Goal: Task Accomplishment & Management: Use online tool/utility

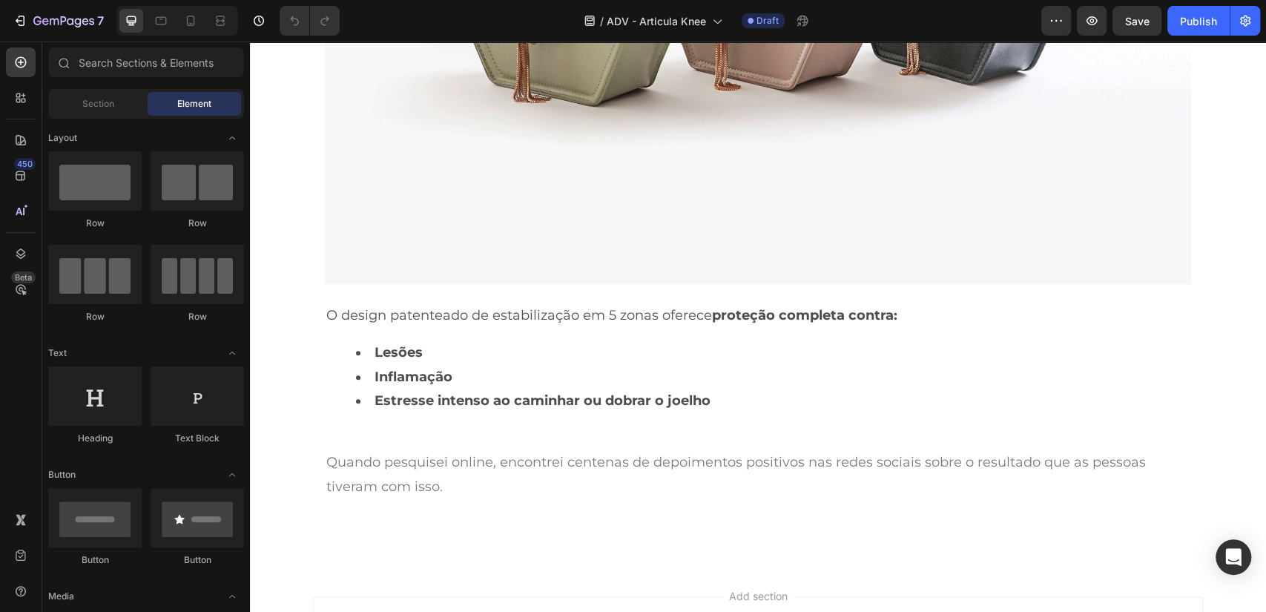
scroll to position [4175, 0]
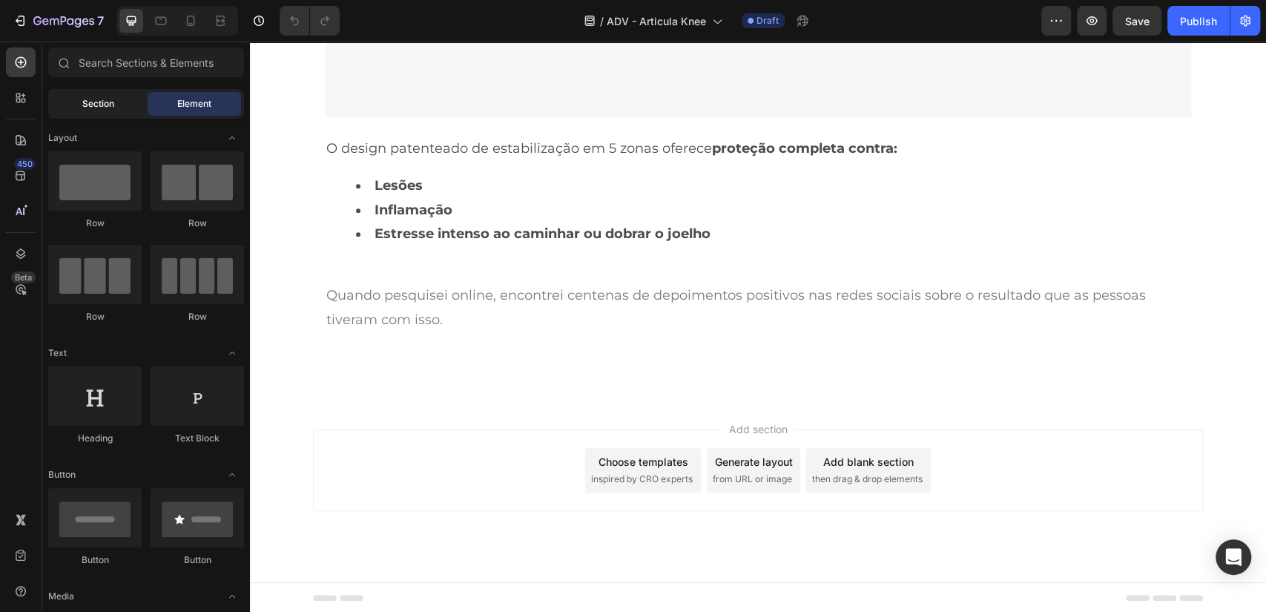
click at [116, 108] on div "Section" at bounding box center [97, 104] width 93 height 24
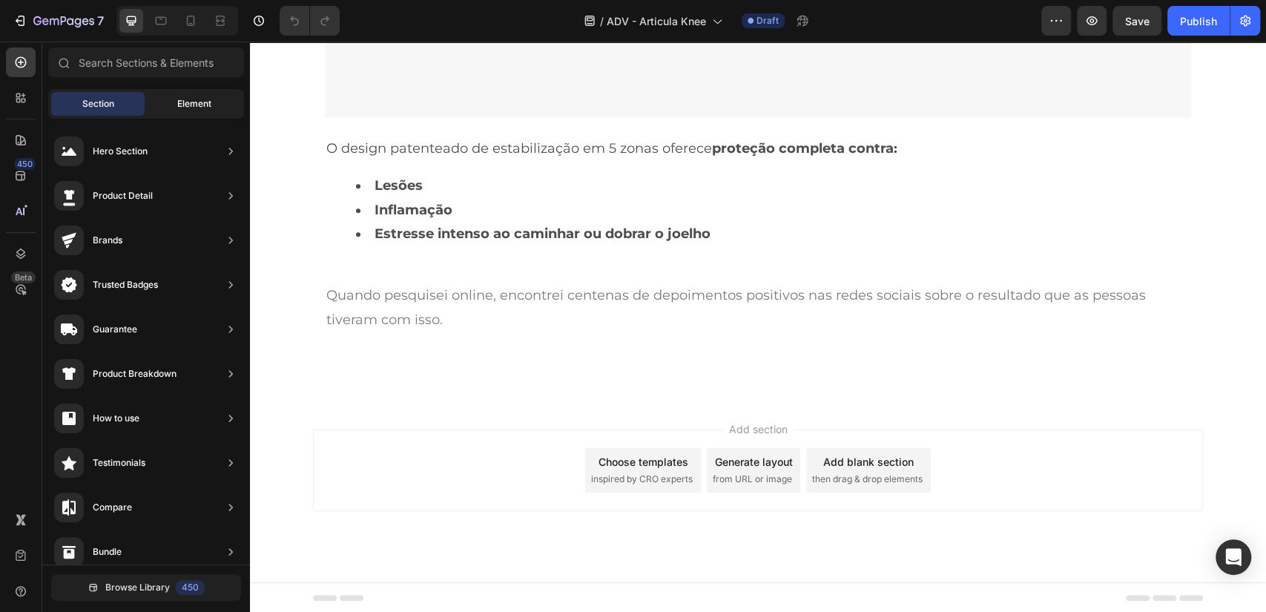
click at [202, 107] on span "Element" at bounding box center [194, 103] width 34 height 13
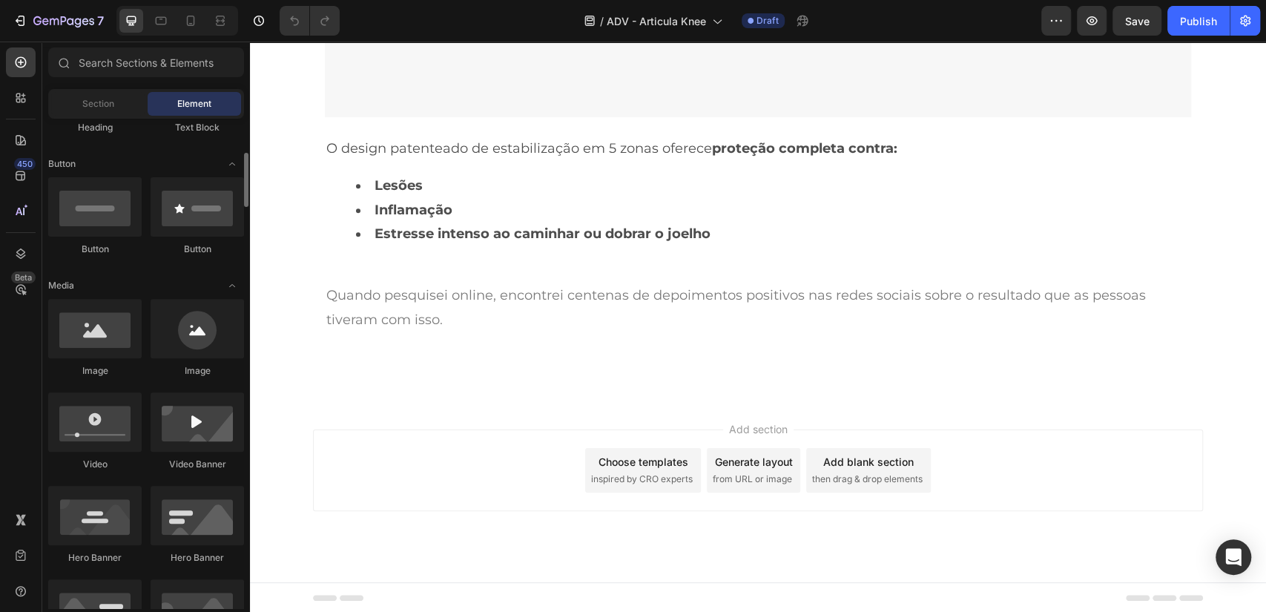
scroll to position [306, 0]
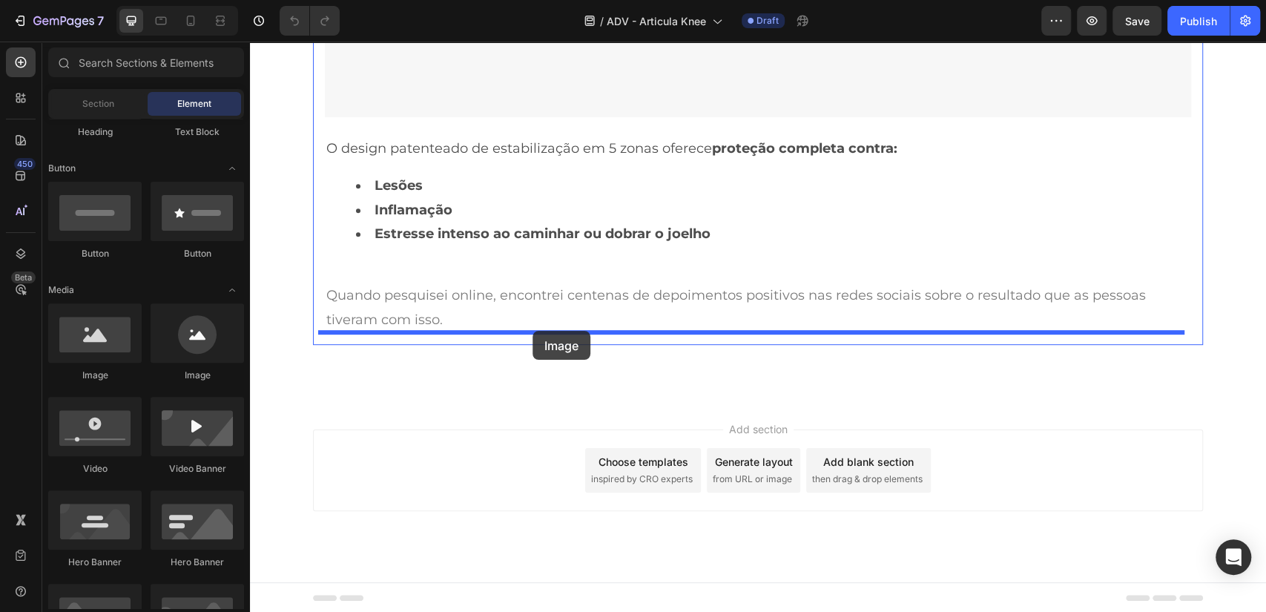
drag, startPoint x: 382, startPoint y: 377, endPoint x: 532, endPoint y: 331, distance: 157.4
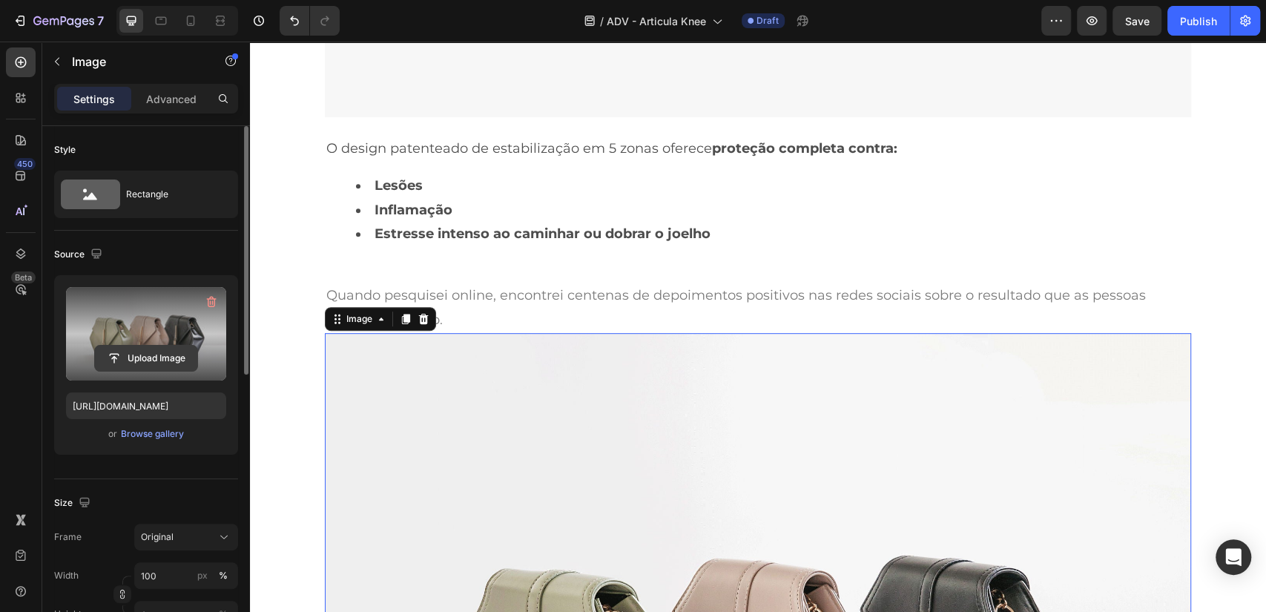
click at [171, 362] on input "file" at bounding box center [146, 358] width 102 height 25
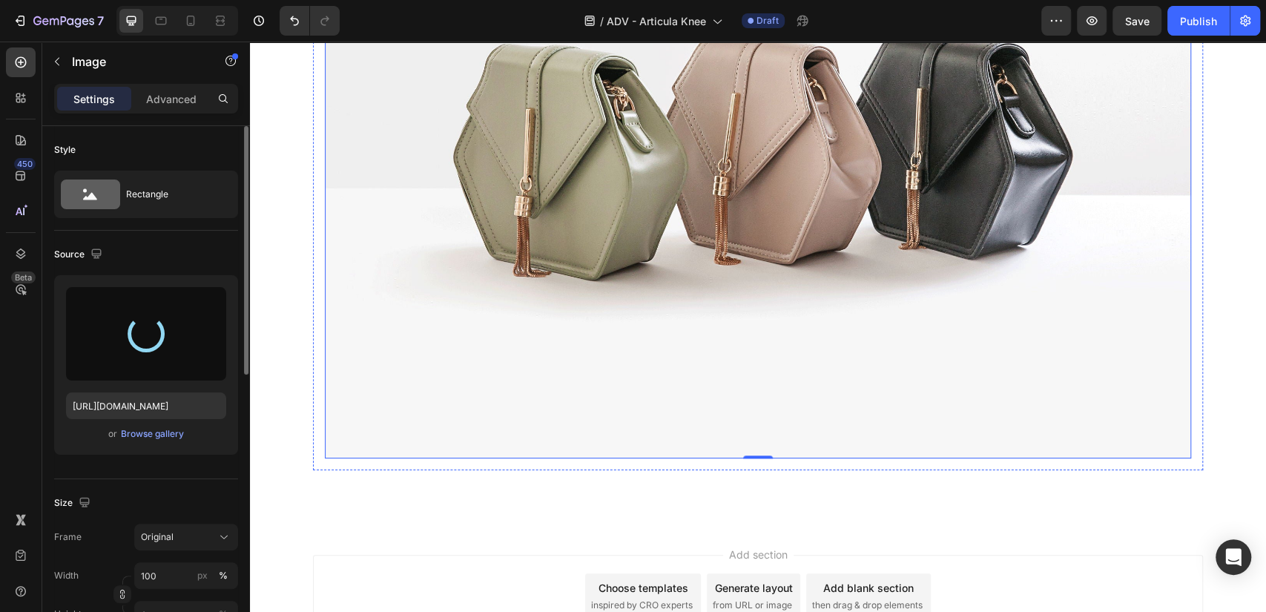
scroll to position [4701, 0]
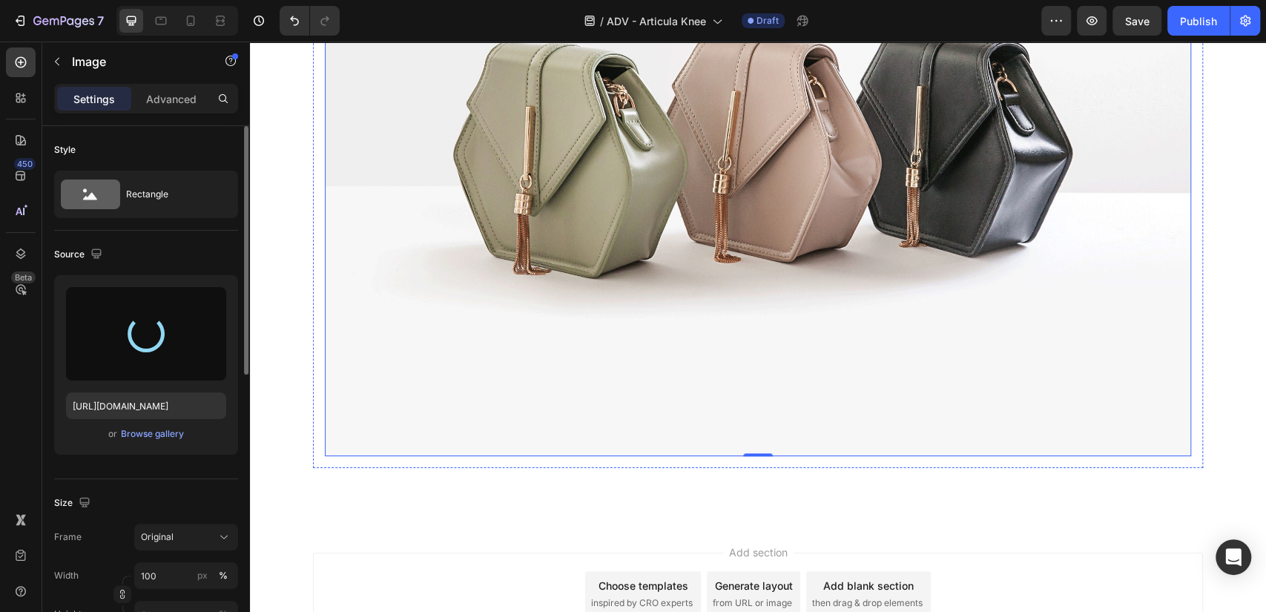
type input "[URL][DOMAIN_NAME]"
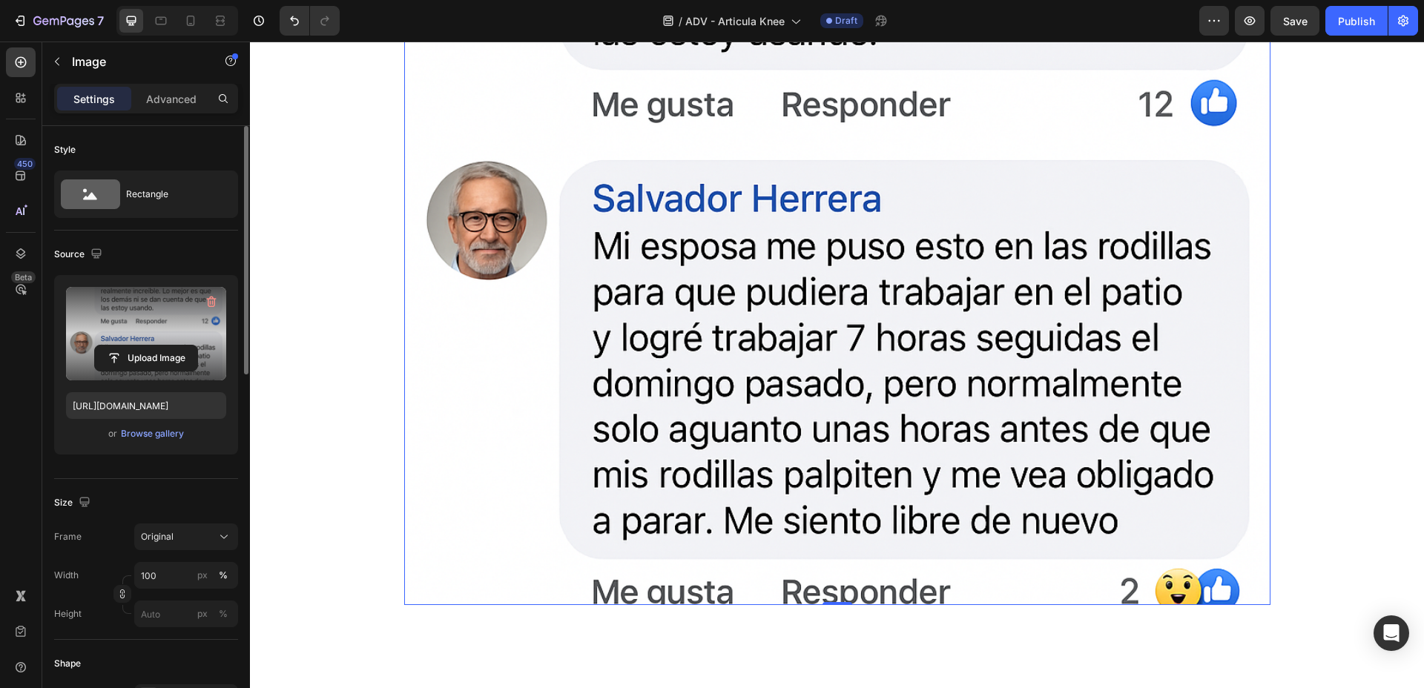
scroll to position [4837, 0]
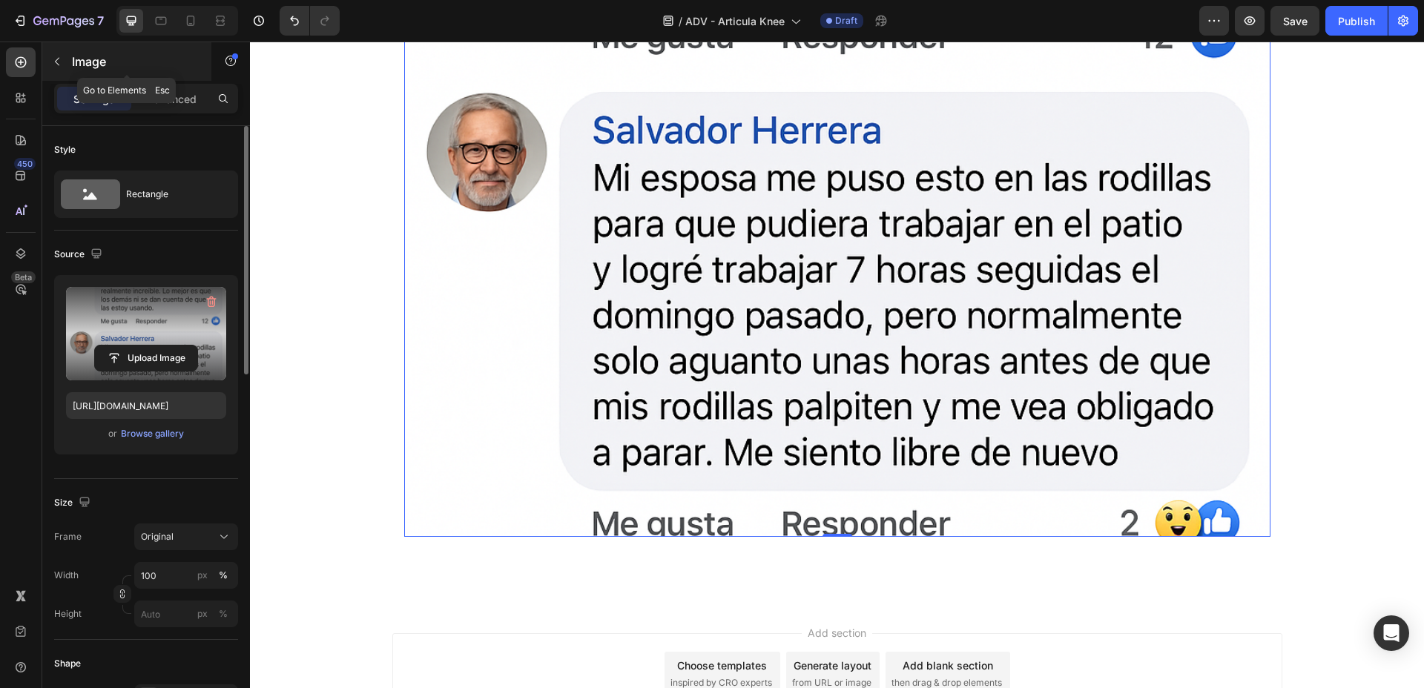
click at [82, 48] on div "Image" at bounding box center [126, 61] width 169 height 39
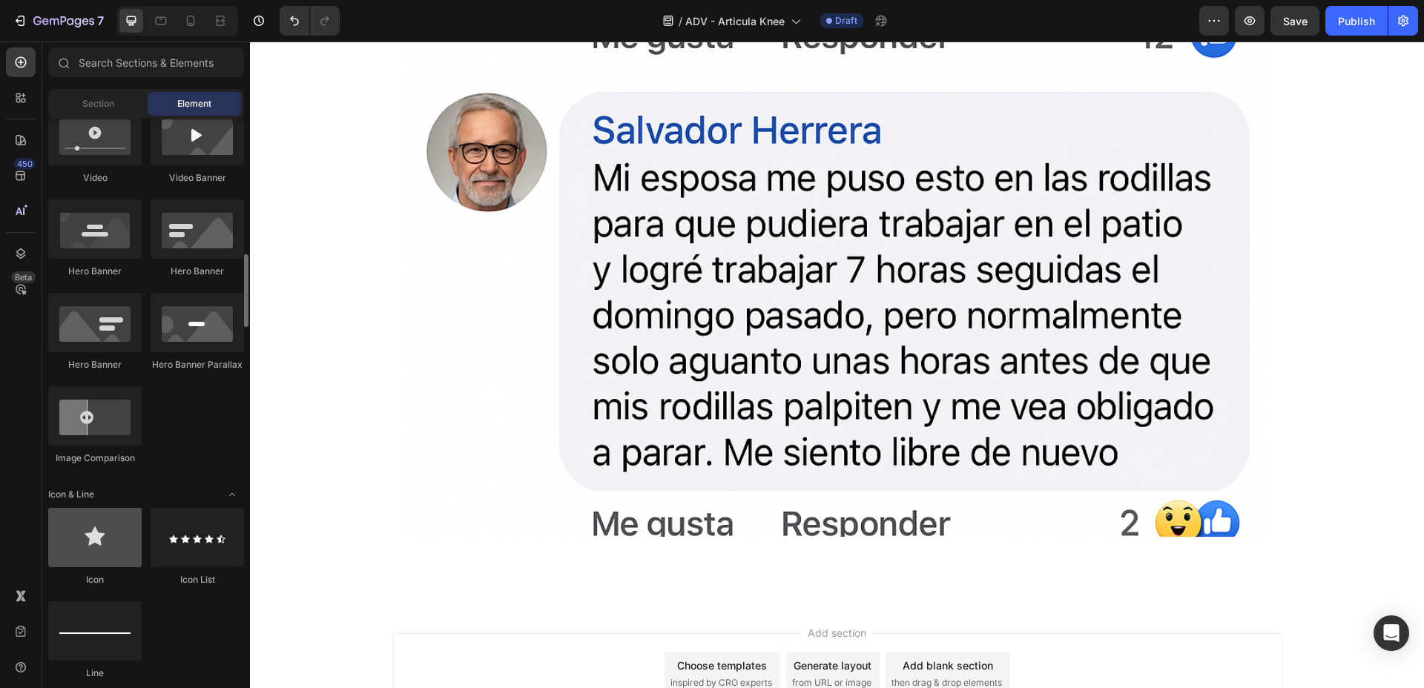
scroll to position [780, 0]
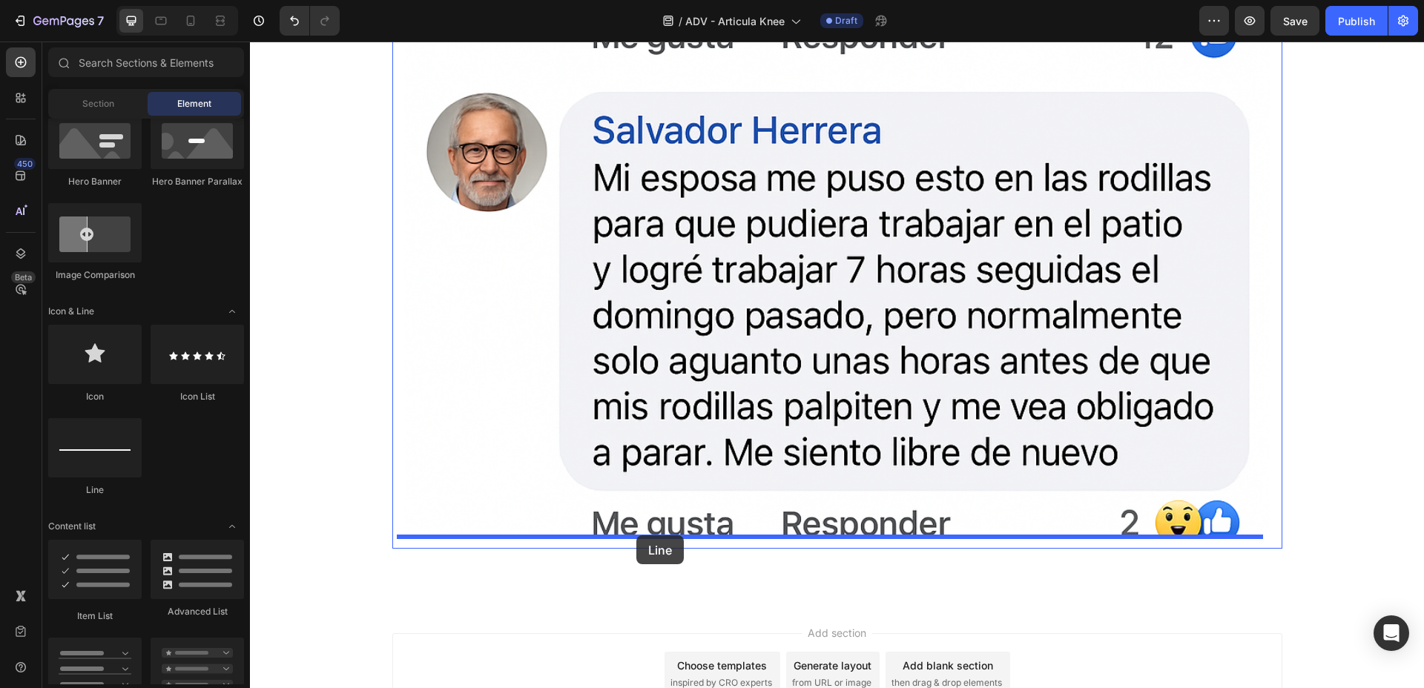
drag, startPoint x: 369, startPoint y: 514, endPoint x: 636, endPoint y: 535, distance: 268.6
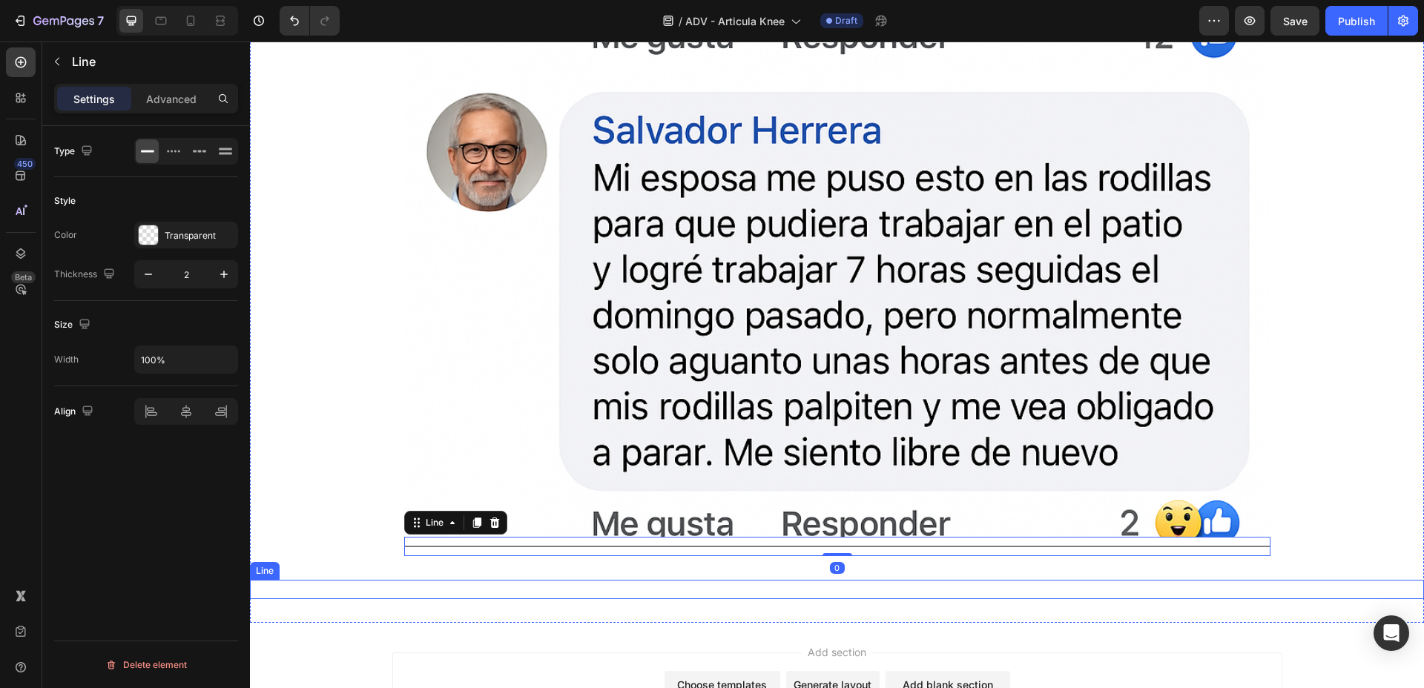
click at [644, 582] on div "Title Line" at bounding box center [837, 589] width 1174 height 19
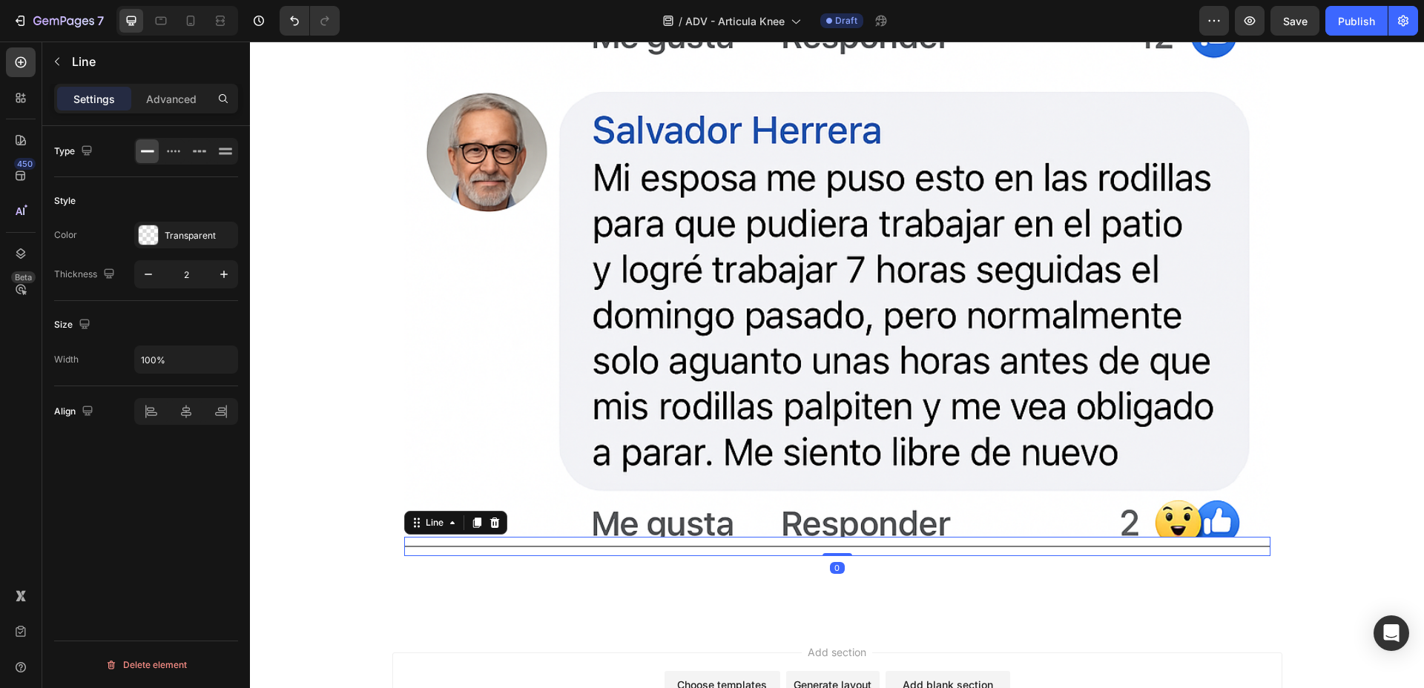
click at [675, 550] on div "Title Line 0" at bounding box center [837, 546] width 866 height 19
click at [182, 238] on div "7D7D7D" at bounding box center [186, 235] width 43 height 13
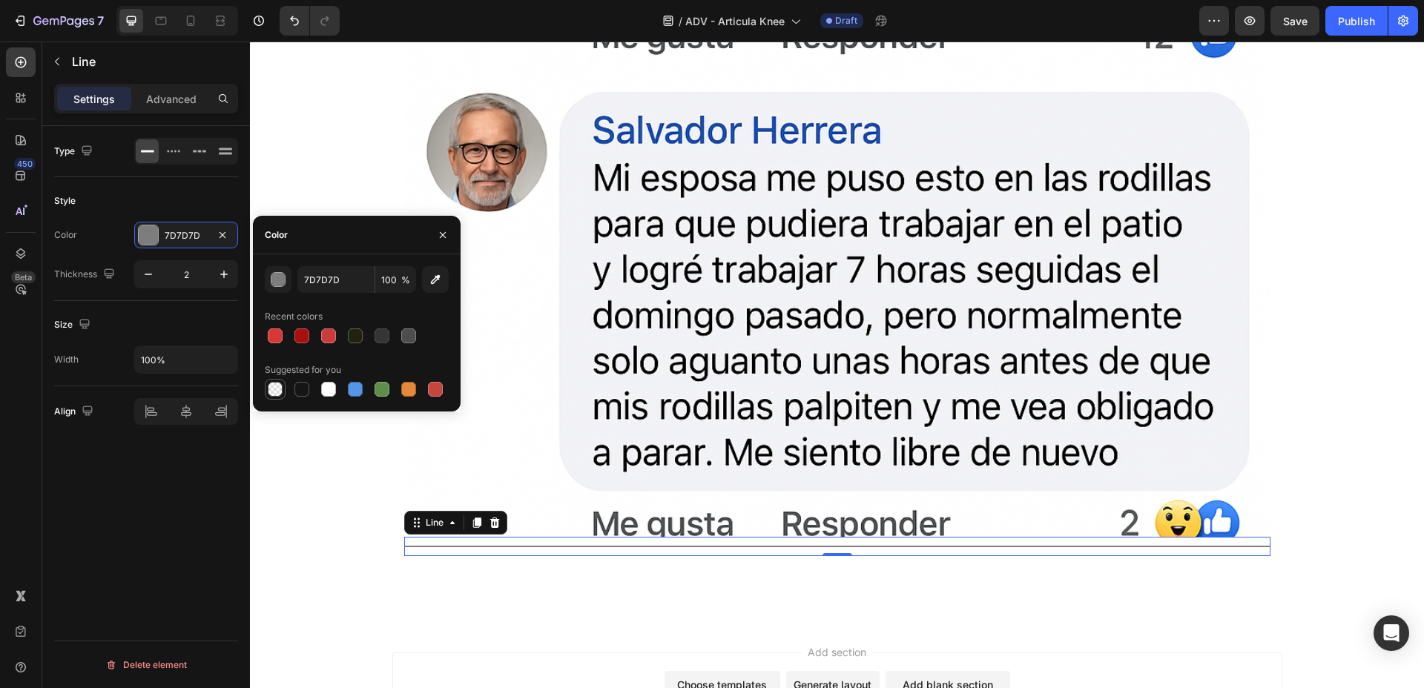
click at [274, 390] on div at bounding box center [275, 389] width 15 height 15
type input "000000"
type input "0"
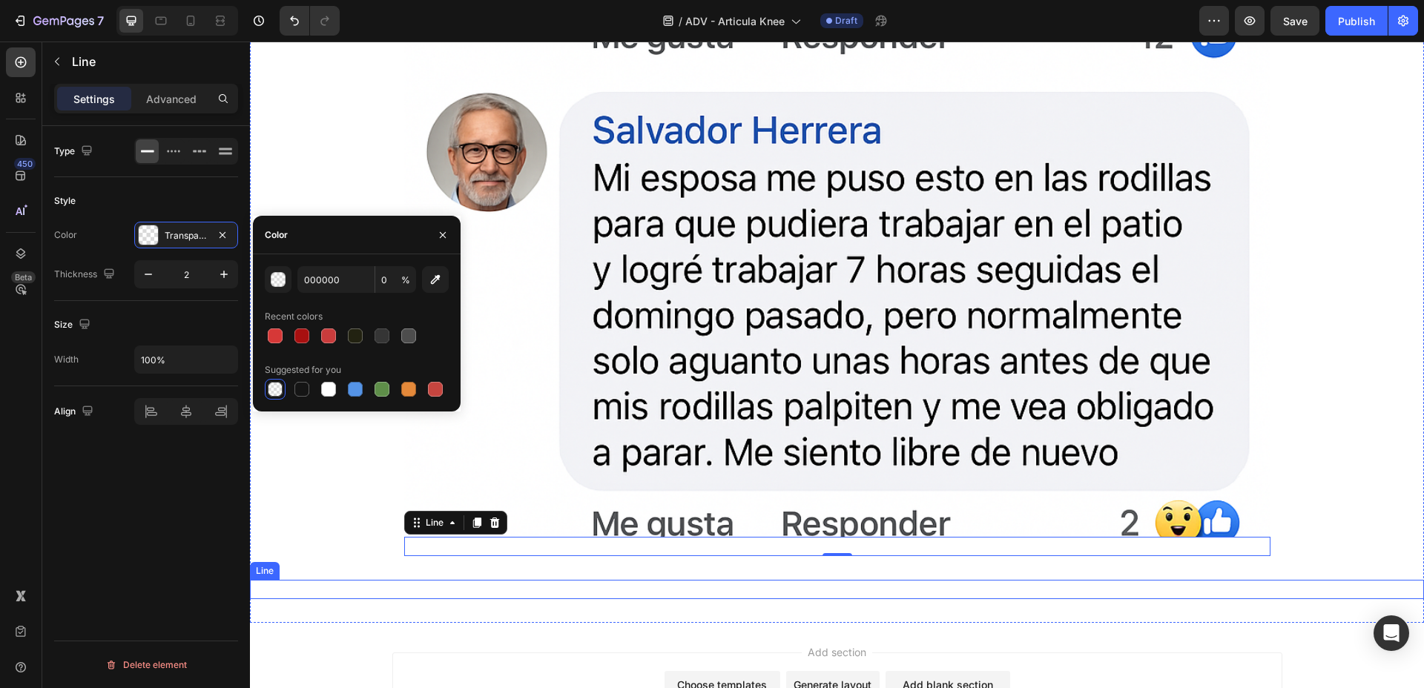
scroll to position [4842, 0]
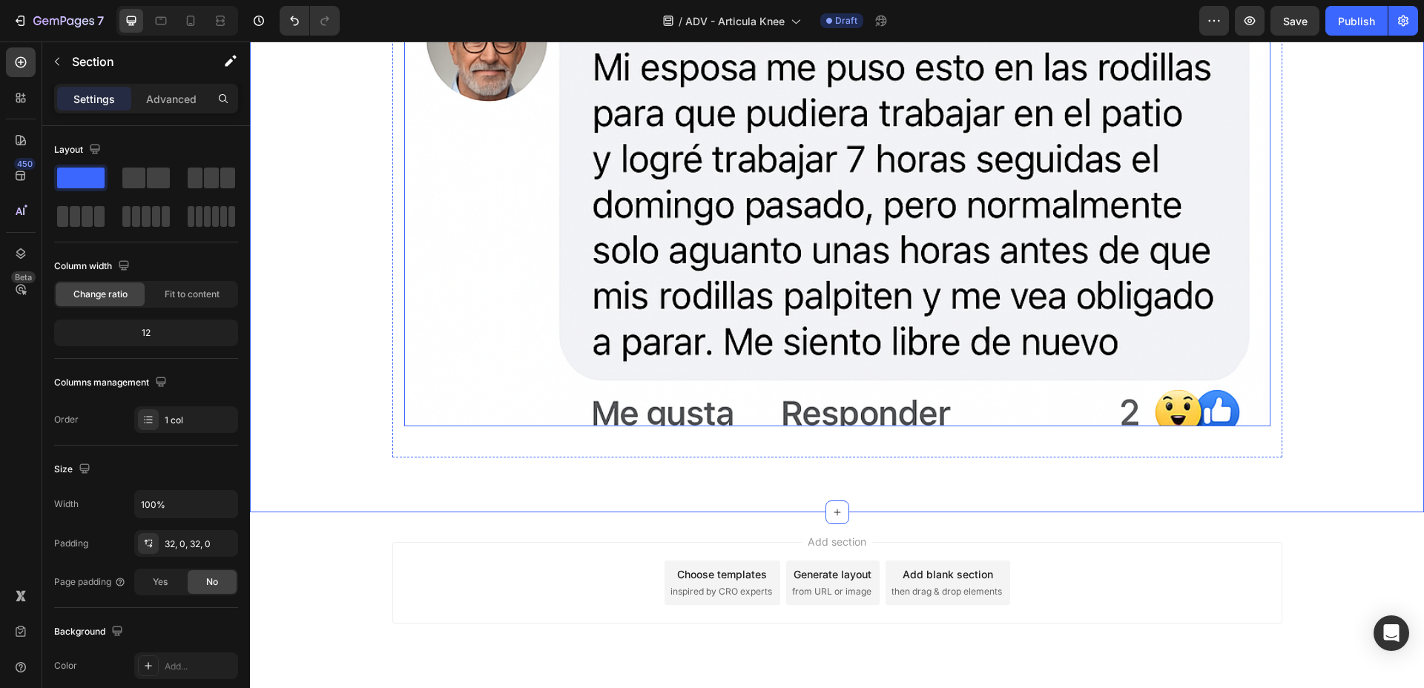
scroll to position [4950, 0]
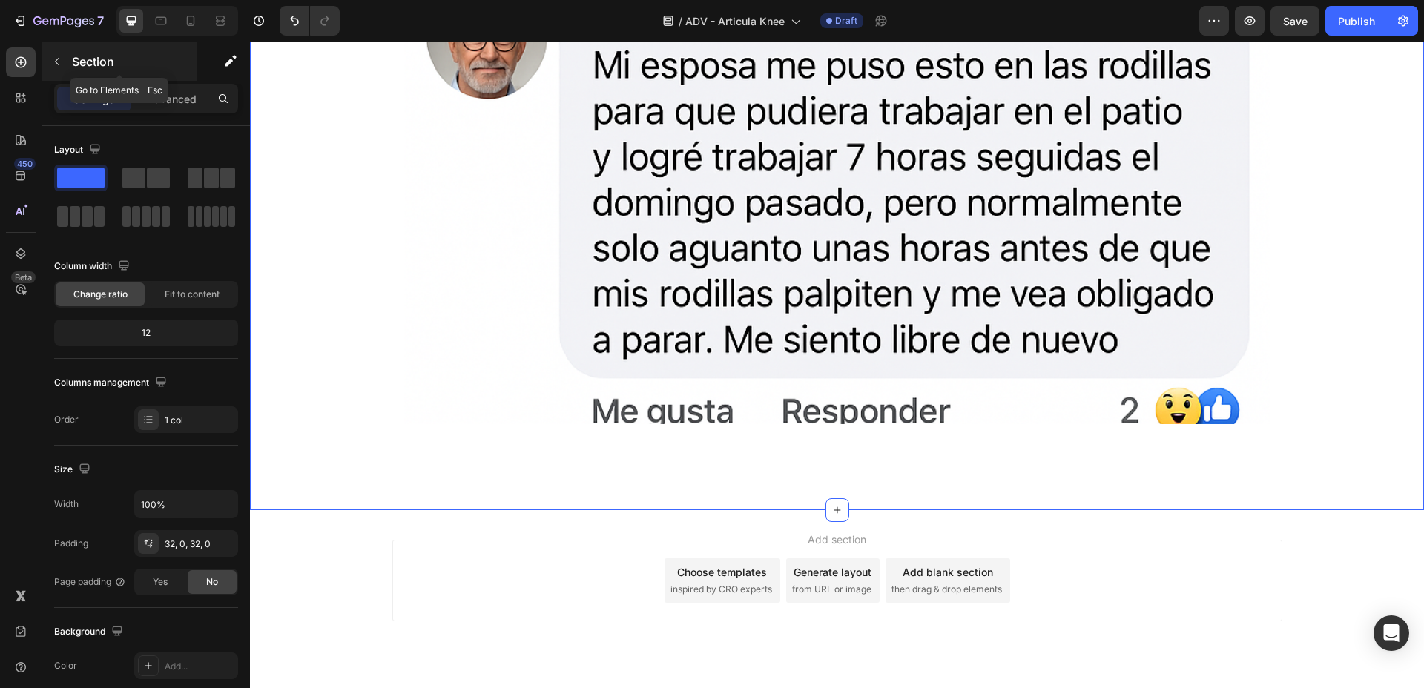
click at [84, 63] on p "Section" at bounding box center [133, 62] width 122 height 18
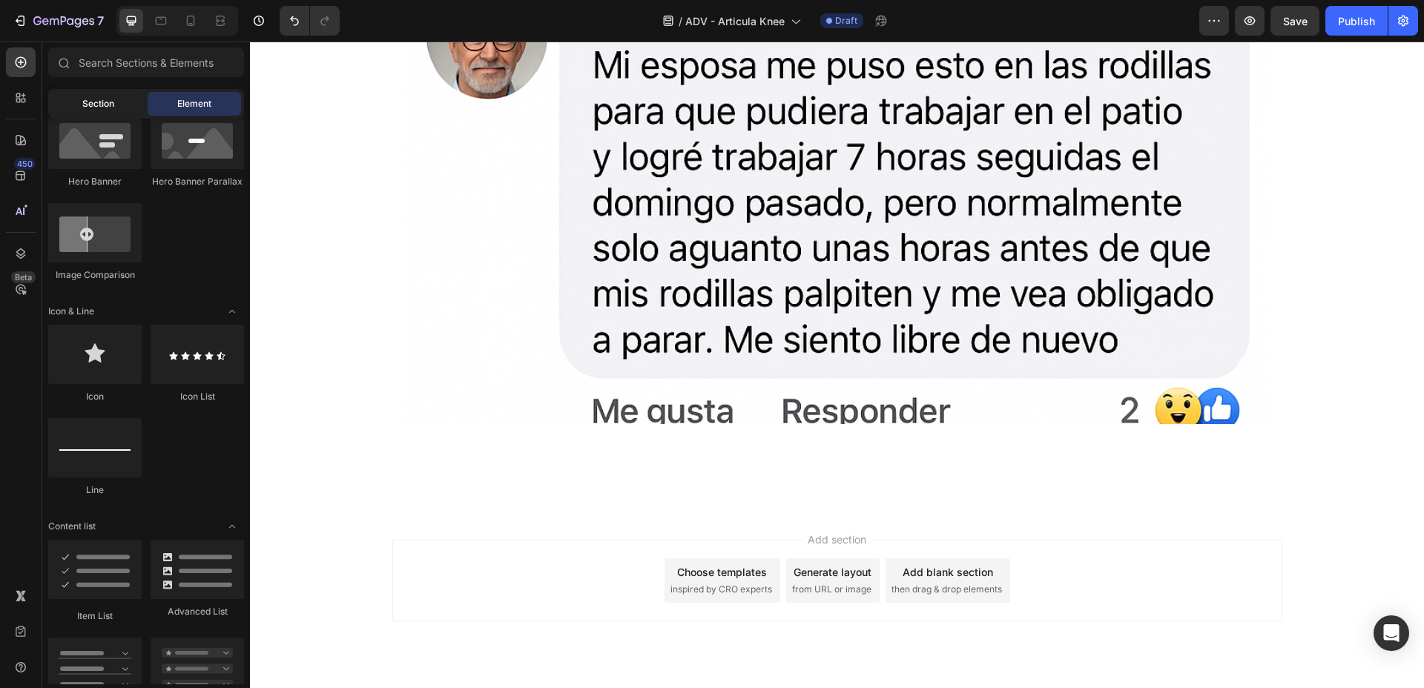
click at [98, 101] on span "Section" at bounding box center [98, 103] width 32 height 13
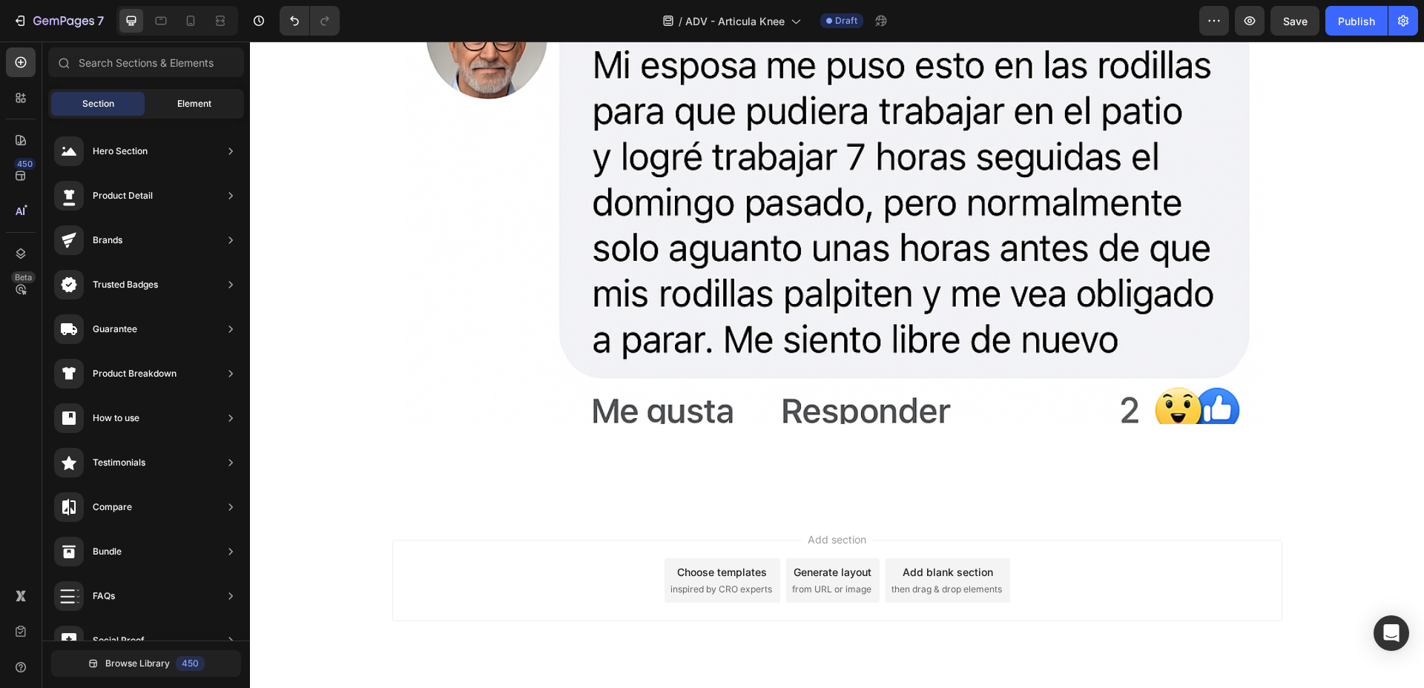
click at [181, 100] on span "Element" at bounding box center [194, 103] width 34 height 13
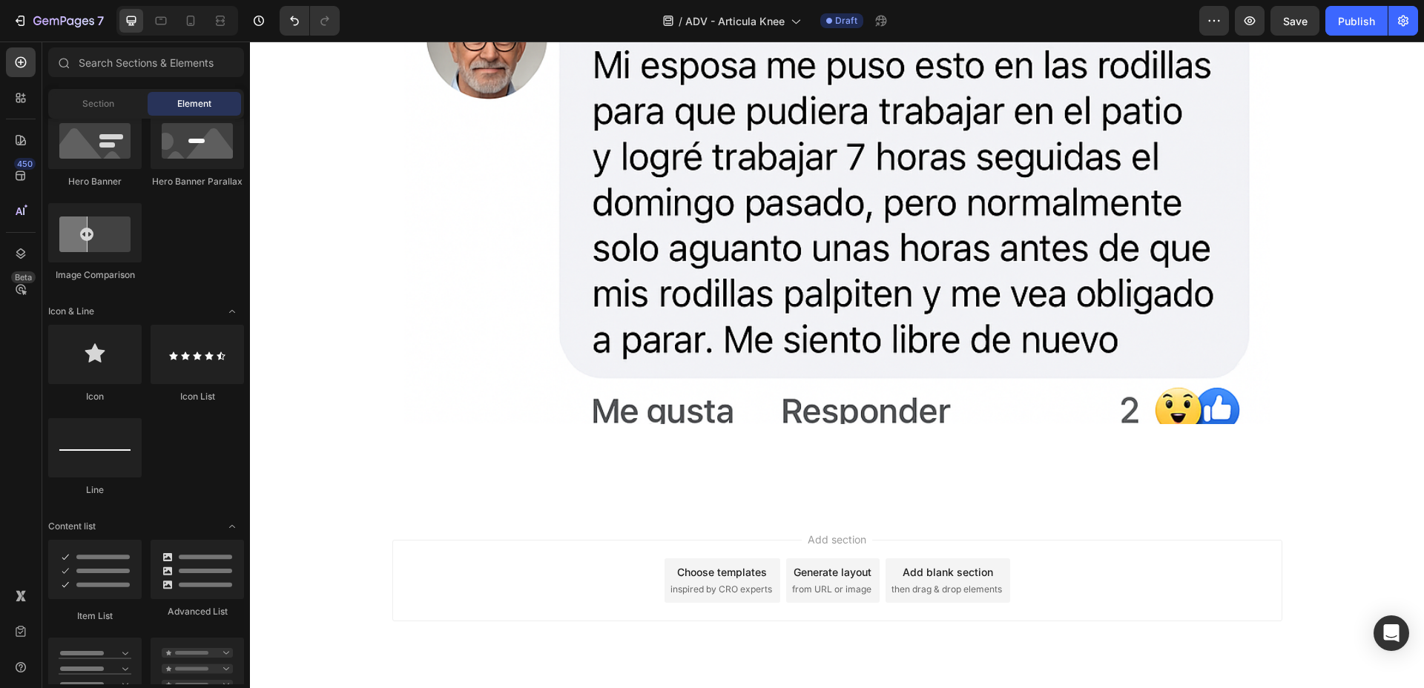
click at [182, 101] on span "Element" at bounding box center [194, 103] width 34 height 13
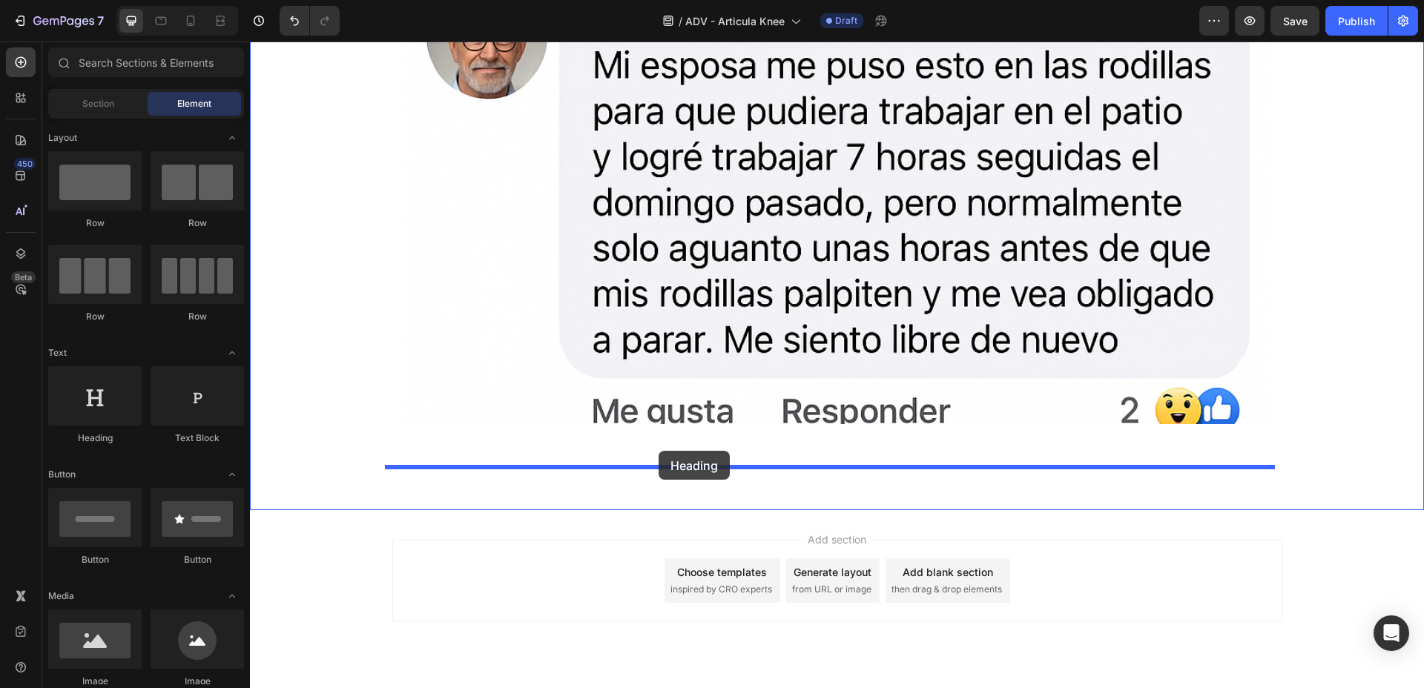
drag, startPoint x: 372, startPoint y: 433, endPoint x: 659, endPoint y: 451, distance: 286.8
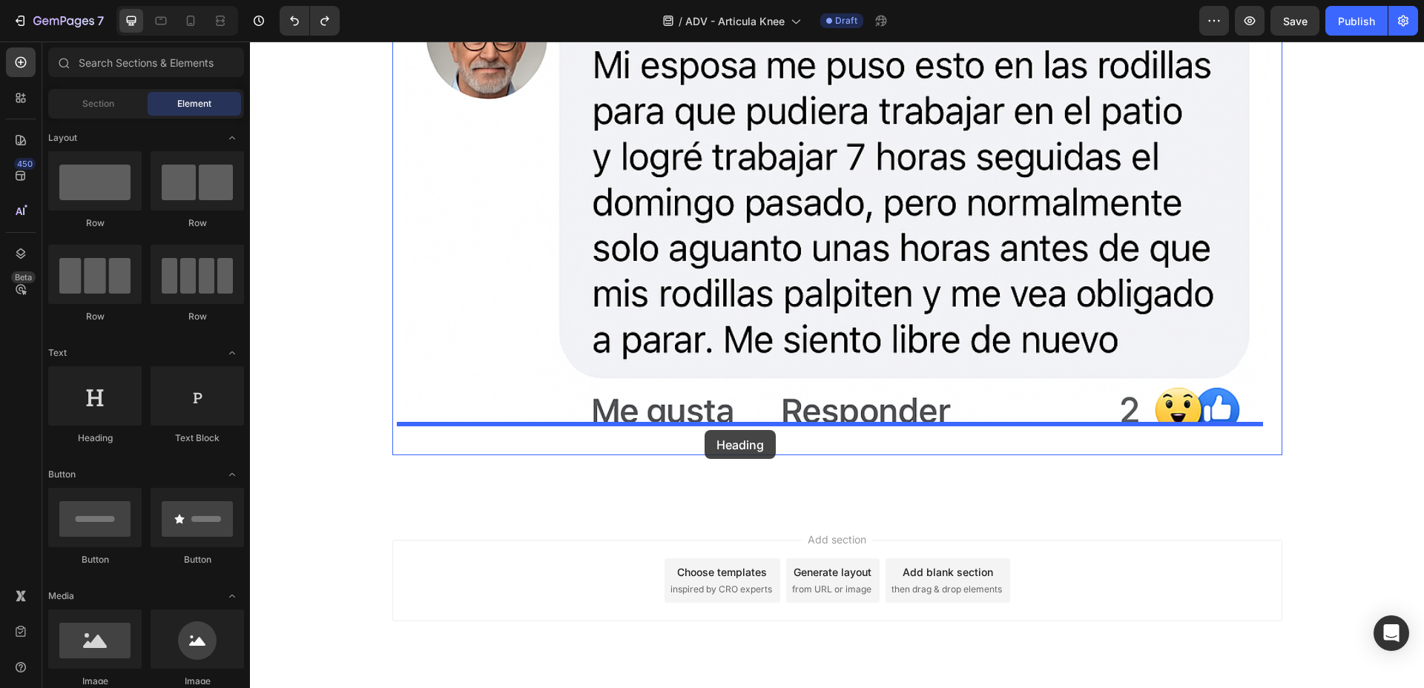
drag, startPoint x: 346, startPoint y: 426, endPoint x: 705, endPoint y: 430, distance: 358.2
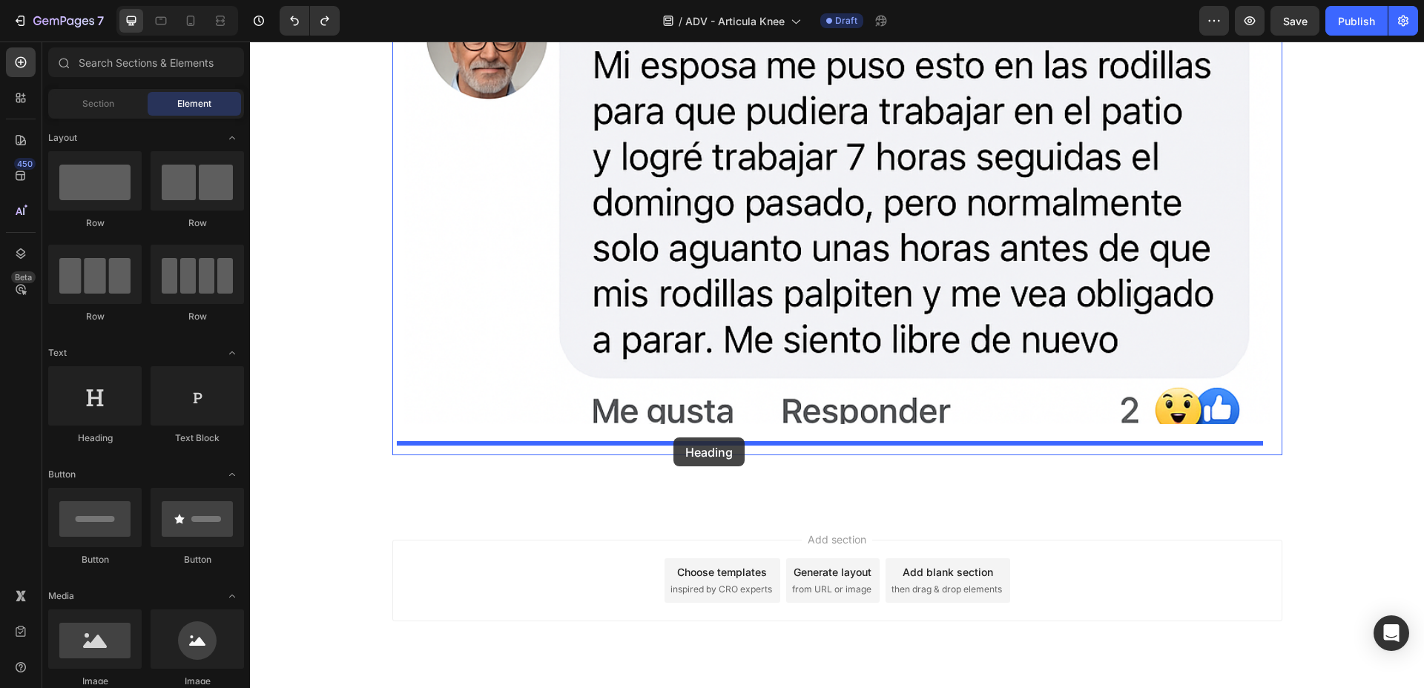
drag, startPoint x: 357, startPoint y: 421, endPoint x: 673, endPoint y: 438, distance: 317.1
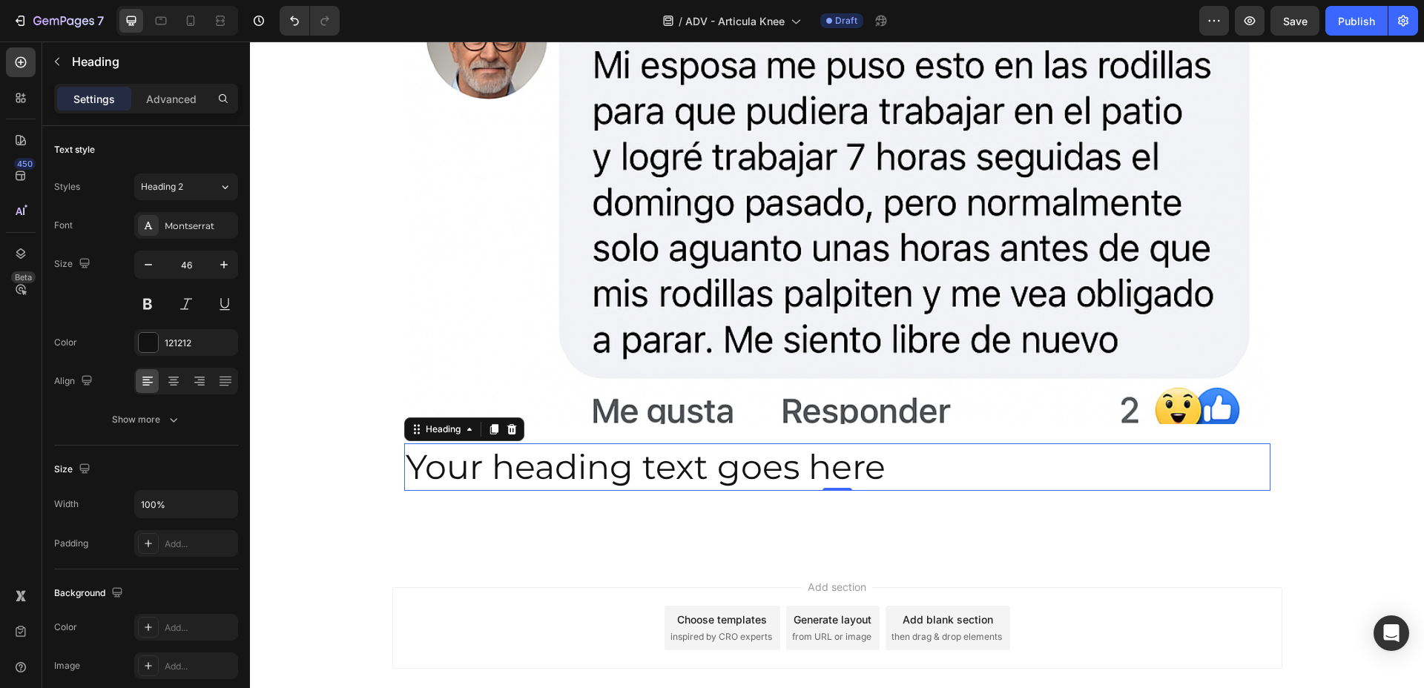
click at [517, 478] on h2 "Your heading text goes here" at bounding box center [837, 466] width 866 height 47
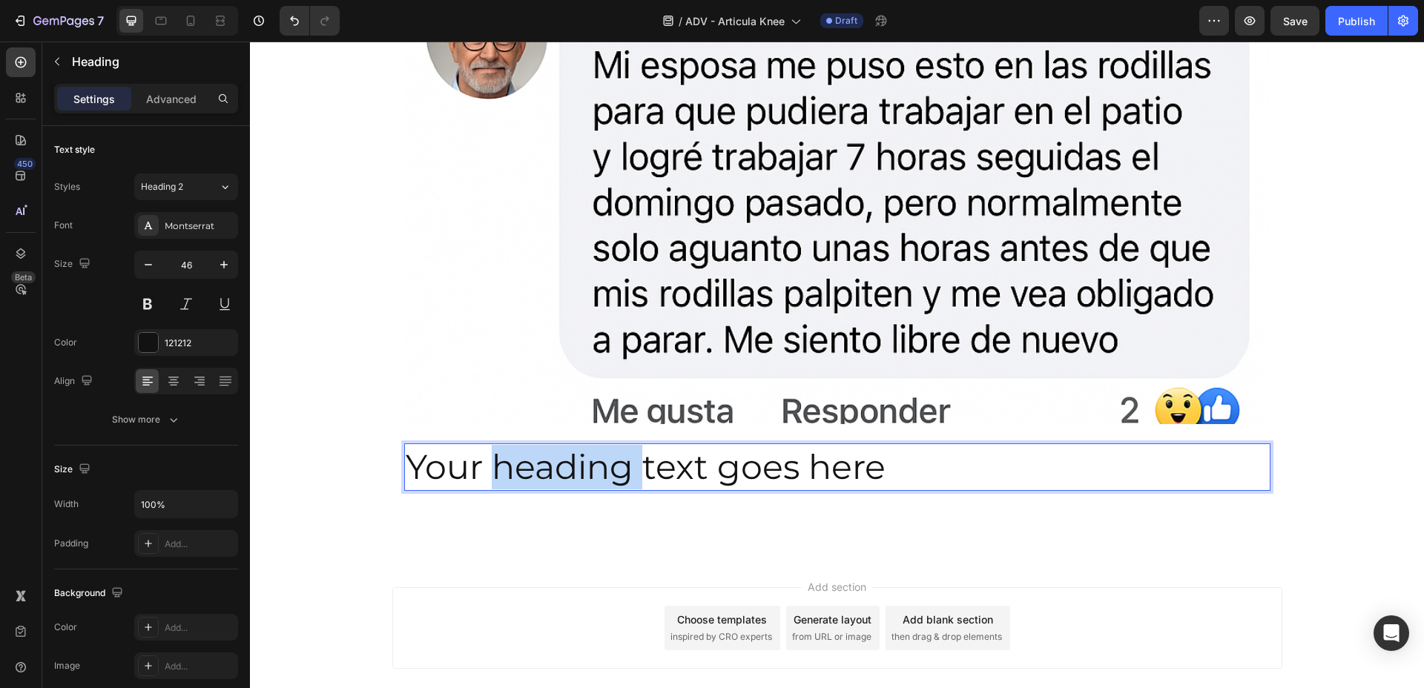
click at [517, 478] on p "Your heading text goes here" at bounding box center [837, 467] width 863 height 44
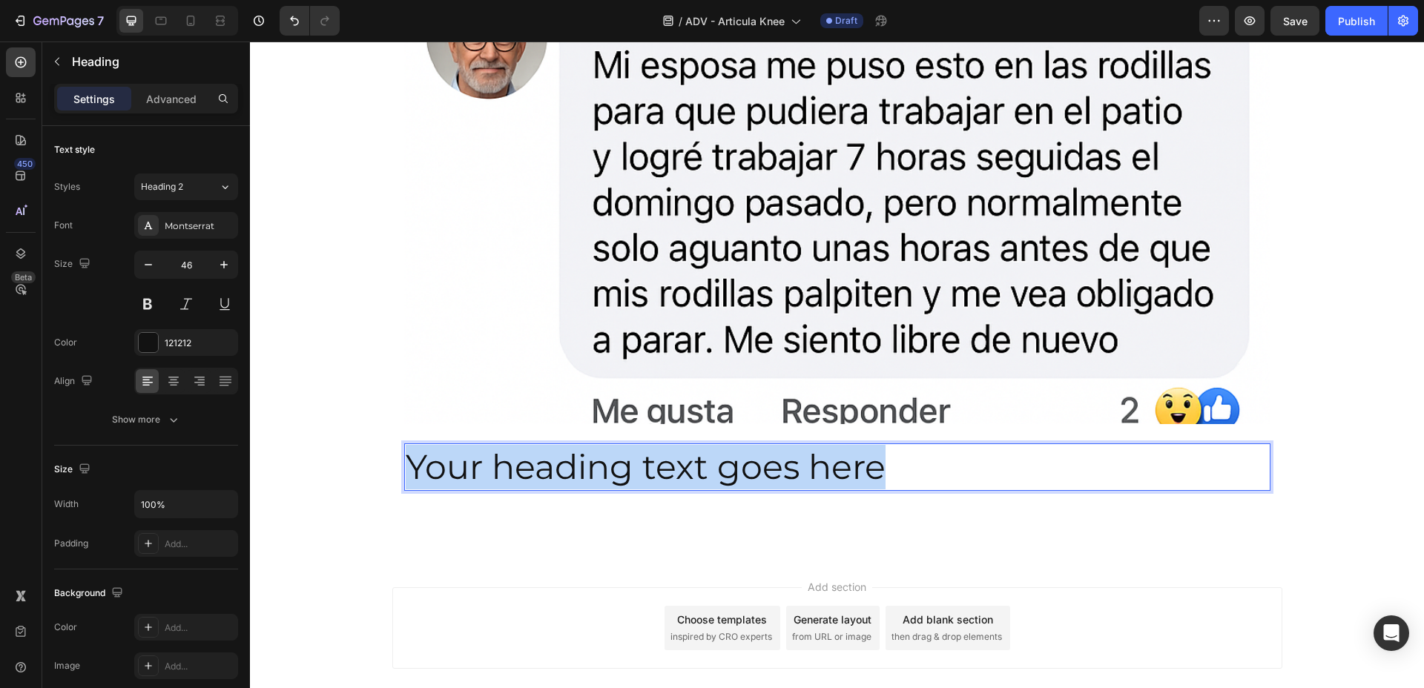
click at [517, 478] on p "Your heading text goes here" at bounding box center [837, 467] width 863 height 44
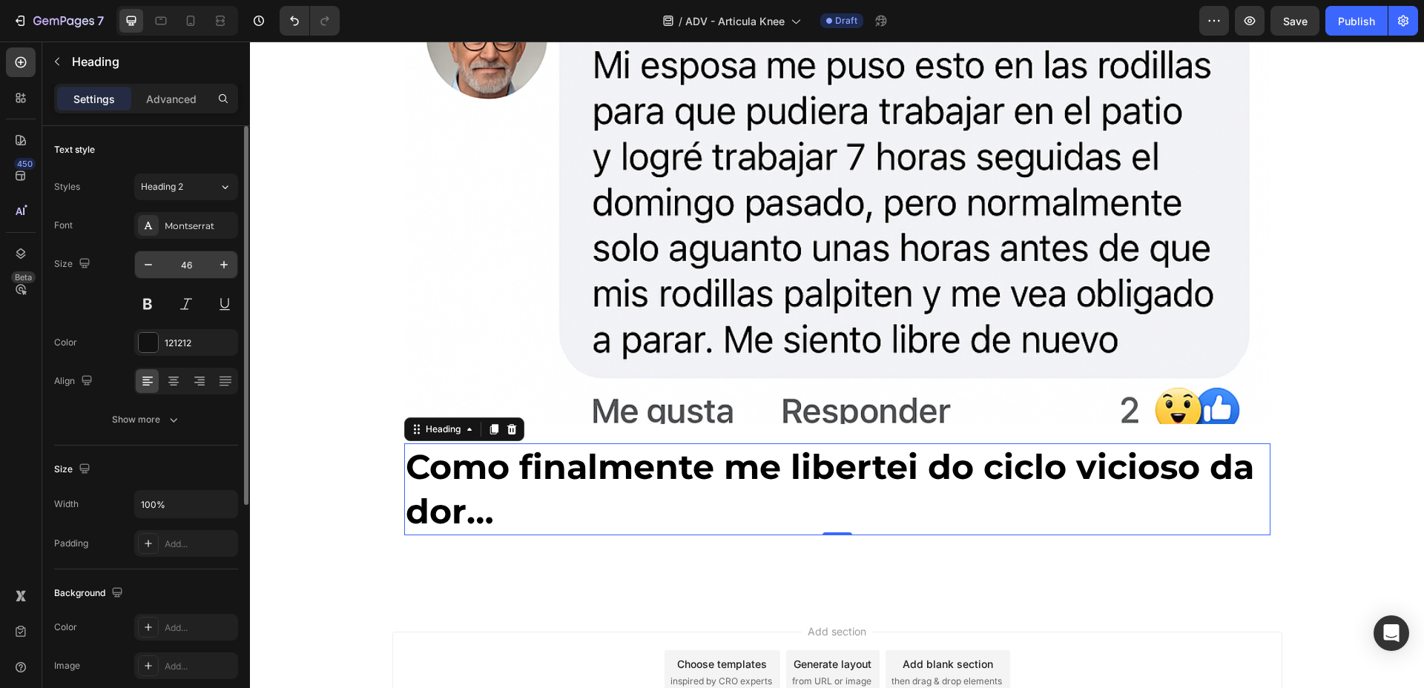
click at [134, 262] on div "46" at bounding box center [186, 265] width 104 height 28
click at [145, 263] on icon "button" at bounding box center [148, 264] width 15 height 15
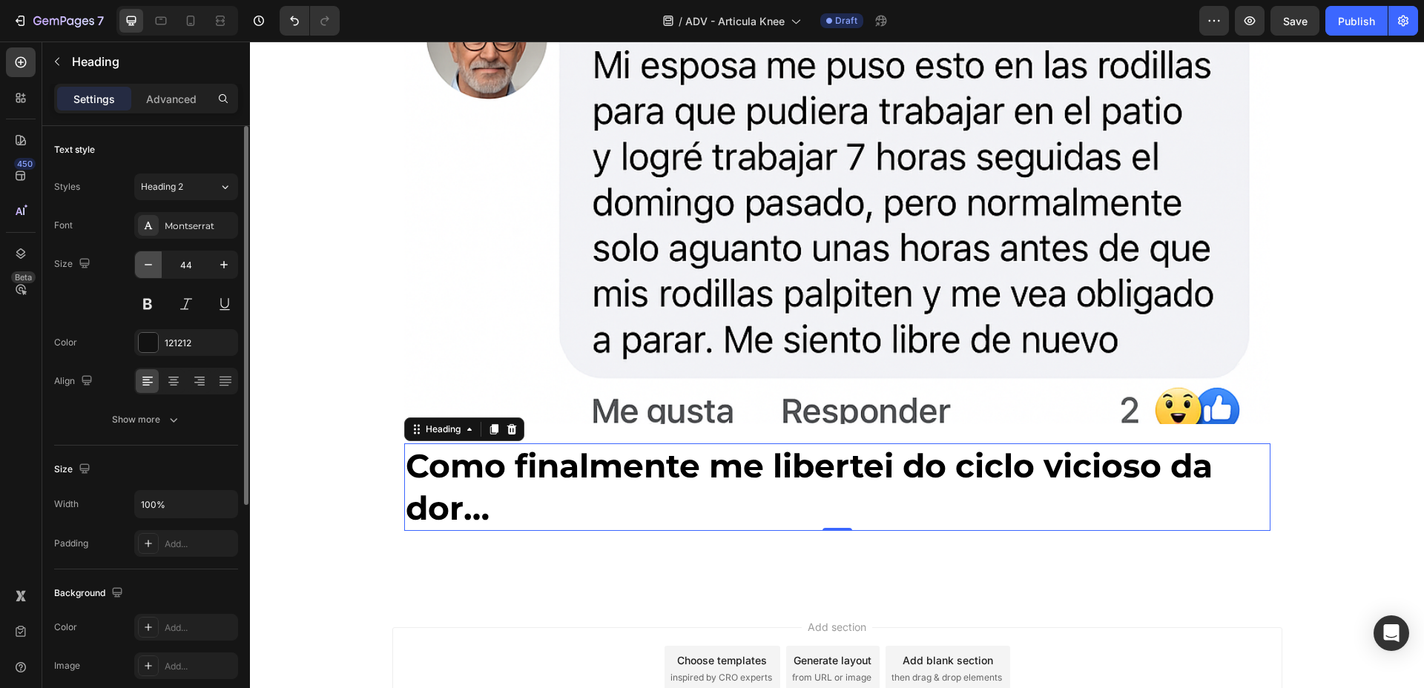
click at [145, 263] on icon "button" at bounding box center [148, 264] width 15 height 15
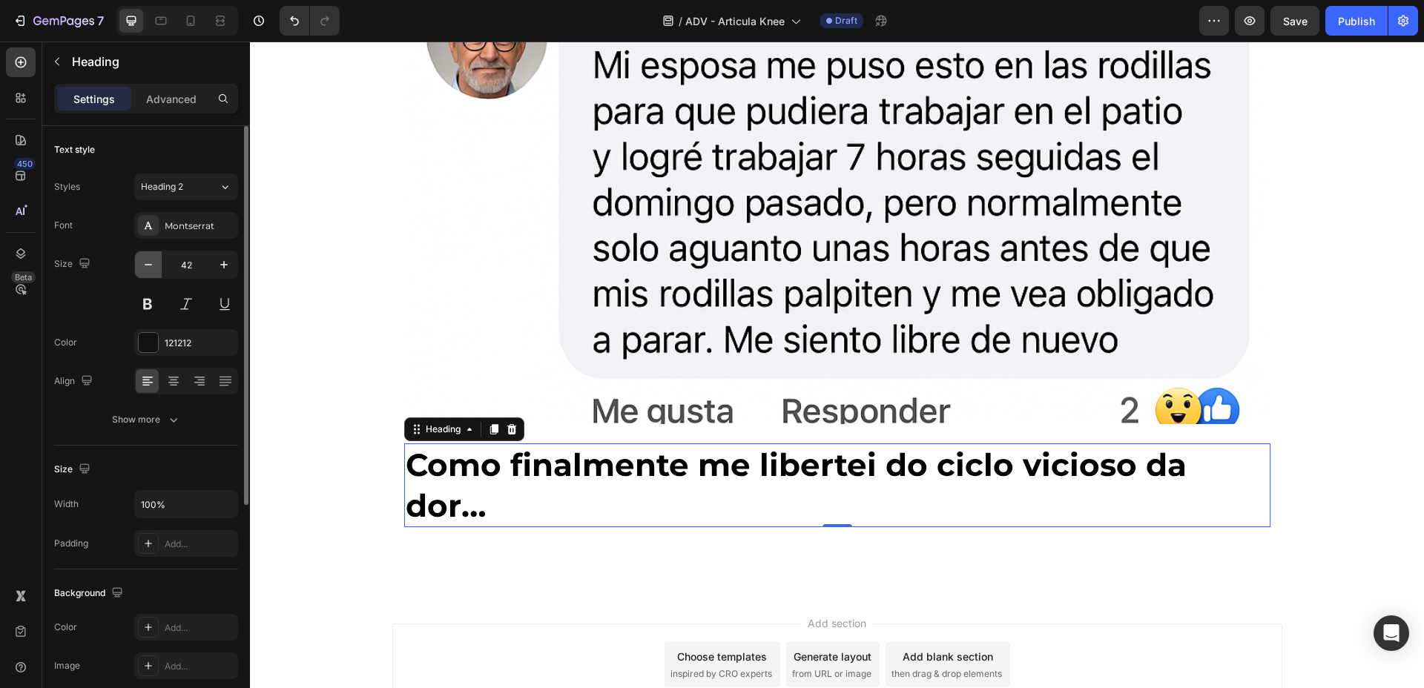
click at [145, 263] on icon "button" at bounding box center [148, 264] width 15 height 15
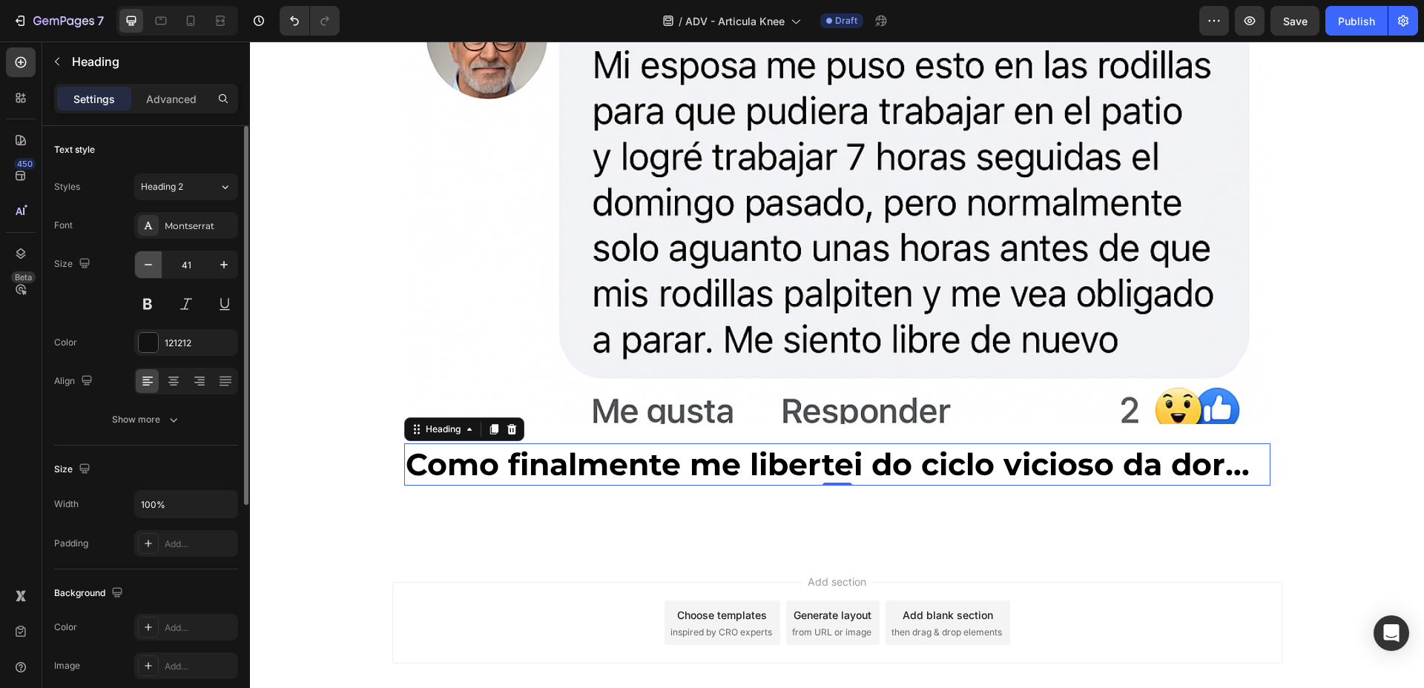
click at [145, 263] on icon "button" at bounding box center [148, 264] width 15 height 15
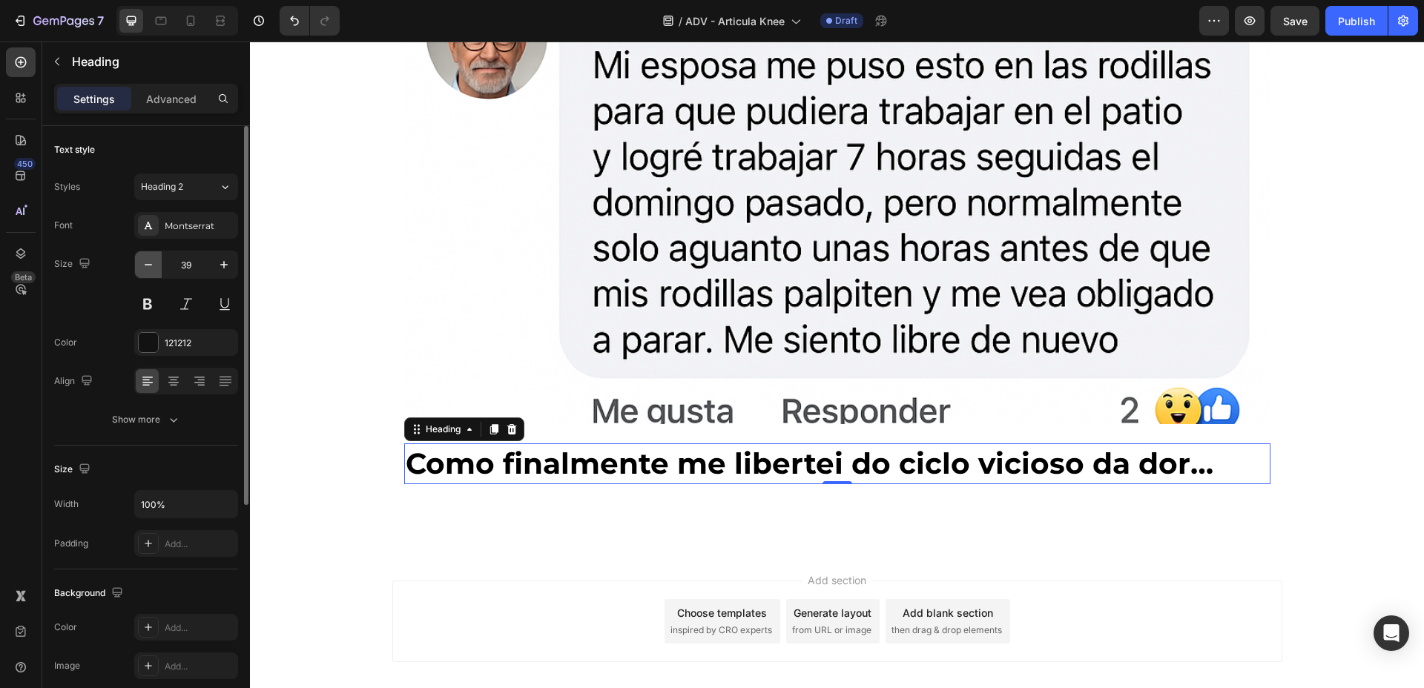
click at [145, 263] on icon "button" at bounding box center [148, 264] width 15 height 15
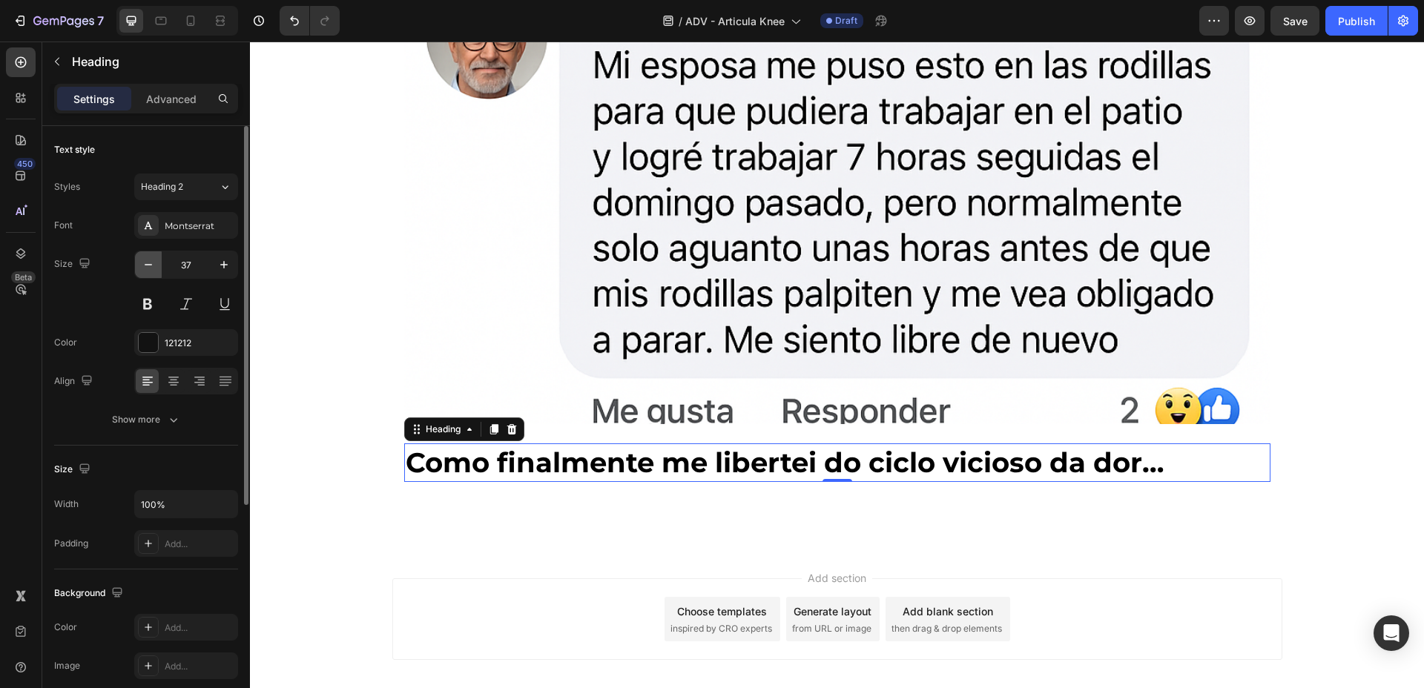
click at [145, 263] on icon "button" at bounding box center [148, 264] width 15 height 15
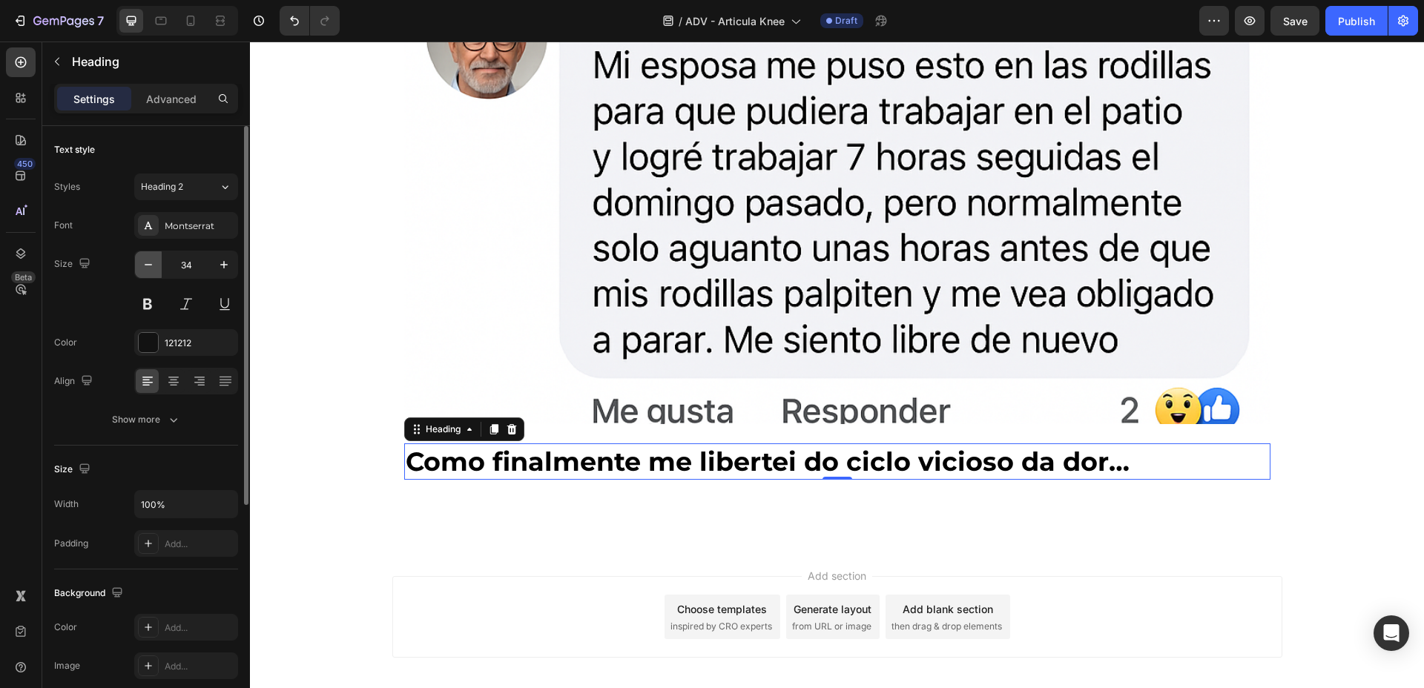
click at [145, 263] on icon "button" at bounding box center [148, 264] width 15 height 15
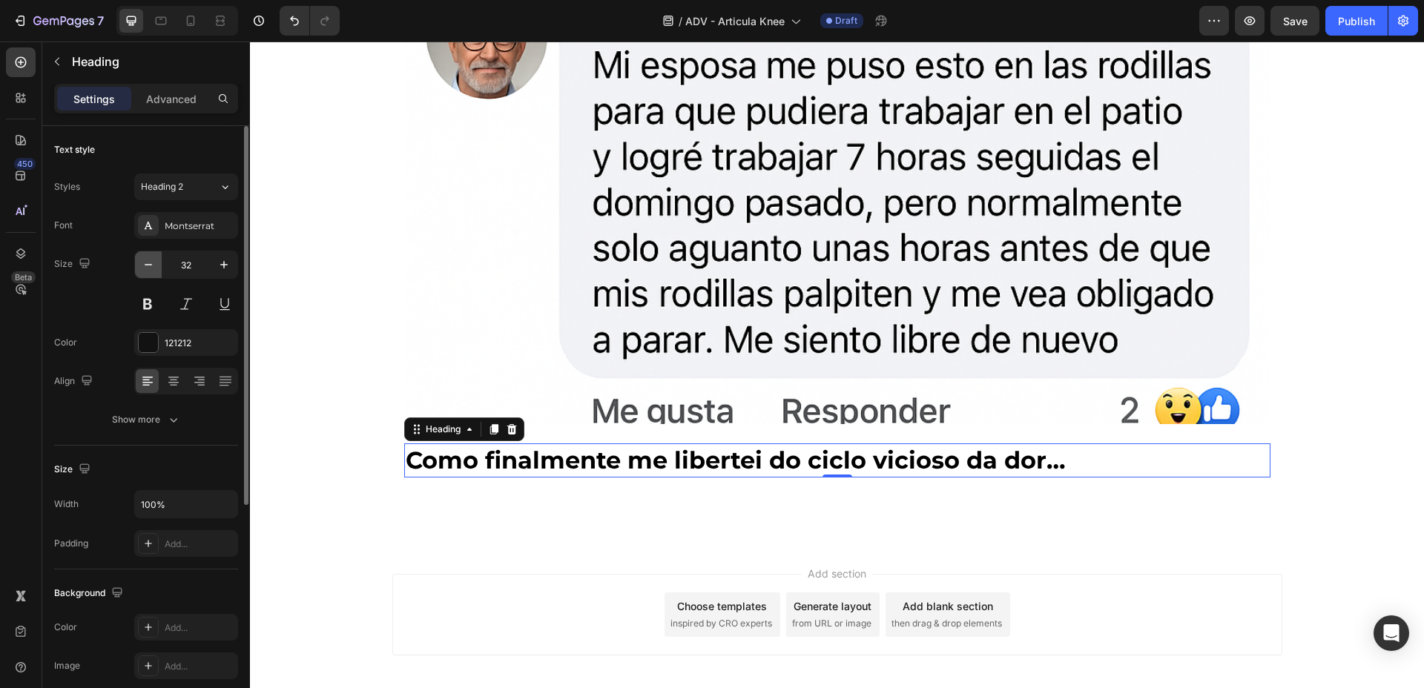
click at [145, 263] on icon "button" at bounding box center [148, 264] width 15 height 15
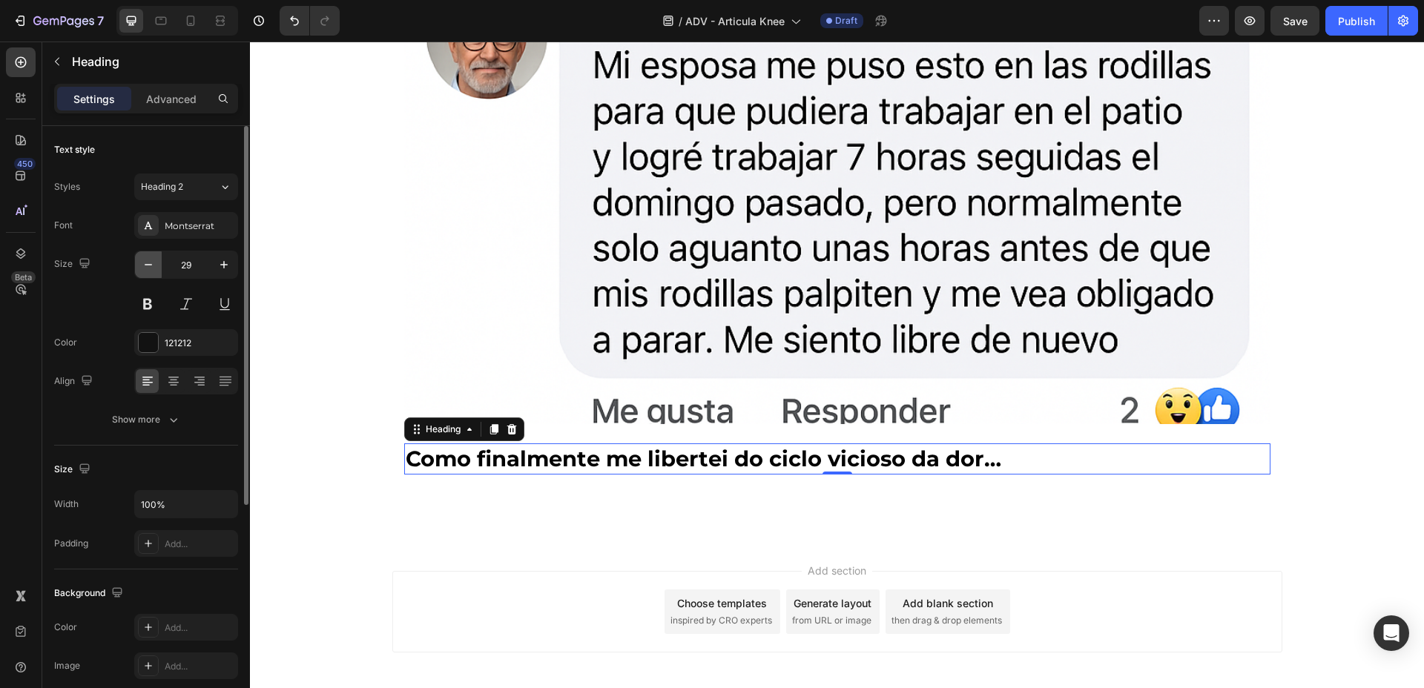
click at [145, 263] on icon "button" at bounding box center [148, 264] width 15 height 15
type input "28"
click at [167, 96] on p "Advanced" at bounding box center [171, 99] width 50 height 16
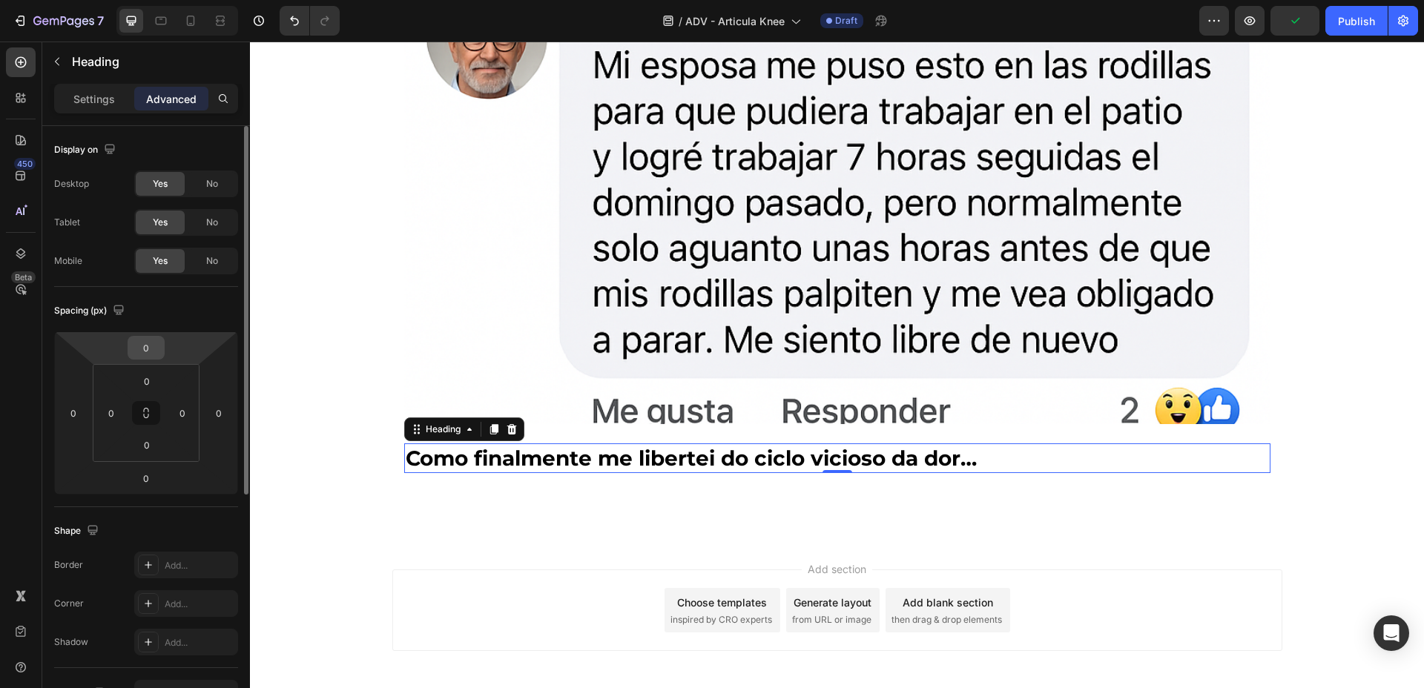
click at [151, 345] on input "0" at bounding box center [146, 348] width 30 height 22
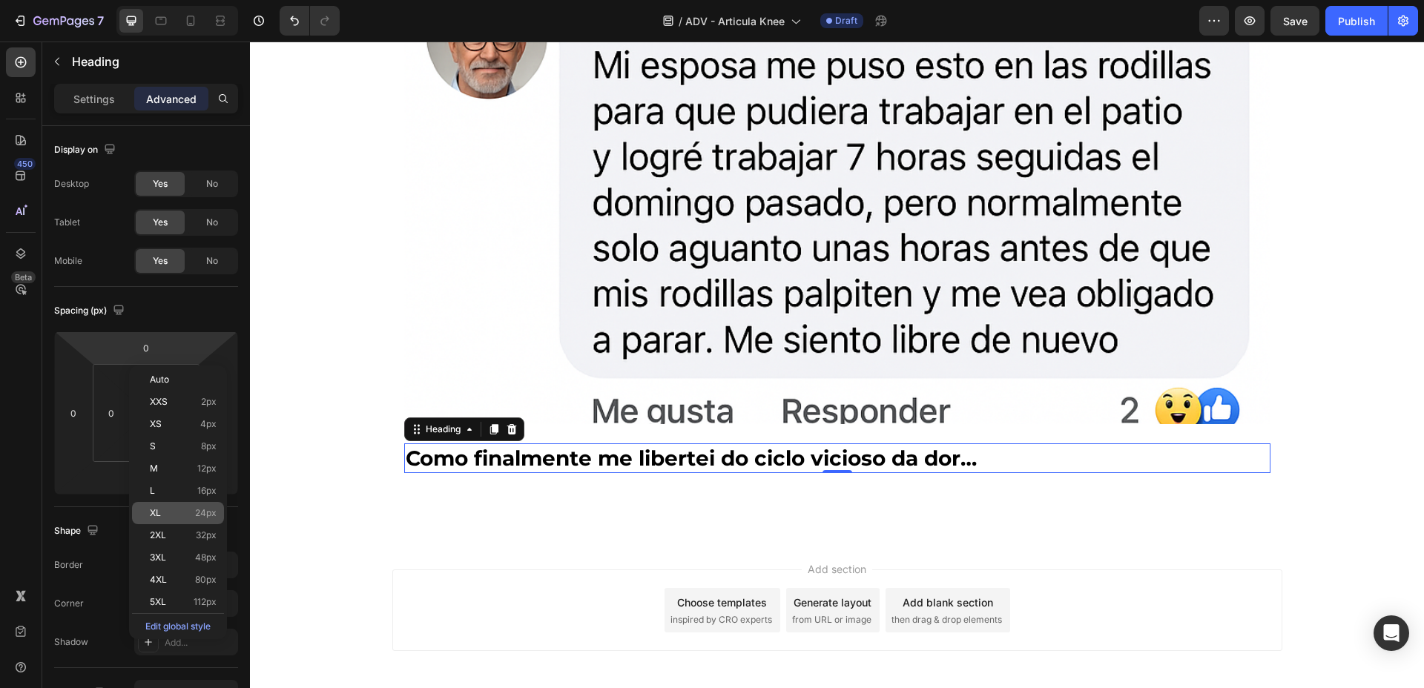
click at [190, 509] on p "XL 24px" at bounding box center [183, 513] width 67 height 10
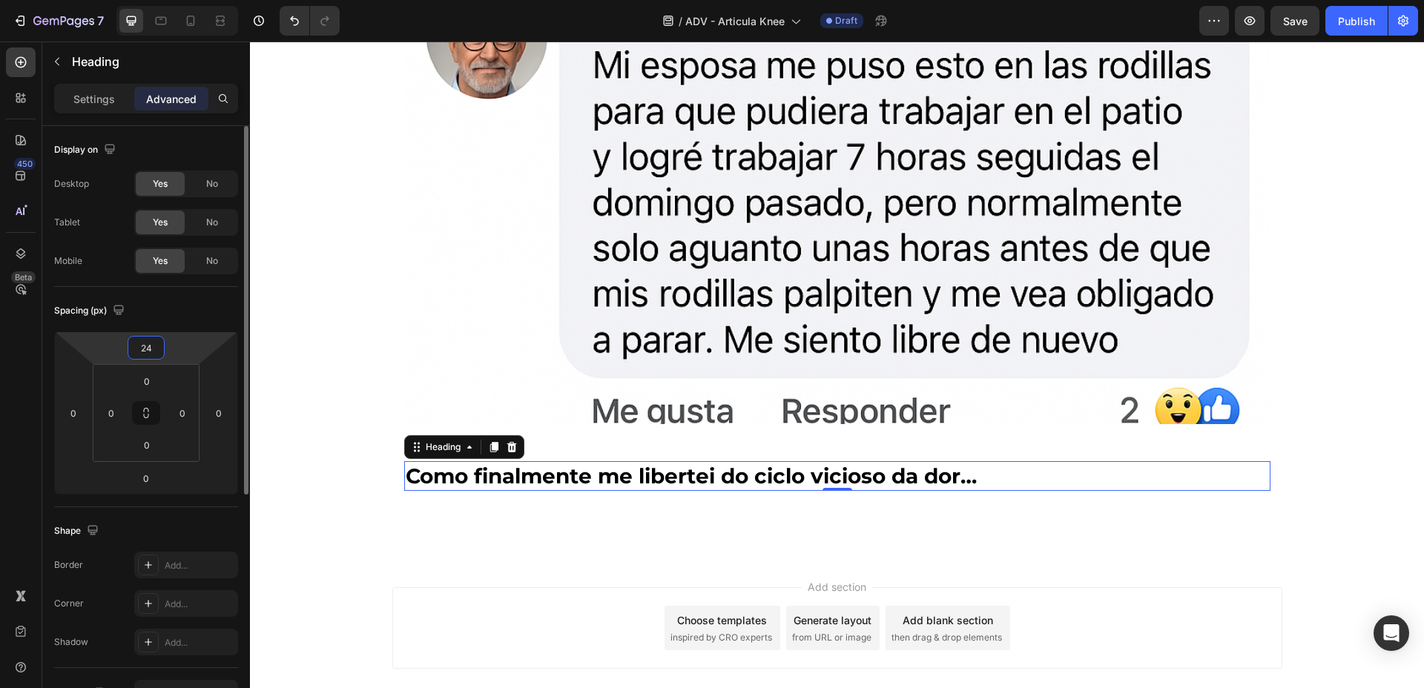
click at [160, 352] on input "24" at bounding box center [146, 348] width 30 height 22
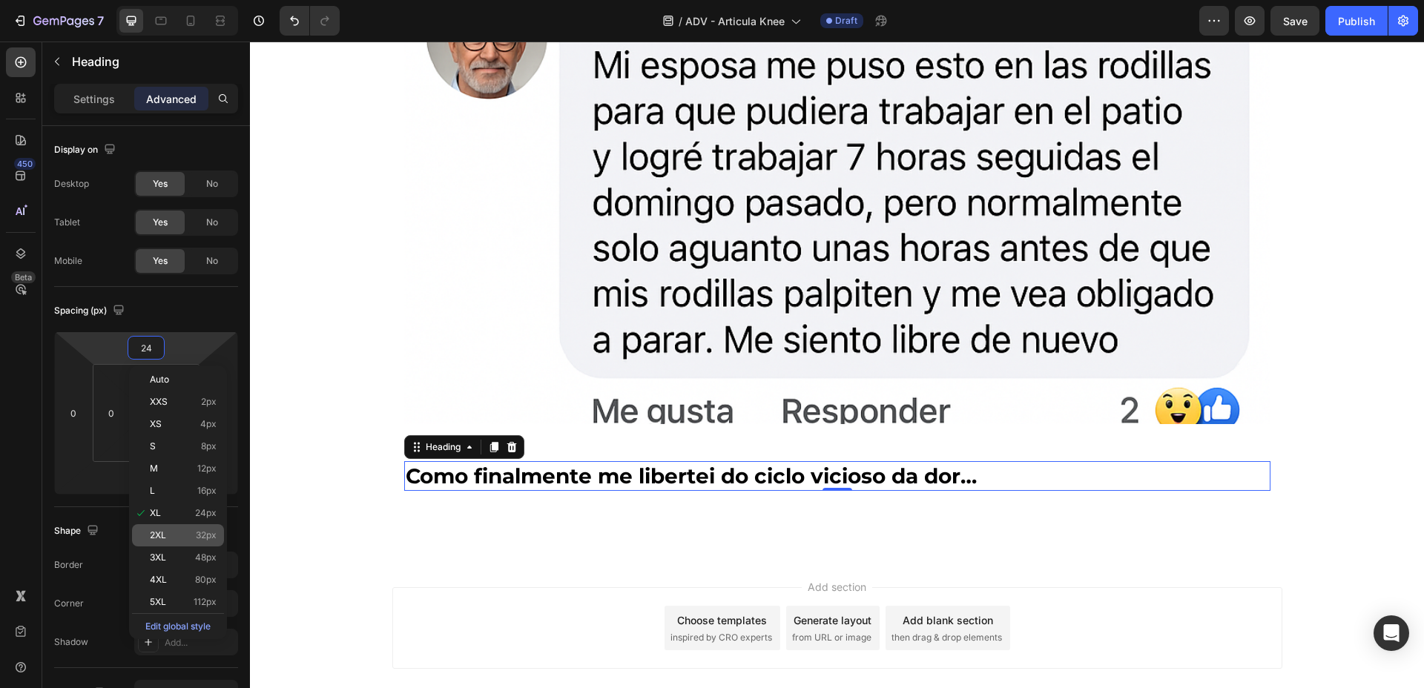
click at [205, 525] on div "2XL 32px" at bounding box center [178, 535] width 92 height 22
type input "32"
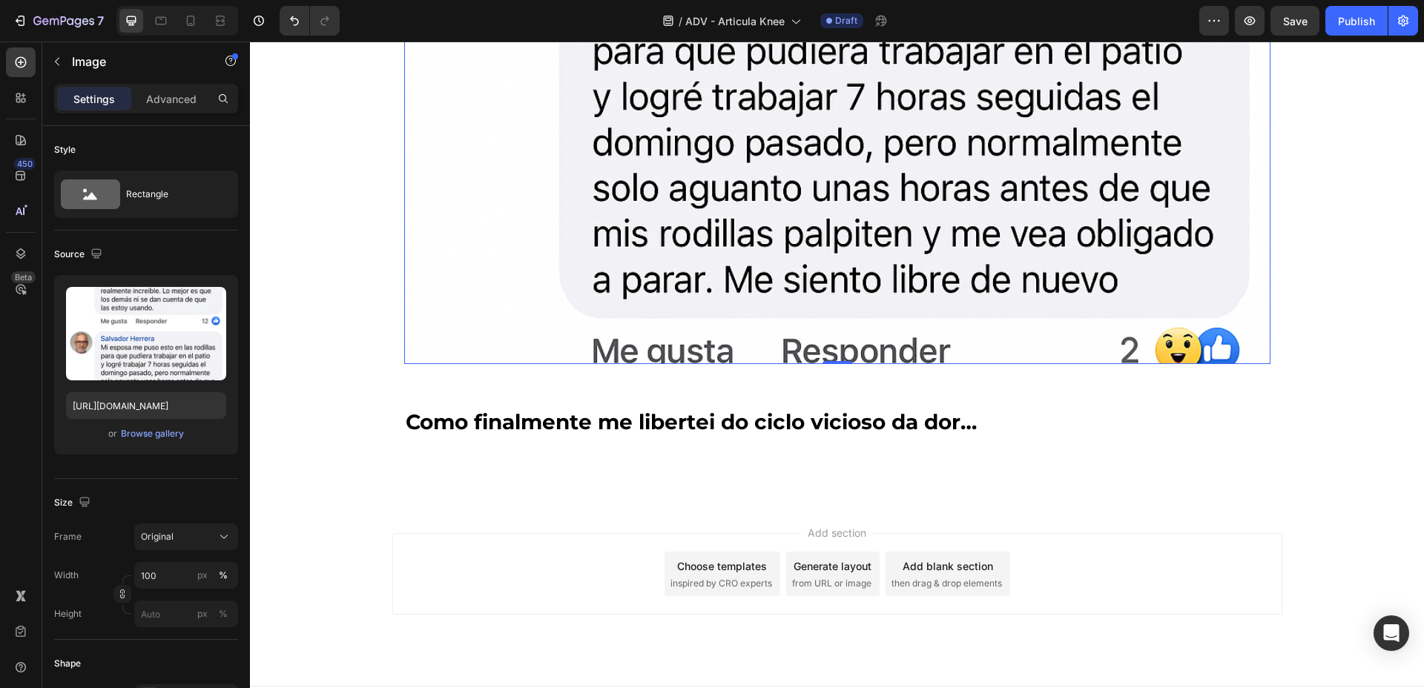
scroll to position [5039, 0]
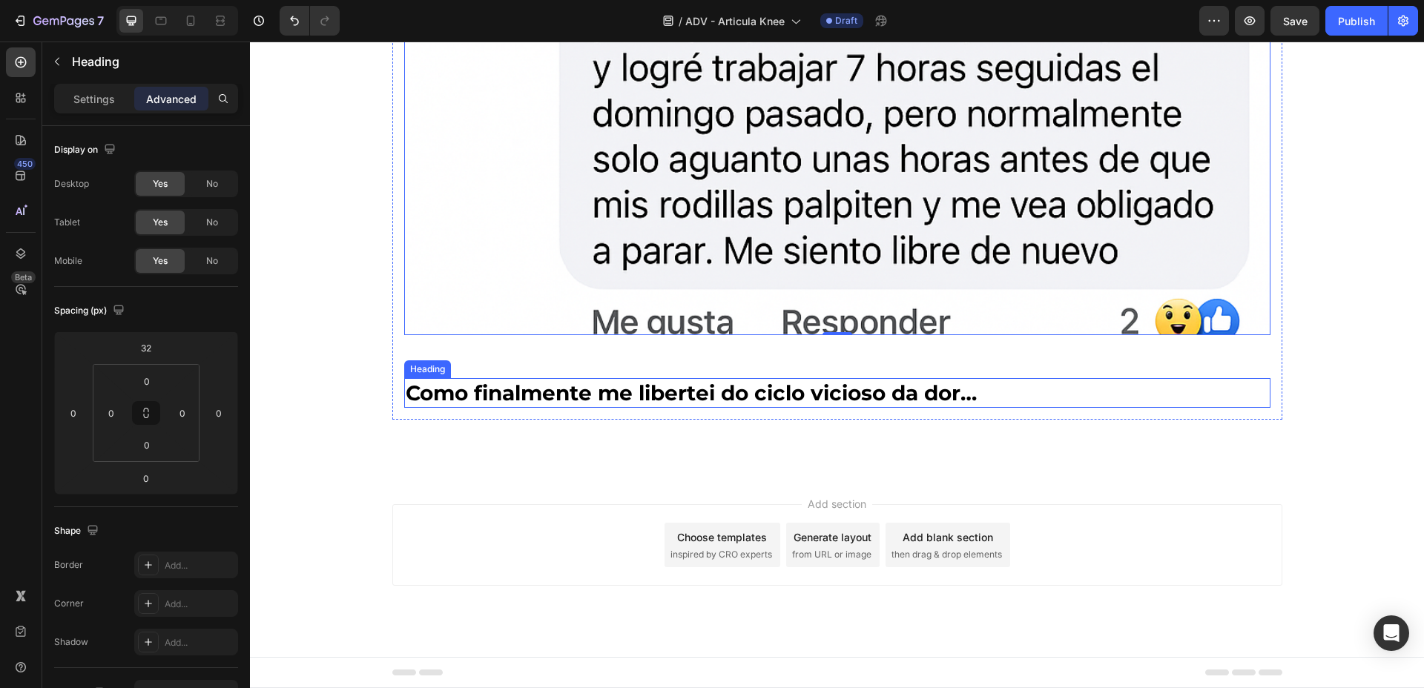
click at [630, 403] on strong "Como finalmente me libertei do ciclo vicioso da dor…" at bounding box center [691, 392] width 571 height 25
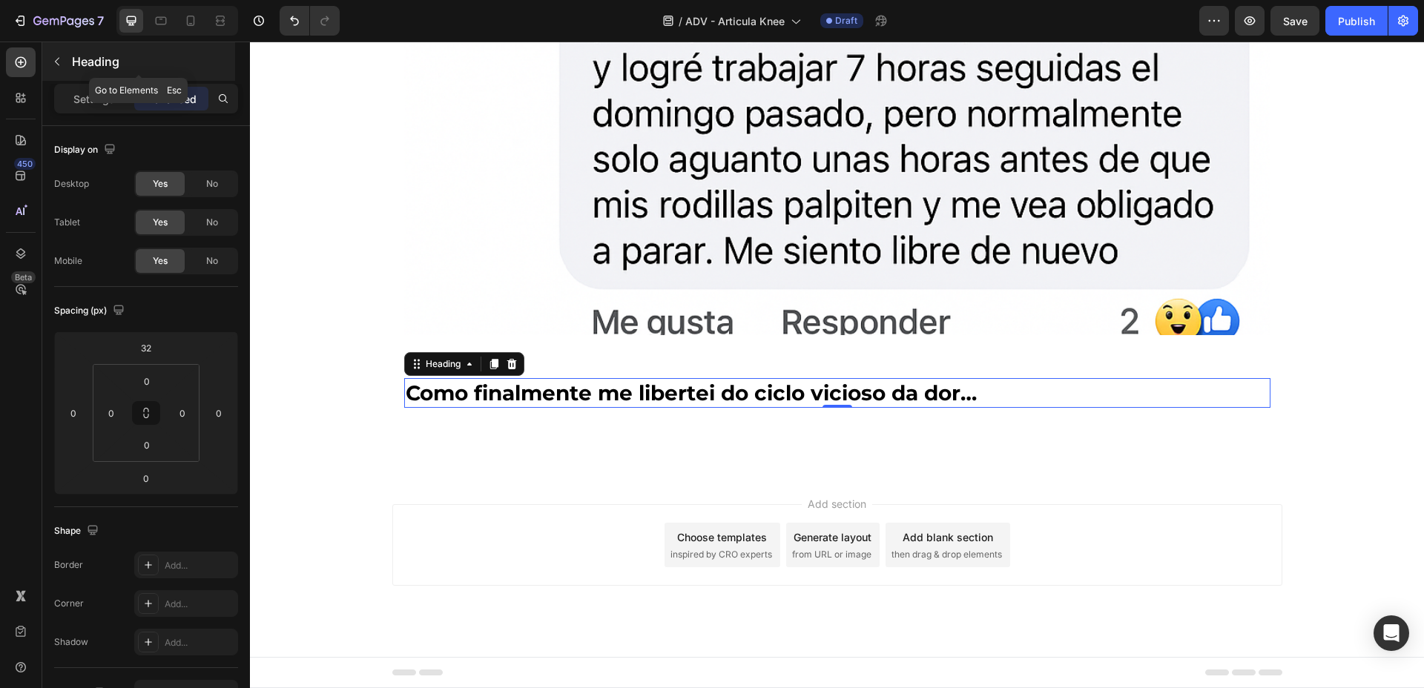
click at [86, 55] on p "Heading" at bounding box center [152, 62] width 160 height 18
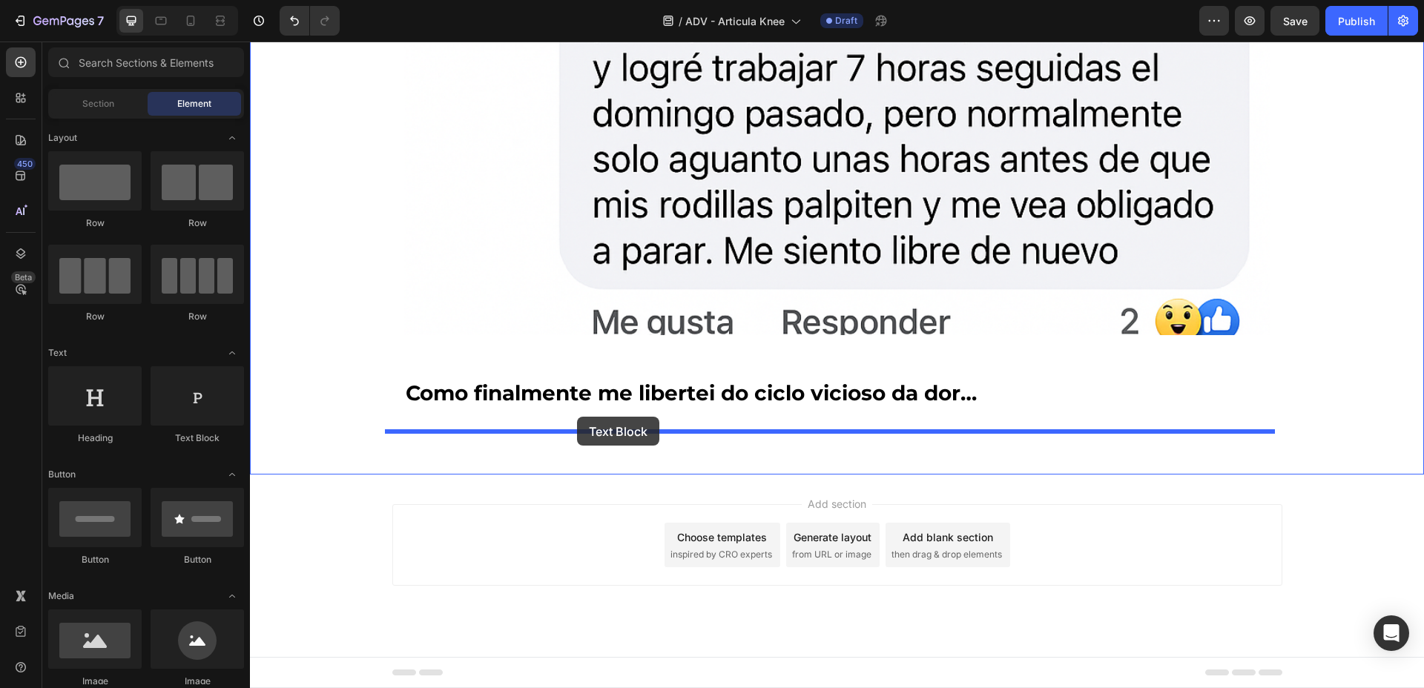
drag, startPoint x: 435, startPoint y: 446, endPoint x: 577, endPoint y: 417, distance: 144.6
drag, startPoint x: 433, startPoint y: 429, endPoint x: 519, endPoint y: 412, distance: 87.7
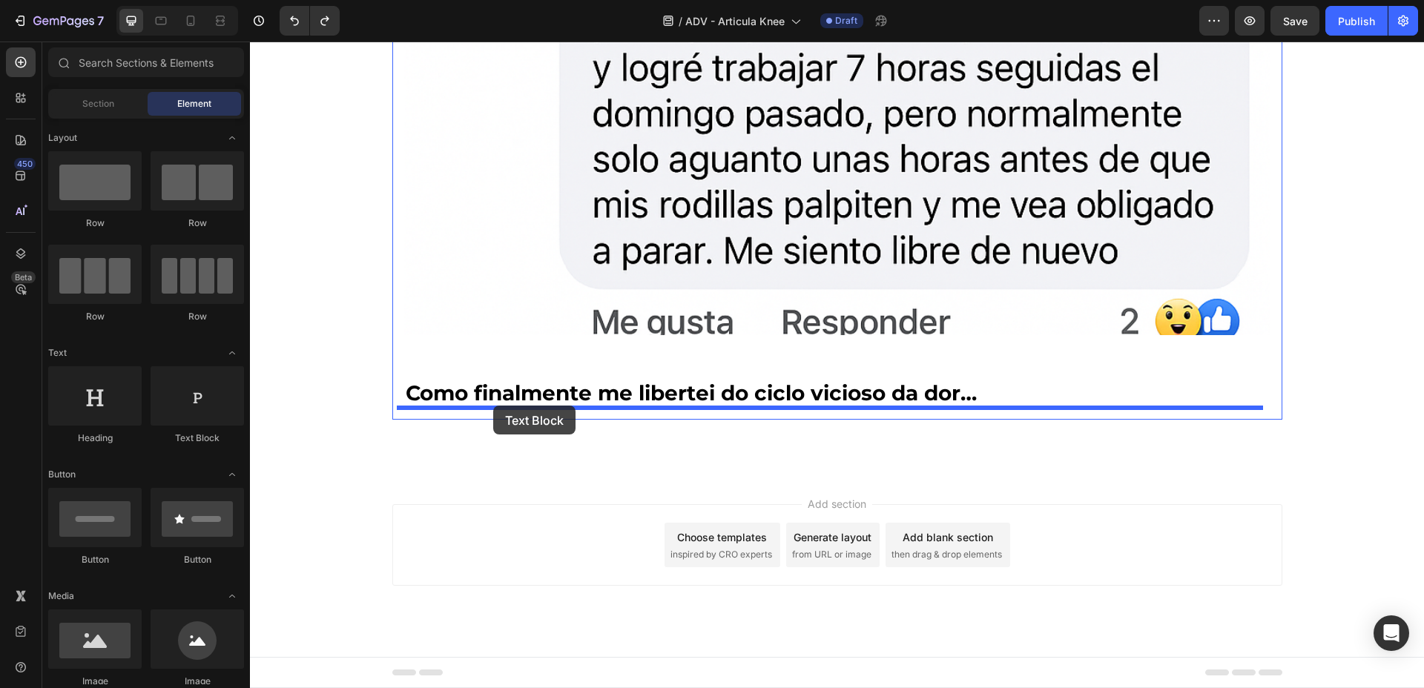
drag, startPoint x: 442, startPoint y: 433, endPoint x: 493, endPoint y: 406, distance: 58.1
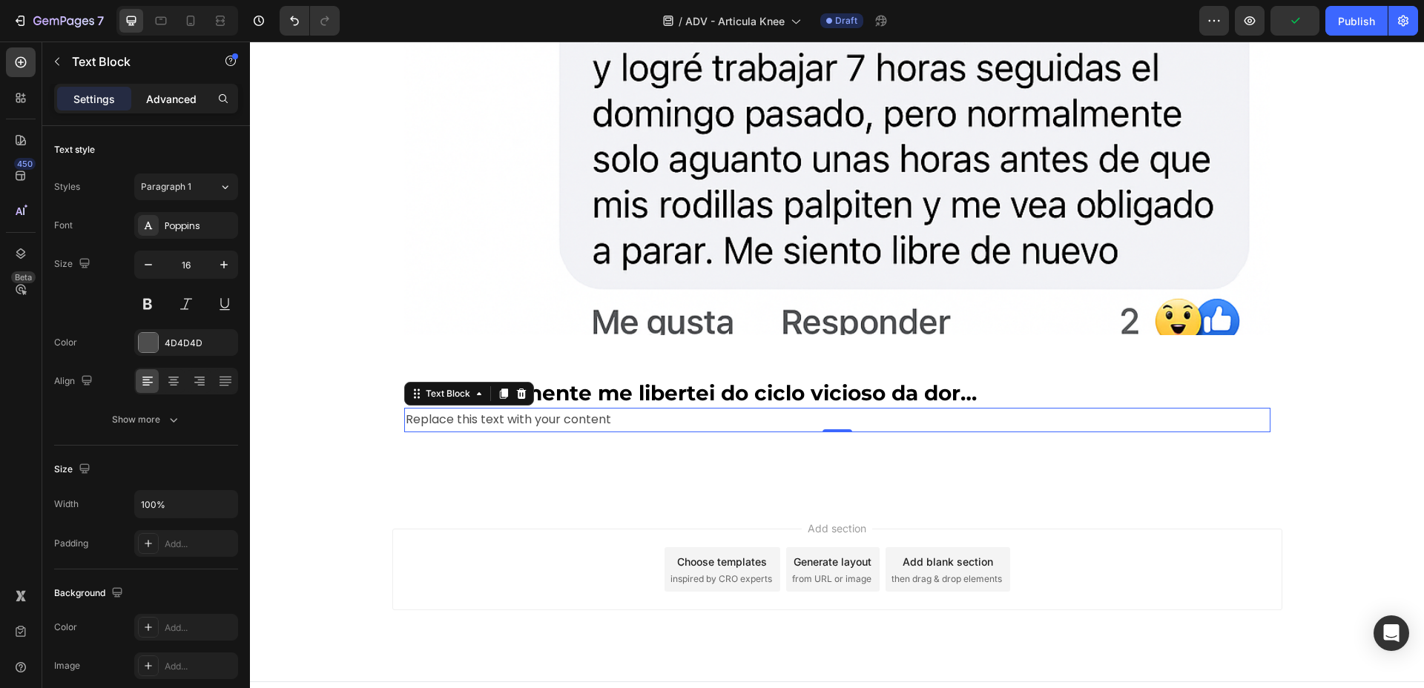
click at [141, 94] on div "Advanced" at bounding box center [171, 99] width 74 height 24
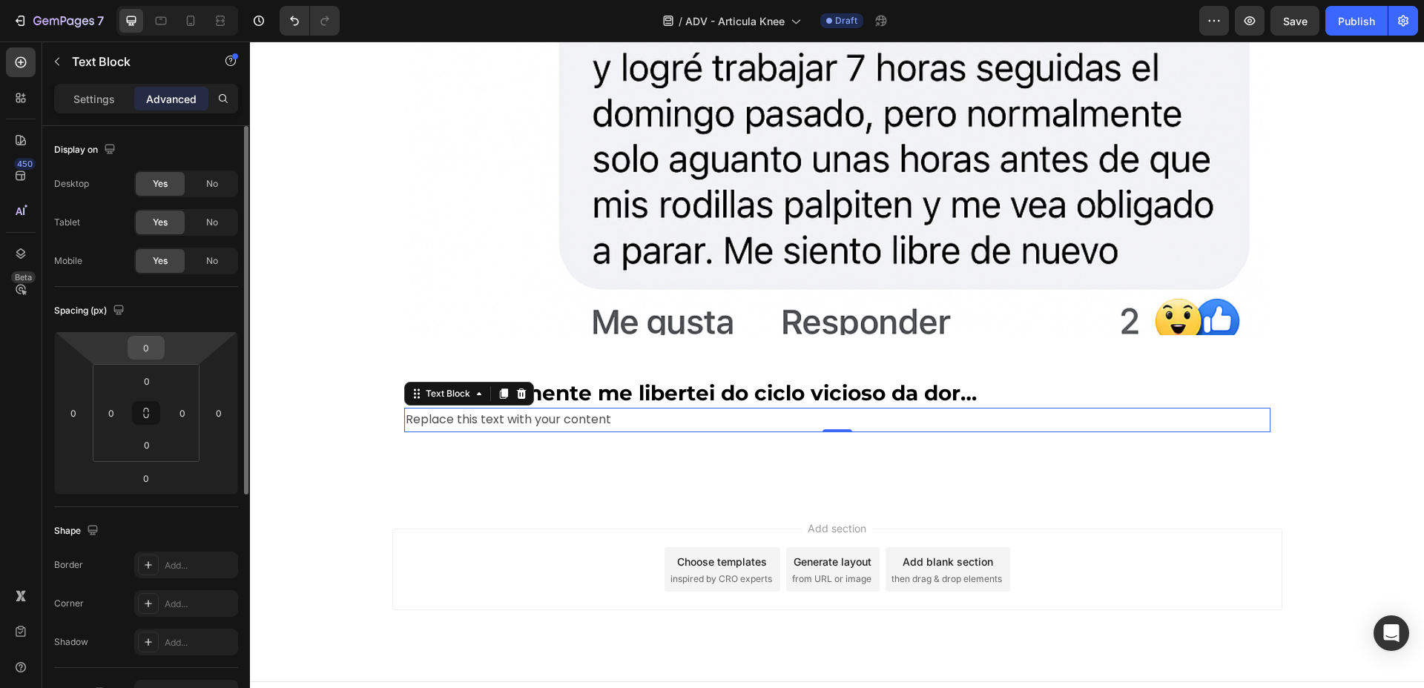
click at [153, 344] on input "0" at bounding box center [146, 348] width 30 height 22
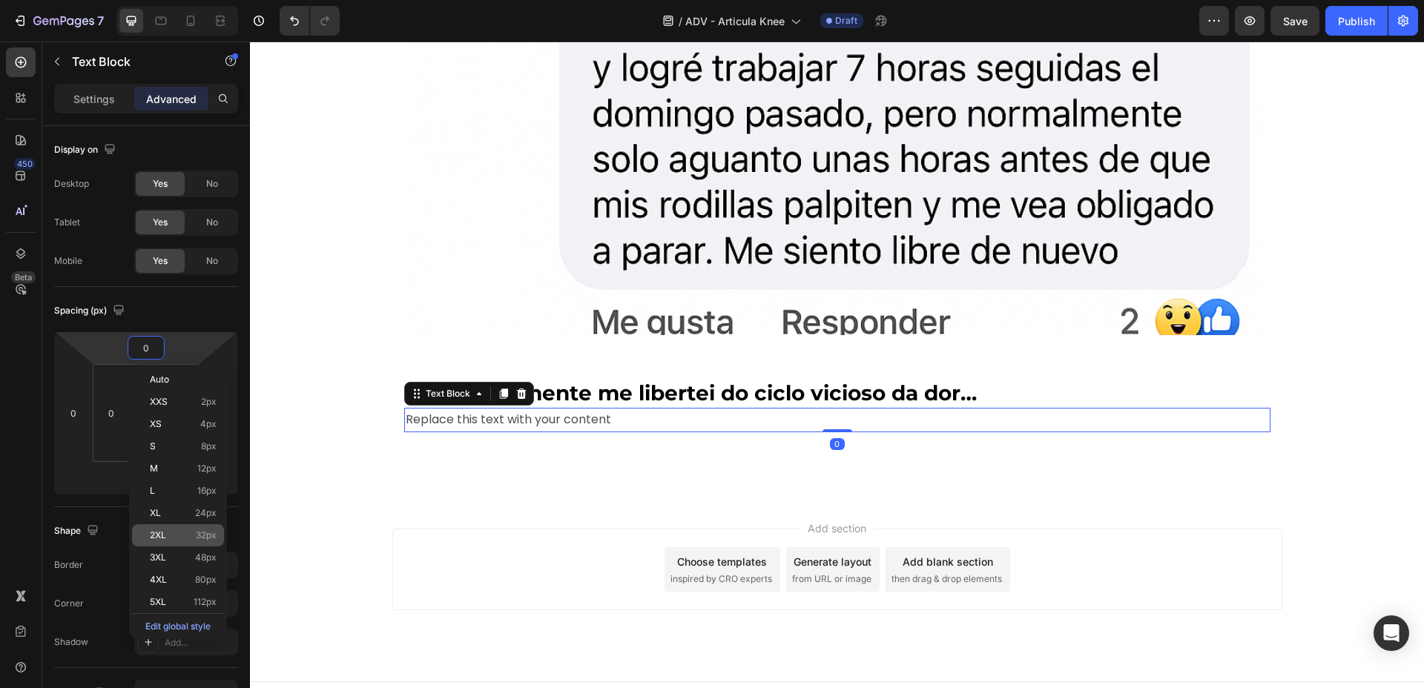
click at [209, 539] on span "32px" at bounding box center [206, 535] width 21 height 10
type input "32"
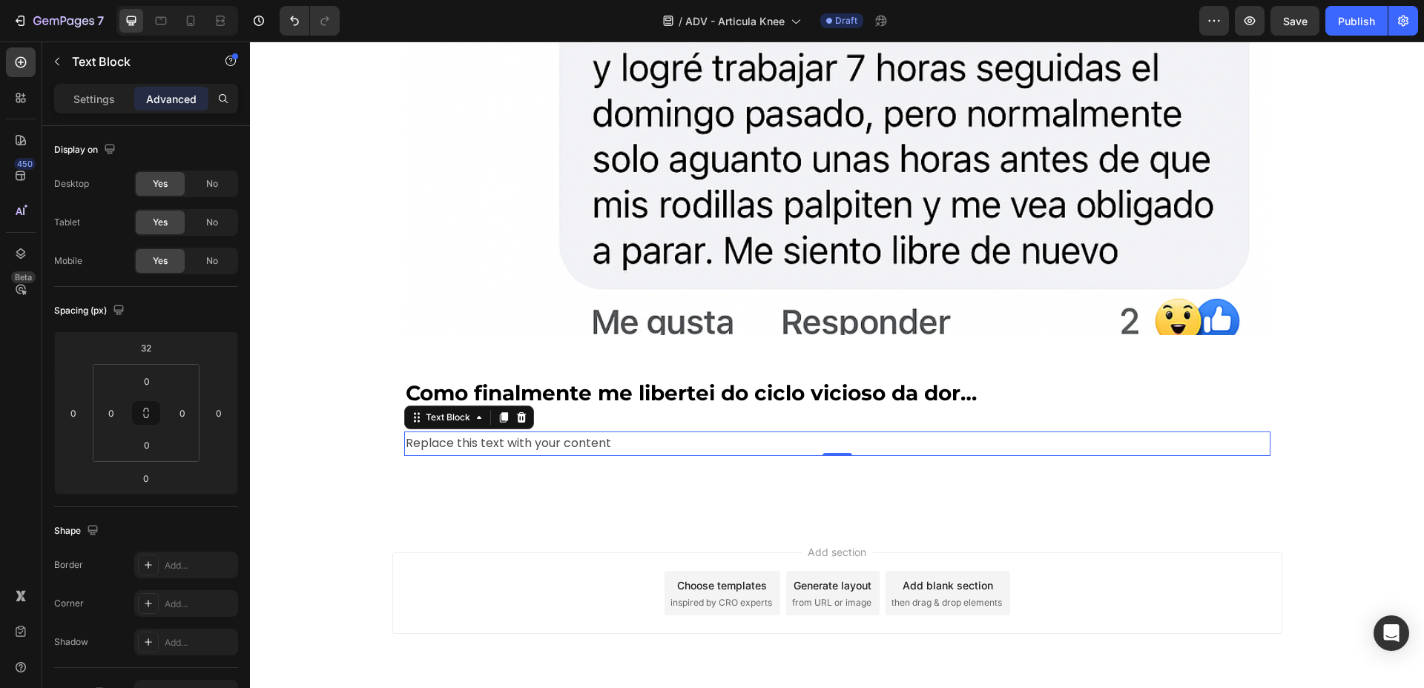
click at [508, 446] on div "Replace this text with your content" at bounding box center [837, 444] width 866 height 24
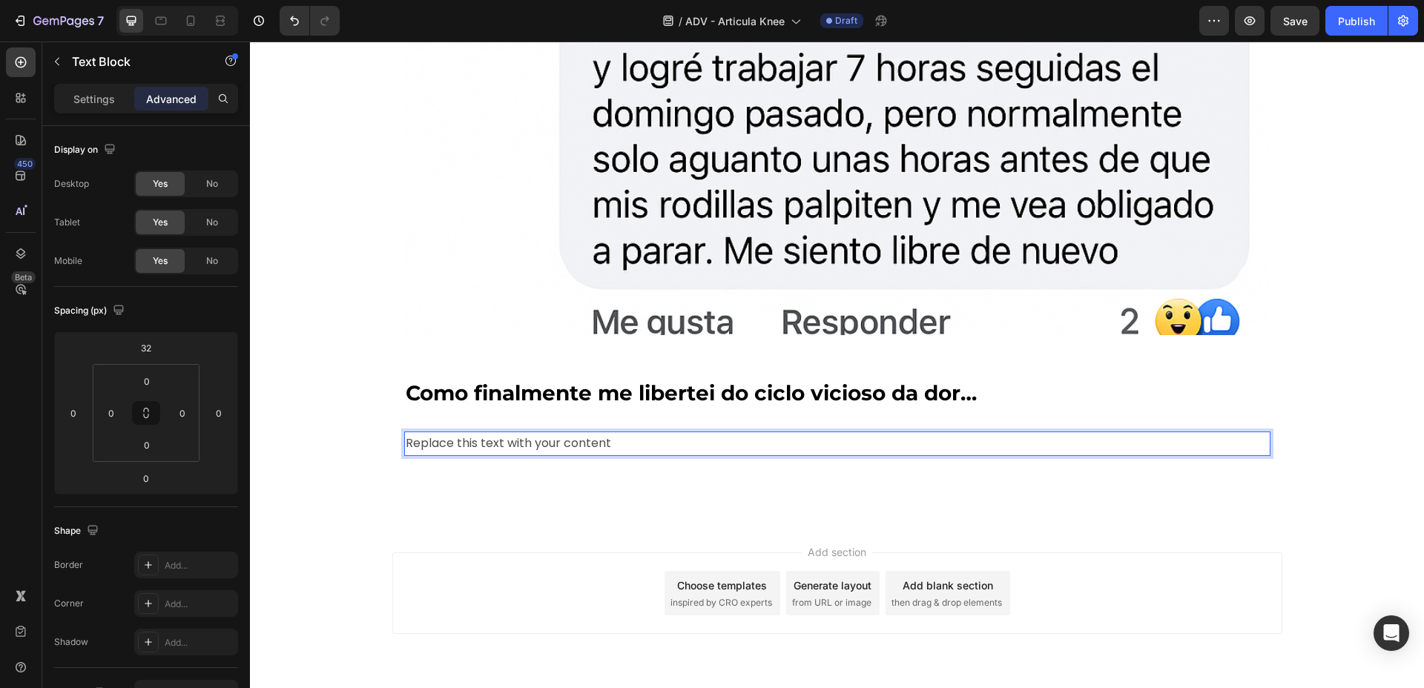
click at [508, 446] on p "Replace this text with your content" at bounding box center [837, 444] width 863 height 22
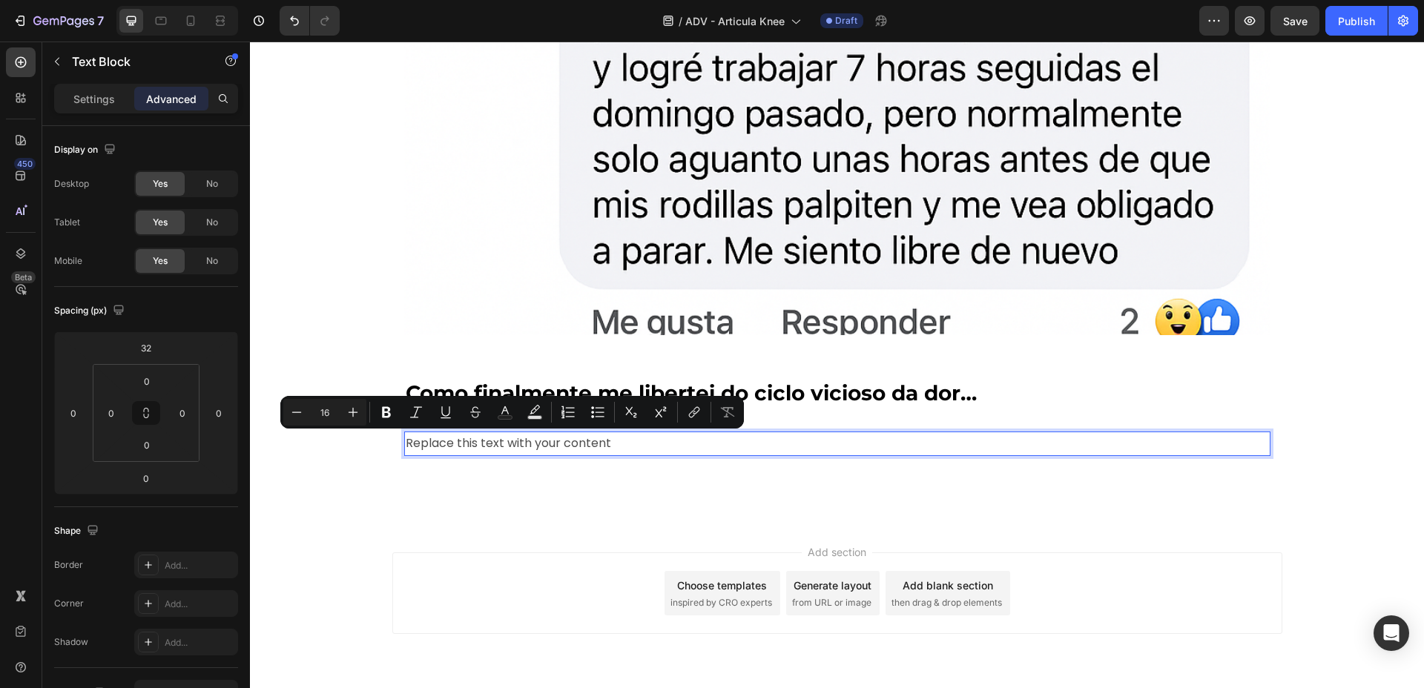
click at [511, 447] on p "Replace this text with your content" at bounding box center [837, 444] width 863 height 22
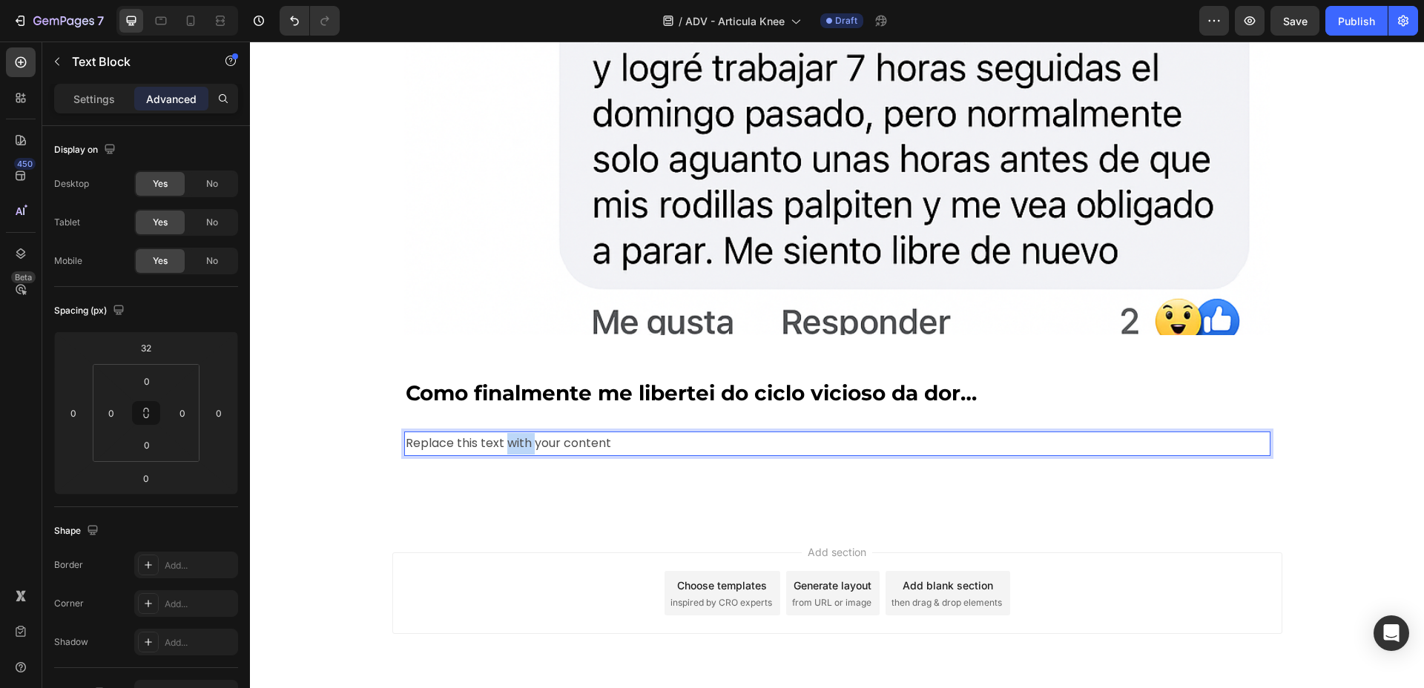
click at [511, 447] on p "Replace this text with your content" at bounding box center [837, 444] width 863 height 22
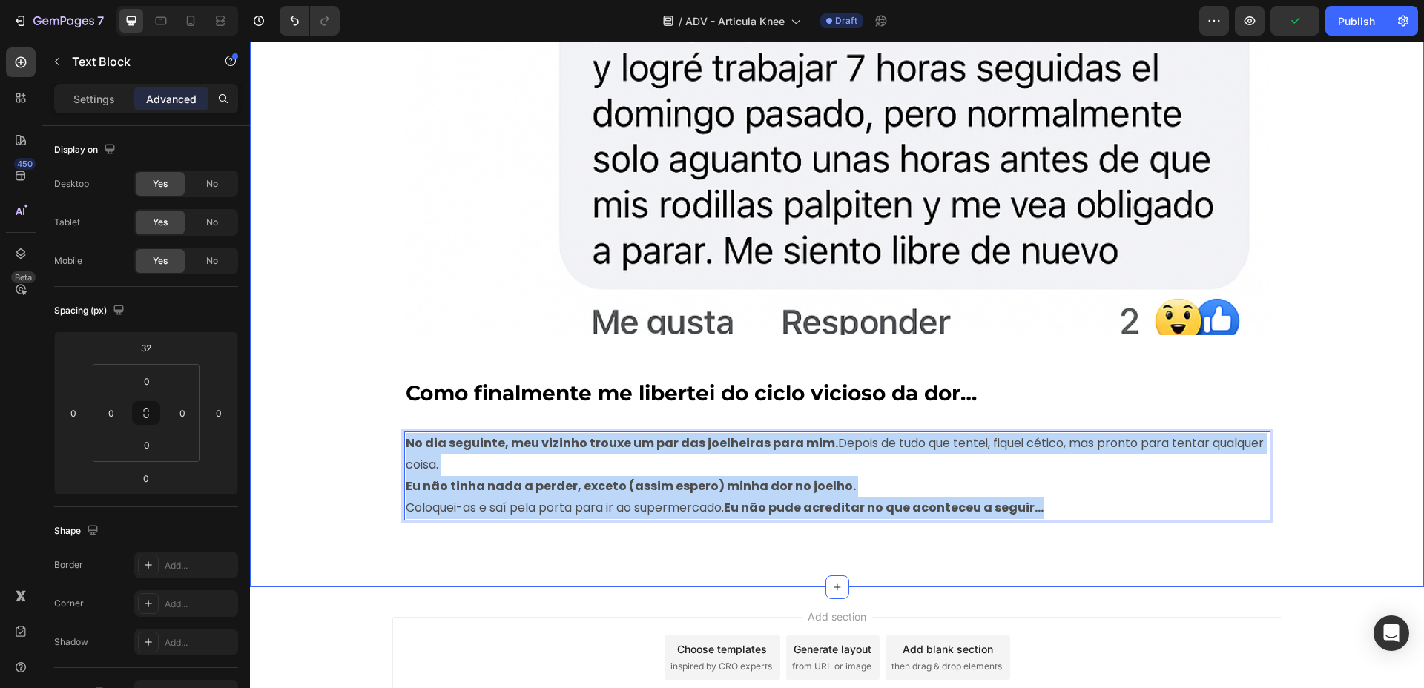
drag, startPoint x: 1069, startPoint y: 508, endPoint x: 257, endPoint y: 439, distance: 815.7
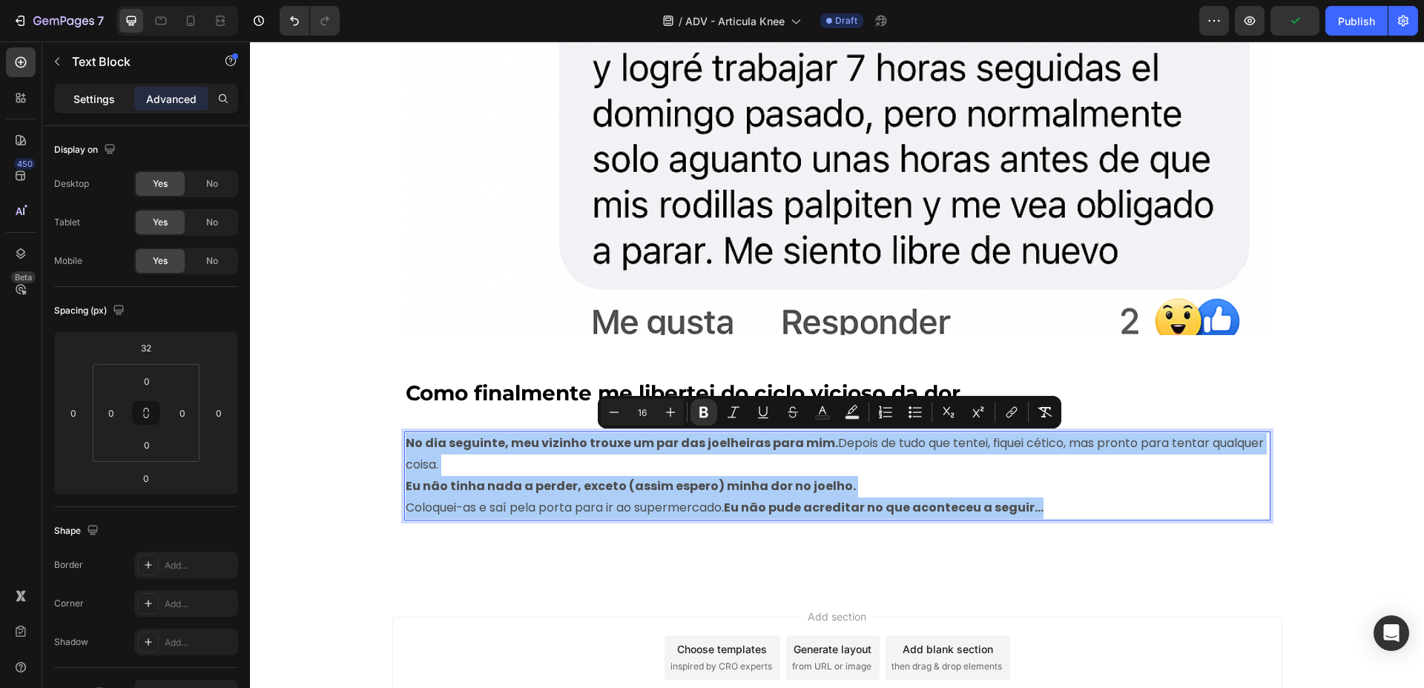
click at [79, 94] on p "Settings" at bounding box center [94, 99] width 42 height 16
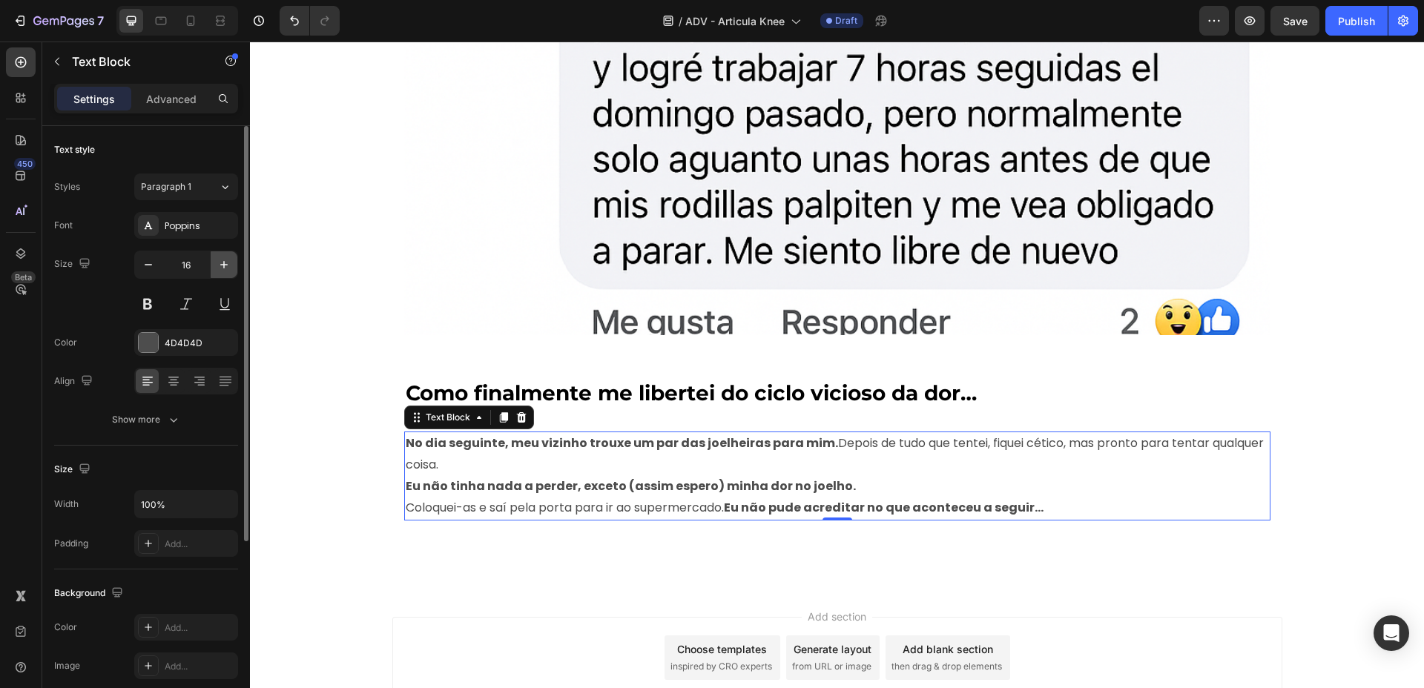
click at [224, 265] on icon "button" at bounding box center [223, 264] width 7 height 7
type input "18"
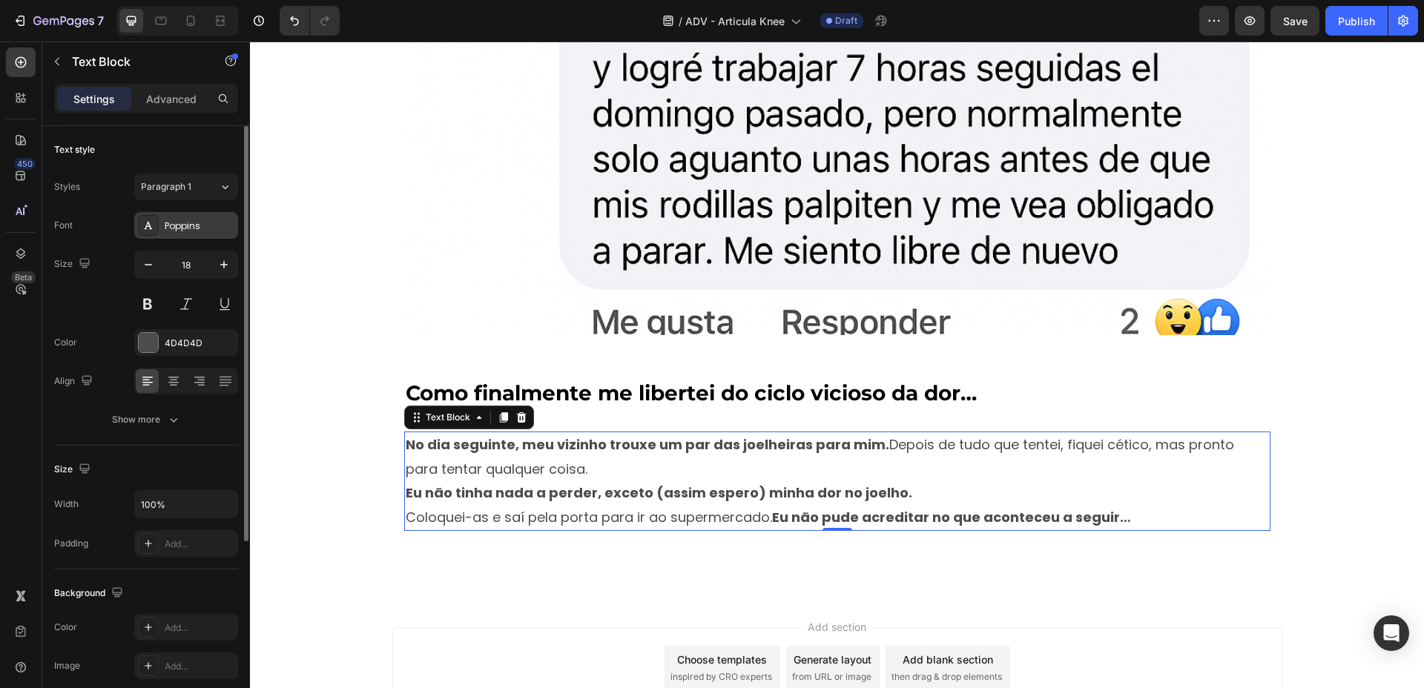
click at [220, 216] on div "Poppins" at bounding box center [186, 225] width 104 height 27
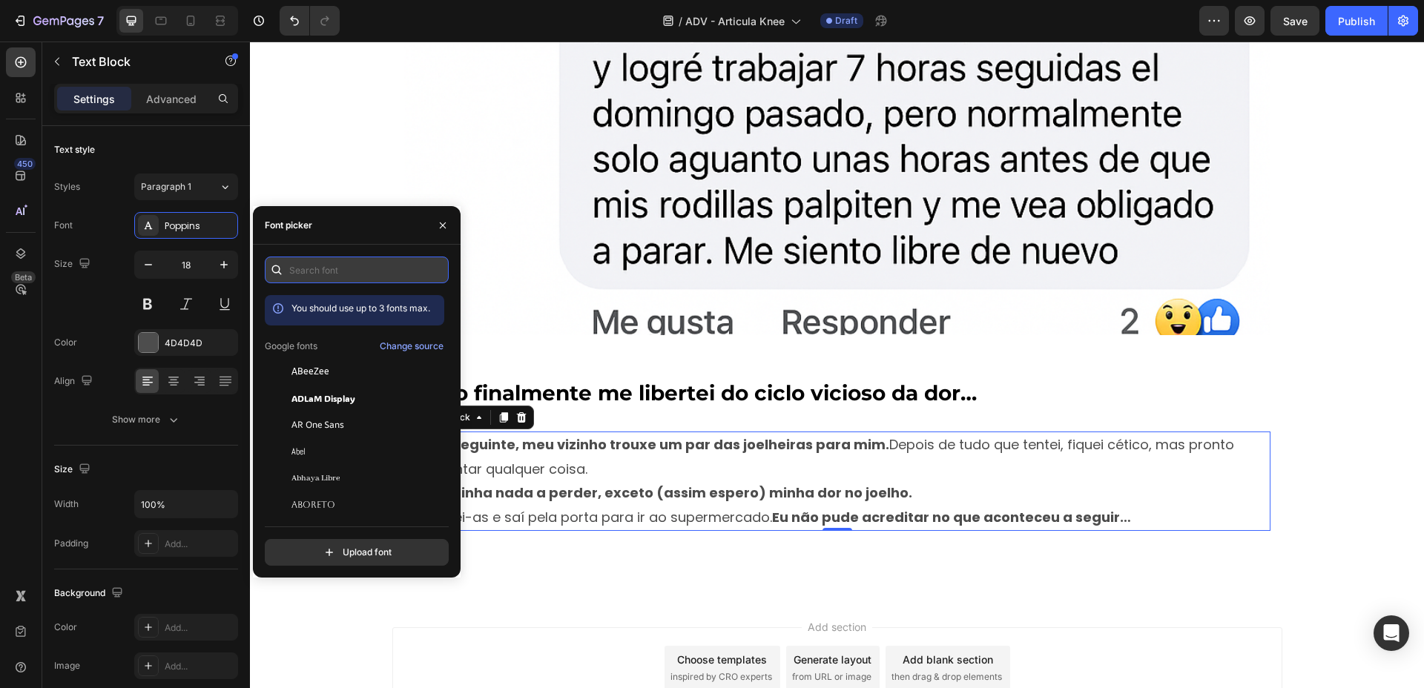
click at [336, 260] on input "text" at bounding box center [357, 270] width 184 height 27
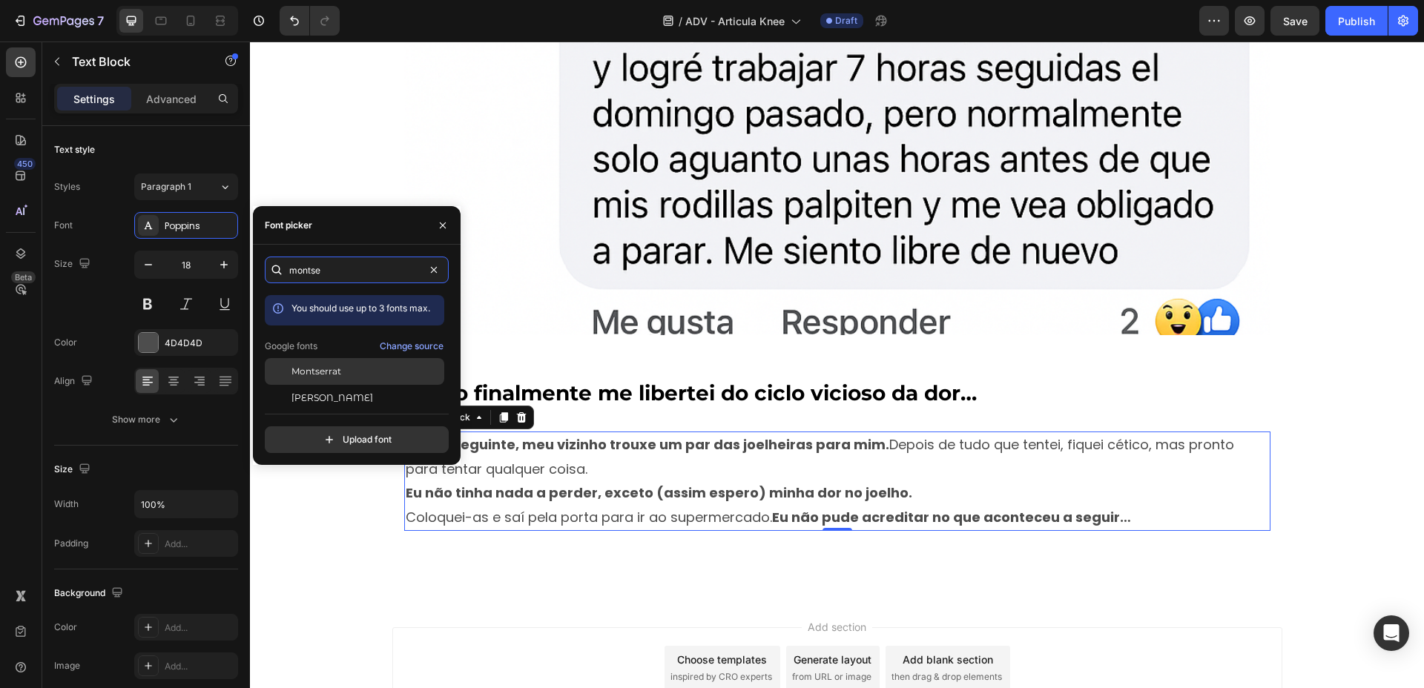
type input "montse"
click at [391, 378] on div "Montserrat" at bounding box center [354, 371] width 179 height 27
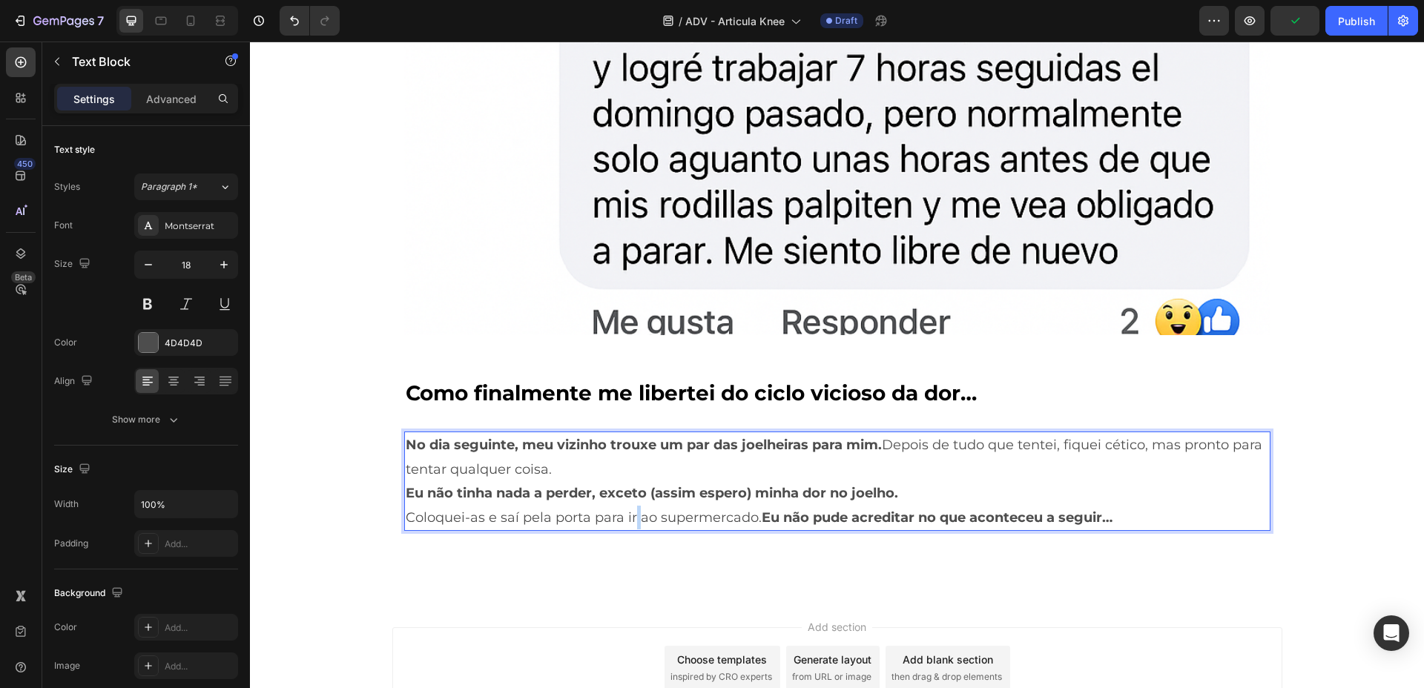
click at [627, 511] on p "Coloquei-as e saí pela porta para ir ao supermercado. Eu não pude acreditar no …" at bounding box center [837, 518] width 863 height 24
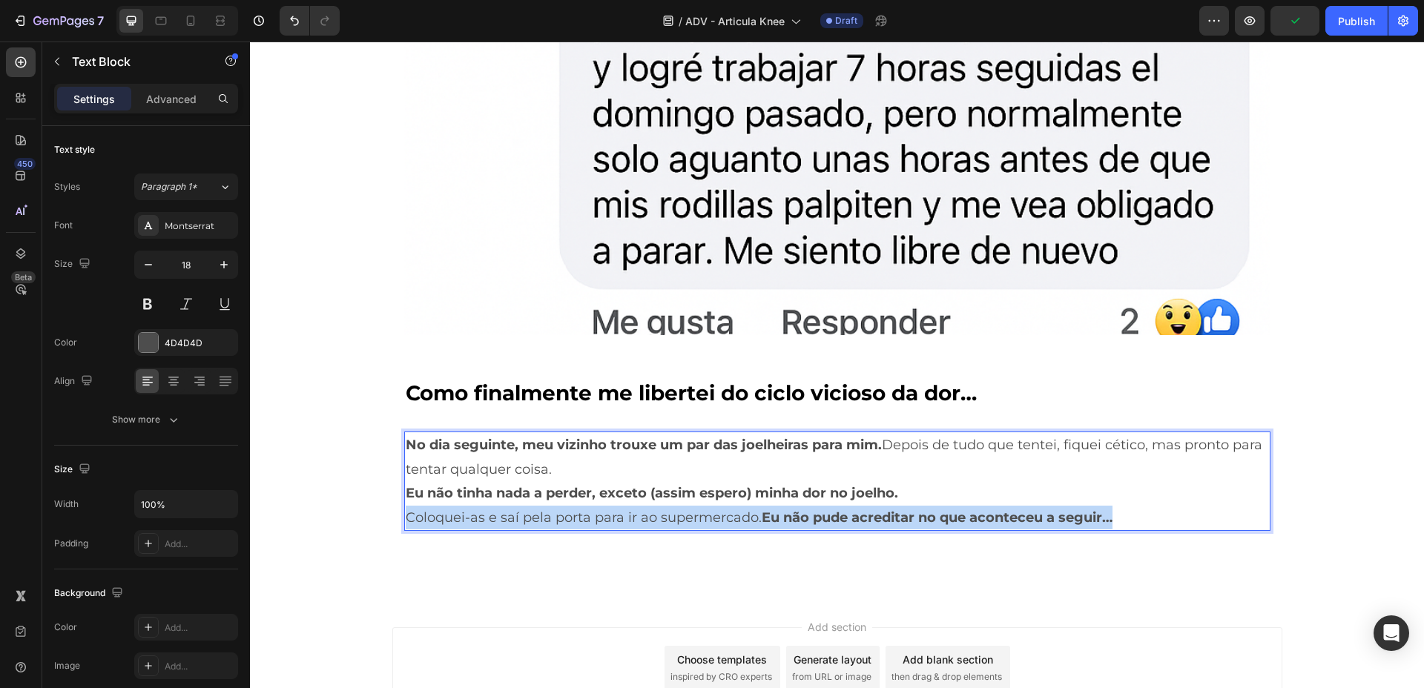
click at [627, 511] on p "Coloquei-as e saí pela porta para ir ao supermercado. Eu não pude acreditar no …" at bounding box center [837, 518] width 863 height 24
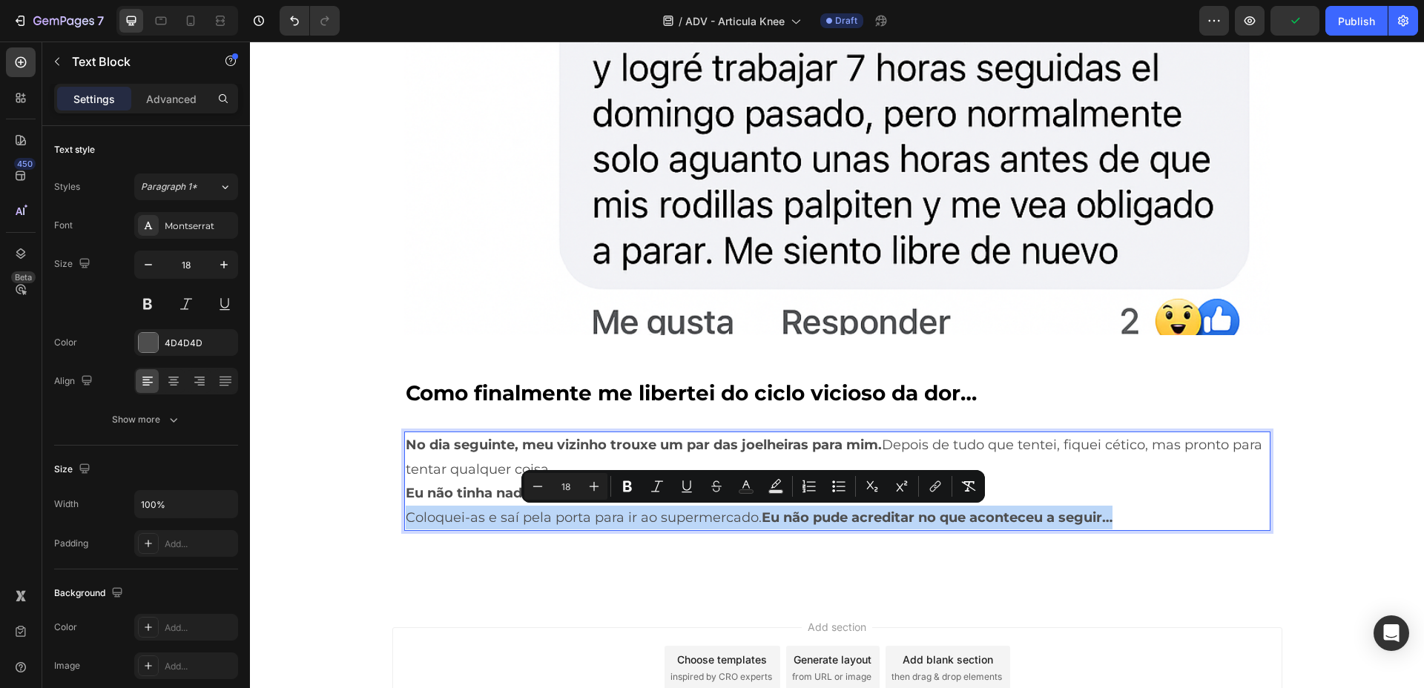
click at [1106, 518] on strong "Eu não pude acreditar no que aconteceu a seguir…" at bounding box center [937, 517] width 351 height 16
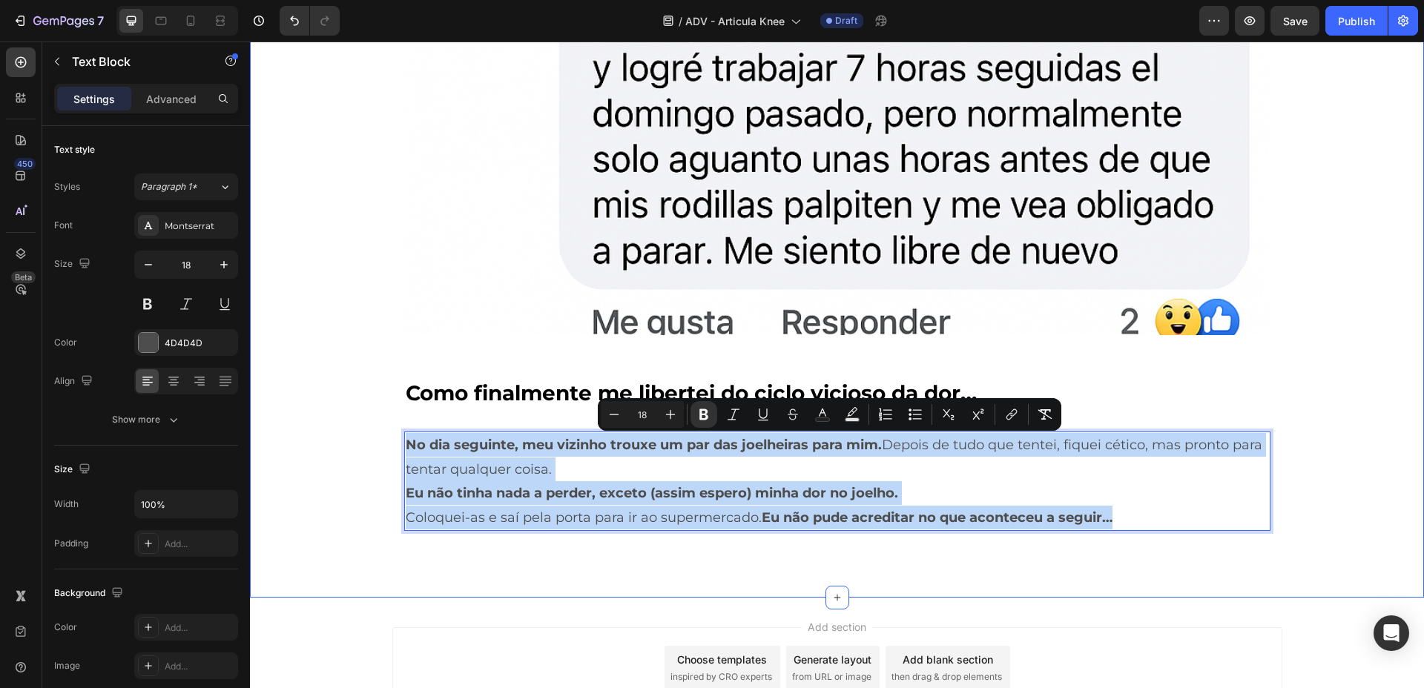
drag, startPoint x: 1126, startPoint y: 519, endPoint x: 360, endPoint y: 360, distance: 781.8
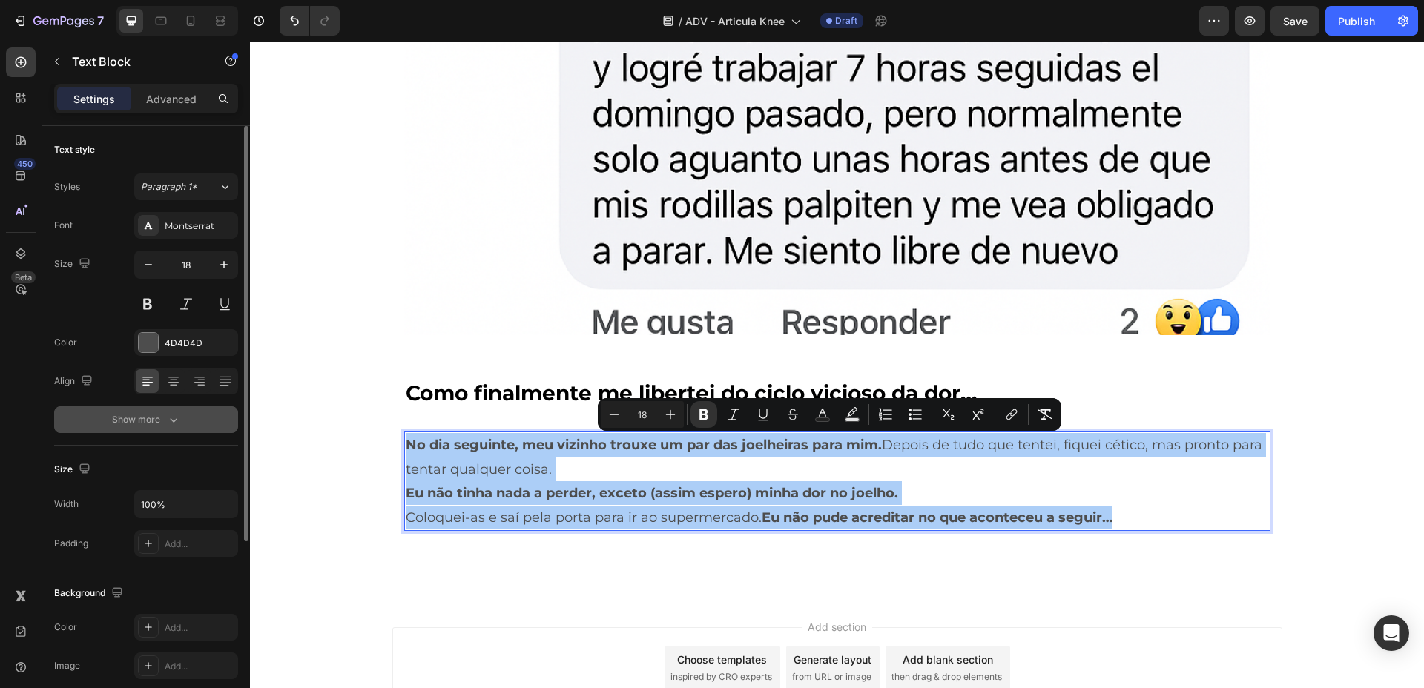
click at [194, 415] on button "Show more" at bounding box center [146, 419] width 184 height 27
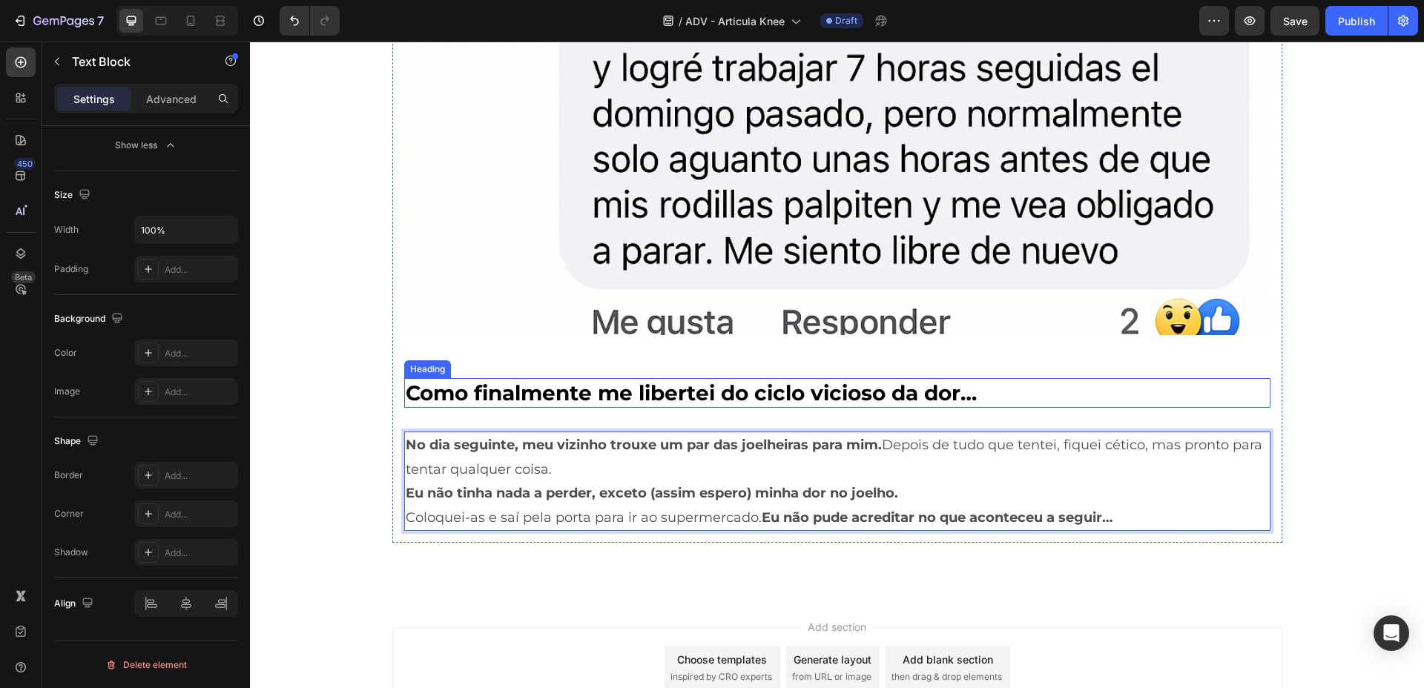
scroll to position [5162, 0]
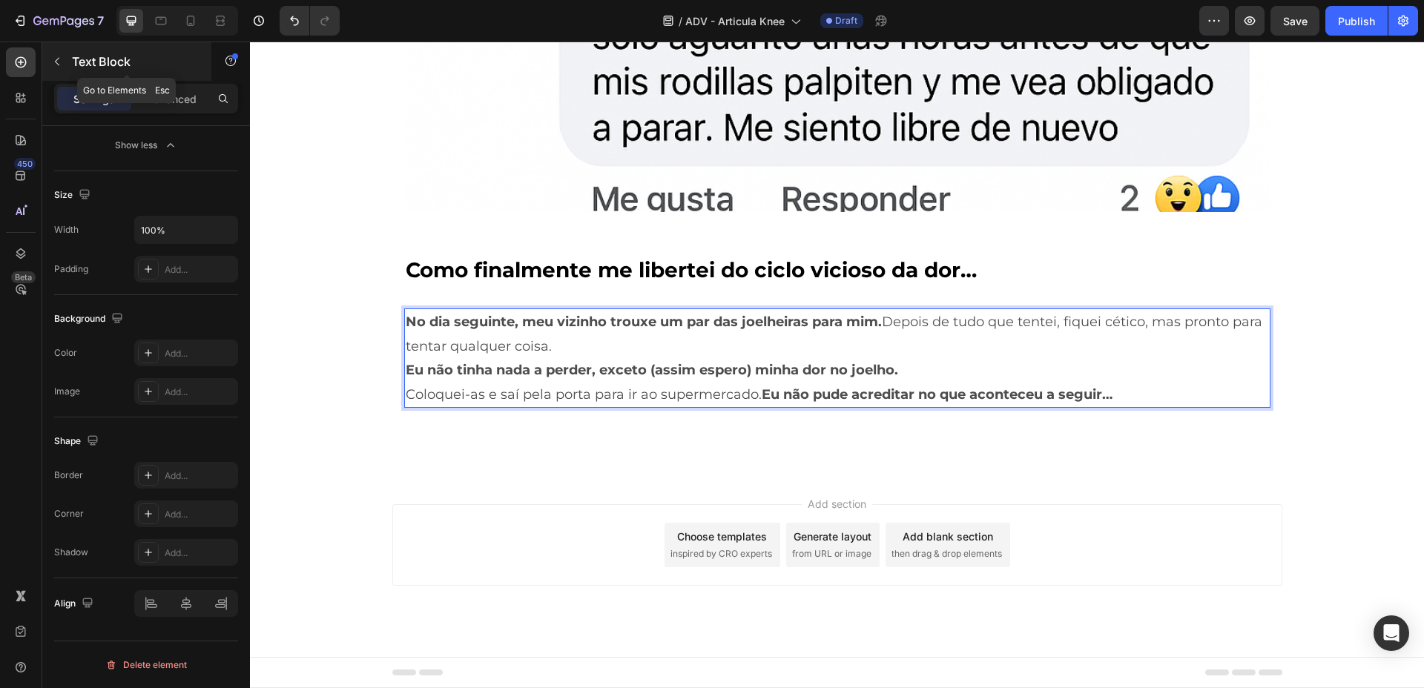
click at [58, 54] on button "button" at bounding box center [57, 62] width 24 height 24
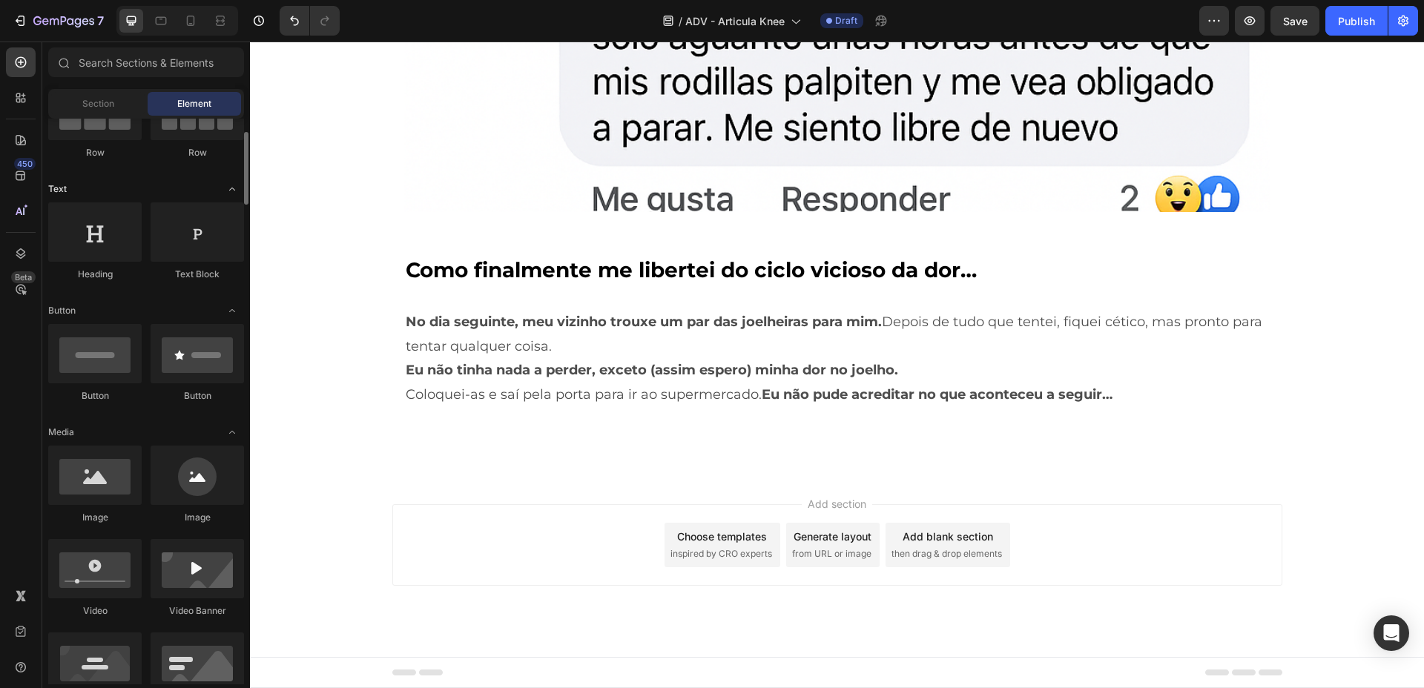
scroll to position [165, 0]
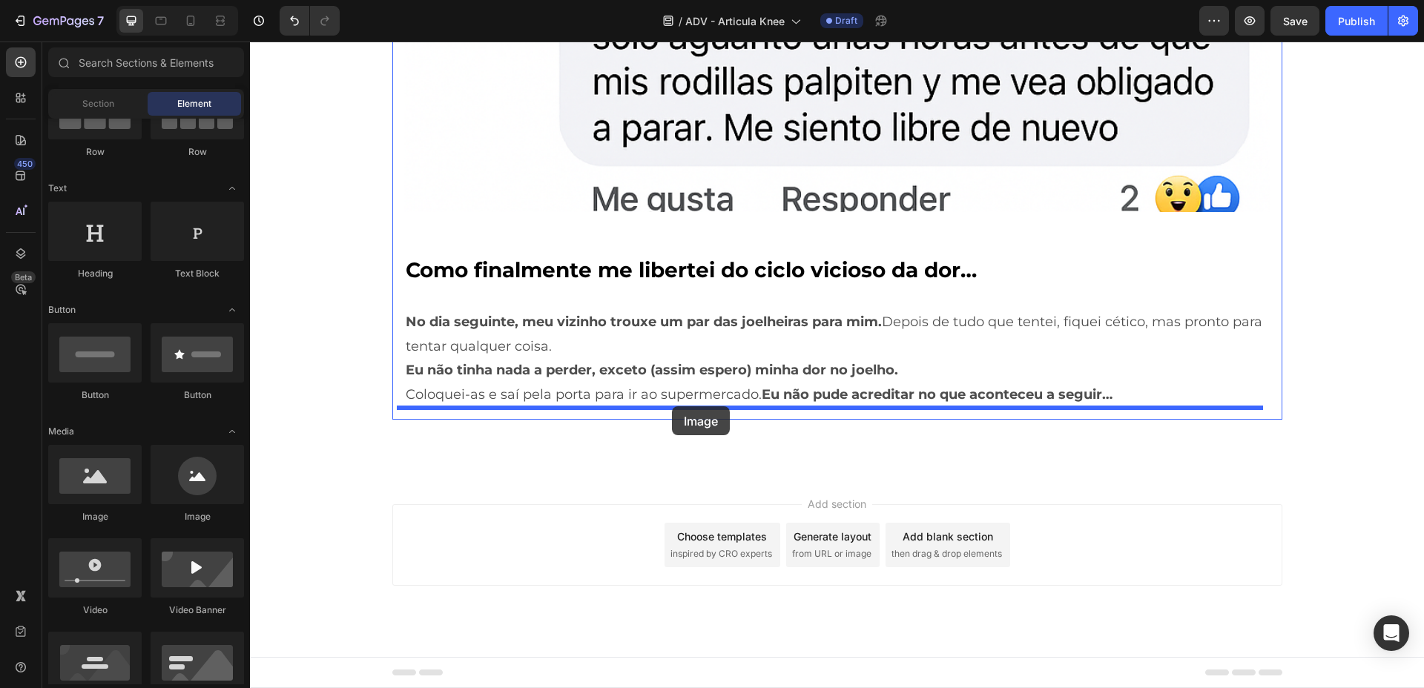
drag, startPoint x: 369, startPoint y: 550, endPoint x: 672, endPoint y: 406, distance: 335.4
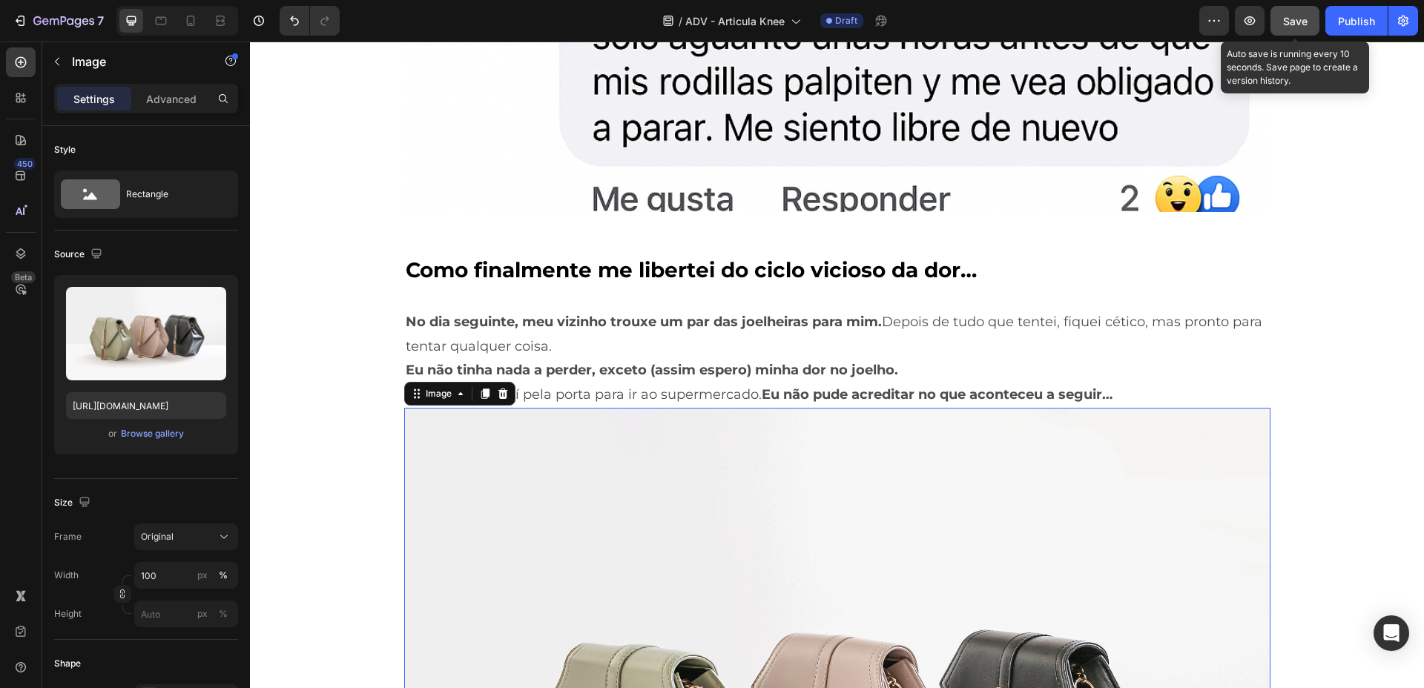
click at [1265, 19] on span "Save" at bounding box center [1295, 21] width 24 height 13
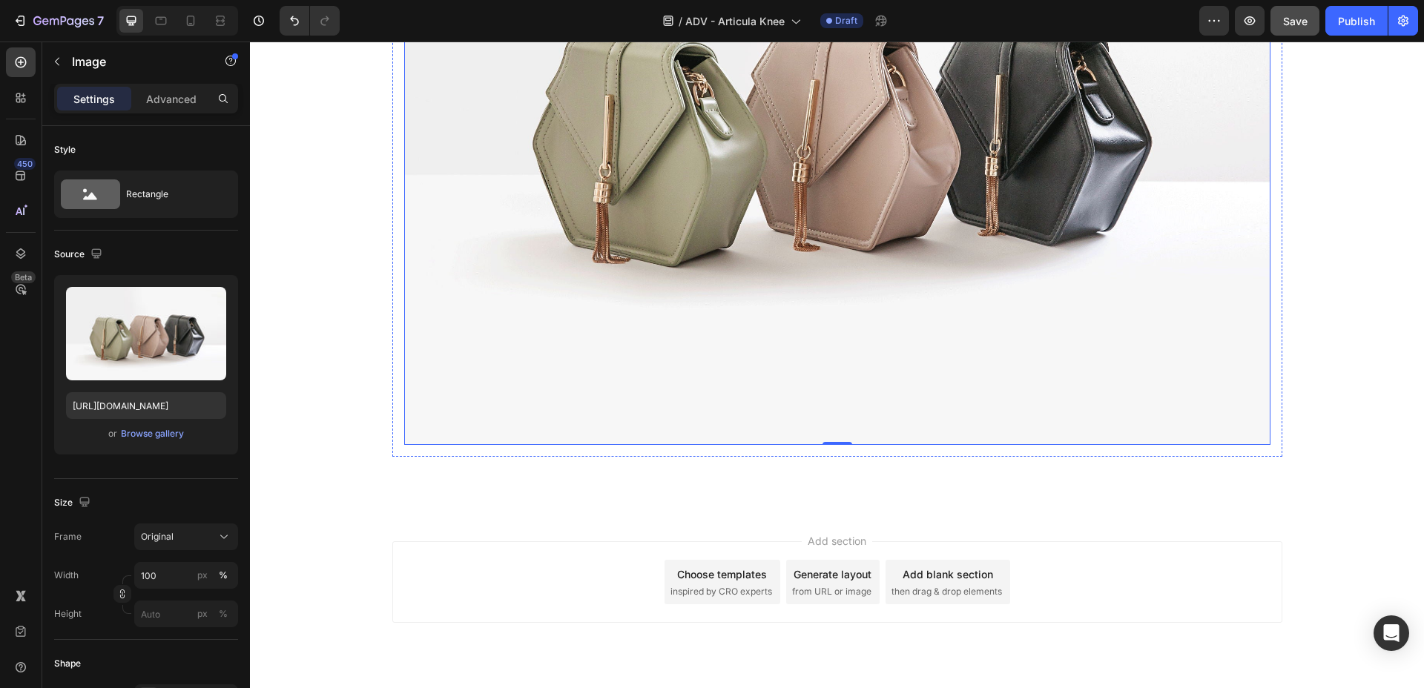
scroll to position [5776, 0]
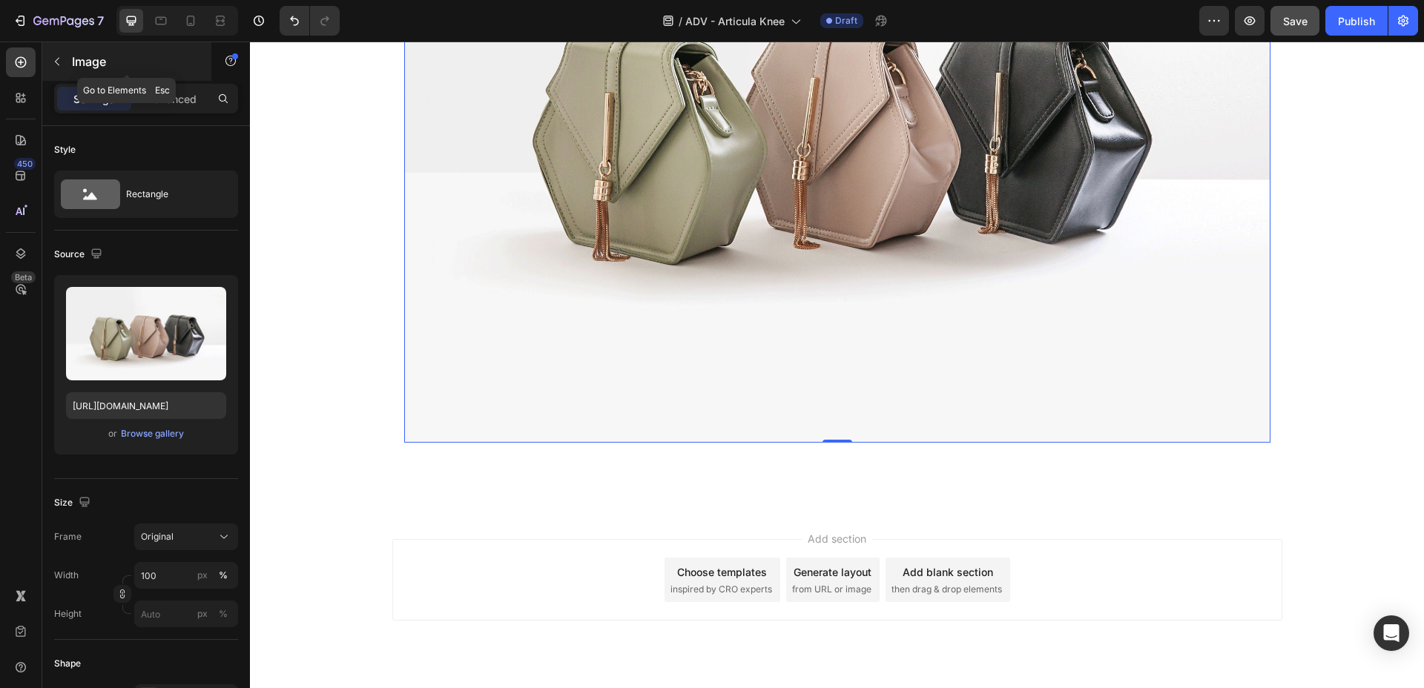
click at [56, 69] on button "button" at bounding box center [57, 62] width 24 height 24
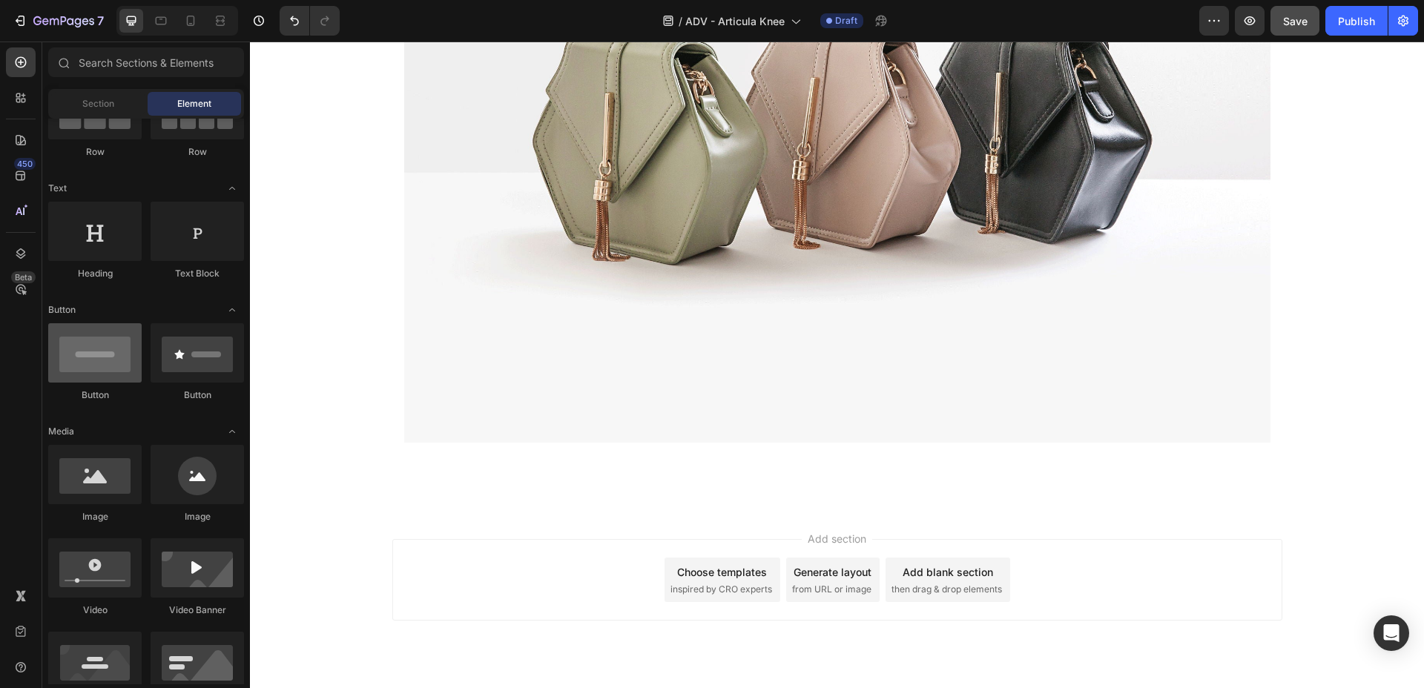
scroll to position [0, 0]
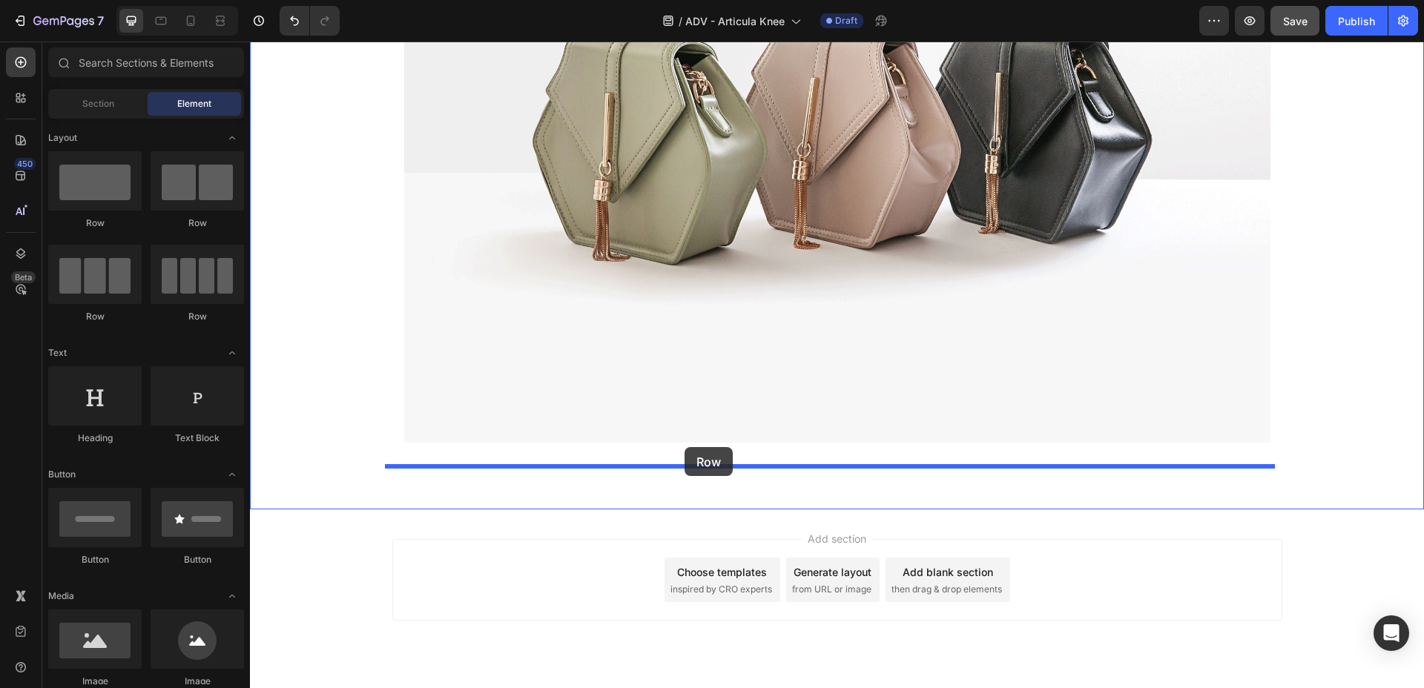
drag, startPoint x: 357, startPoint y: 221, endPoint x: 685, endPoint y: 447, distance: 398.3
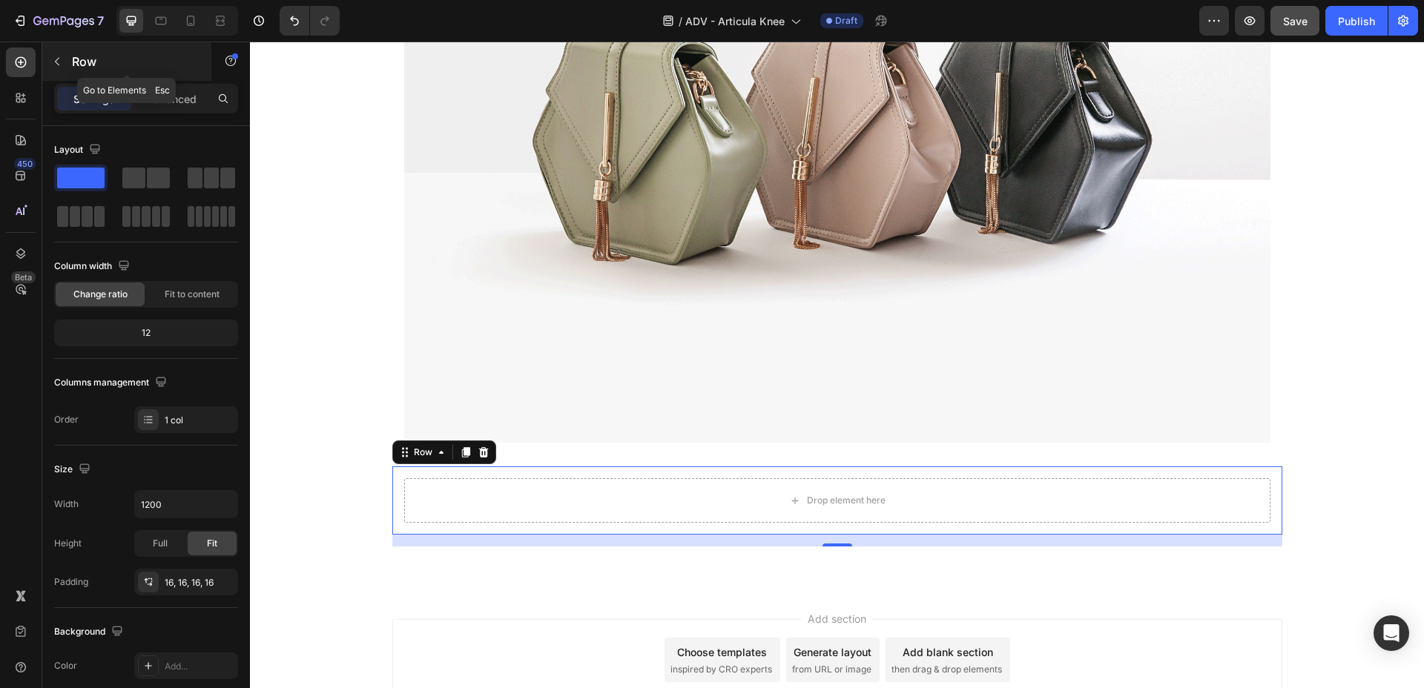
click at [55, 65] on icon "button" at bounding box center [57, 62] width 12 height 12
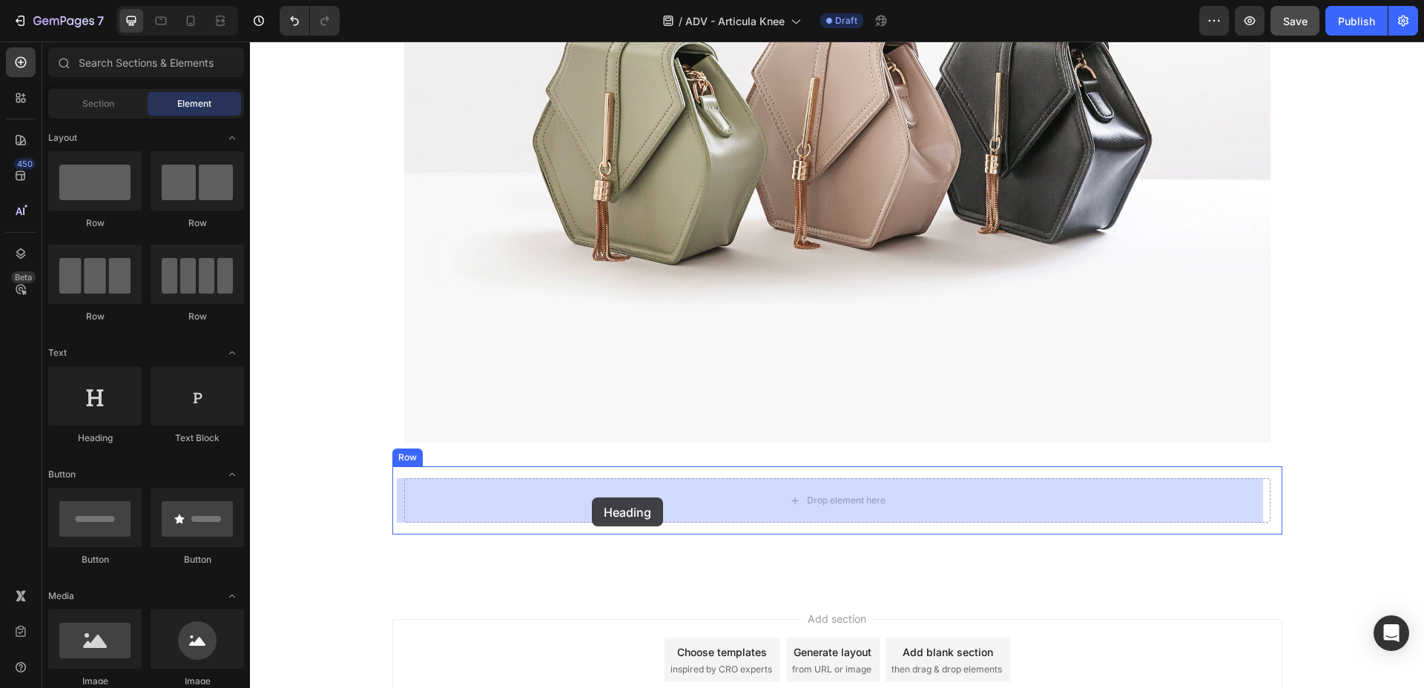
drag, startPoint x: 374, startPoint y: 438, endPoint x: 592, endPoint y: 498, distance: 226.2
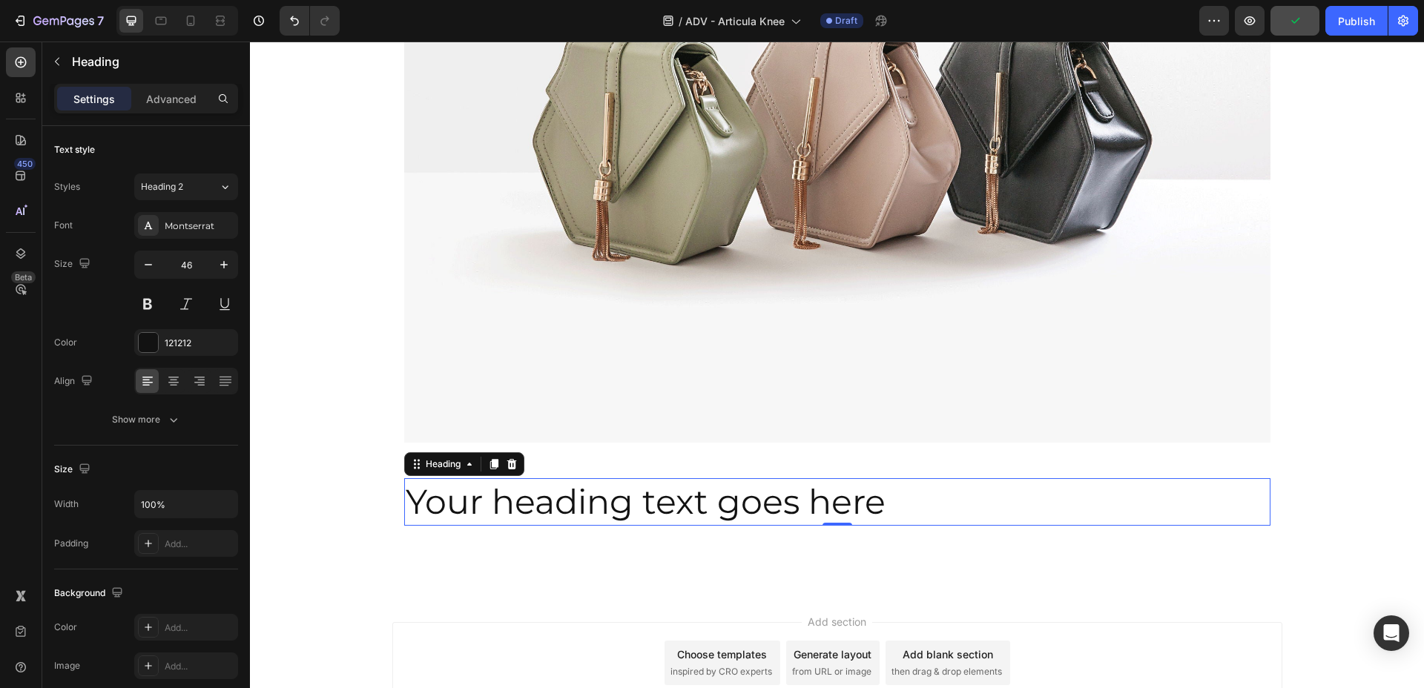
click at [472, 495] on h2 "Your heading text goes here" at bounding box center [837, 501] width 866 height 47
click at [472, 495] on p "Your heading text goes here" at bounding box center [837, 502] width 863 height 44
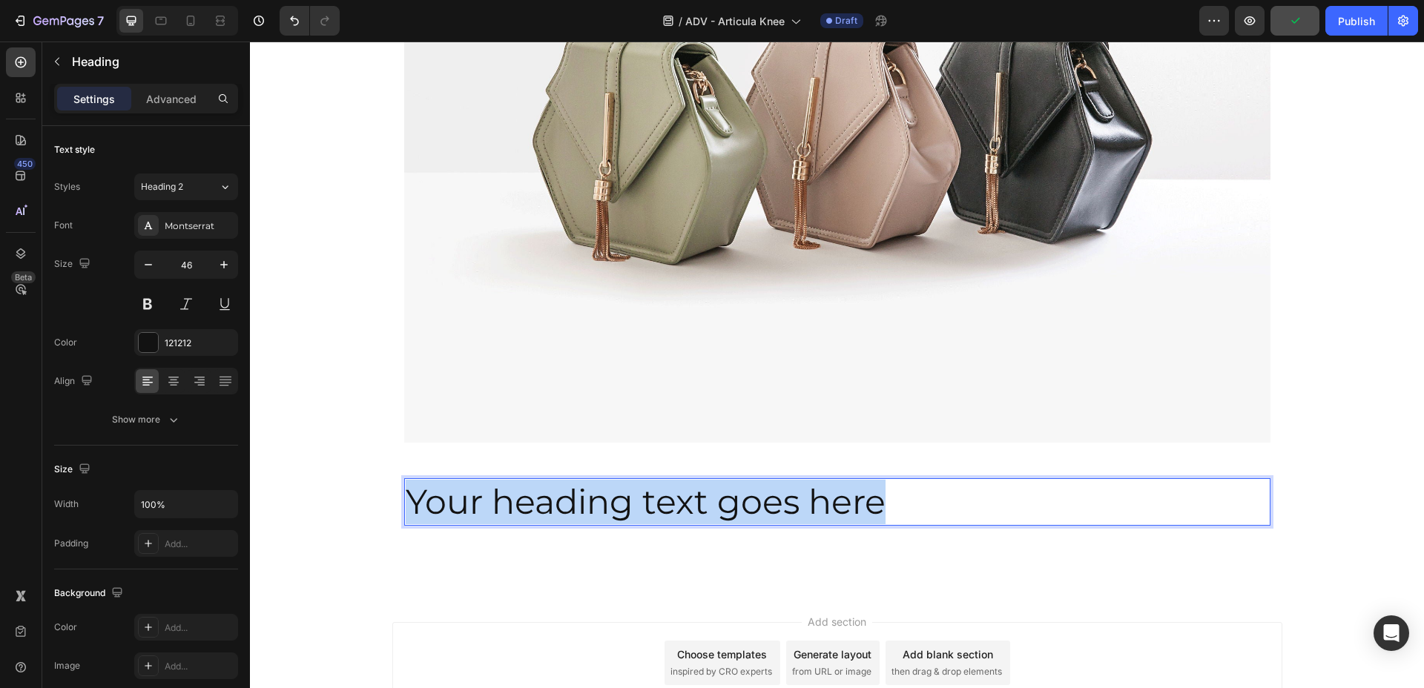
click at [472, 495] on p "Your heading text goes here" at bounding box center [837, 502] width 863 height 44
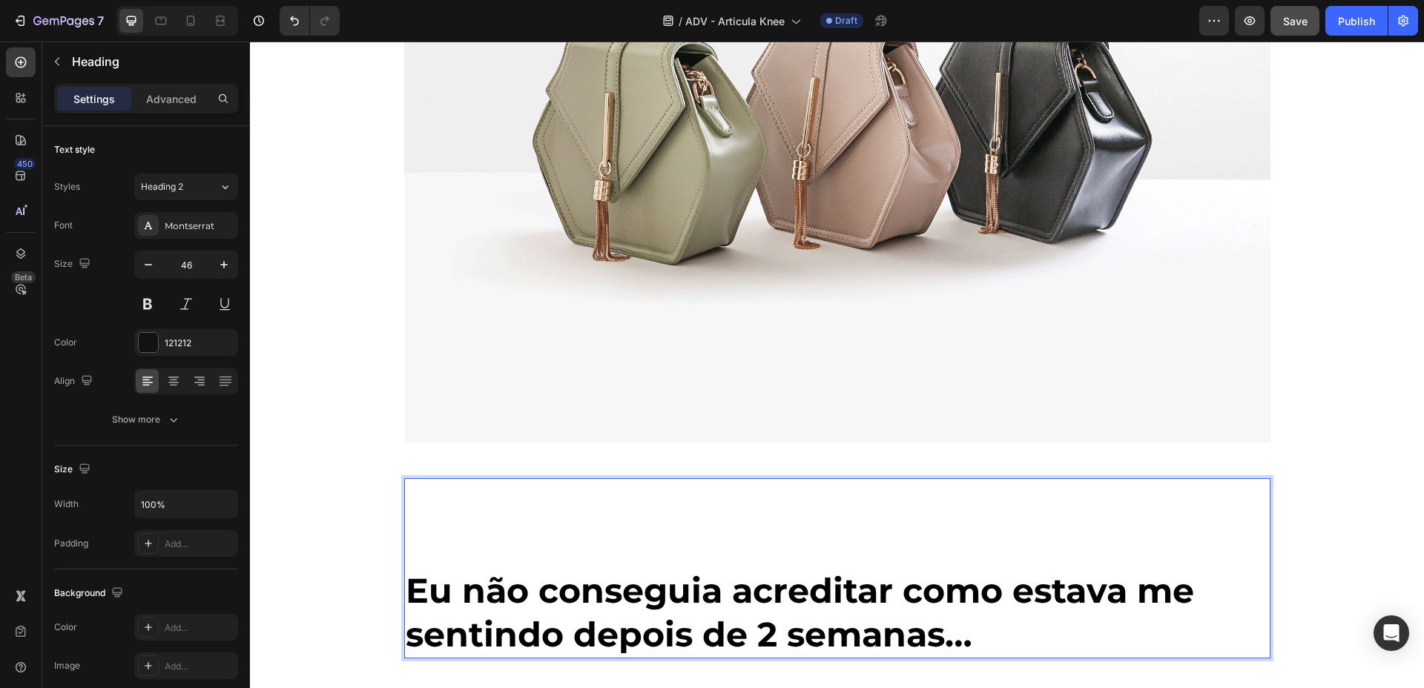
click at [509, 541] on p "Rich Text Editor. Editing area: main" at bounding box center [837, 524] width 863 height 89
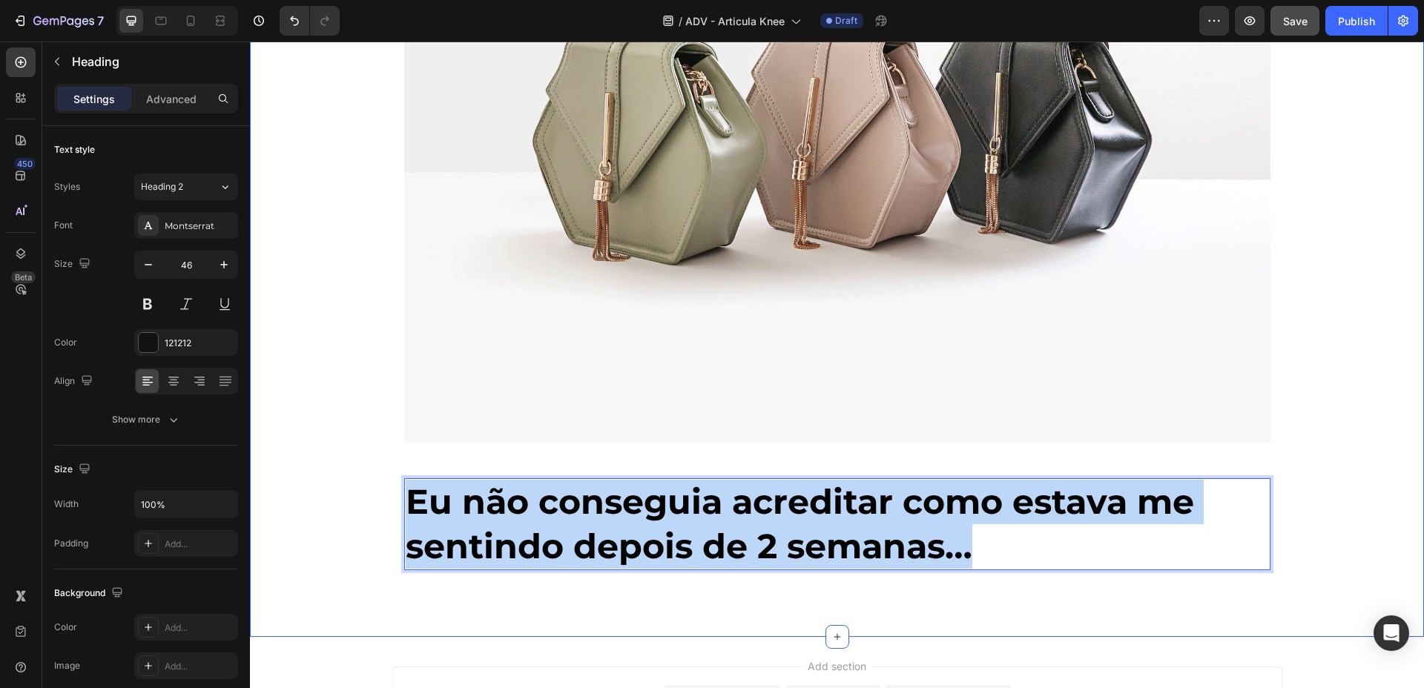
drag, startPoint x: 1002, startPoint y: 561, endPoint x: 350, endPoint y: 489, distance: 655.8
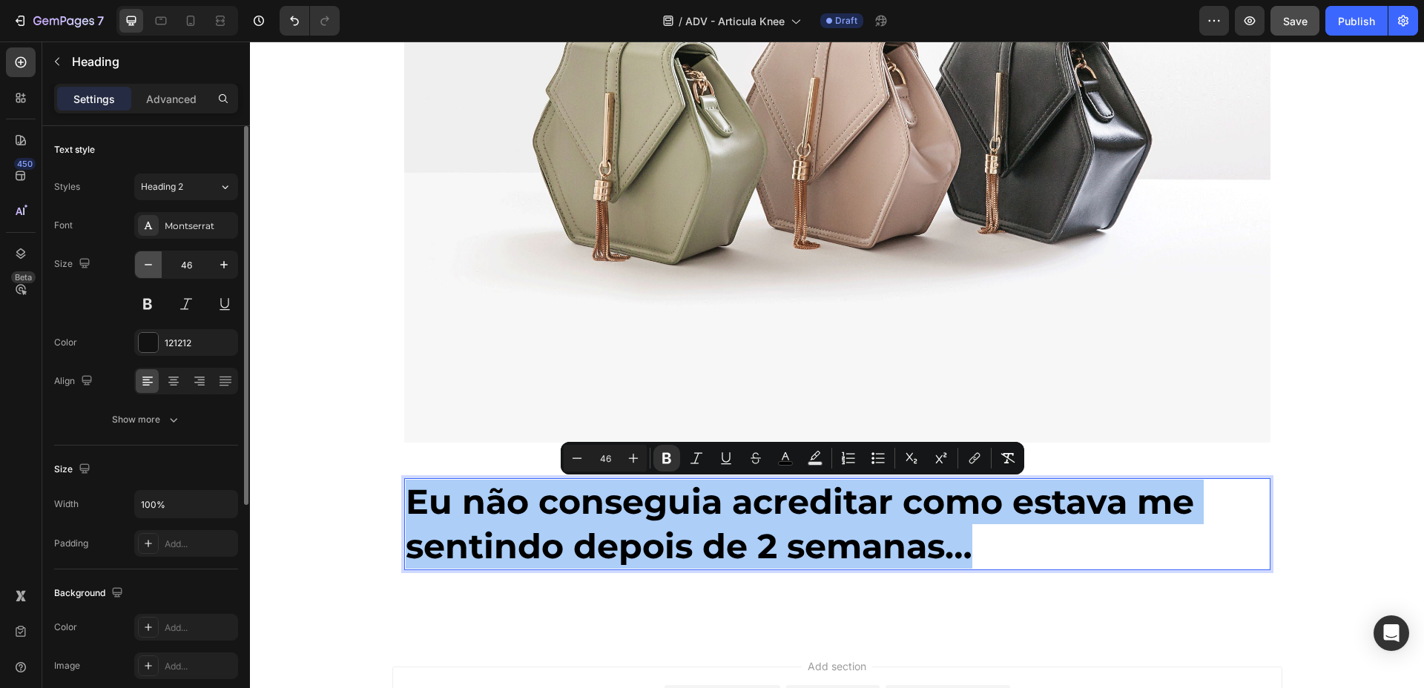
click at [136, 269] on button "button" at bounding box center [148, 264] width 27 height 27
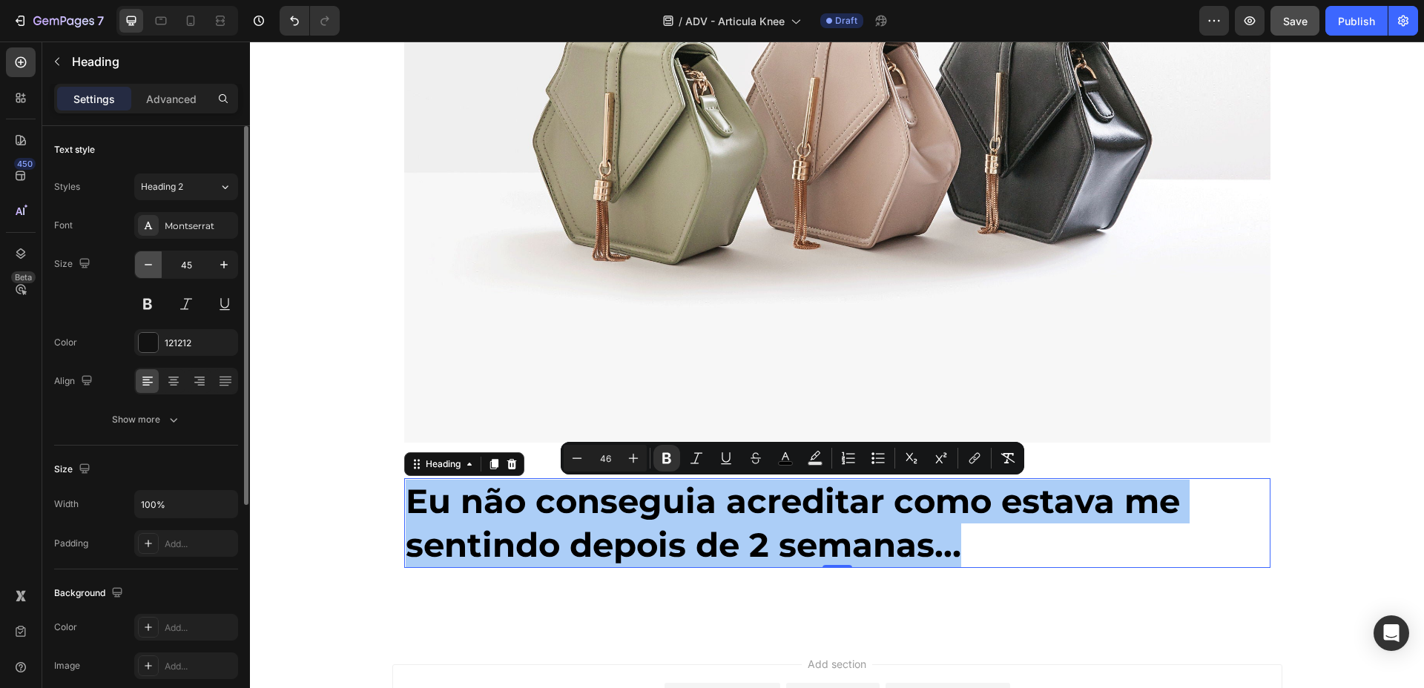
click at [136, 269] on button "button" at bounding box center [148, 264] width 27 height 27
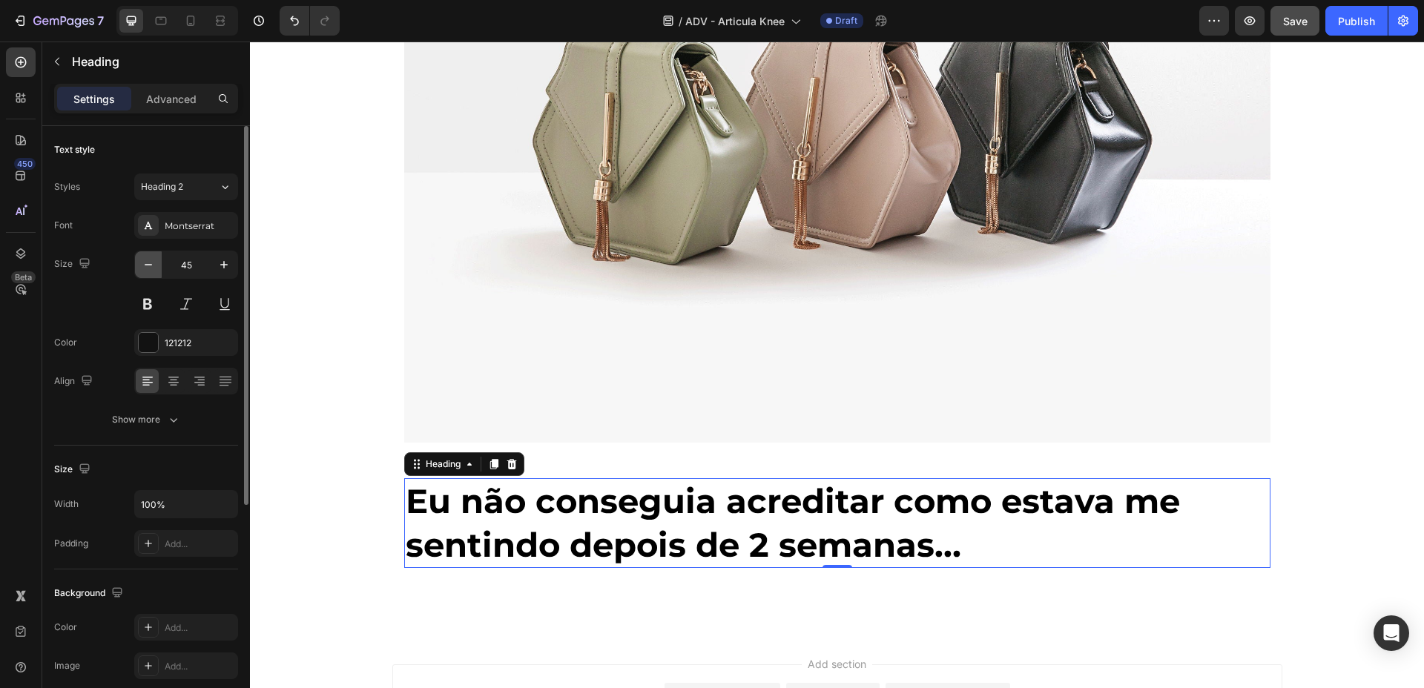
click at [136, 269] on button "button" at bounding box center [148, 264] width 27 height 27
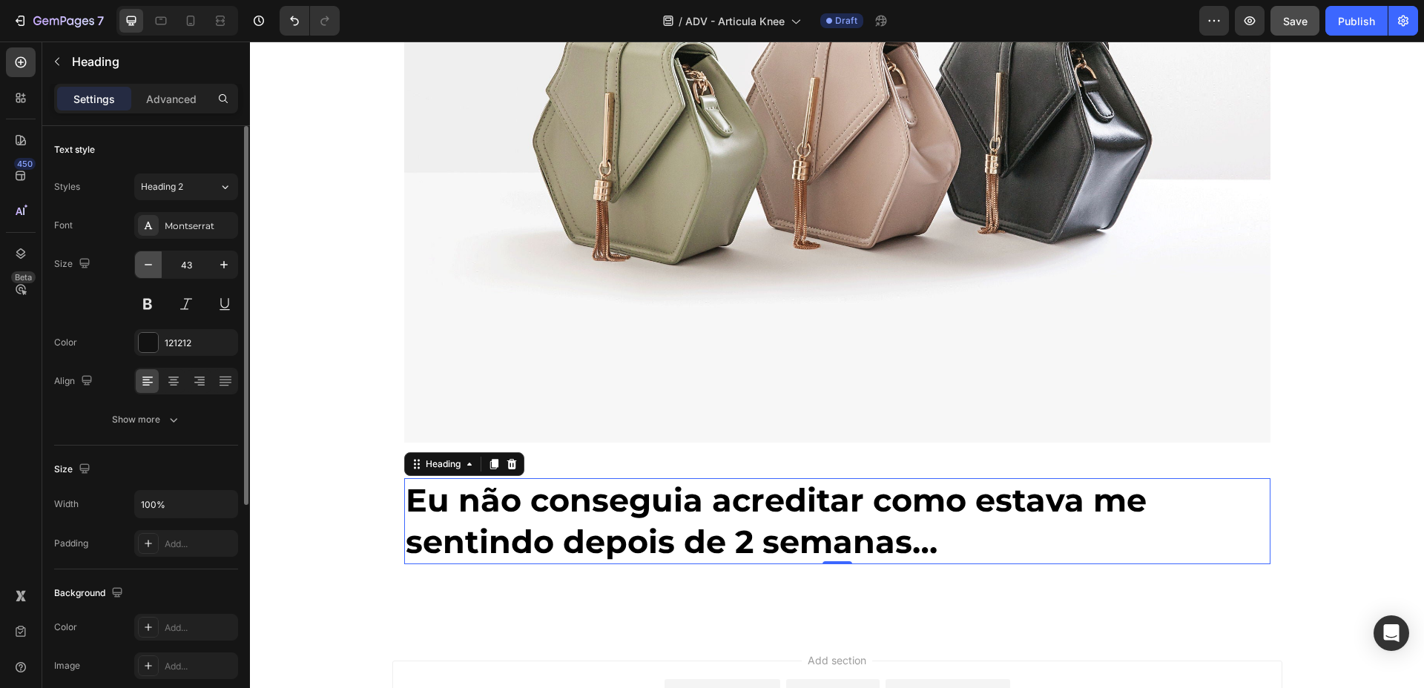
click at [136, 269] on button "button" at bounding box center [148, 264] width 27 height 27
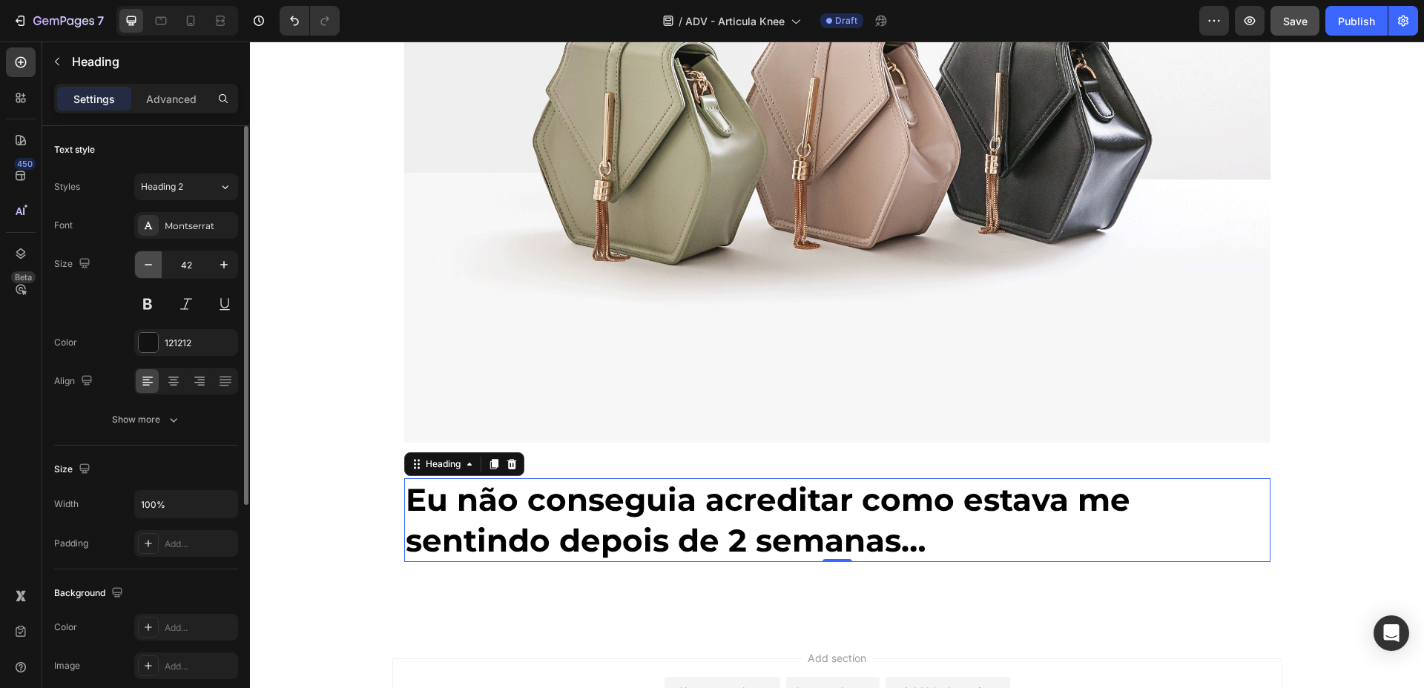
click at [136, 269] on button "button" at bounding box center [148, 264] width 27 height 27
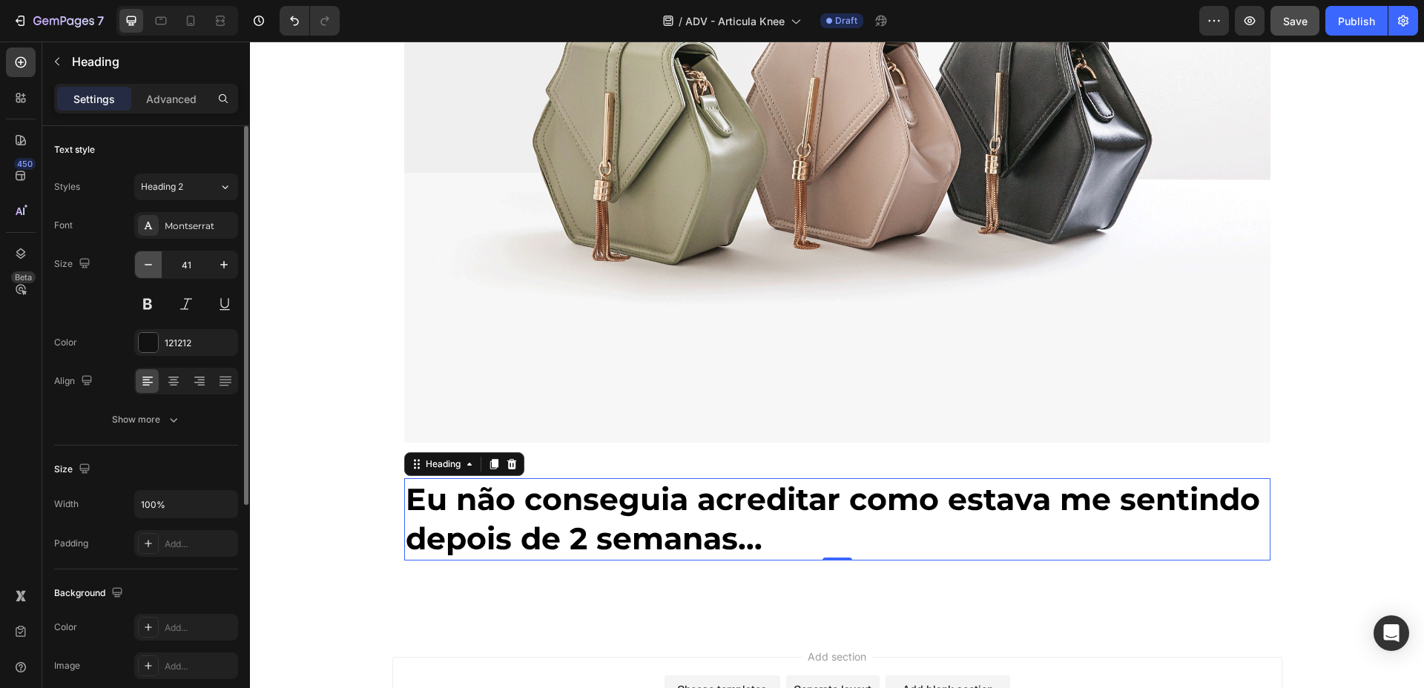
click at [136, 269] on button "button" at bounding box center [148, 264] width 27 height 27
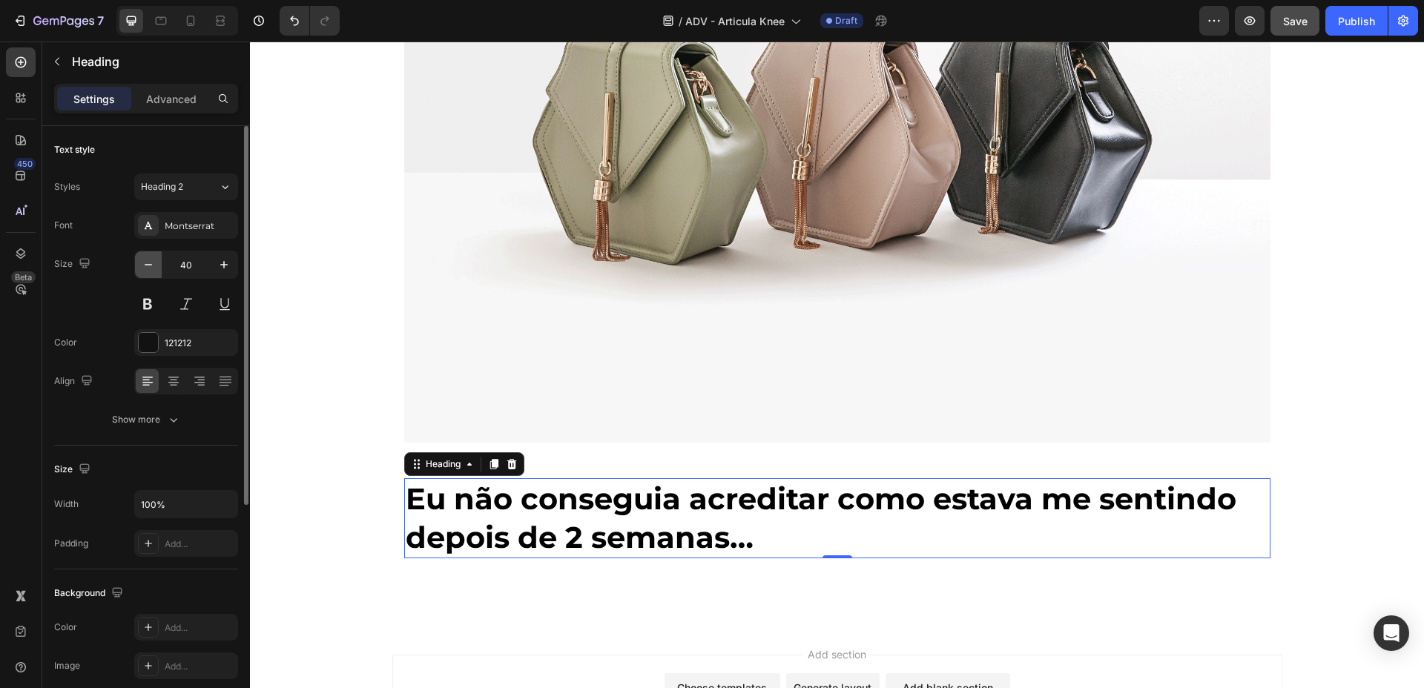
click at [136, 269] on button "button" at bounding box center [148, 264] width 27 height 27
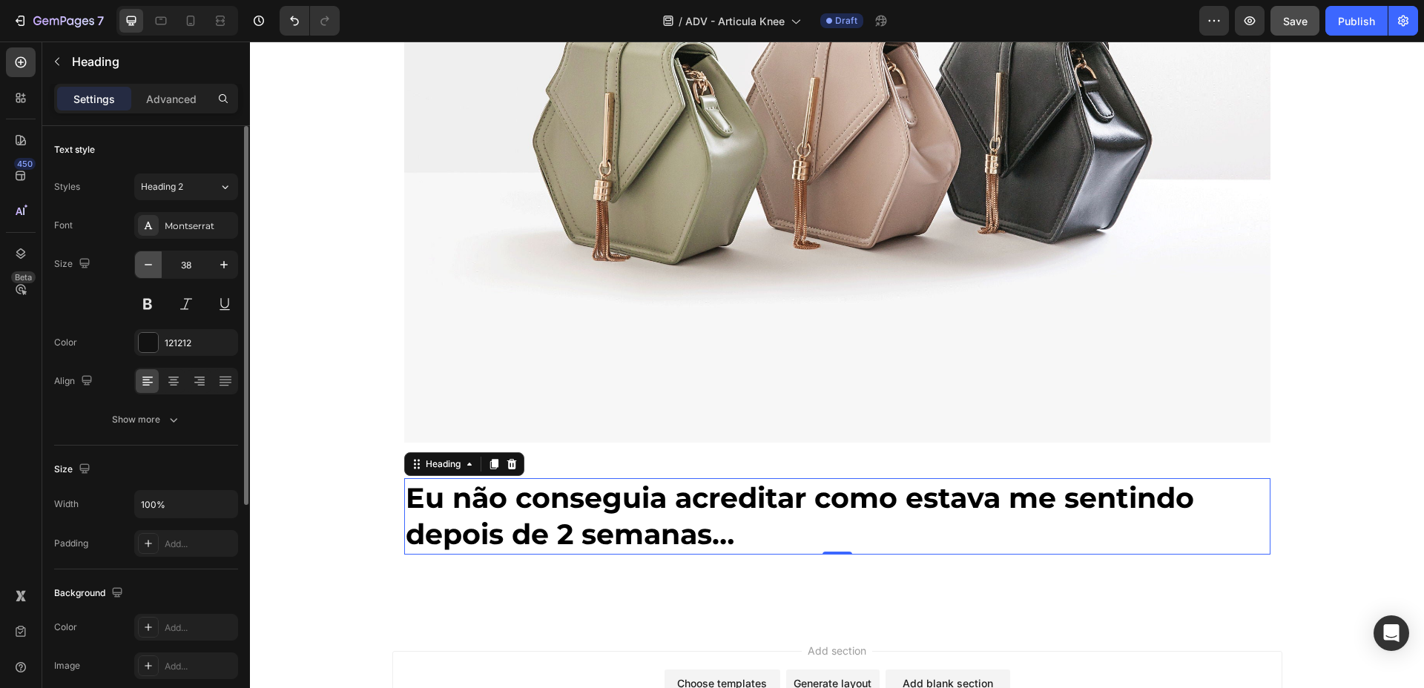
click at [136, 269] on button "button" at bounding box center [148, 264] width 27 height 27
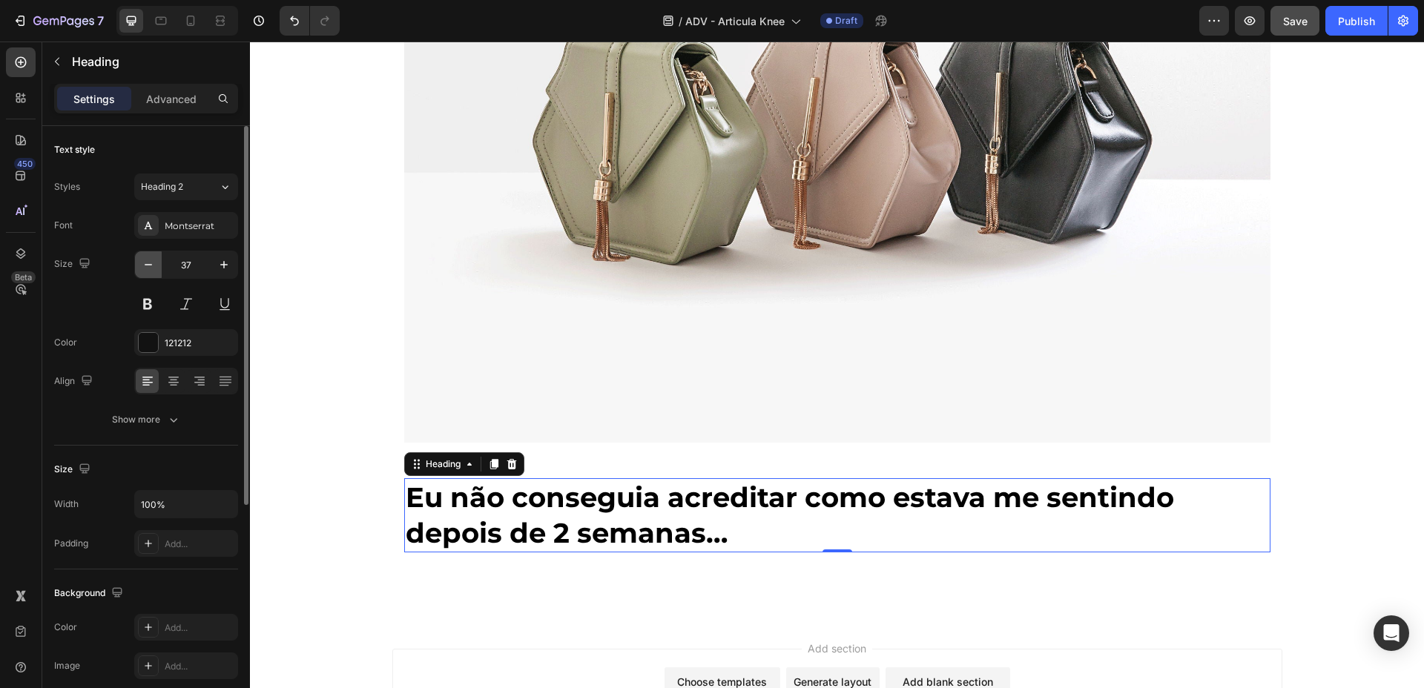
click at [136, 269] on button "button" at bounding box center [148, 264] width 27 height 27
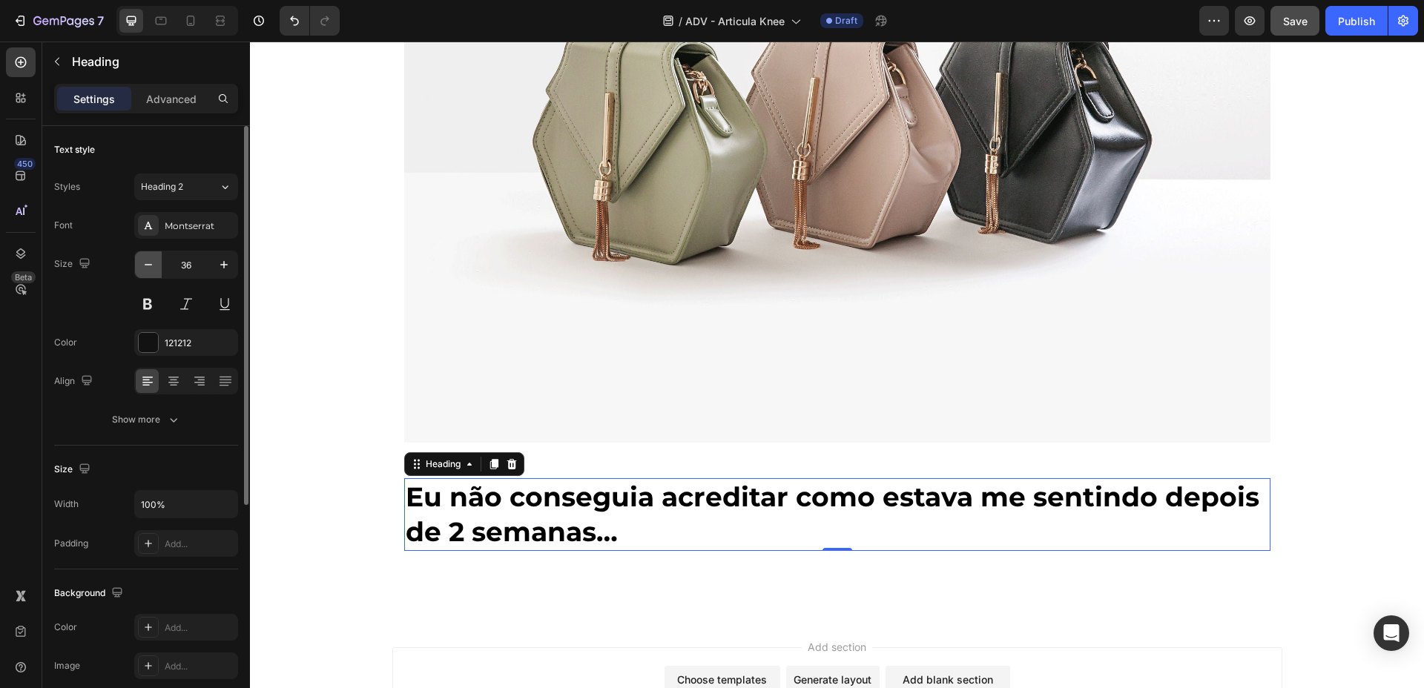
click at [136, 269] on button "button" at bounding box center [148, 264] width 27 height 27
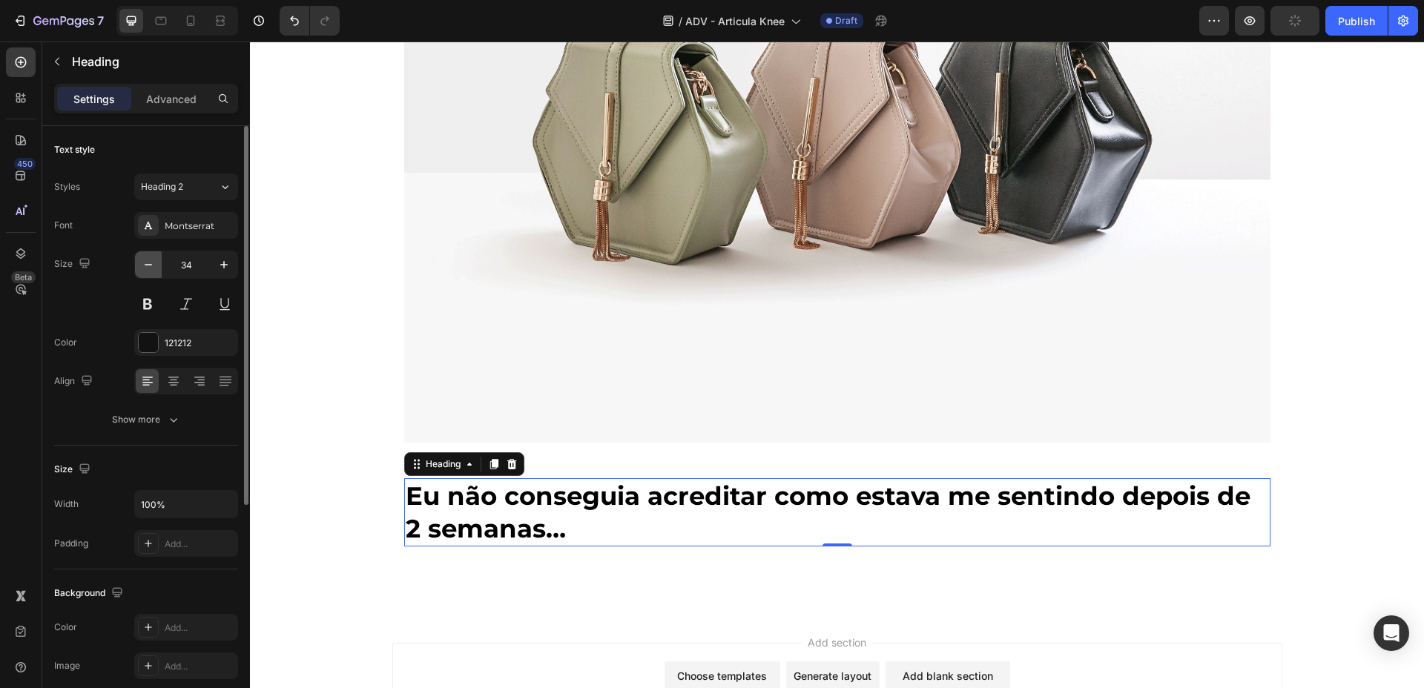
click at [136, 269] on button "button" at bounding box center [148, 264] width 27 height 27
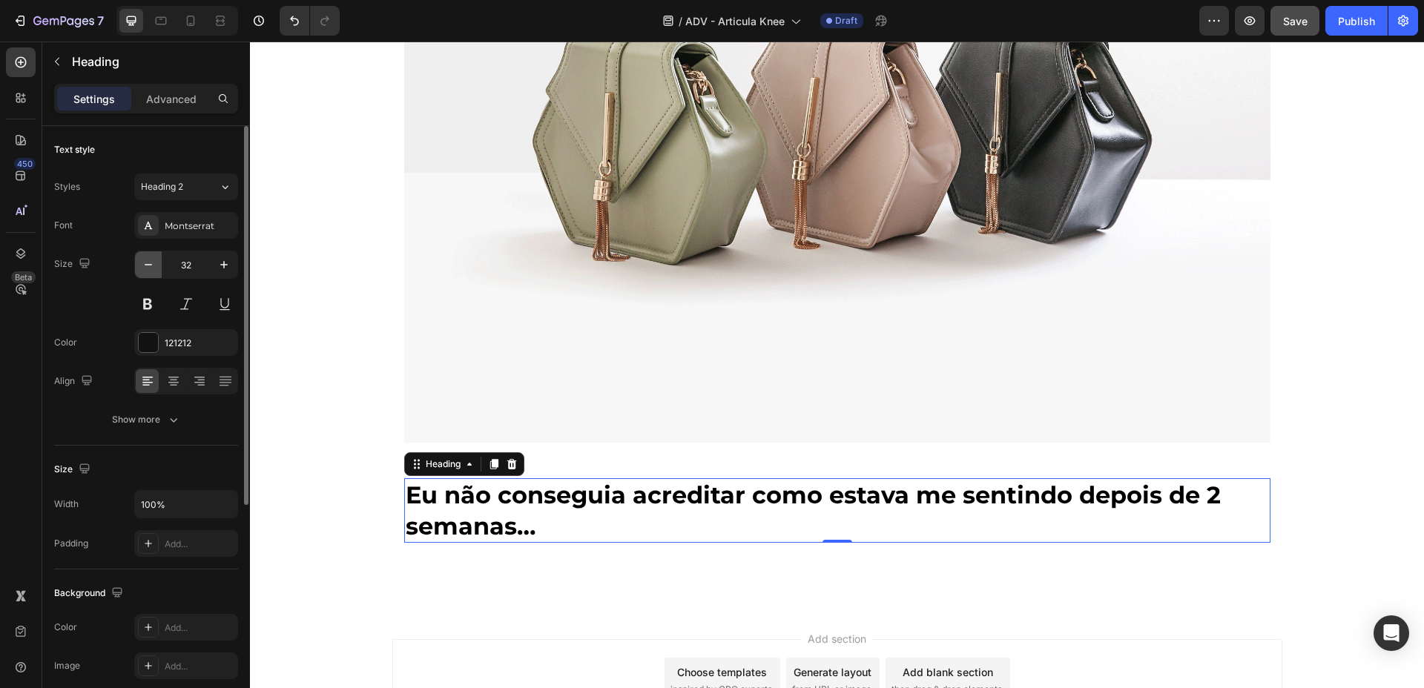
click at [136, 269] on button "button" at bounding box center [148, 264] width 27 height 27
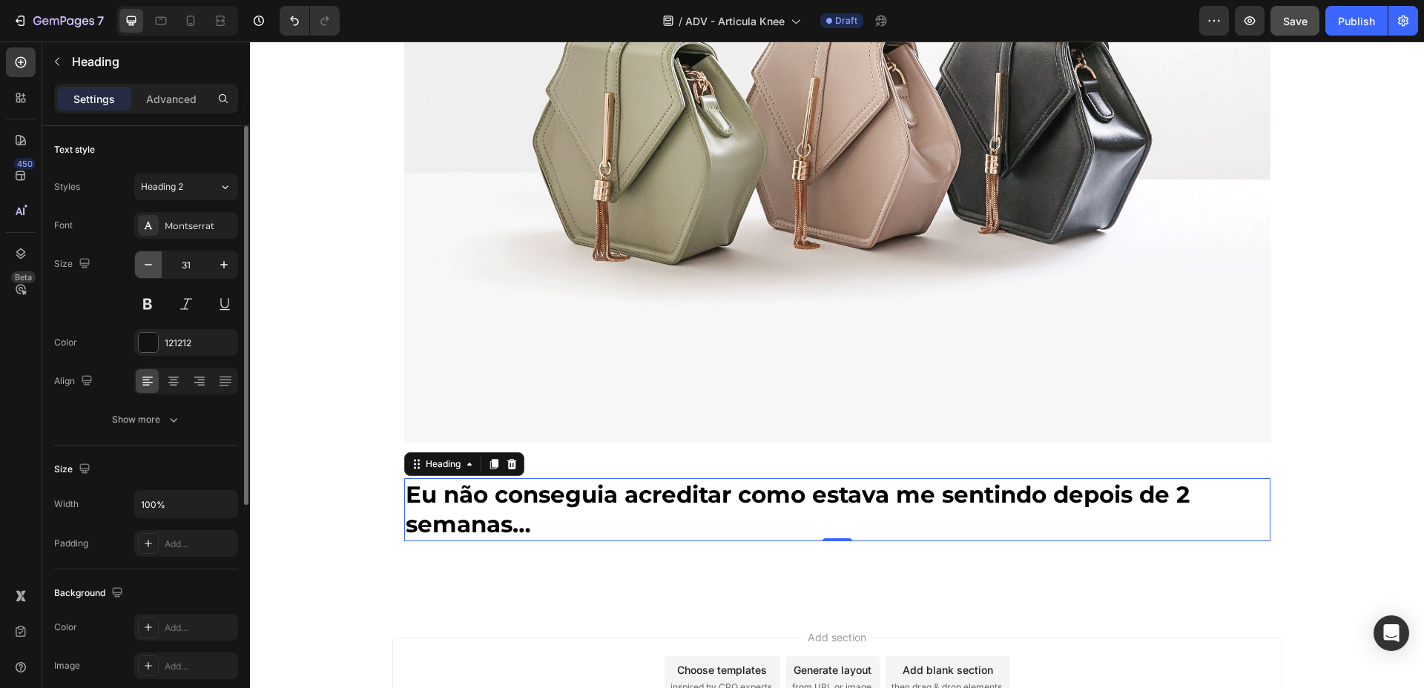
click at [136, 269] on button "button" at bounding box center [148, 264] width 27 height 27
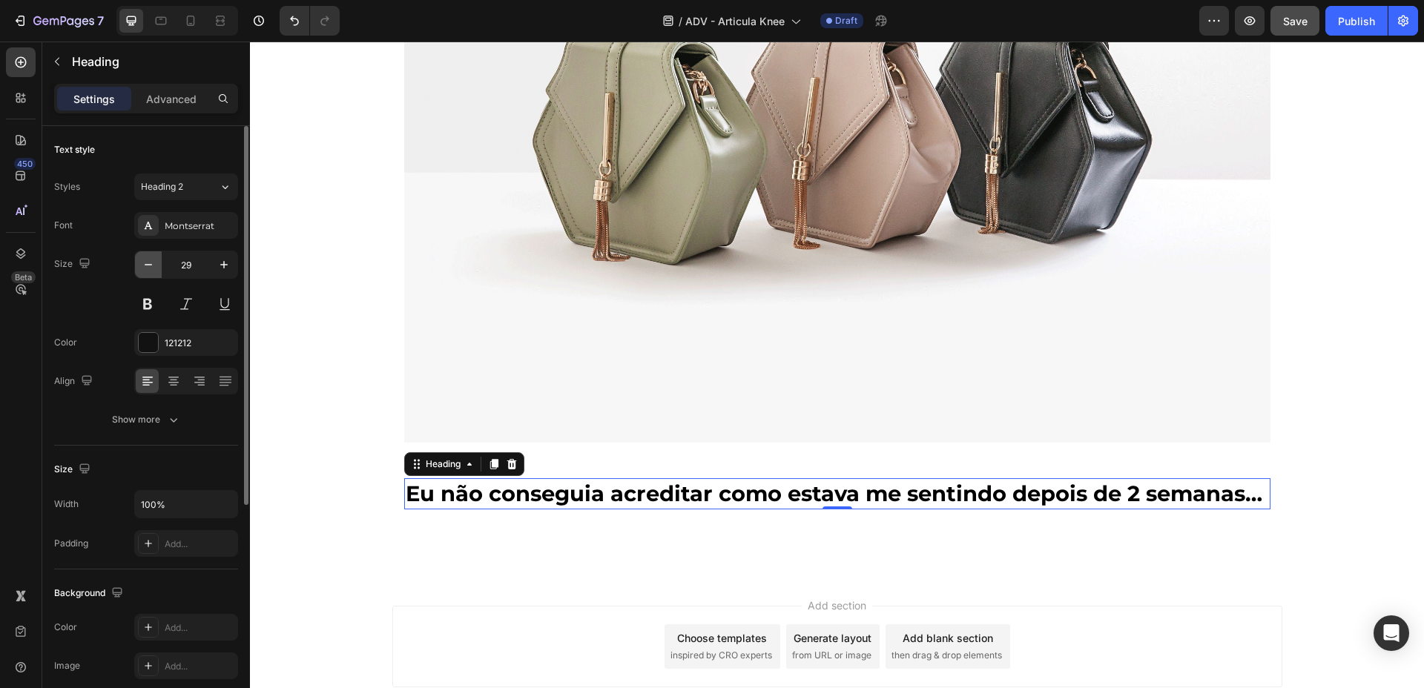
click at [136, 269] on button "button" at bounding box center [148, 264] width 27 height 27
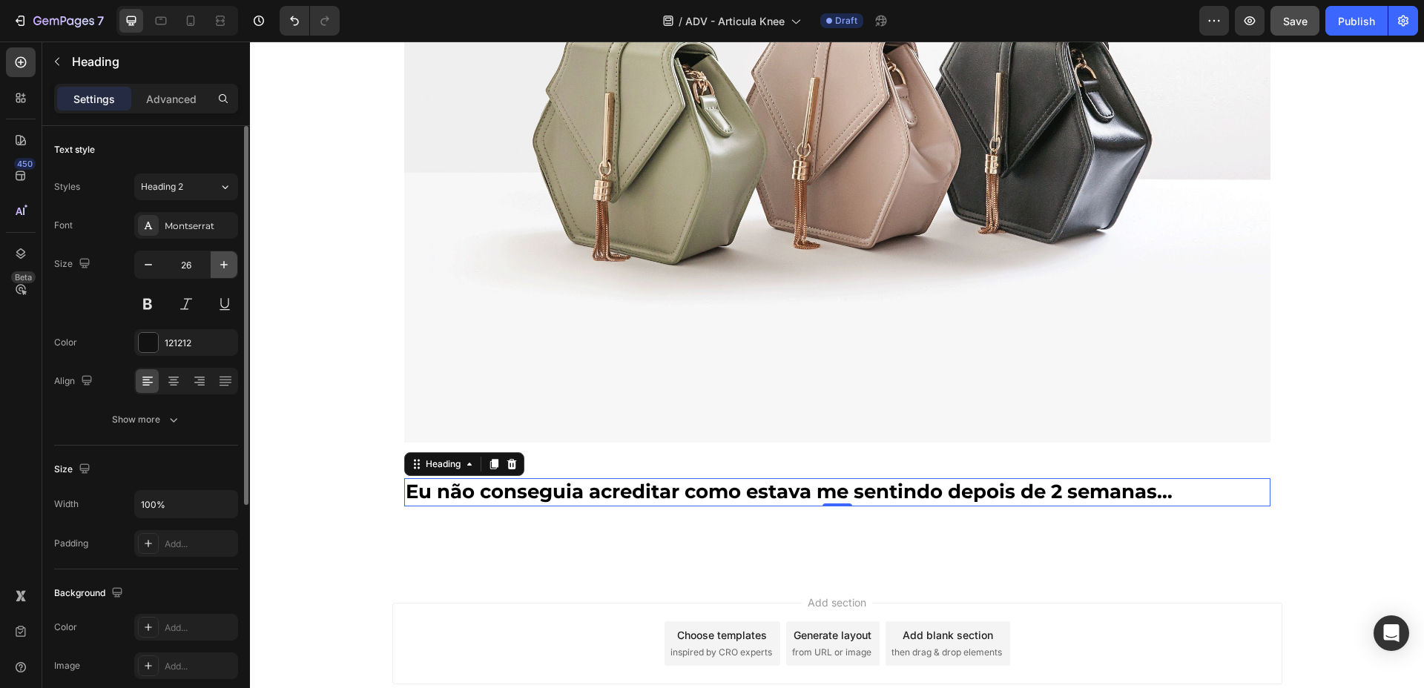
click at [236, 252] on button "button" at bounding box center [224, 264] width 27 height 27
type input "28"
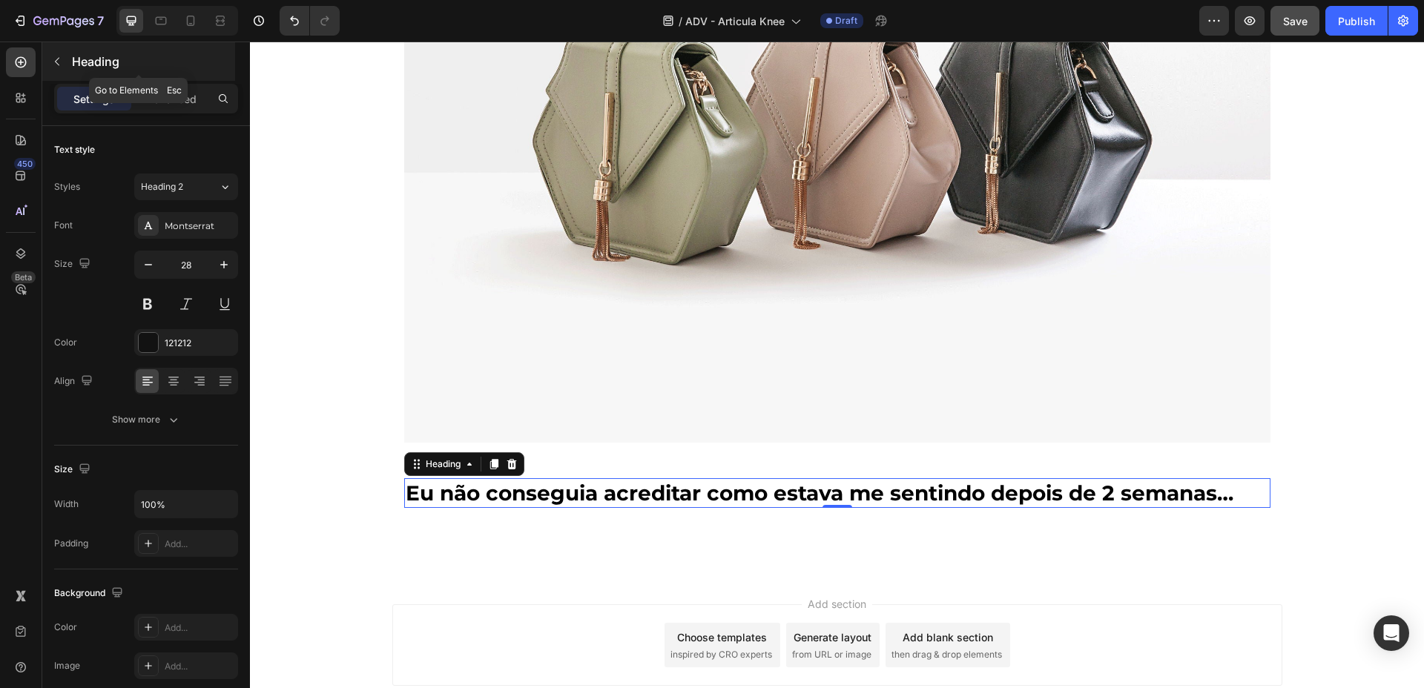
click at [59, 53] on button "button" at bounding box center [57, 62] width 24 height 24
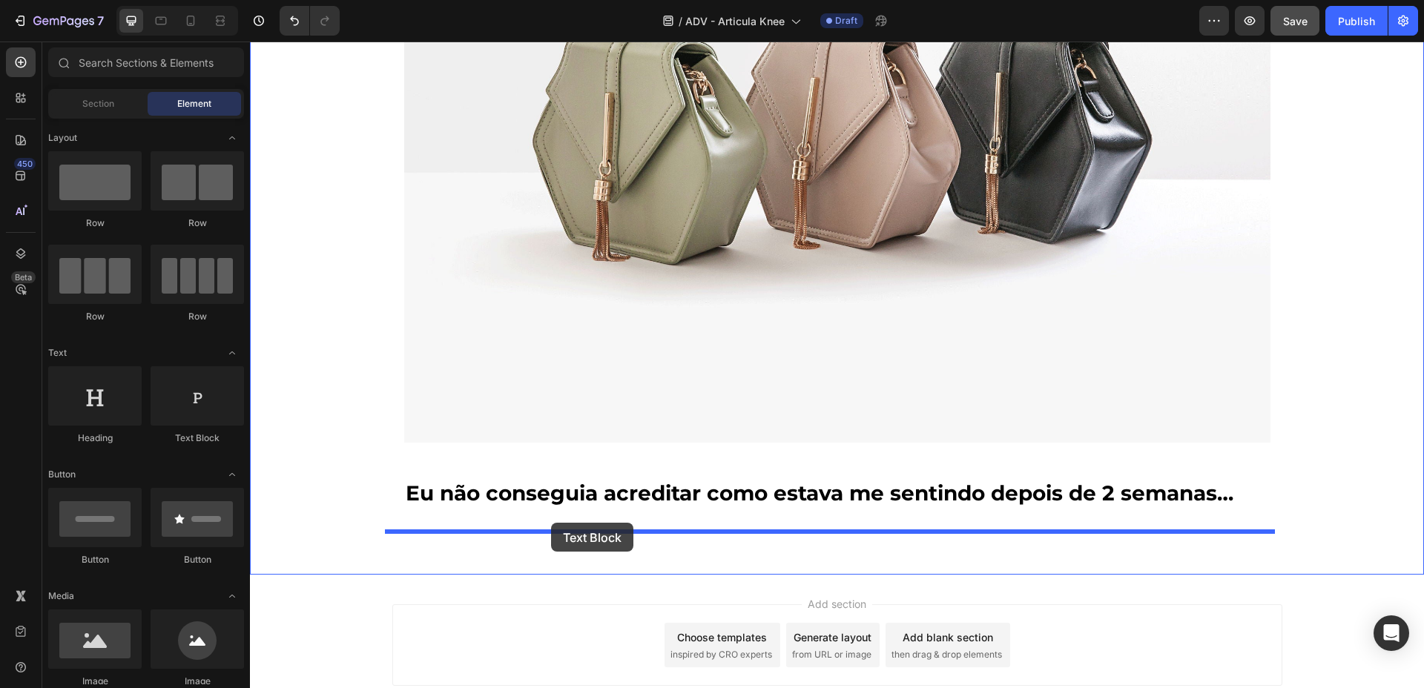
drag, startPoint x: 450, startPoint y: 435, endPoint x: 551, endPoint y: 523, distance: 134.0
drag, startPoint x: 438, startPoint y: 451, endPoint x: 501, endPoint y: 519, distance: 92.9
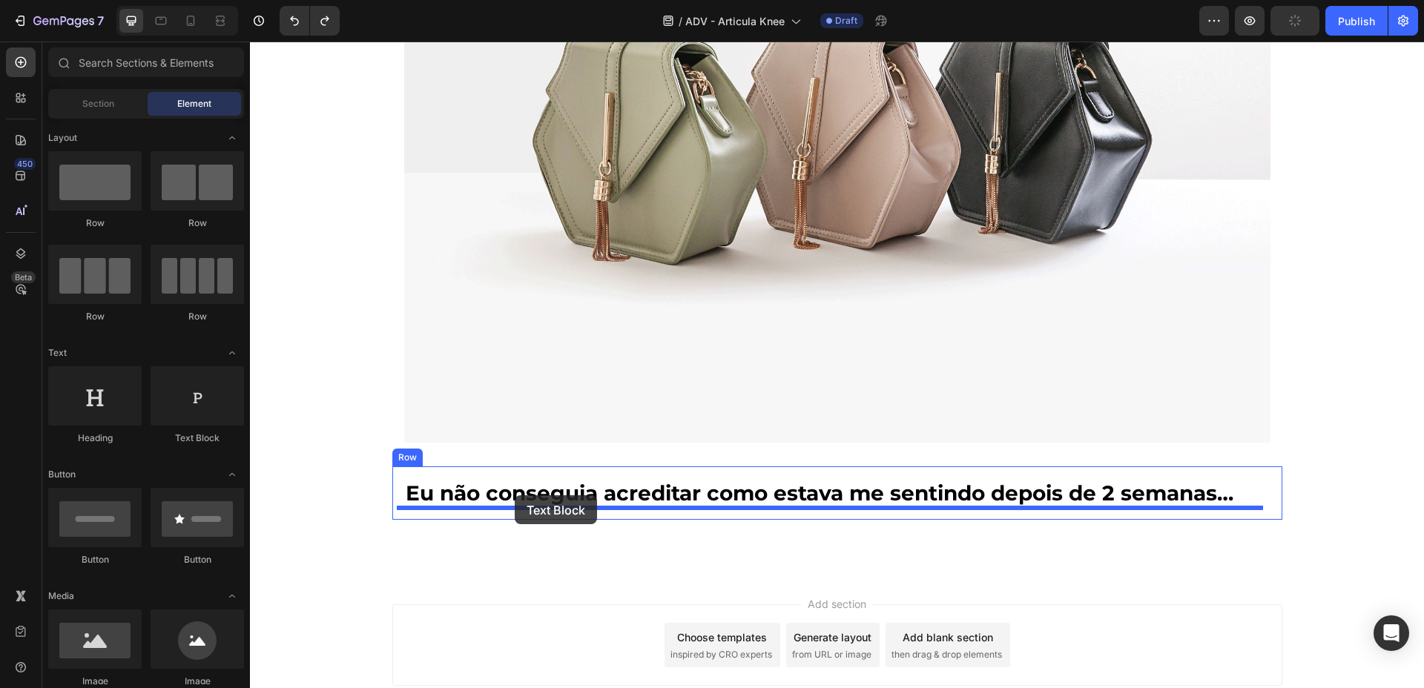
drag, startPoint x: 435, startPoint y: 446, endPoint x: 515, endPoint y: 495, distance: 93.6
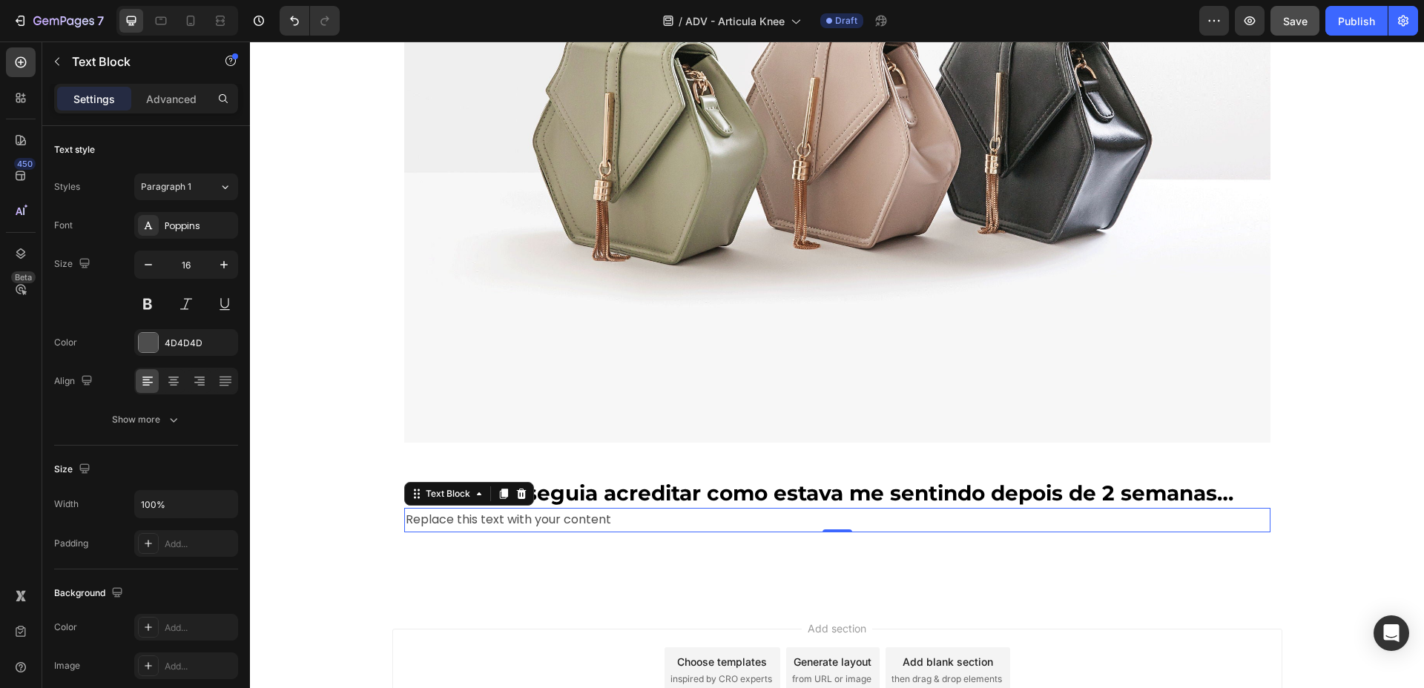
click at [459, 518] on div "Replace this text with your content" at bounding box center [837, 520] width 866 height 24
click at [459, 518] on p "Replace this text with your content" at bounding box center [837, 520] width 863 height 22
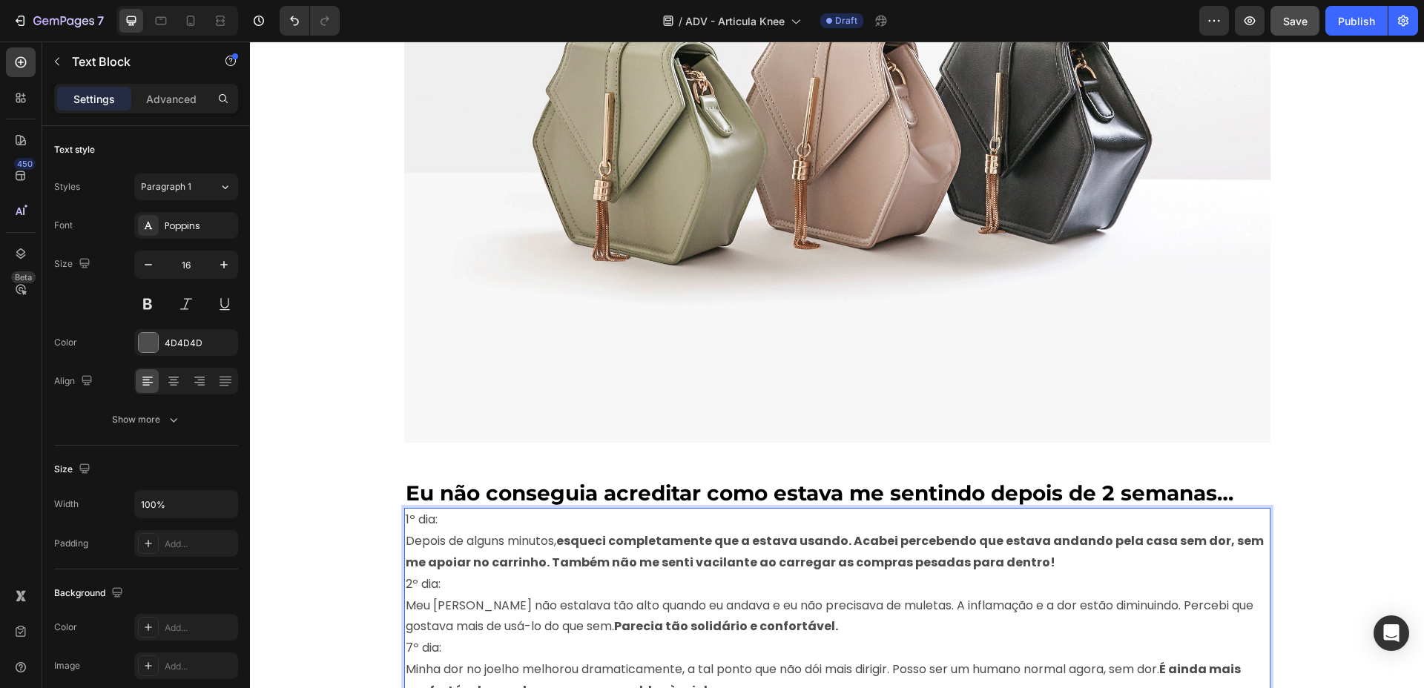
scroll to position [5866, 0]
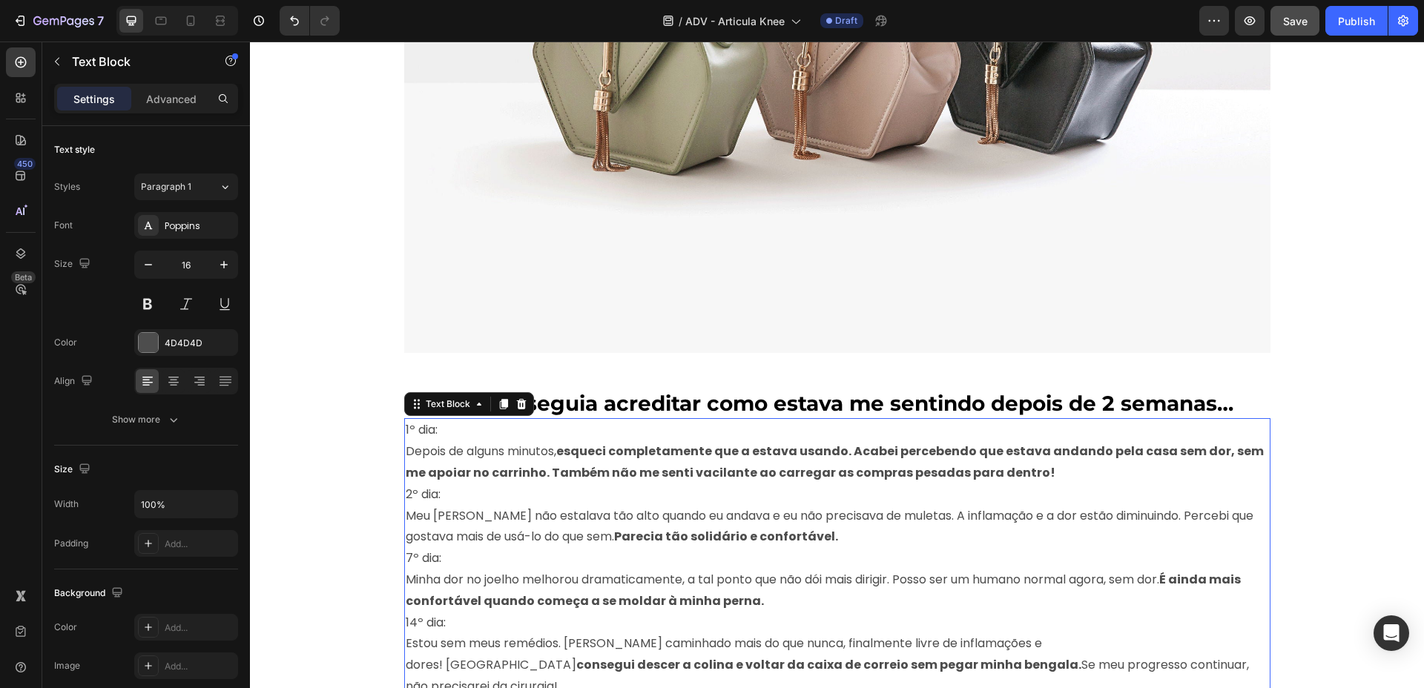
click at [156, 115] on div "Settings Advanced" at bounding box center [146, 105] width 208 height 42
click at [168, 103] on p "Advanced" at bounding box center [171, 99] width 50 height 16
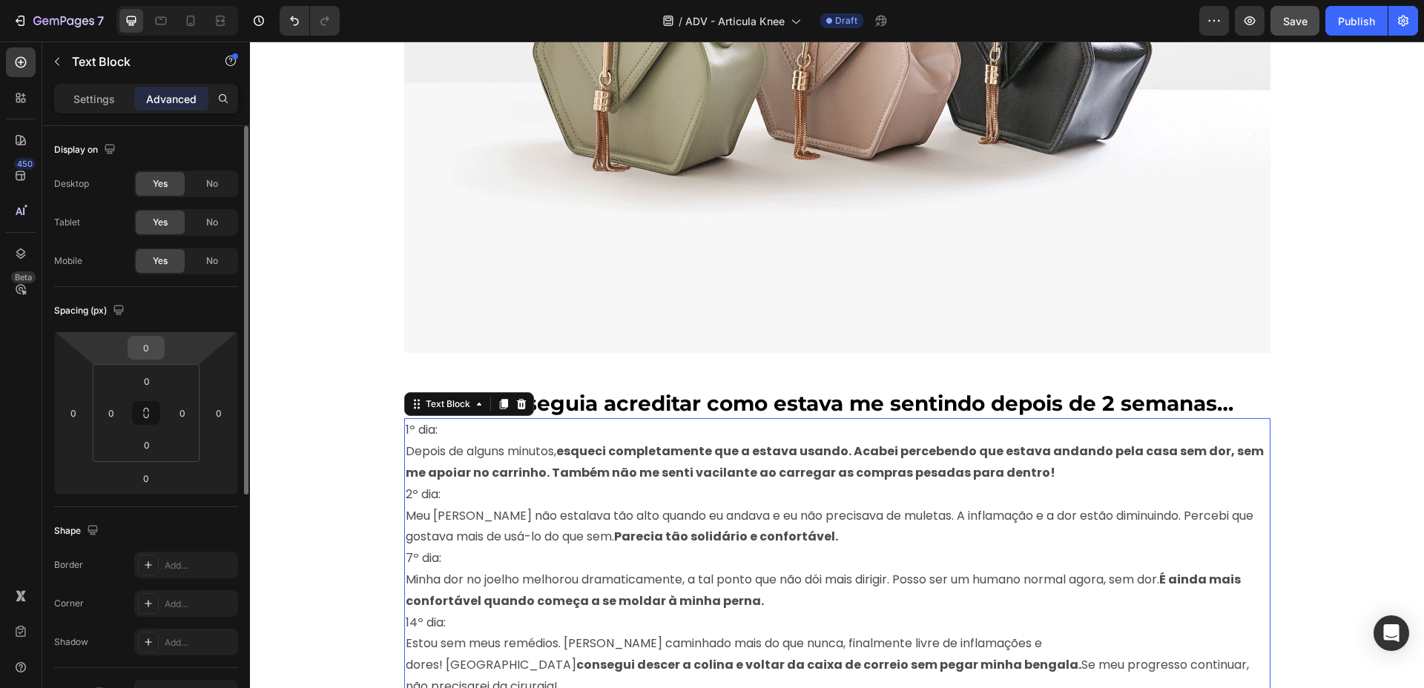
click at [163, 347] on div "0" at bounding box center [146, 348] width 37 height 24
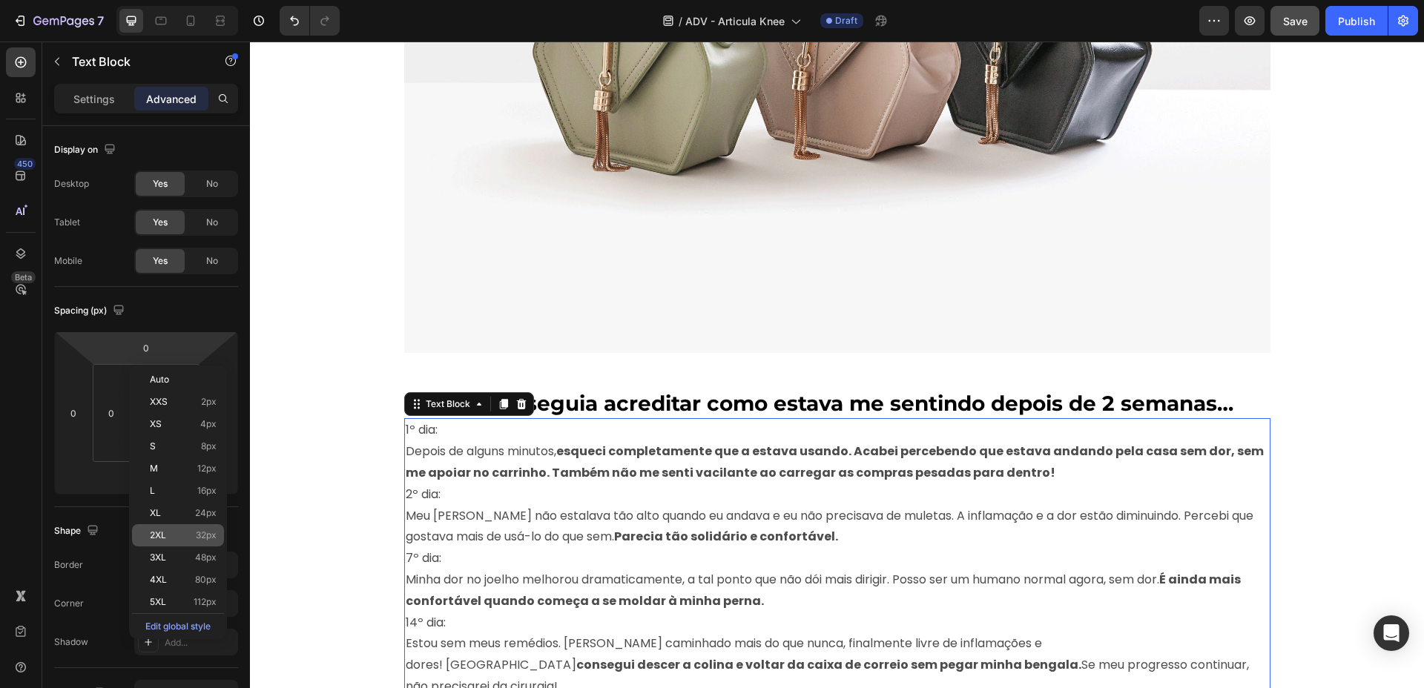
click at [159, 527] on div "2XL 32px" at bounding box center [178, 535] width 92 height 22
type input "32"
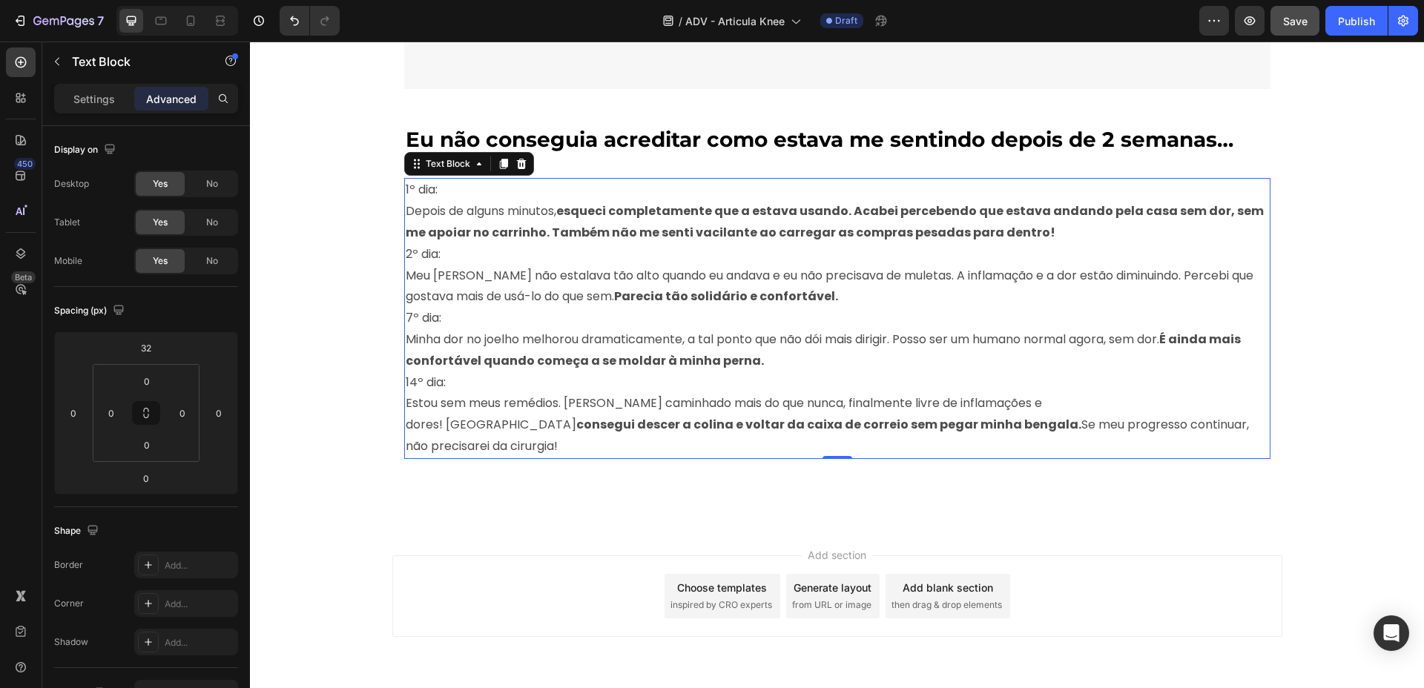
scroll to position [6129, 0]
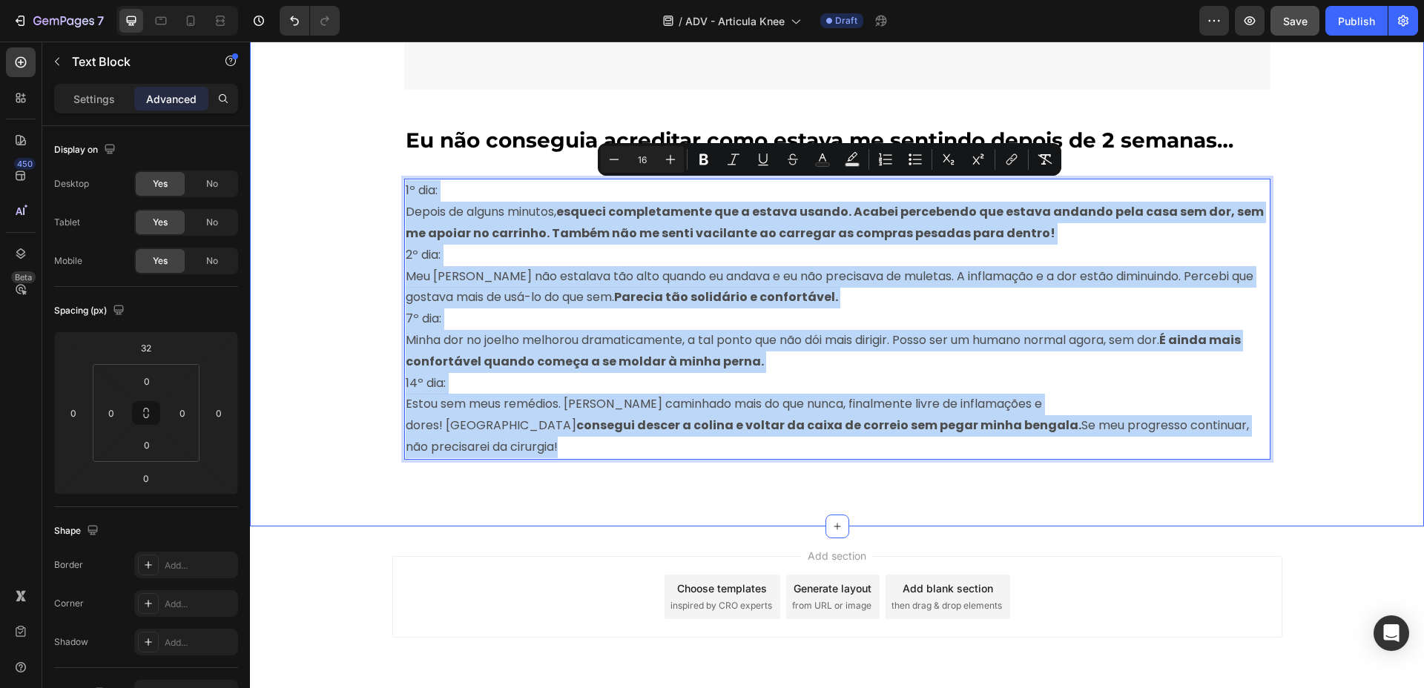
drag, startPoint x: 1067, startPoint y: 428, endPoint x: 320, endPoint y: 177, distance: 788.7
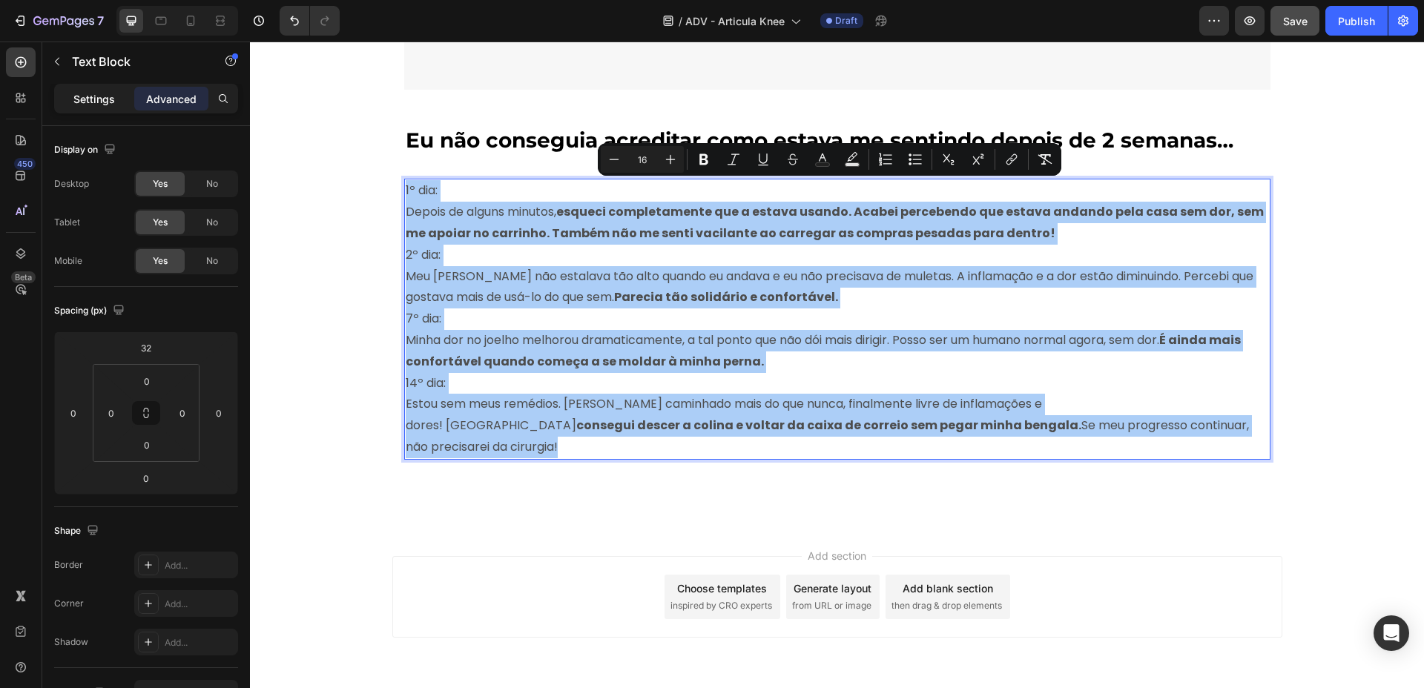
click at [71, 95] on div "Settings" at bounding box center [94, 99] width 74 height 24
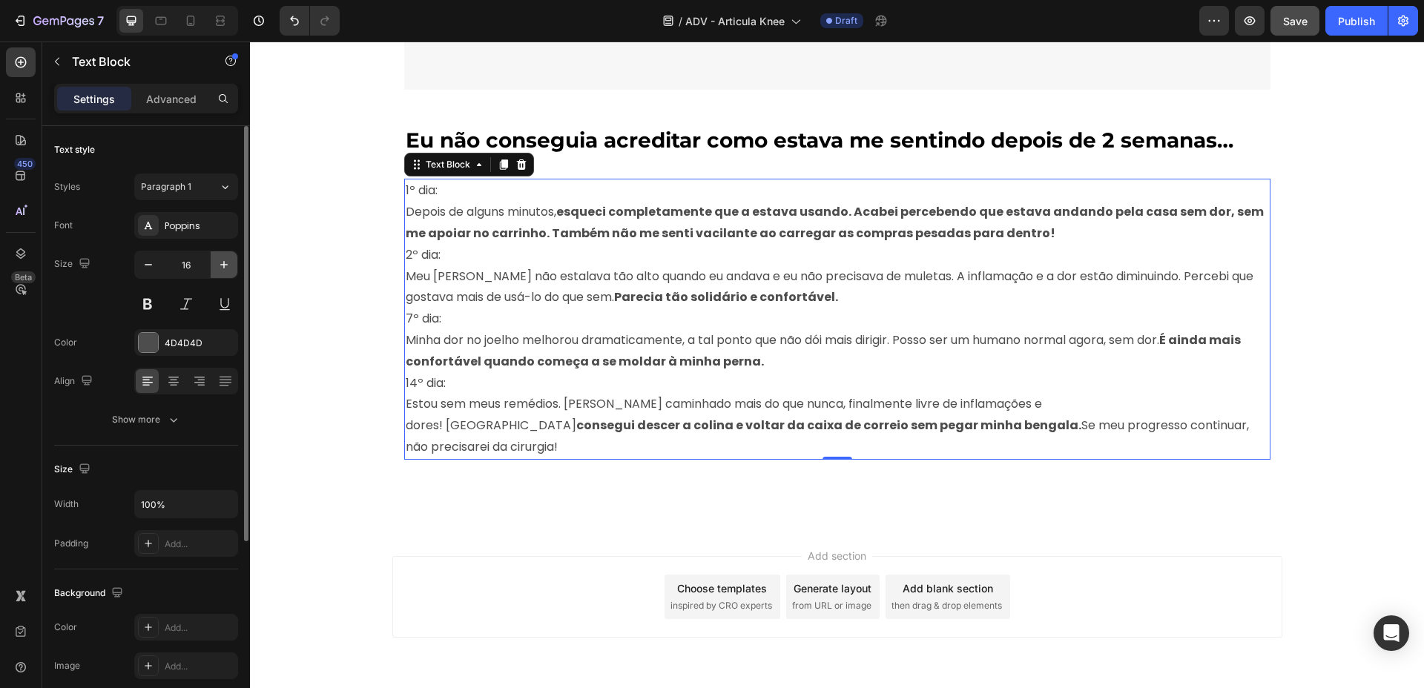
click at [222, 265] on icon "button" at bounding box center [223, 264] width 7 height 7
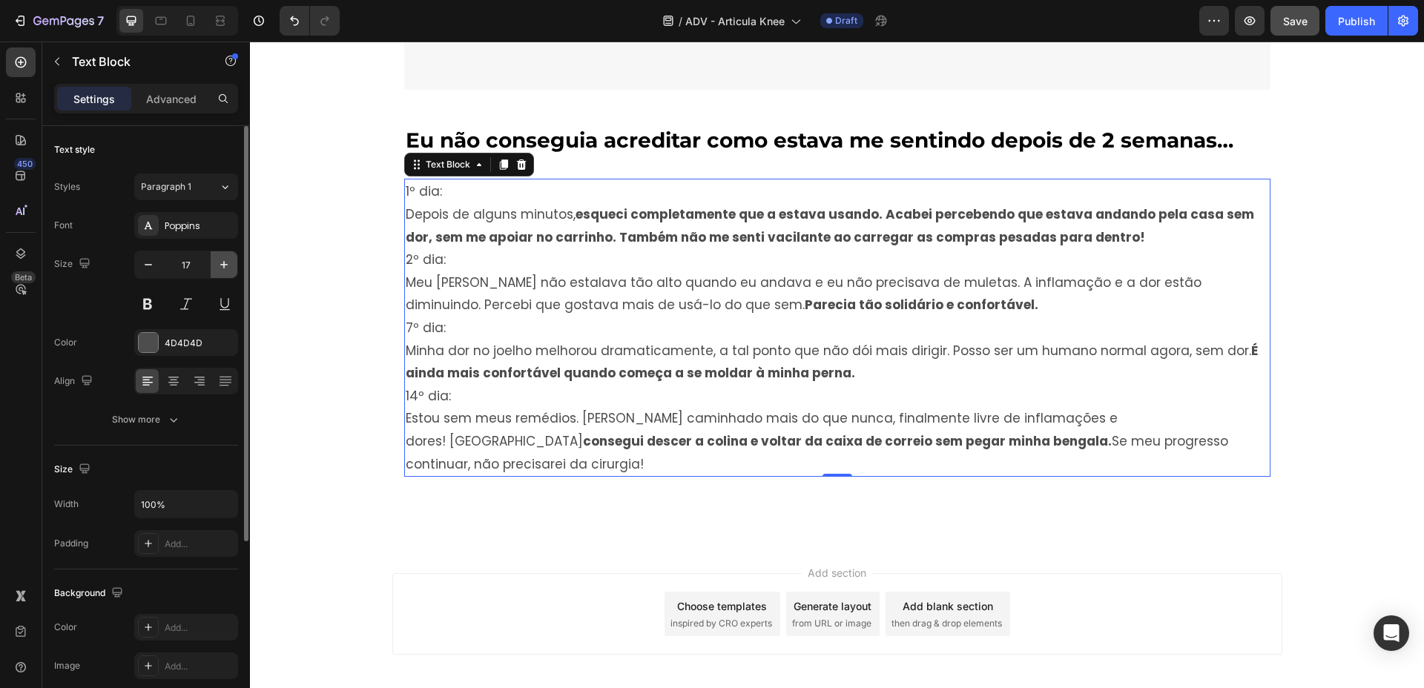
type input "18"
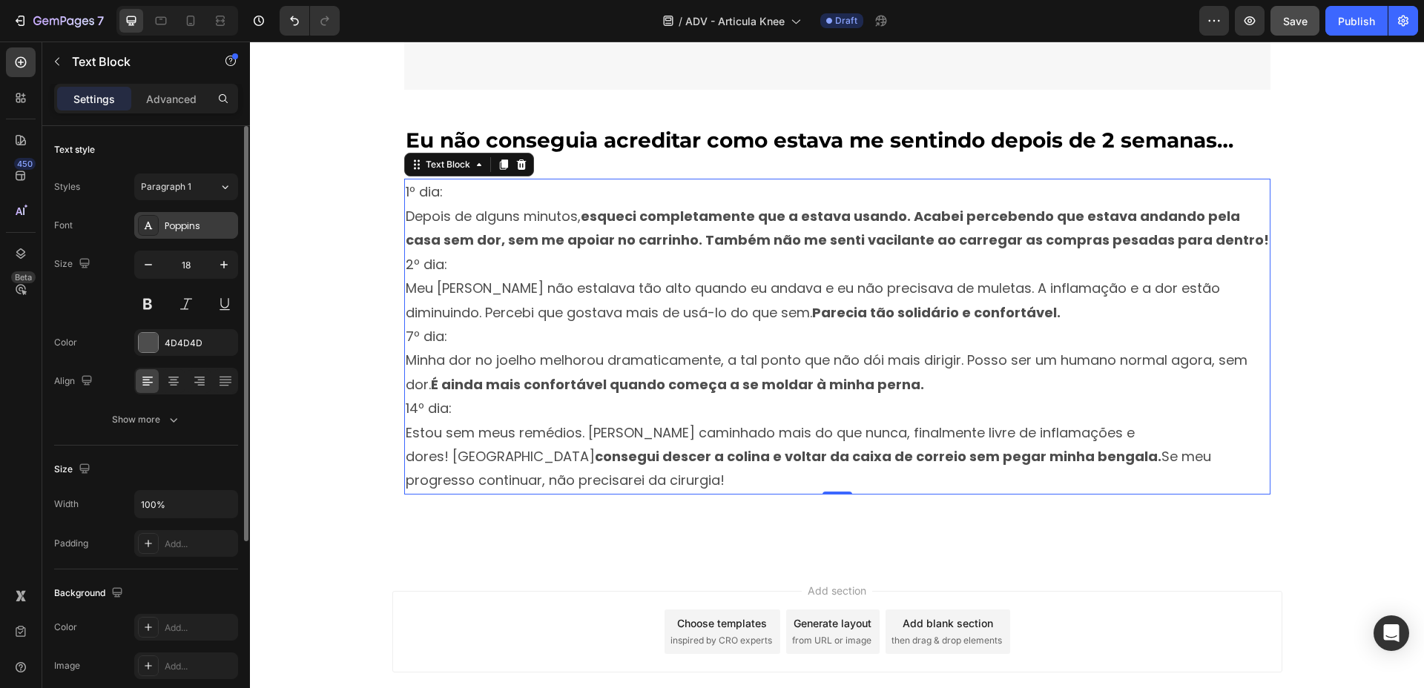
click at [199, 228] on div "Poppins" at bounding box center [200, 226] width 70 height 13
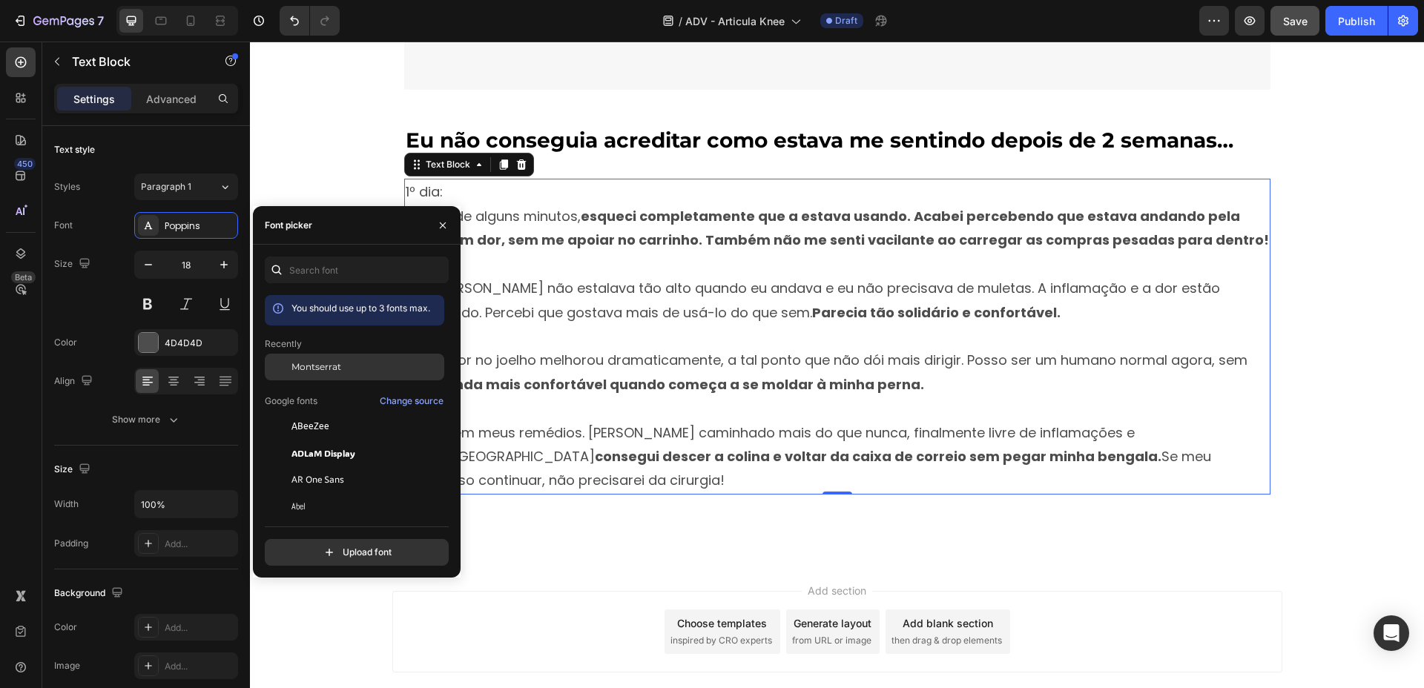
click at [318, 366] on span "Montserrat" at bounding box center [316, 366] width 50 height 13
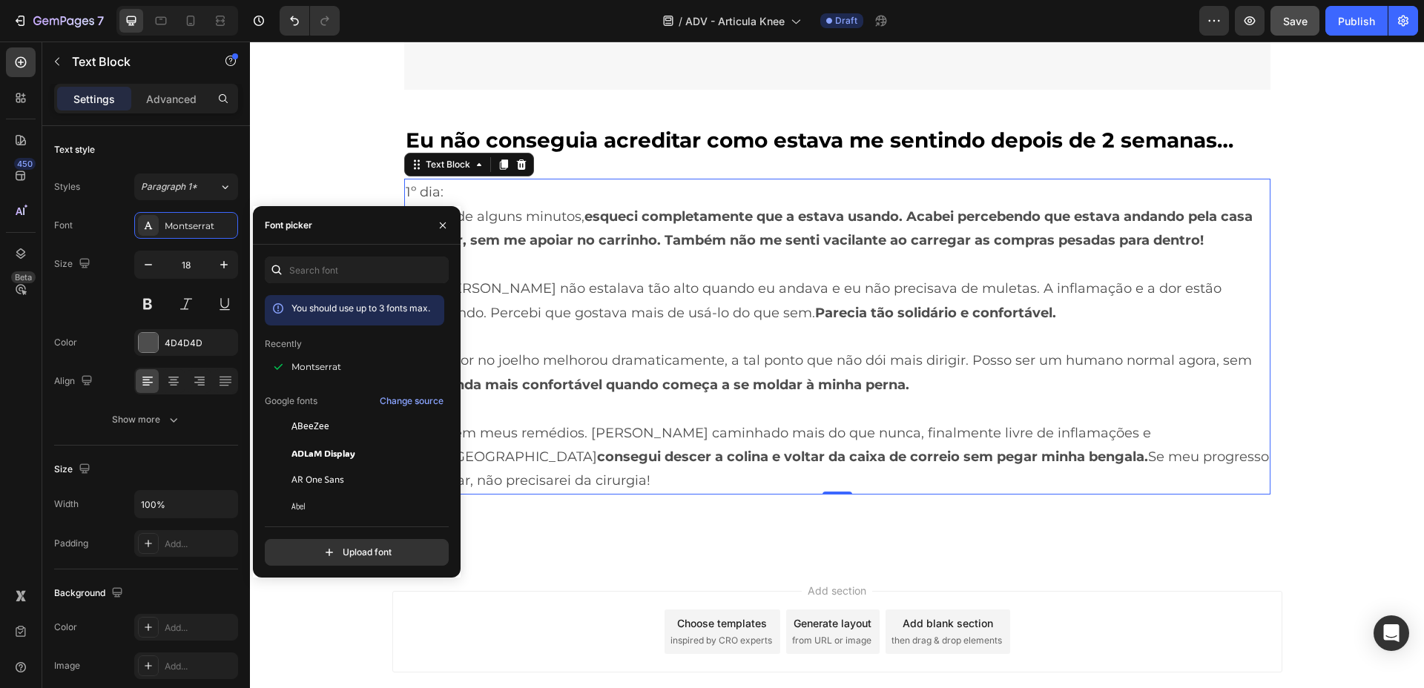
click at [1265, 24] on div "Preview Save Publish" at bounding box center [1308, 21] width 219 height 30
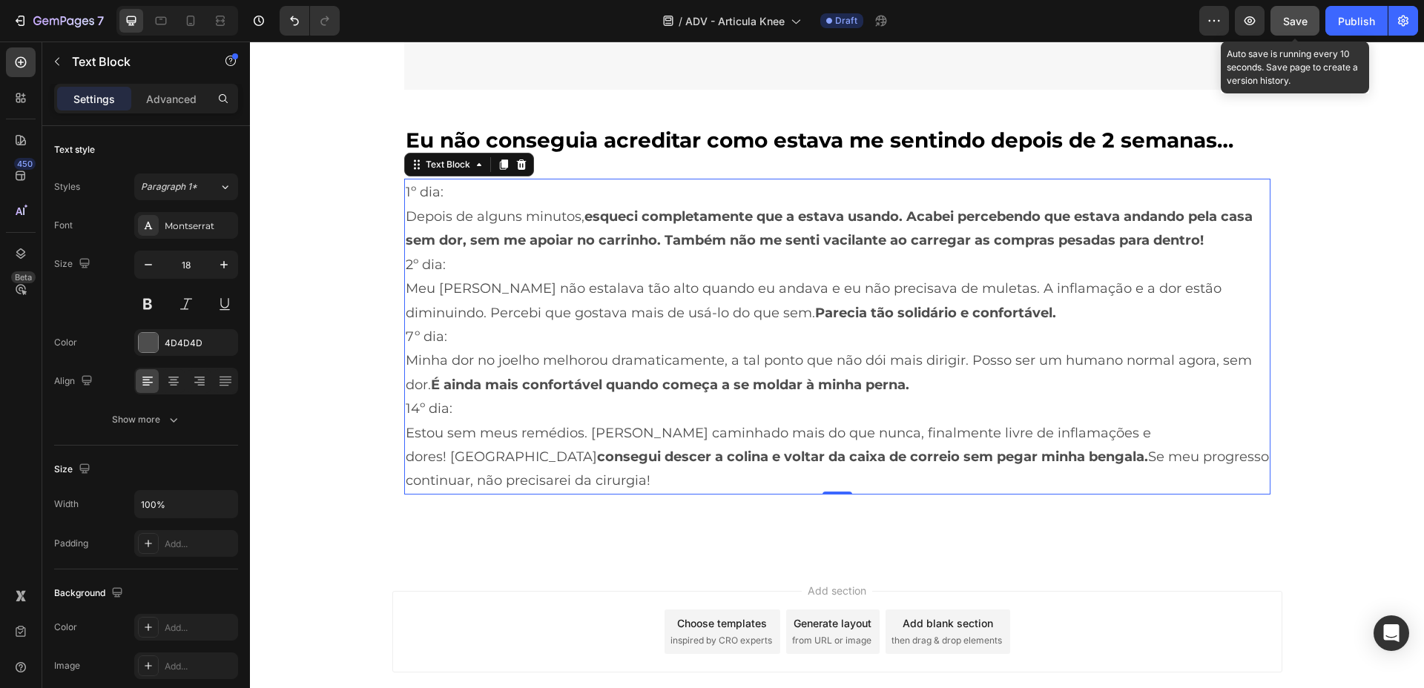
click at [1265, 23] on span "Save" at bounding box center [1295, 21] width 24 height 13
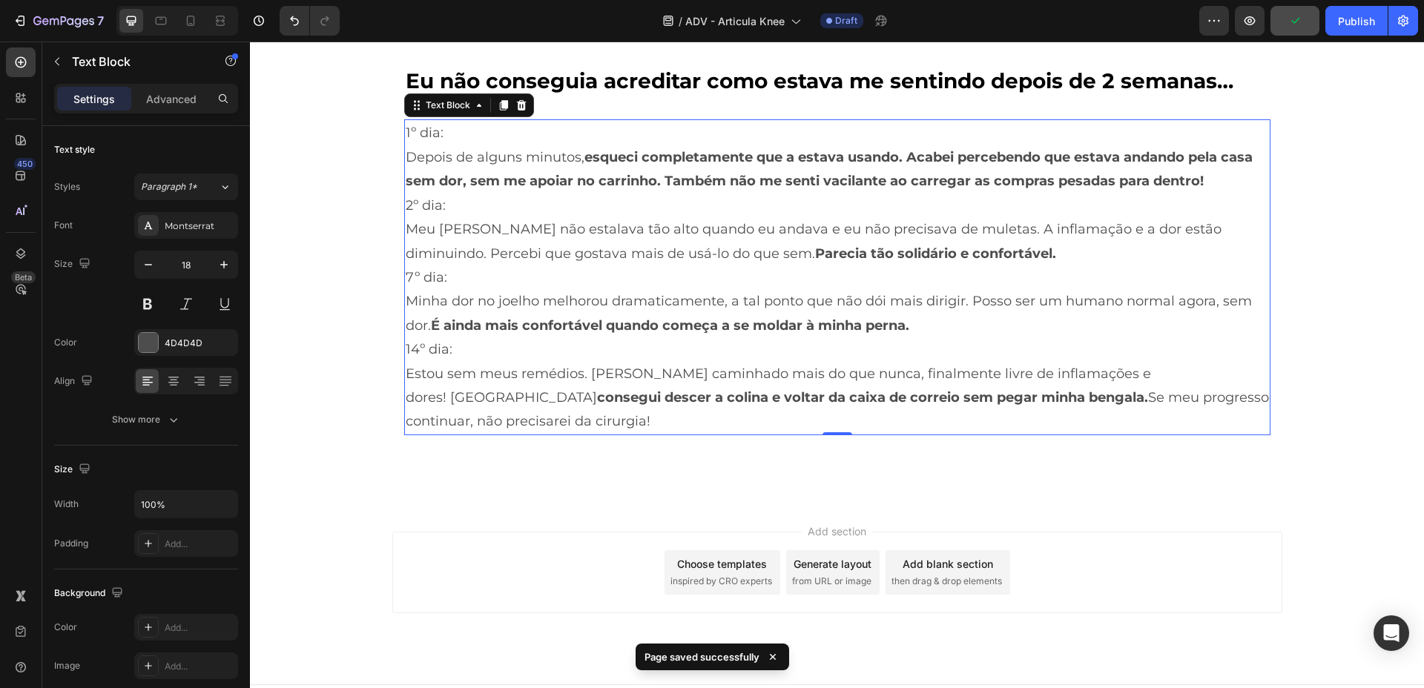
scroll to position [6174, 0]
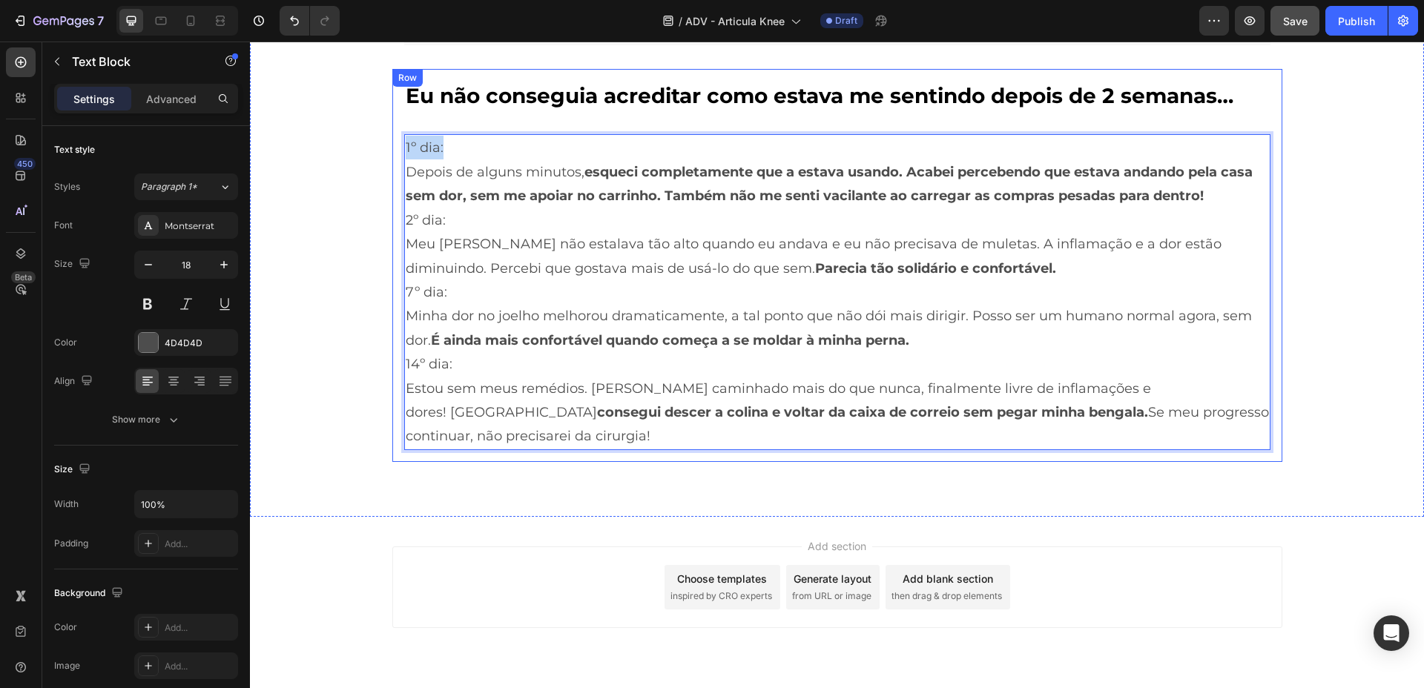
drag, startPoint x: 447, startPoint y: 142, endPoint x: 387, endPoint y: 143, distance: 60.1
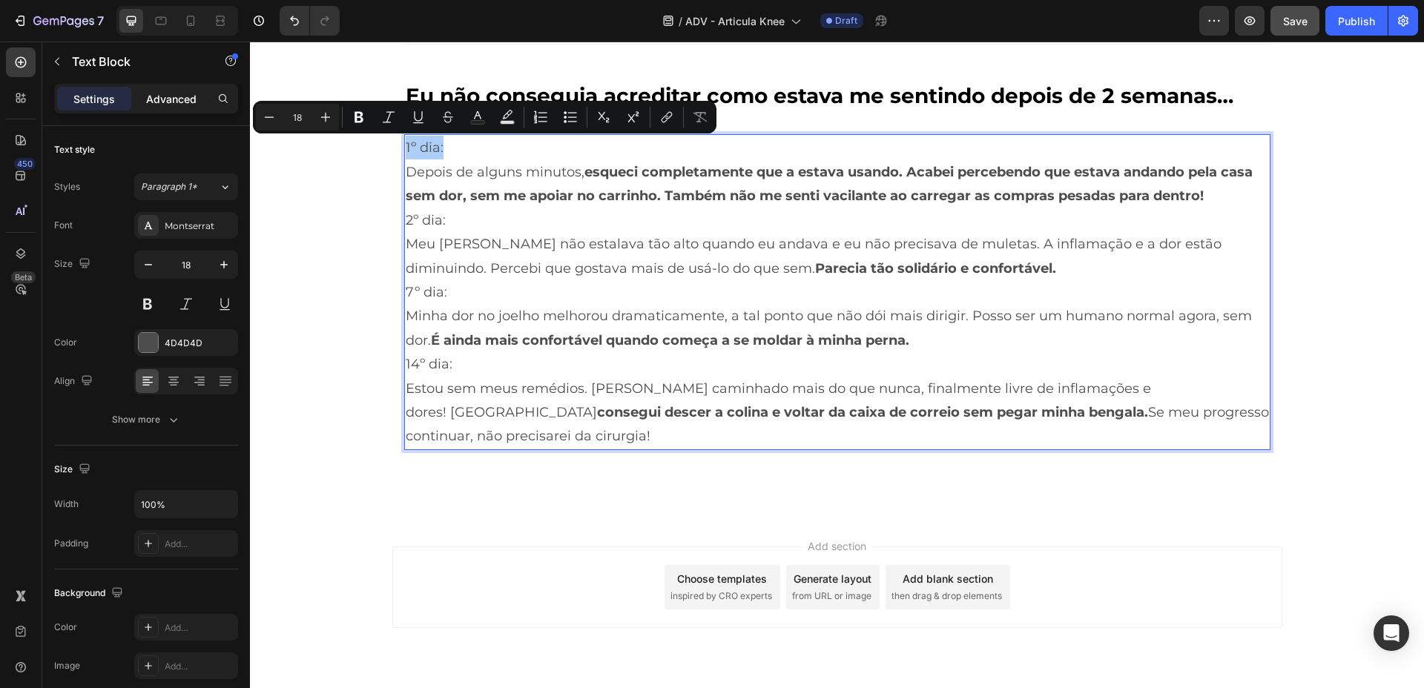
click at [171, 107] on div "Advanced" at bounding box center [171, 99] width 74 height 24
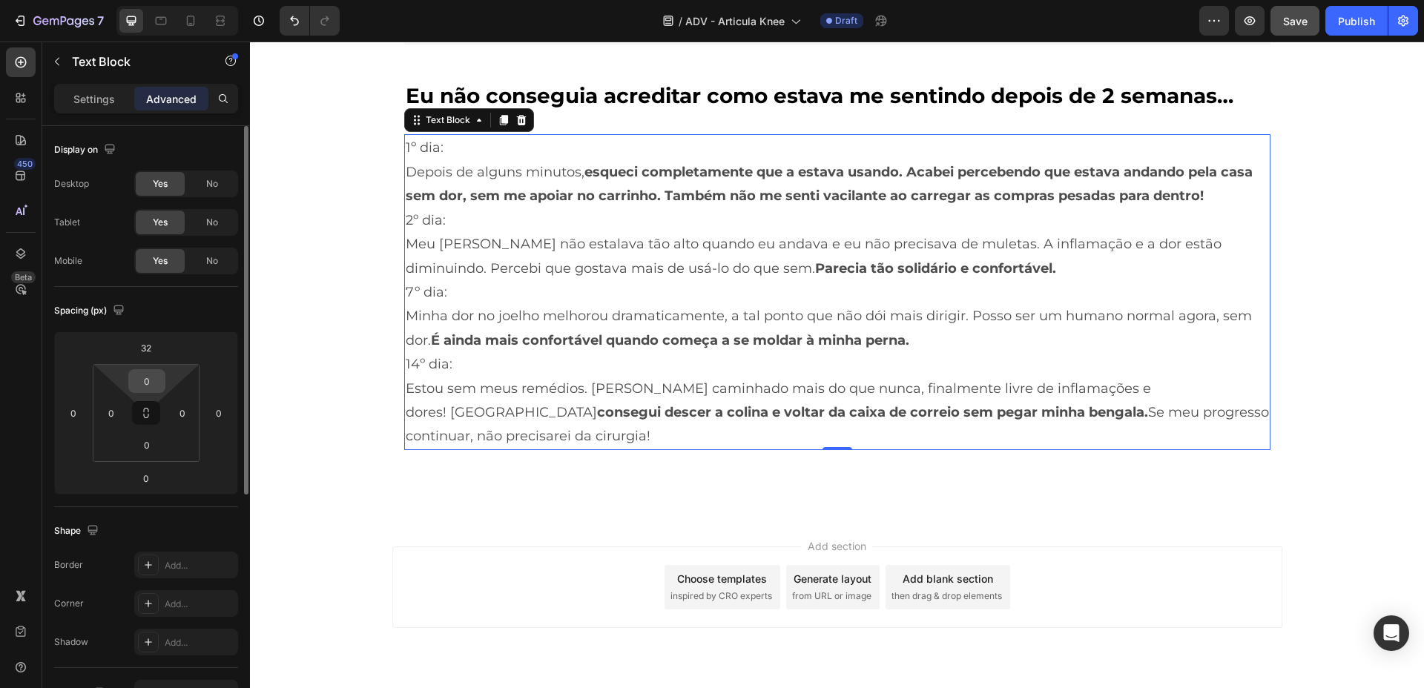
click at [151, 380] on input "0" at bounding box center [147, 381] width 30 height 22
type input "1"
type input "0"
click at [149, 439] on input "0" at bounding box center [147, 445] width 30 height 22
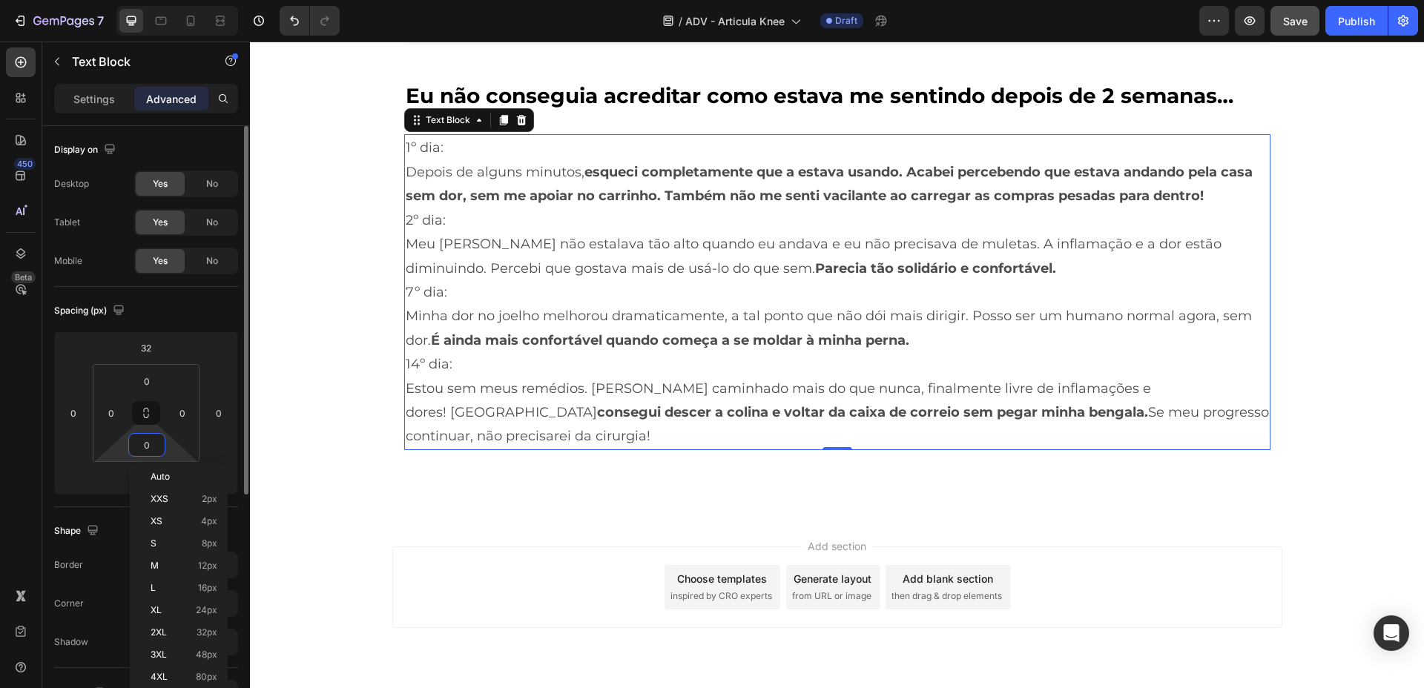
click at [149, 439] on input "0" at bounding box center [147, 445] width 30 height 22
click at [148, 440] on input "0" at bounding box center [147, 445] width 30 height 22
click at [199, 567] on span "12px" at bounding box center [207, 566] width 19 height 10
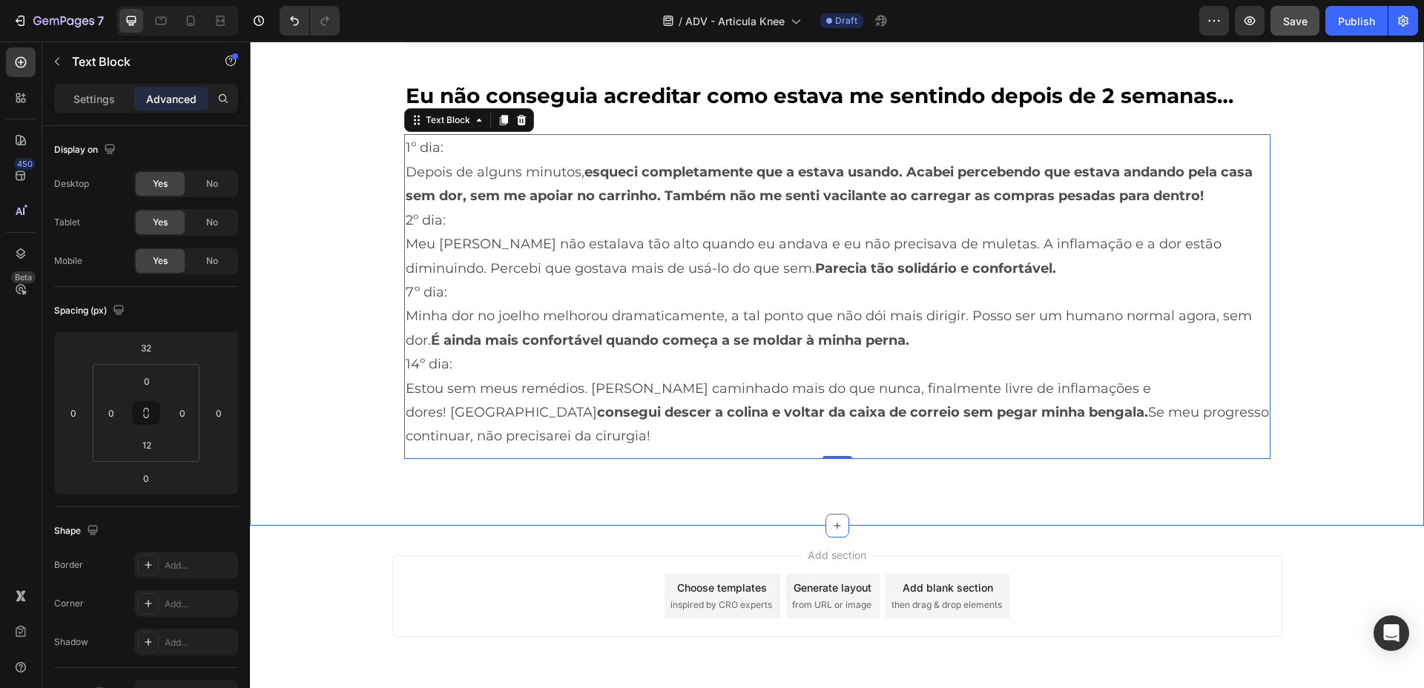
type input "0"
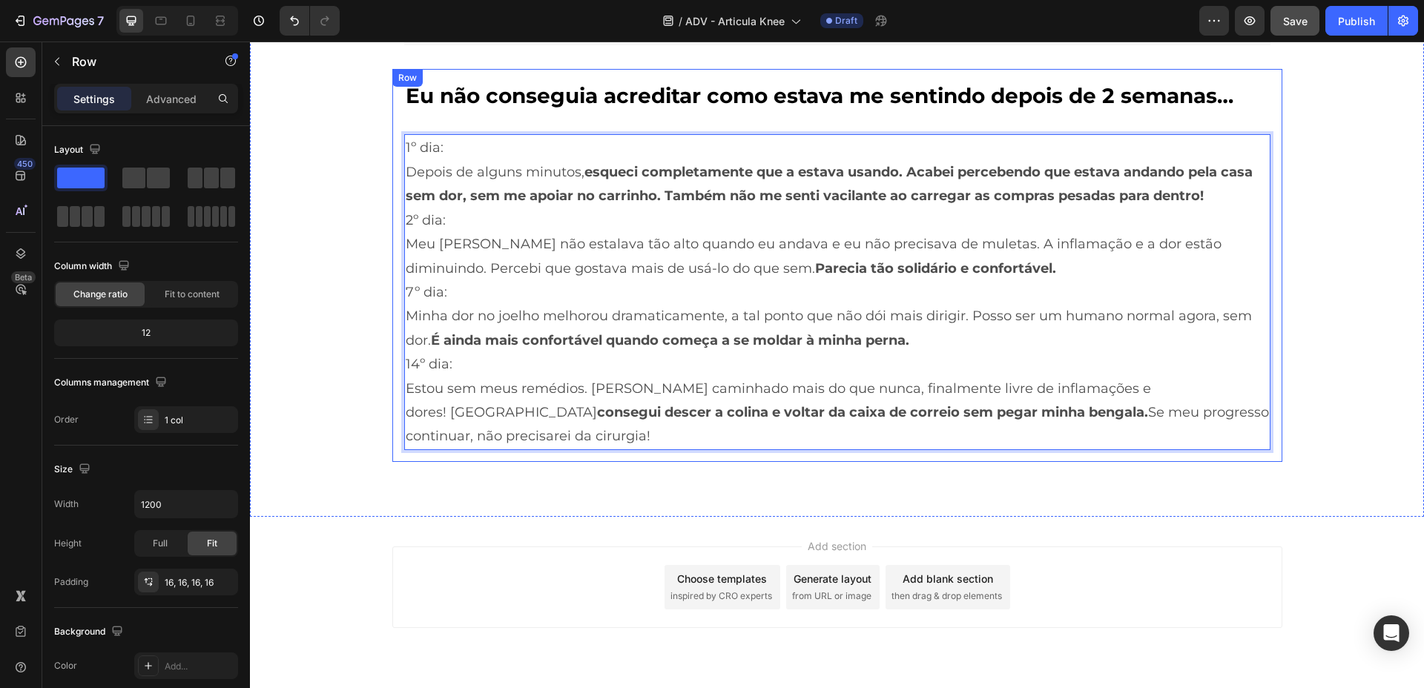
click at [622, 116] on div "⁠⁠⁠⁠⁠⁠⁠ Eu não conseguia acreditar como estava me sentindo depois de 2 semanas……" at bounding box center [837, 265] width 866 height 369
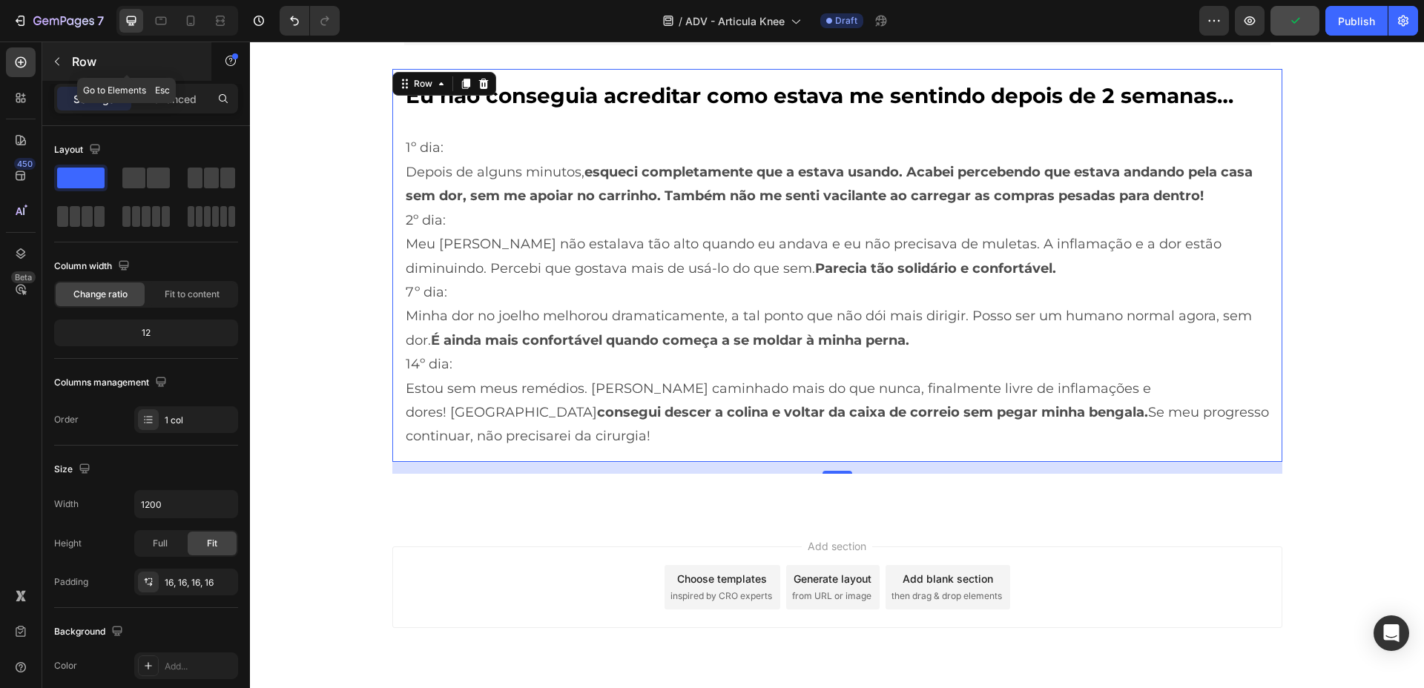
click at [67, 65] on button "button" at bounding box center [57, 62] width 24 height 24
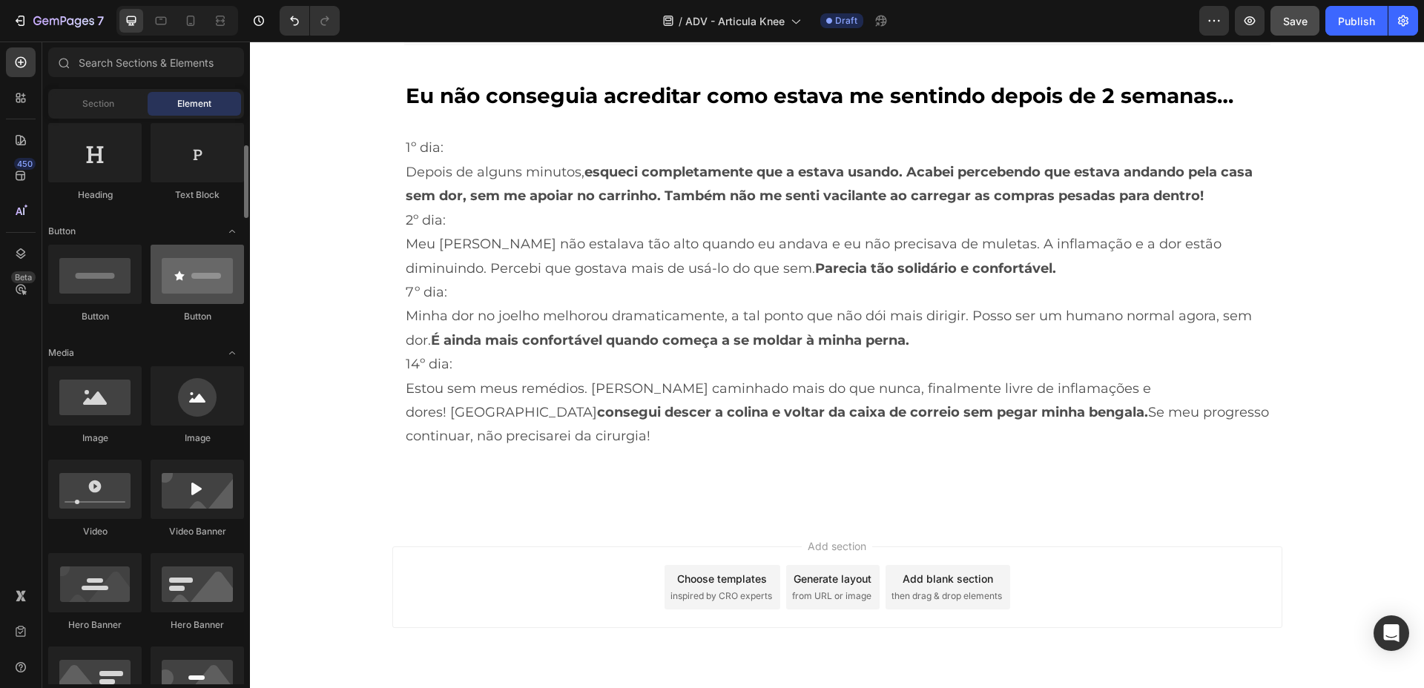
scroll to position [302, 0]
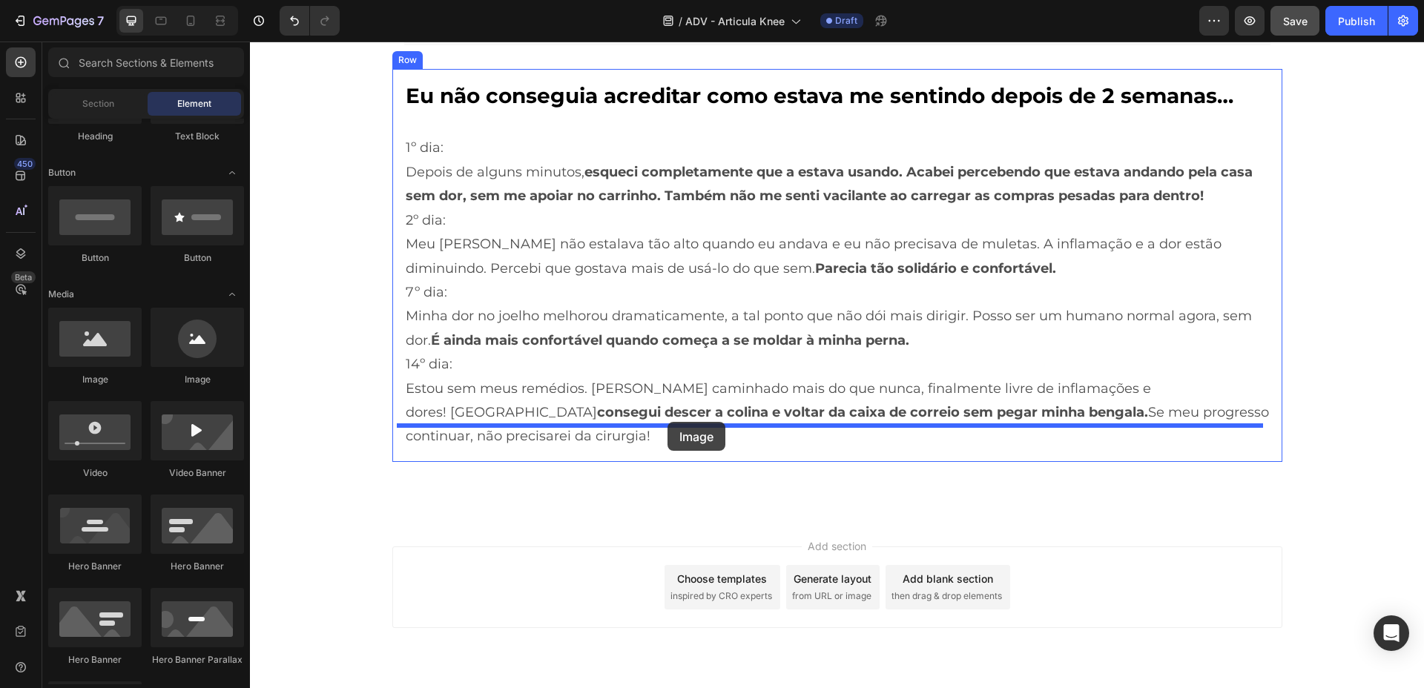
drag, startPoint x: 343, startPoint y: 408, endPoint x: 667, endPoint y: 422, distance: 324.4
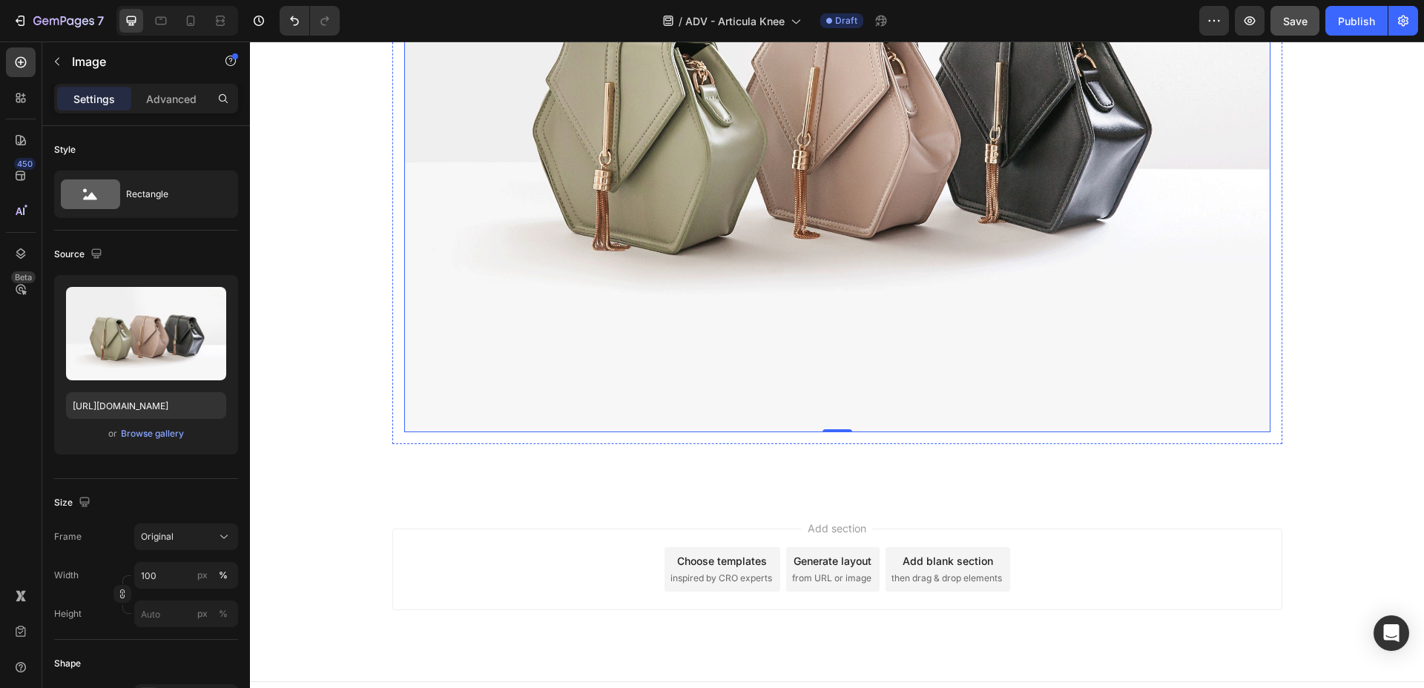
scroll to position [6833, 0]
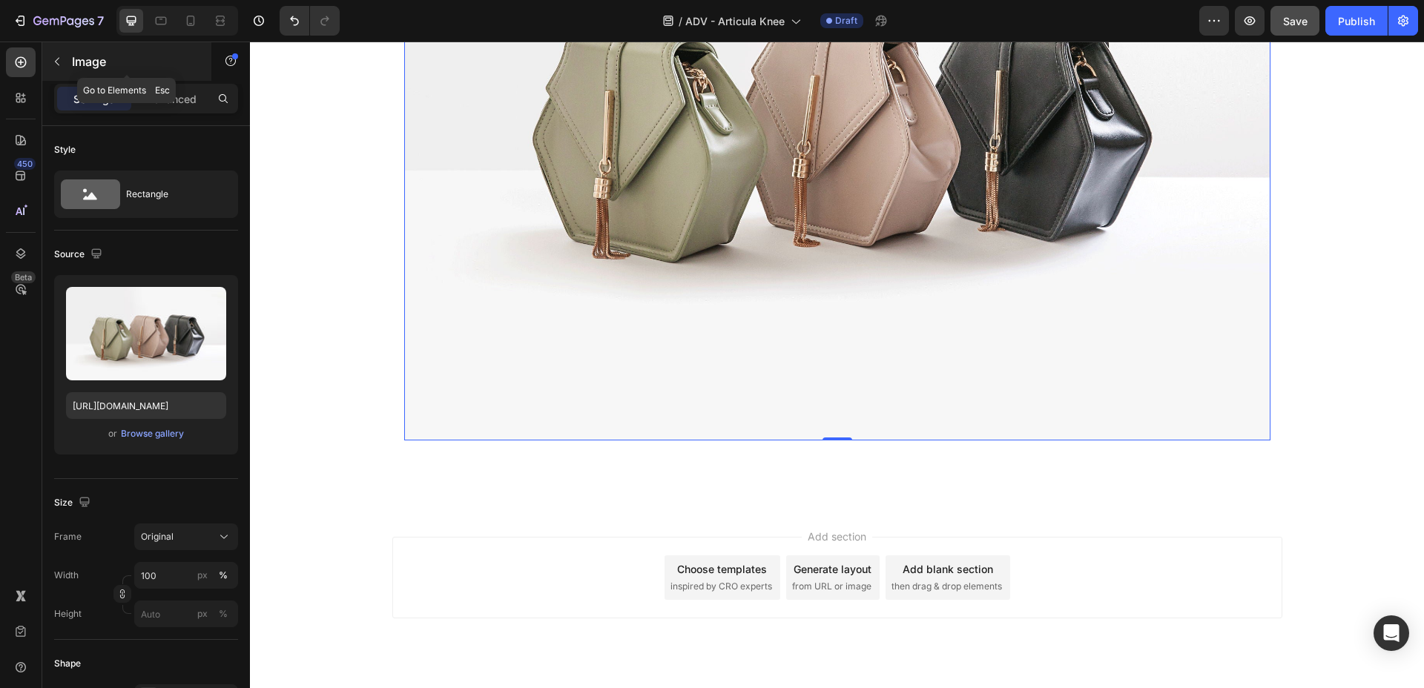
click at [79, 49] on div "Image" at bounding box center [126, 61] width 169 height 39
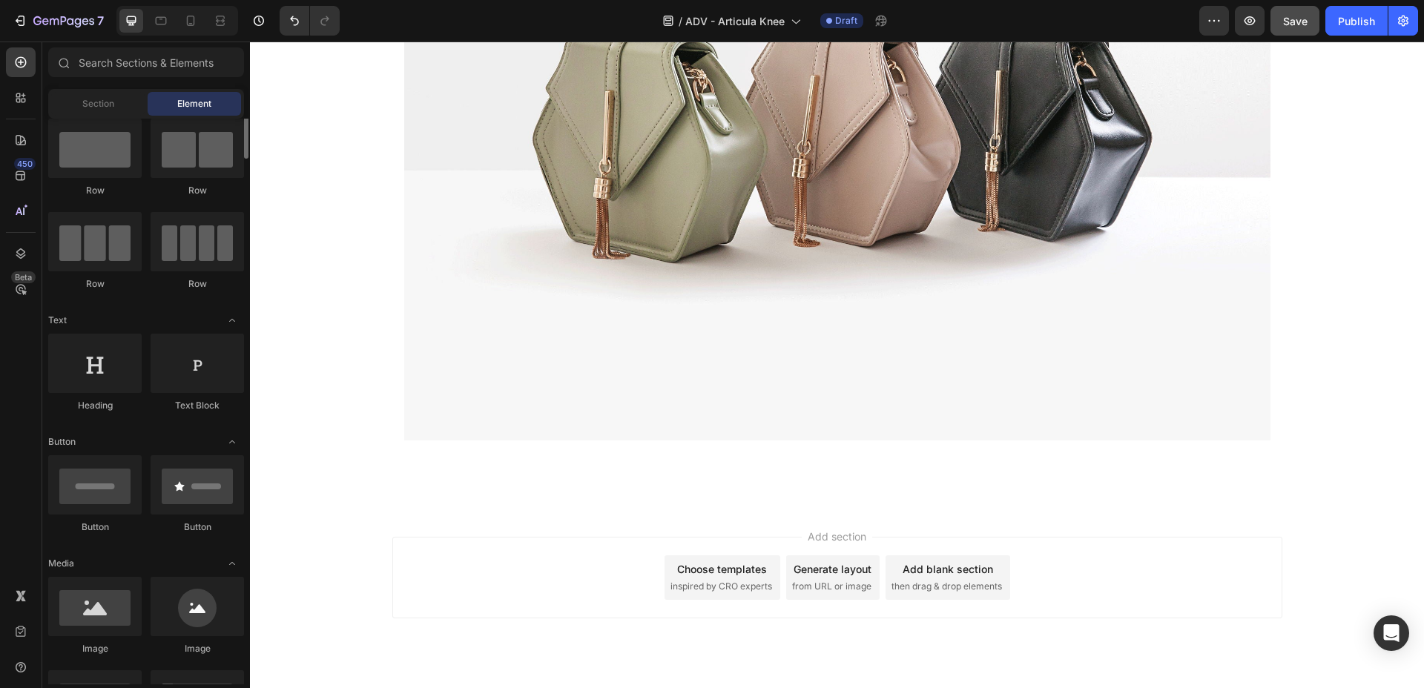
scroll to position [0, 0]
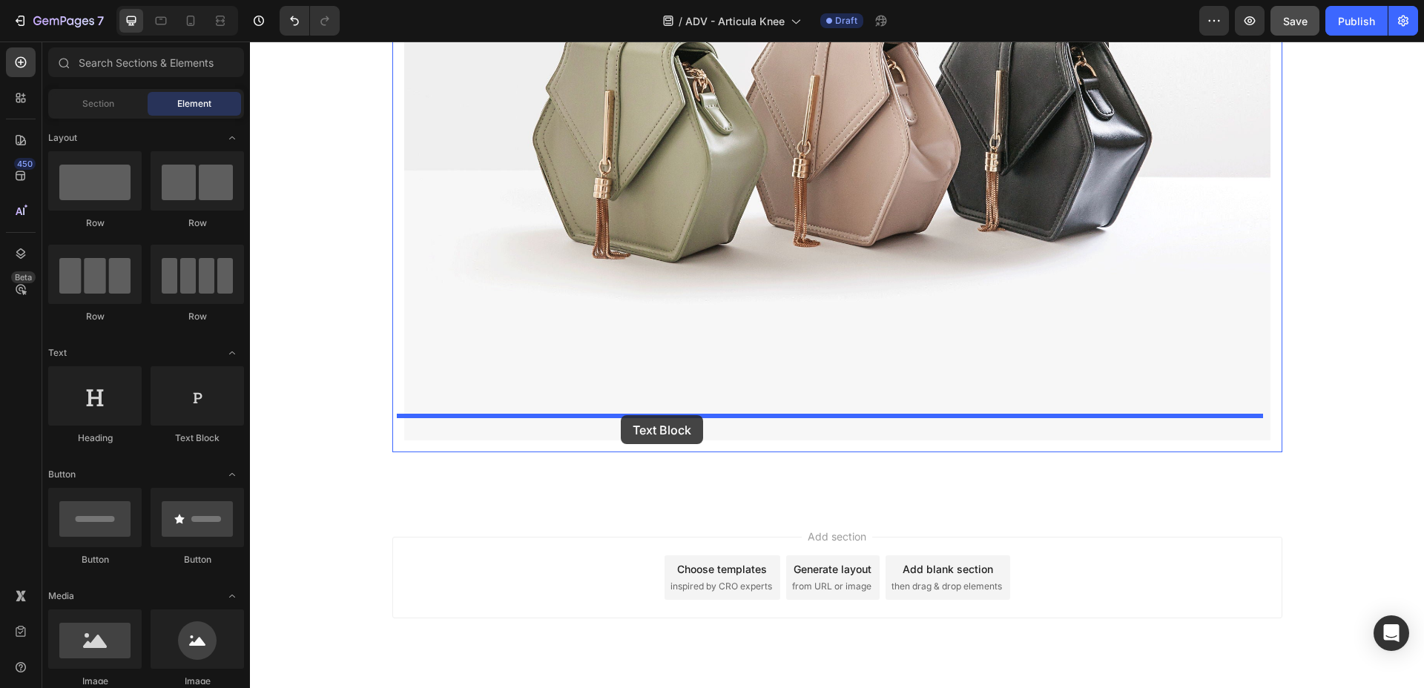
drag, startPoint x: 449, startPoint y: 438, endPoint x: 621, endPoint y: 415, distance: 173.6
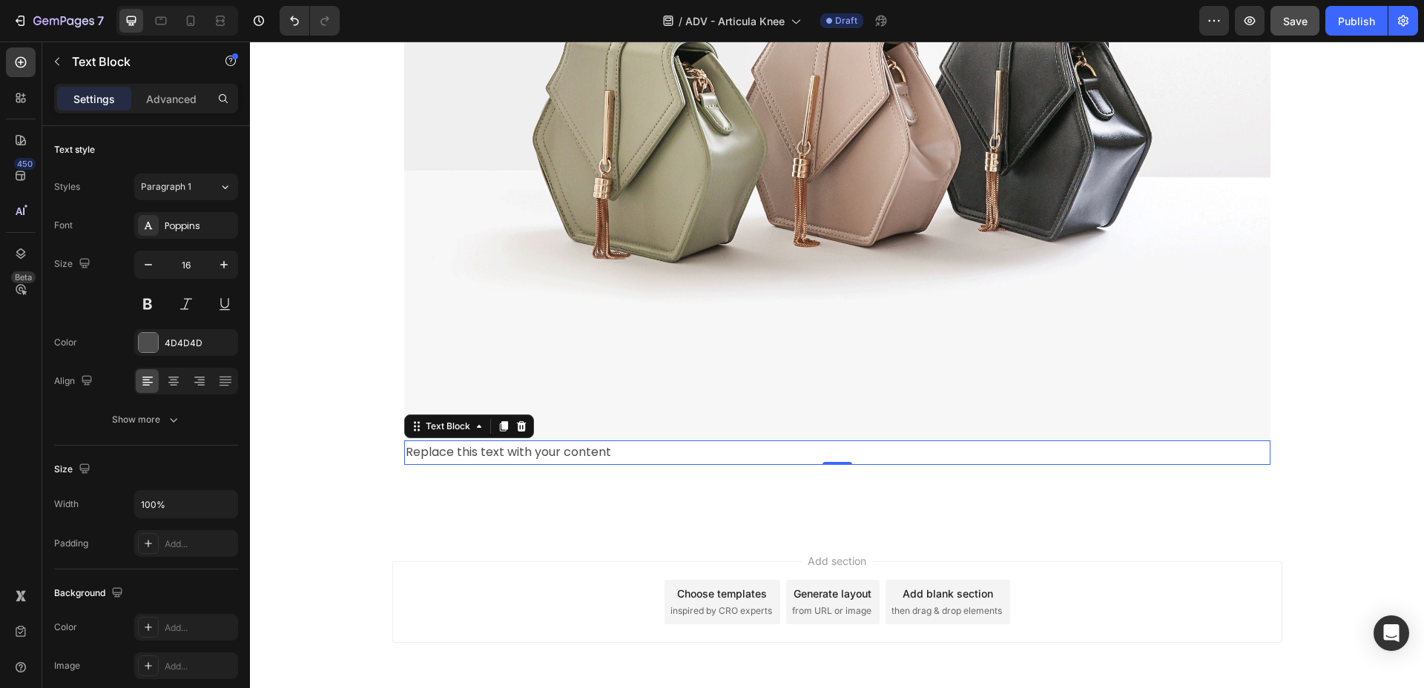
click at [509, 441] on div "Replace this text with your content" at bounding box center [837, 453] width 866 height 24
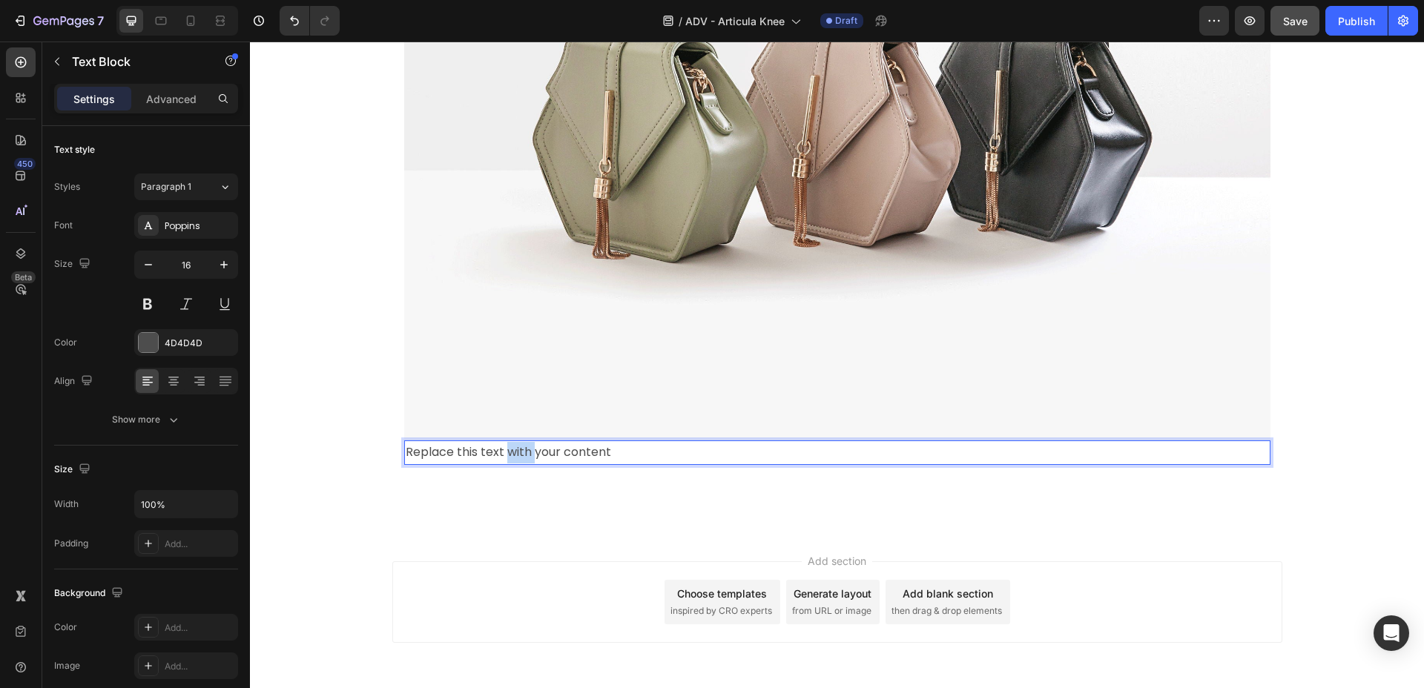
click at [509, 442] on p "Replace this text with your content" at bounding box center [837, 453] width 863 height 22
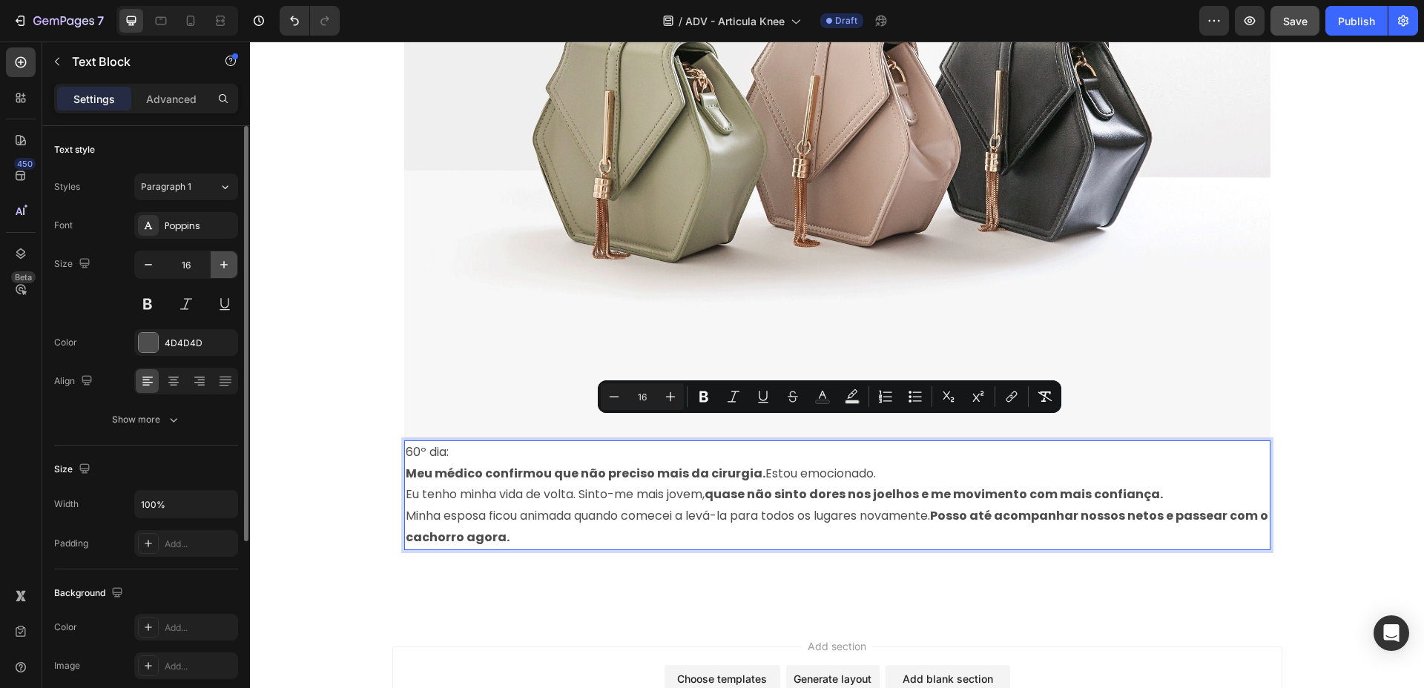
click at [225, 265] on icon "button" at bounding box center [223, 264] width 7 height 7
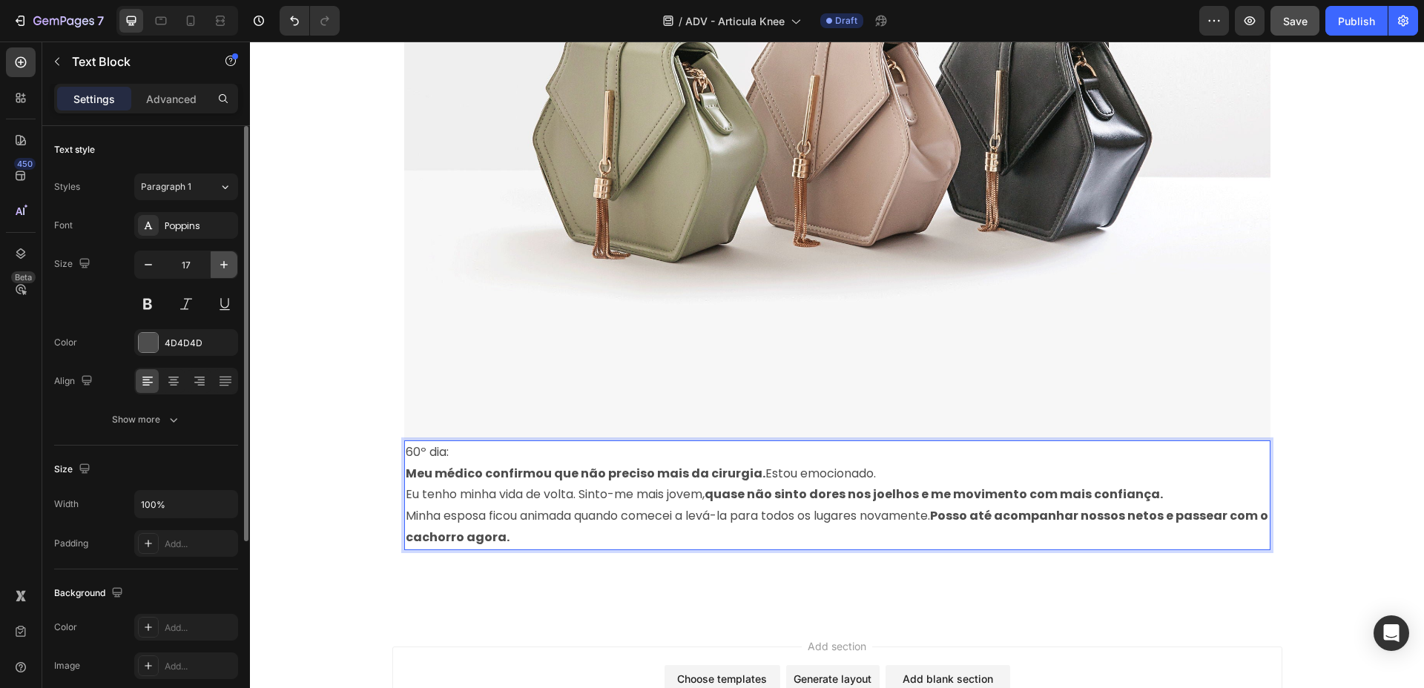
type input "18"
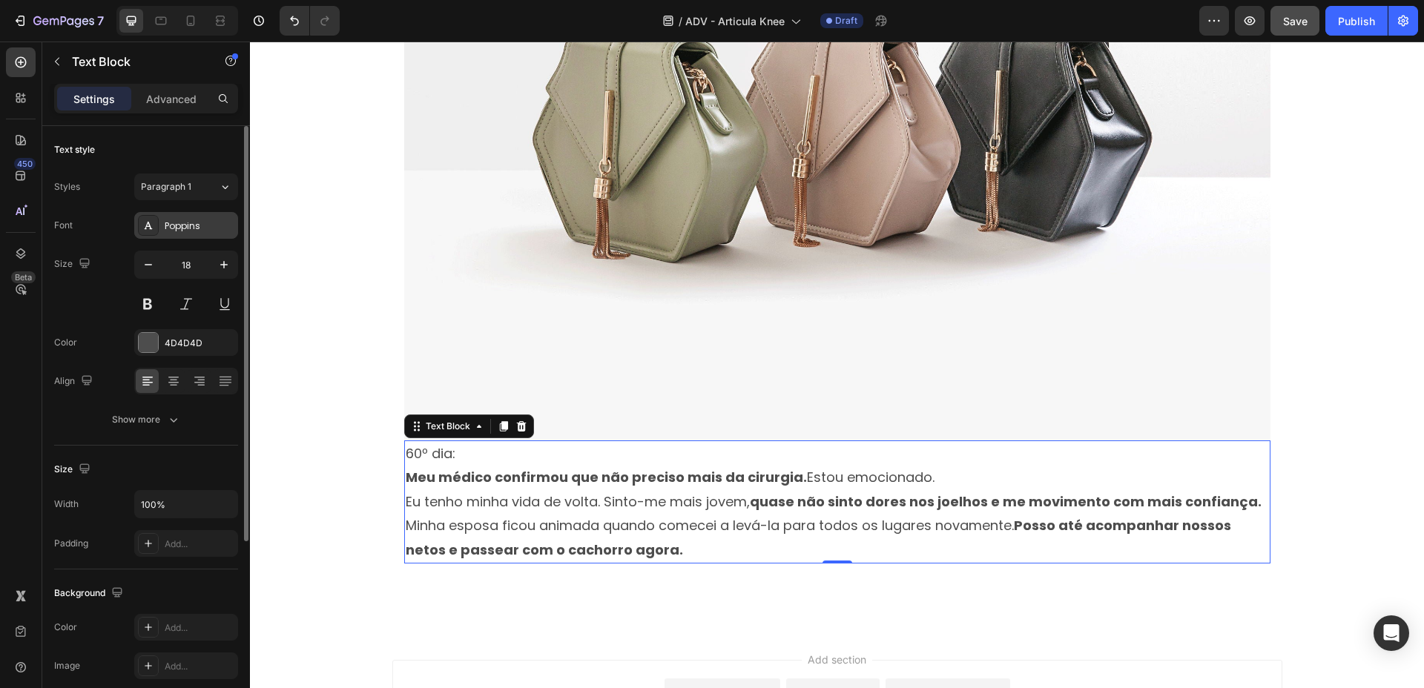
click at [197, 221] on div "Poppins" at bounding box center [200, 226] width 70 height 13
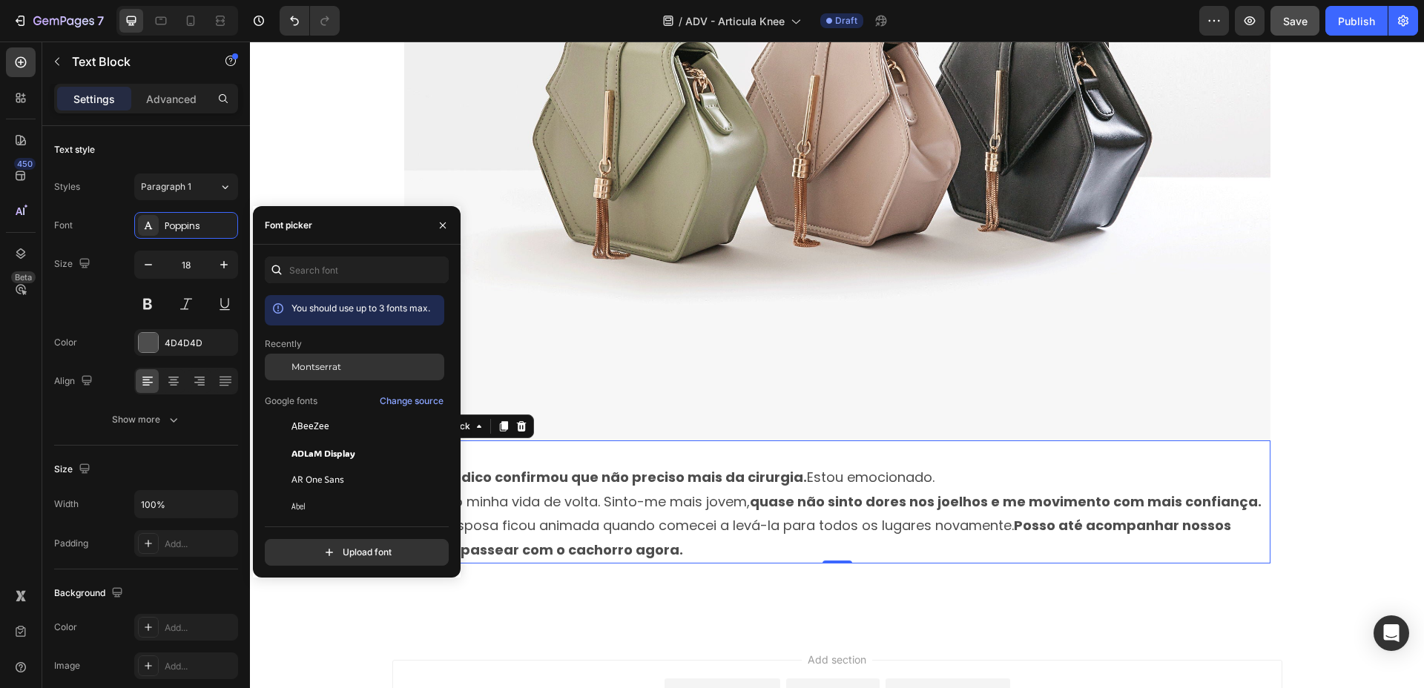
click at [332, 466] on div "Montserrat" at bounding box center [354, 479] width 179 height 27
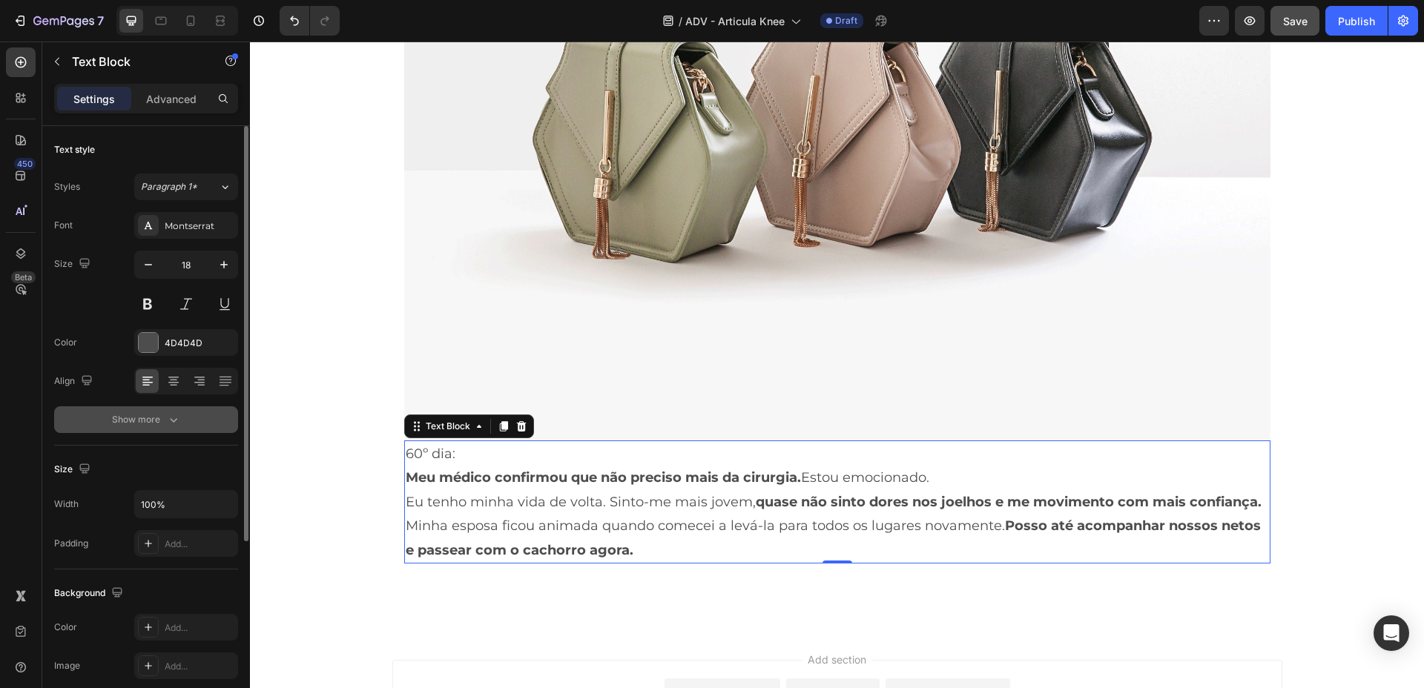
click at [154, 424] on div "Show more" at bounding box center [146, 419] width 69 height 15
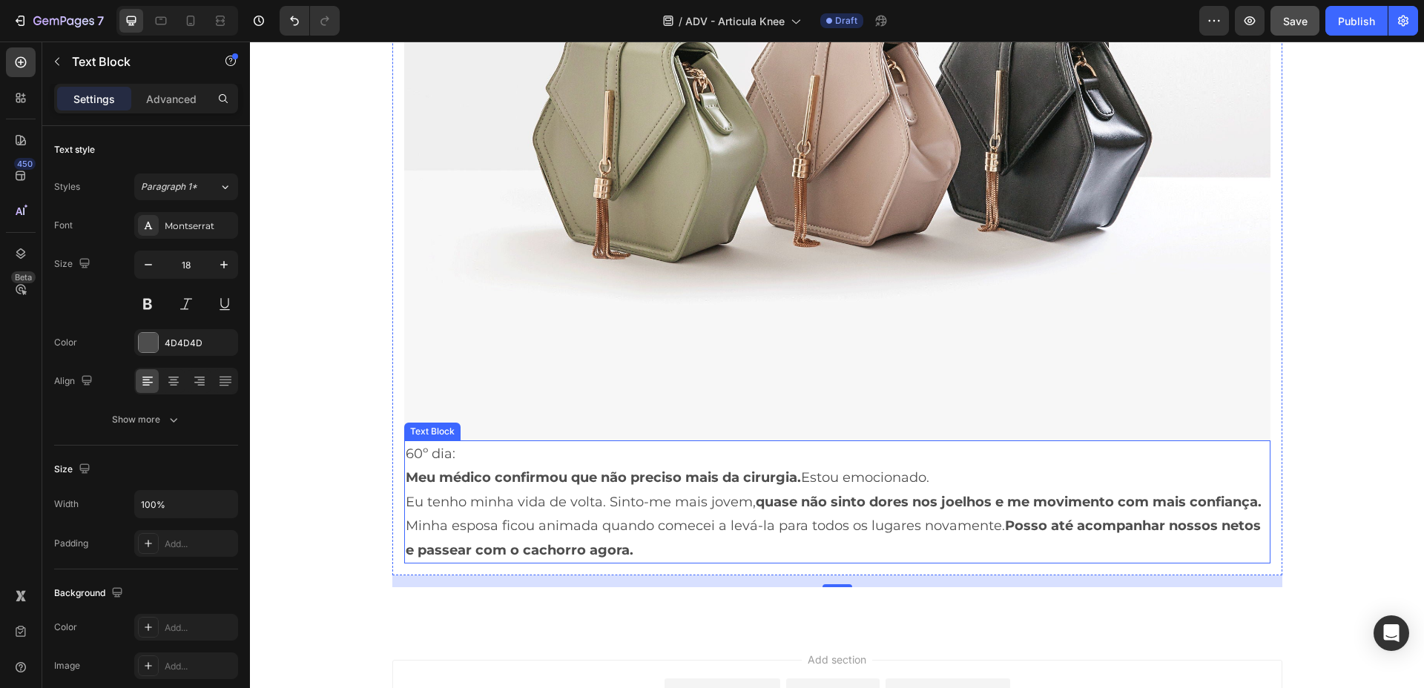
click at [646, 520] on p "Minha esposa ficou animada quando comecei a levá-la para todos os lugares novam…" at bounding box center [837, 538] width 863 height 48
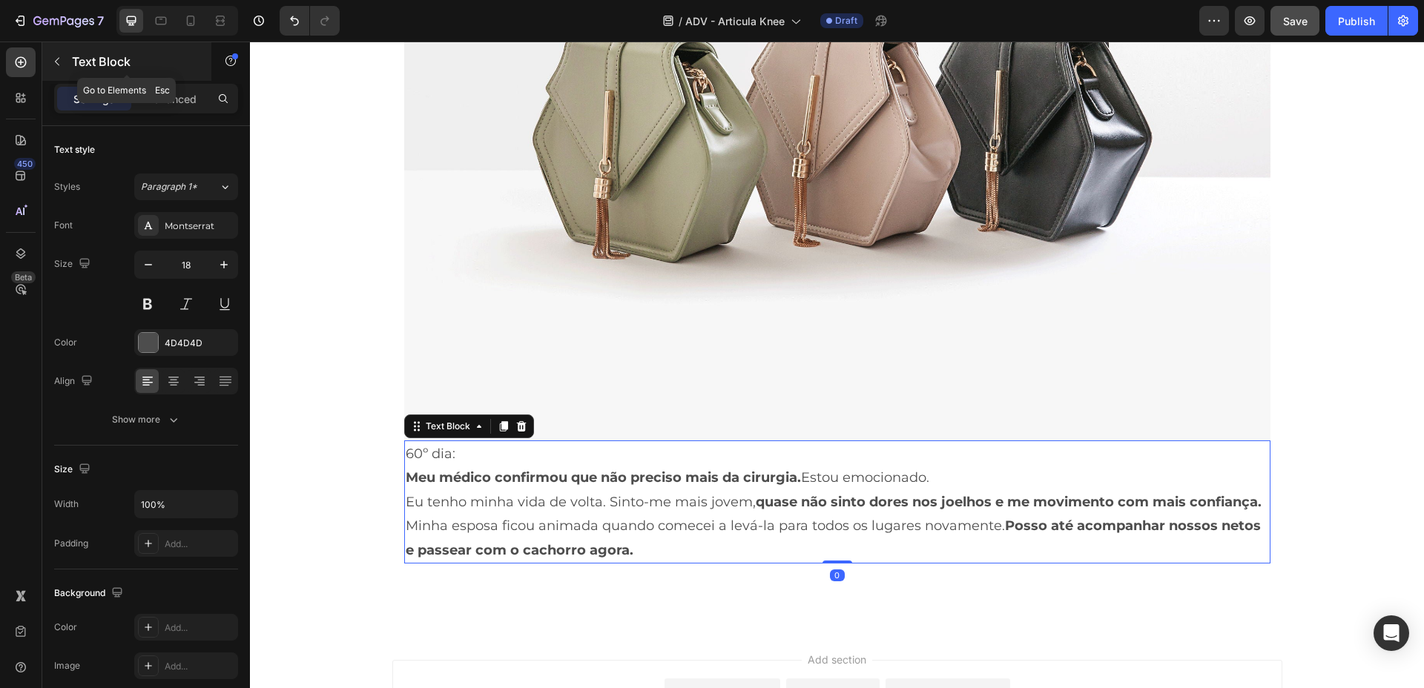
click at [105, 67] on p "Text Block" at bounding box center [135, 62] width 126 height 18
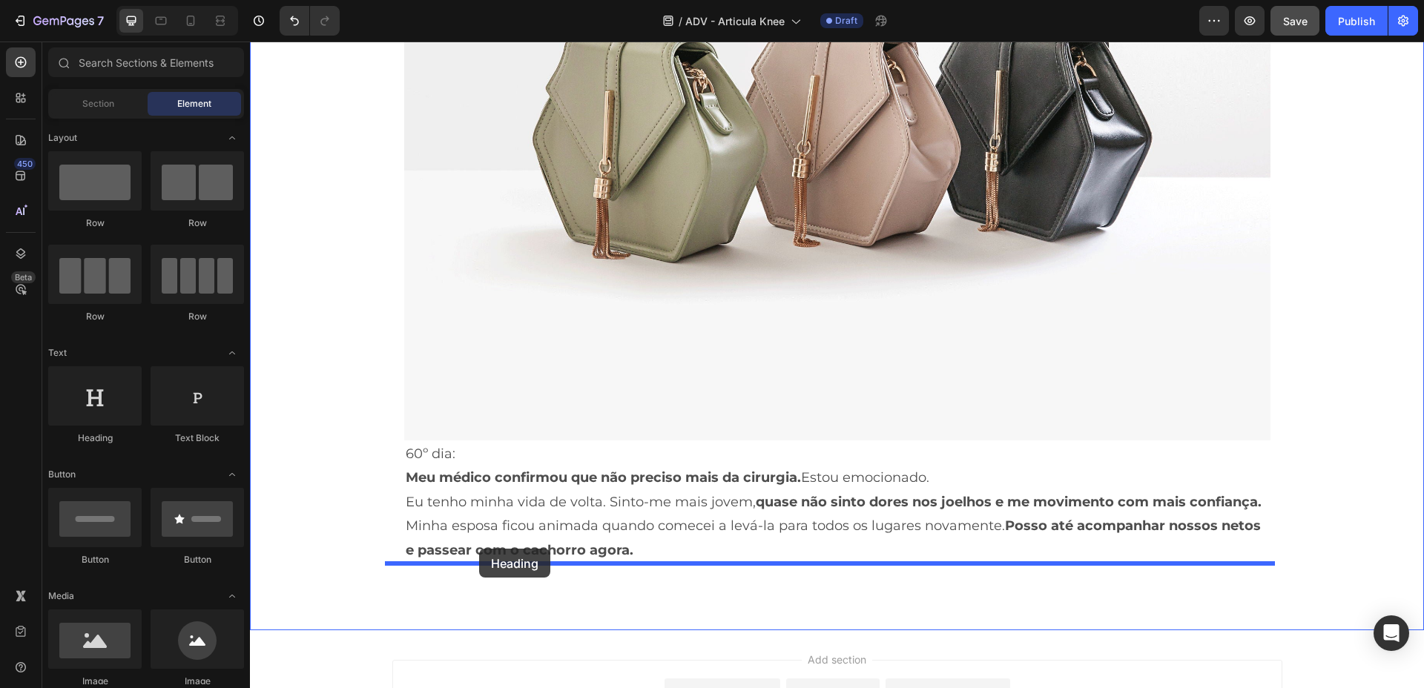
drag, startPoint x: 343, startPoint y: 461, endPoint x: 479, endPoint y: 549, distance: 161.9
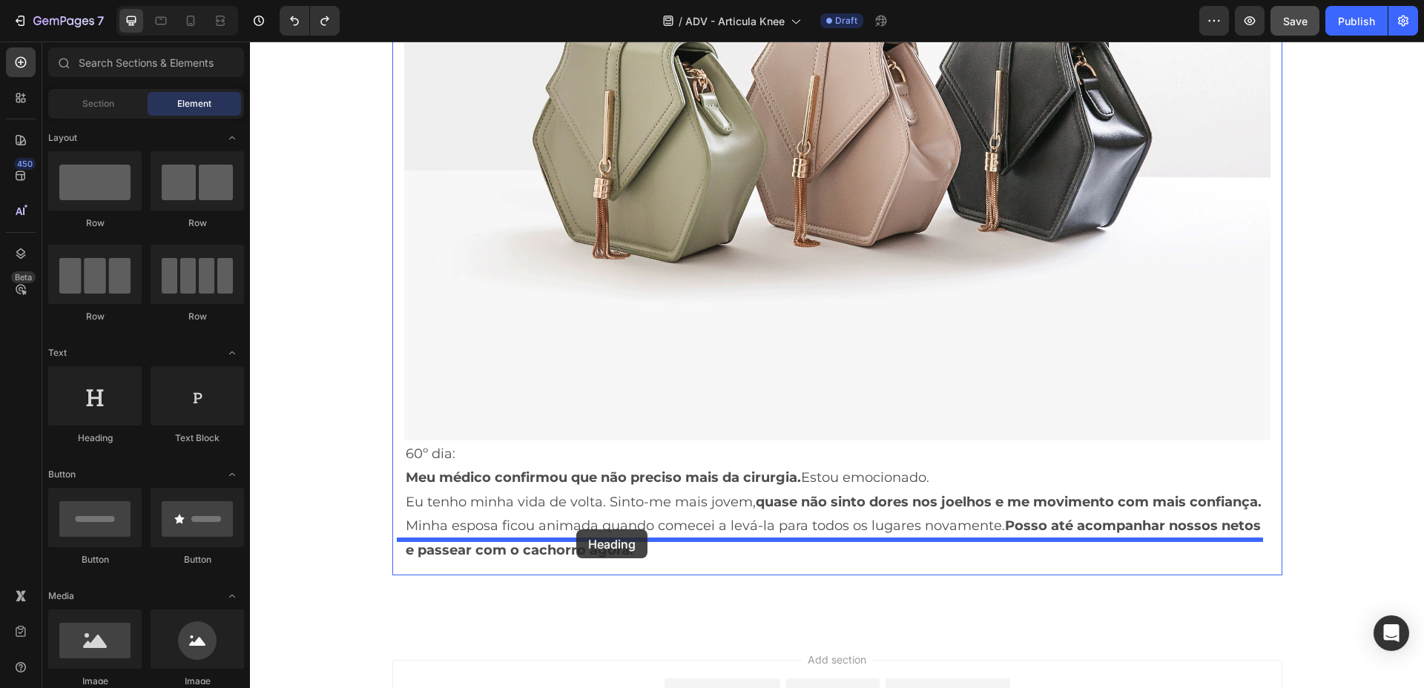
drag, startPoint x: 364, startPoint y: 461, endPoint x: 576, endPoint y: 530, distance: 223.0
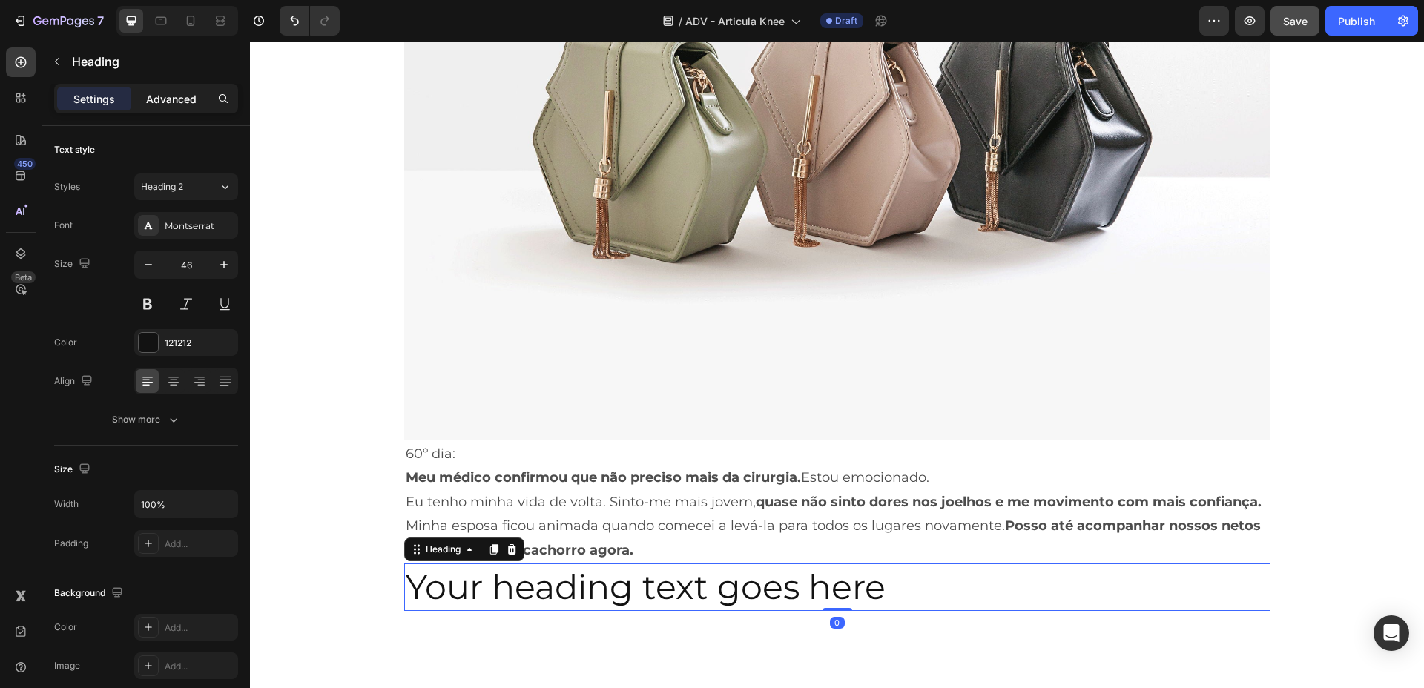
click at [154, 108] on div "Advanced" at bounding box center [171, 99] width 74 height 24
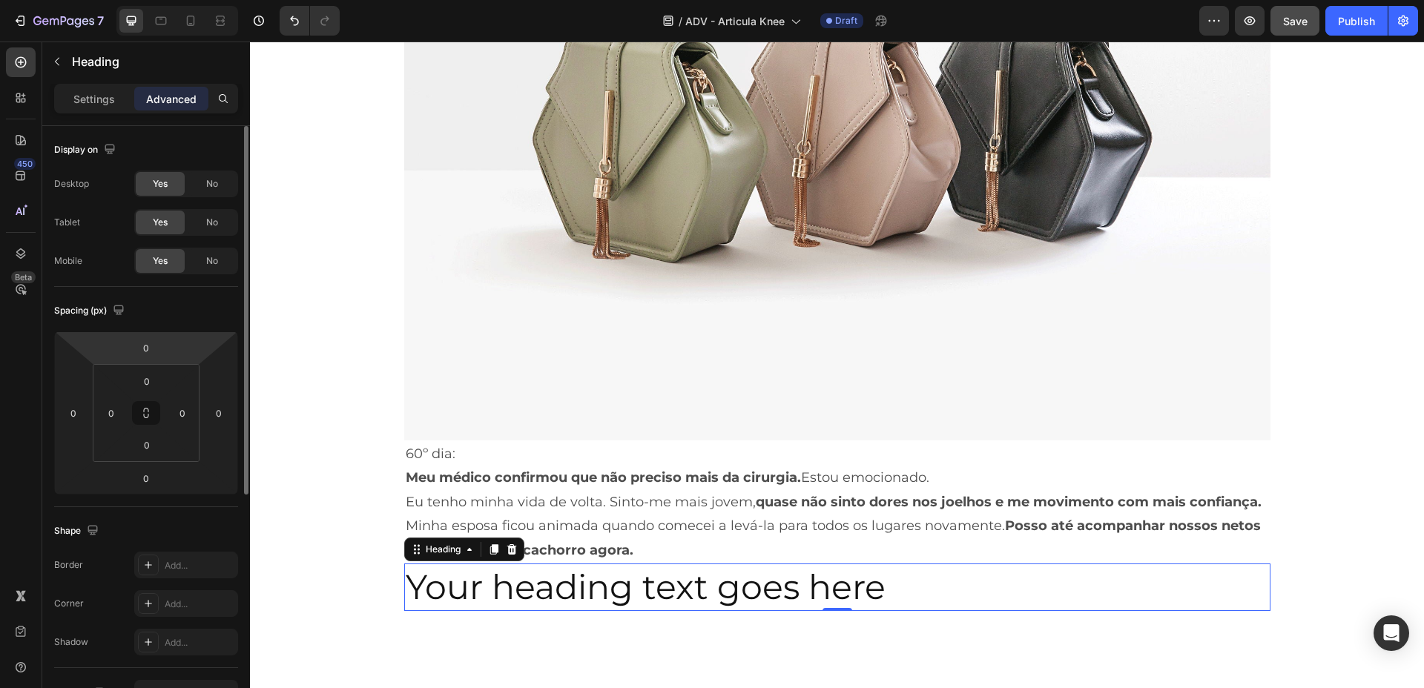
click at [173, 0] on html "7 Version history / ADV - Articula Knee Draft Preview Save Publish 450 Beta Sec…" at bounding box center [712, 0] width 1424 height 0
click at [165, 0] on html "7 Version history / ADV - Articula Knee Draft Preview Publish 450 Beta Sections…" at bounding box center [712, 0] width 1424 height 0
click at [156, 338] on input "0" at bounding box center [146, 348] width 30 height 22
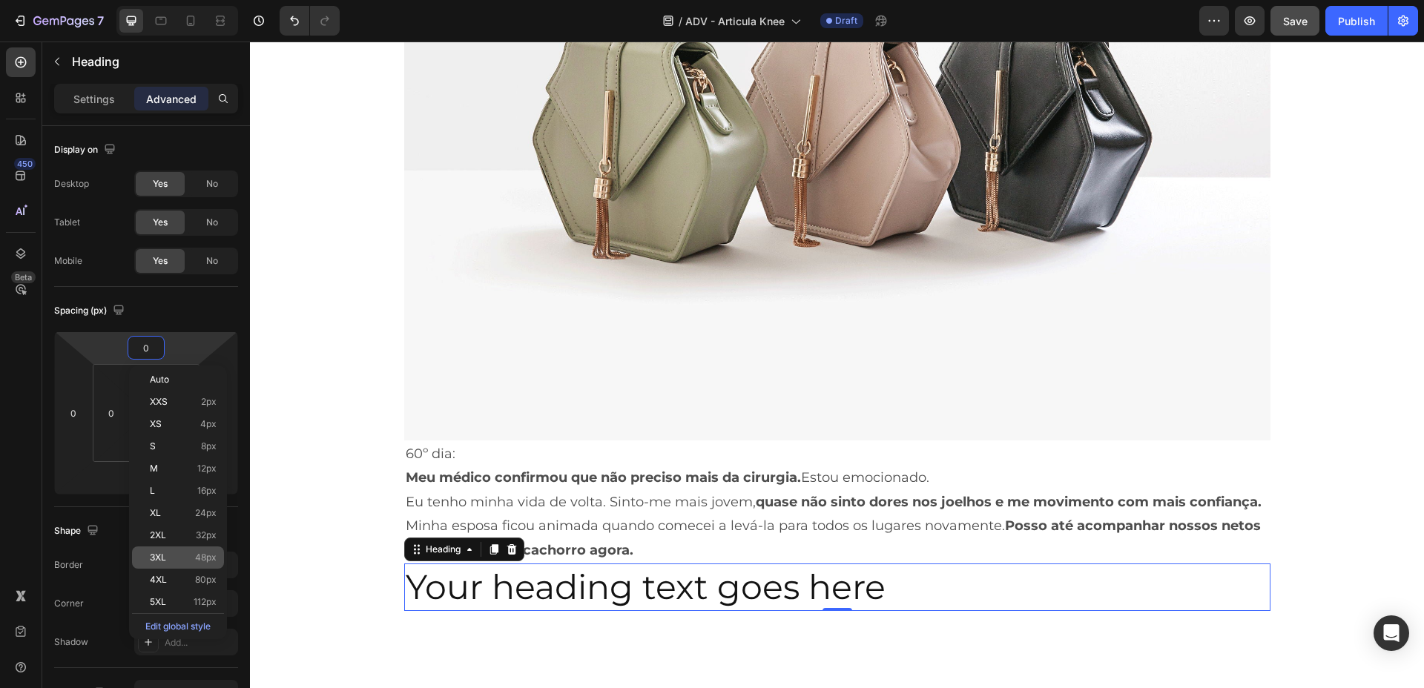
click at [204, 554] on span "48px" at bounding box center [206, 558] width 22 height 10
type input "48"
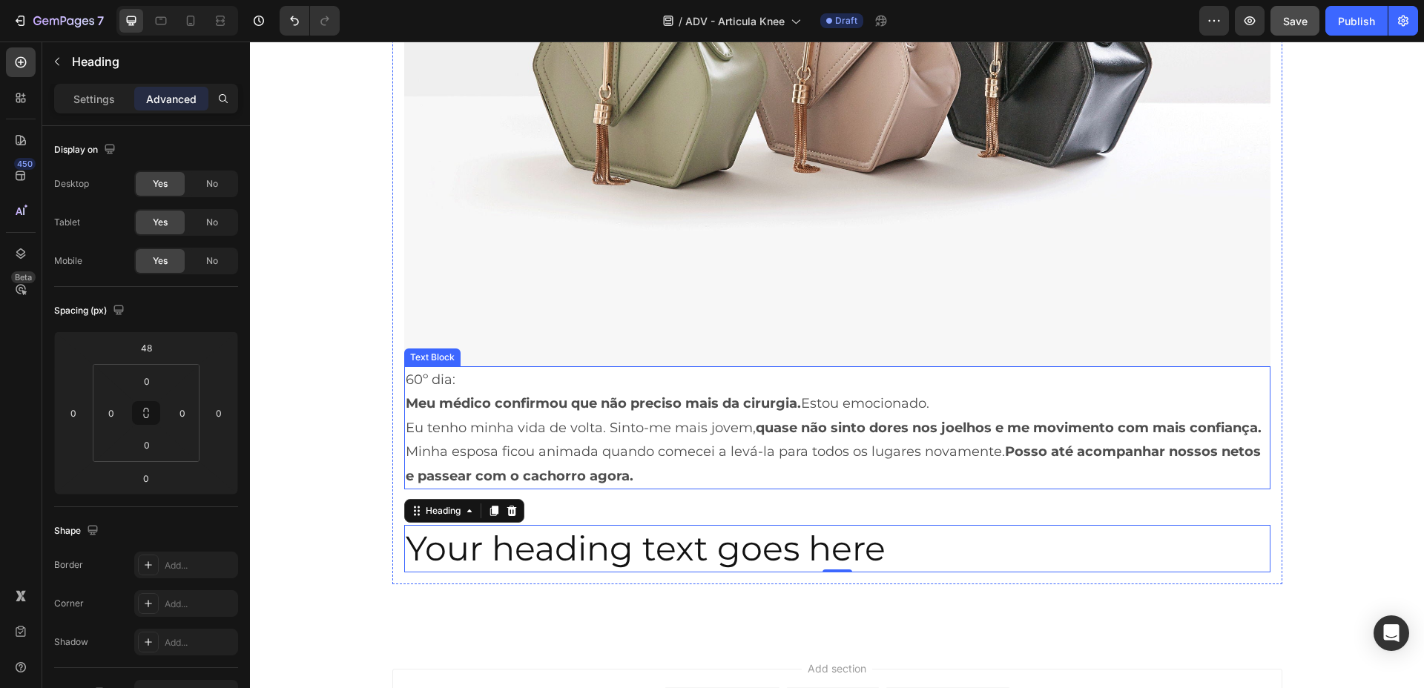
scroll to position [6926, 0]
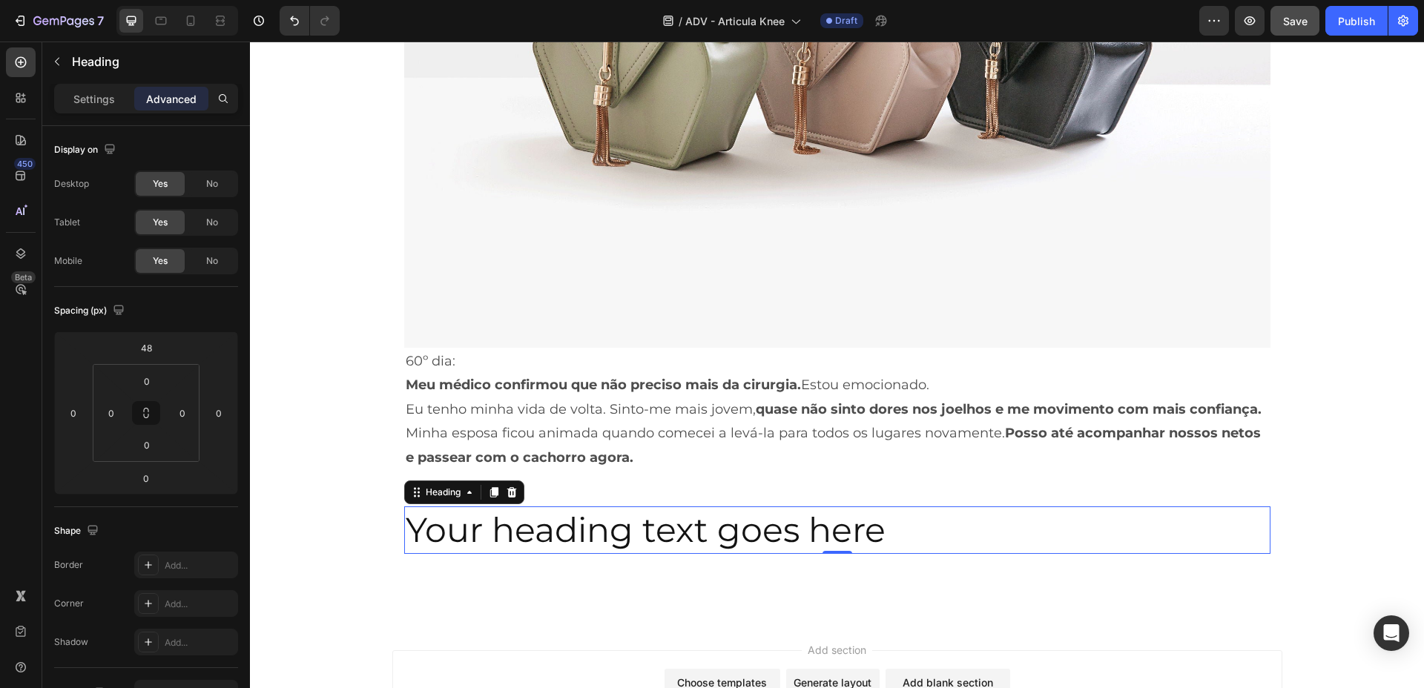
click at [535, 513] on h2 "Your heading text goes here" at bounding box center [837, 530] width 866 height 47
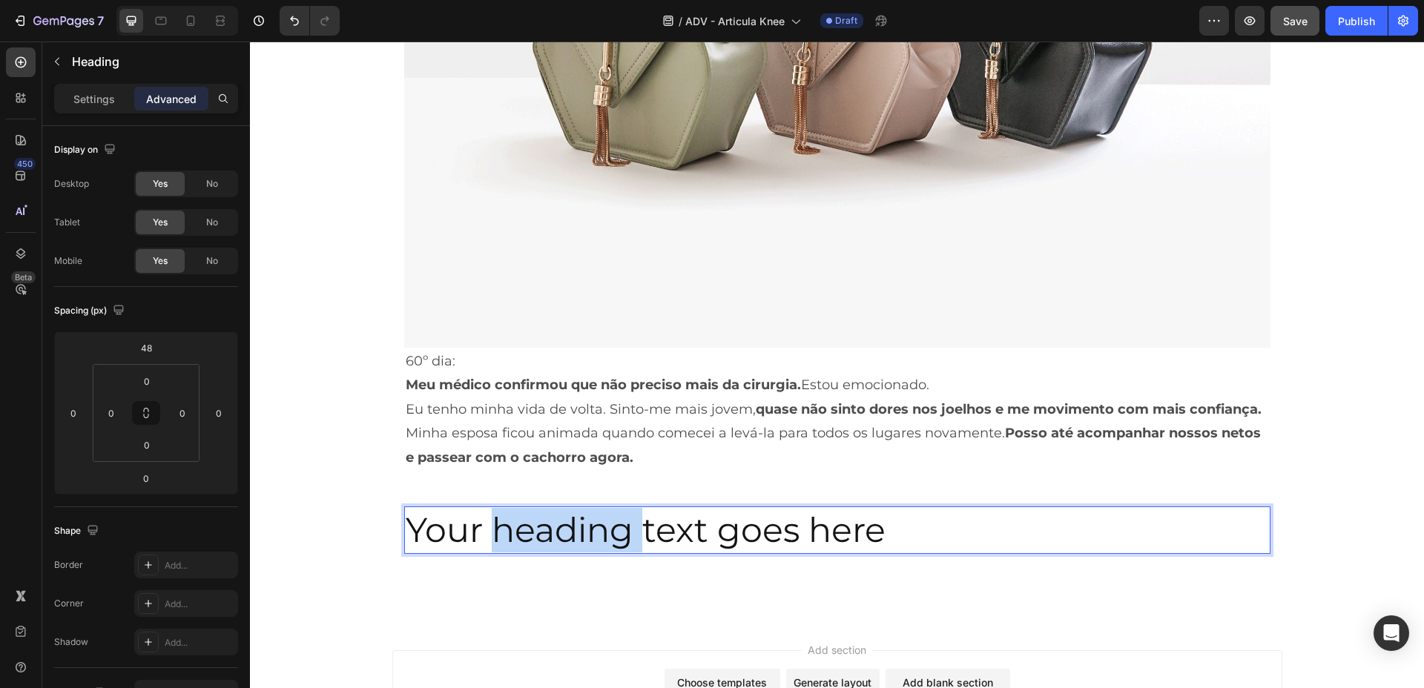
click at [535, 513] on p "Your heading text goes here" at bounding box center [837, 530] width 863 height 44
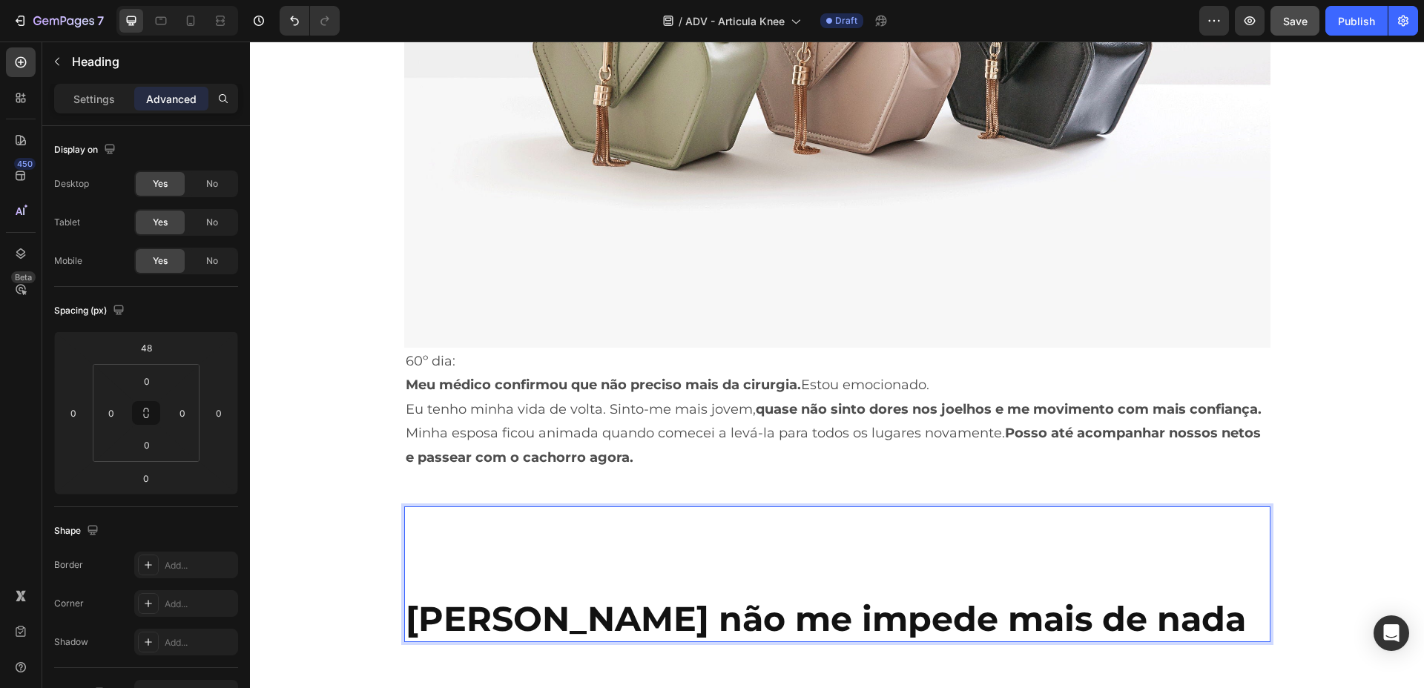
click at [441, 530] on p "Rich Text Editor. Editing area: main" at bounding box center [837, 552] width 863 height 89
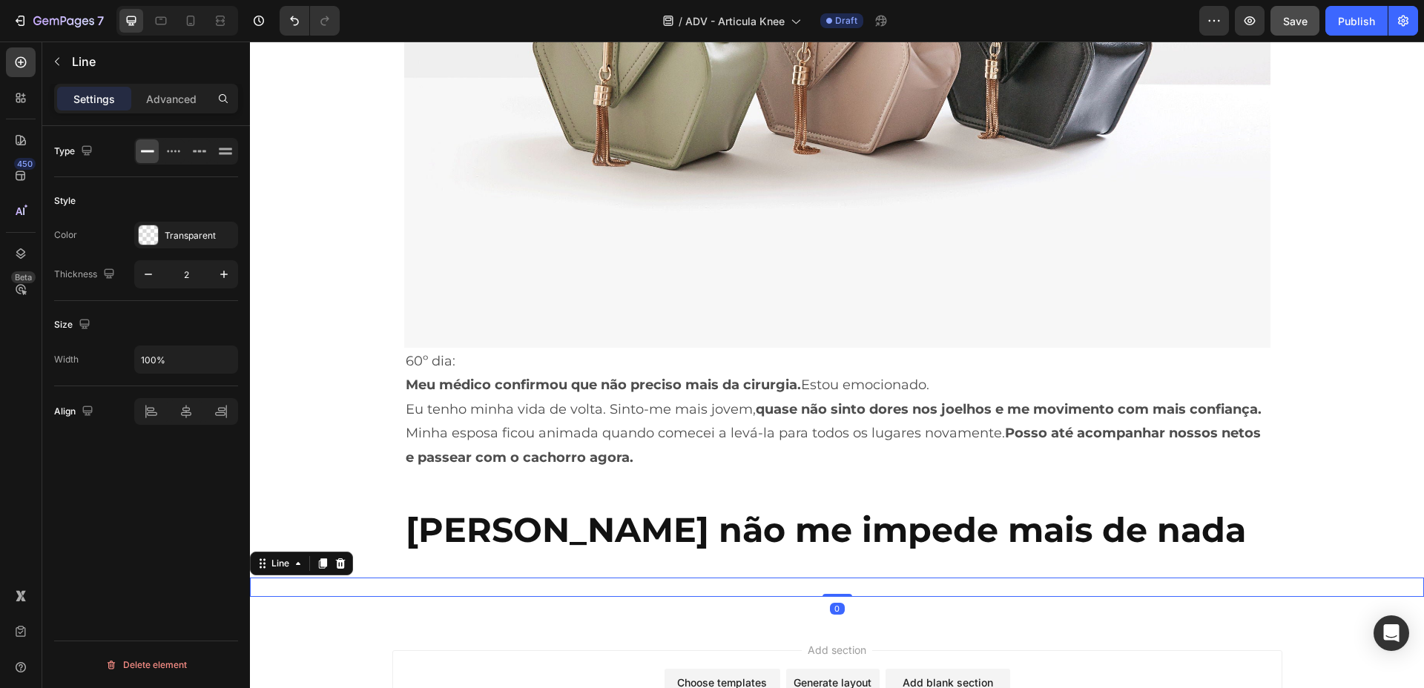
click at [454, 578] on div "Title Line 0" at bounding box center [837, 587] width 1174 height 19
click at [73, 46] on div "Line" at bounding box center [138, 61] width 193 height 39
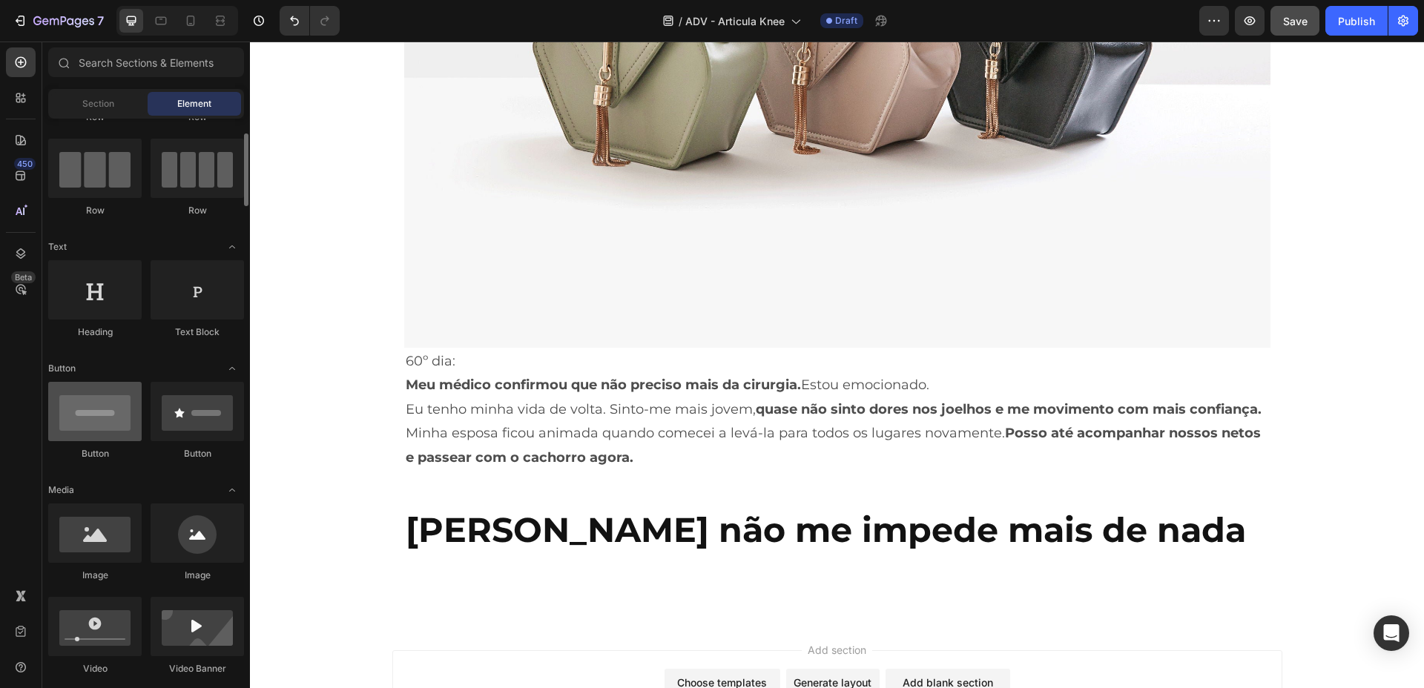
scroll to position [111, 0]
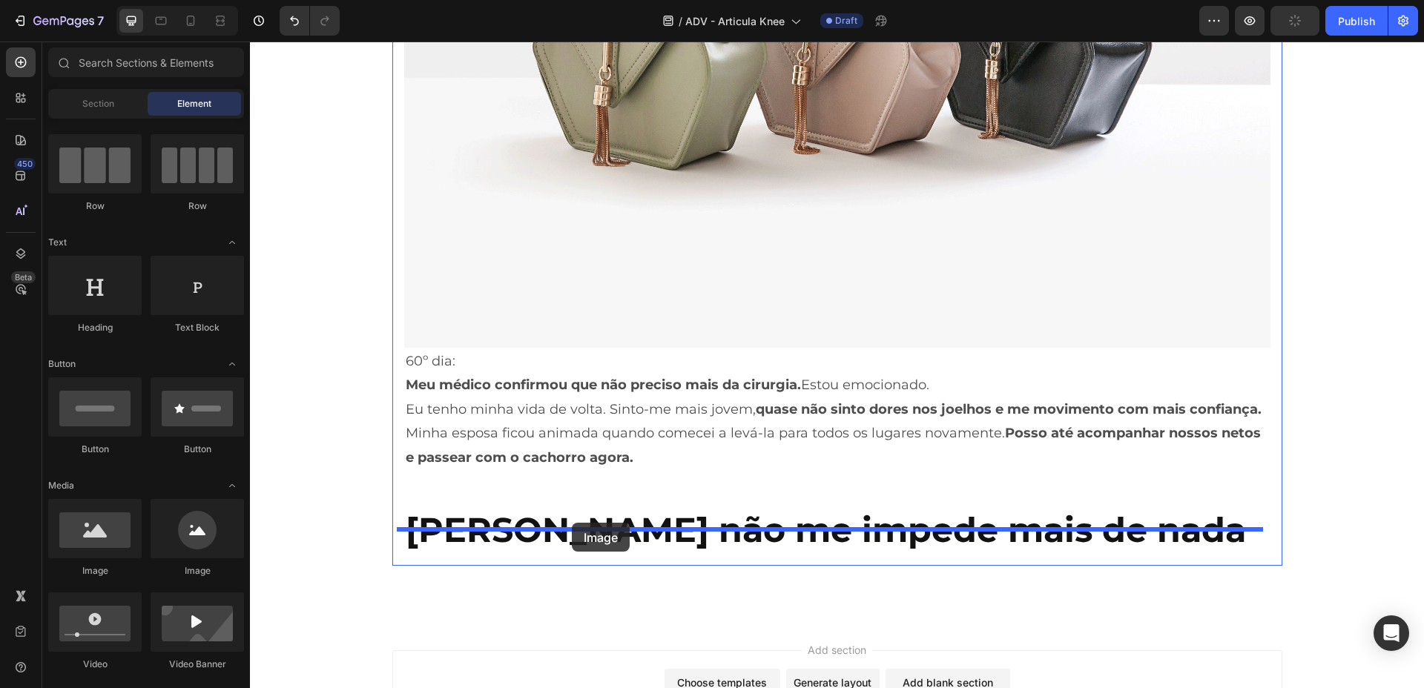
drag, startPoint x: 344, startPoint y: 596, endPoint x: 572, endPoint y: 523, distance: 239.0
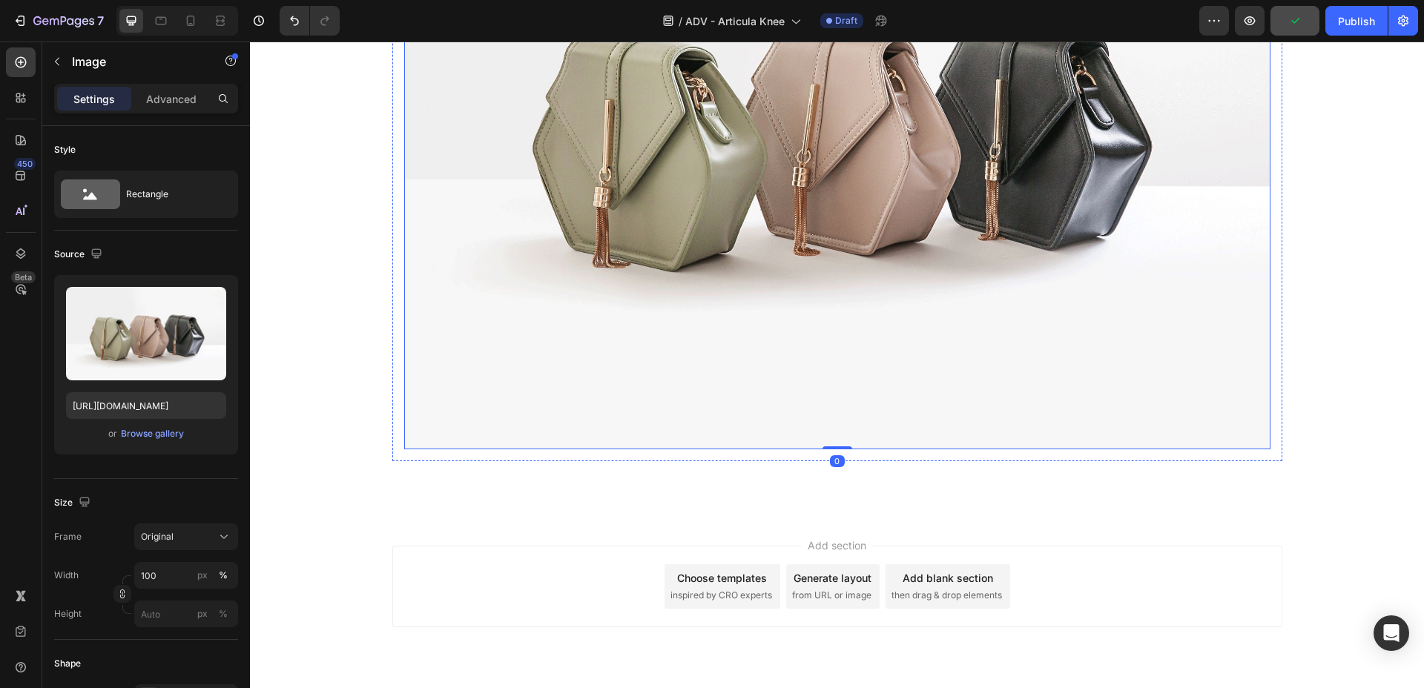
scroll to position [7697, 0]
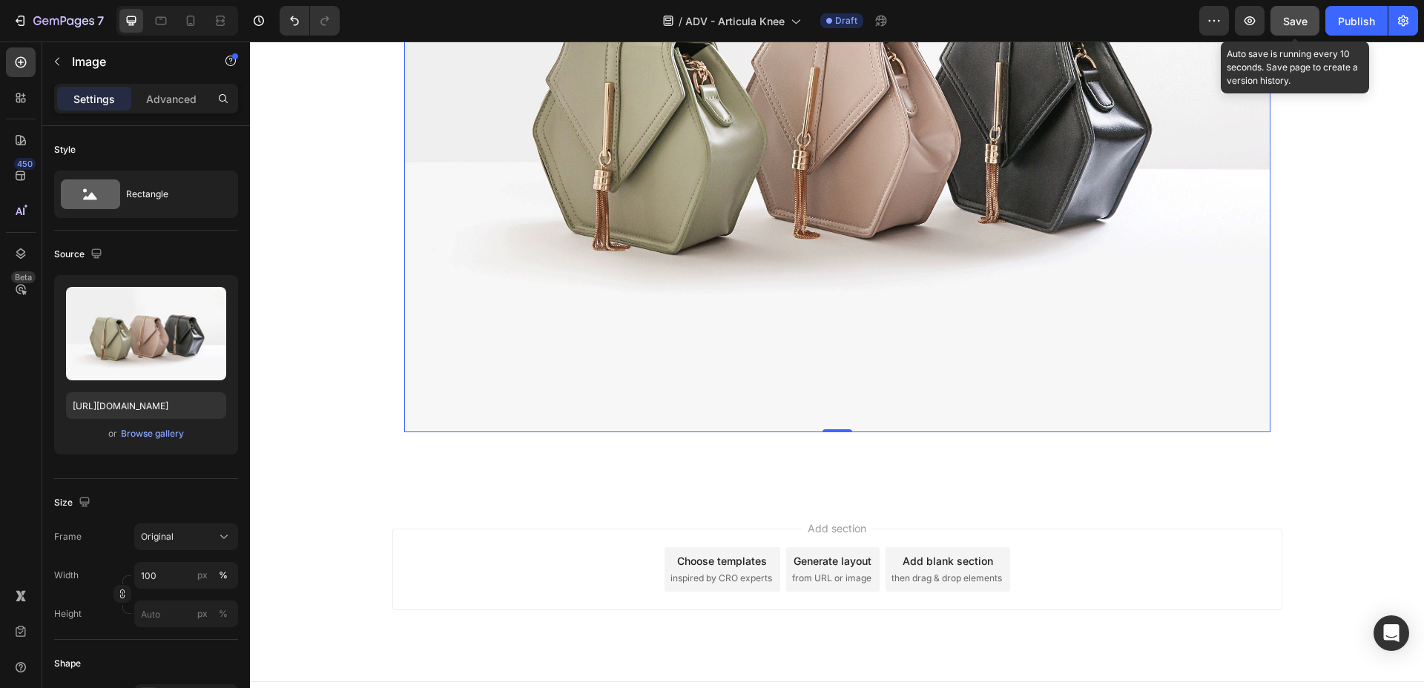
click at [1265, 15] on span "Save" at bounding box center [1295, 21] width 24 height 13
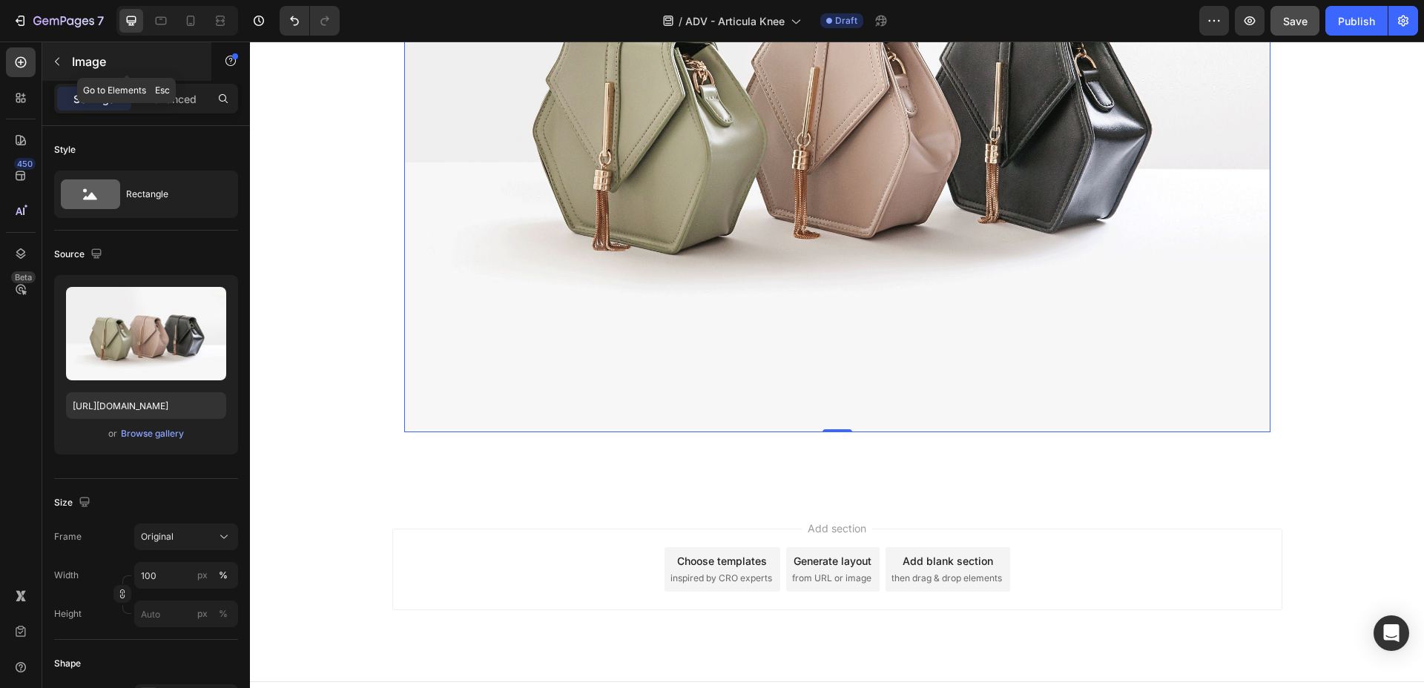
click at [60, 60] on icon "button" at bounding box center [57, 62] width 12 height 12
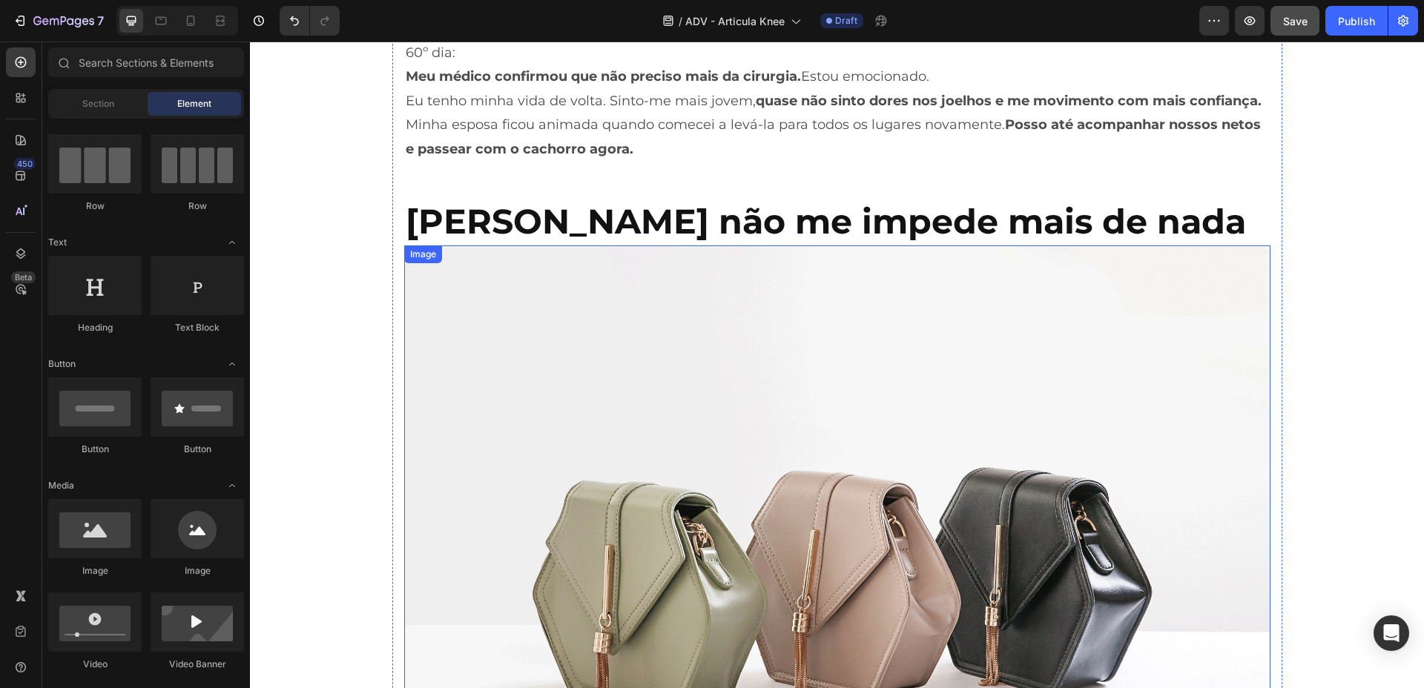
scroll to position [7171, 0]
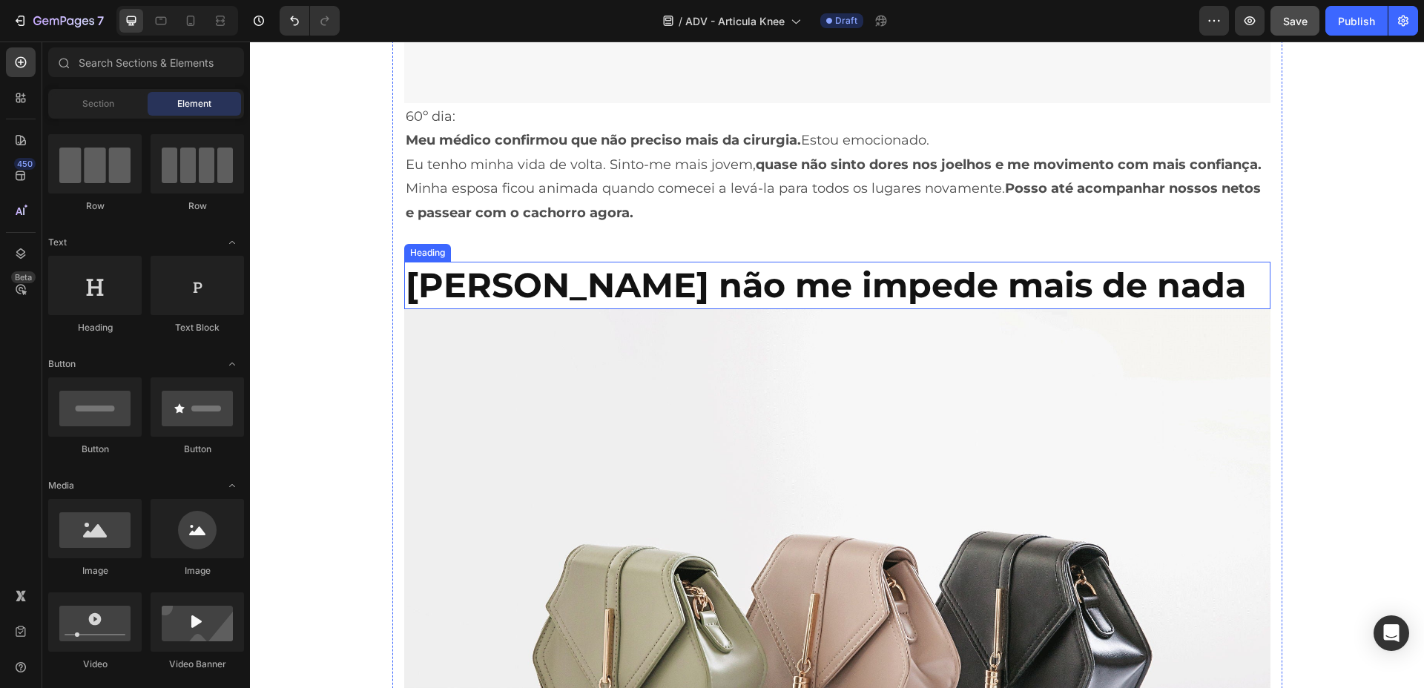
click at [576, 269] on strong "[PERSON_NAME] não me impede mais de nada" at bounding box center [826, 285] width 840 height 42
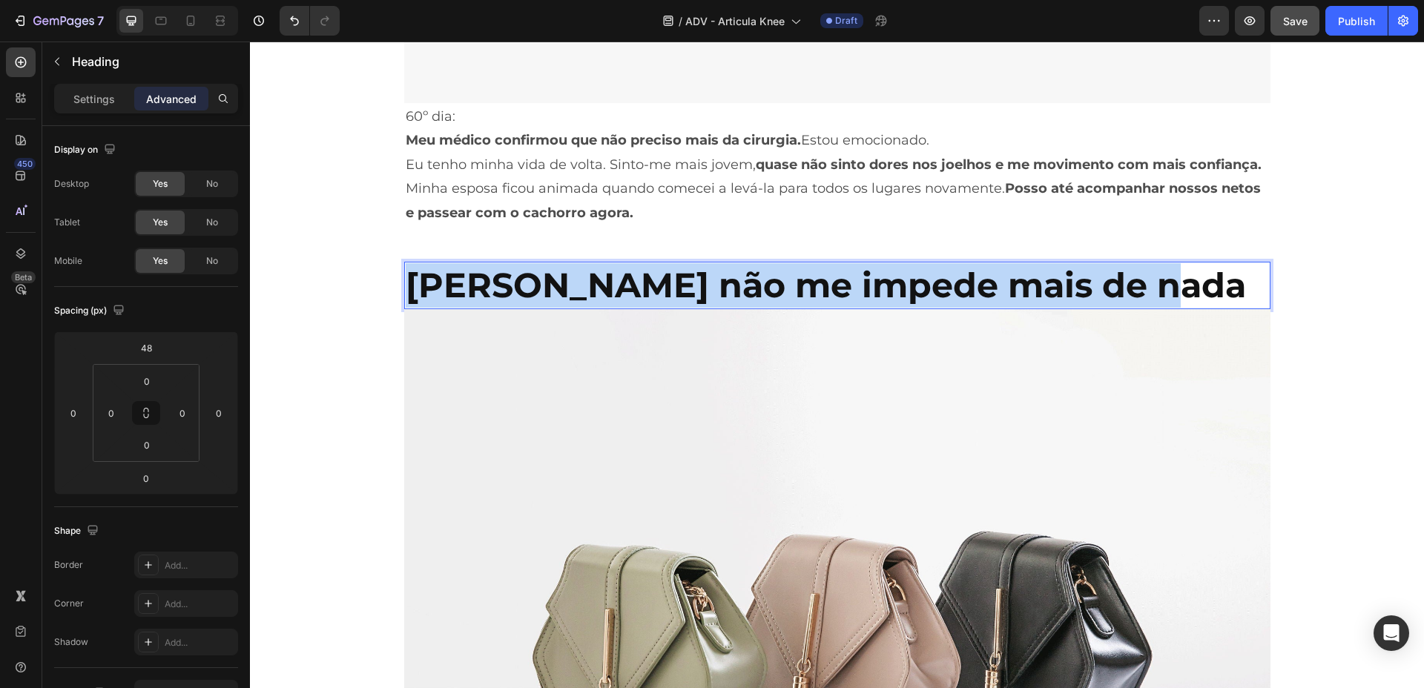
click at [576, 269] on strong "[PERSON_NAME] não me impede mais de nada" at bounding box center [826, 285] width 840 height 42
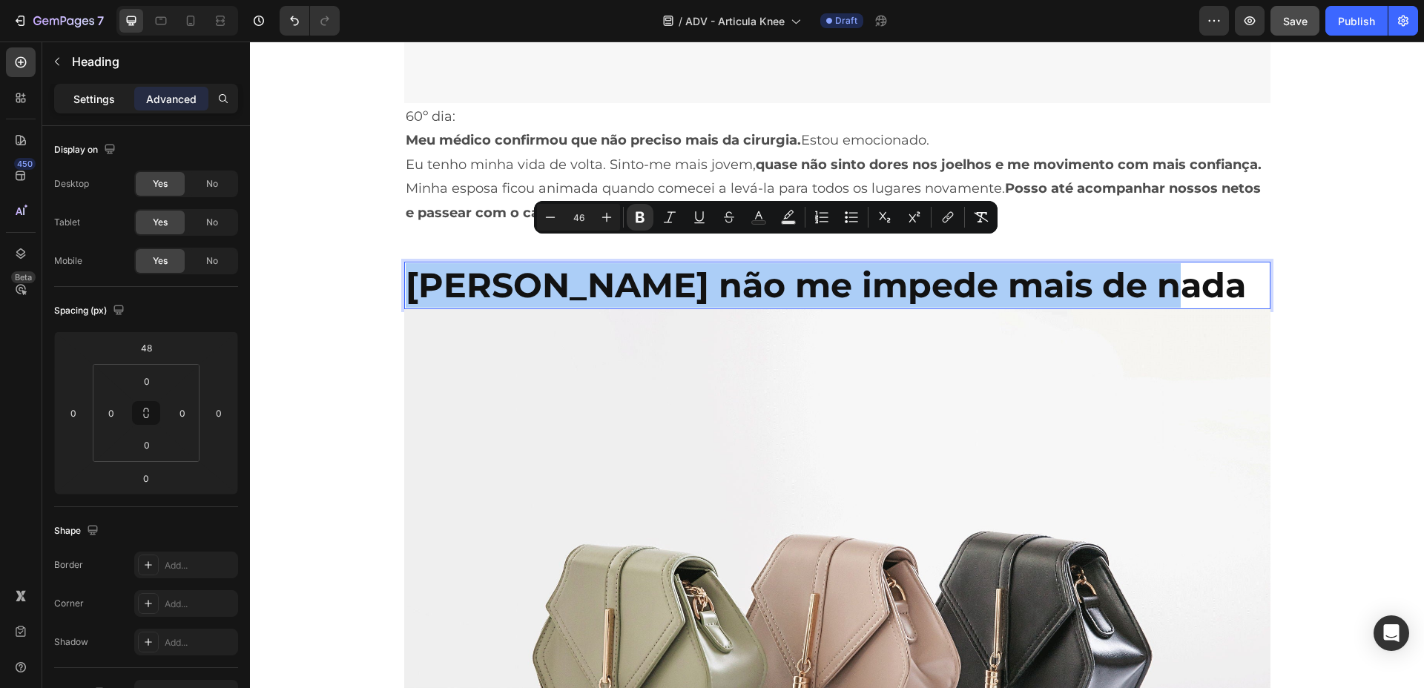
click at [93, 98] on p "Settings" at bounding box center [94, 99] width 42 height 16
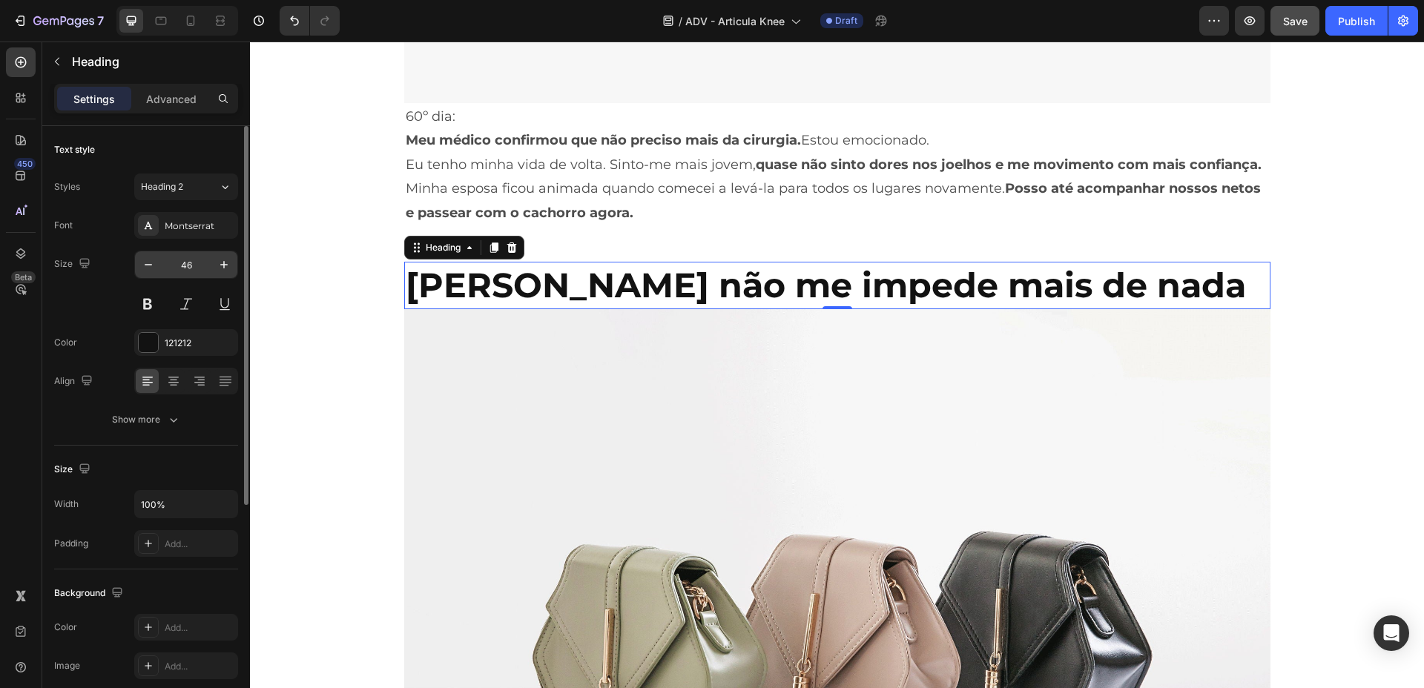
click at [134, 263] on div "46" at bounding box center [186, 265] width 104 height 28
click at [148, 266] on icon "button" at bounding box center [148, 264] width 15 height 15
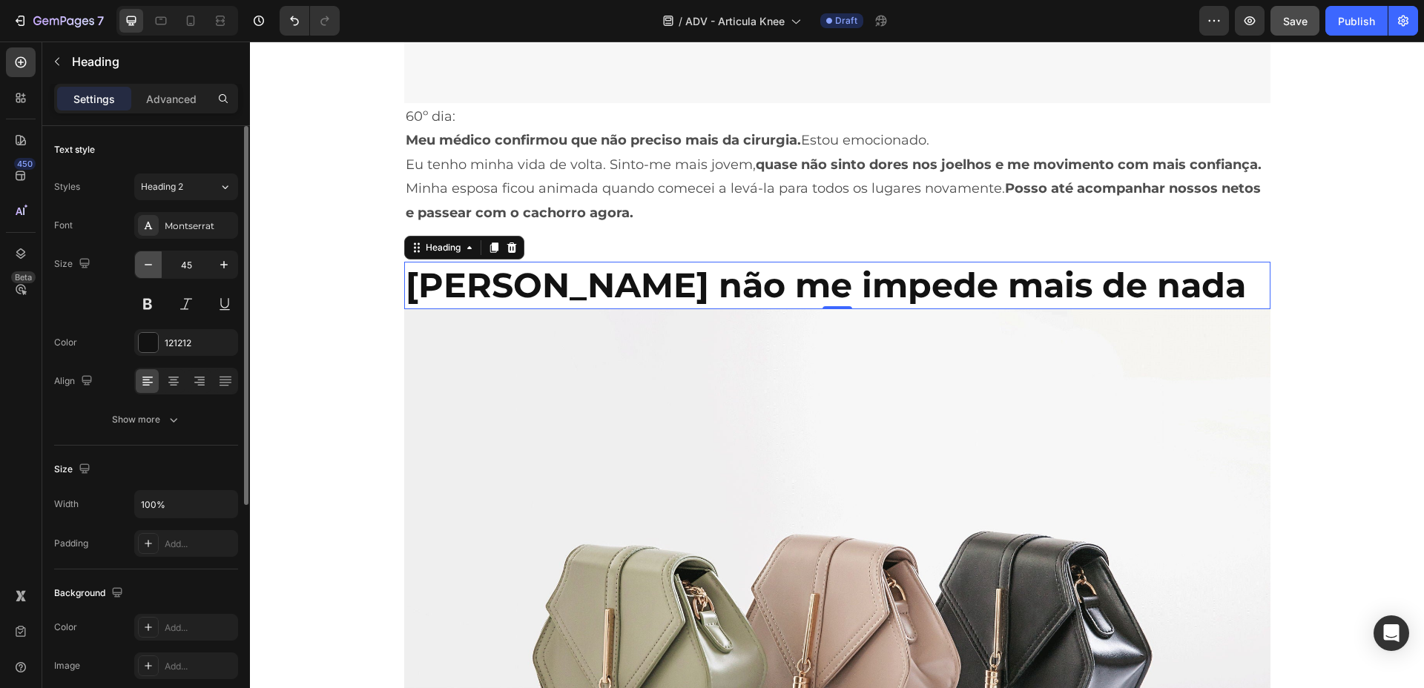
click at [148, 266] on icon "button" at bounding box center [148, 264] width 15 height 15
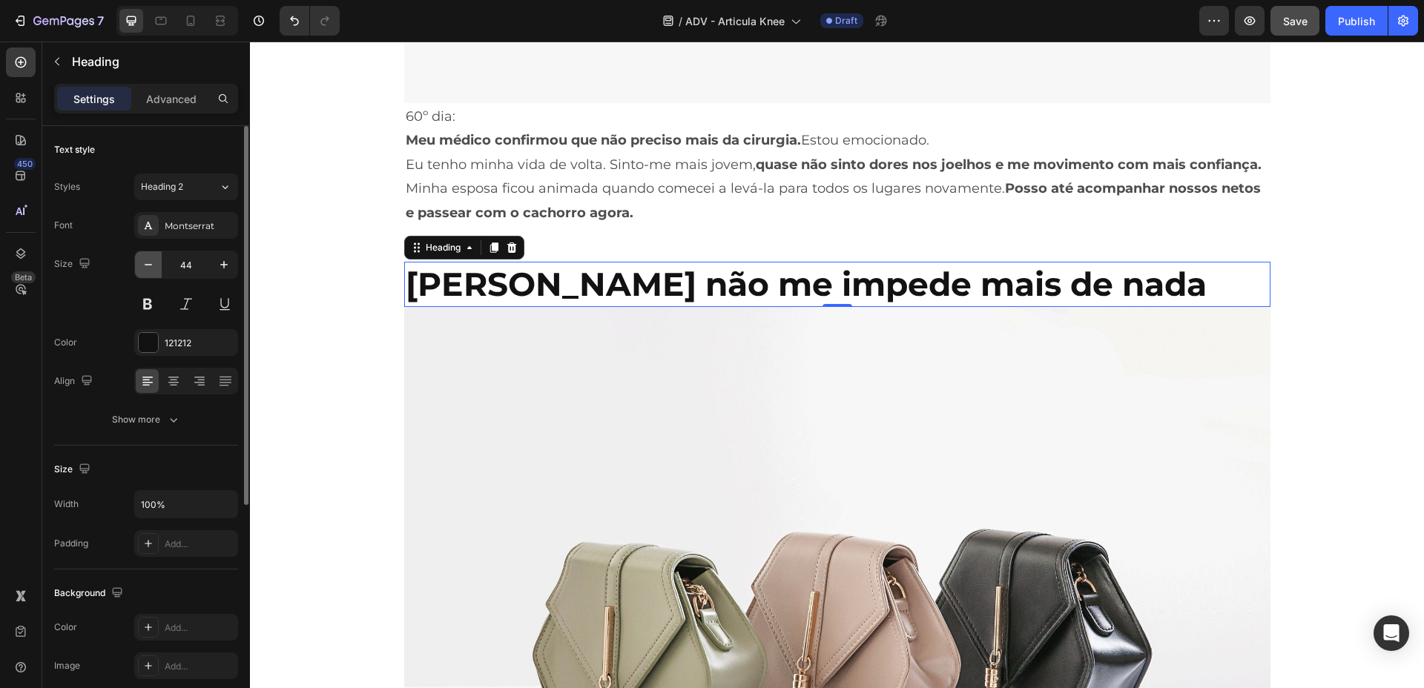
click at [148, 266] on icon "button" at bounding box center [148, 264] width 15 height 15
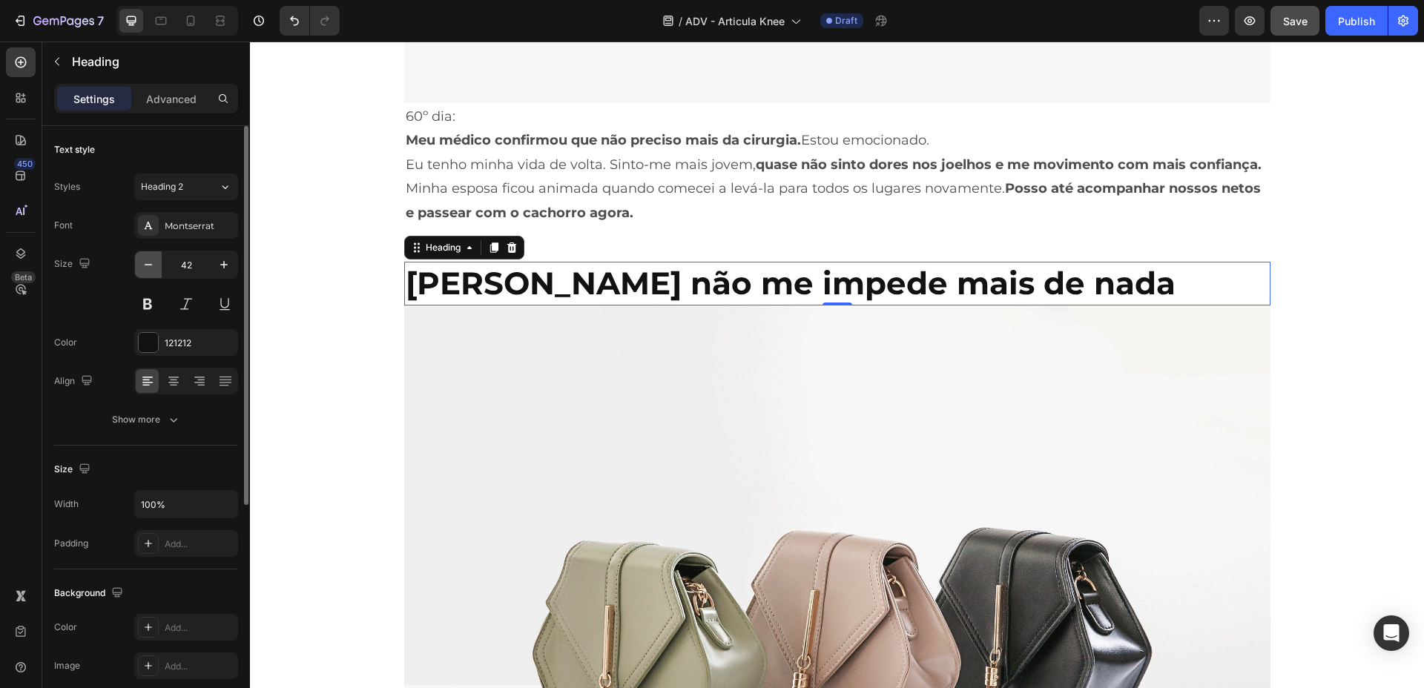
click at [148, 266] on icon "button" at bounding box center [148, 264] width 15 height 15
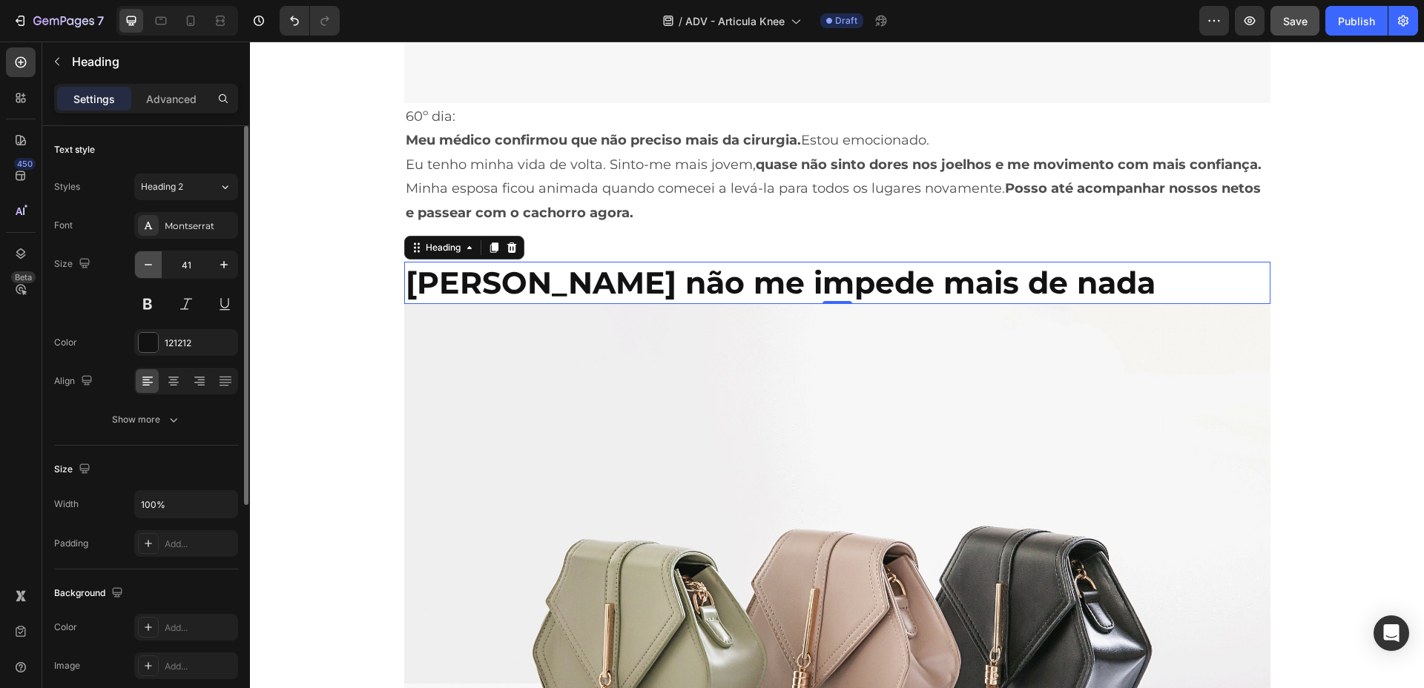
click at [148, 266] on icon "button" at bounding box center [148, 264] width 15 height 15
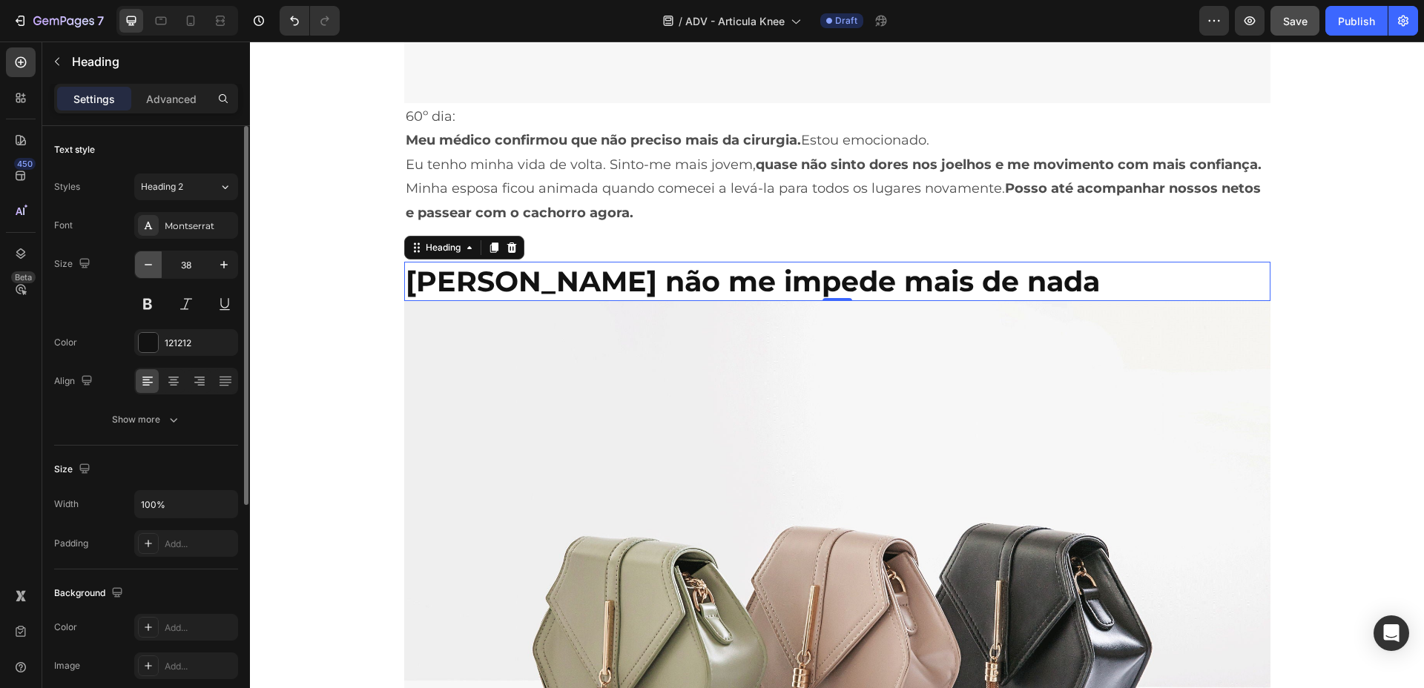
click at [148, 266] on icon "button" at bounding box center [148, 264] width 15 height 15
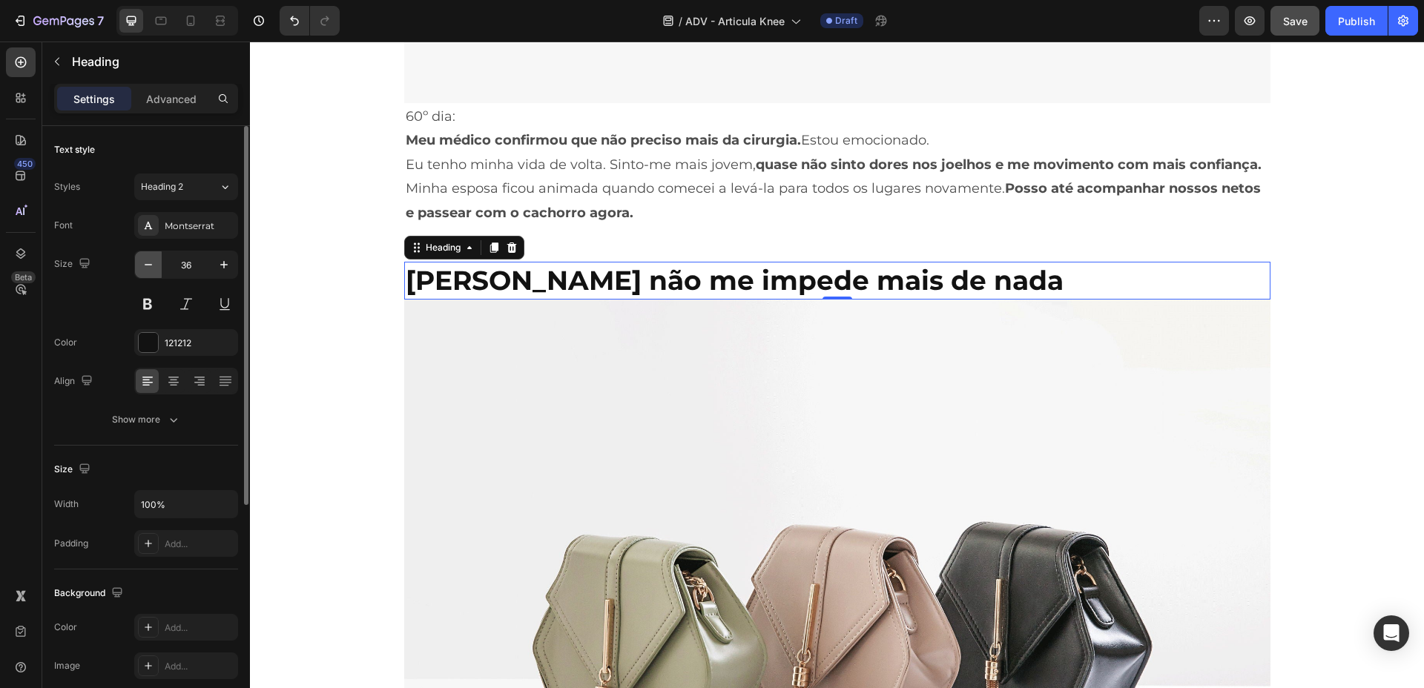
click at [148, 266] on icon "button" at bounding box center [148, 264] width 15 height 15
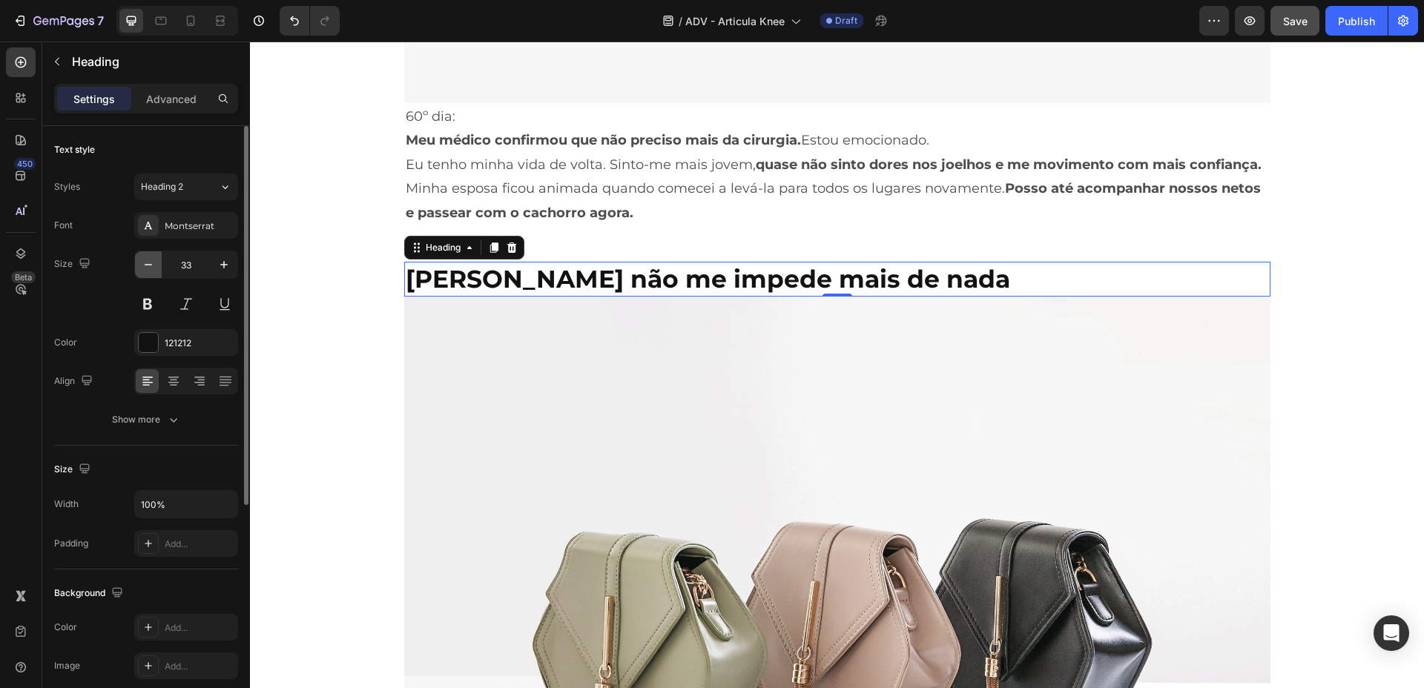
click at [148, 266] on icon "button" at bounding box center [148, 264] width 15 height 15
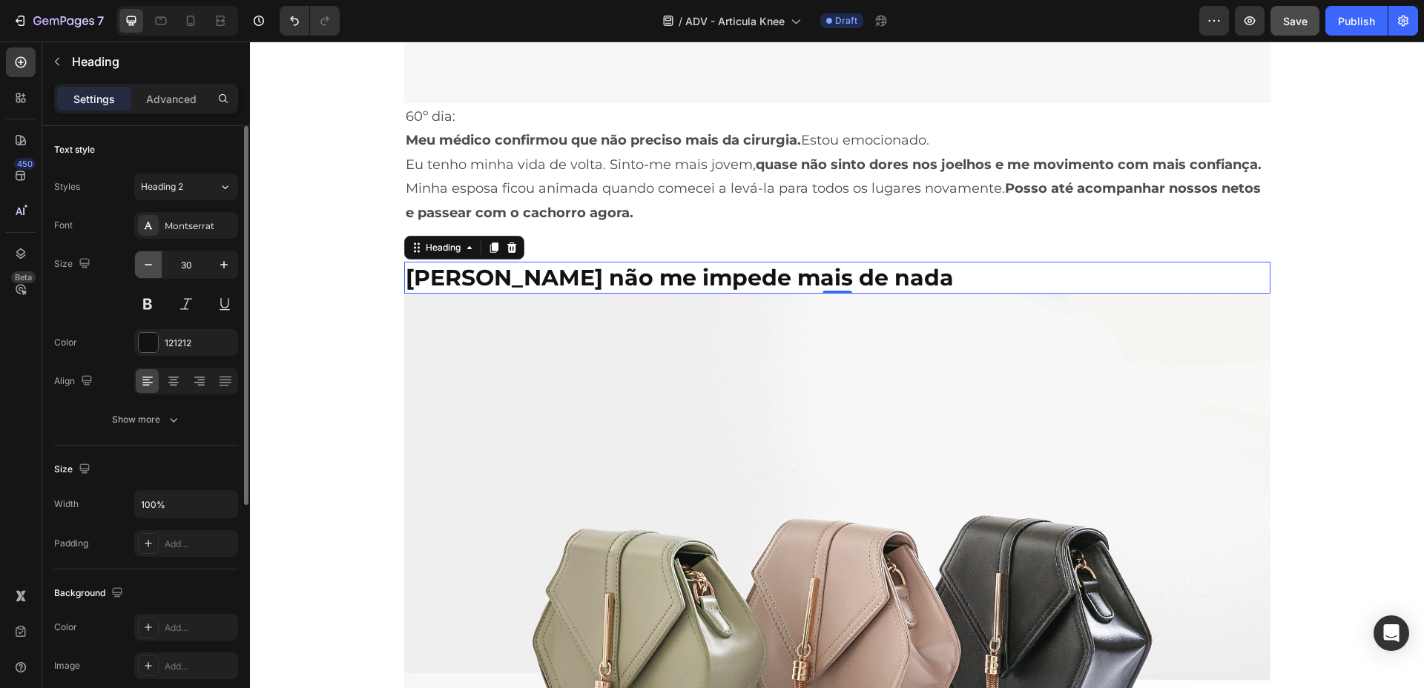
click at [148, 266] on icon "button" at bounding box center [148, 264] width 15 height 15
type input "28"
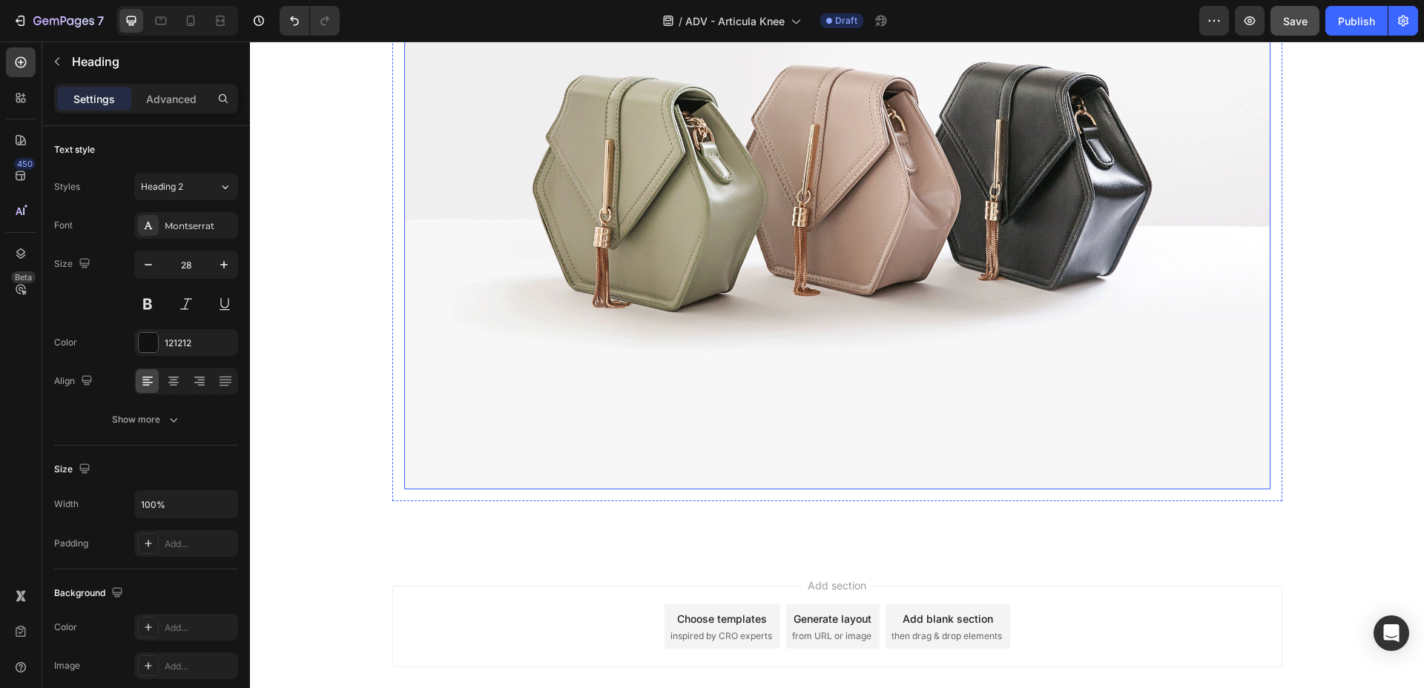
scroll to position [7623, 0]
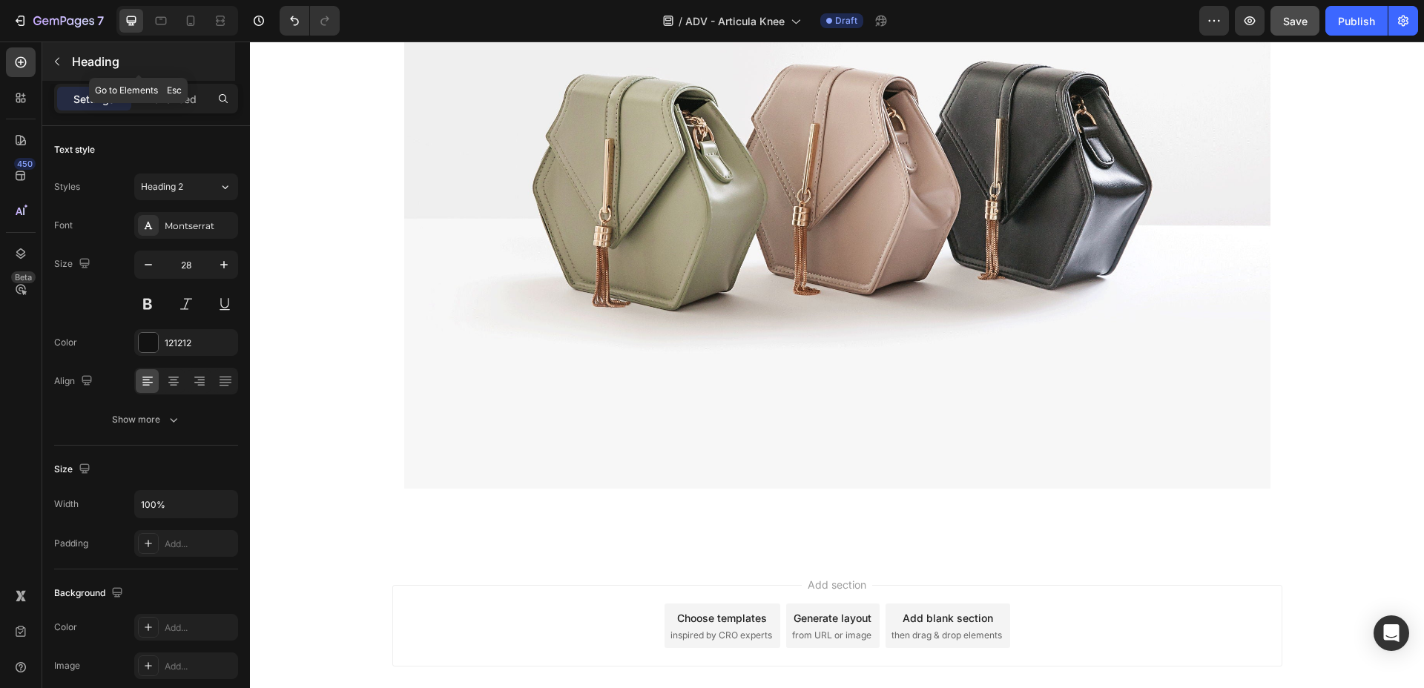
click at [78, 65] on p "Heading" at bounding box center [152, 62] width 160 height 18
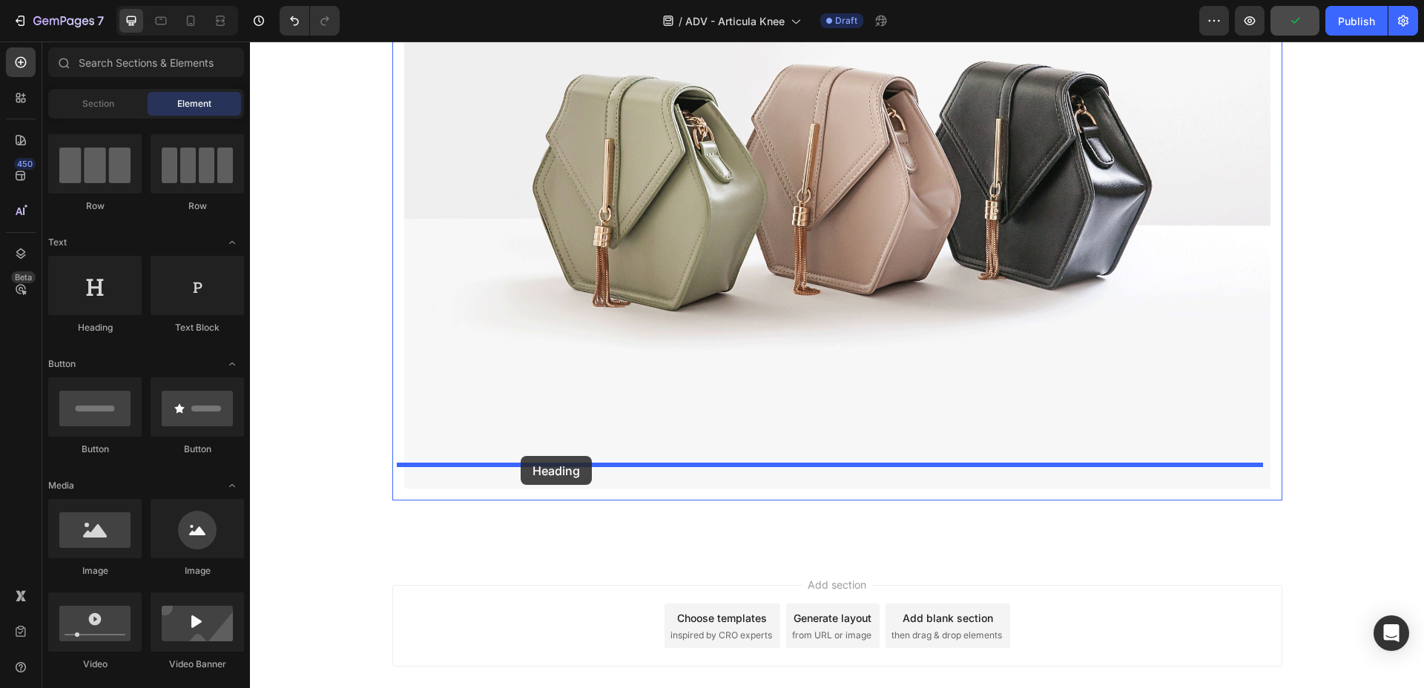
drag, startPoint x: 326, startPoint y: 346, endPoint x: 519, endPoint y: 454, distance: 220.8
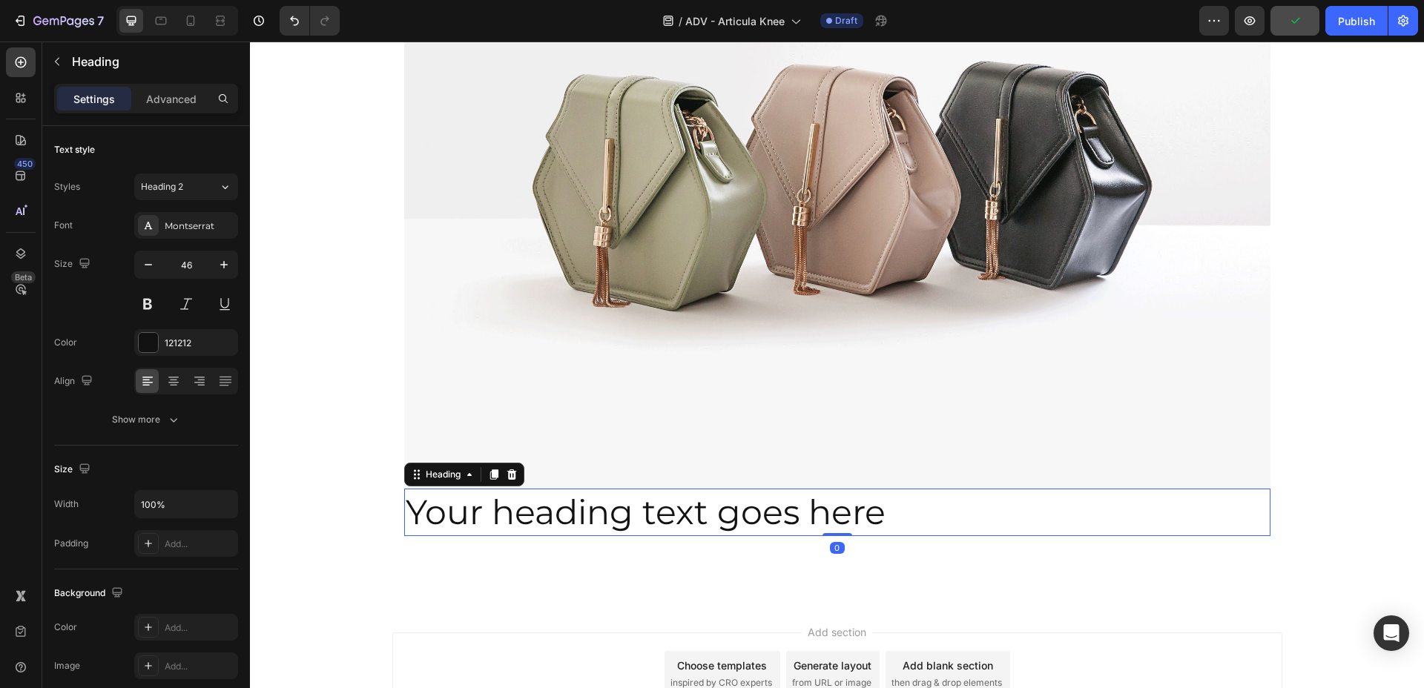
click at [470, 489] on h2 "Your heading text goes here" at bounding box center [837, 512] width 866 height 47
click at [470, 490] on p "Your heading text goes here" at bounding box center [837, 512] width 863 height 44
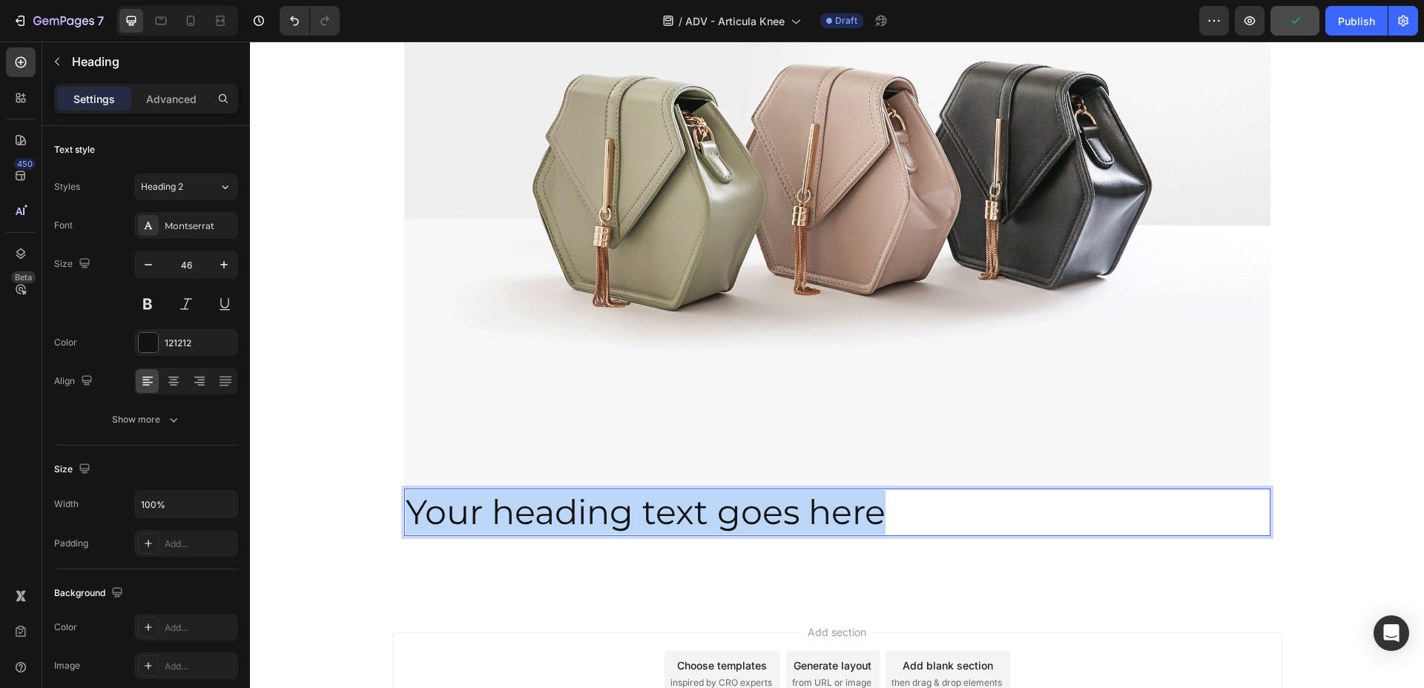
click at [470, 490] on p "Your heading text goes here" at bounding box center [837, 512] width 863 height 44
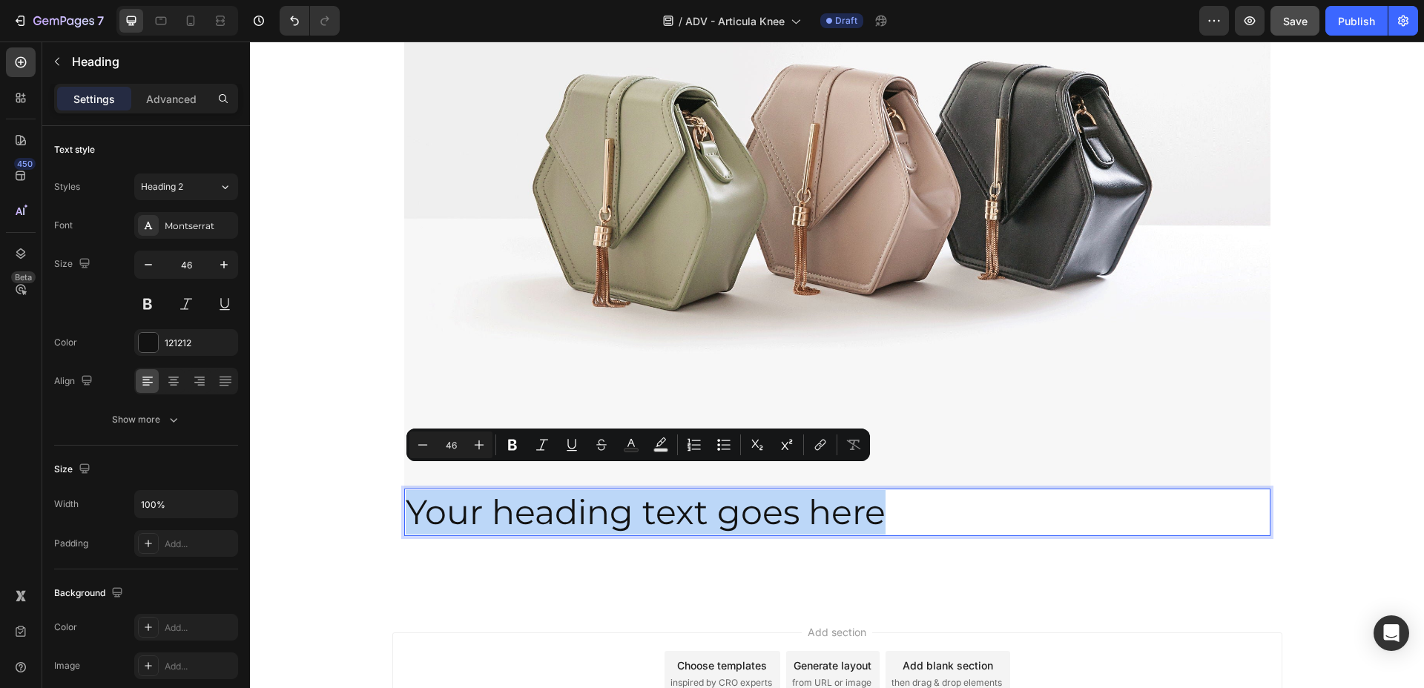
click at [525, 490] on p "Your heading text goes here" at bounding box center [837, 512] width 863 height 44
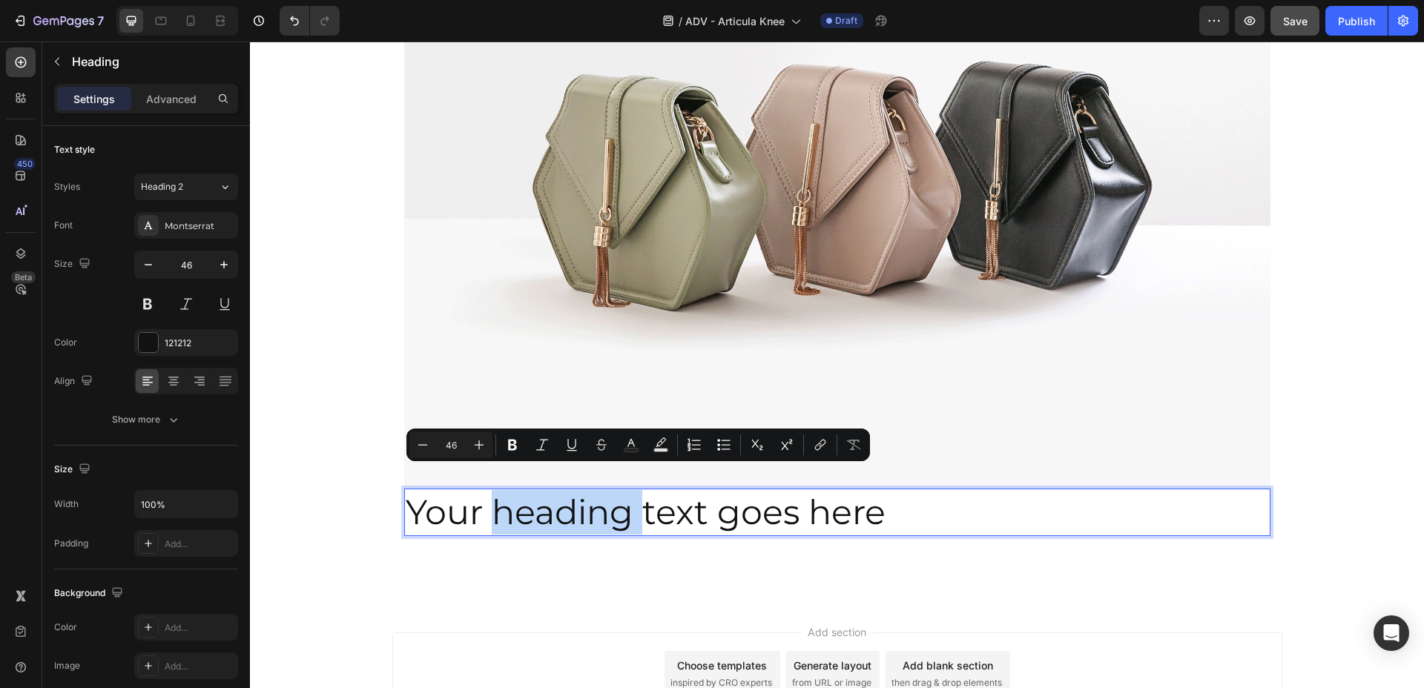
click at [525, 490] on p "Your heading text goes here" at bounding box center [837, 512] width 863 height 44
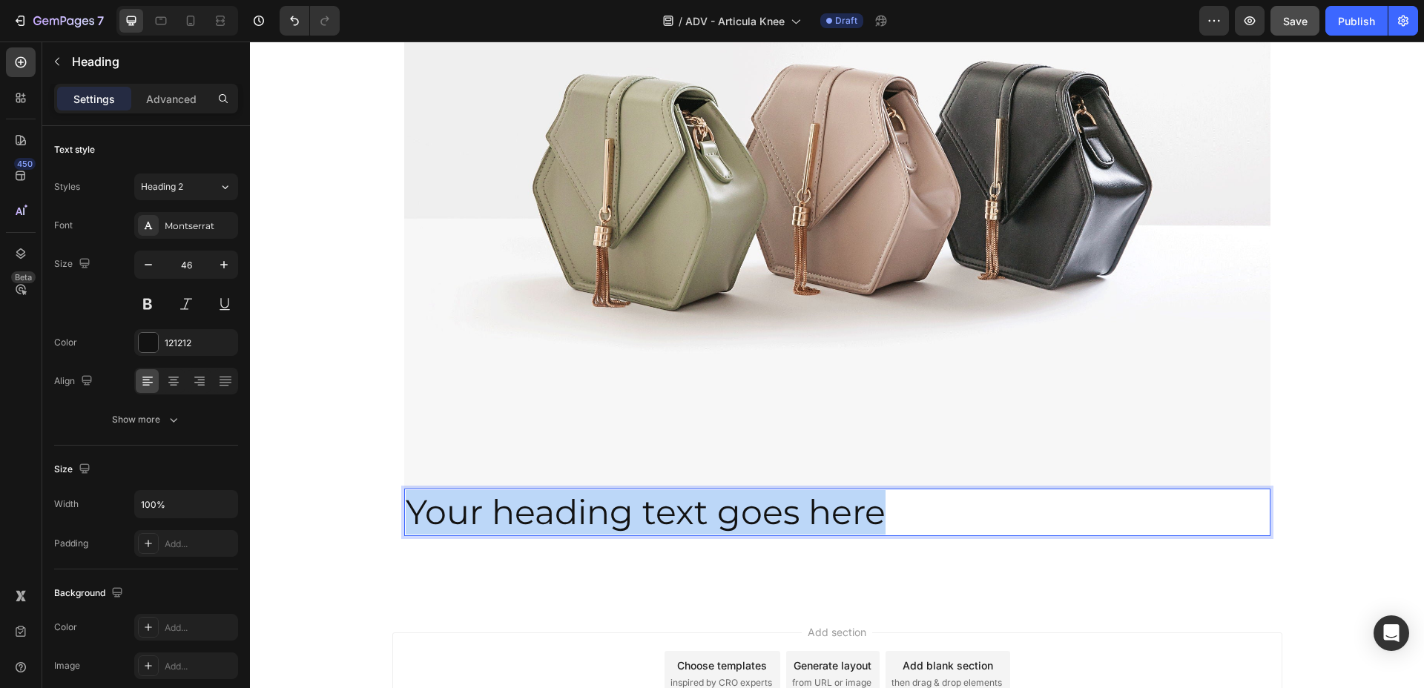
click at [525, 490] on p "Your heading text goes here" at bounding box center [837, 512] width 863 height 44
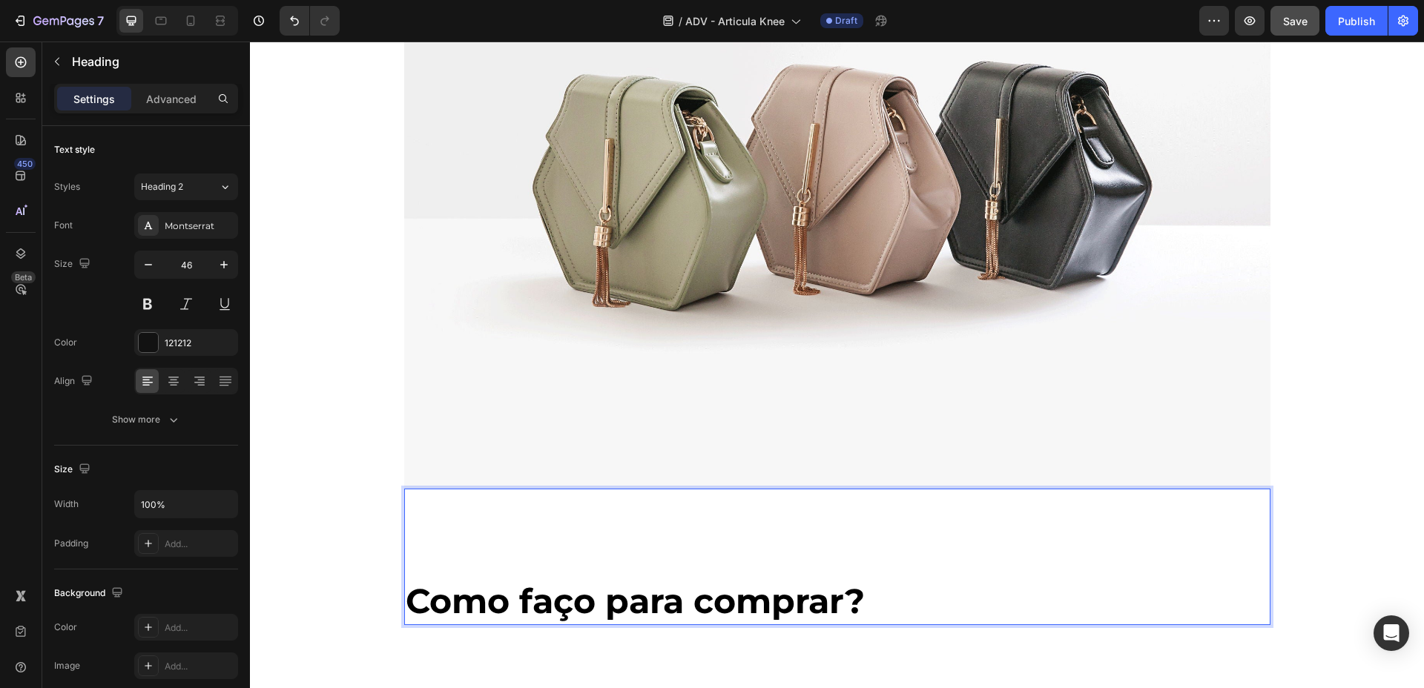
click at [487, 530] on p "Rich Text Editor. Editing area: main" at bounding box center [837, 534] width 863 height 89
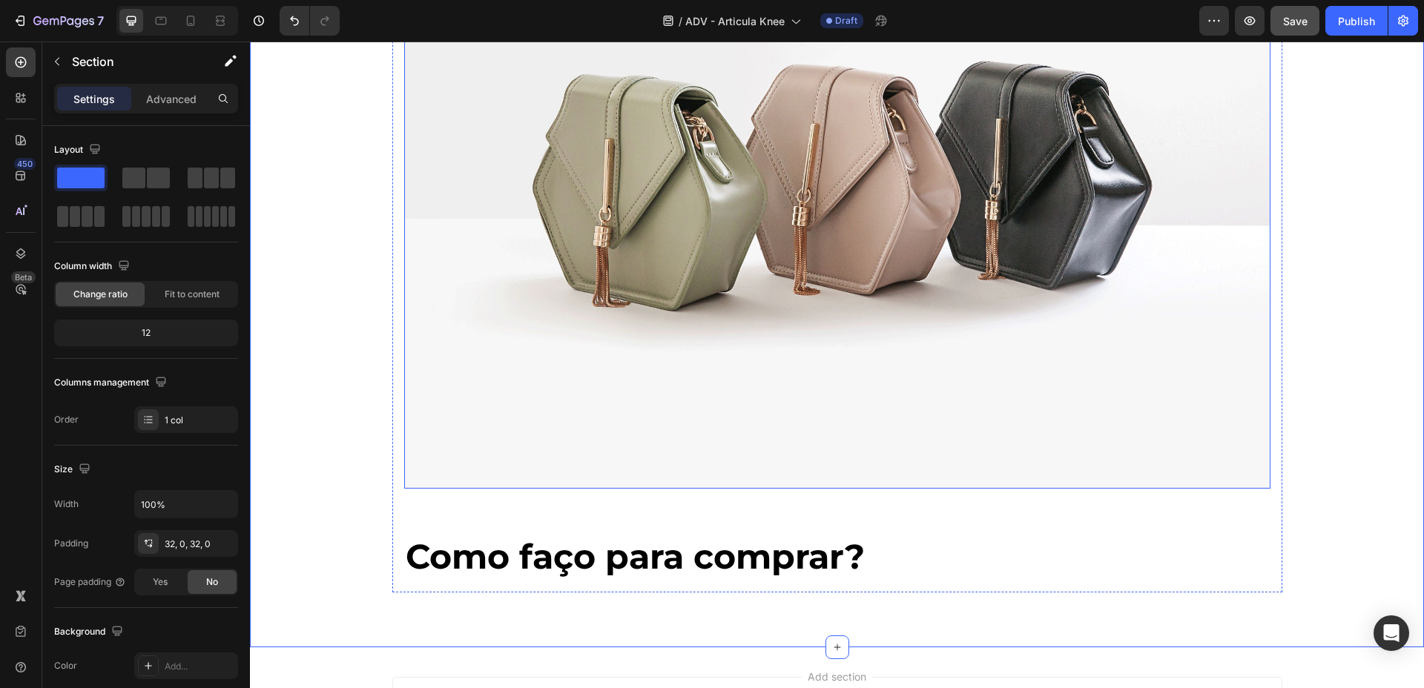
scroll to position [7772, 0]
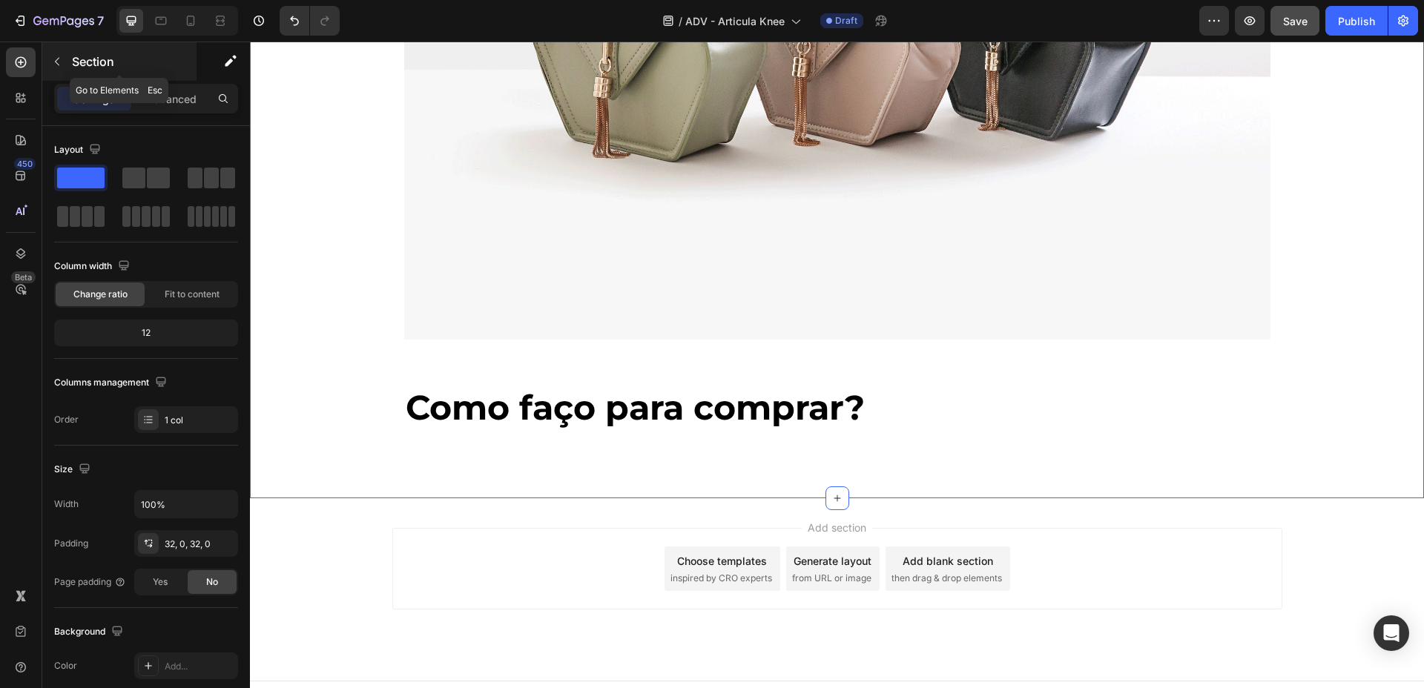
click at [76, 53] on p "Section" at bounding box center [133, 62] width 122 height 18
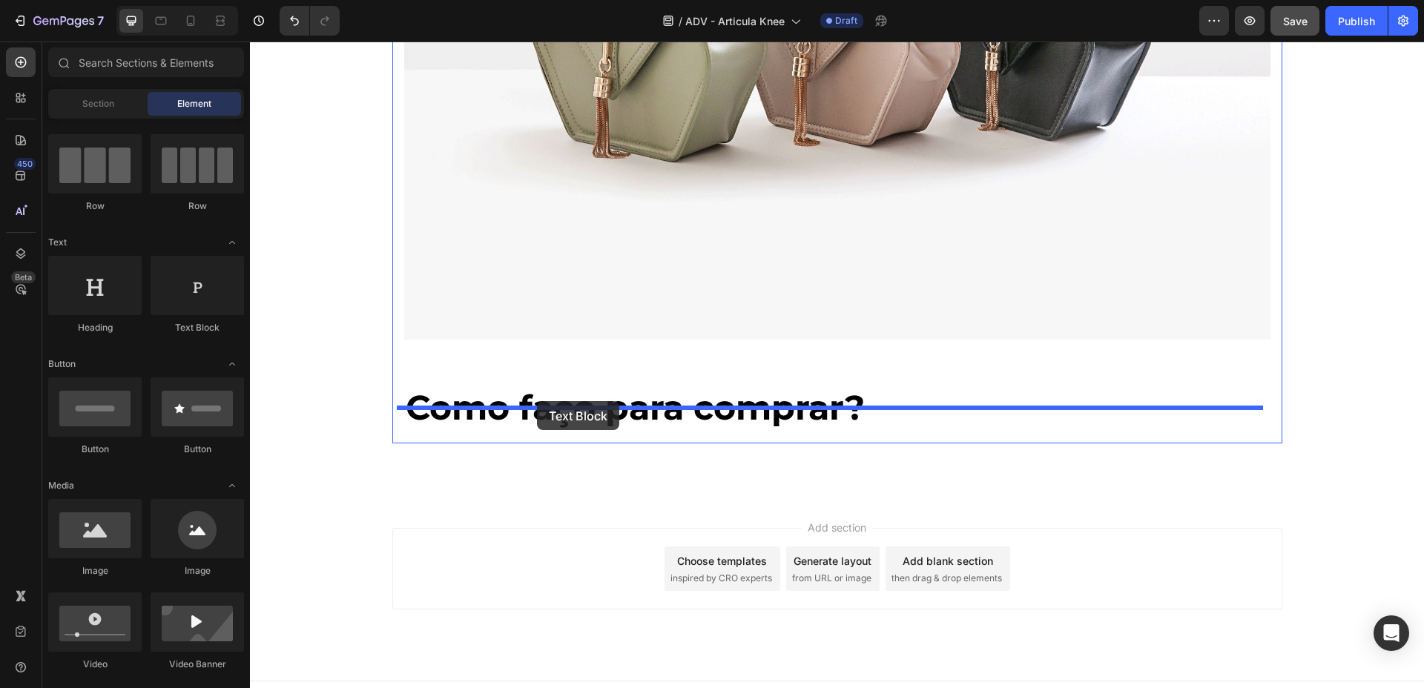
drag, startPoint x: 437, startPoint y: 336, endPoint x: 537, endPoint y: 401, distance: 119.5
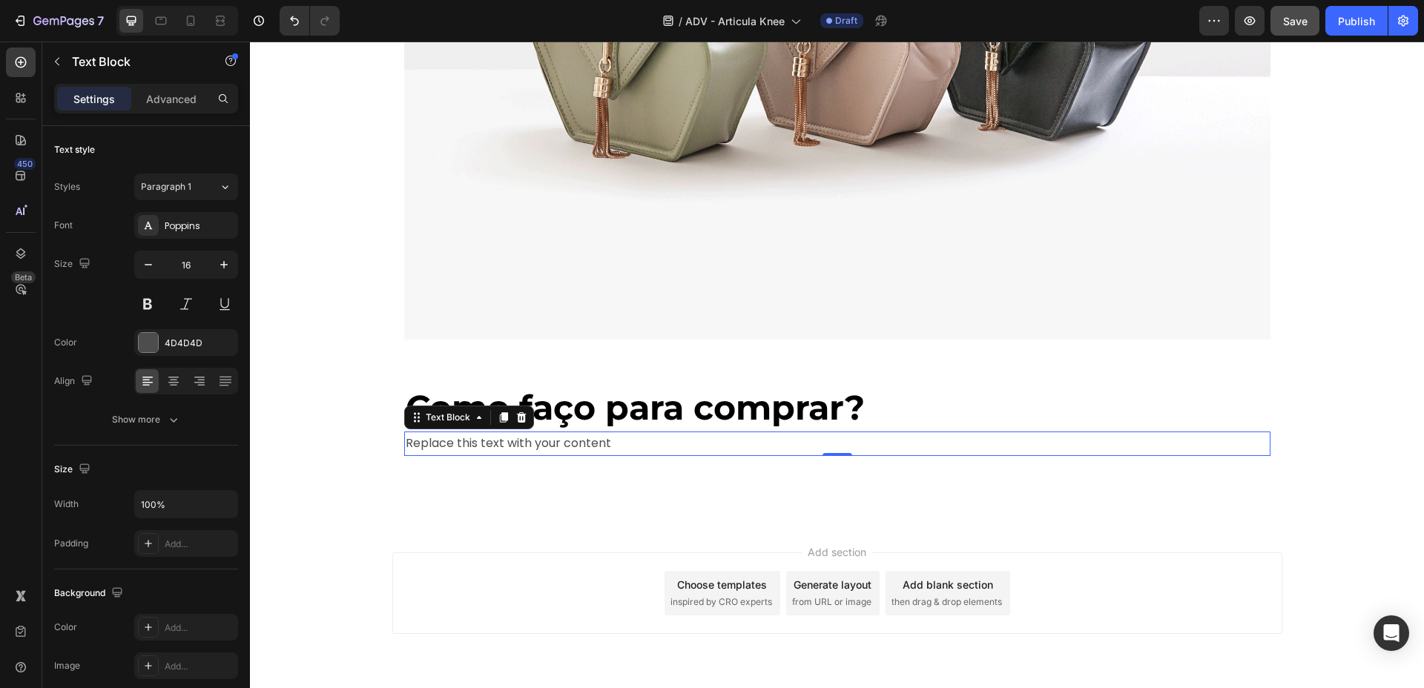
click at [575, 432] on div "Replace this text with your content" at bounding box center [837, 444] width 866 height 24
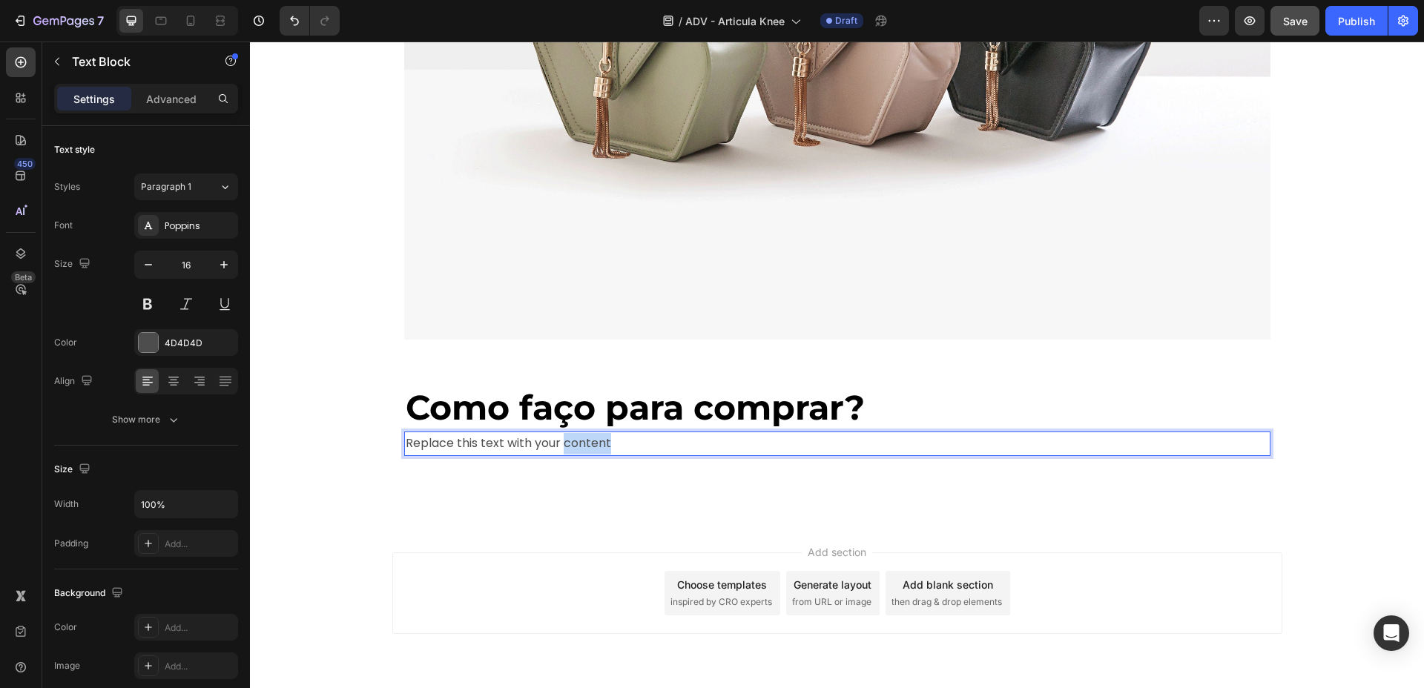
click at [575, 433] on p "Replace this text with your content" at bounding box center [837, 444] width 863 height 22
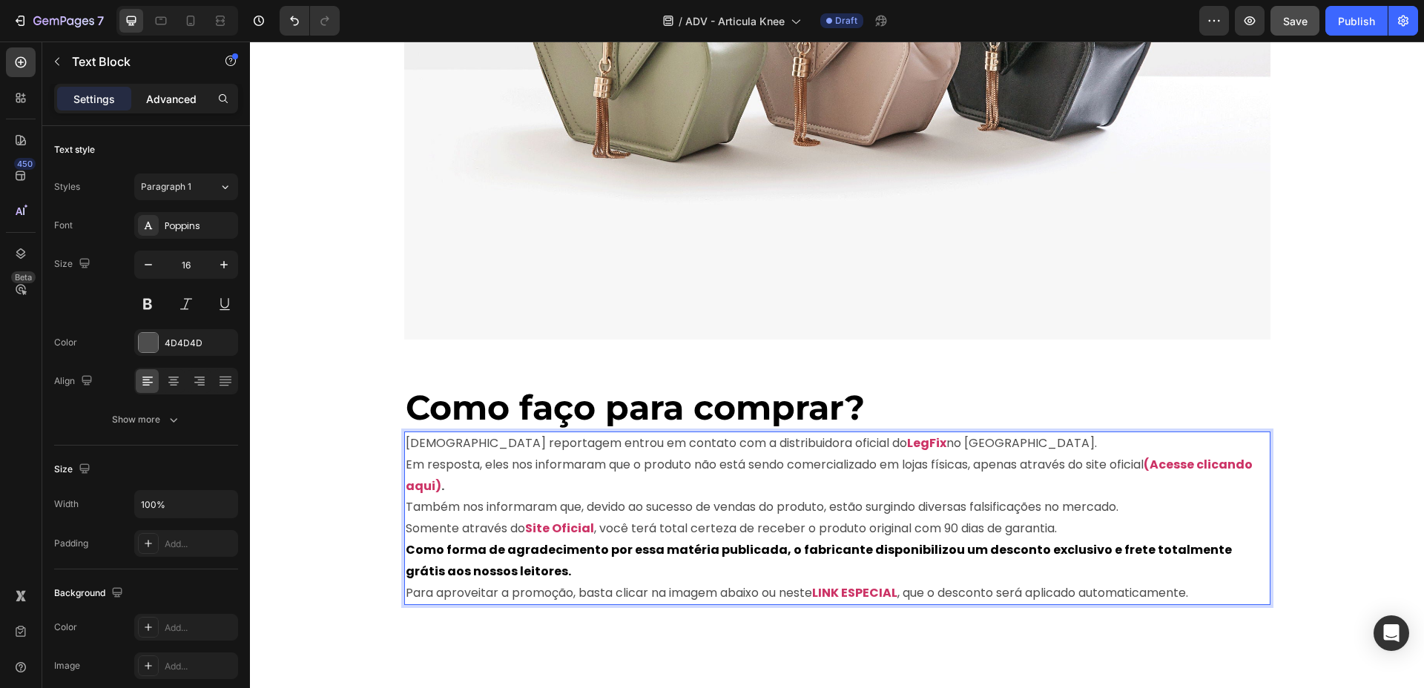
click at [154, 91] on p "Advanced" at bounding box center [171, 99] width 50 height 16
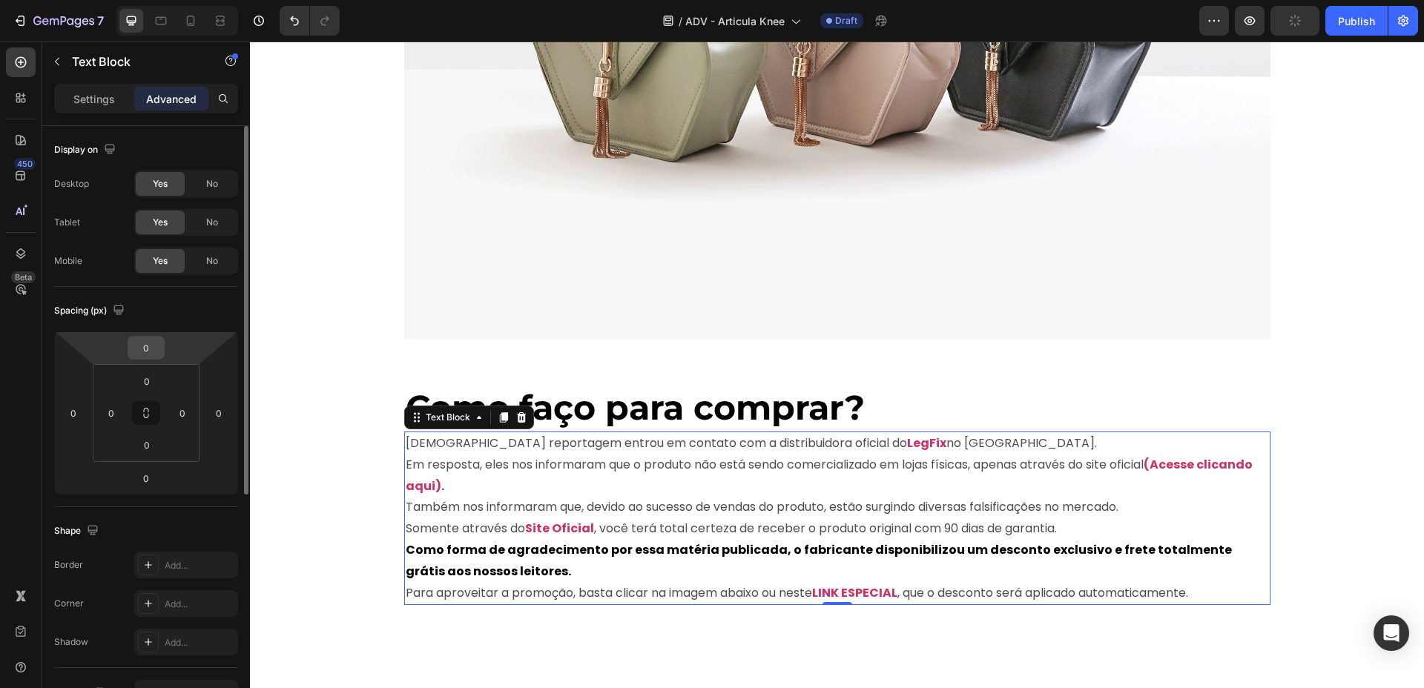
click at [133, 346] on input "0" at bounding box center [146, 348] width 30 height 22
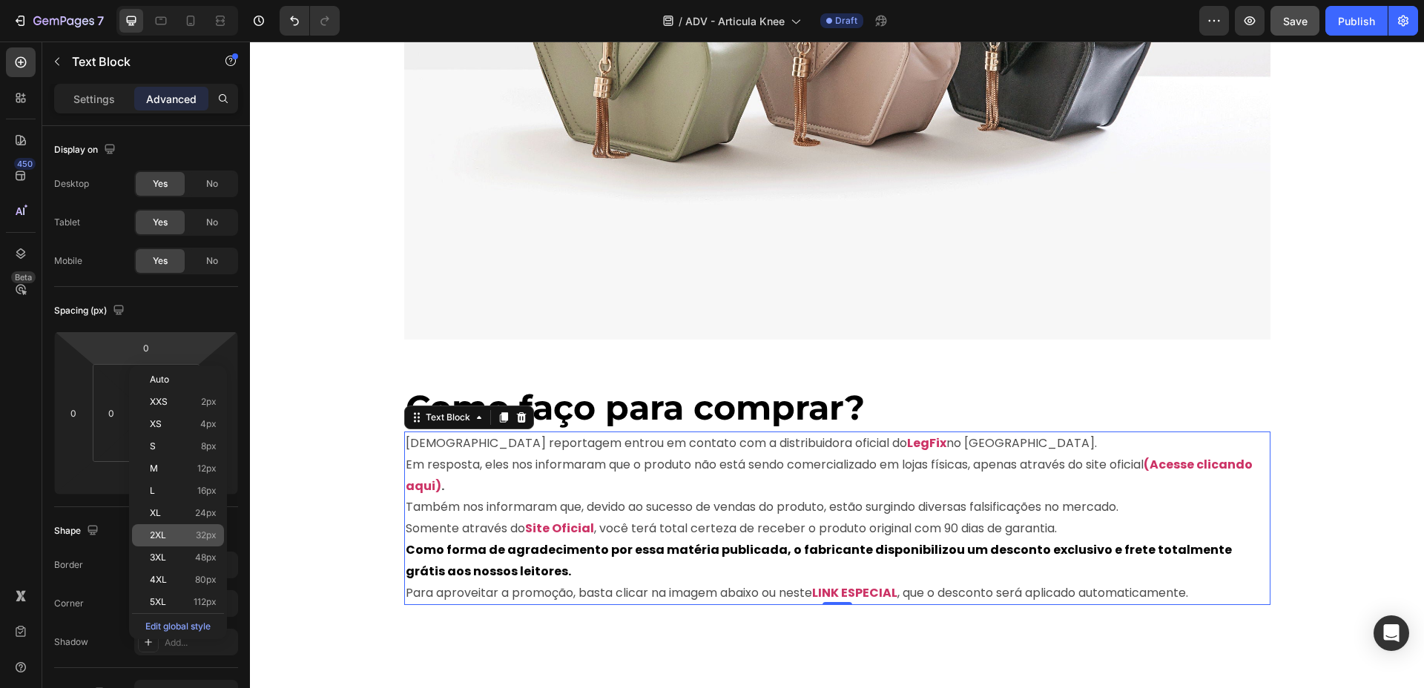
click at [165, 525] on div "2XL 32px" at bounding box center [178, 535] width 92 height 22
type input "32"
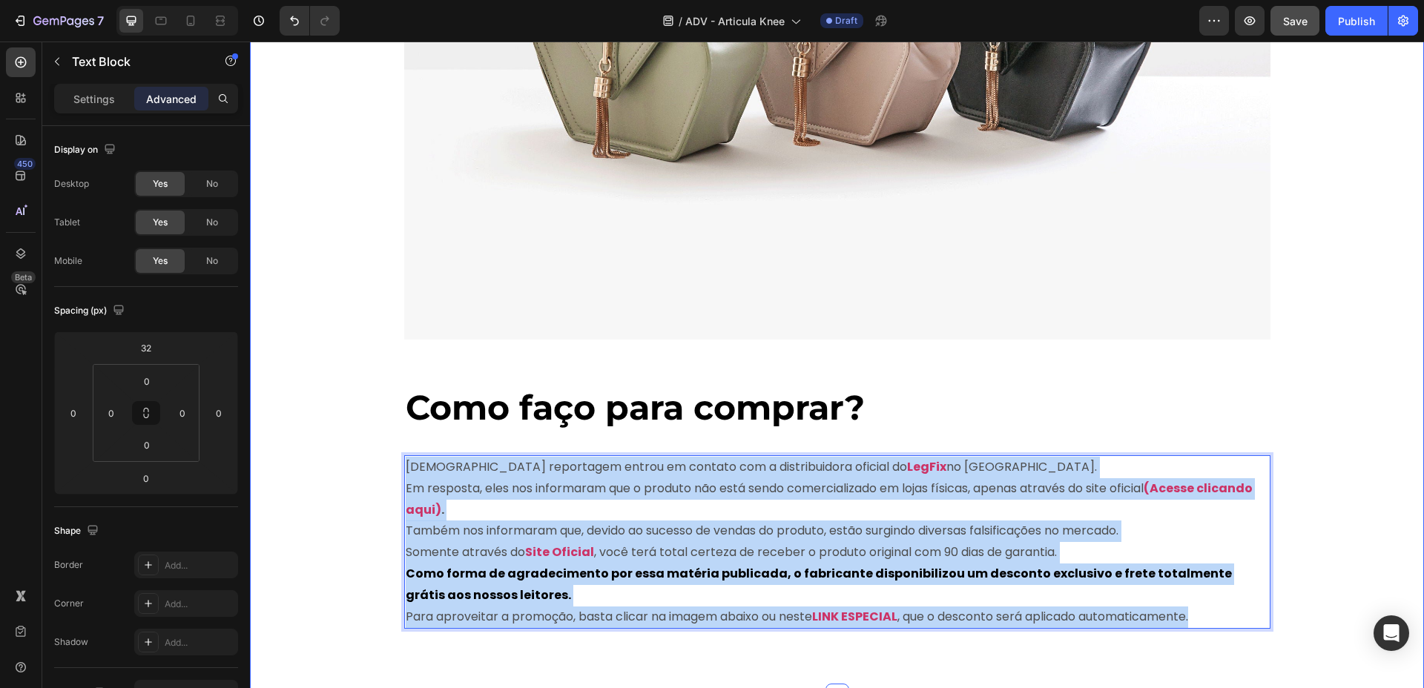
drag, startPoint x: 1224, startPoint y: 600, endPoint x: 384, endPoint y: 435, distance: 855.5
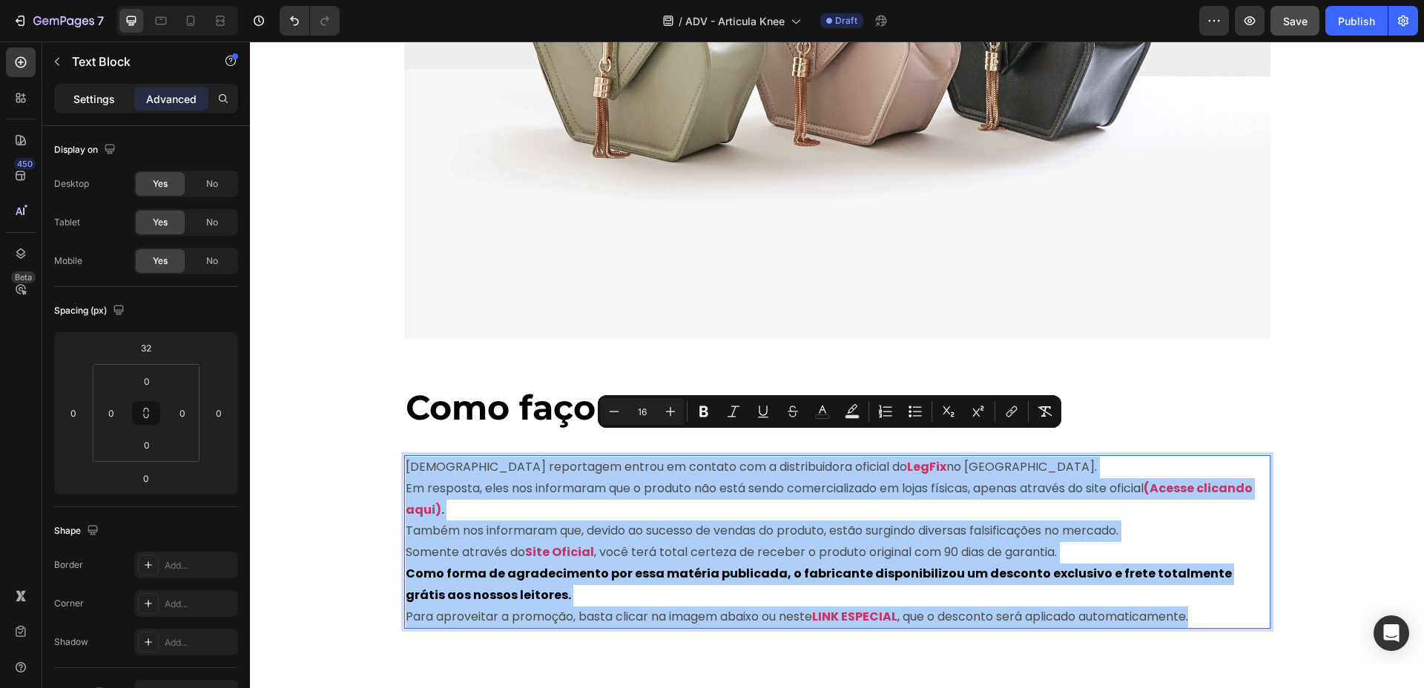
click at [90, 101] on p "Settings" at bounding box center [94, 99] width 42 height 16
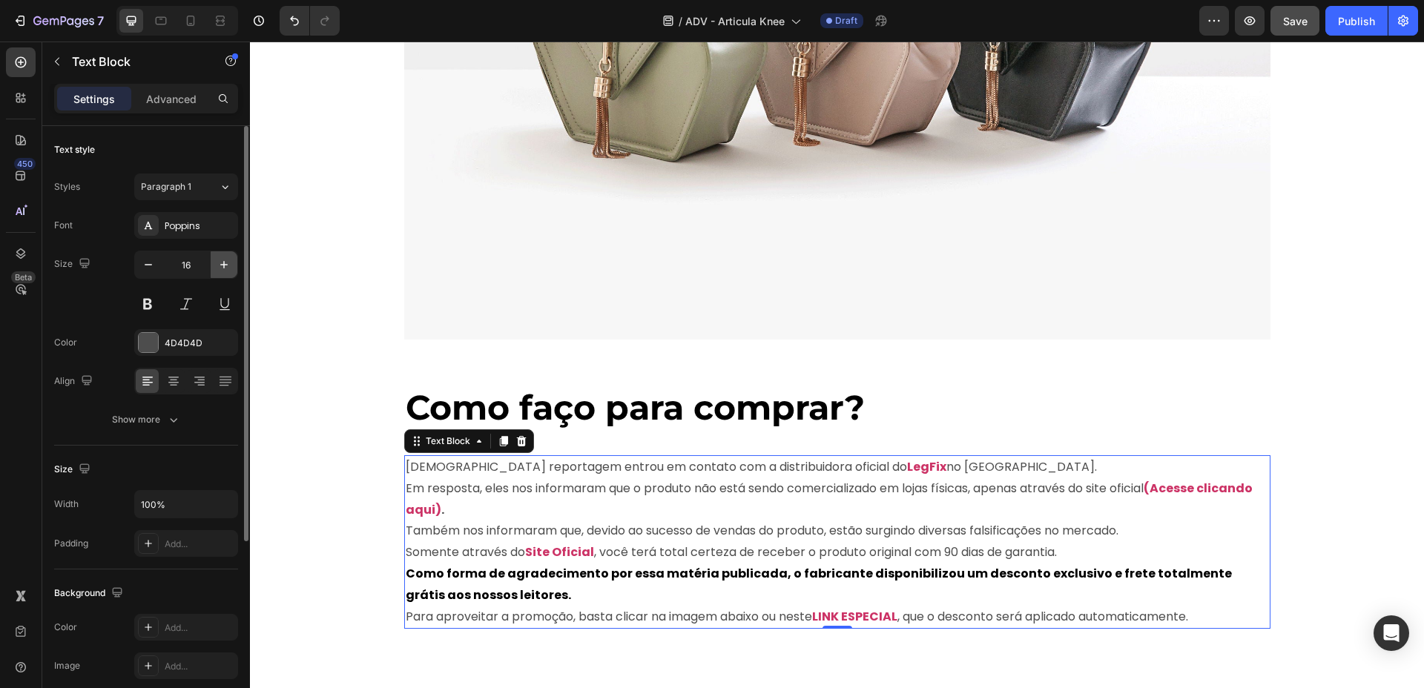
click at [222, 263] on icon "button" at bounding box center [224, 264] width 15 height 15
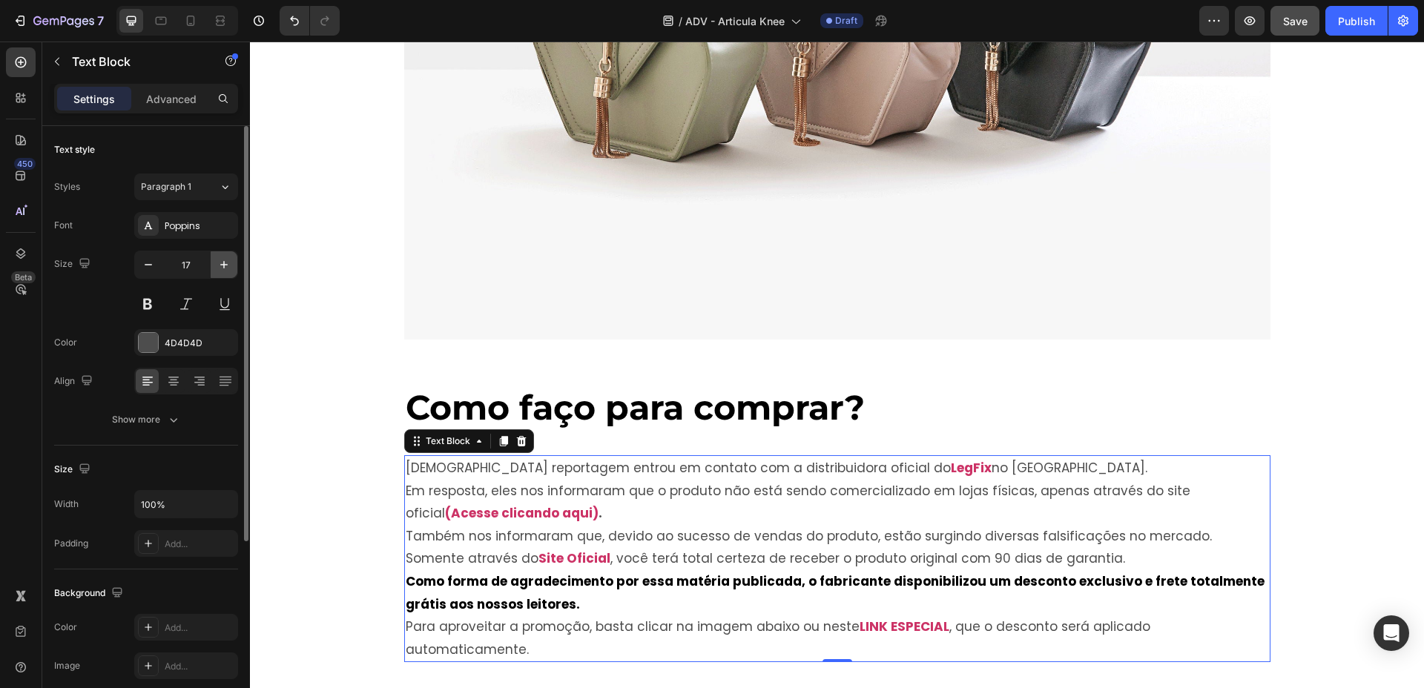
click at [222, 263] on icon "button" at bounding box center [224, 264] width 15 height 15
type input "18"
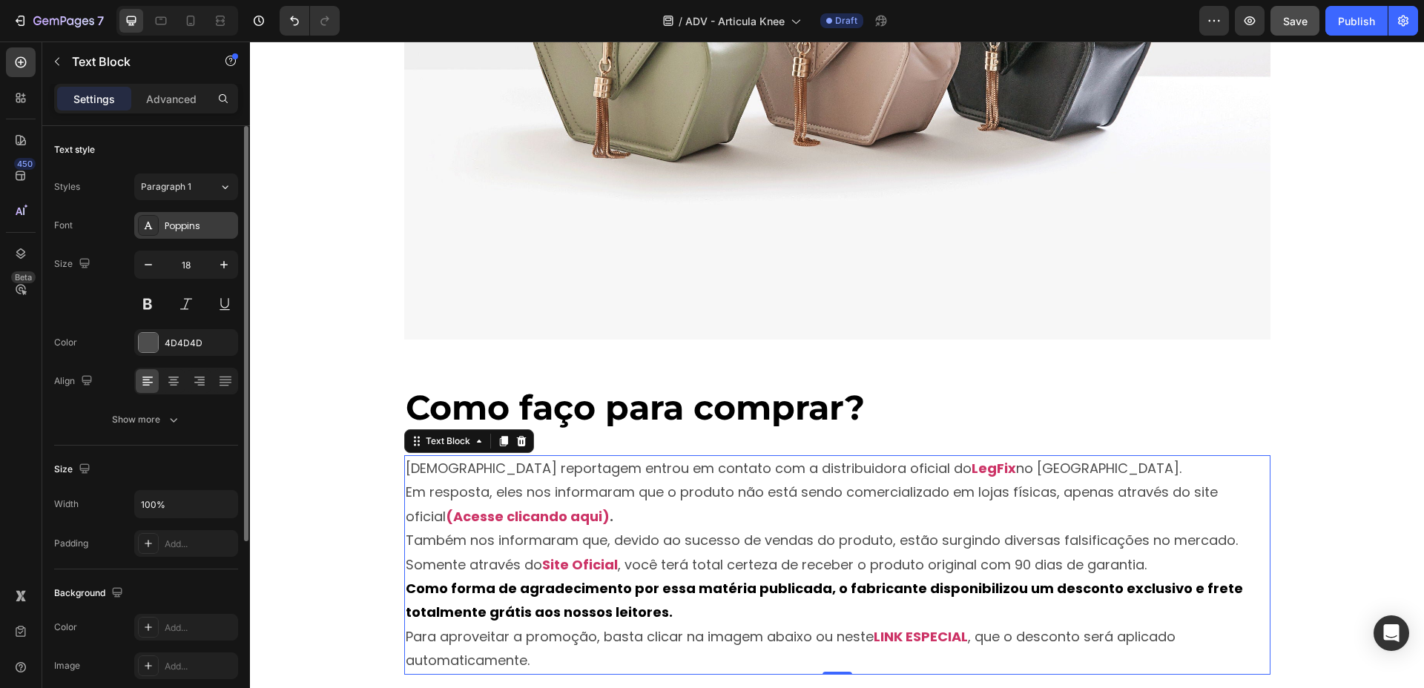
click at [222, 233] on div "Poppins" at bounding box center [186, 225] width 104 height 27
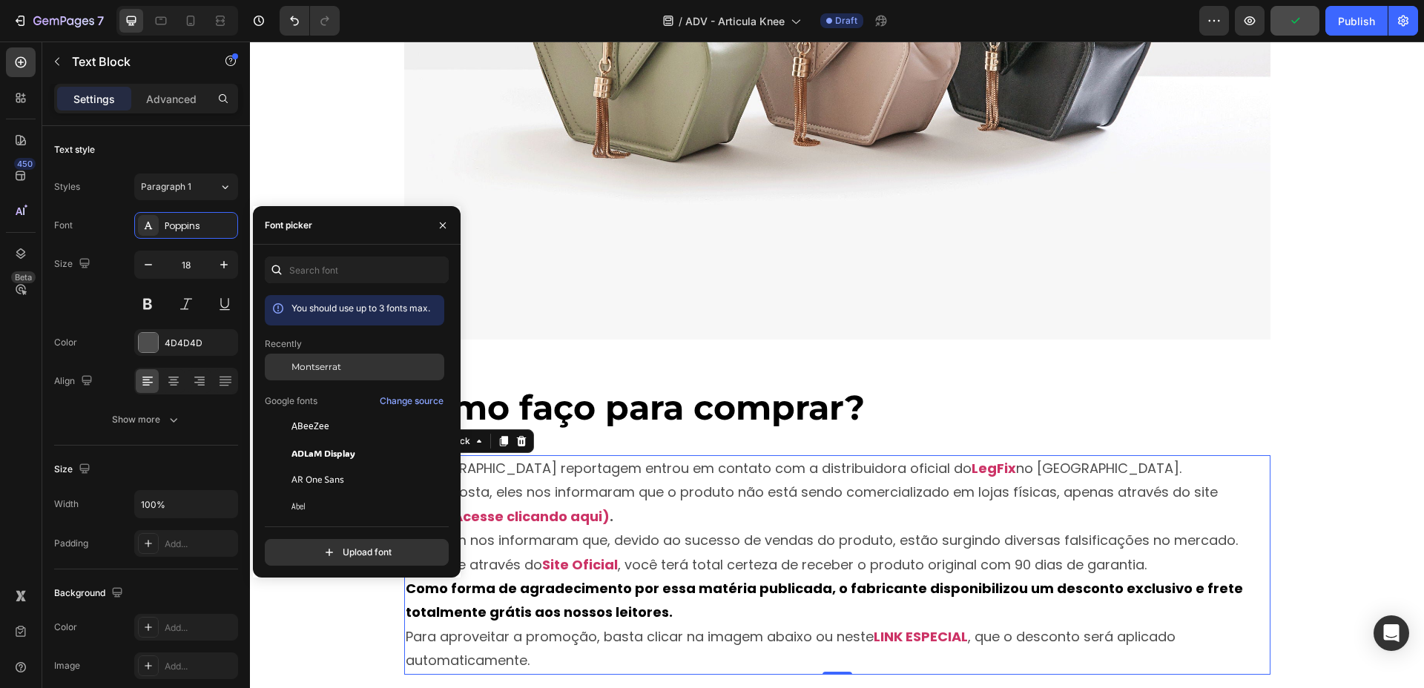
click at [354, 369] on div "Montserrat" at bounding box center [366, 366] width 150 height 13
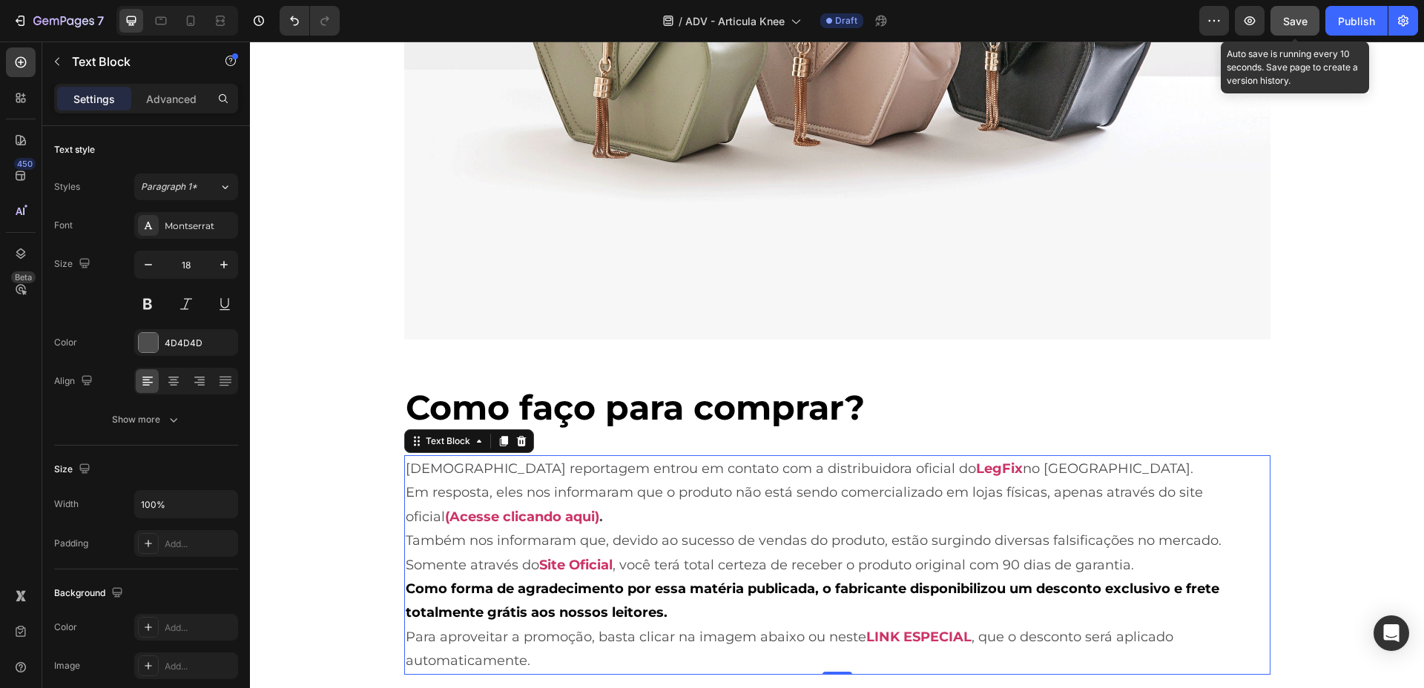
click at [1265, 19] on span "Save" at bounding box center [1295, 21] width 24 height 13
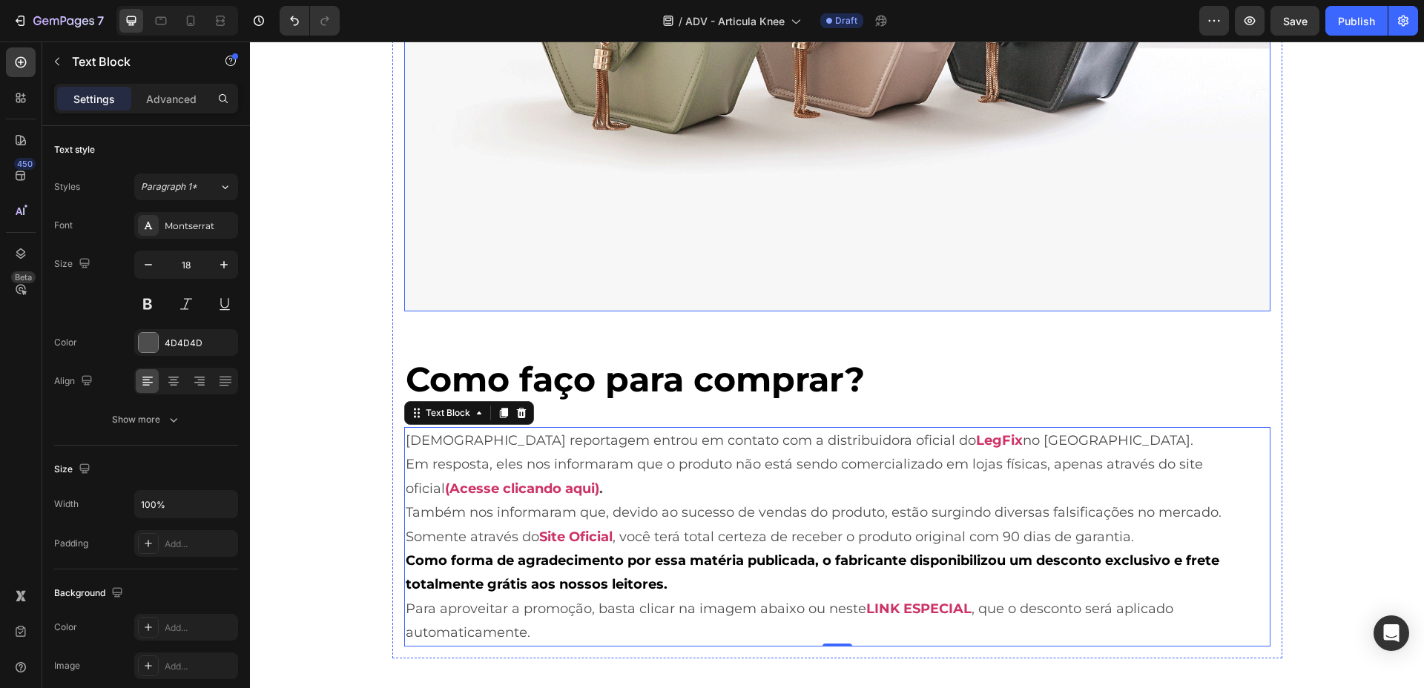
scroll to position [8015, 0]
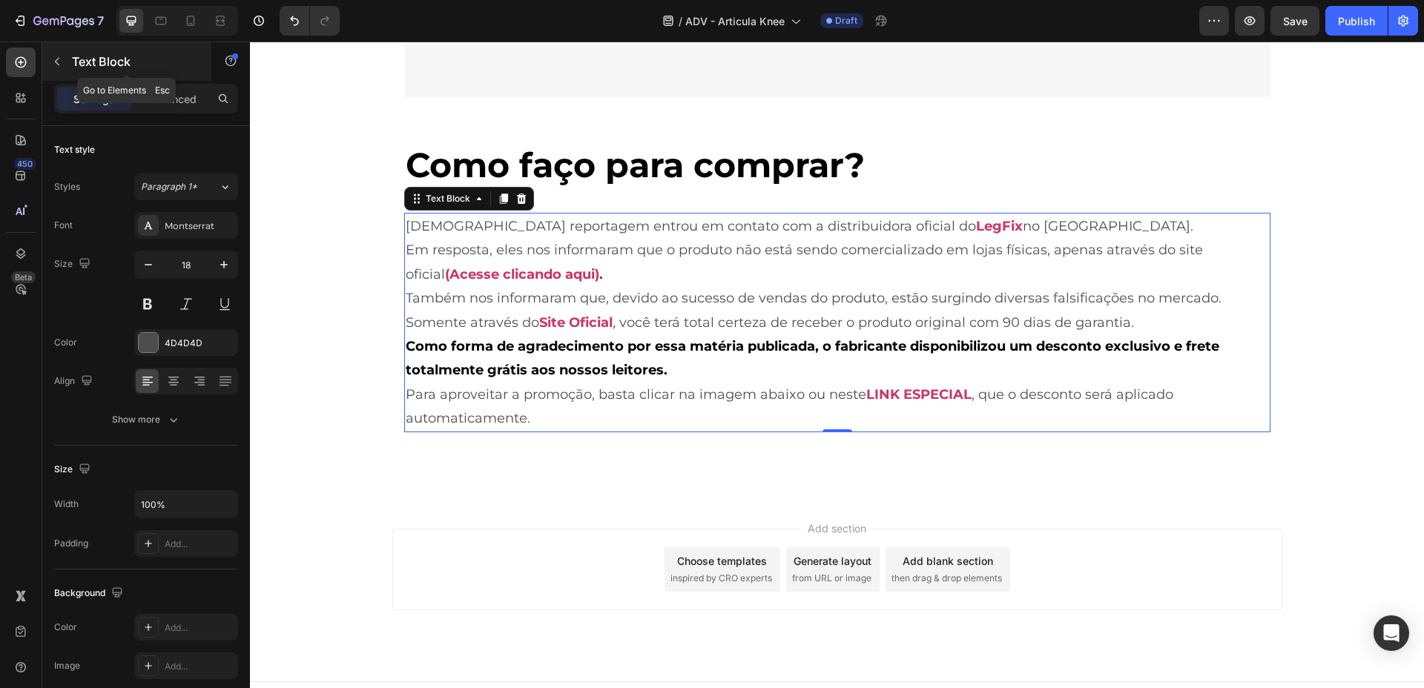
click at [85, 51] on div "Text Block" at bounding box center [126, 61] width 169 height 39
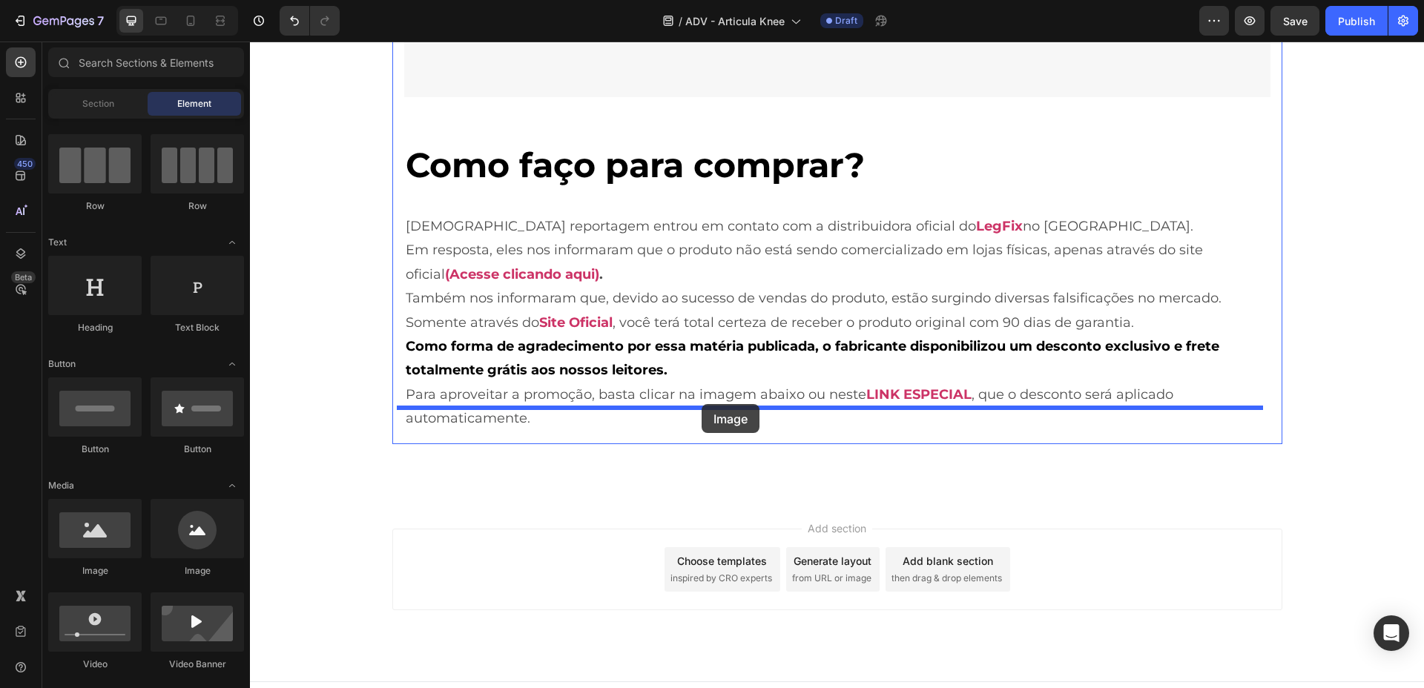
drag, startPoint x: 331, startPoint y: 598, endPoint x: 702, endPoint y: 404, distance: 418.6
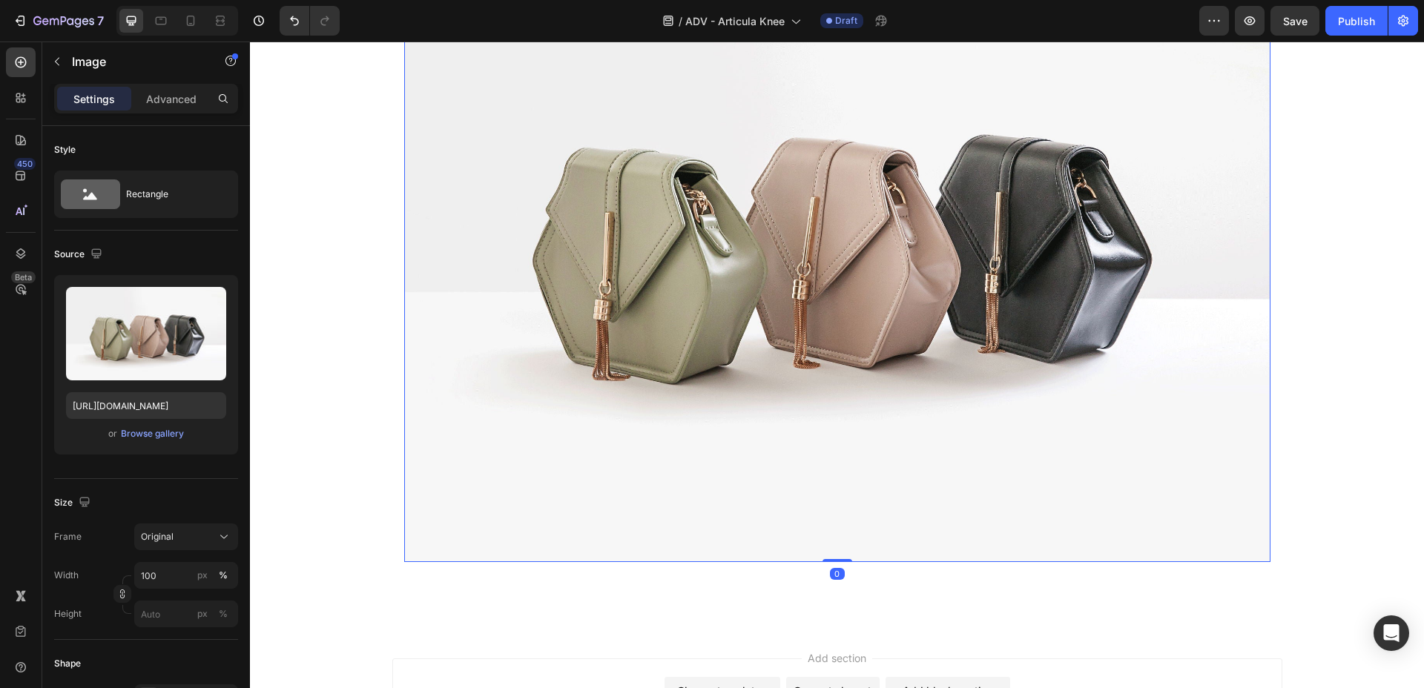
scroll to position [8571, 0]
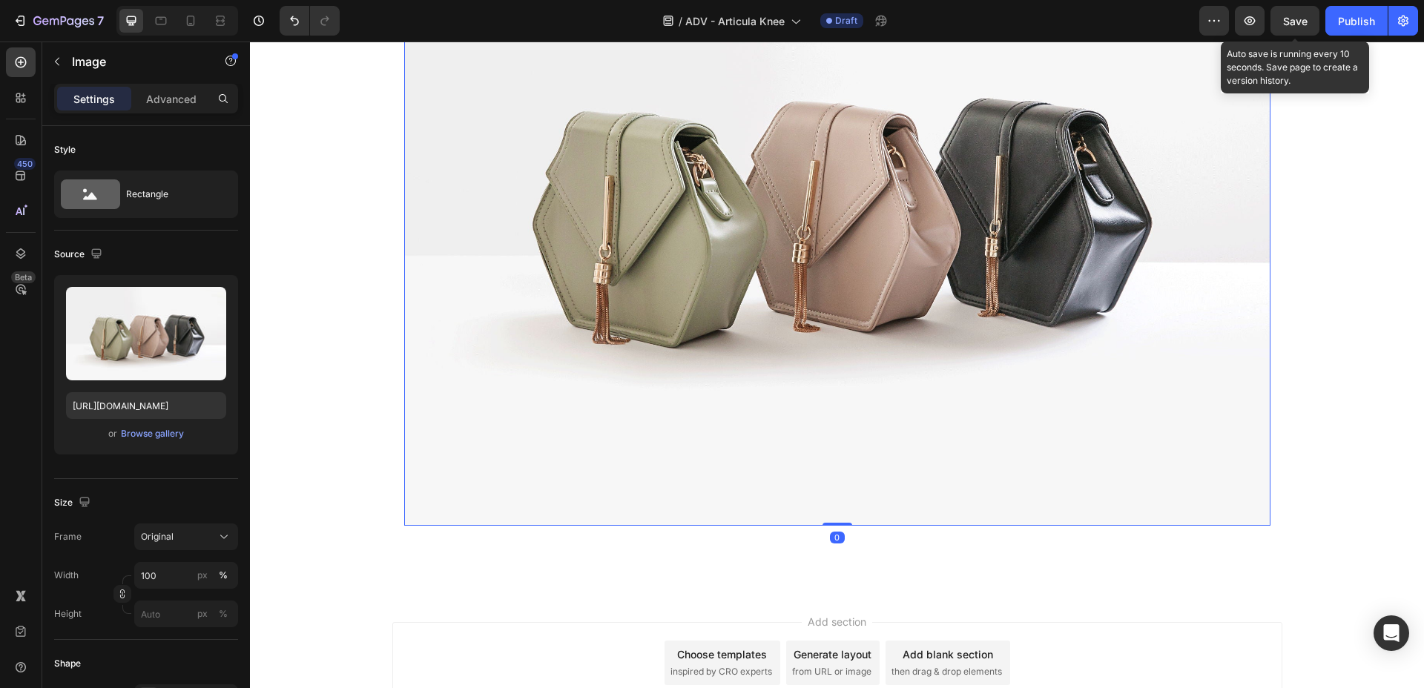
click at [1265, 21] on span "Save" at bounding box center [1295, 21] width 24 height 13
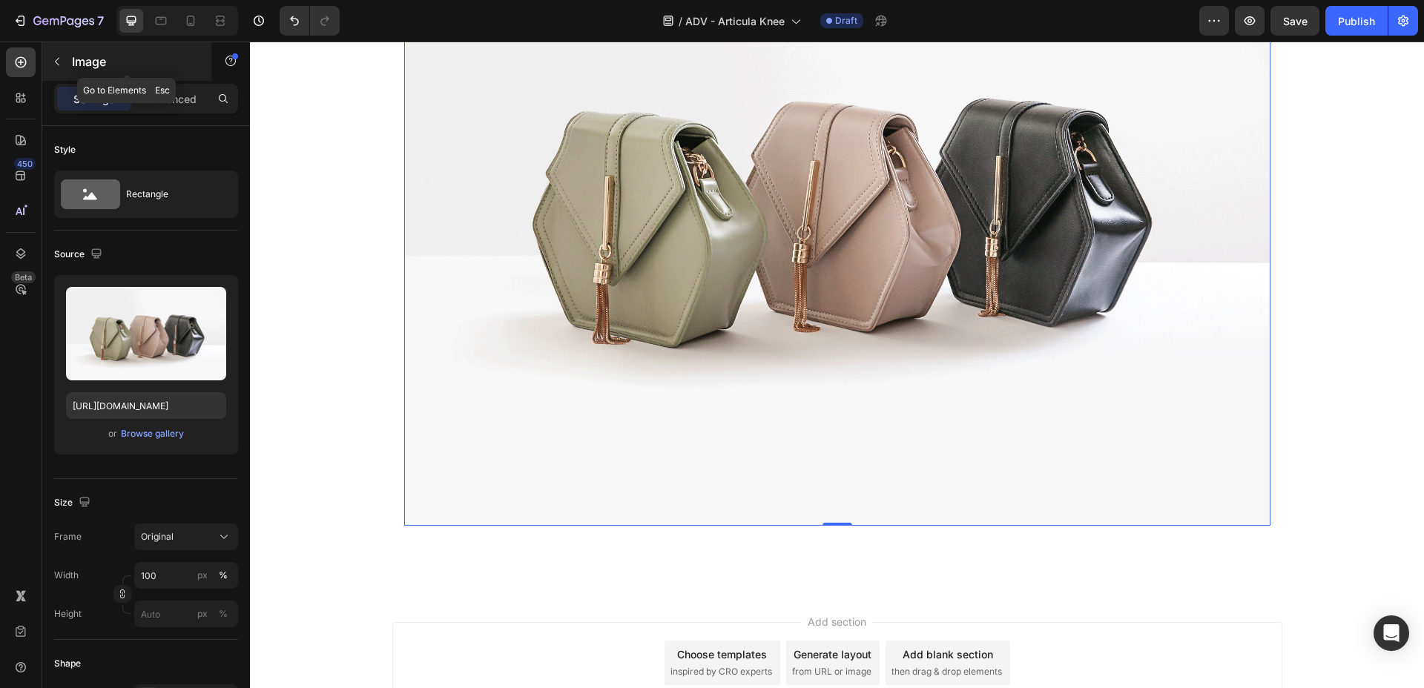
click at [90, 69] on p "Image" at bounding box center [135, 62] width 126 height 18
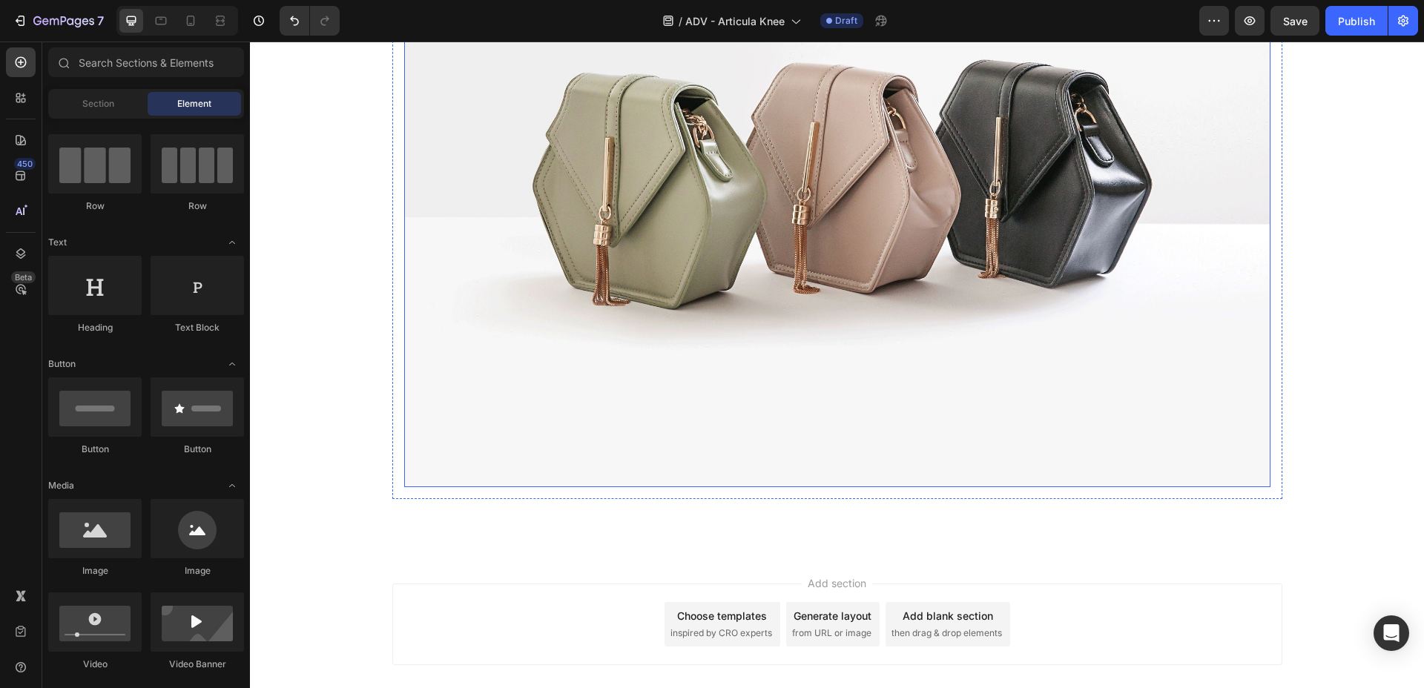
scroll to position [8664, 0]
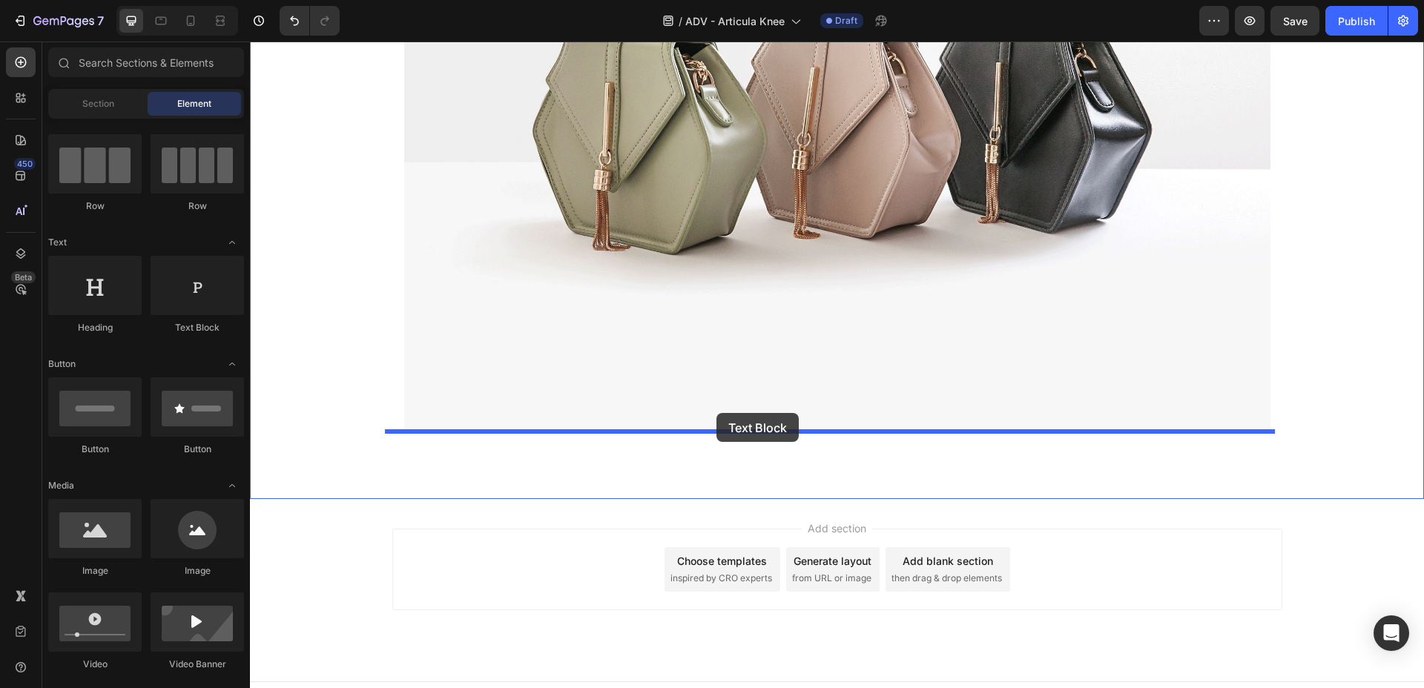
drag, startPoint x: 434, startPoint y: 341, endPoint x: 716, endPoint y: 415, distance: 291.4
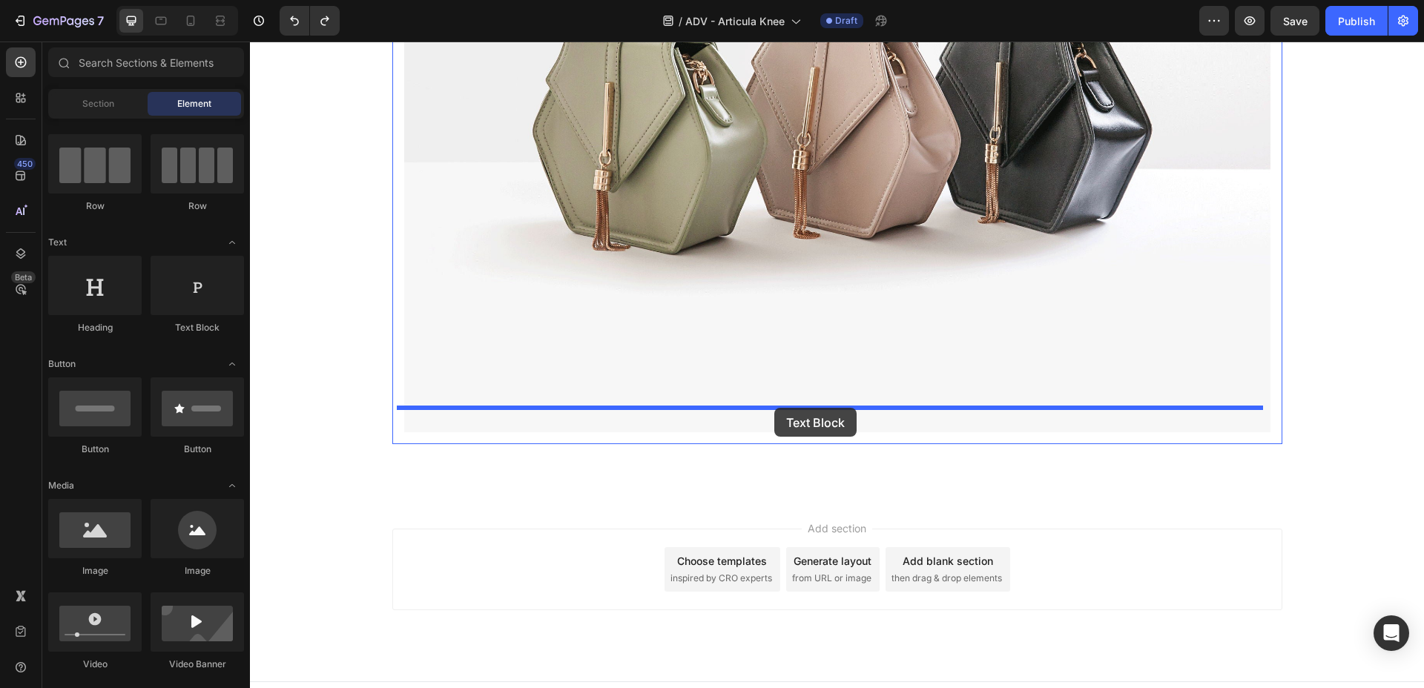
drag, startPoint x: 460, startPoint y: 349, endPoint x: 774, endPoint y: 408, distance: 320.0
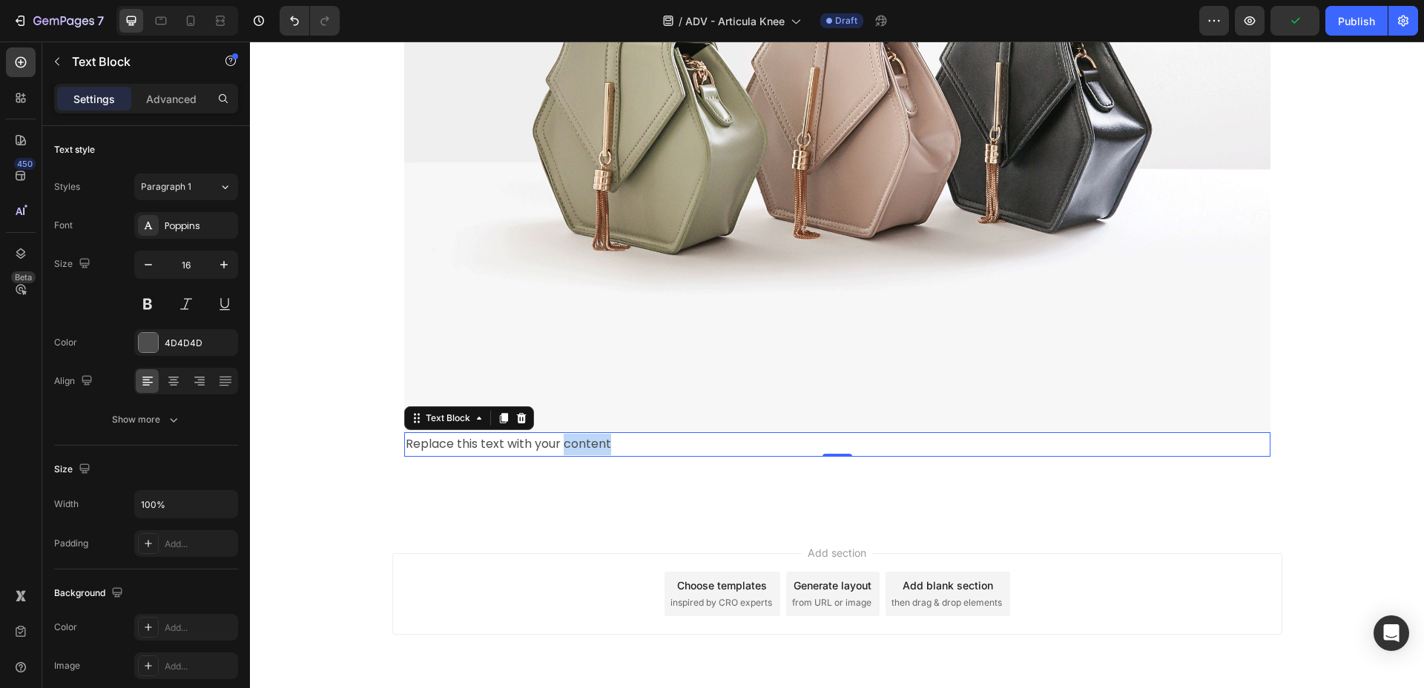
click at [590, 434] on p "Replace this text with your content" at bounding box center [837, 445] width 863 height 22
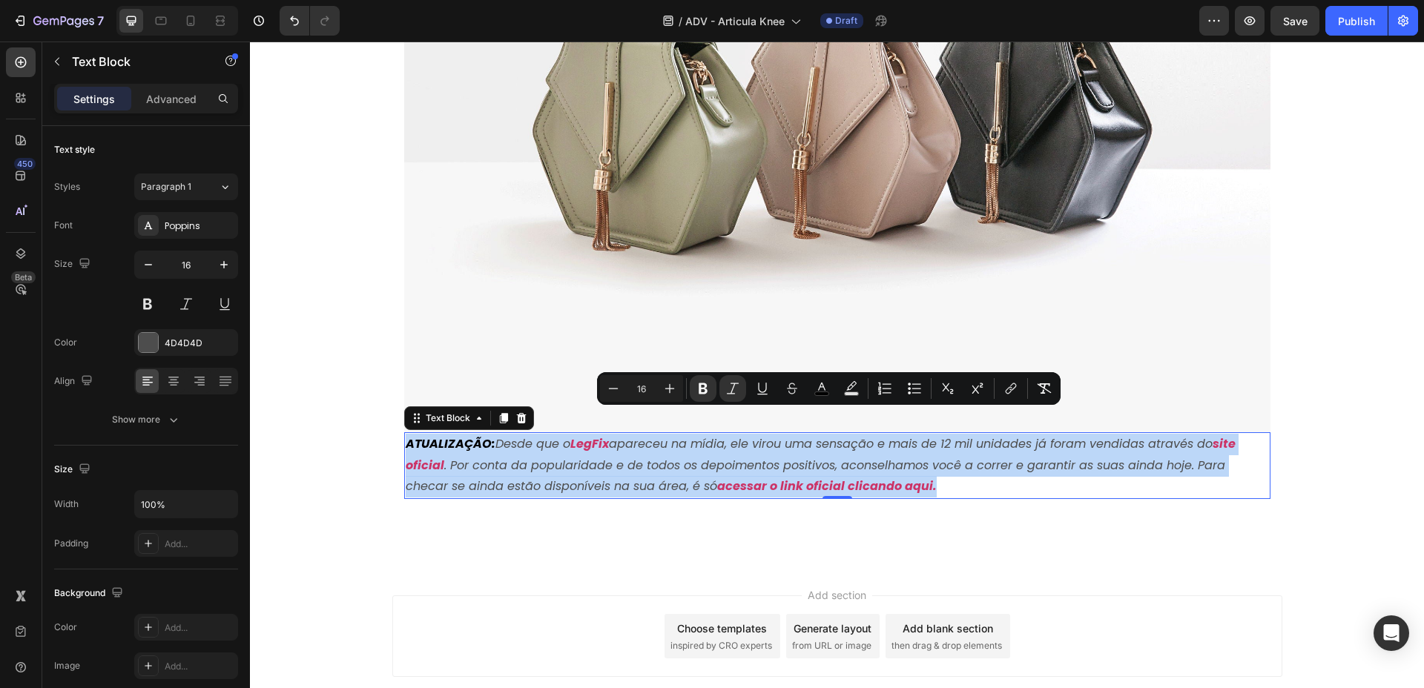
drag, startPoint x: 914, startPoint y: 457, endPoint x: 130, endPoint y: 360, distance: 790.5
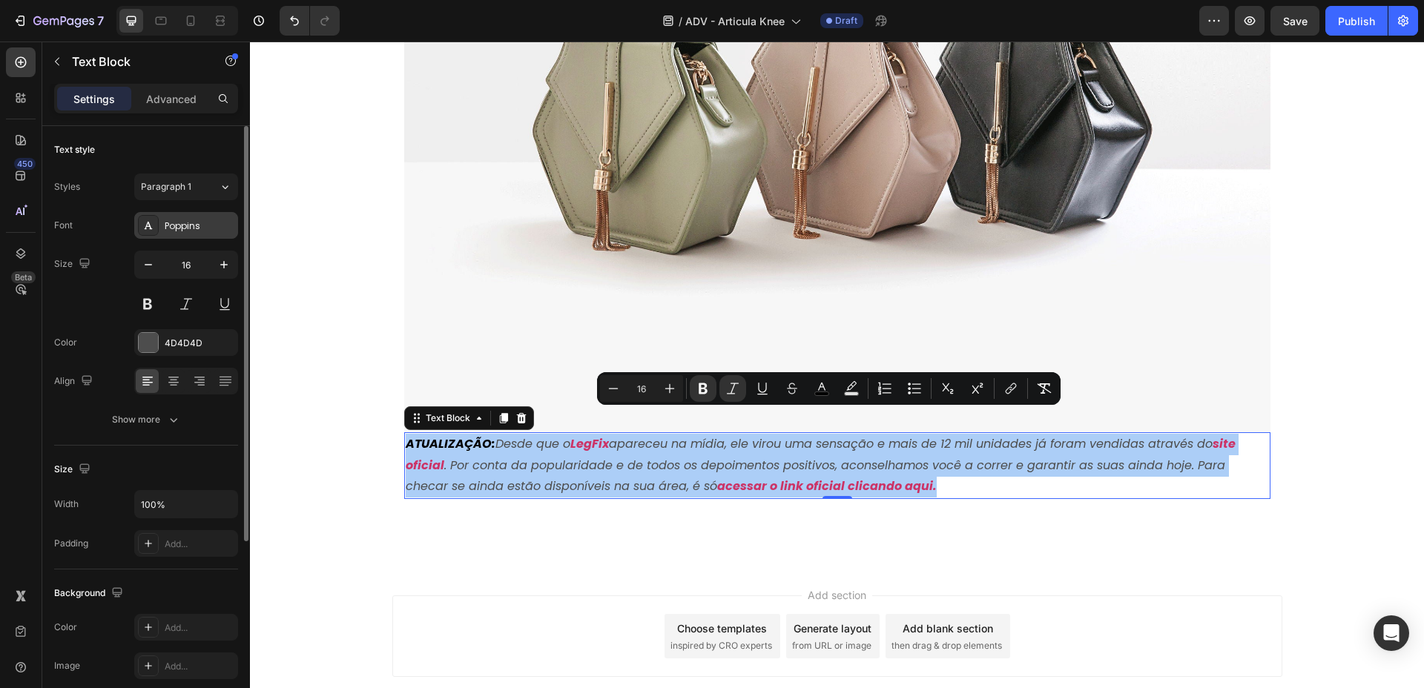
click at [193, 233] on div "Poppins" at bounding box center [186, 225] width 104 height 27
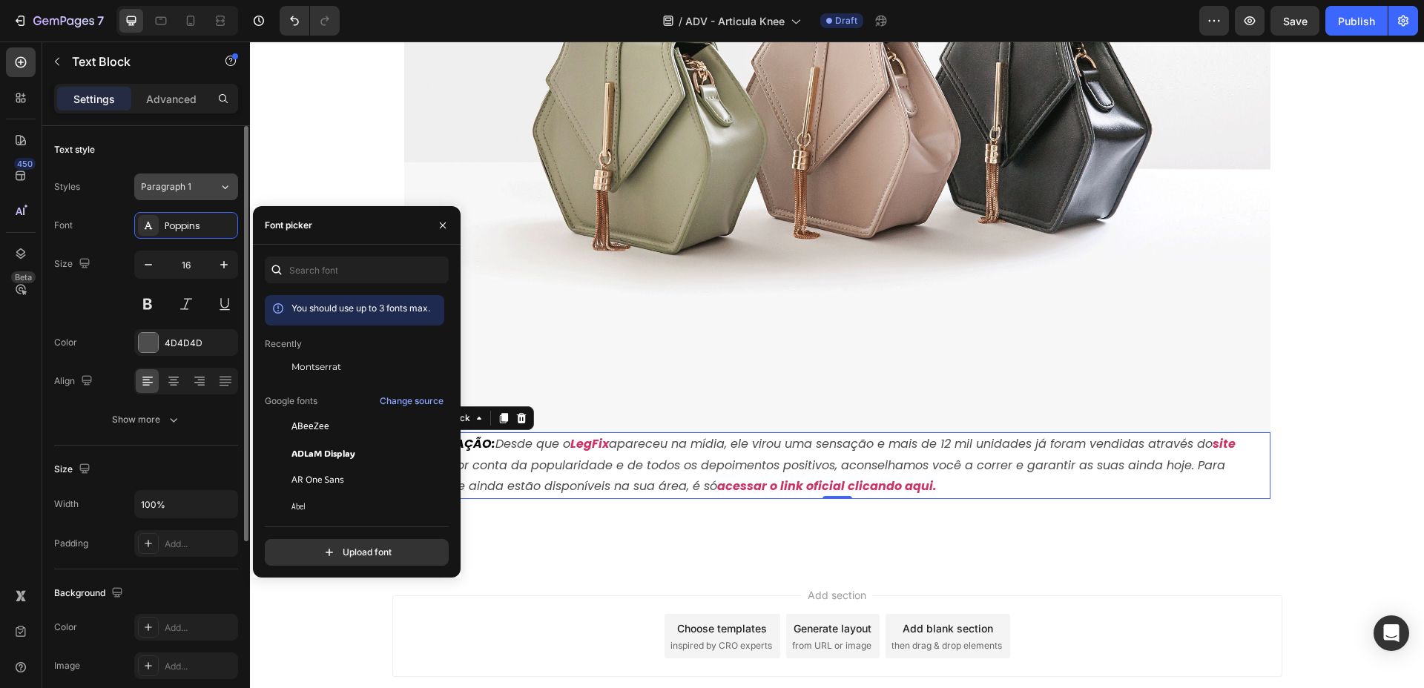
drag, startPoint x: 372, startPoint y: 372, endPoint x: 225, endPoint y: 191, distance: 233.0
click at [372, 371] on div "Montserrat" at bounding box center [366, 366] width 150 height 13
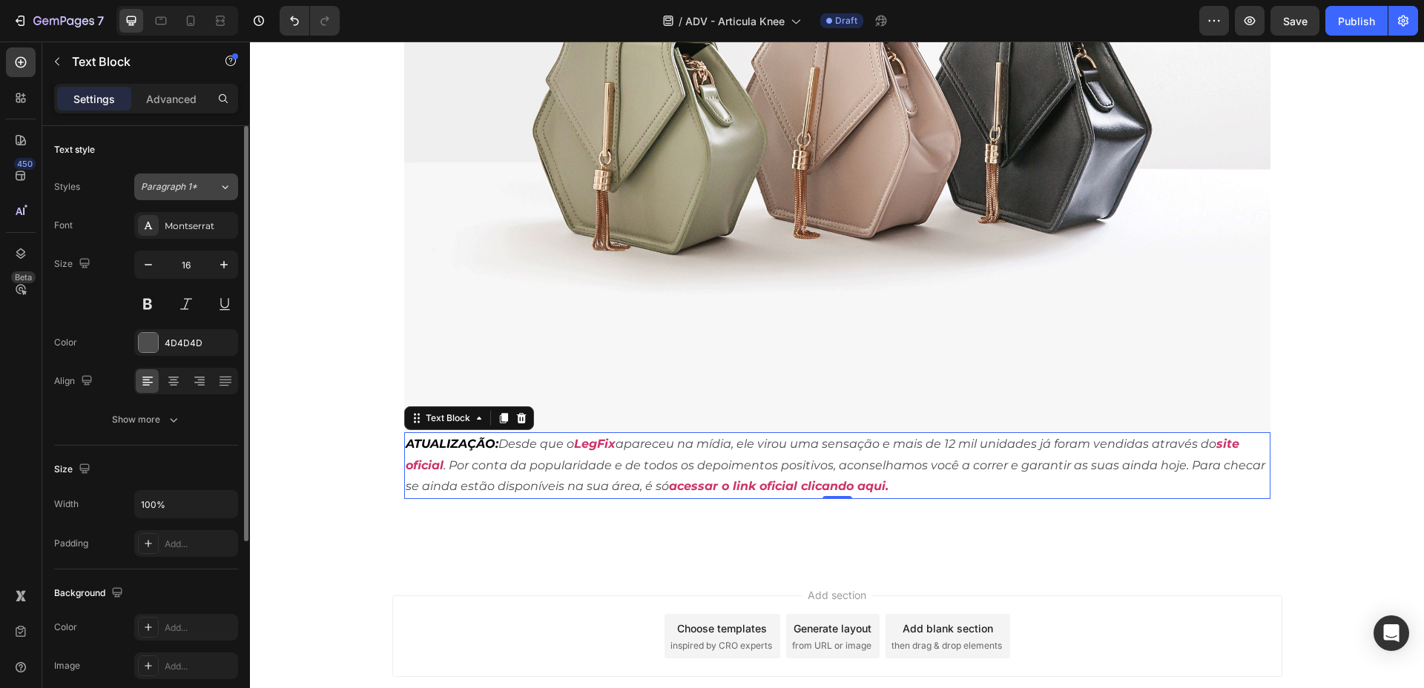
click at [217, 185] on div "Paragraph 1*" at bounding box center [180, 186] width 78 height 13
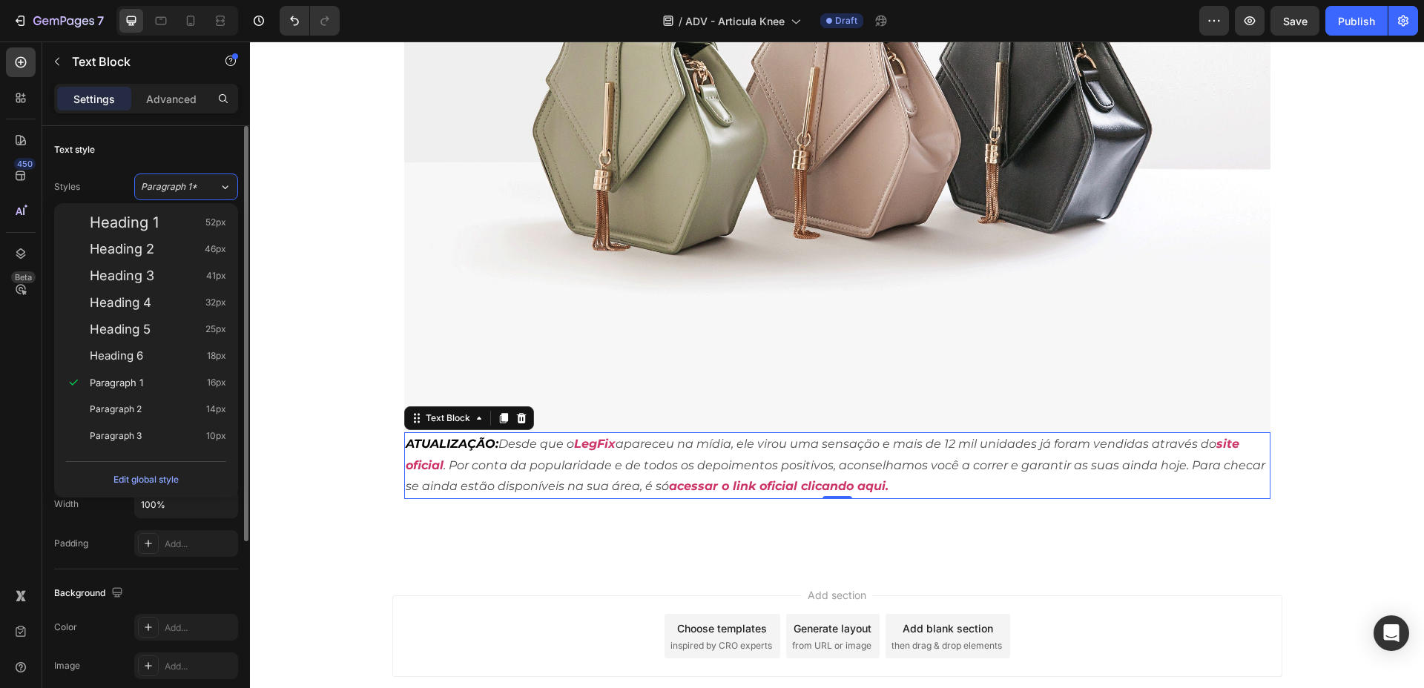
click at [224, 145] on div "Text style" at bounding box center [146, 150] width 184 height 24
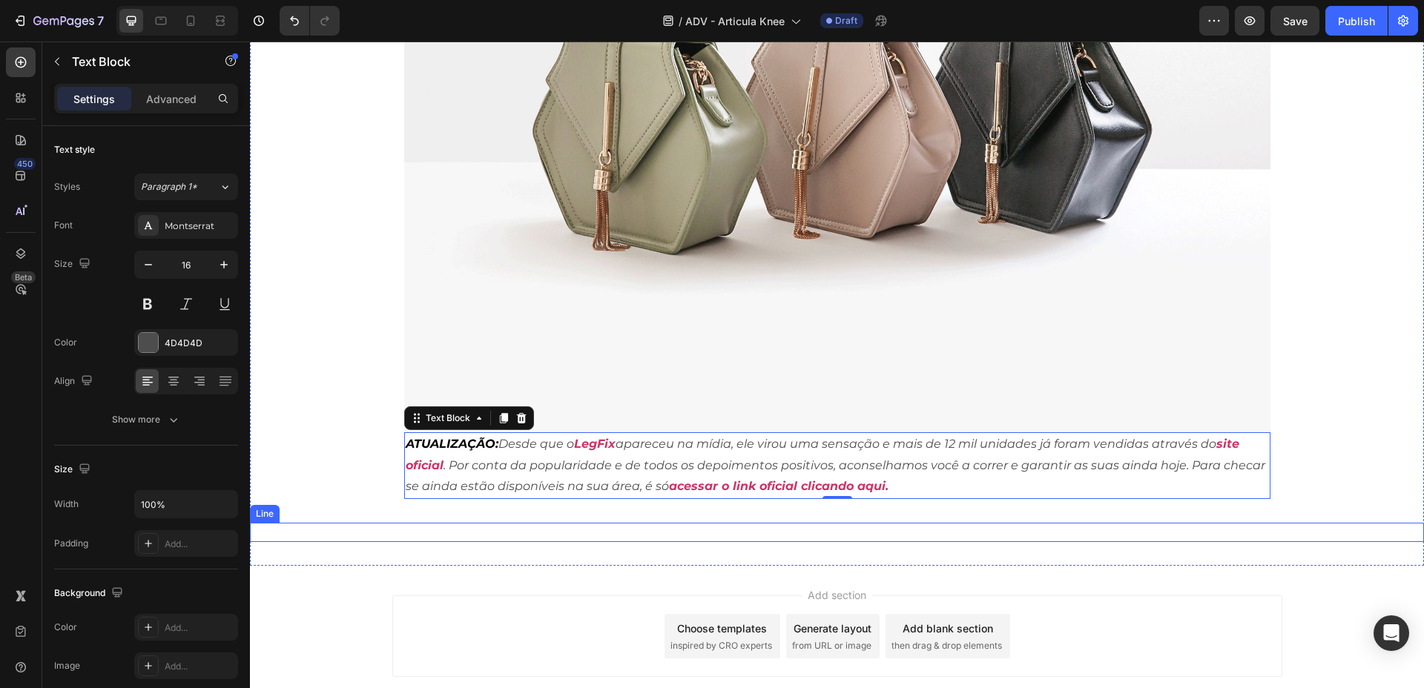
click at [633, 523] on div "Title Line" at bounding box center [837, 532] width 1174 height 19
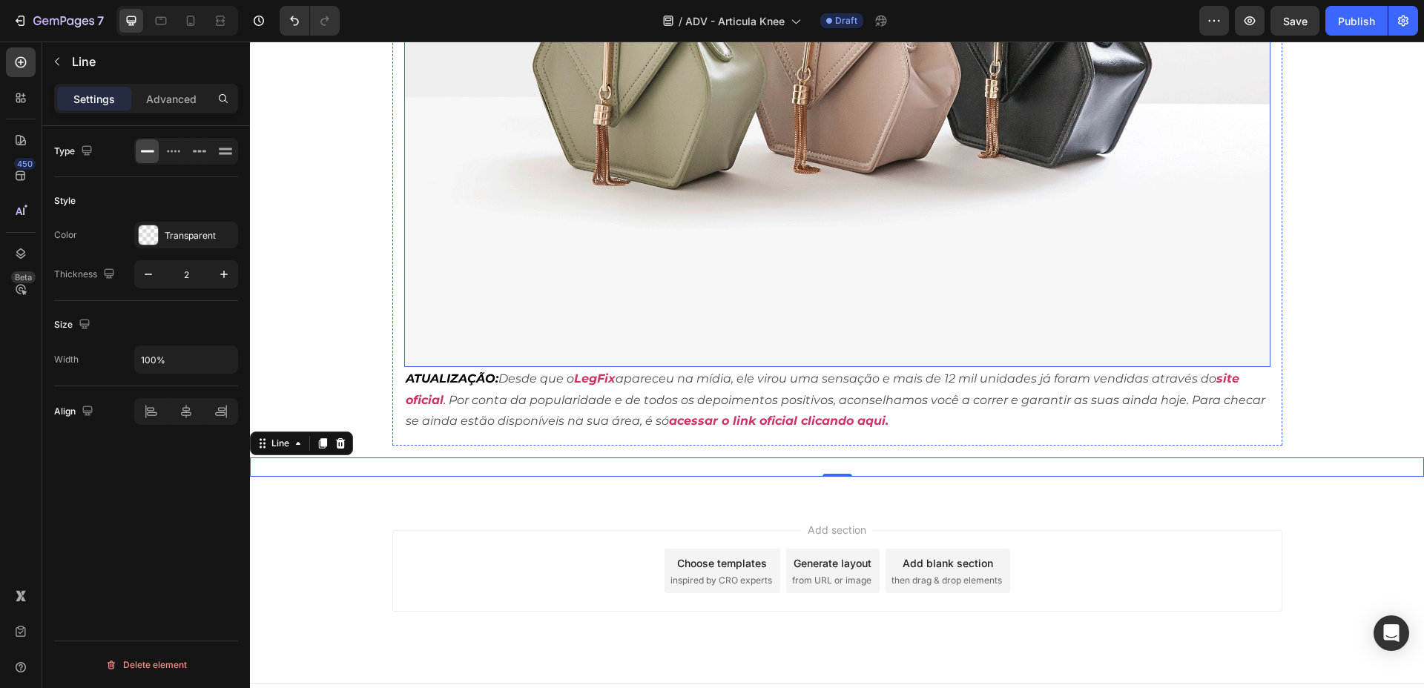
scroll to position [8732, 0]
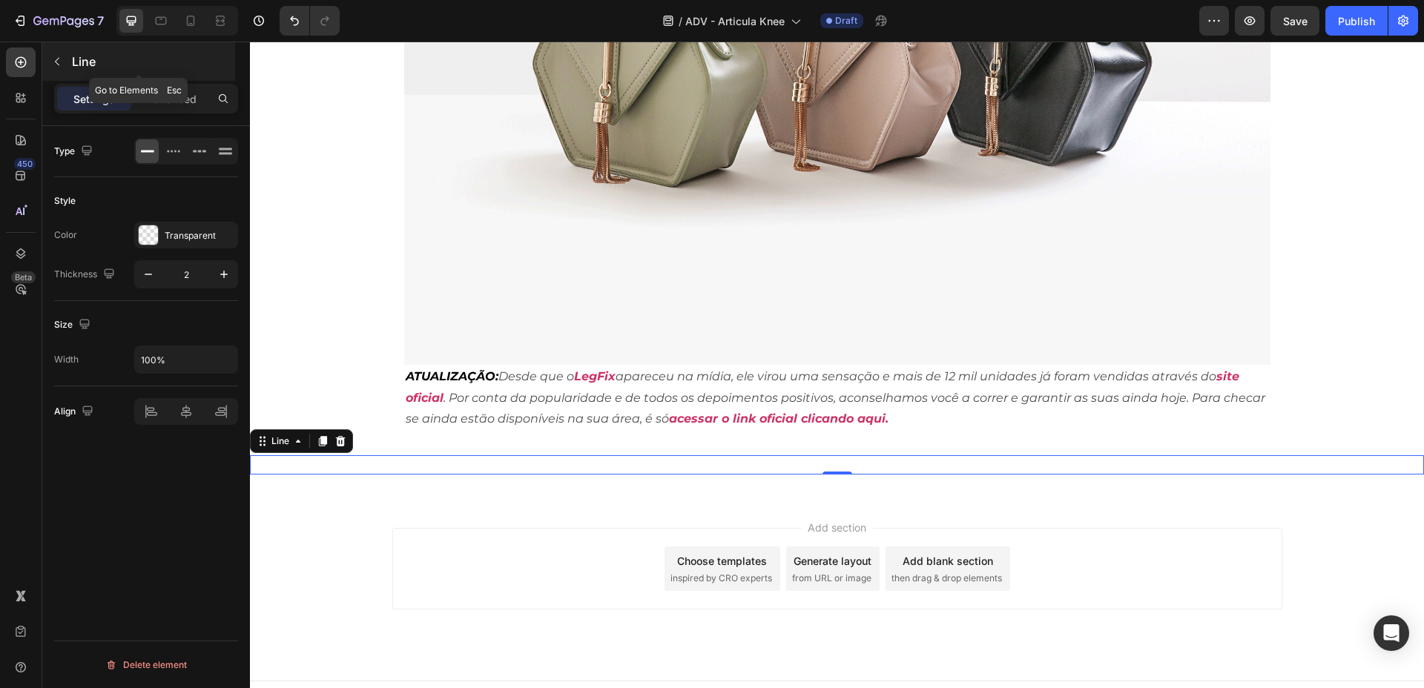
click at [90, 57] on p "Line" at bounding box center [152, 62] width 160 height 18
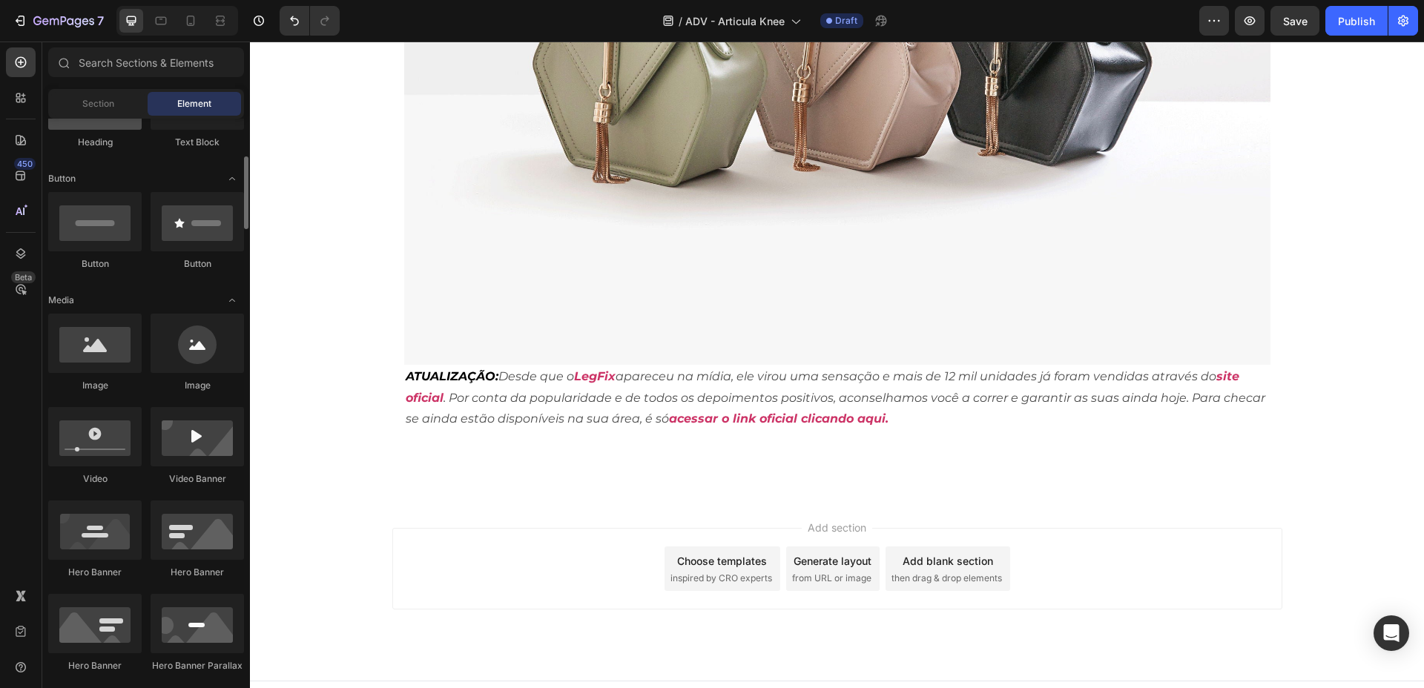
scroll to position [0, 0]
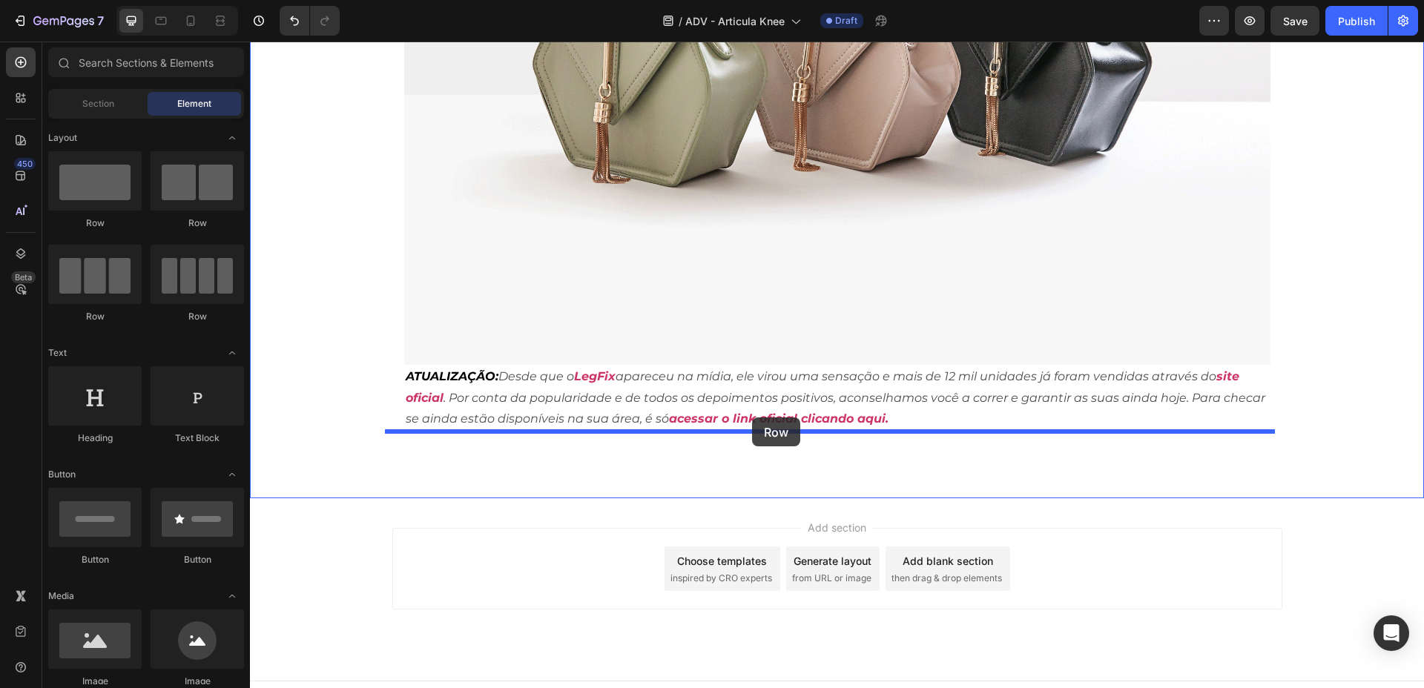
drag, startPoint x: 368, startPoint y: 241, endPoint x: 752, endPoint y: 418, distance: 422.8
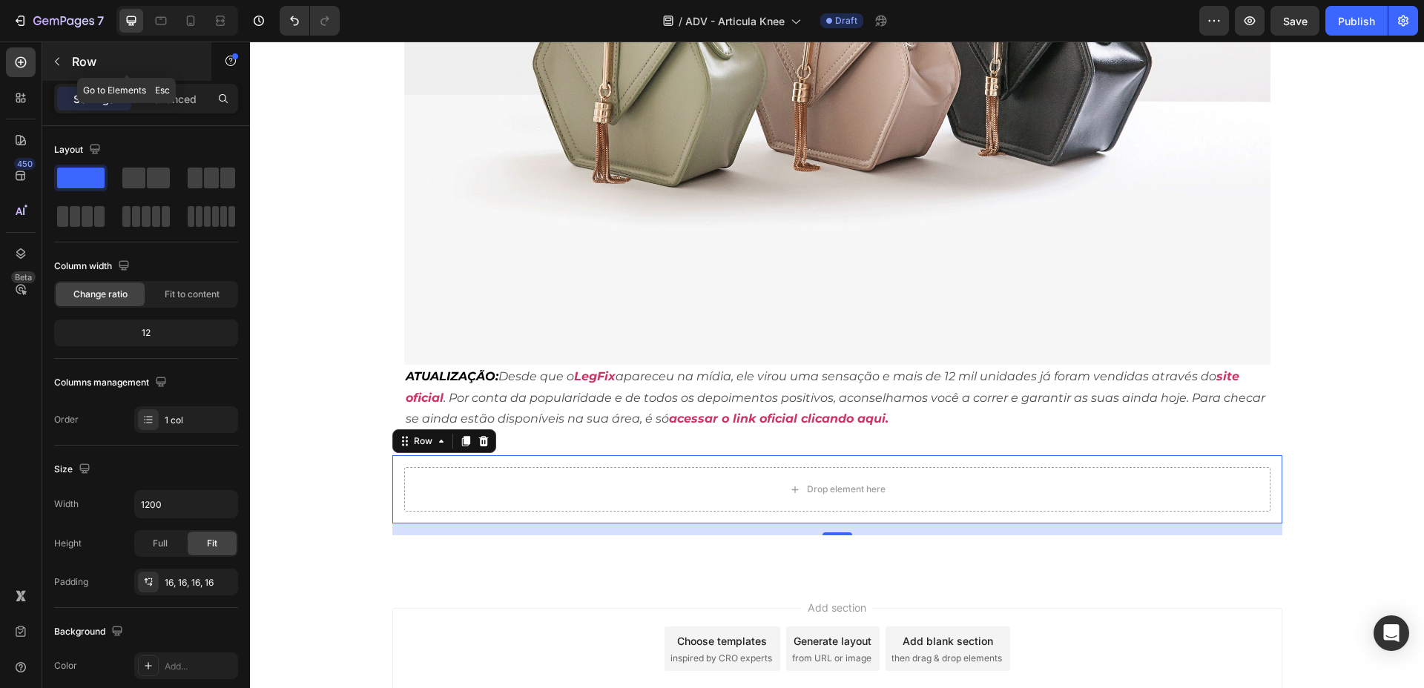
click at [85, 61] on p "Row" at bounding box center [135, 62] width 126 height 18
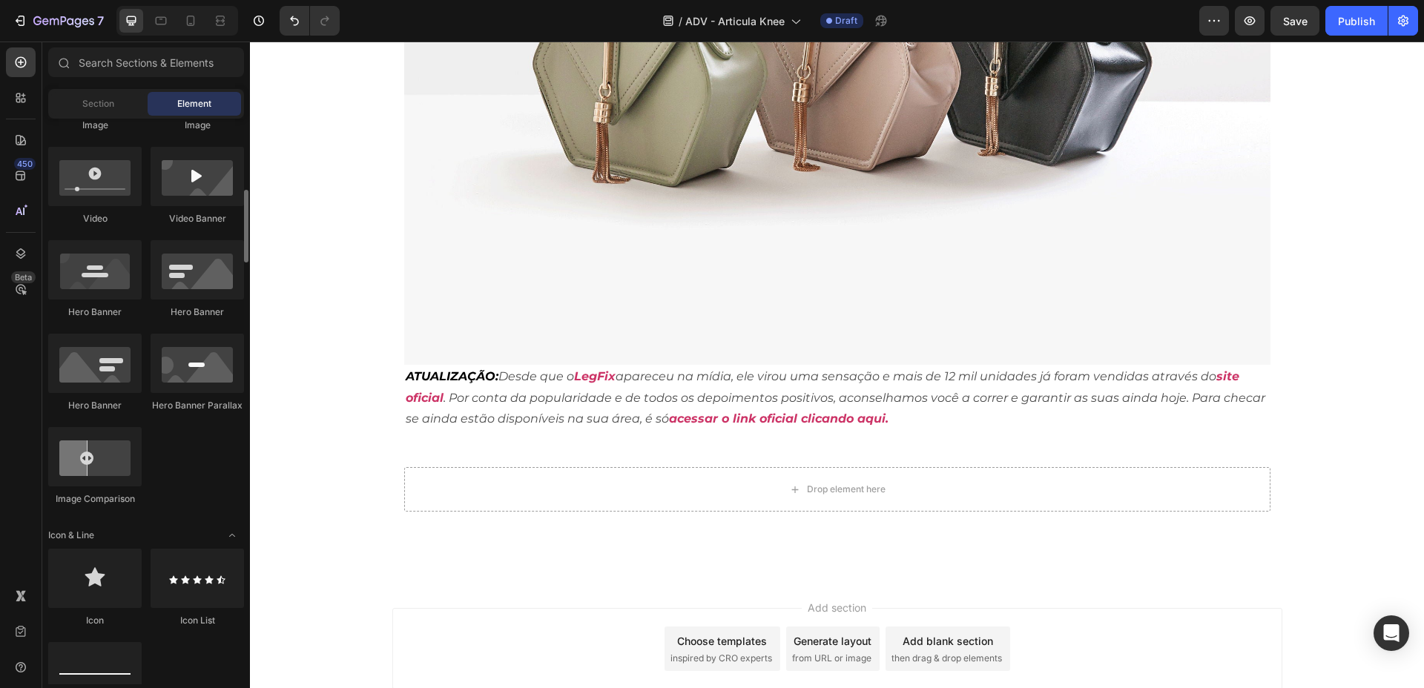
scroll to position [742, 0]
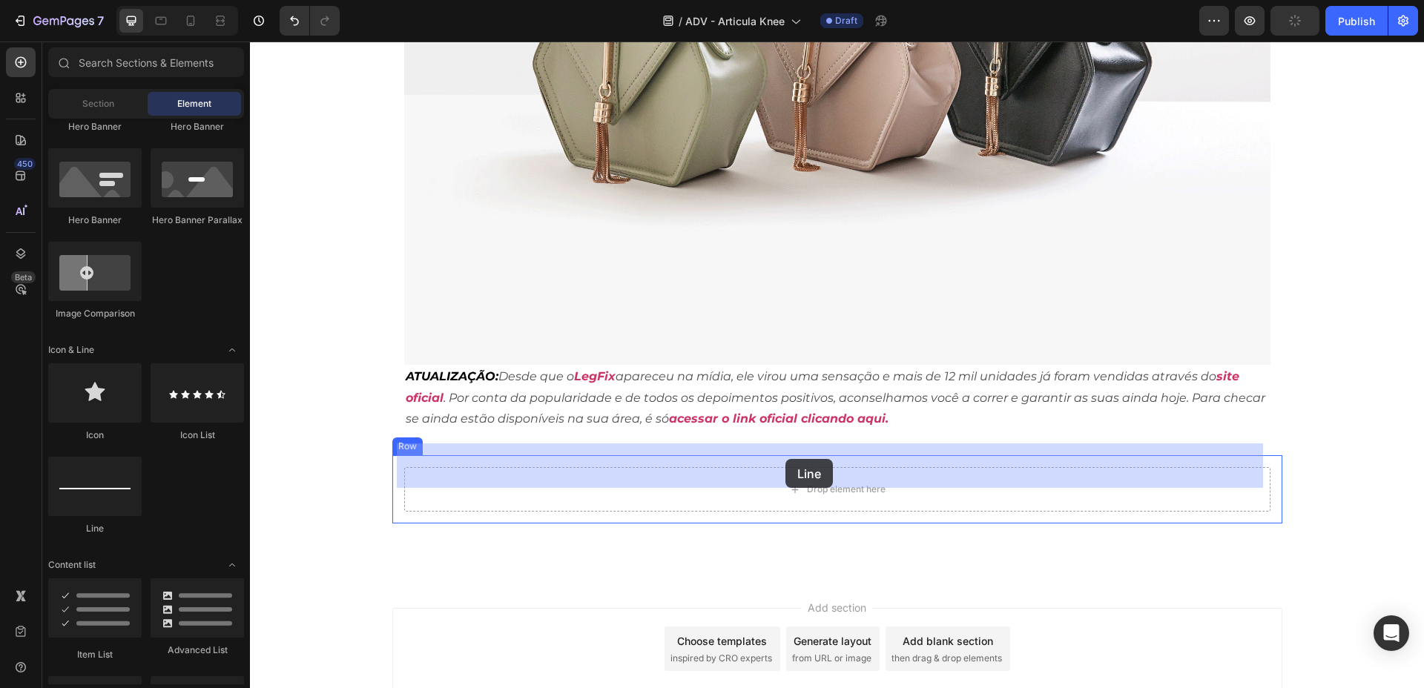
drag, startPoint x: 368, startPoint y: 537, endPoint x: 785, endPoint y: 459, distance: 424.7
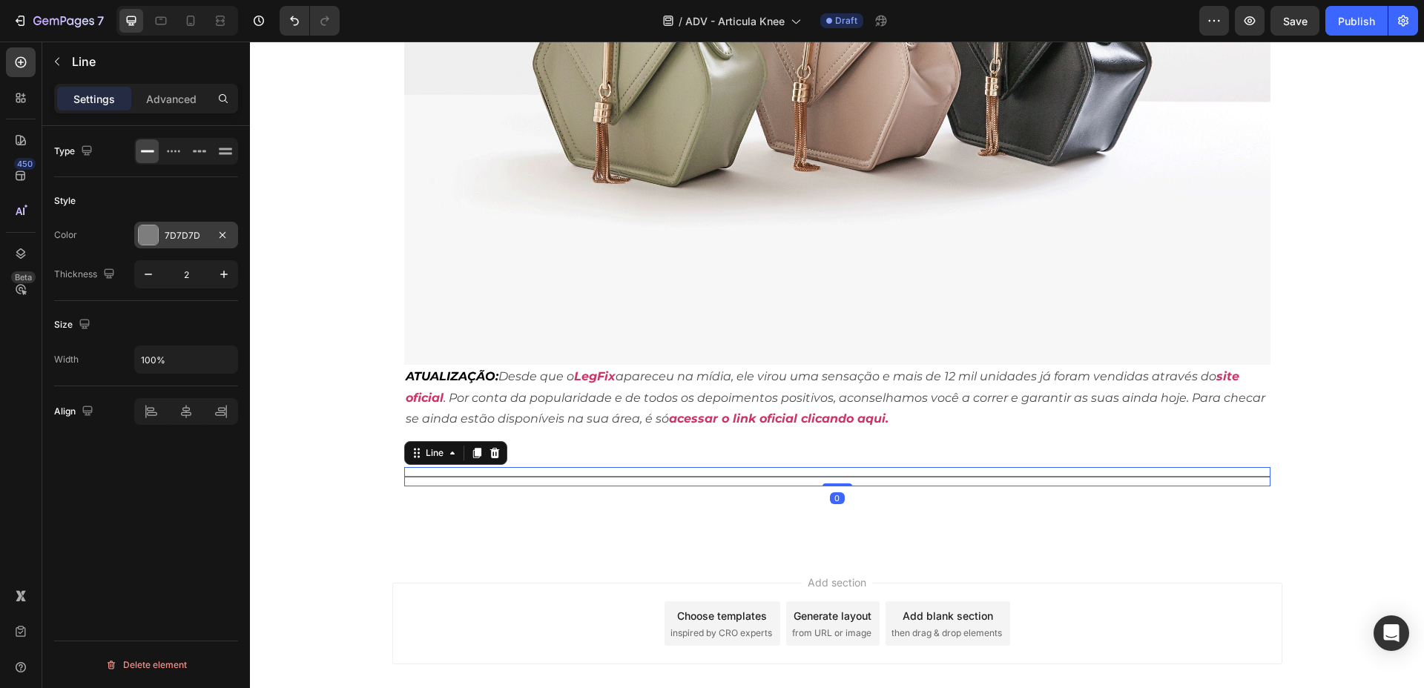
click at [171, 232] on div "7D7D7D" at bounding box center [186, 235] width 43 height 13
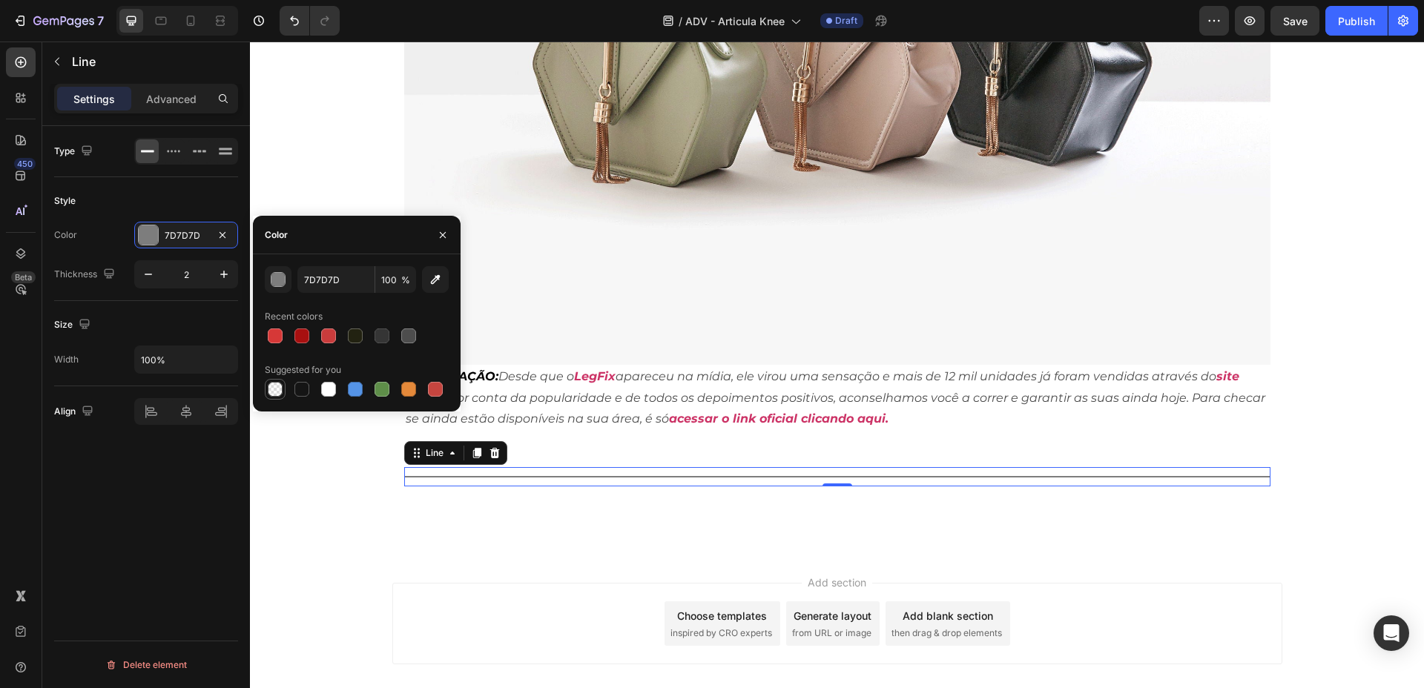
click at [272, 386] on div at bounding box center [275, 389] width 15 height 15
type input "000000"
type input "0"
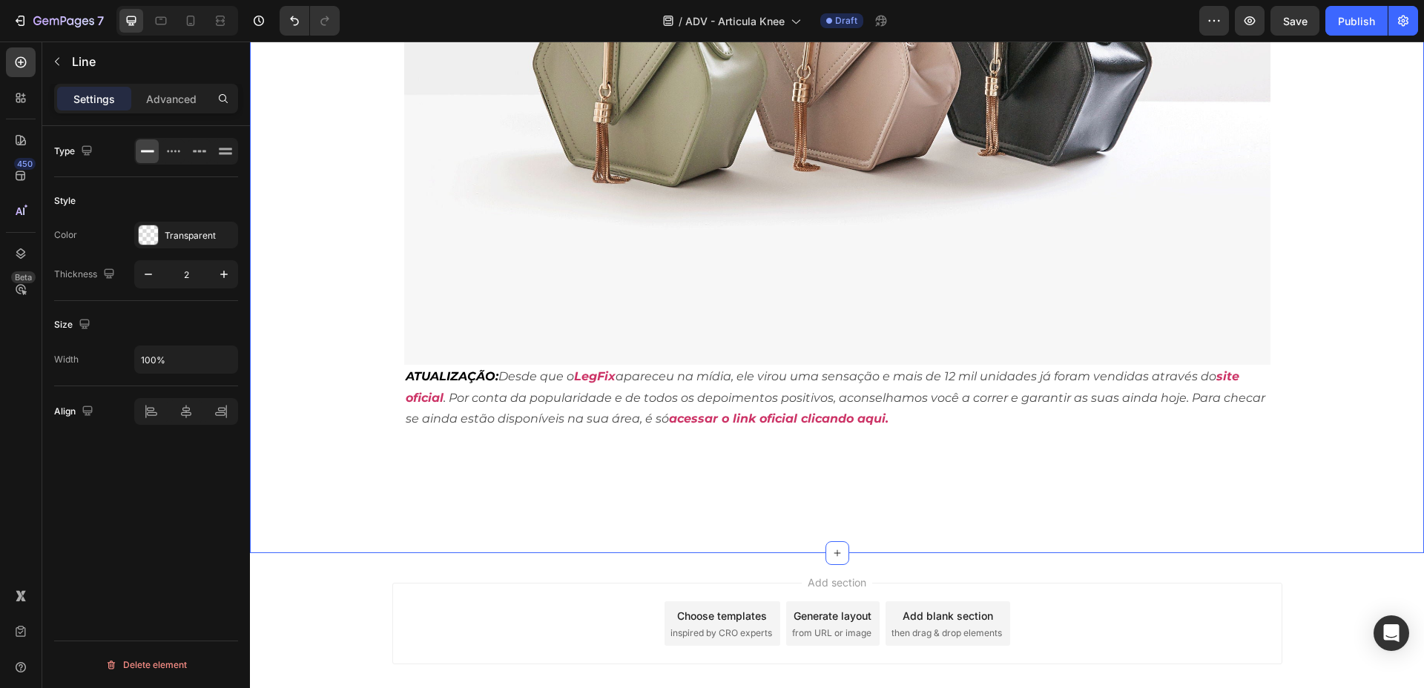
click at [661, 467] on div "Title Line" at bounding box center [837, 476] width 866 height 19
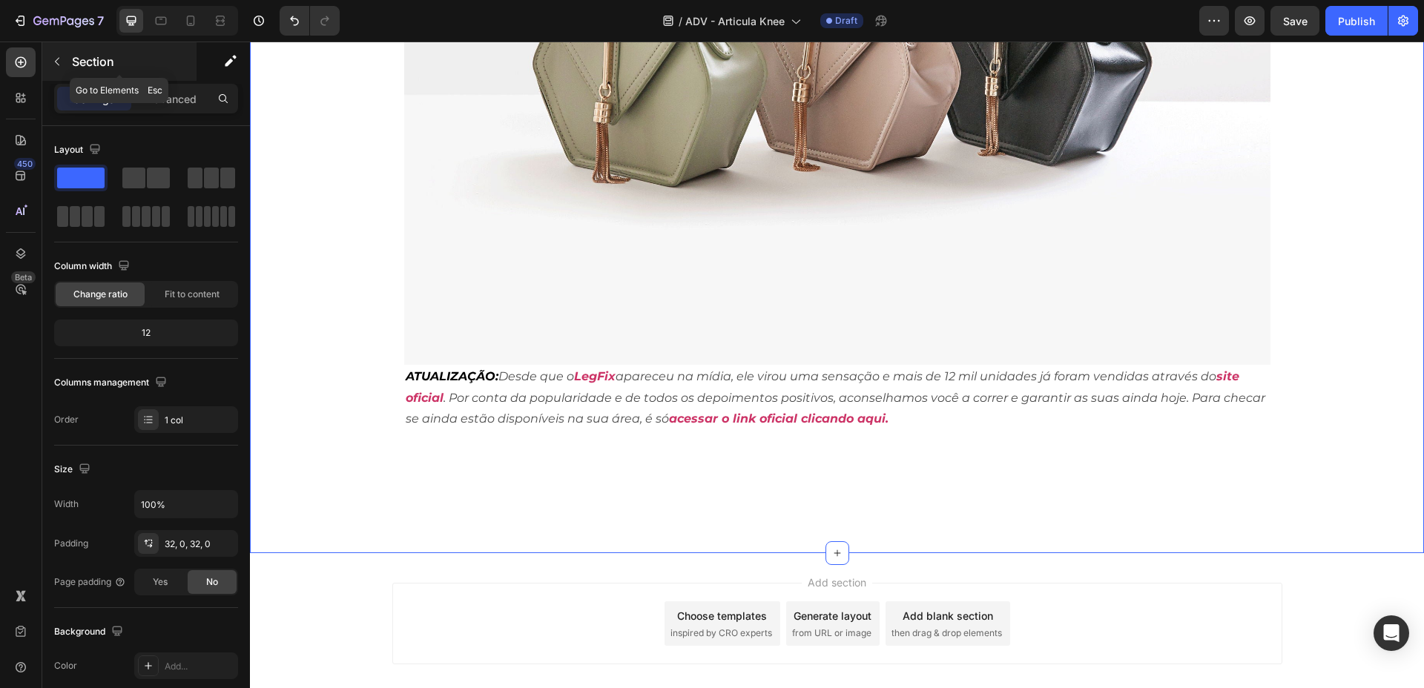
click at [90, 67] on p "Section" at bounding box center [133, 62] width 122 height 18
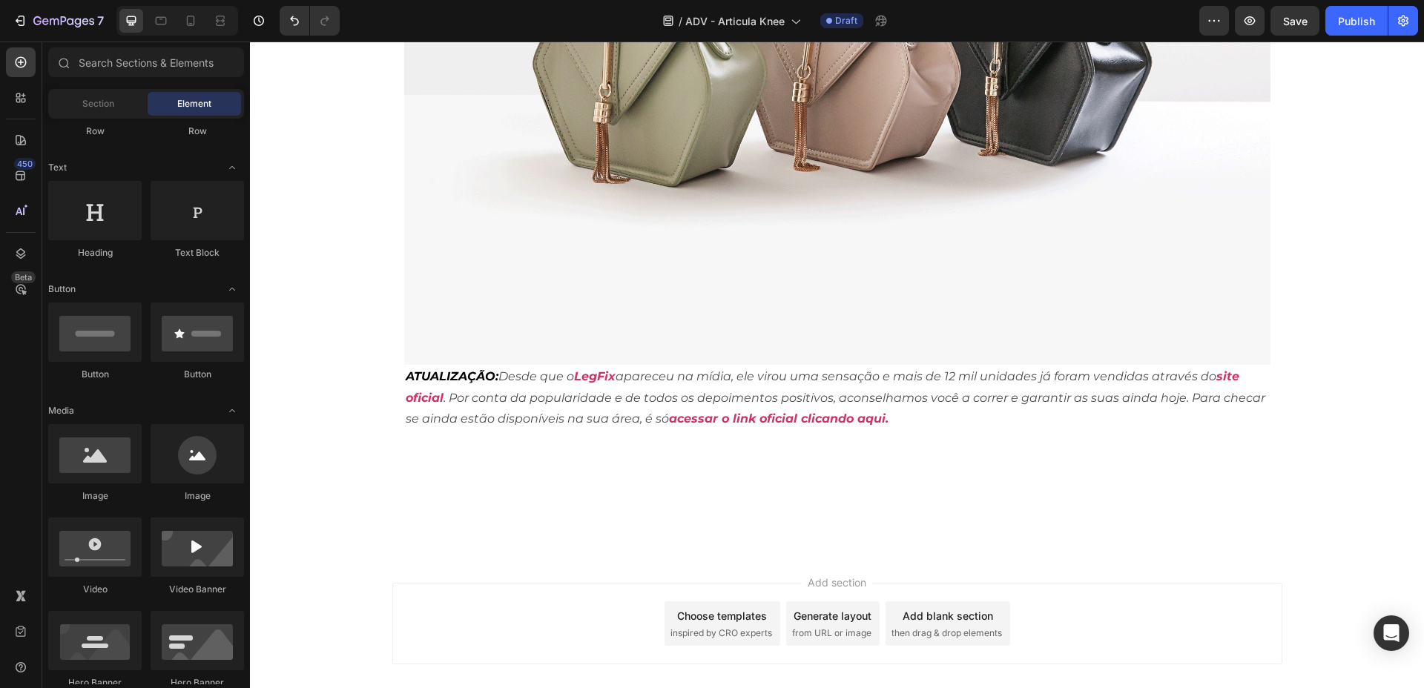
scroll to position [0, 0]
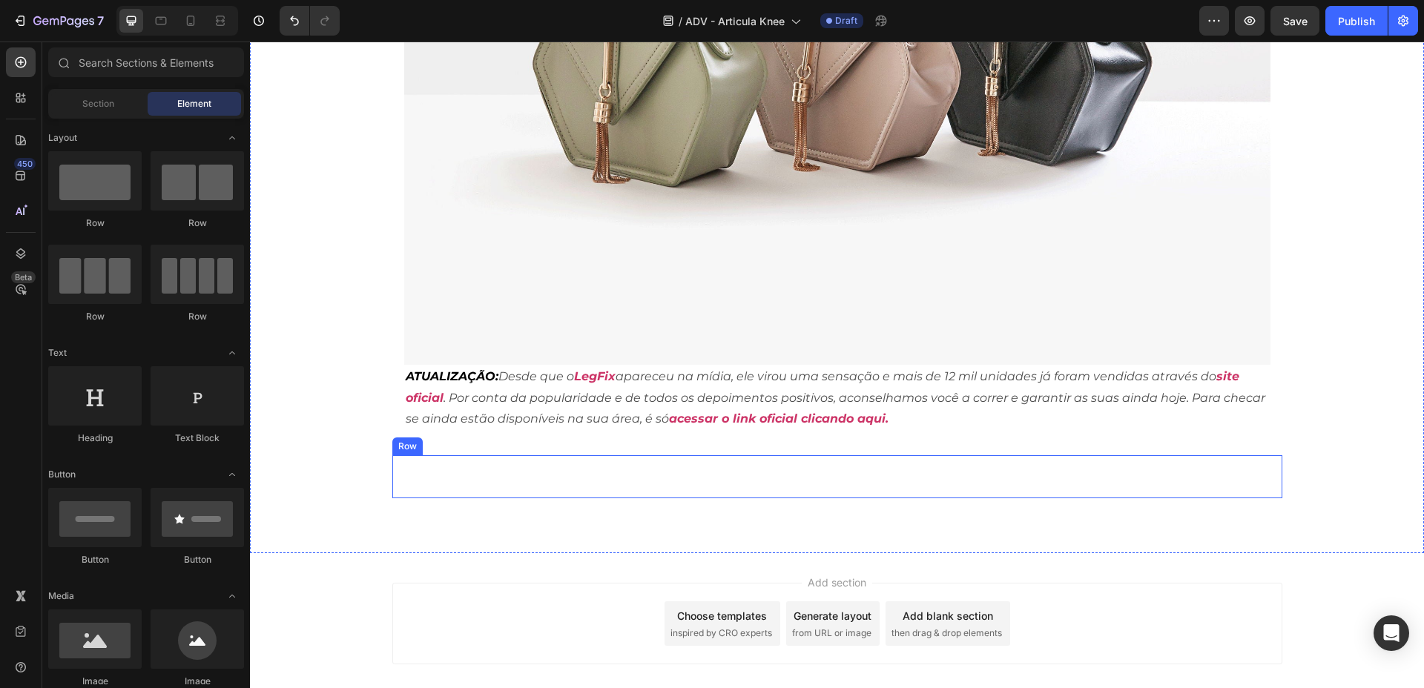
click at [537, 466] on div "Title Line Row" at bounding box center [837, 476] width 890 height 43
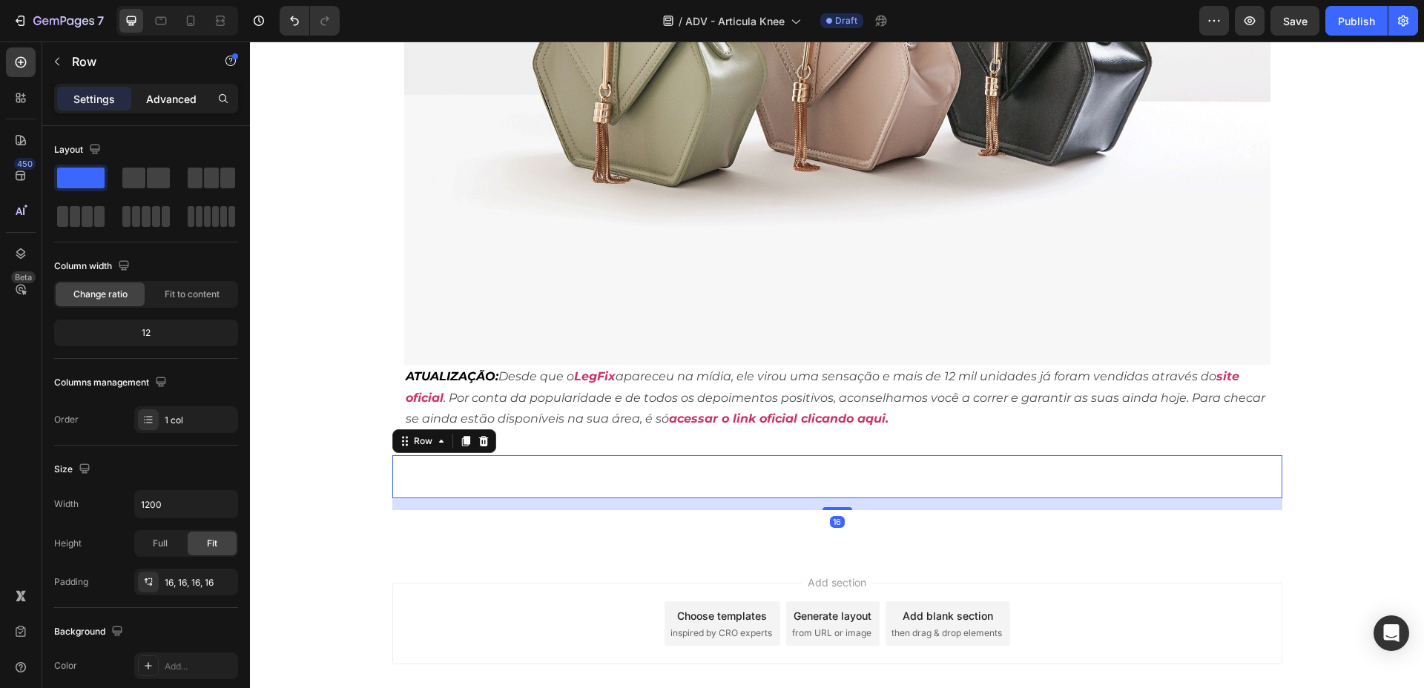
click at [165, 94] on p "Advanced" at bounding box center [171, 99] width 50 height 16
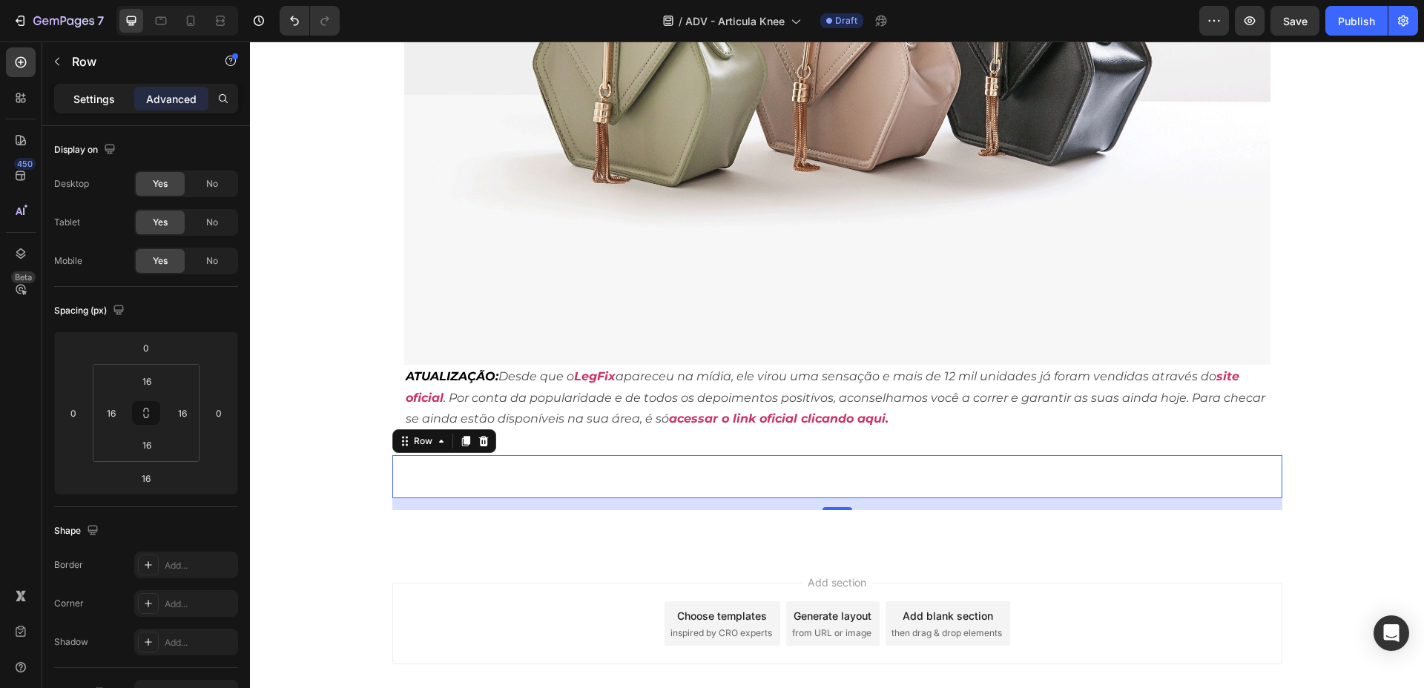
click at [99, 108] on div "Settings" at bounding box center [94, 99] width 74 height 24
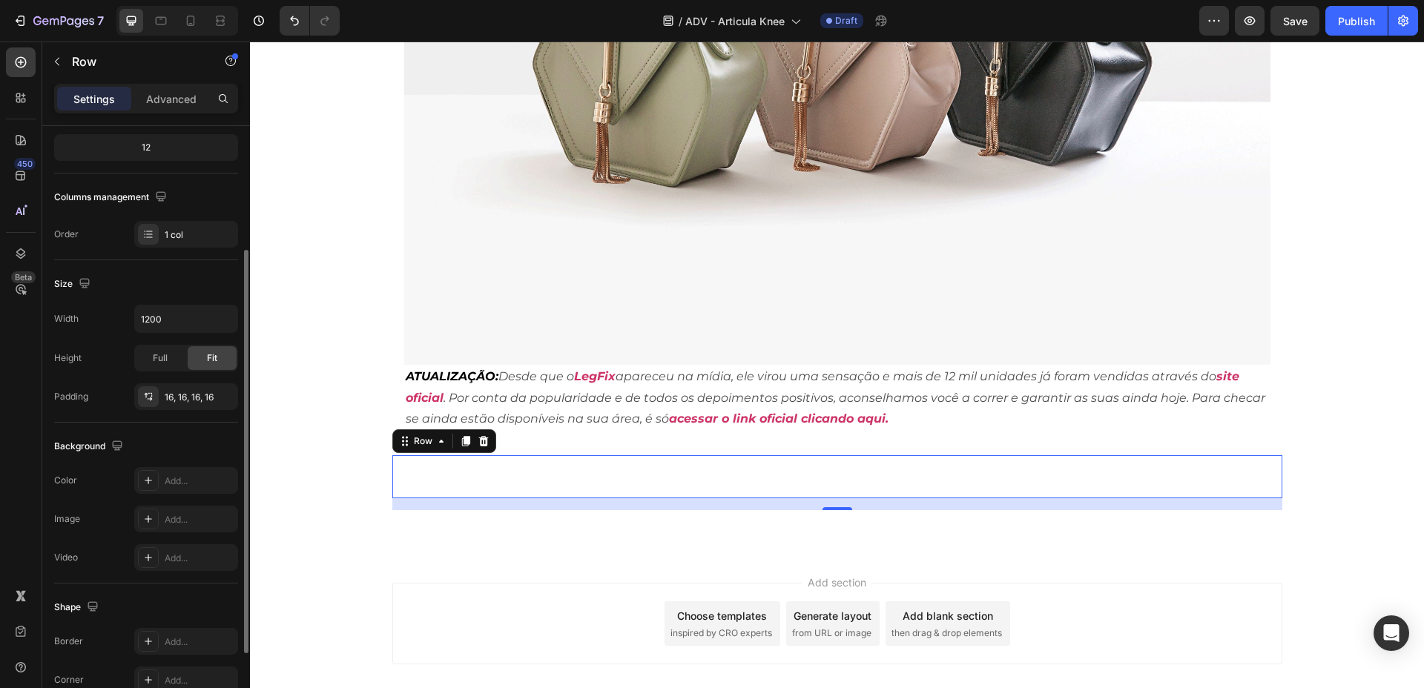
scroll to position [300, 0]
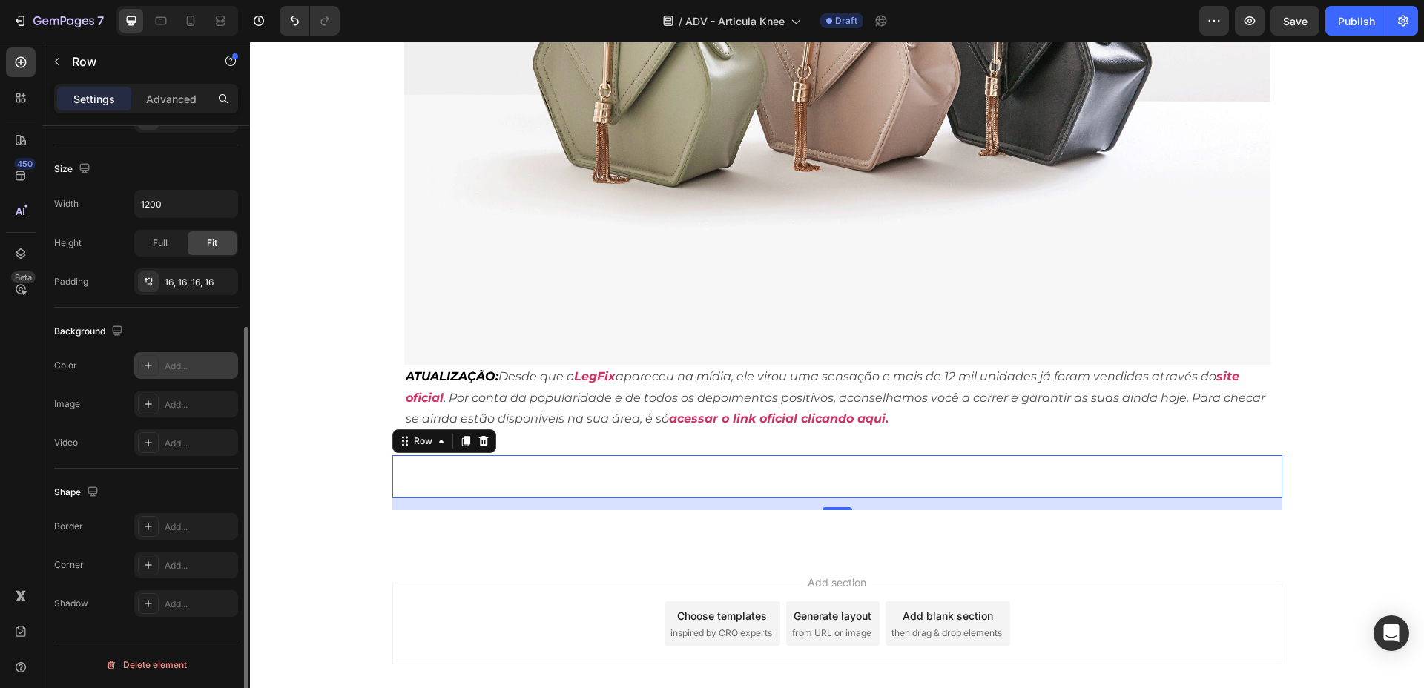
click at [192, 362] on div "Add..." at bounding box center [200, 366] width 70 height 13
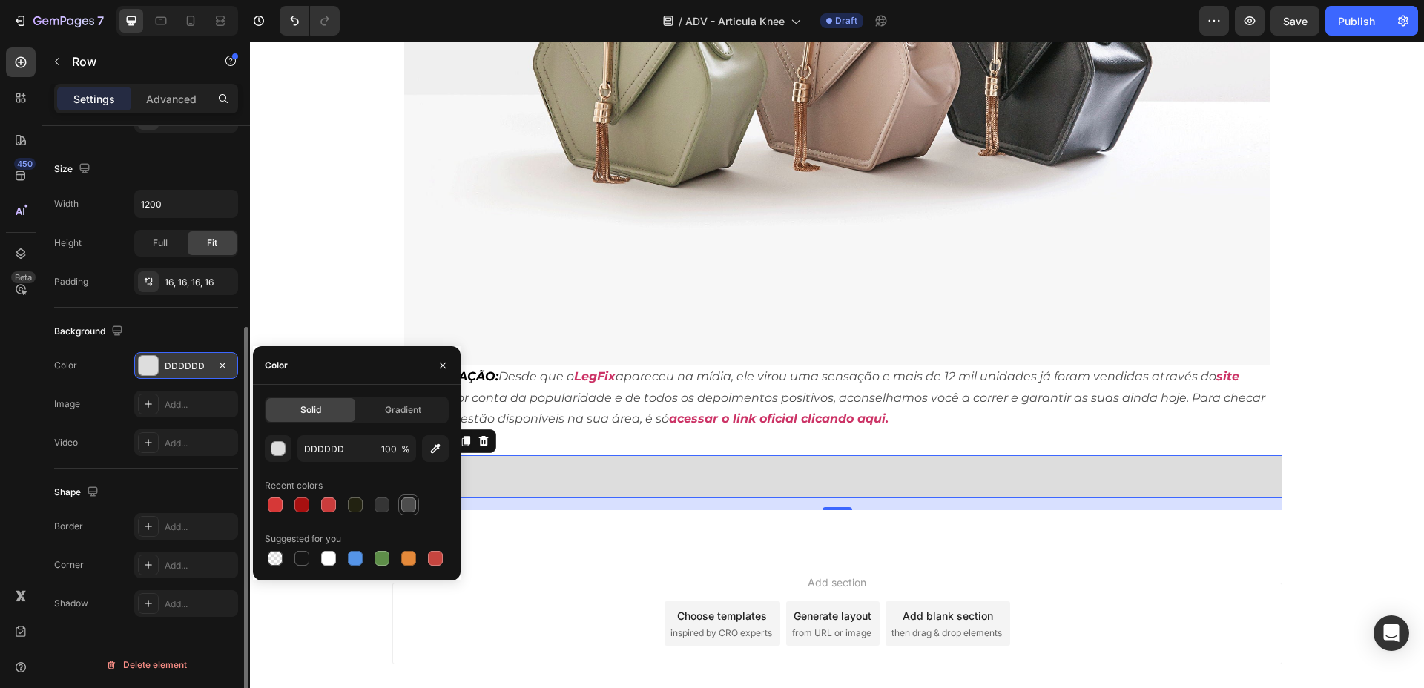
click at [400, 501] on div at bounding box center [409, 505] width 18 height 18
type input "4D4D4D"
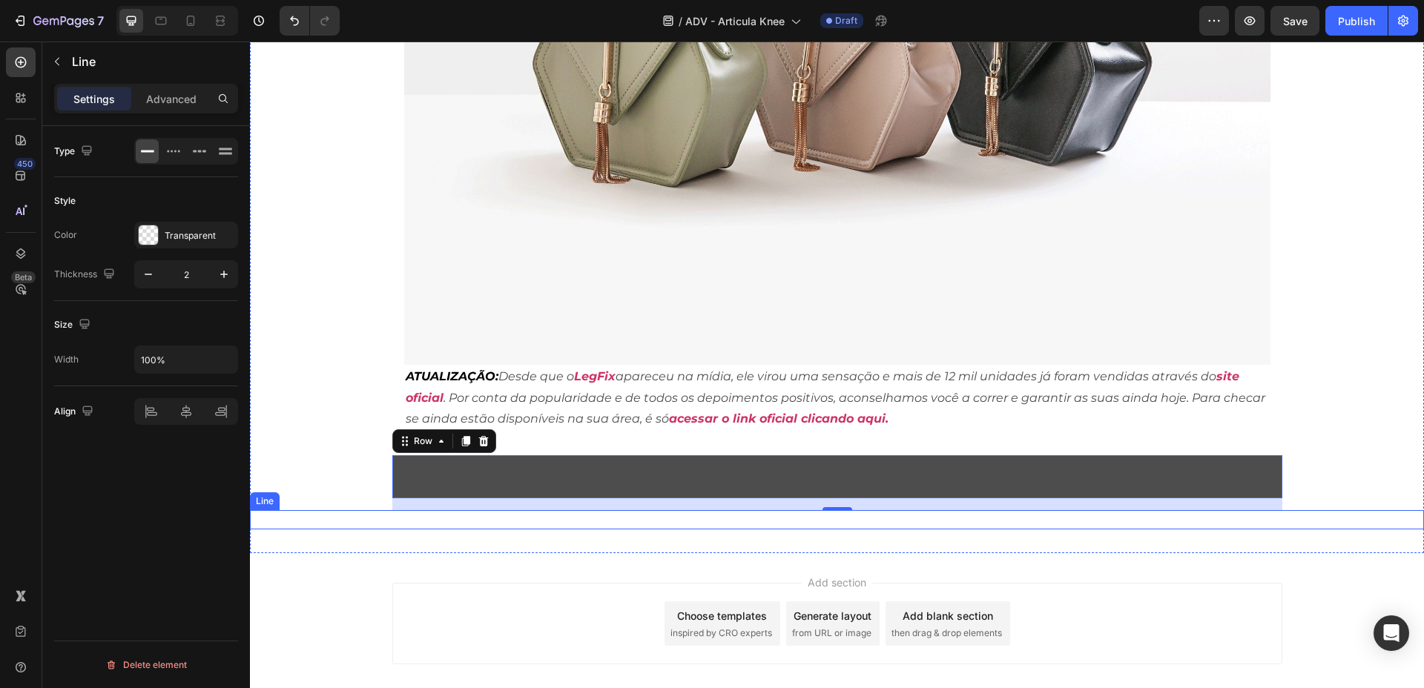
click at [563, 510] on div "Title Line" at bounding box center [837, 519] width 1174 height 19
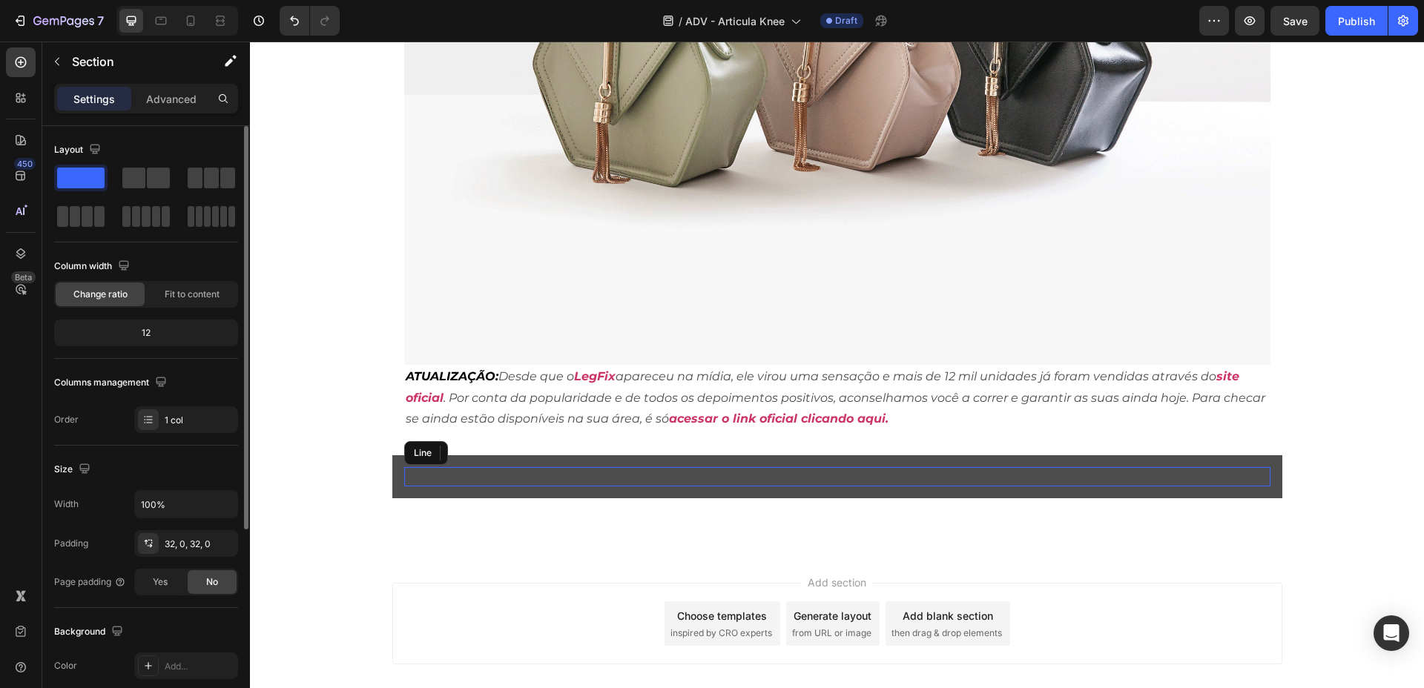
click at [408, 467] on div "Title Line" at bounding box center [837, 476] width 866 height 19
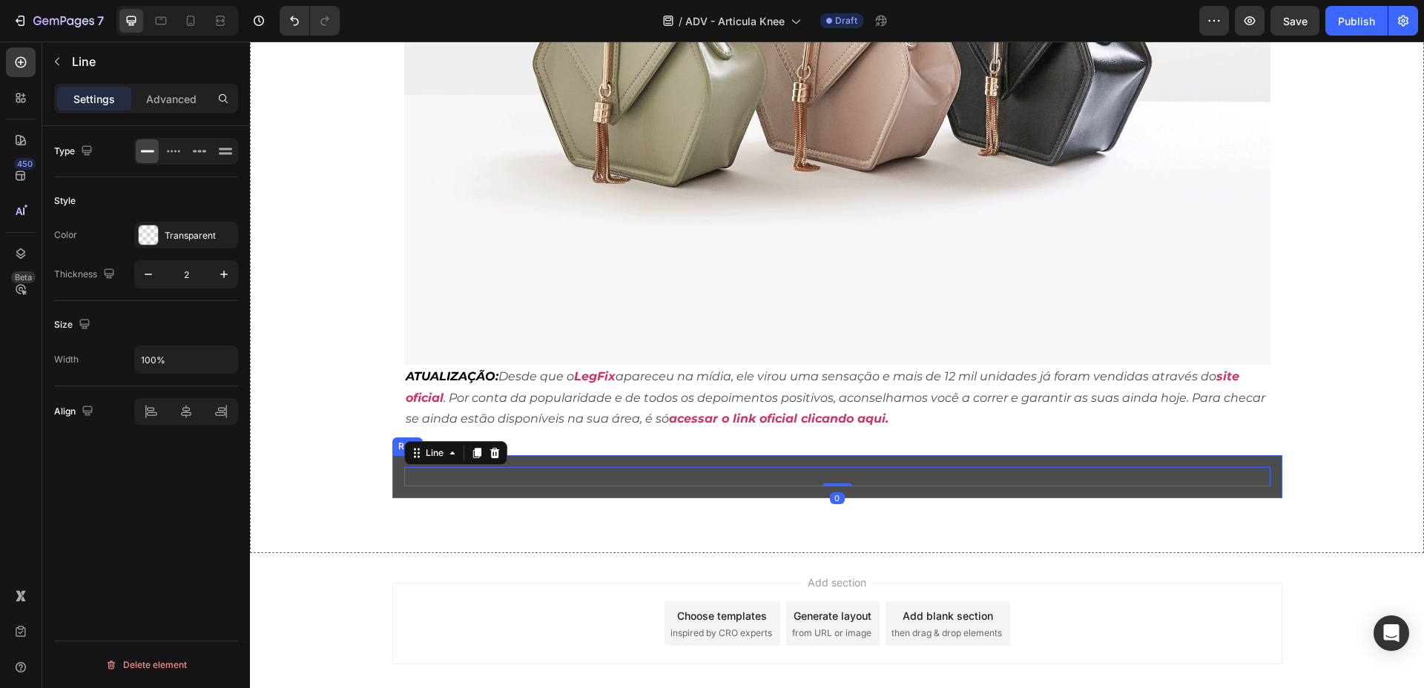
click at [552, 455] on div "Title Line 0 Row" at bounding box center [837, 476] width 890 height 43
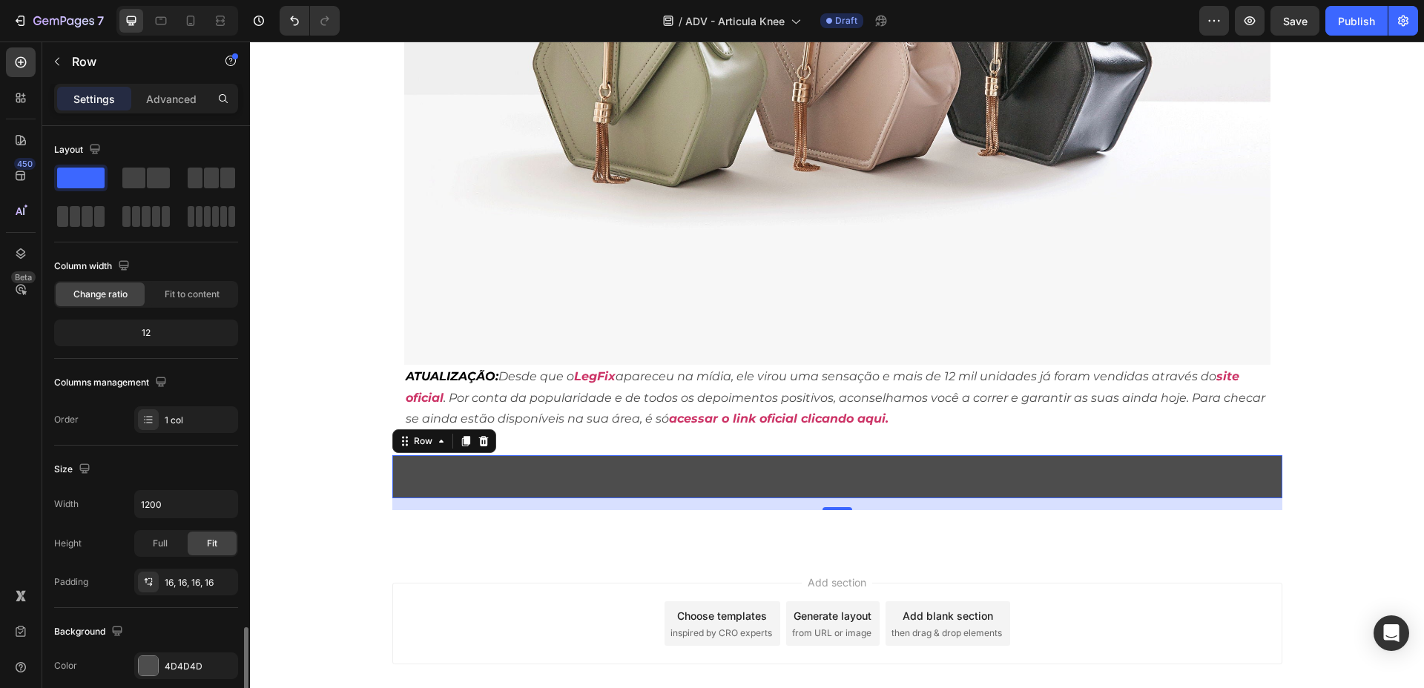
scroll to position [300, 0]
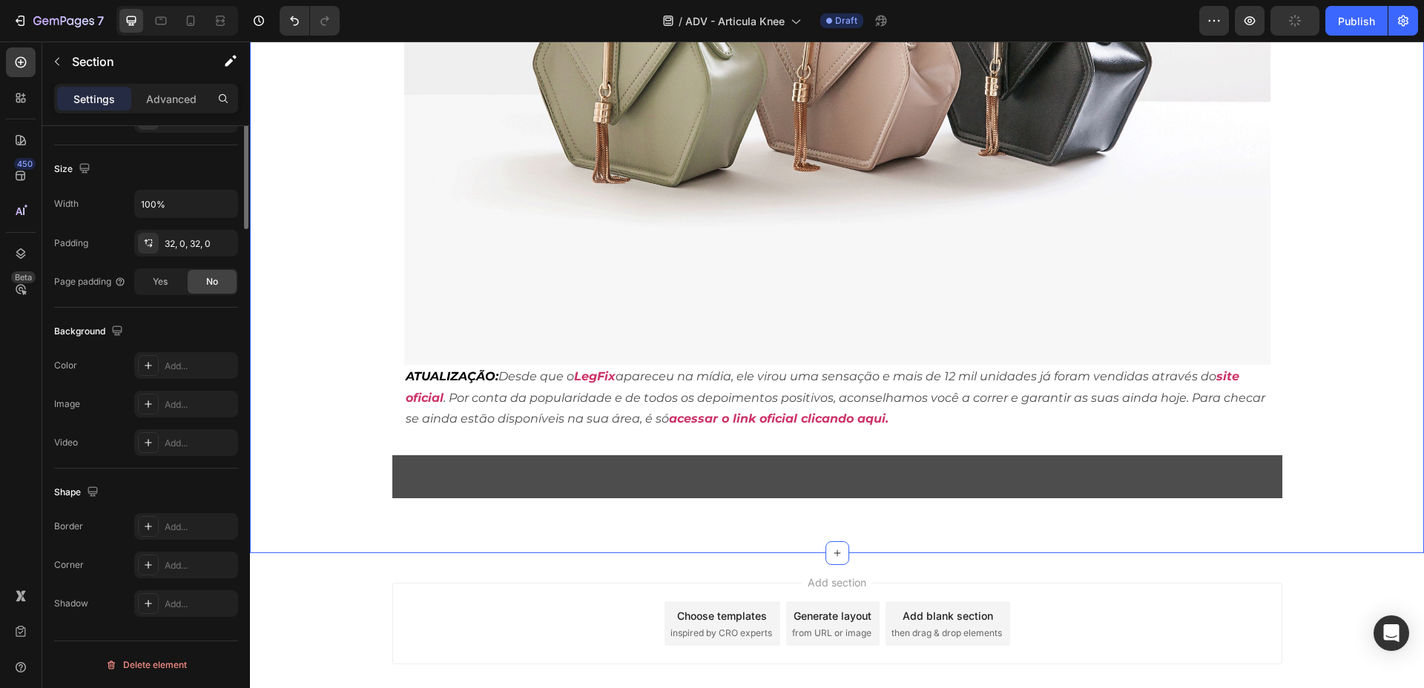
scroll to position [0, 0]
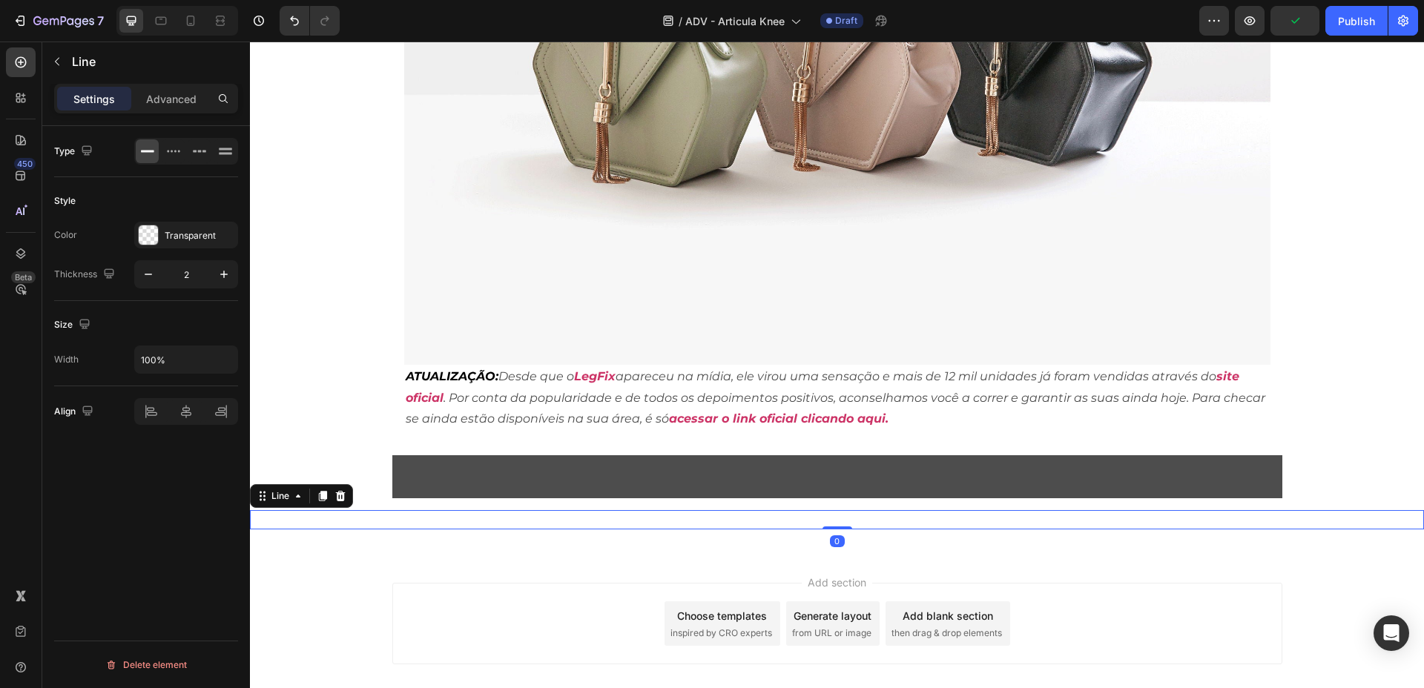
click at [527, 510] on div "Title Line 0" at bounding box center [837, 519] width 1174 height 19
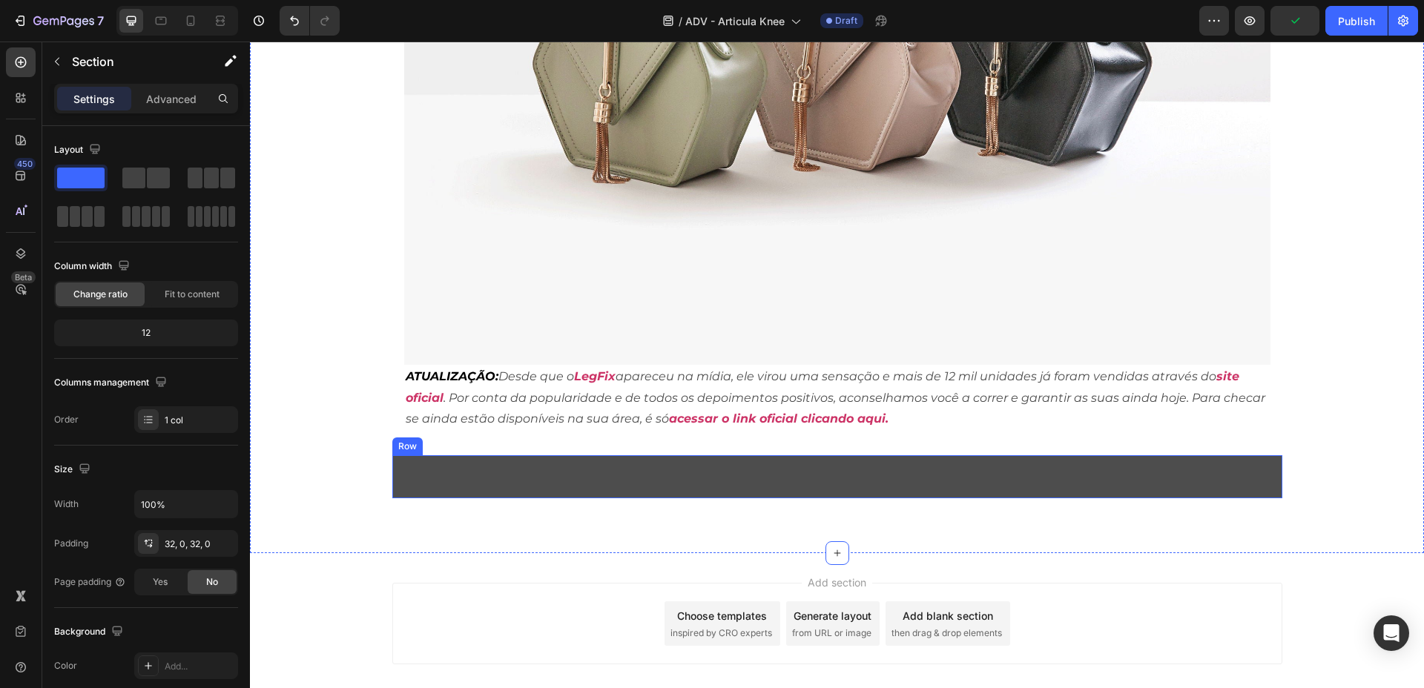
click at [515, 455] on div "Title Line Row" at bounding box center [837, 476] width 890 height 43
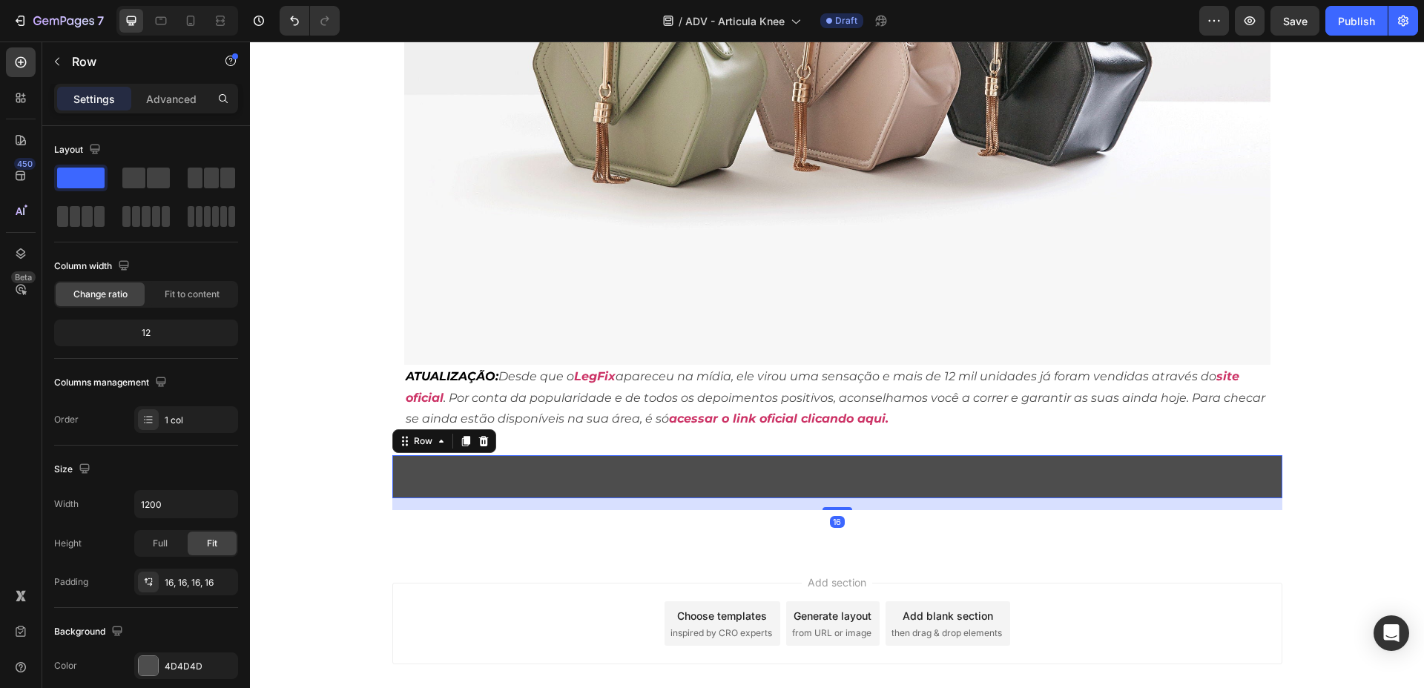
click at [508, 455] on div "Title Line Row 16" at bounding box center [837, 476] width 890 height 43
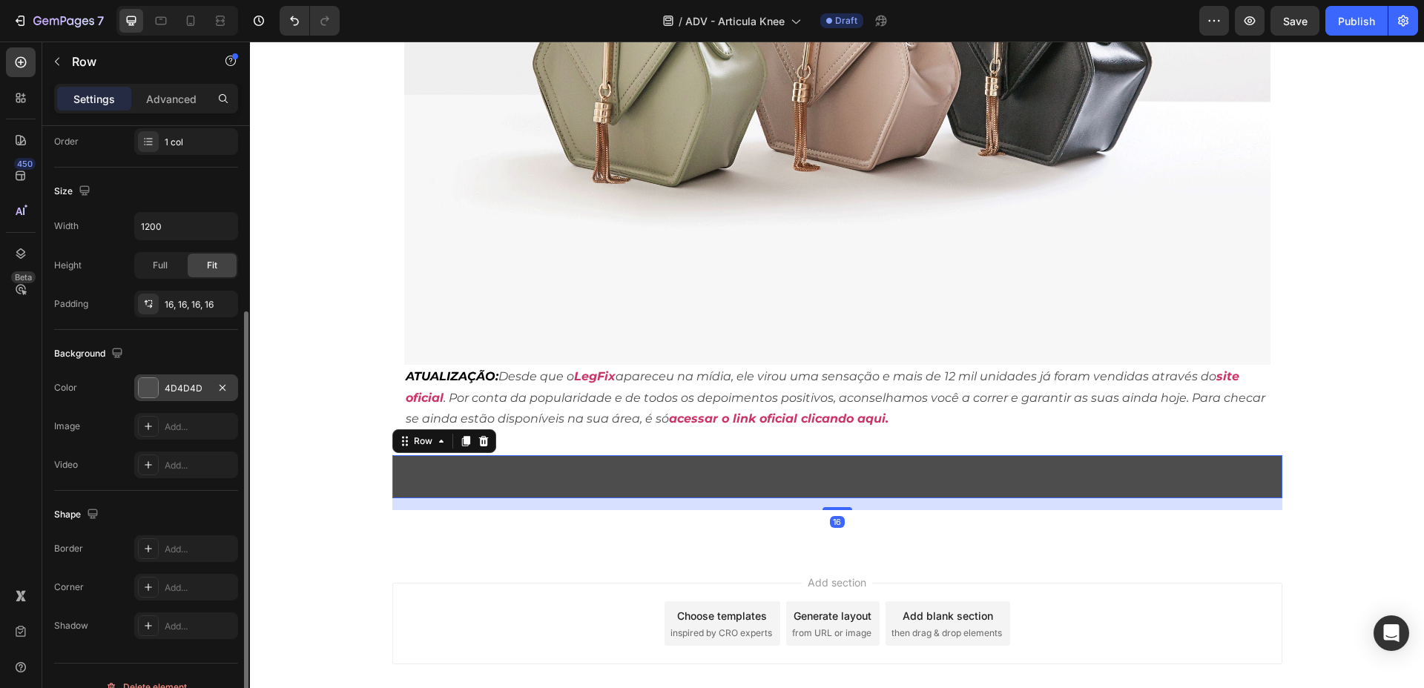
click at [185, 389] on div "4D4D4D" at bounding box center [186, 388] width 43 height 13
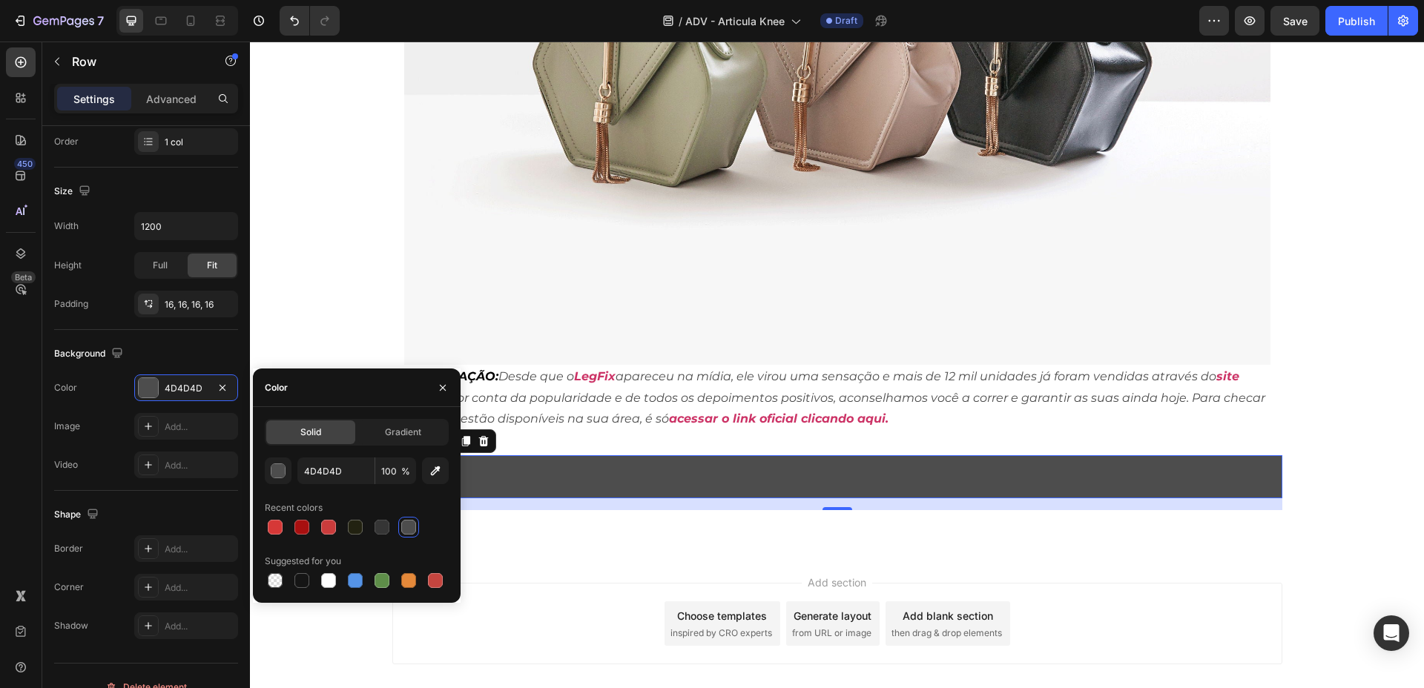
click at [404, 475] on span "%" at bounding box center [405, 471] width 9 height 13
click at [392, 472] on input "100" at bounding box center [395, 471] width 41 height 27
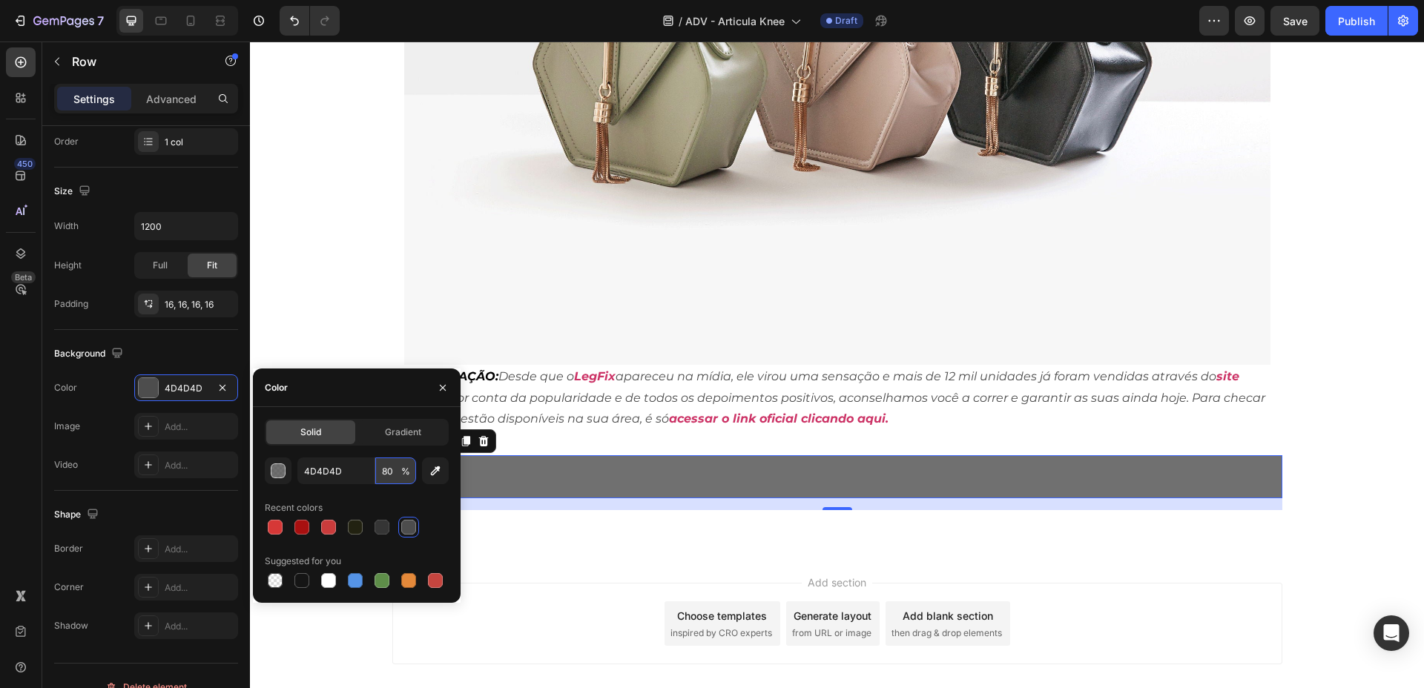
type input "8"
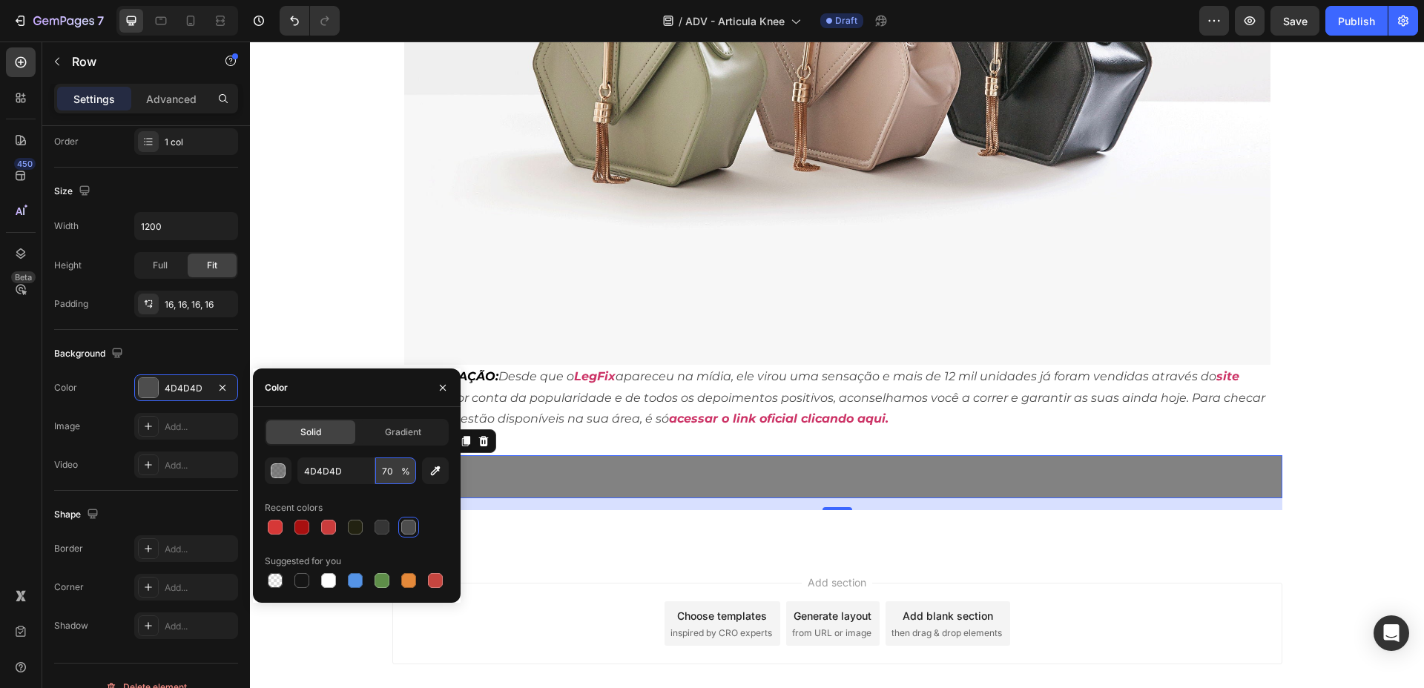
type input "70"
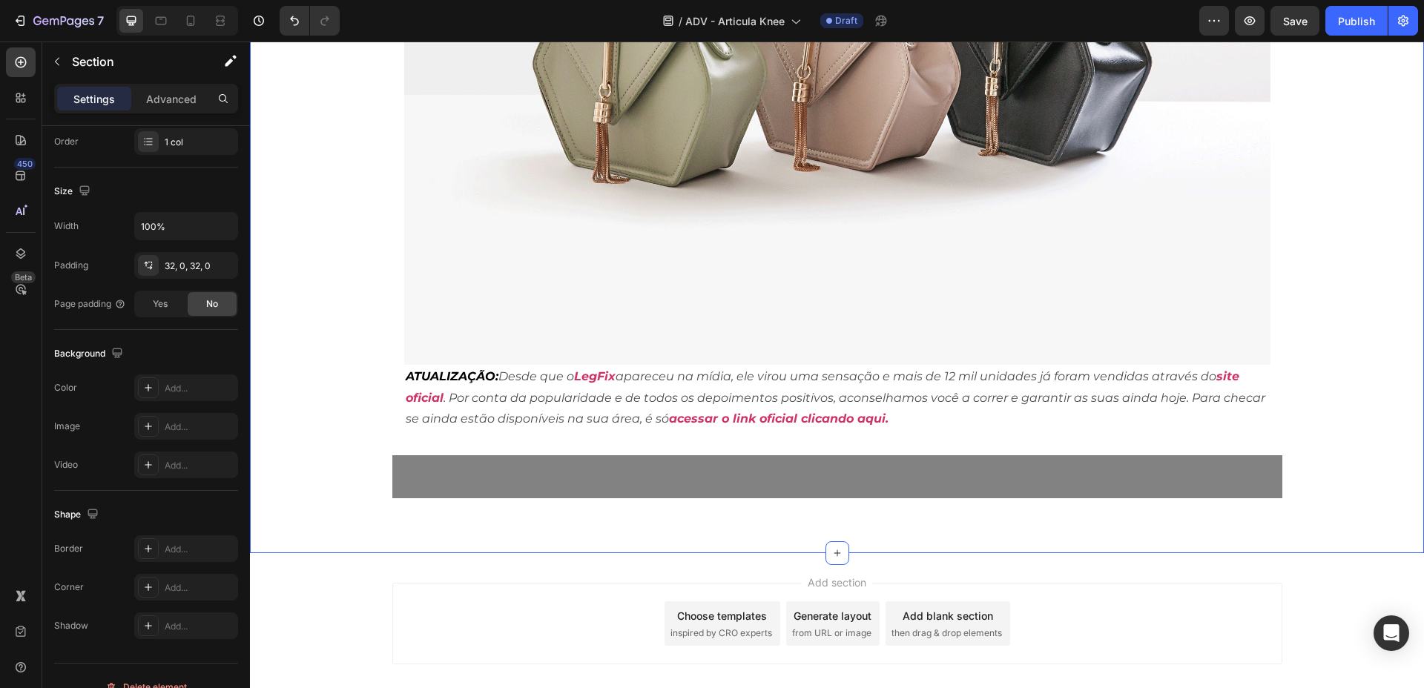
scroll to position [0, 0]
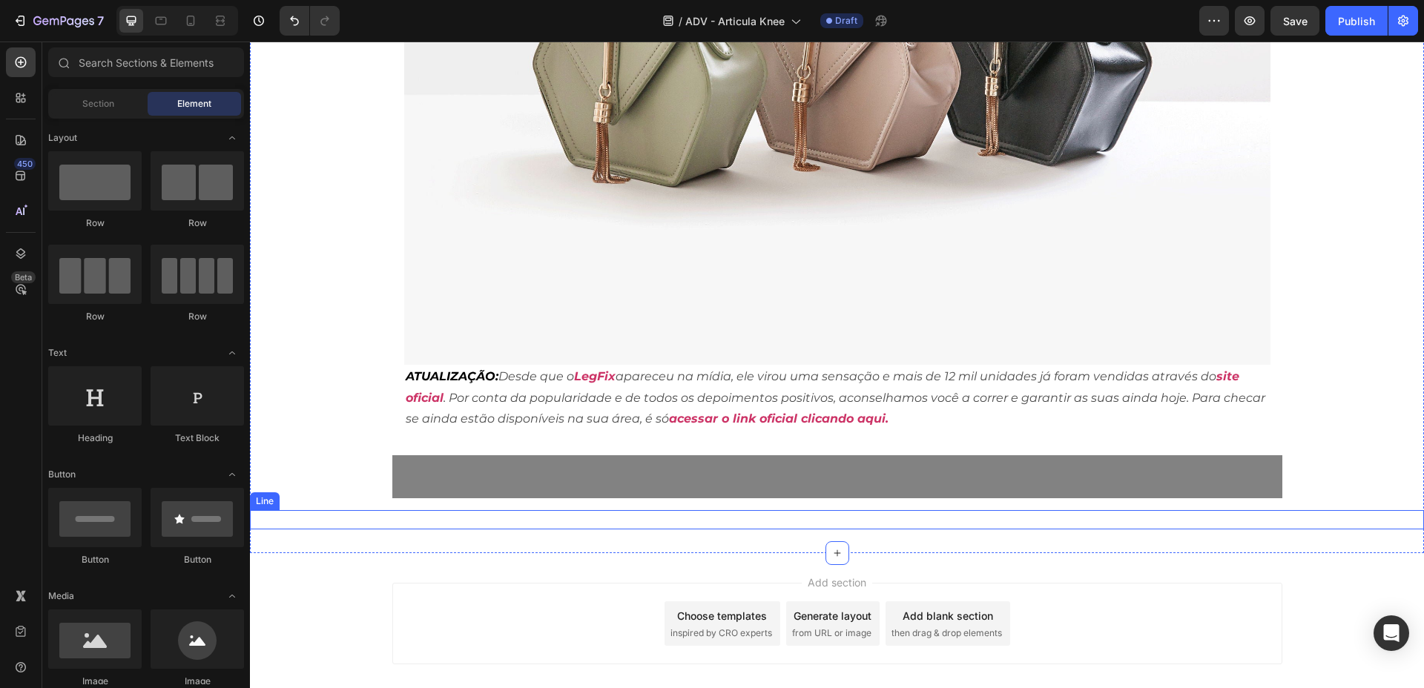
click at [504, 611] on div "Add section Choose templates inspired by CRO experts Generate layout from URL o…" at bounding box center [837, 624] width 890 height 82
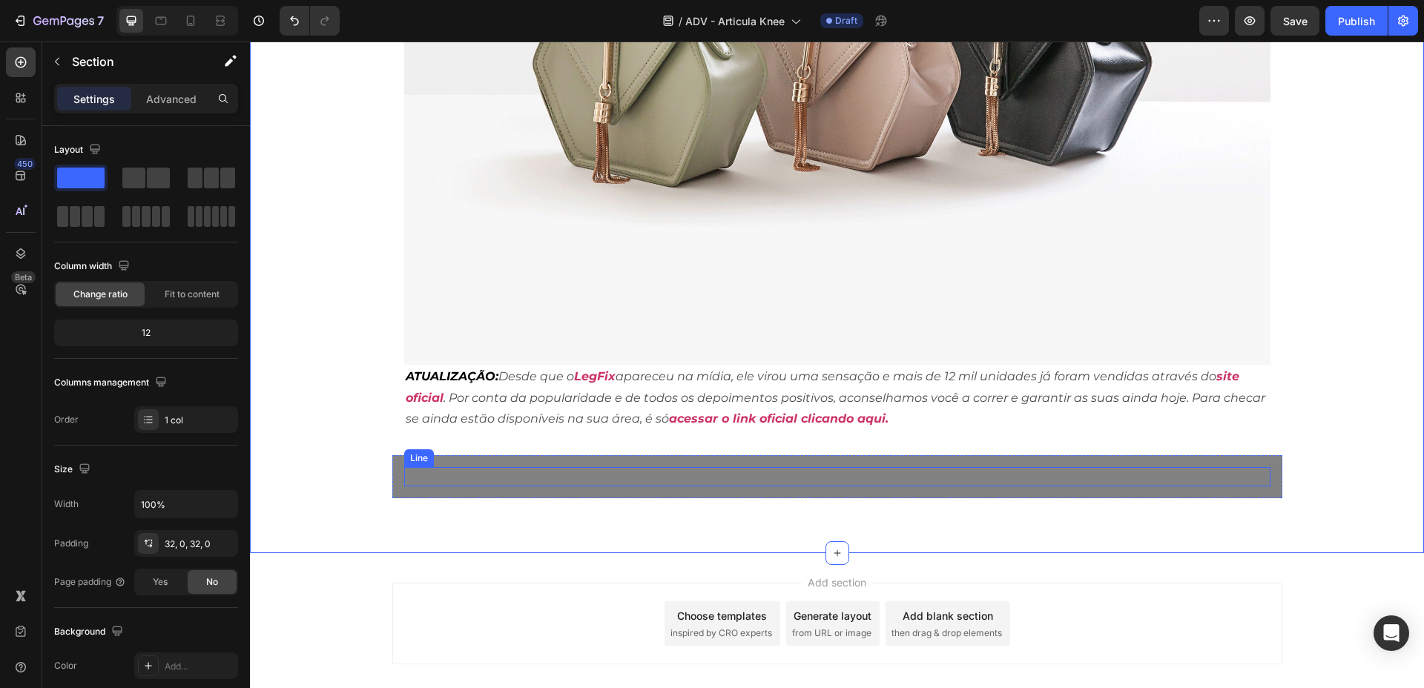
click at [492, 467] on div "Title Line" at bounding box center [837, 476] width 866 height 19
click at [831, 547] on icon at bounding box center [837, 553] width 12 height 12
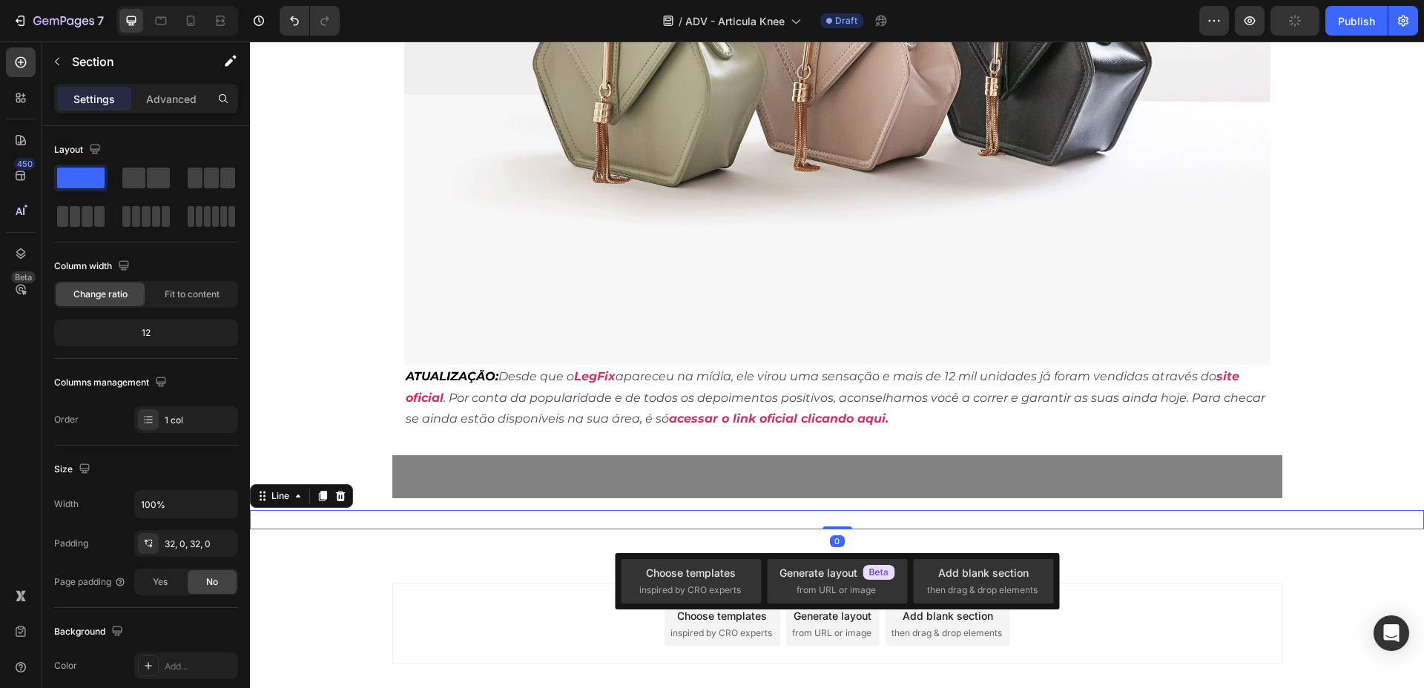
click at [378, 510] on div "Title Line 0" at bounding box center [837, 519] width 1174 height 19
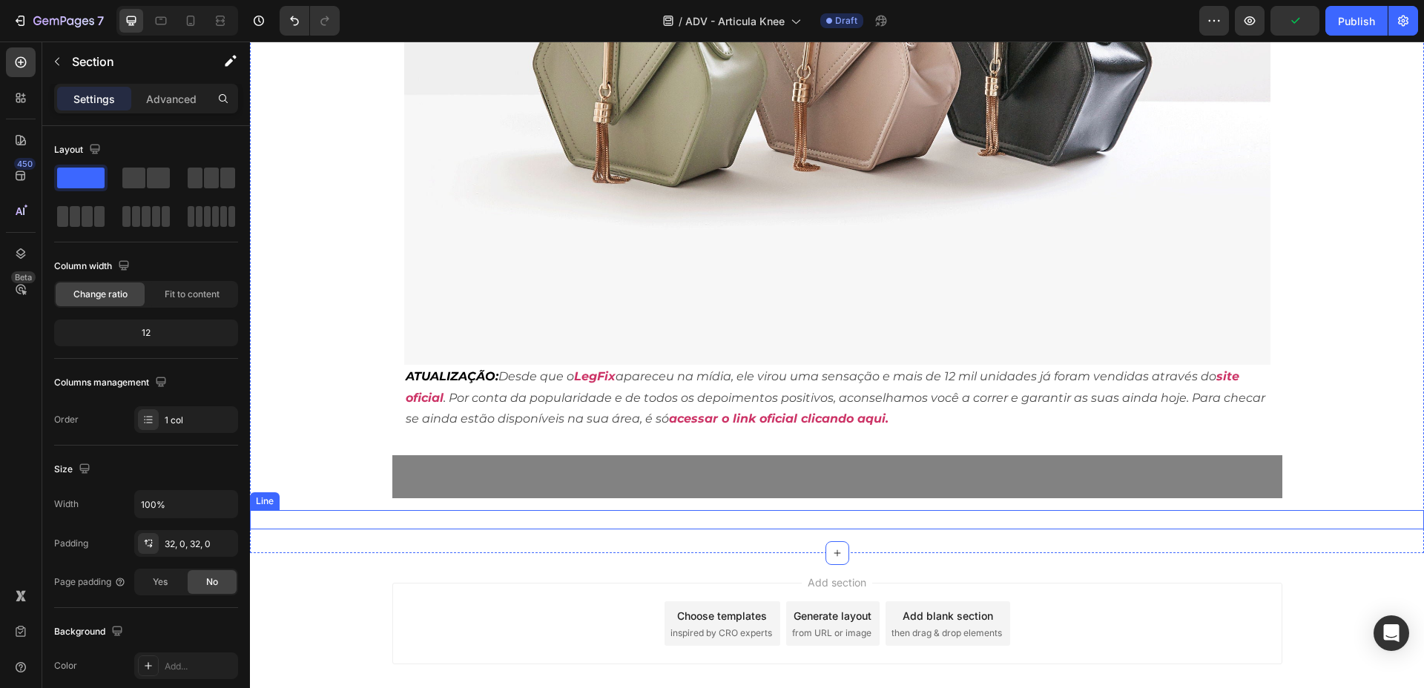
click at [375, 519] on div at bounding box center [837, 519] width 1174 height 1
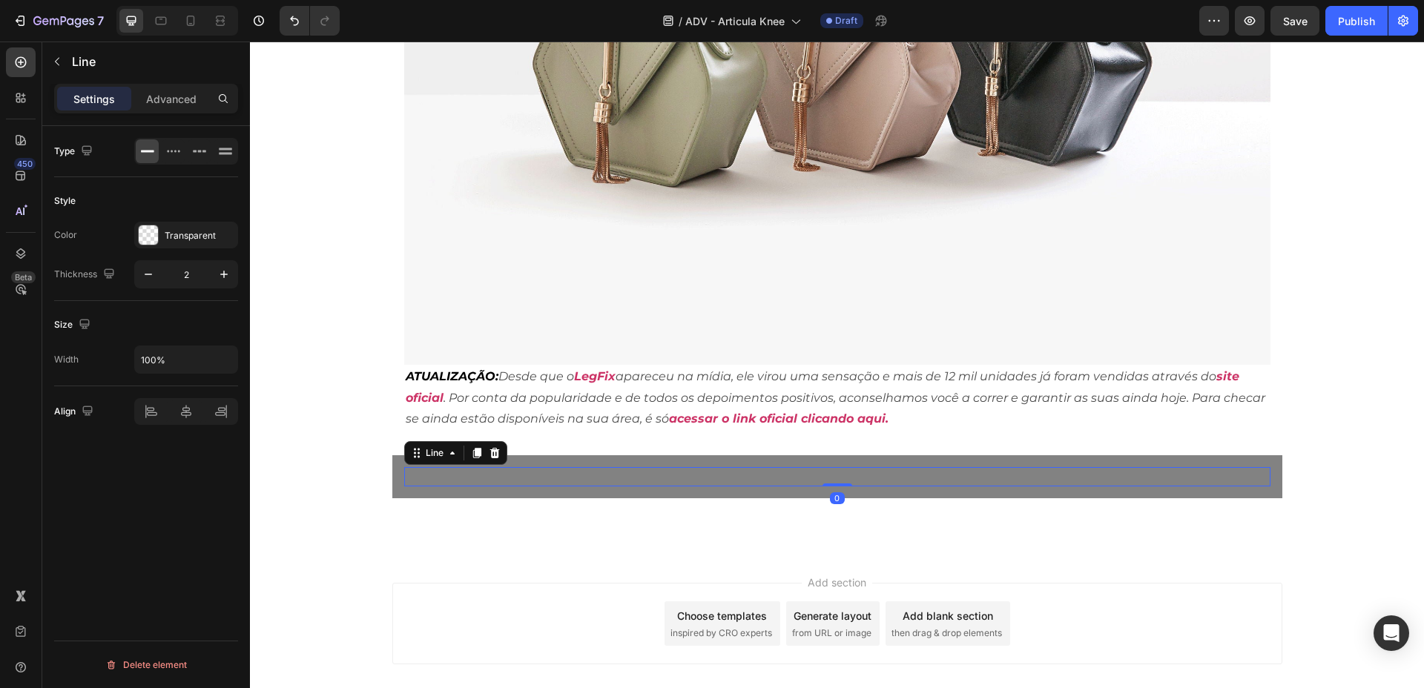
click at [546, 467] on div "Title Line 0" at bounding box center [837, 476] width 866 height 19
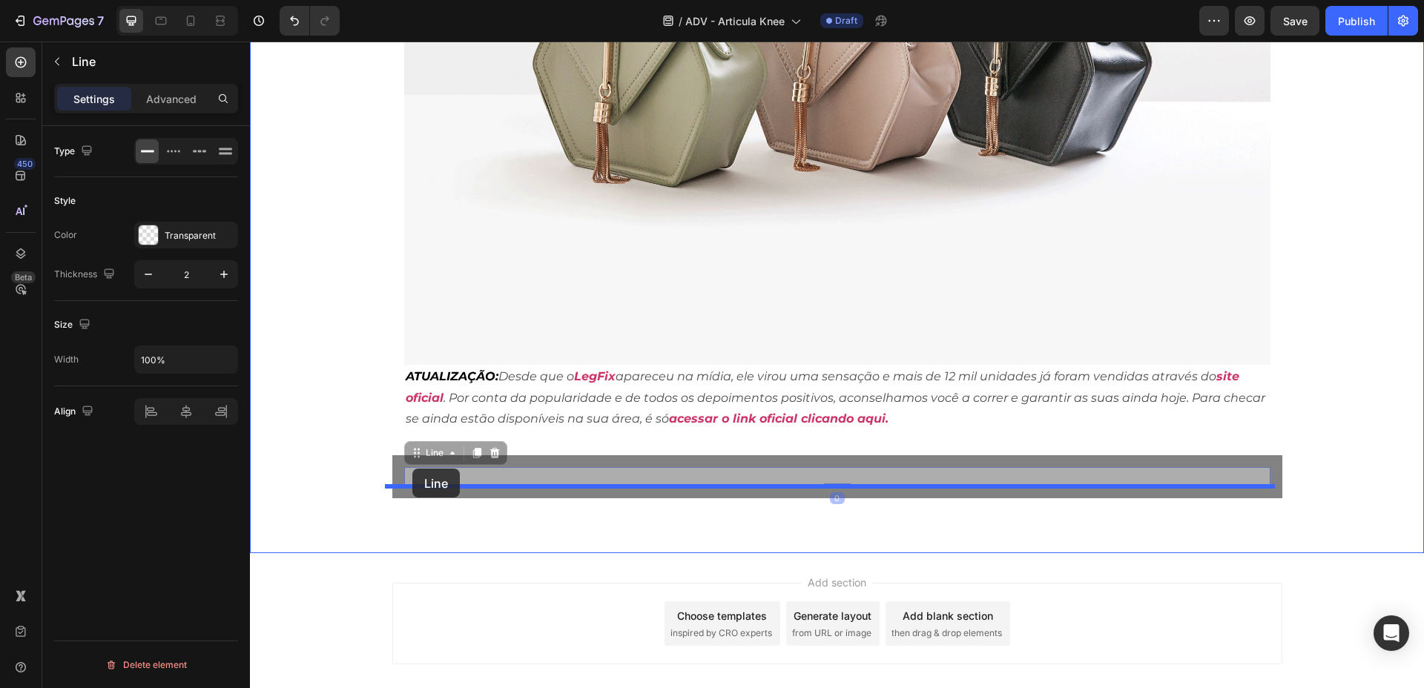
drag, startPoint x: 405, startPoint y: 427, endPoint x: 412, endPoint y: 469, distance: 42.2
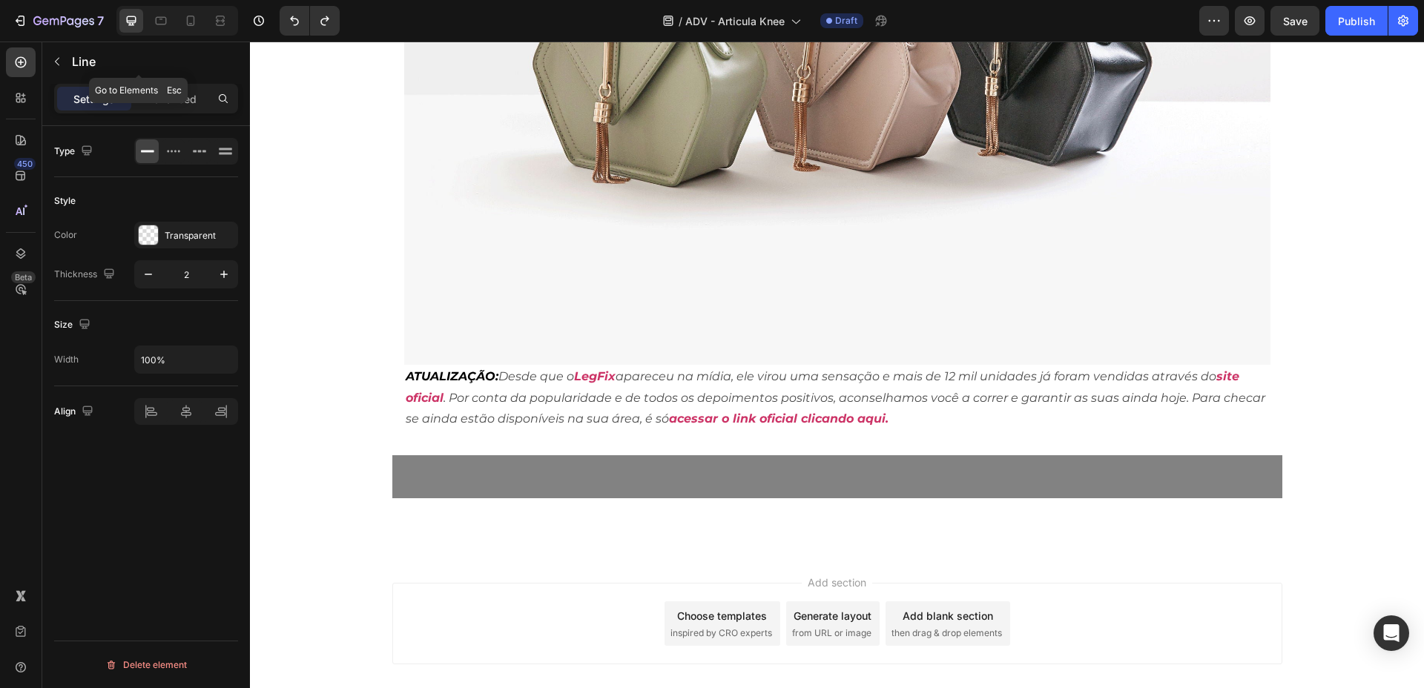
click at [72, 59] on p "Line" at bounding box center [152, 62] width 160 height 18
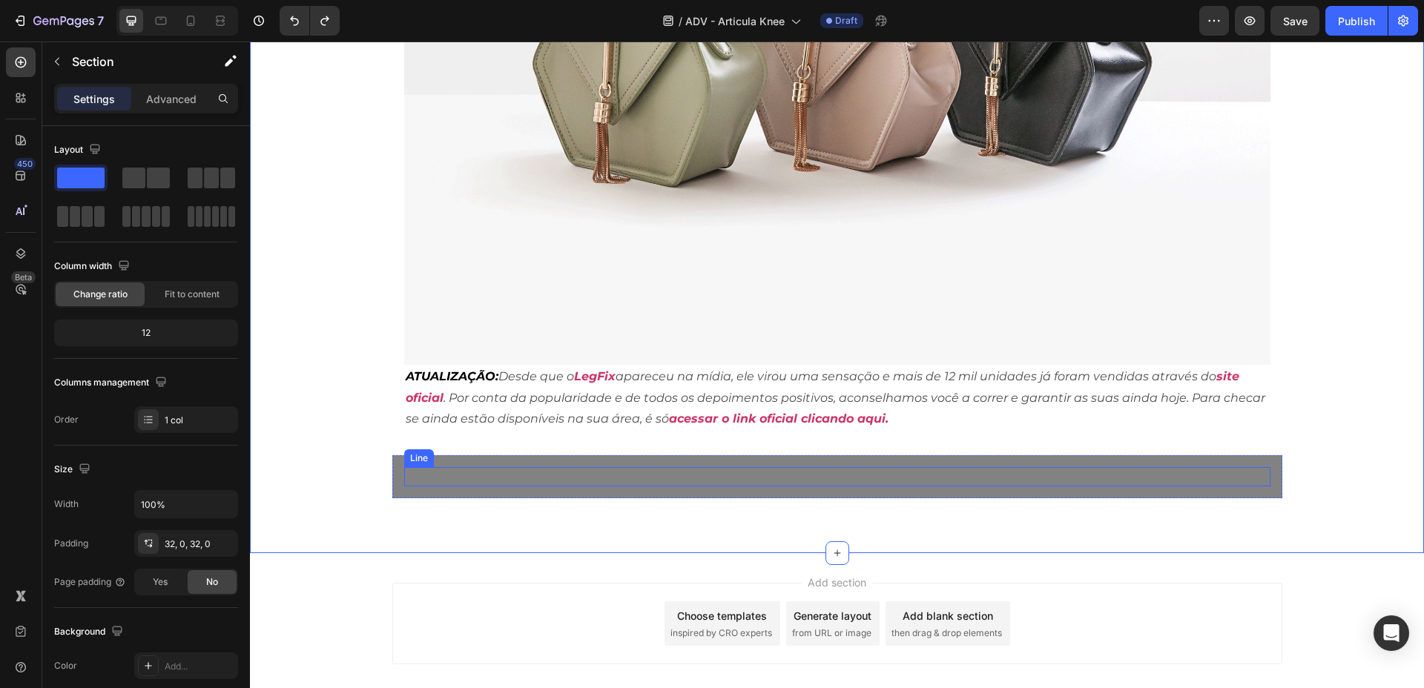
click at [425, 476] on div at bounding box center [837, 476] width 866 height 1
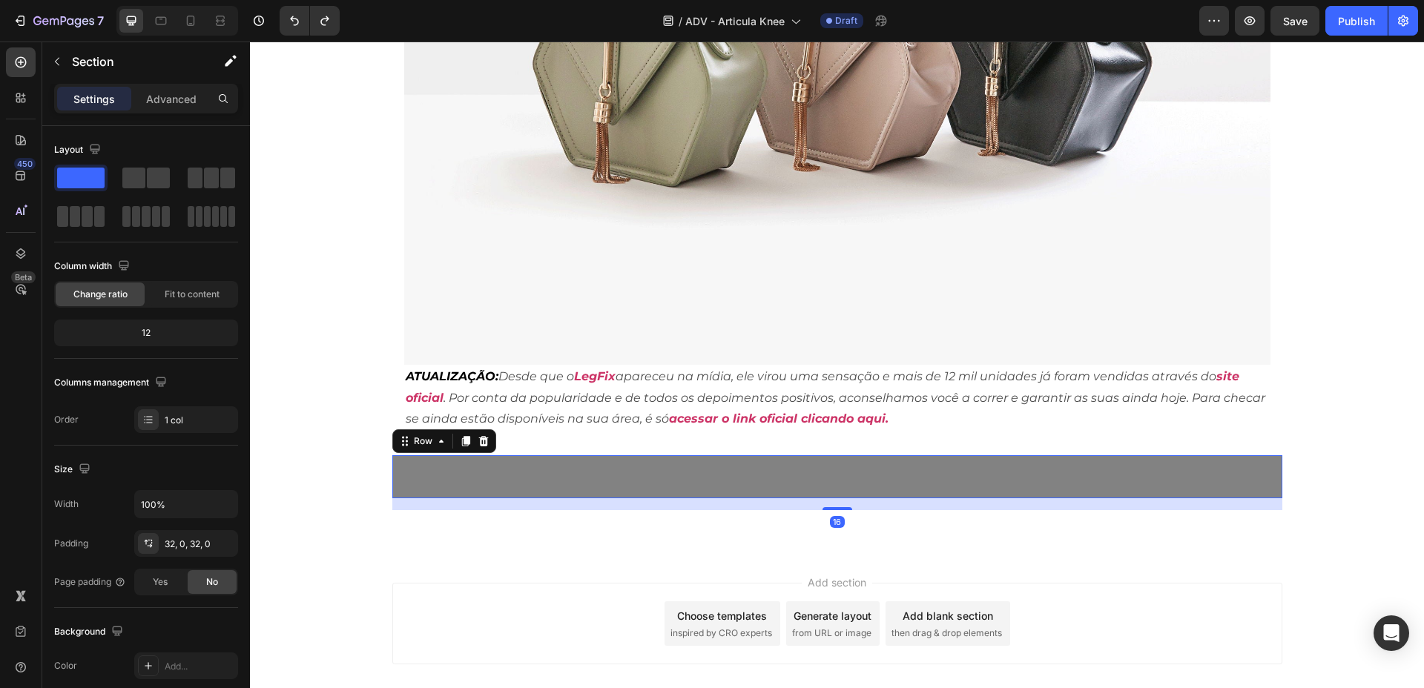
click at [409, 465] on div "Title Line Row 16" at bounding box center [837, 476] width 890 height 43
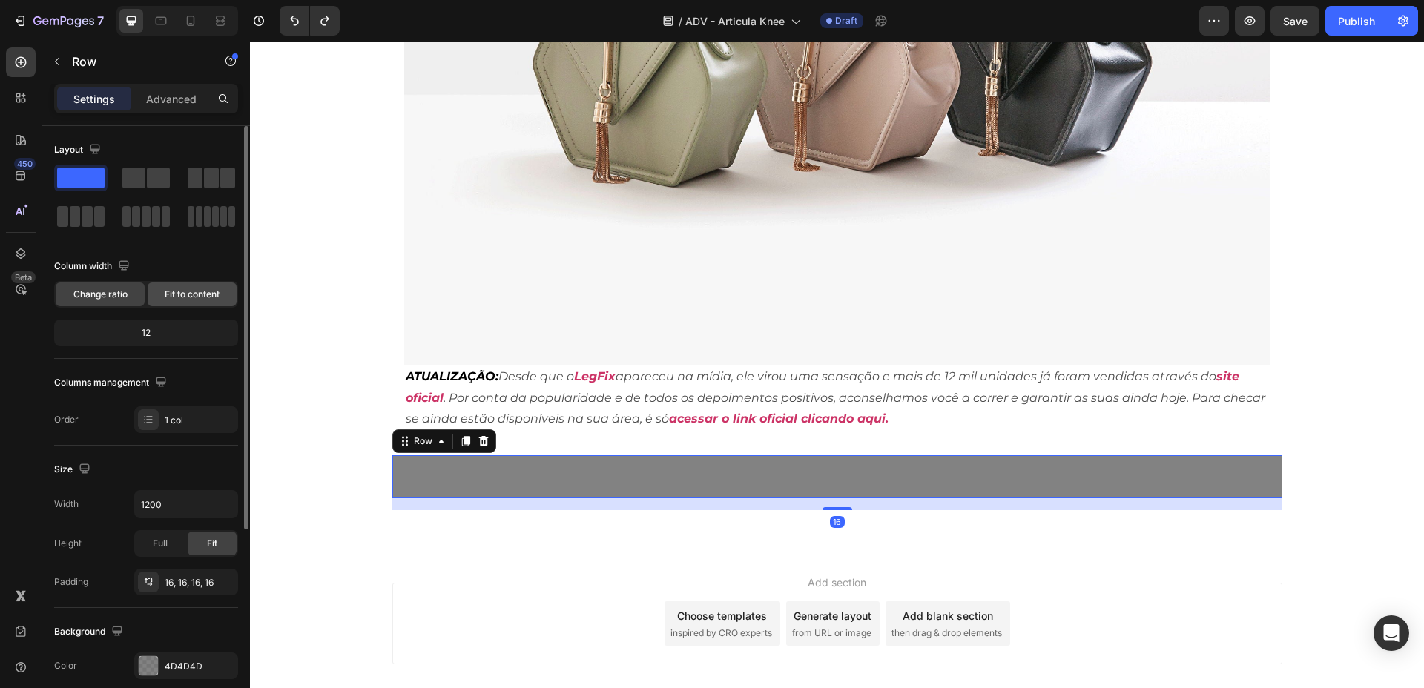
click at [187, 294] on span "Fit to content" at bounding box center [192, 294] width 55 height 13
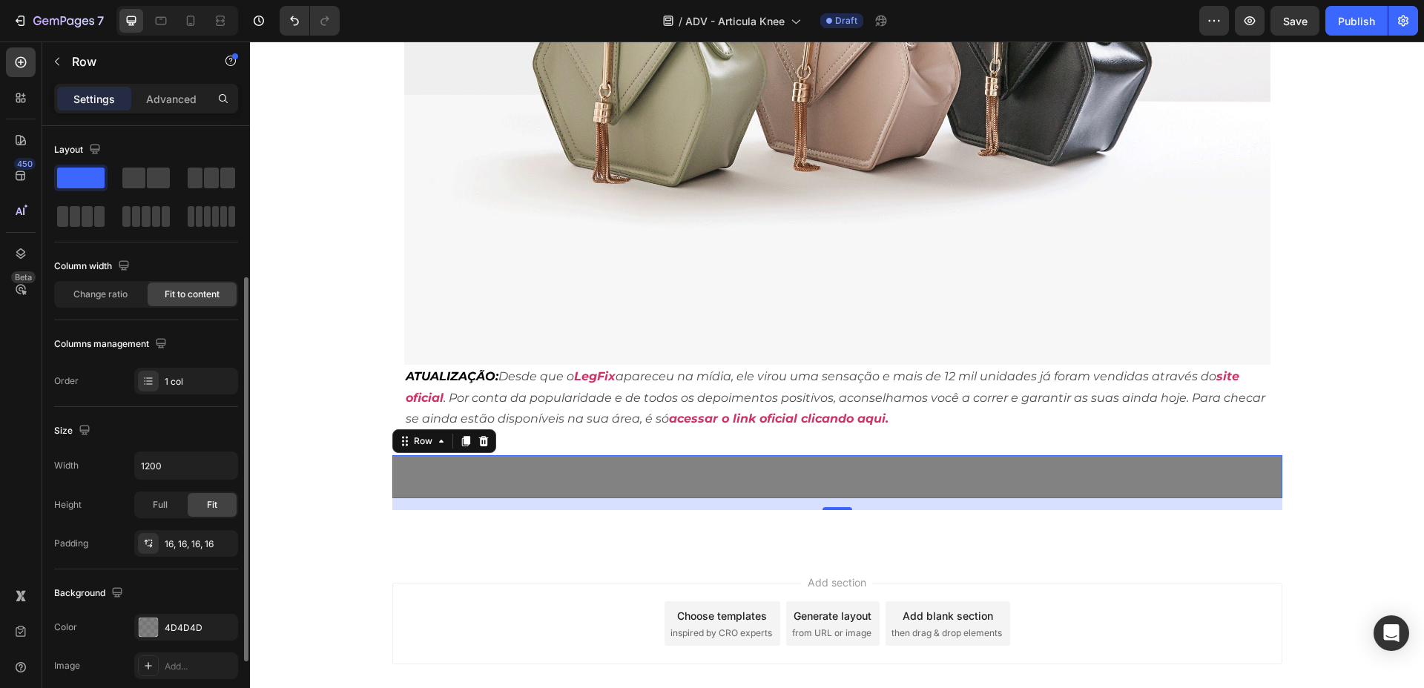
scroll to position [93, 0]
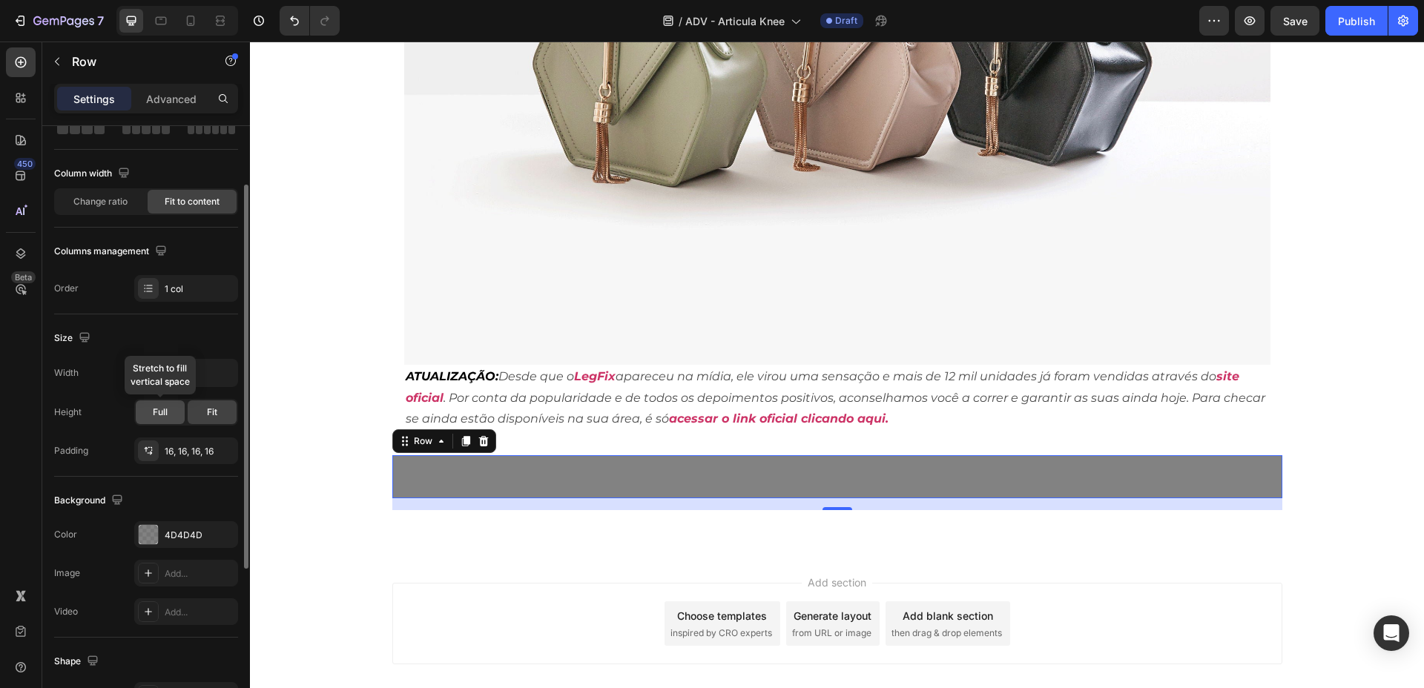
click at [154, 415] on span "Full" at bounding box center [160, 412] width 15 height 13
click at [232, 409] on div "Fit" at bounding box center [212, 412] width 49 height 24
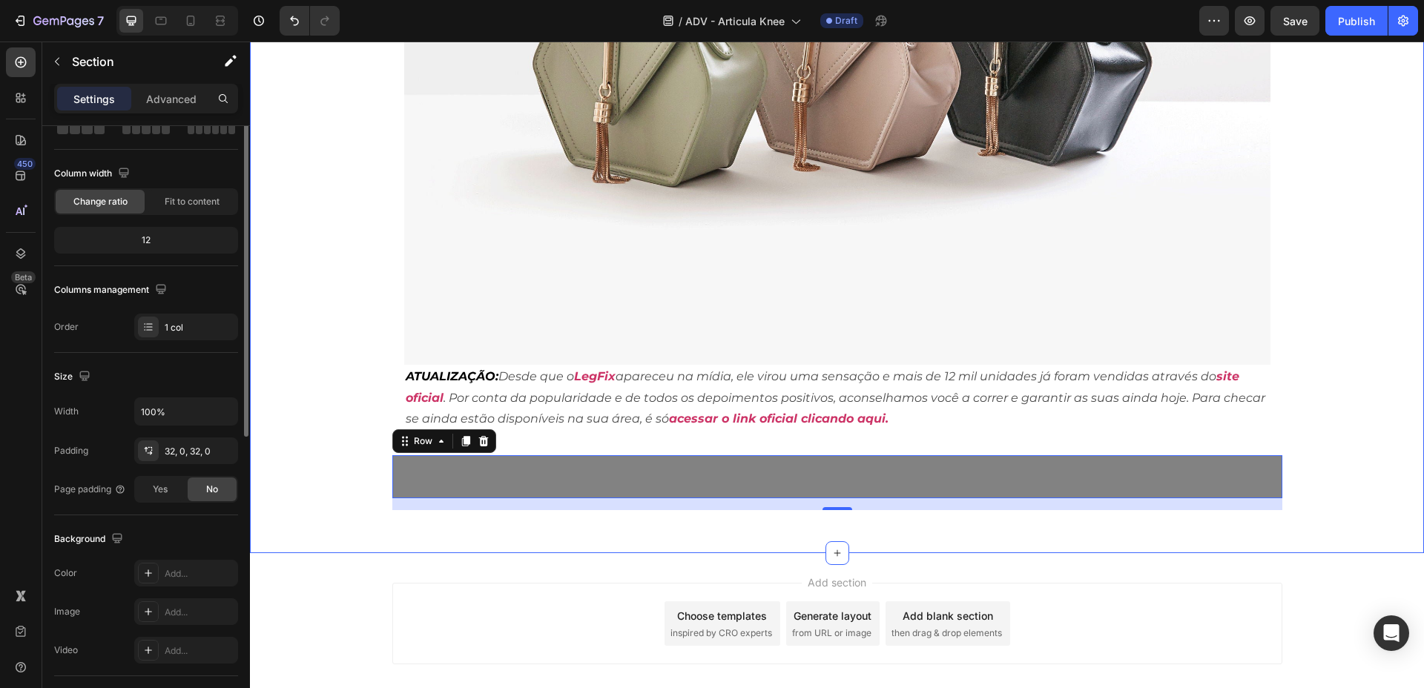
scroll to position [0, 0]
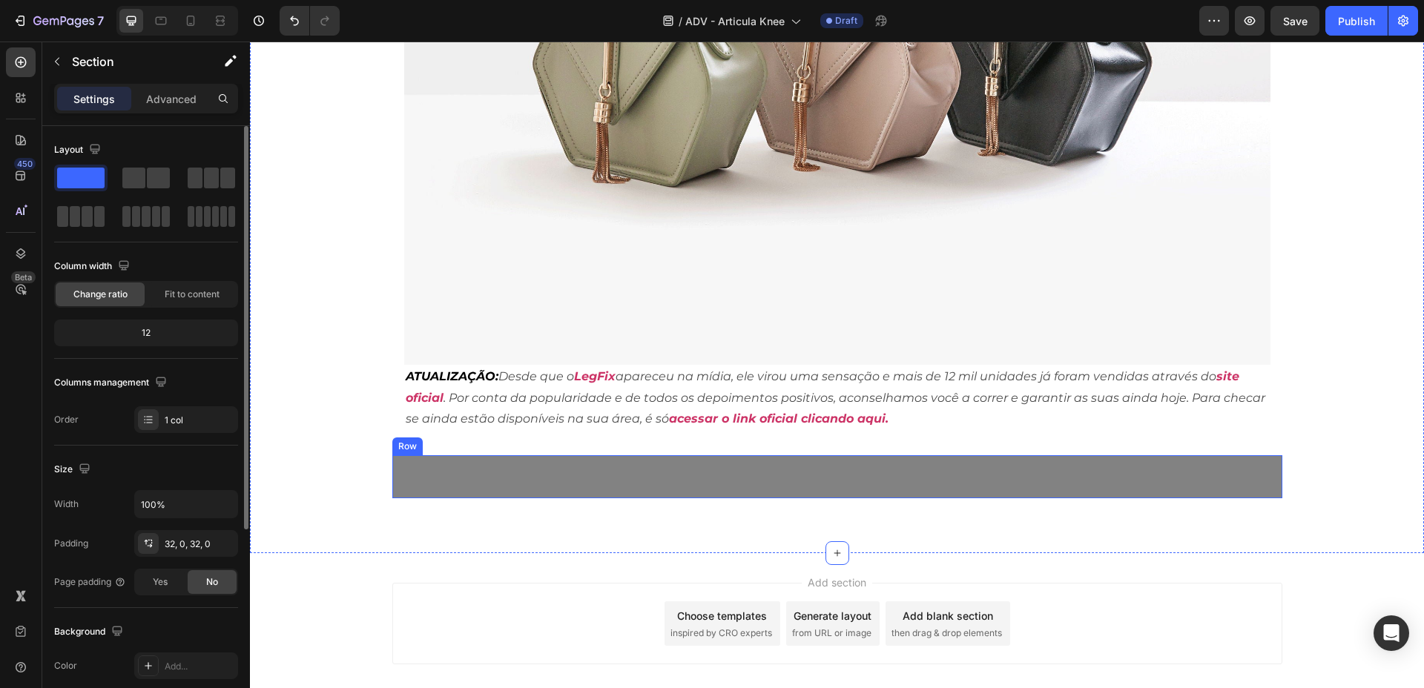
click at [392, 462] on div "Title Line Row" at bounding box center [837, 476] width 890 height 43
click at [424, 457] on div "Title Line Row" at bounding box center [837, 476] width 890 height 43
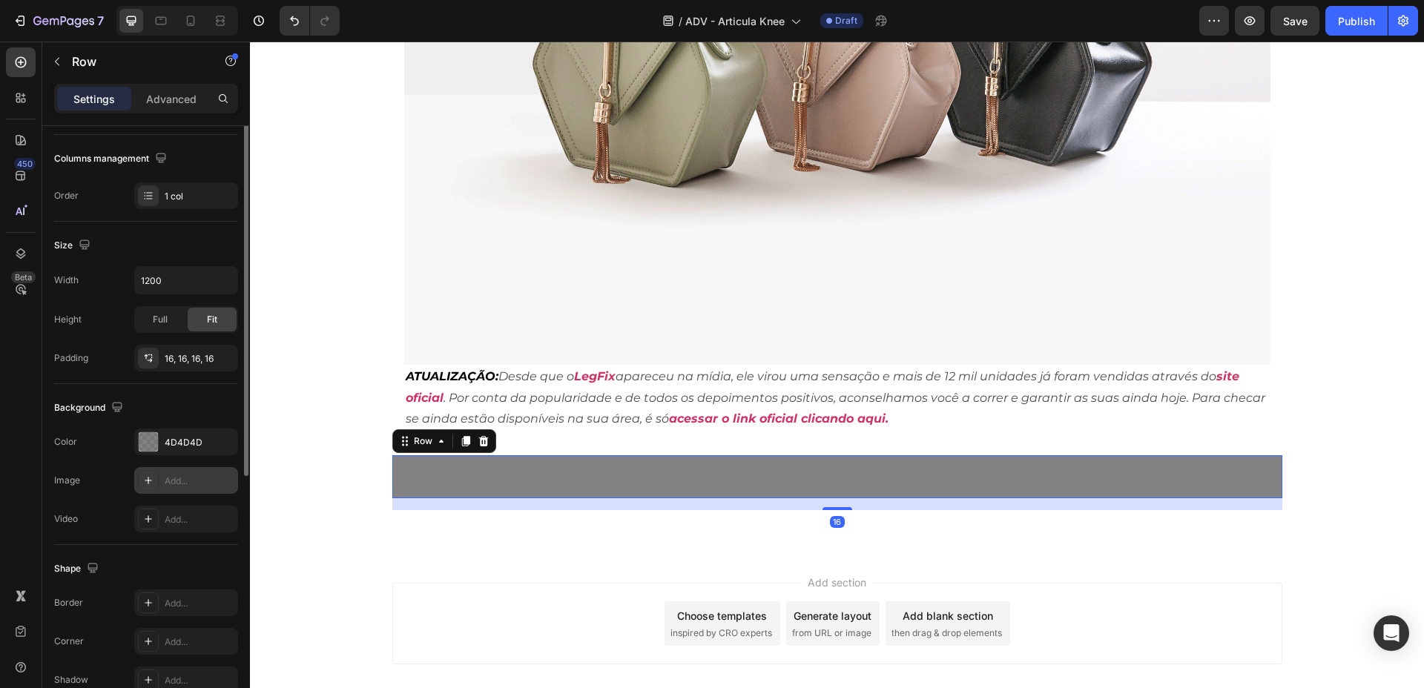
scroll to position [93, 0]
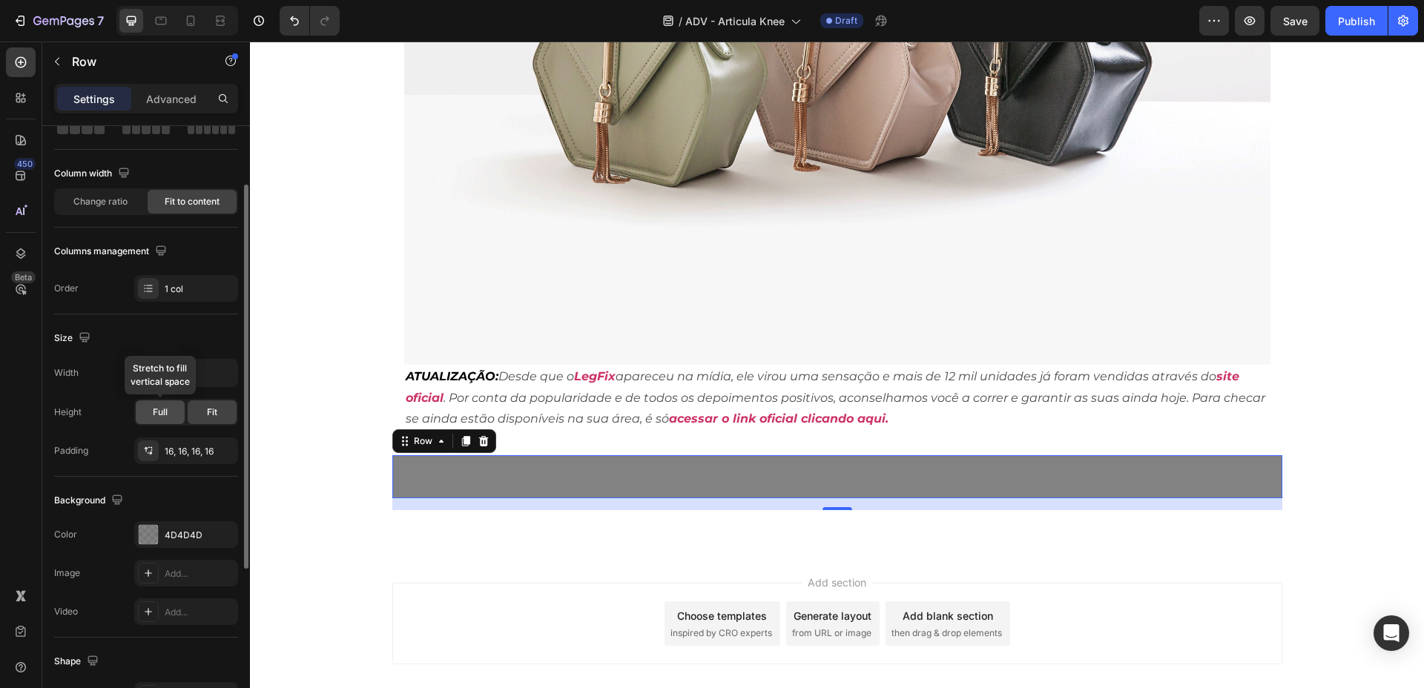
click at [163, 410] on span "Full" at bounding box center [160, 412] width 15 height 13
click at [208, 415] on span "Fit" at bounding box center [212, 412] width 10 height 13
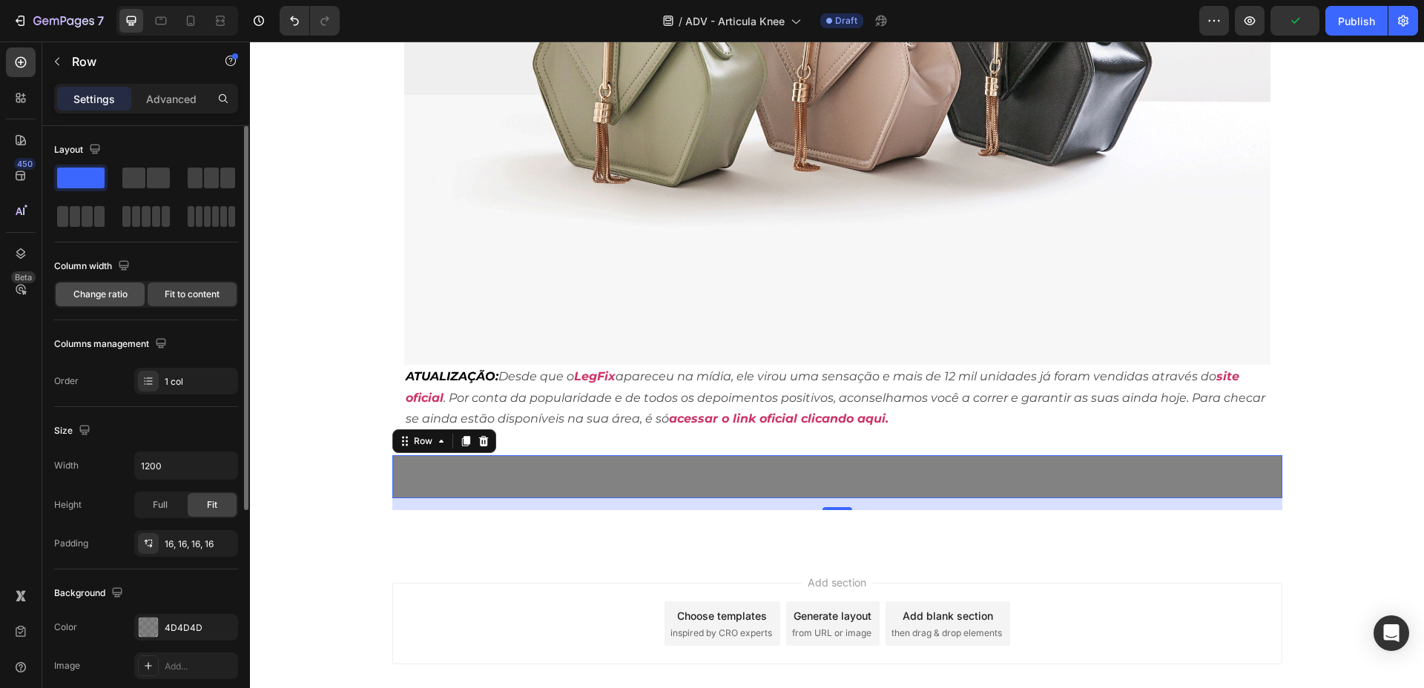
click at [137, 296] on div "Change ratio" at bounding box center [100, 295] width 89 height 24
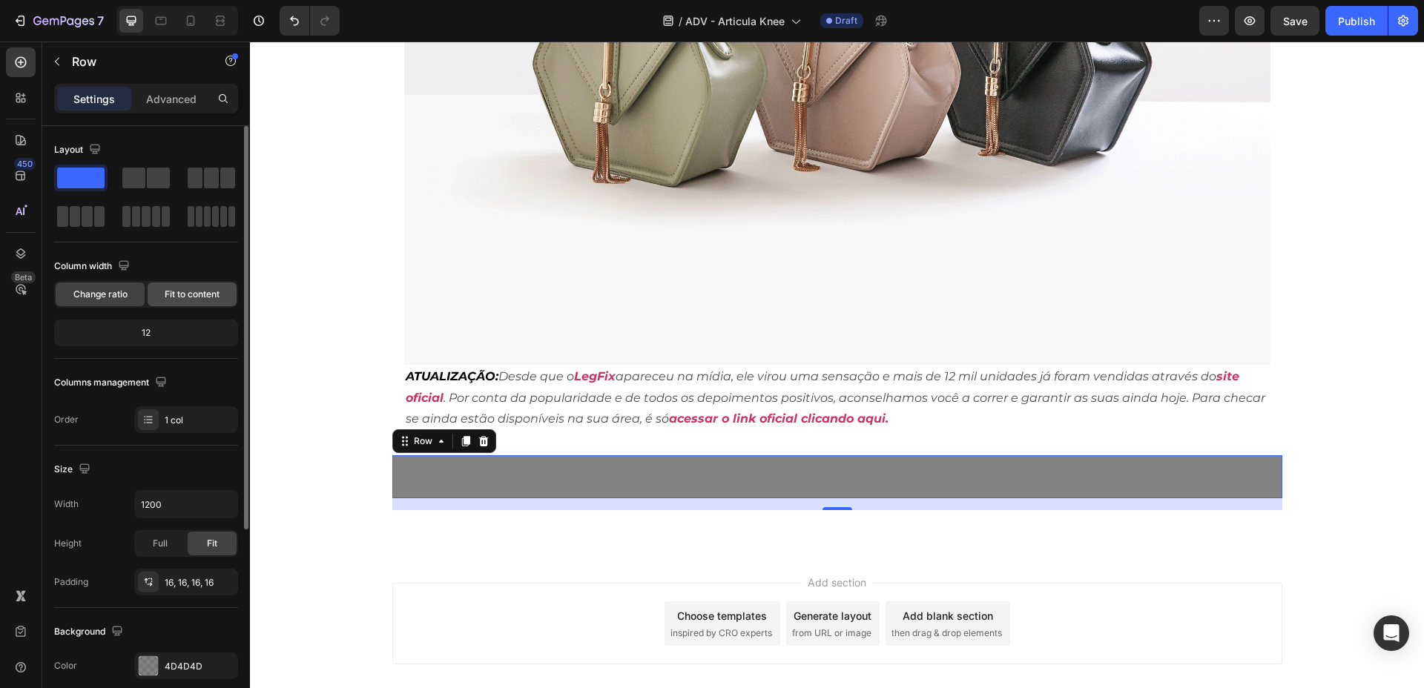
click at [177, 293] on span "Fit to content" at bounding box center [192, 294] width 55 height 13
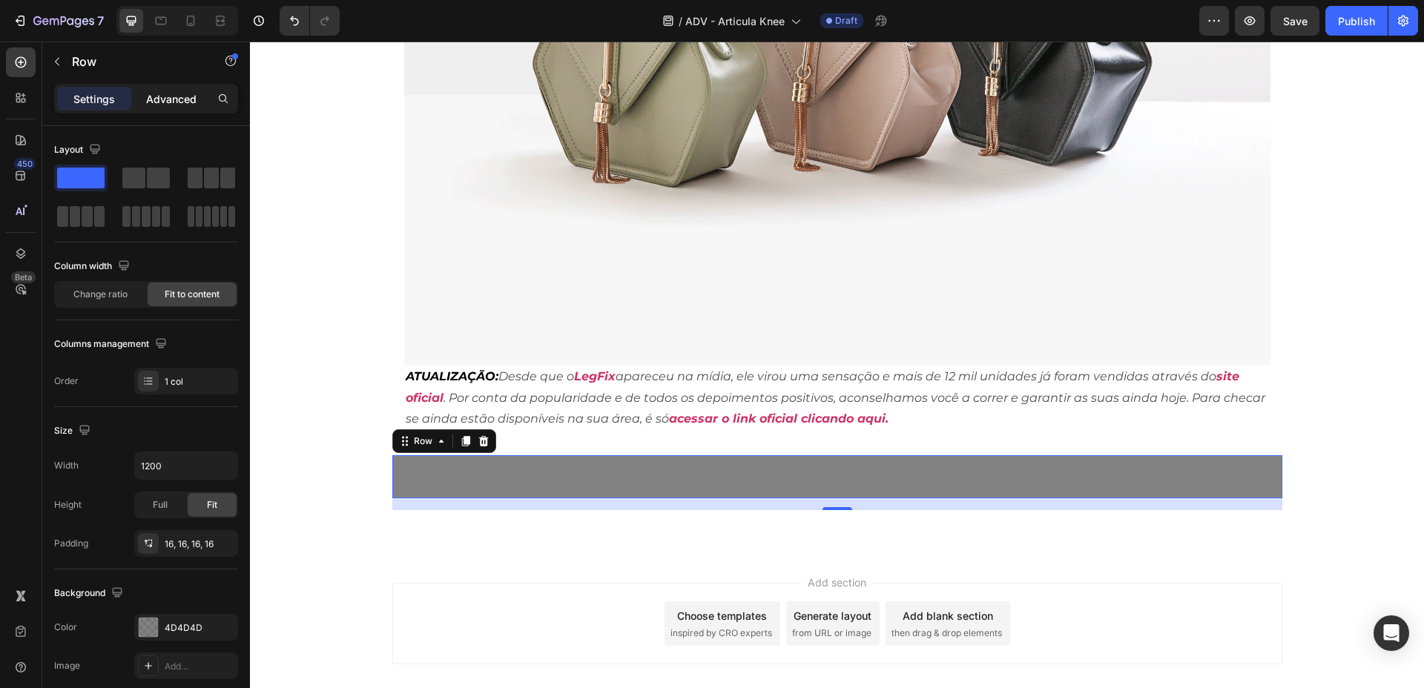
click at [187, 99] on p "Advanced" at bounding box center [171, 99] width 50 height 16
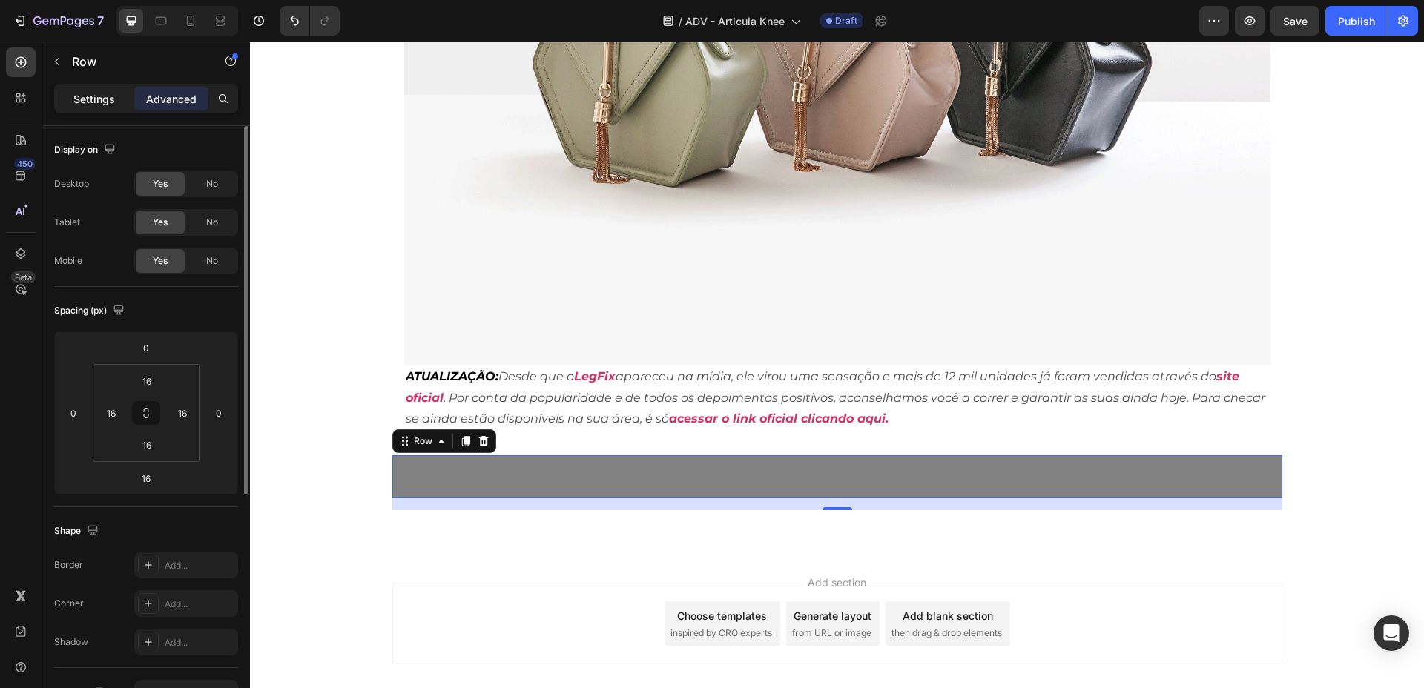
click at [84, 95] on p "Settings" at bounding box center [94, 99] width 42 height 16
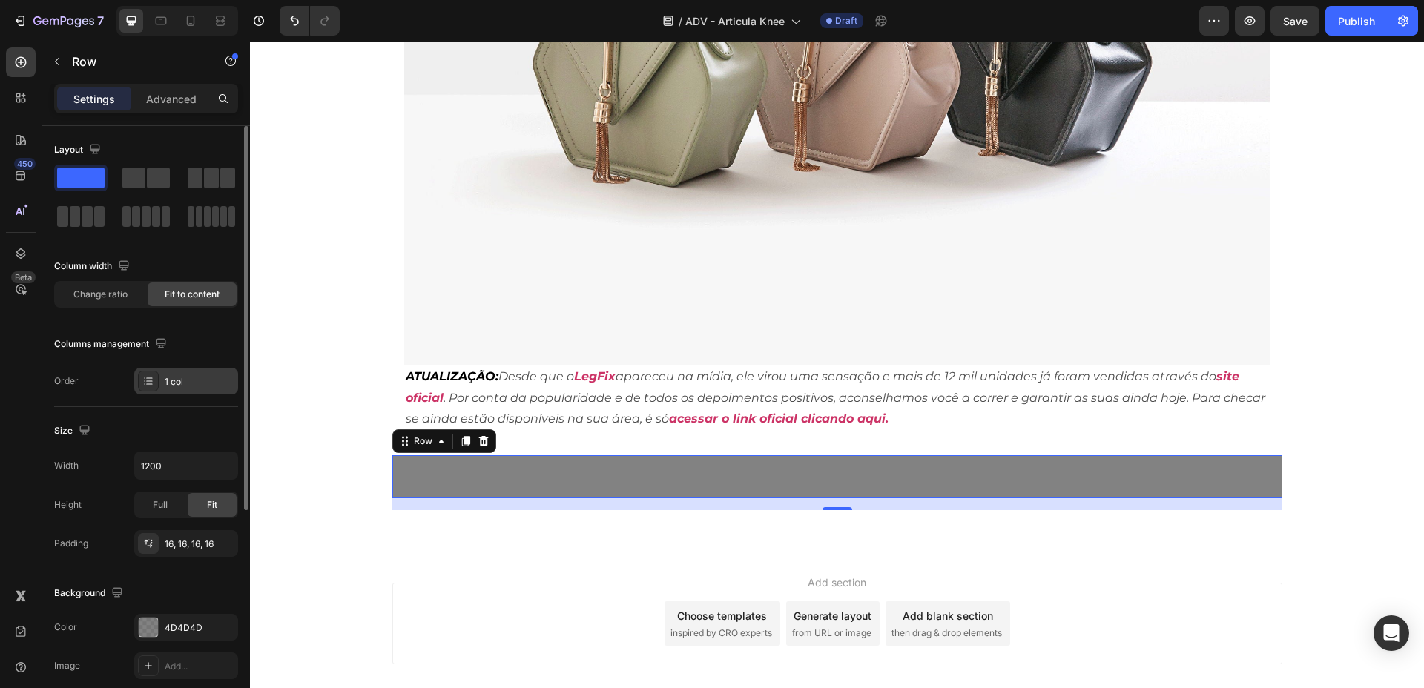
click at [178, 383] on div "1 col" at bounding box center [200, 381] width 70 height 13
click at [194, 326] on div "Layout Column width Change ratio Fit to content Columns management Order 1 col" at bounding box center [146, 266] width 184 height 257
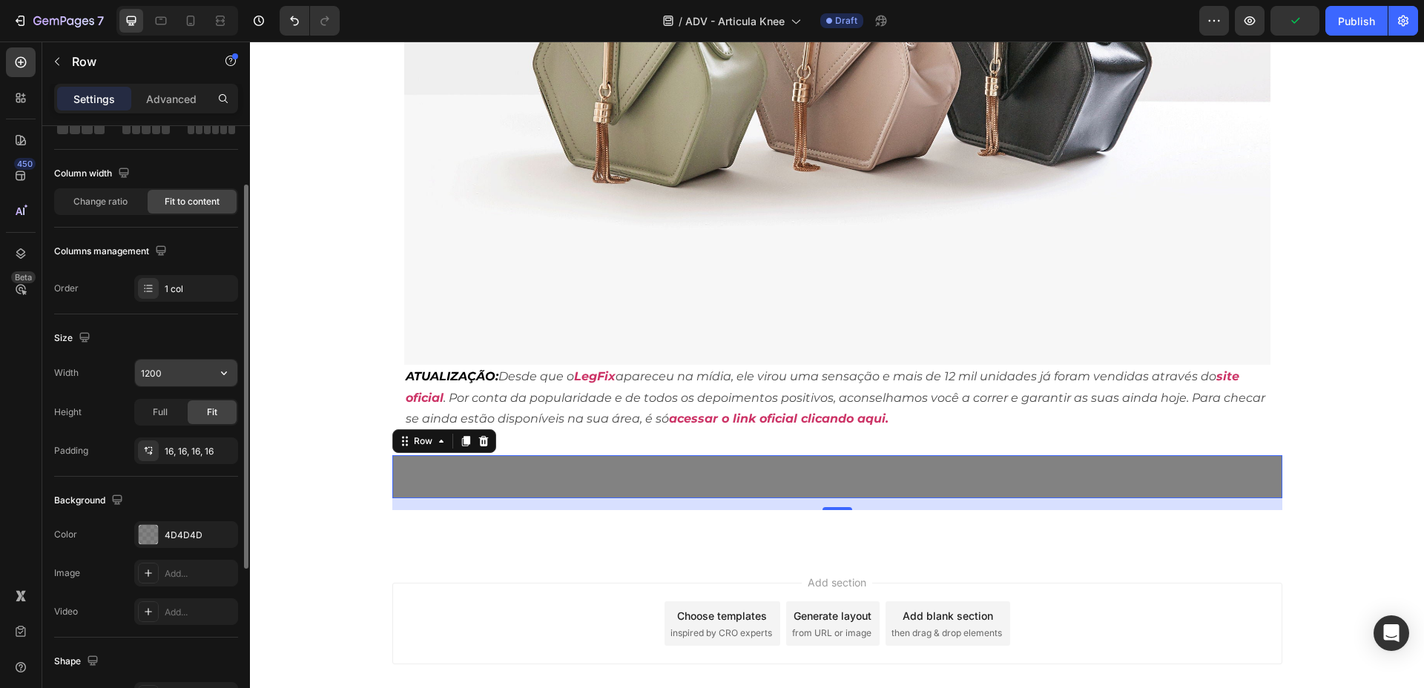
click at [205, 367] on input "1200" at bounding box center [186, 373] width 102 height 27
click at [217, 372] on icon "button" at bounding box center [224, 373] width 15 height 15
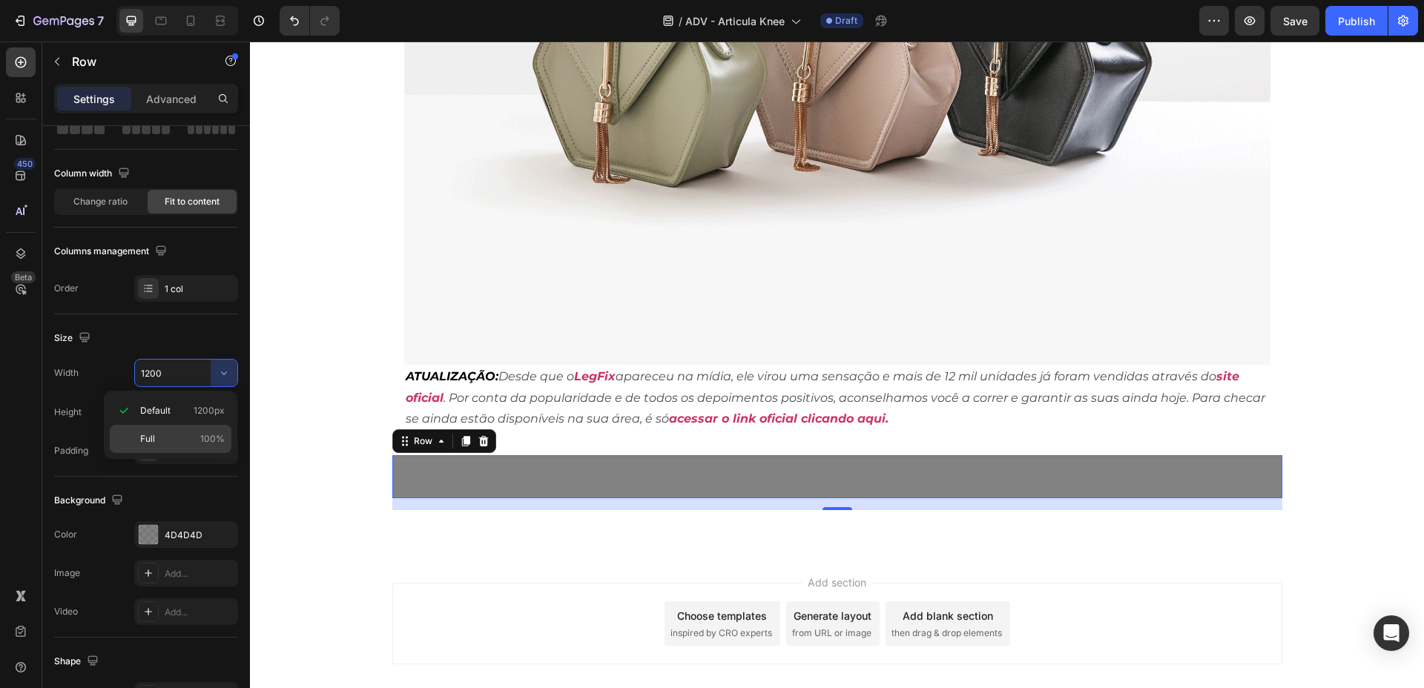
click at [211, 432] on span "100%" at bounding box center [212, 438] width 24 height 13
type input "100%"
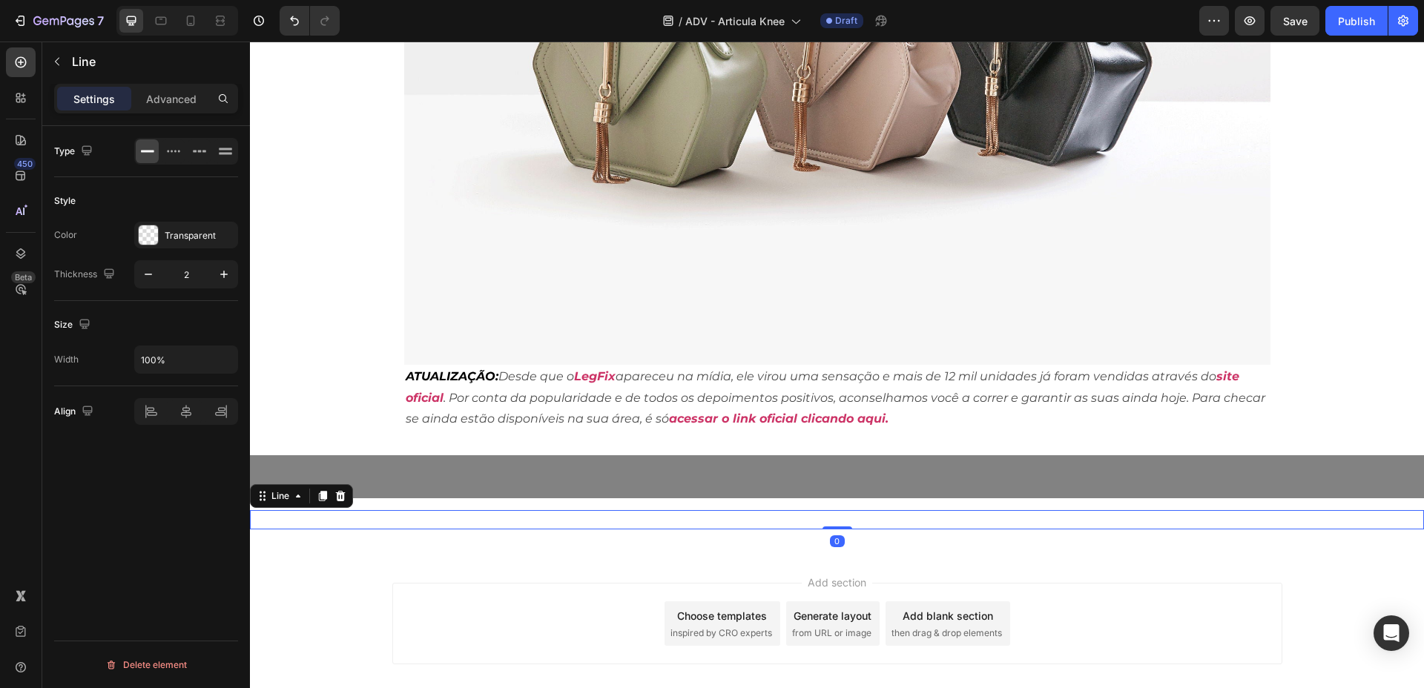
click at [447, 510] on div "Title Line 0" at bounding box center [837, 519] width 1174 height 19
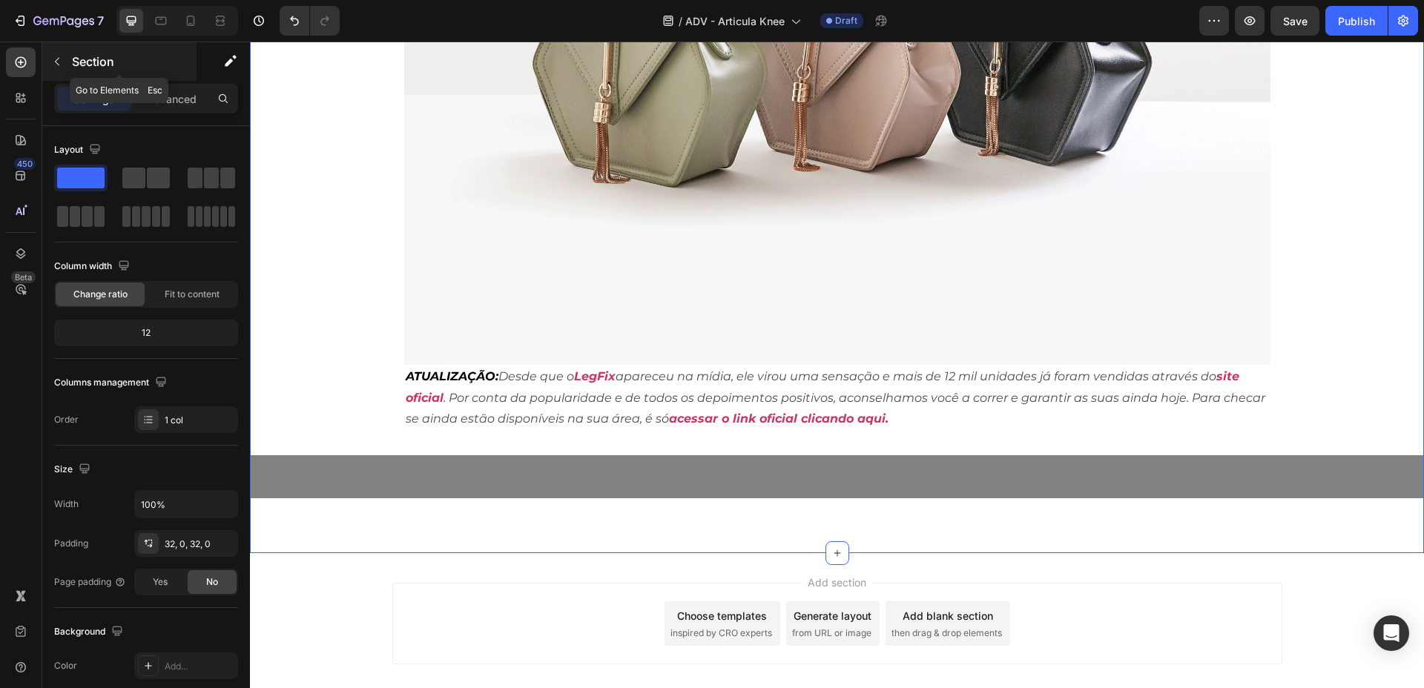
click at [85, 53] on p "Section" at bounding box center [133, 62] width 122 height 18
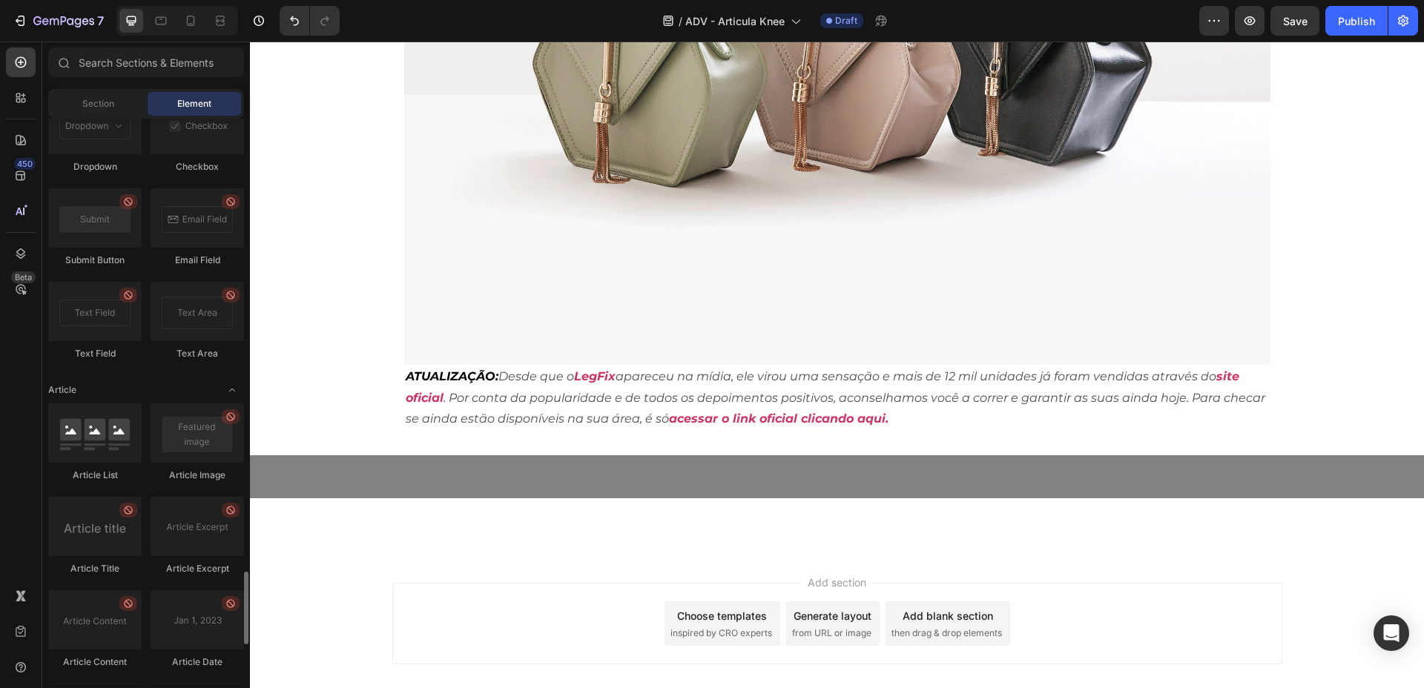
scroll to position [3615, 0]
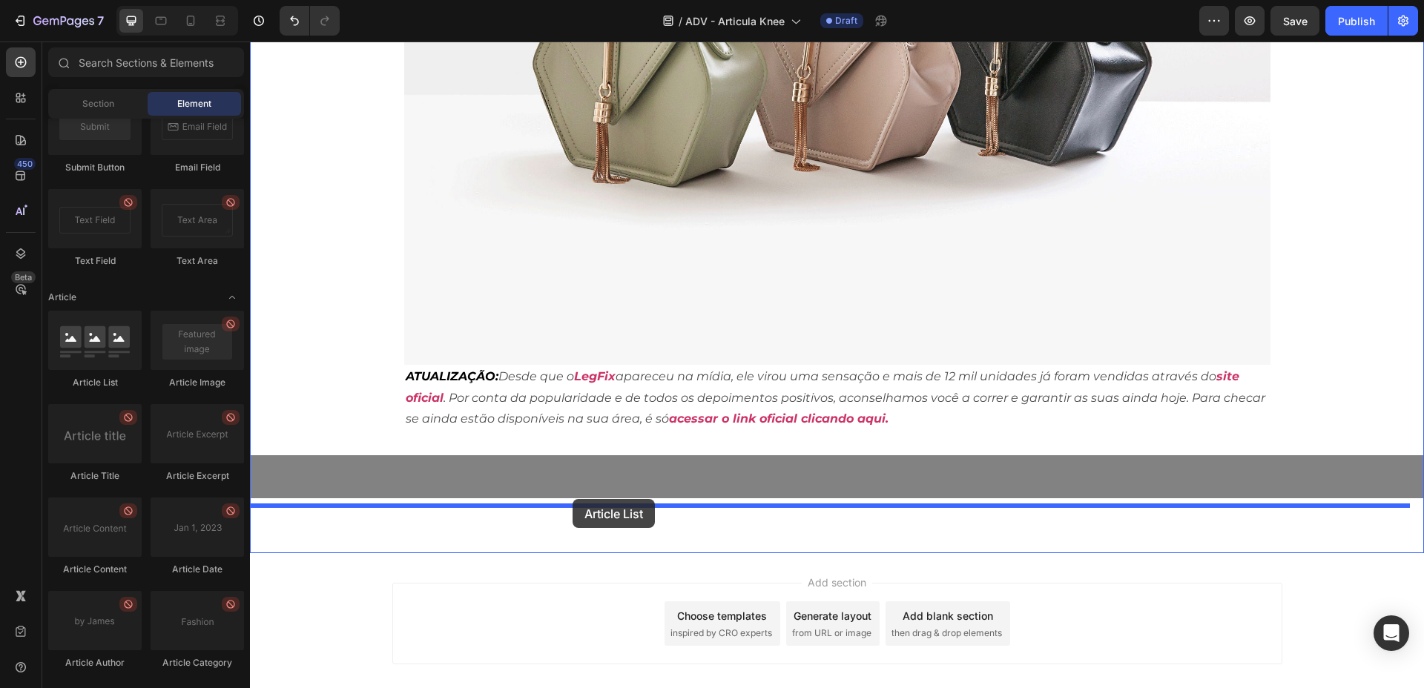
drag, startPoint x: 358, startPoint y: 401, endPoint x: 573, endPoint y: 499, distance: 235.6
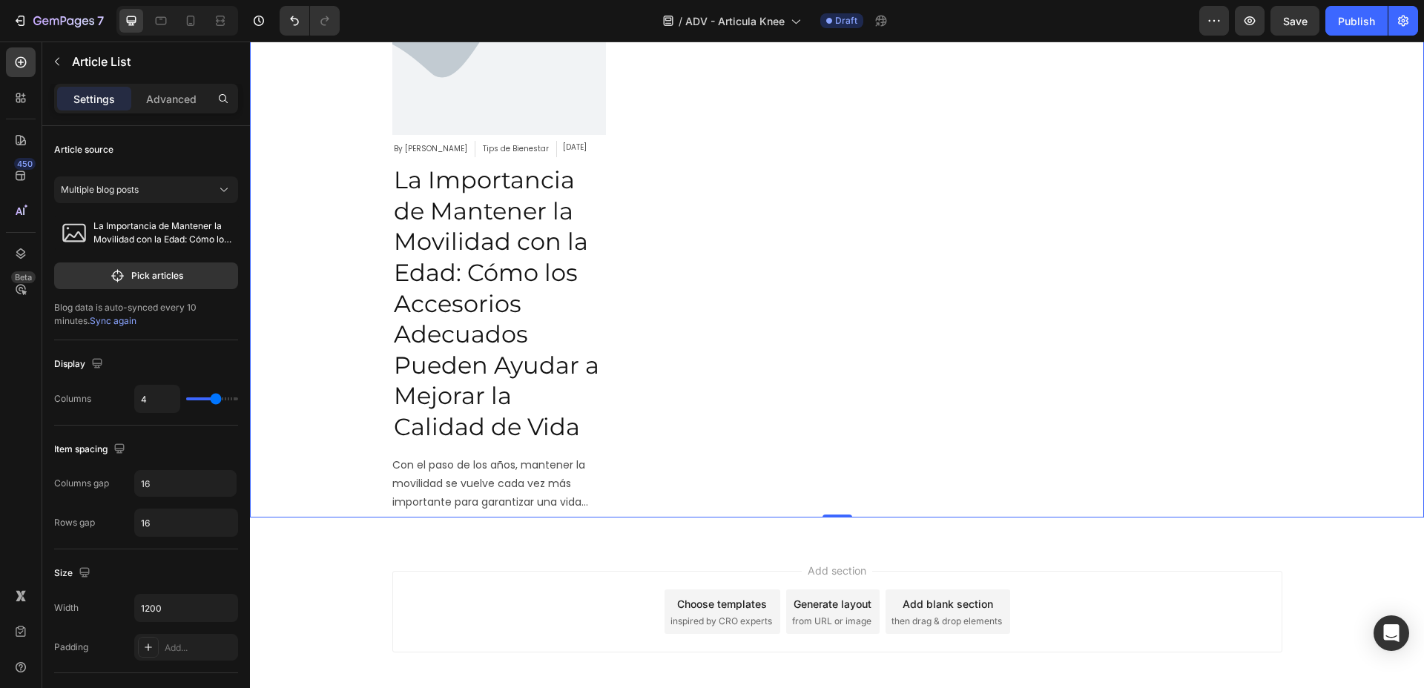
scroll to position [9288, 0]
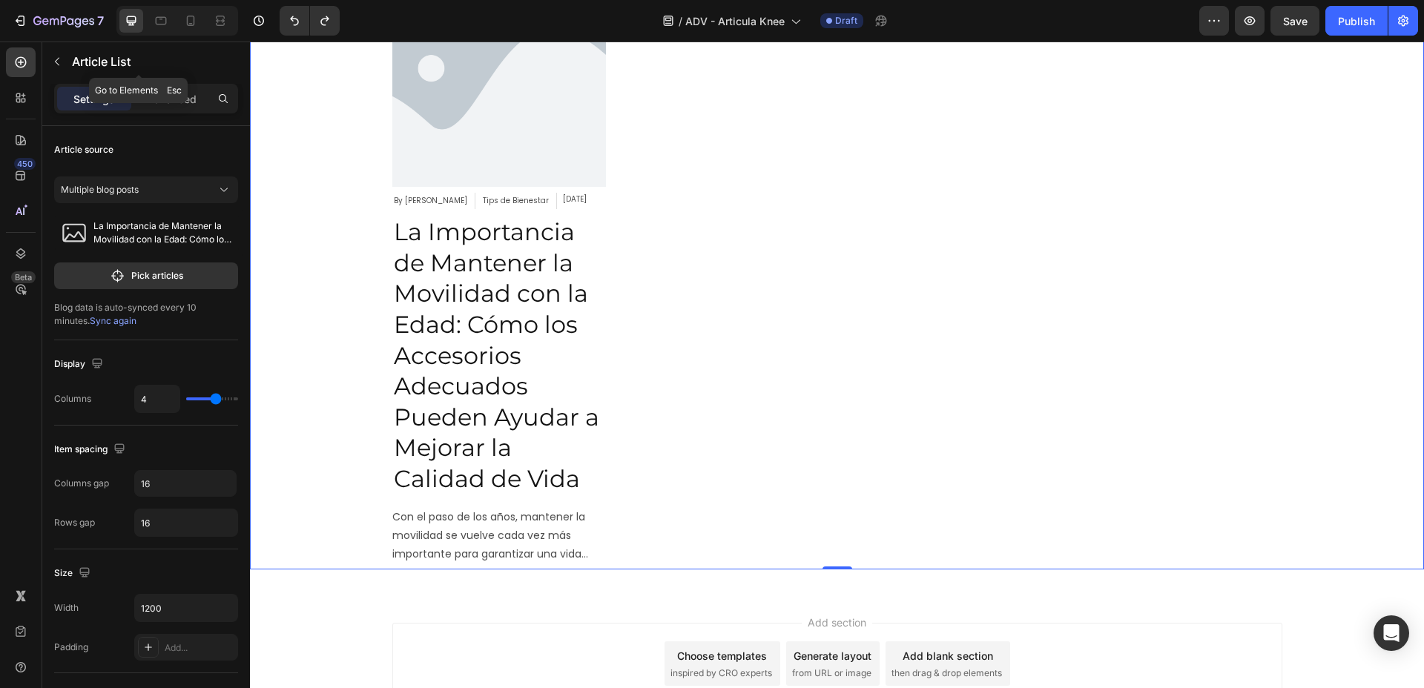
click at [57, 62] on icon "button" at bounding box center [57, 62] width 12 height 12
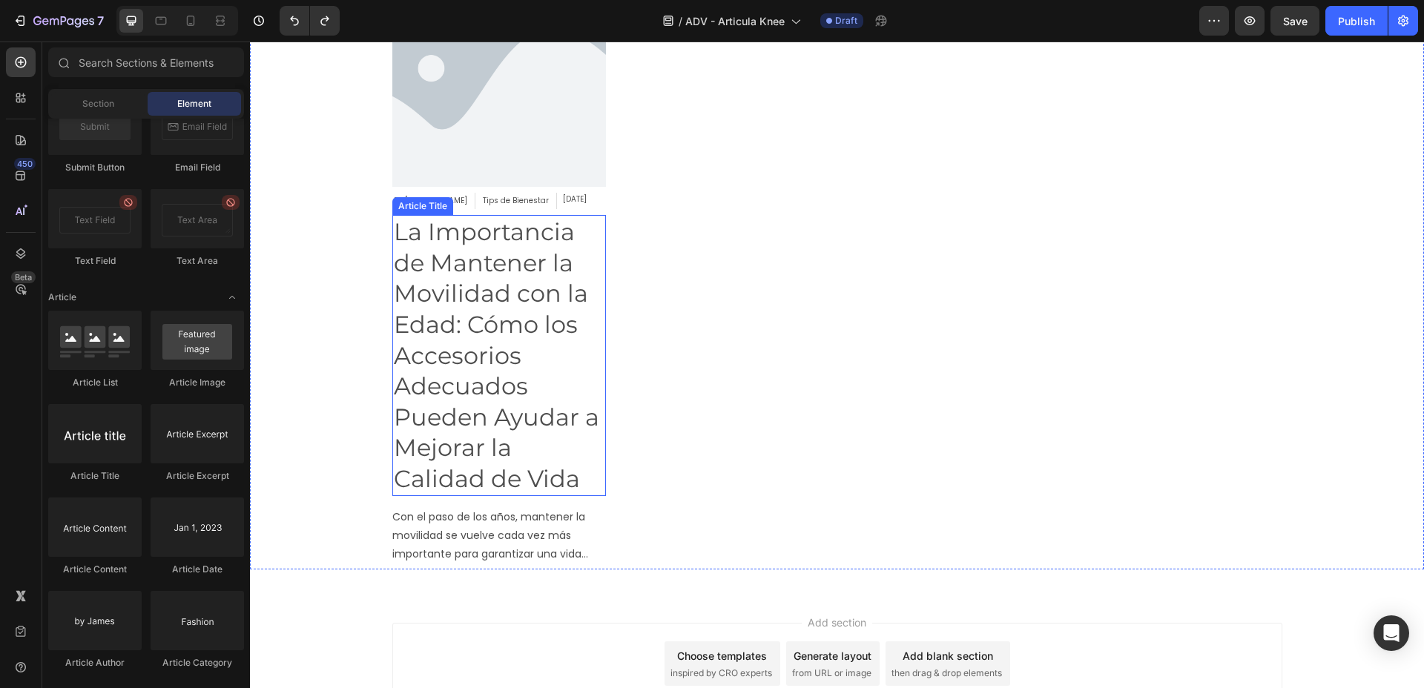
click at [486, 231] on h2 "La Importancia de Mantener la Movilidad con la Edad: Cómo los Accesorios Adecua…" at bounding box center [499, 355] width 214 height 280
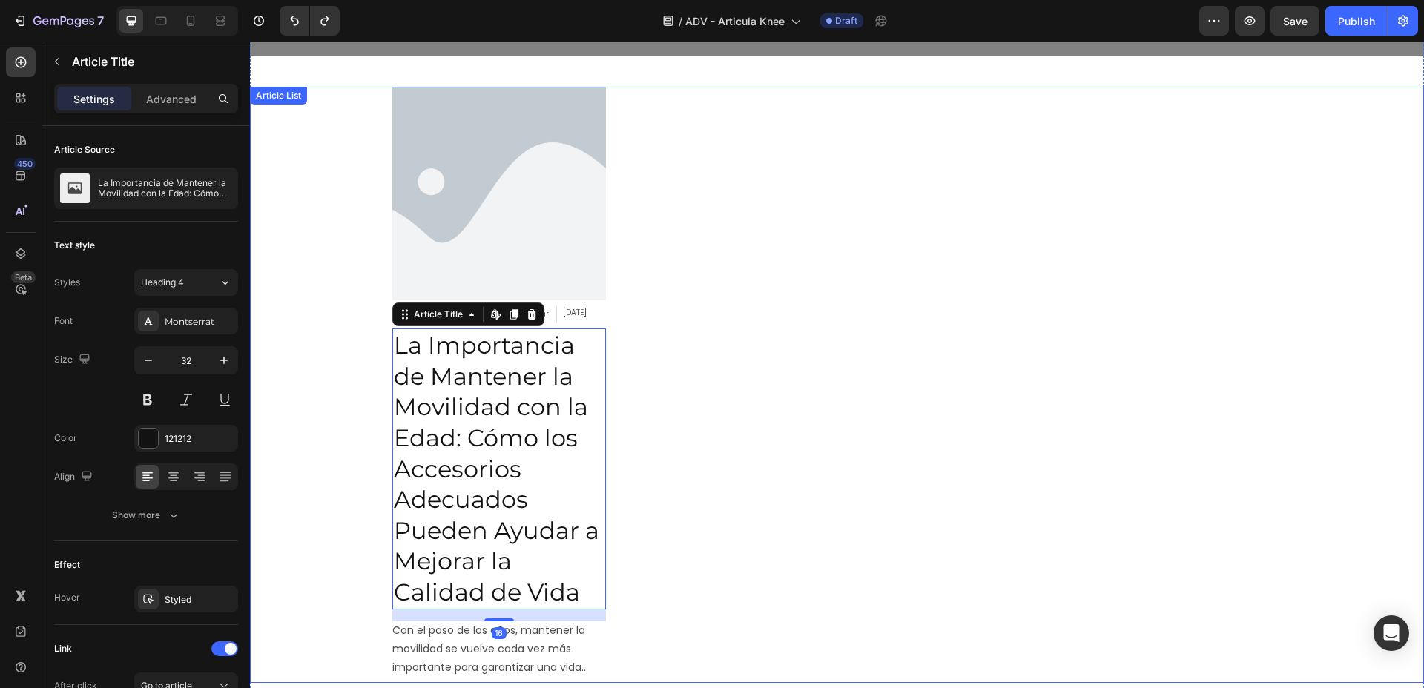
scroll to position [9010, 0]
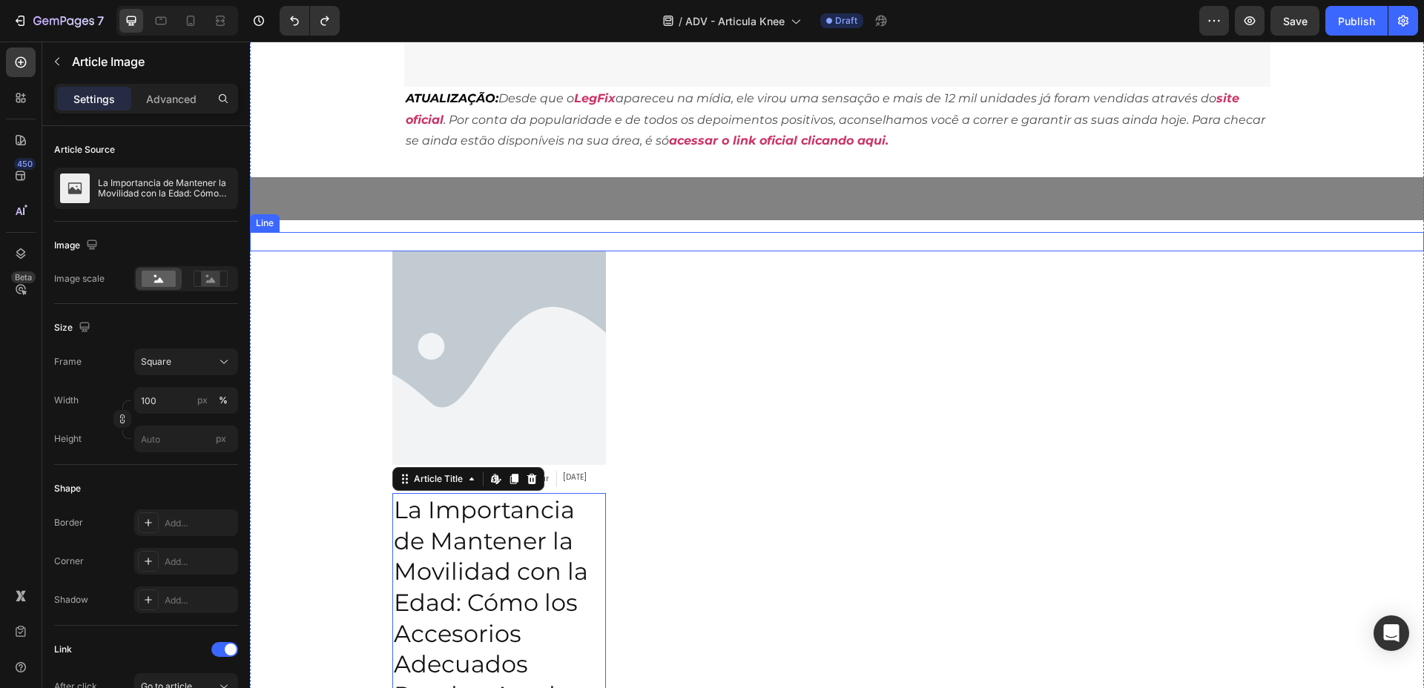
click at [564, 251] on img at bounding box center [499, 358] width 214 height 214
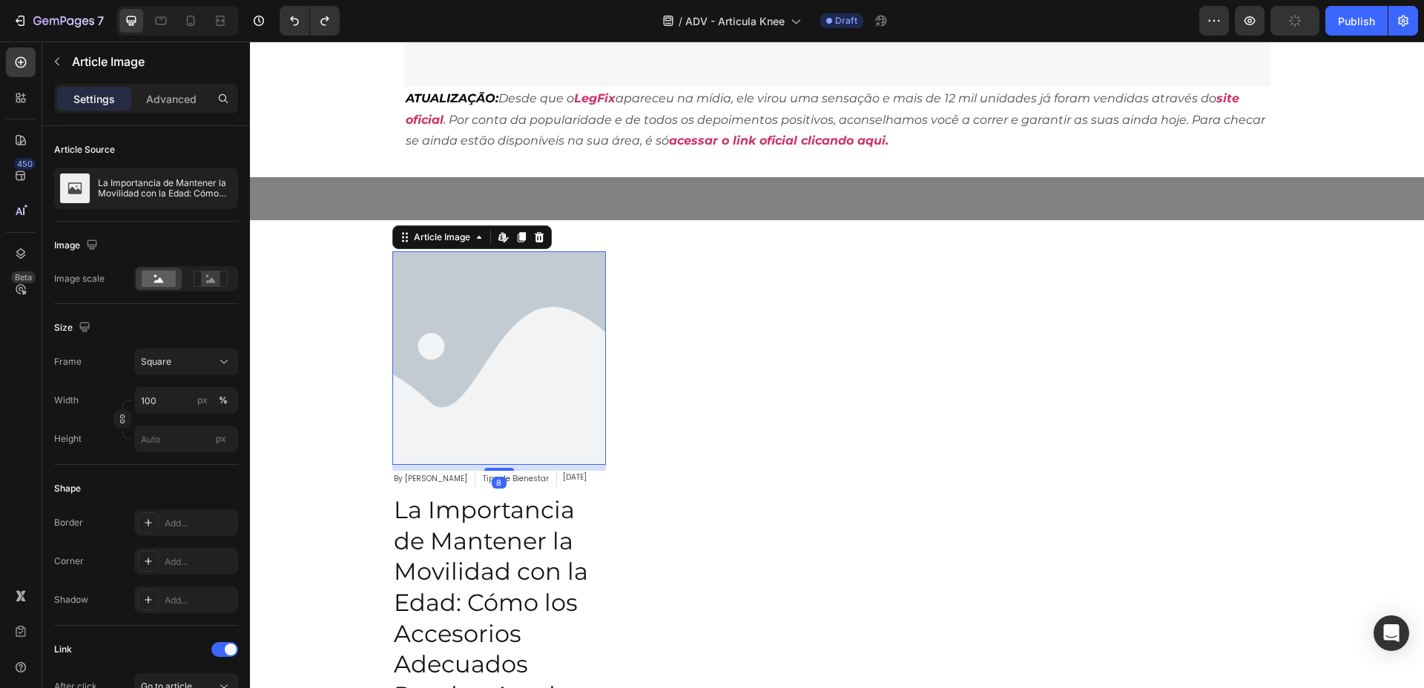
click at [700, 294] on div "Article Image Edit content in Shopify 8 By [PERSON_NAME] Article Author Tips de…" at bounding box center [837, 549] width 890 height 596
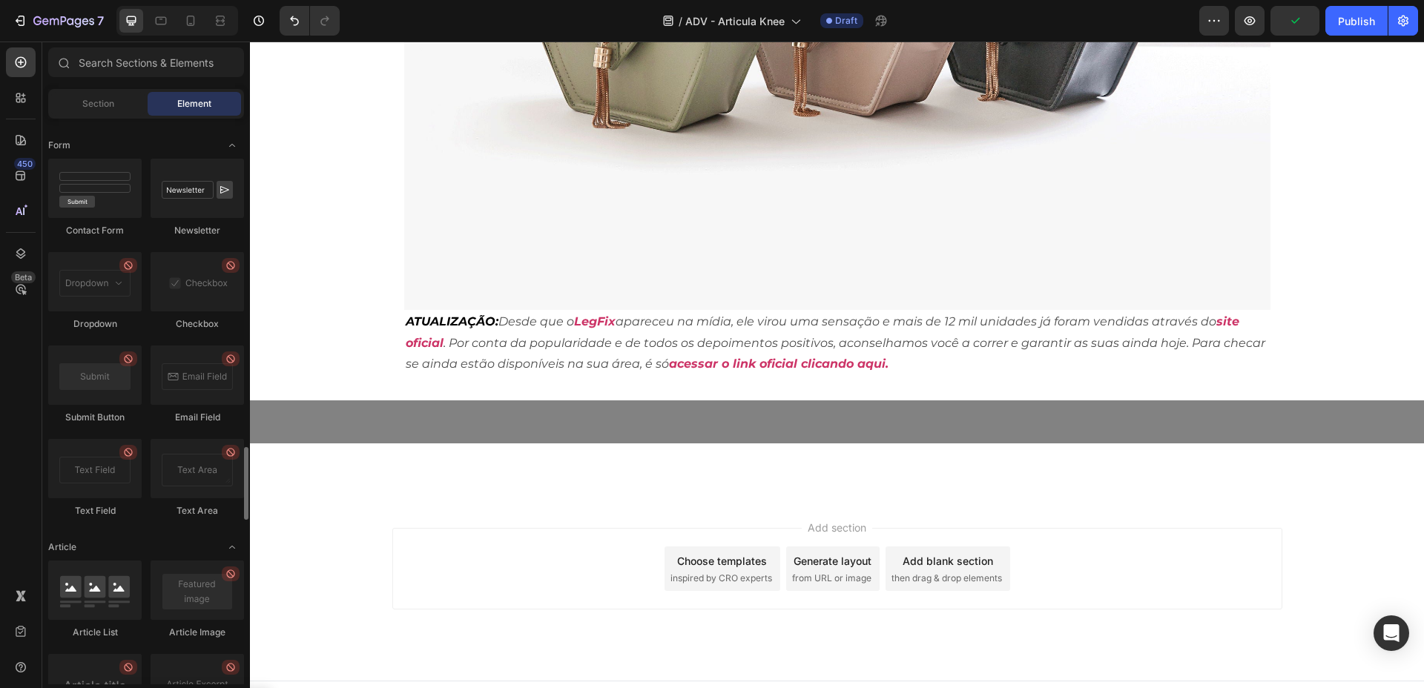
scroll to position [3273, 0]
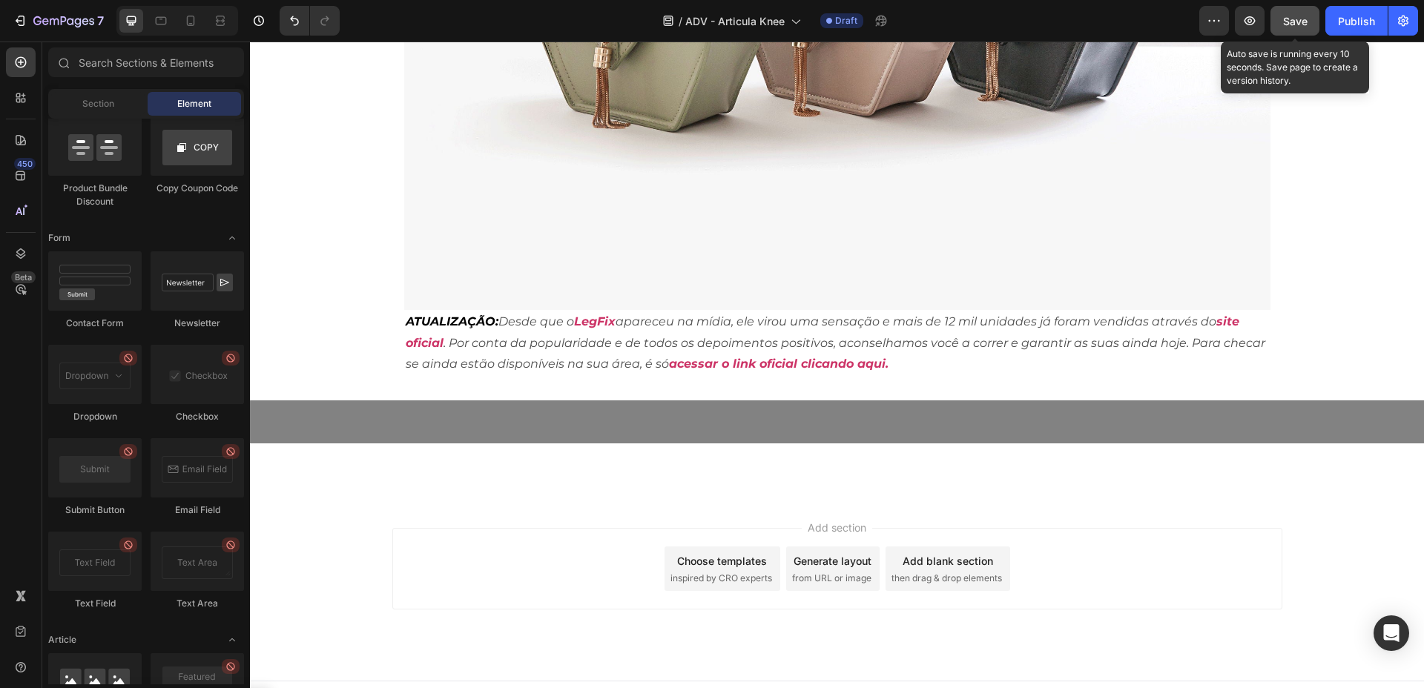
click at [1265, 13] on button "Save" at bounding box center [1294, 21] width 49 height 30
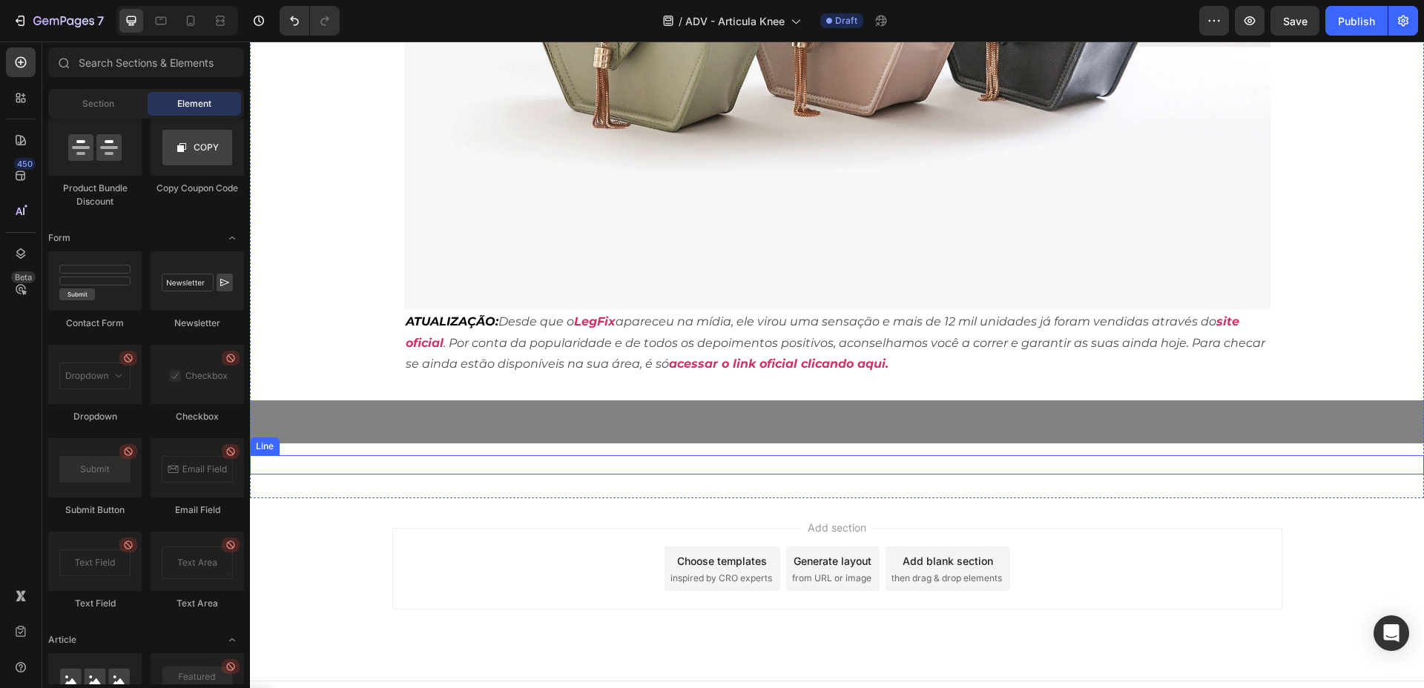
click at [768, 400] on div "Title Line Row" at bounding box center [837, 421] width 1174 height 43
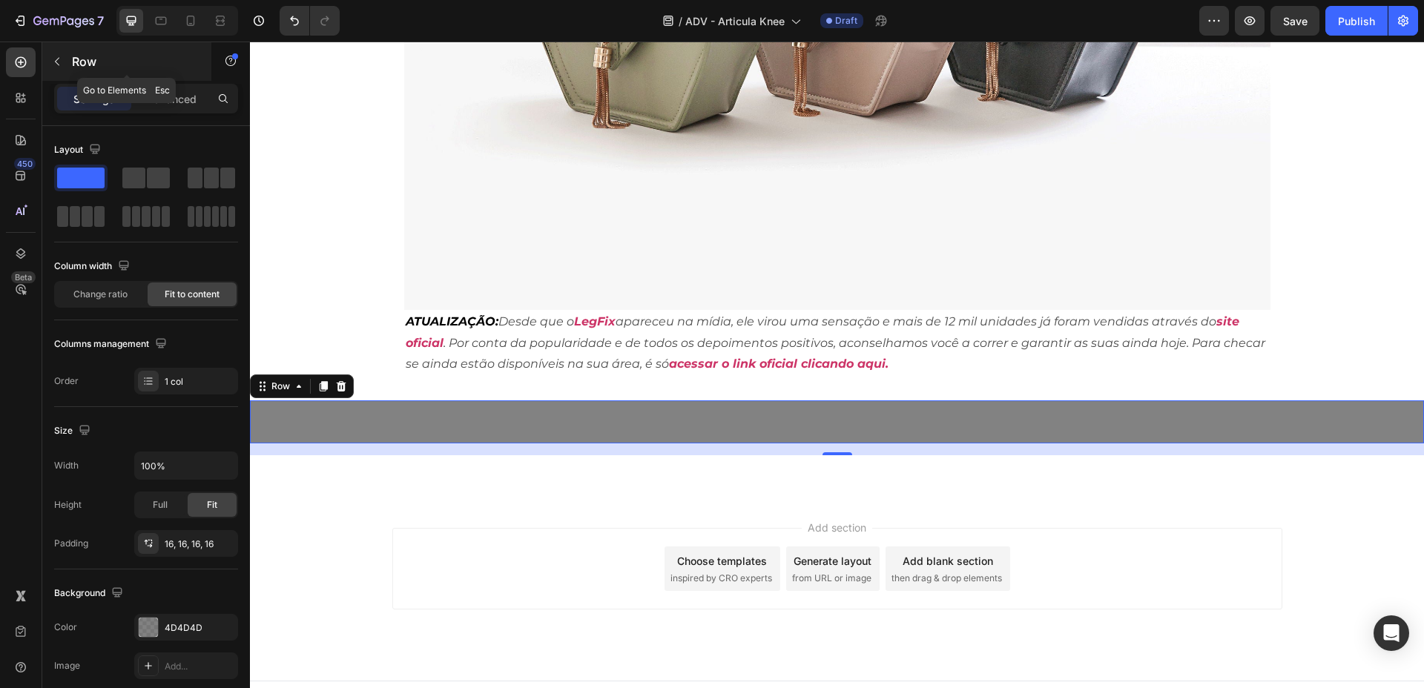
click at [76, 71] on div "Row" at bounding box center [126, 61] width 169 height 39
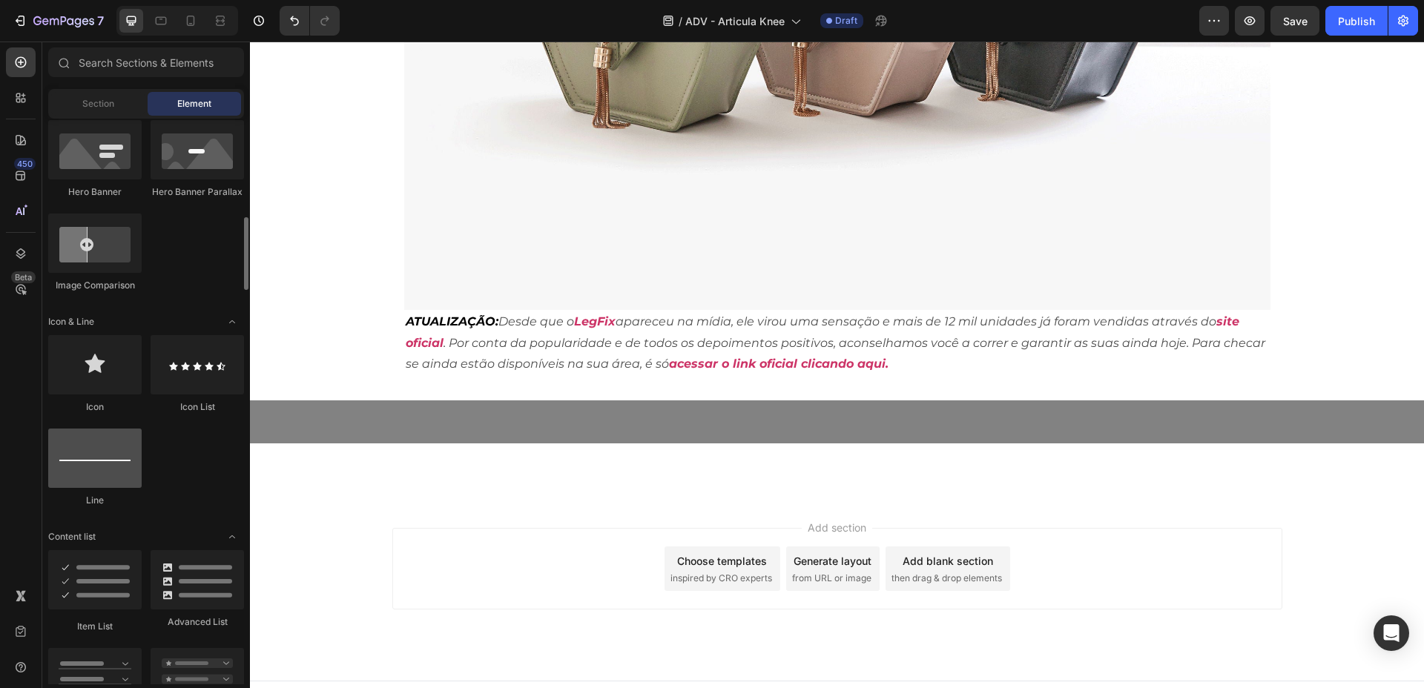
scroll to position [0, 0]
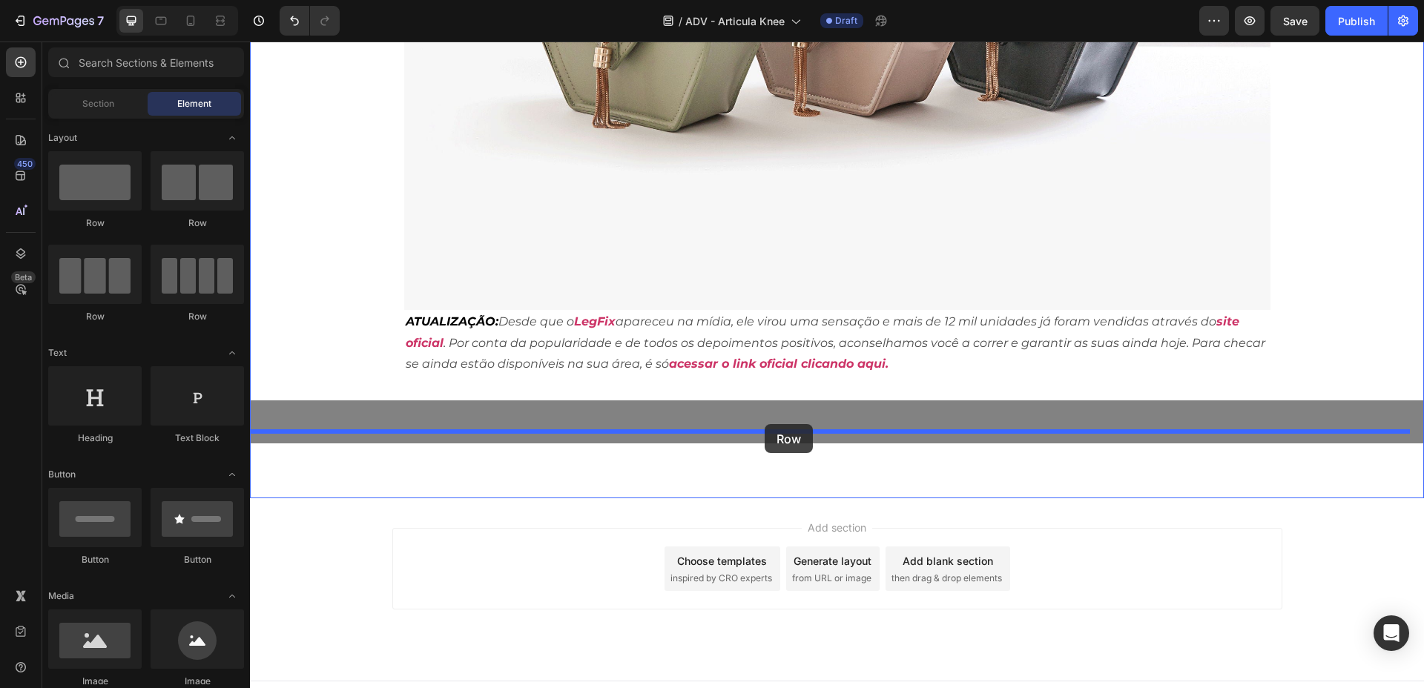
drag, startPoint x: 375, startPoint y: 332, endPoint x: 763, endPoint y: 424, distance: 398.6
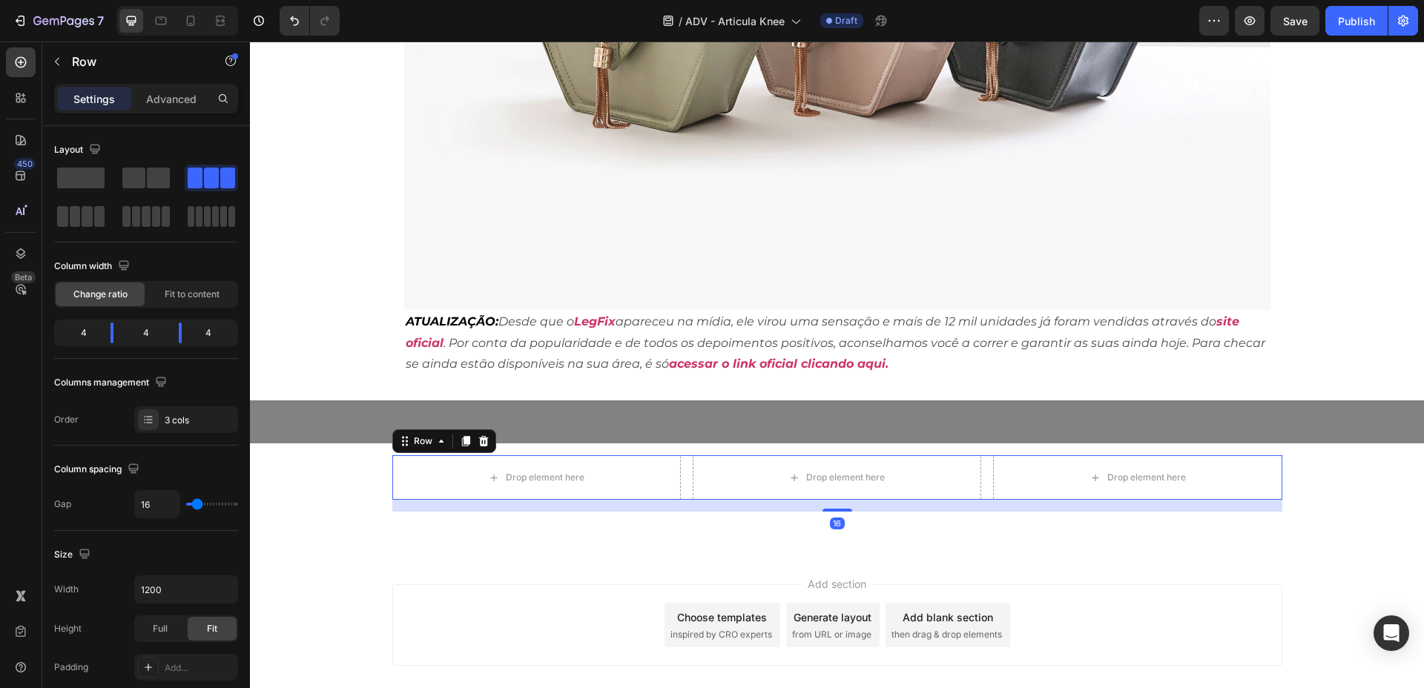
scroll to position [8843, 0]
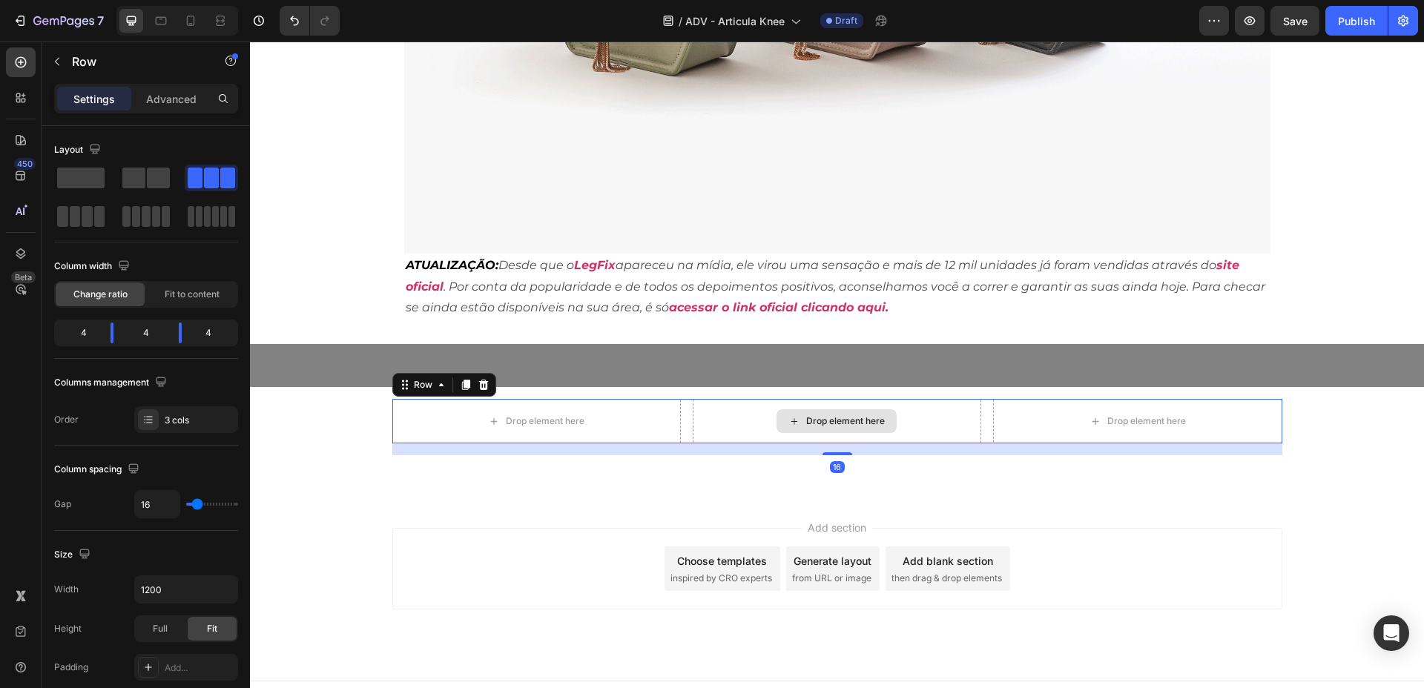
click at [730, 406] on div "Drop element here" at bounding box center [837, 421] width 288 height 44
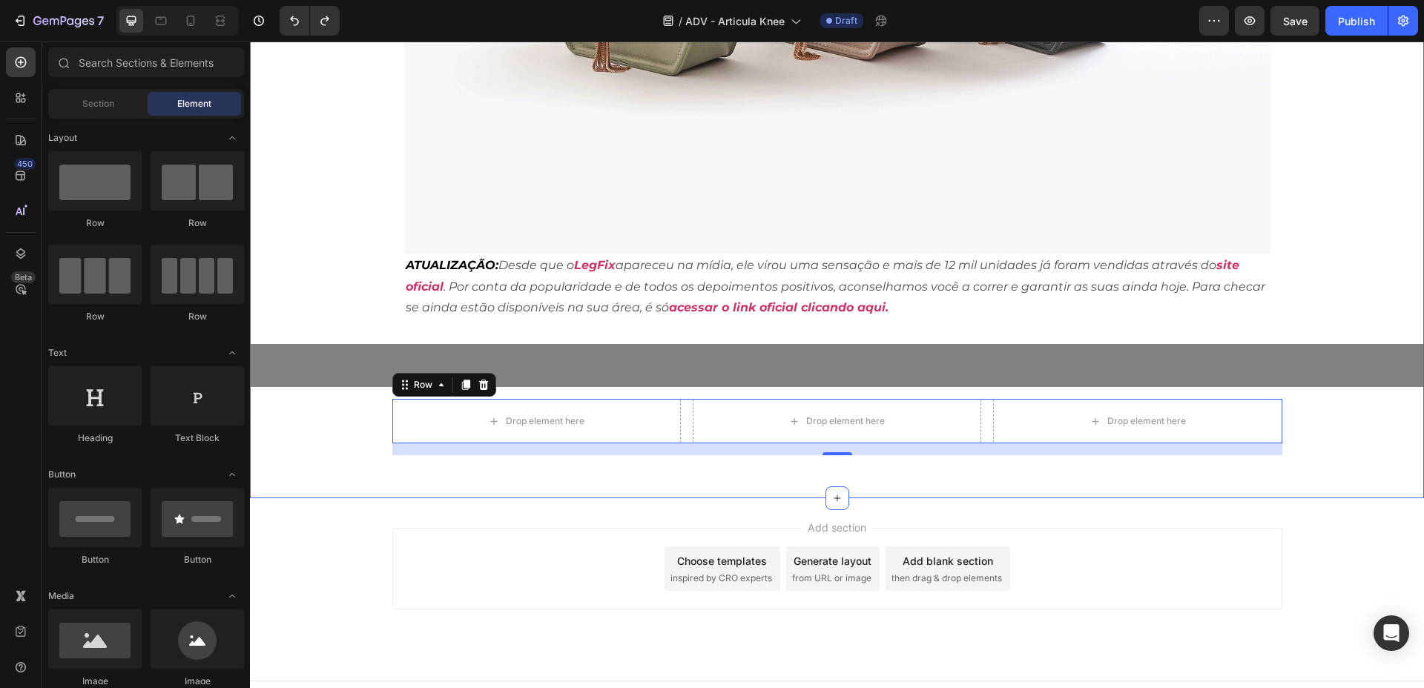
scroll to position [8787, 0]
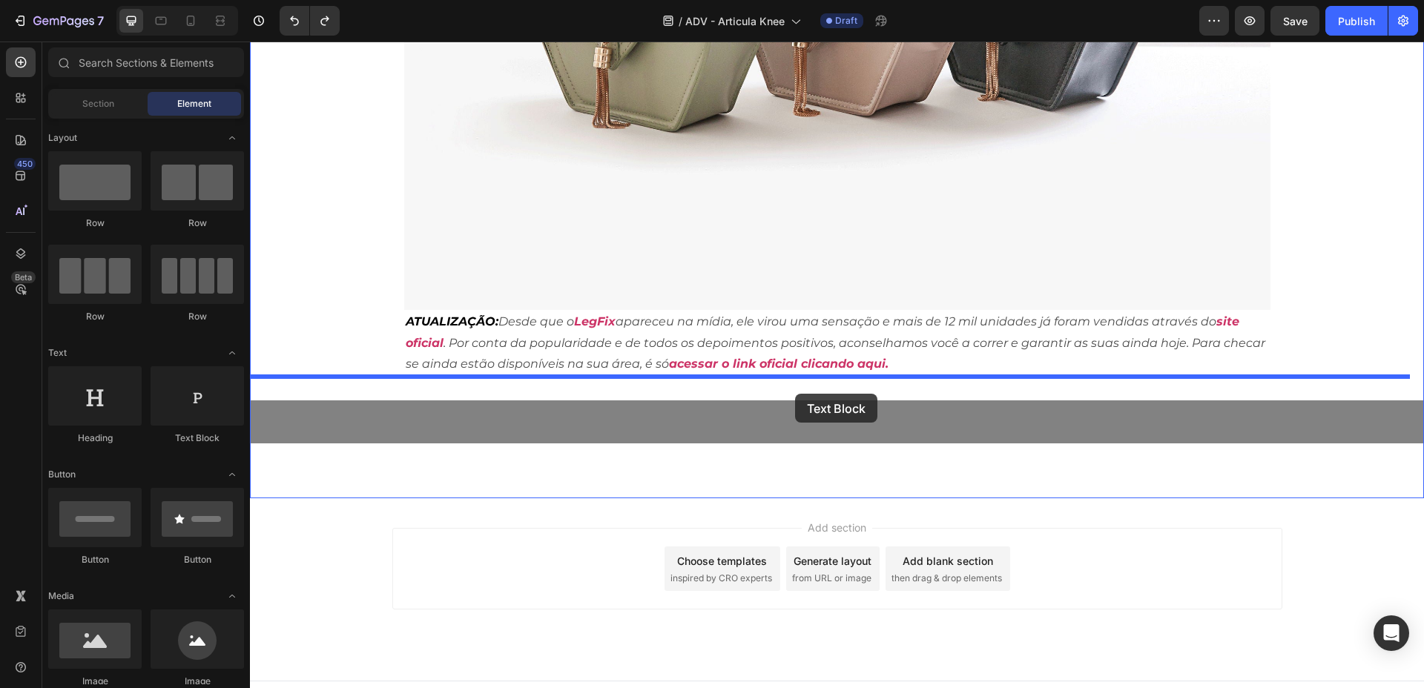
drag, startPoint x: 451, startPoint y: 432, endPoint x: 795, endPoint y: 394, distance: 346.3
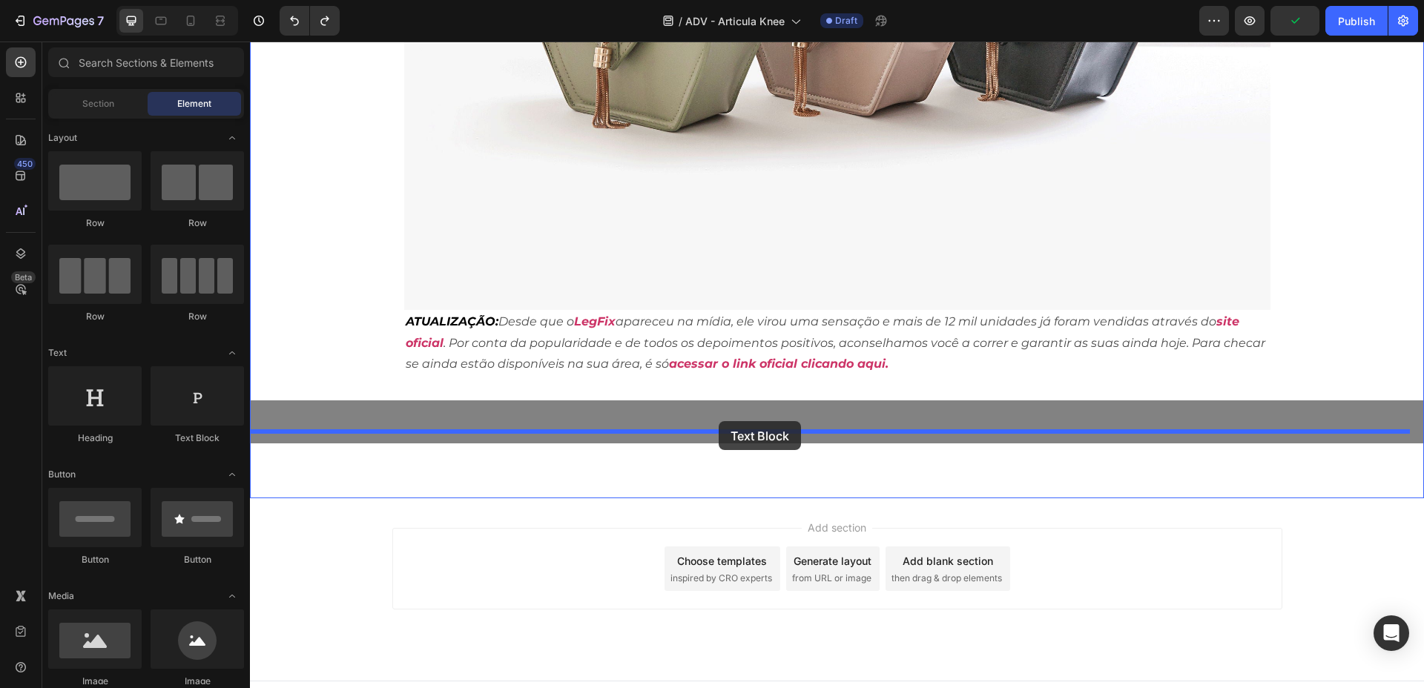
drag, startPoint x: 447, startPoint y: 428, endPoint x: 719, endPoint y: 421, distance: 271.5
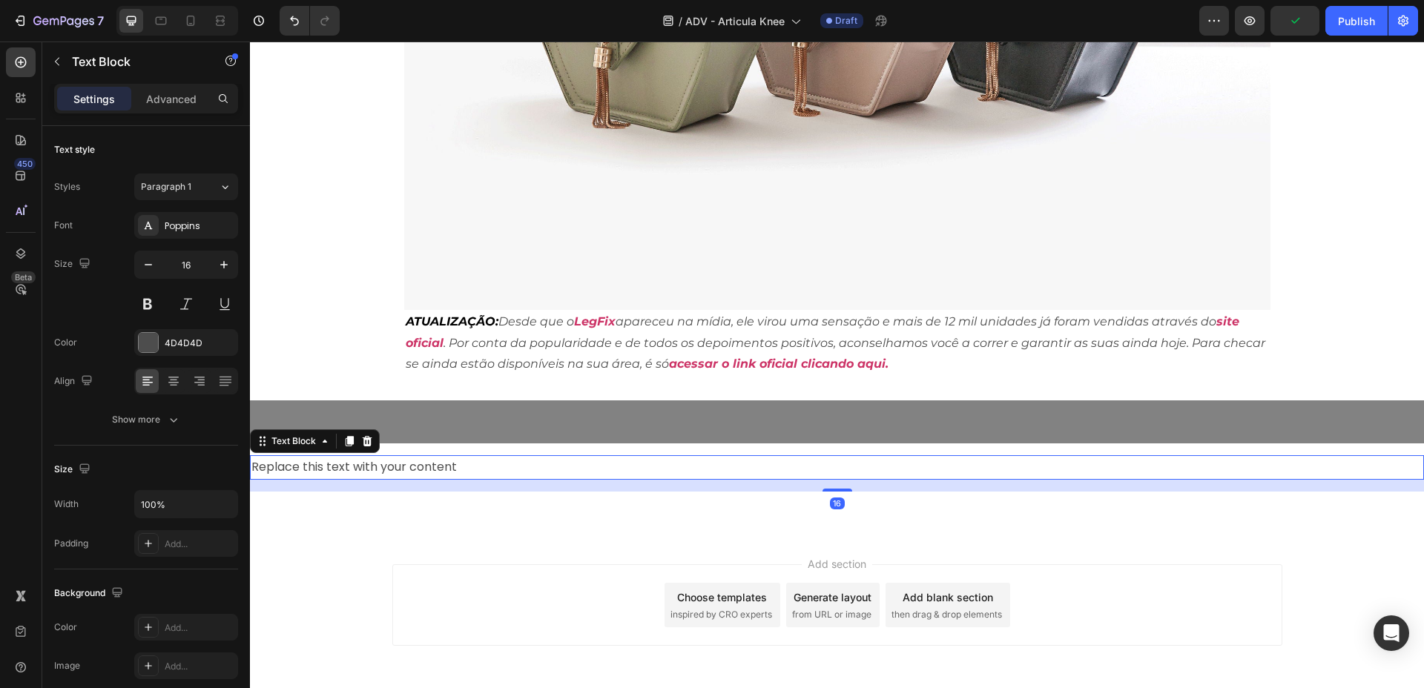
scroll to position [8823, 0]
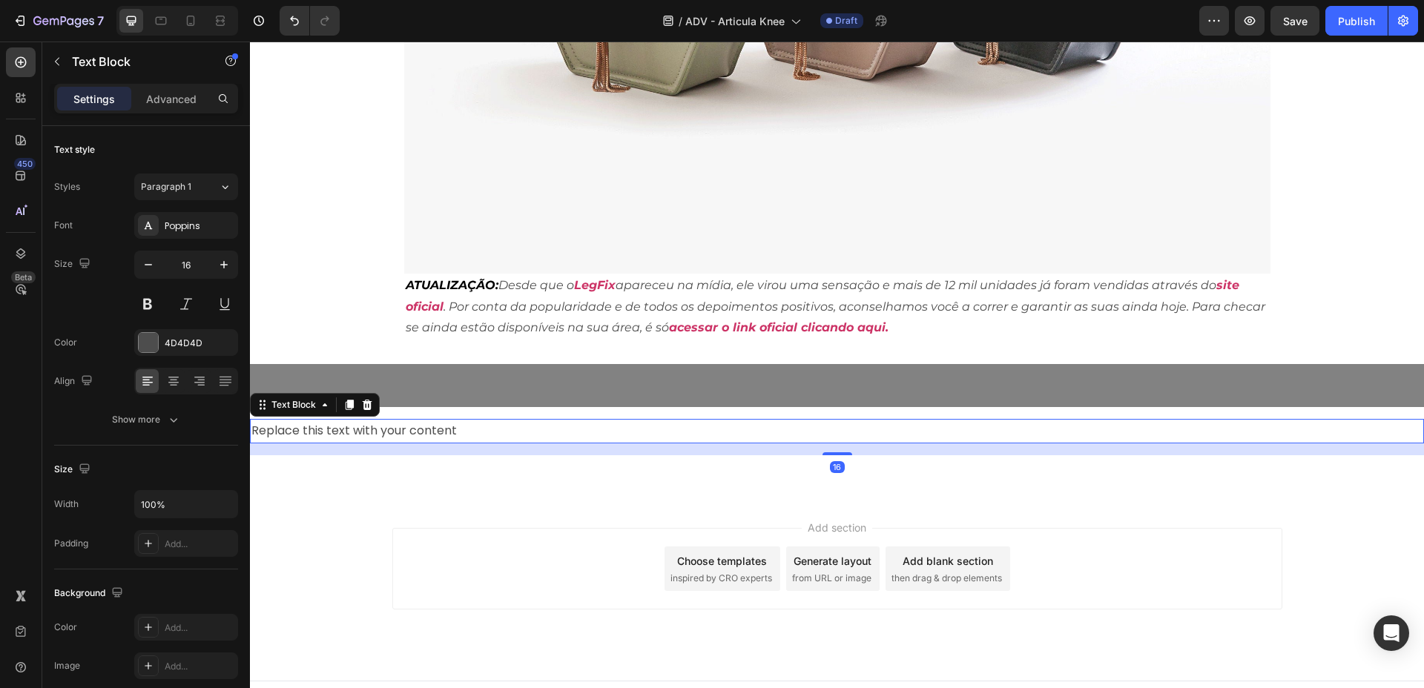
click at [557, 419] on div "Replace this text with your content" at bounding box center [837, 431] width 1174 height 24
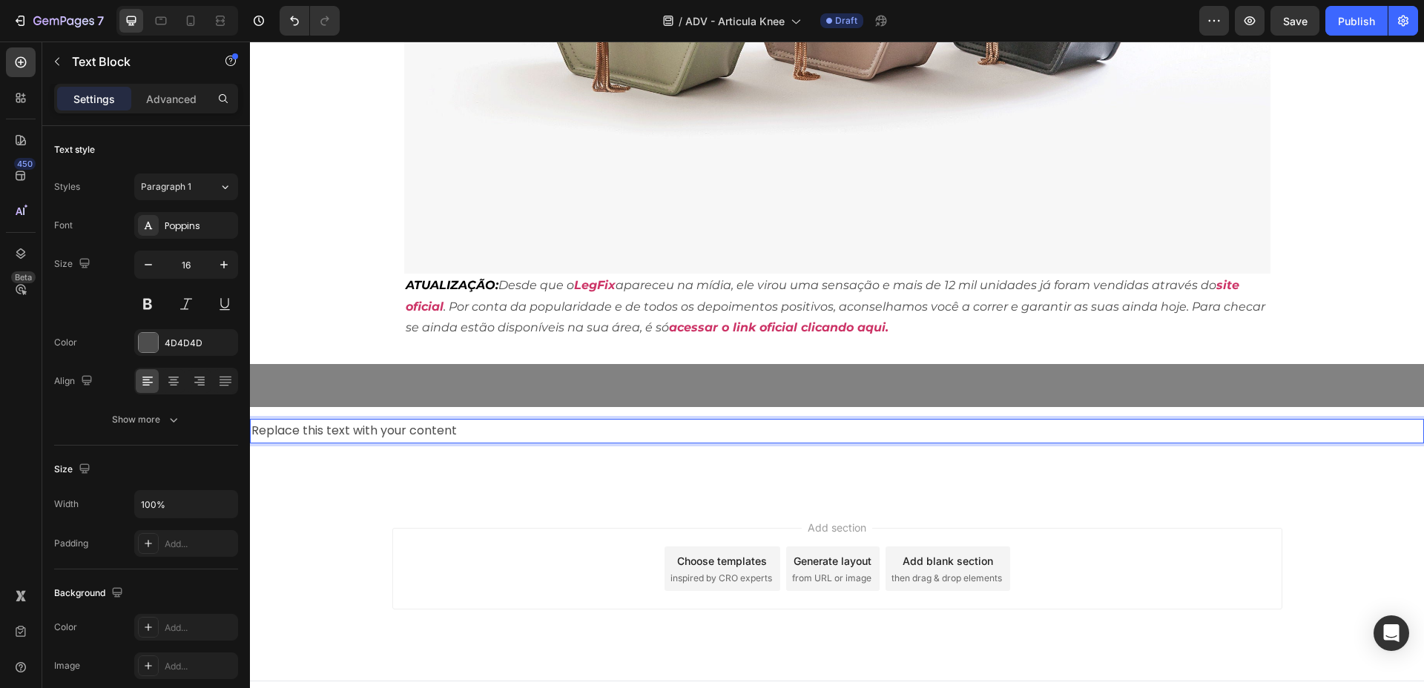
click at [556, 420] on p "Replace this text with your content" at bounding box center [836, 431] width 1171 height 22
click at [175, 381] on icon at bounding box center [173, 381] width 15 height 15
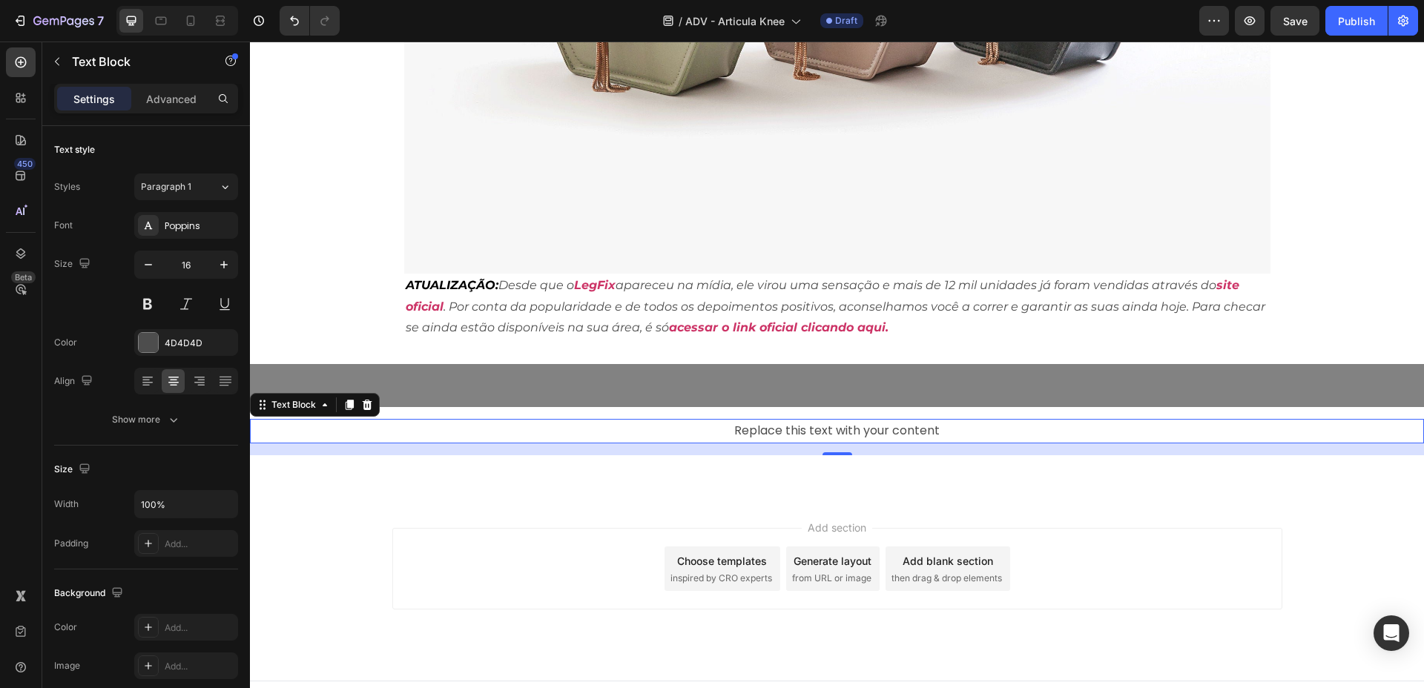
click at [874, 420] on p "Replace this text with your content" at bounding box center [836, 431] width 1171 height 22
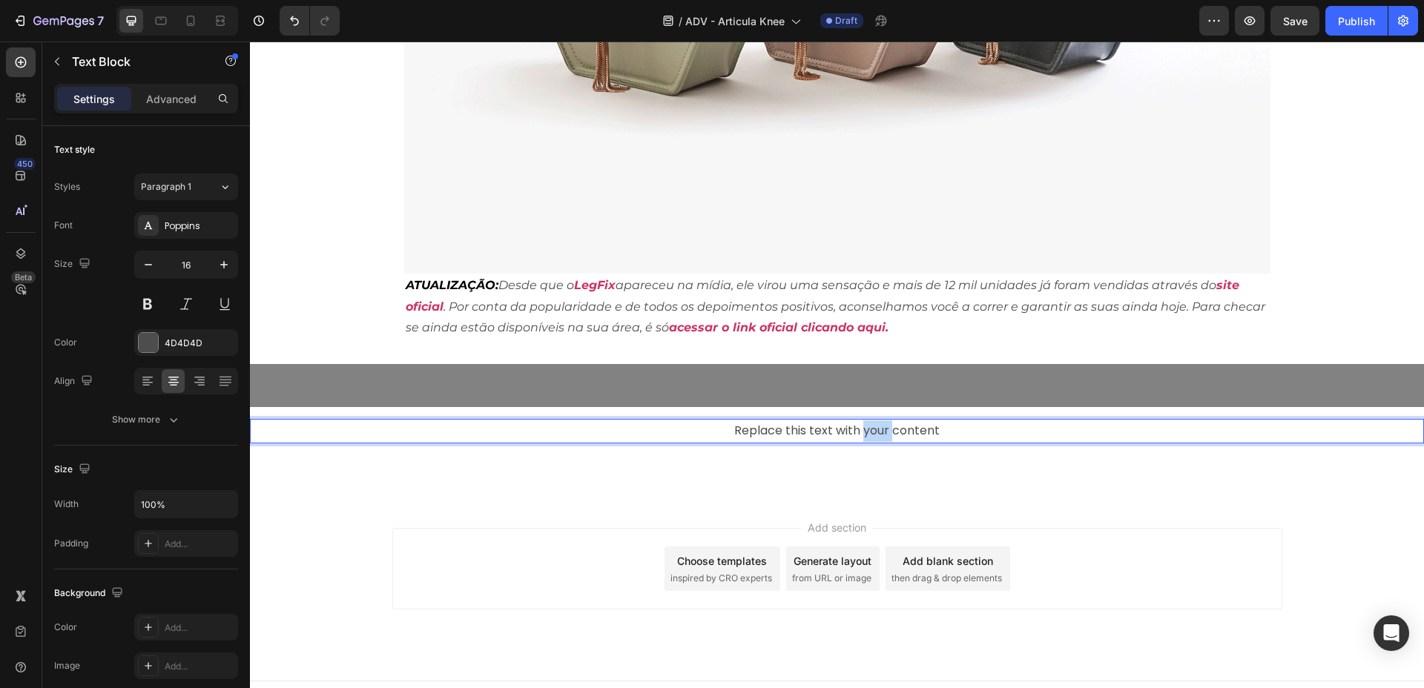
click at [874, 420] on p "Replace this text with your content" at bounding box center [836, 431] width 1171 height 22
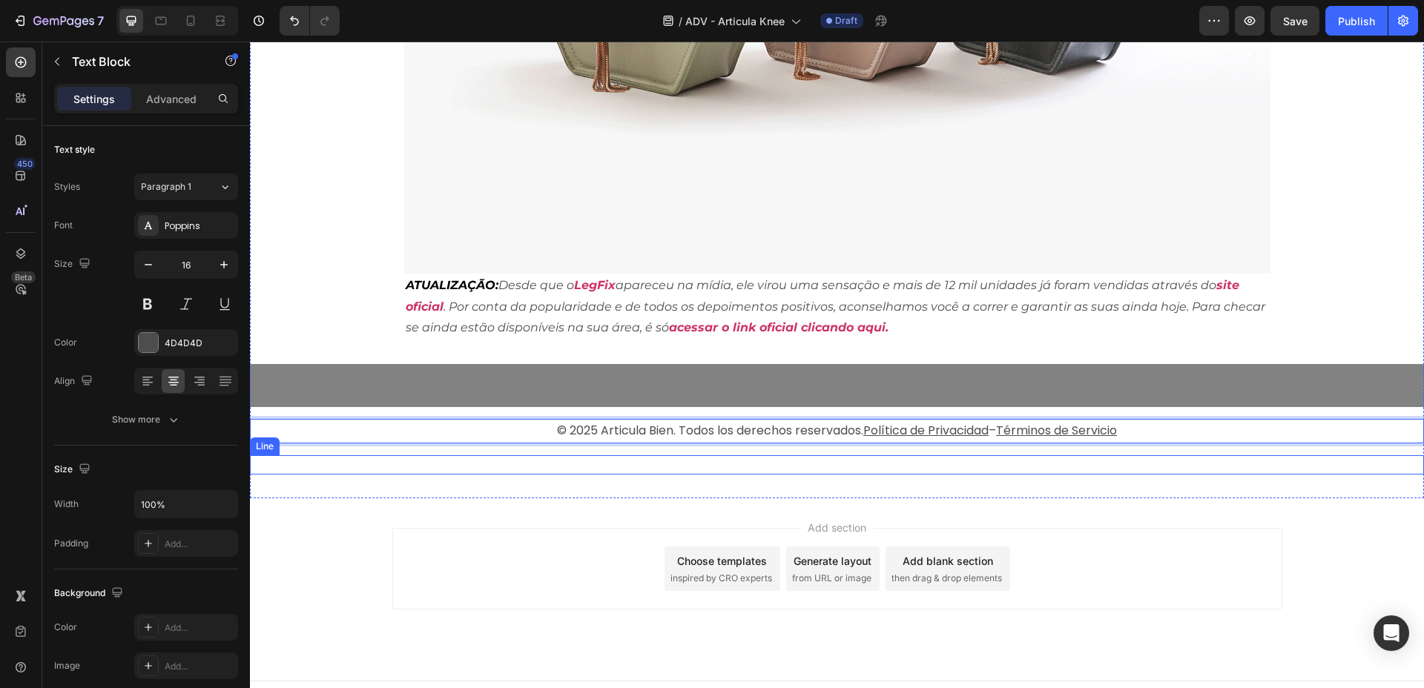
click at [755, 455] on div "Title Line" at bounding box center [837, 464] width 1174 height 19
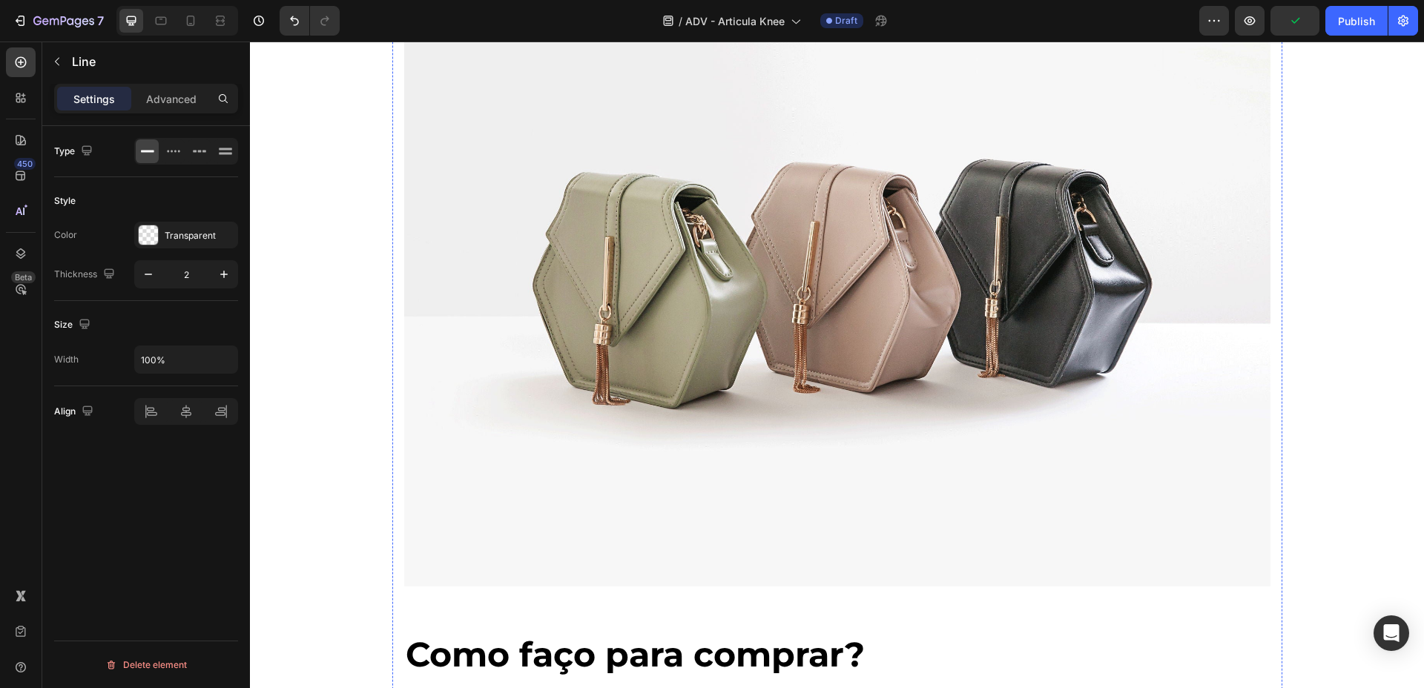
scroll to position [6784, 0]
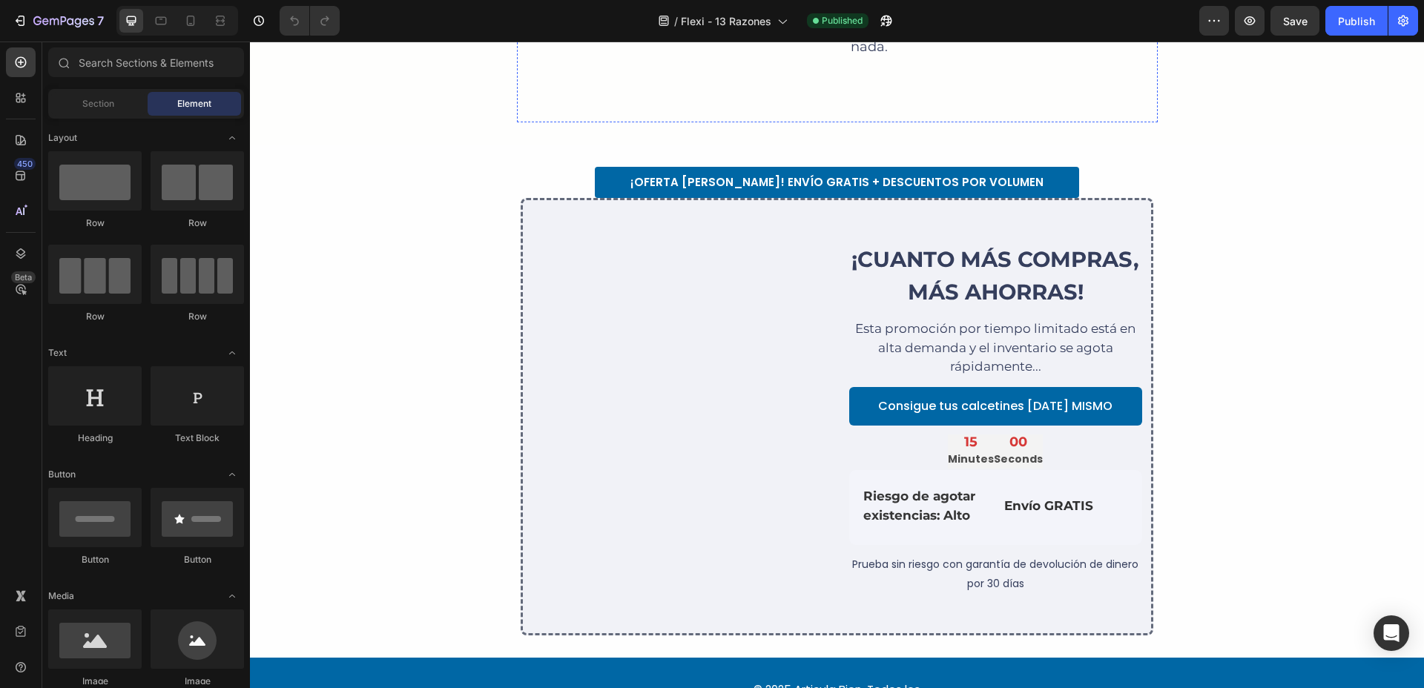
scroll to position [5714, 0]
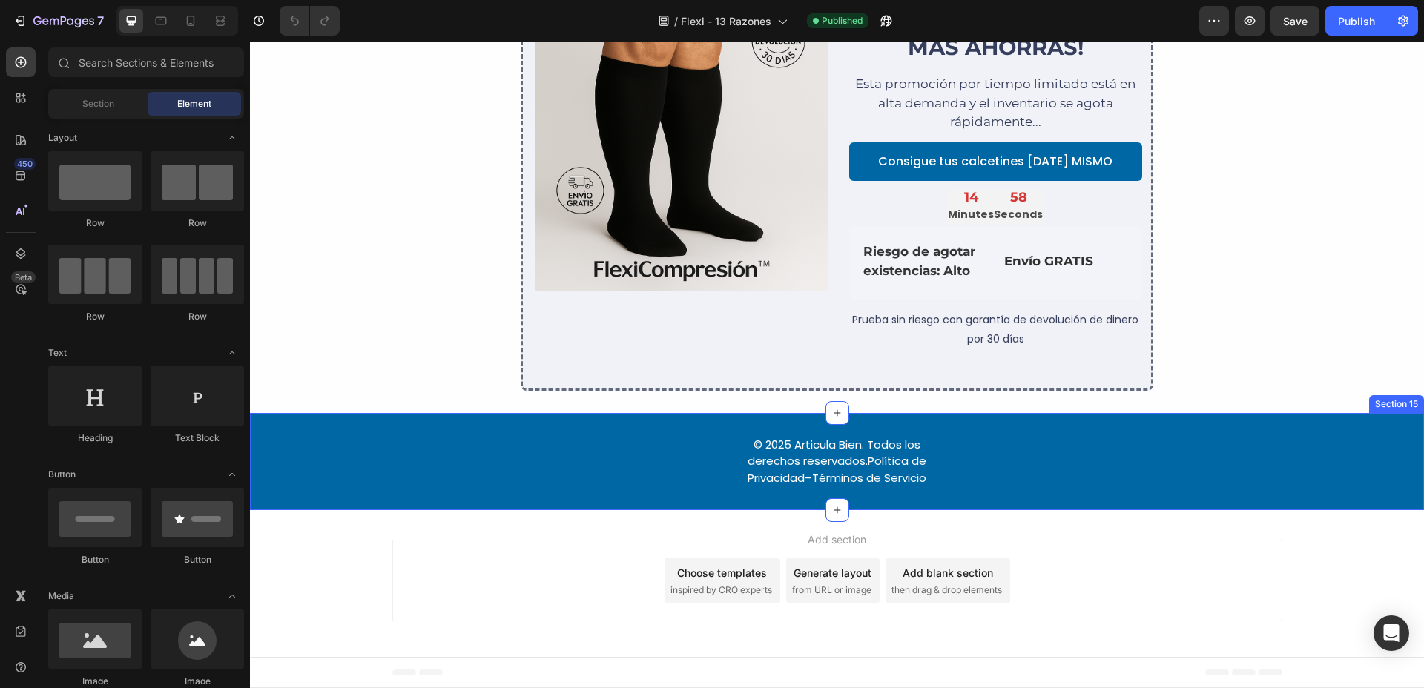
click at [946, 478] on div "© 2025 Articula Bien. Todos los derechos reservados. Política de Privacidad – T…" at bounding box center [837, 461] width 1174 height 53
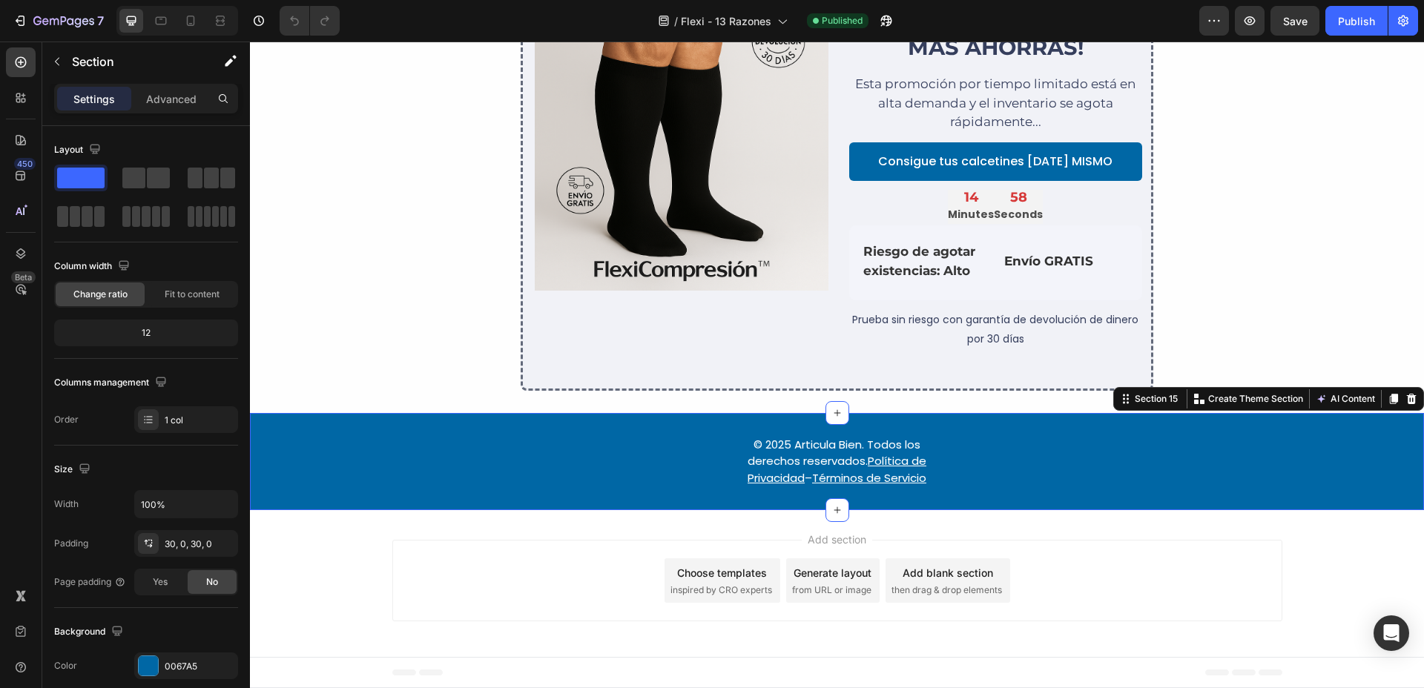
click at [935, 478] on div "© 2025 Articula Bien. Todos los derechos reservados. Política de Privacidad – T…" at bounding box center [837, 461] width 1174 height 53
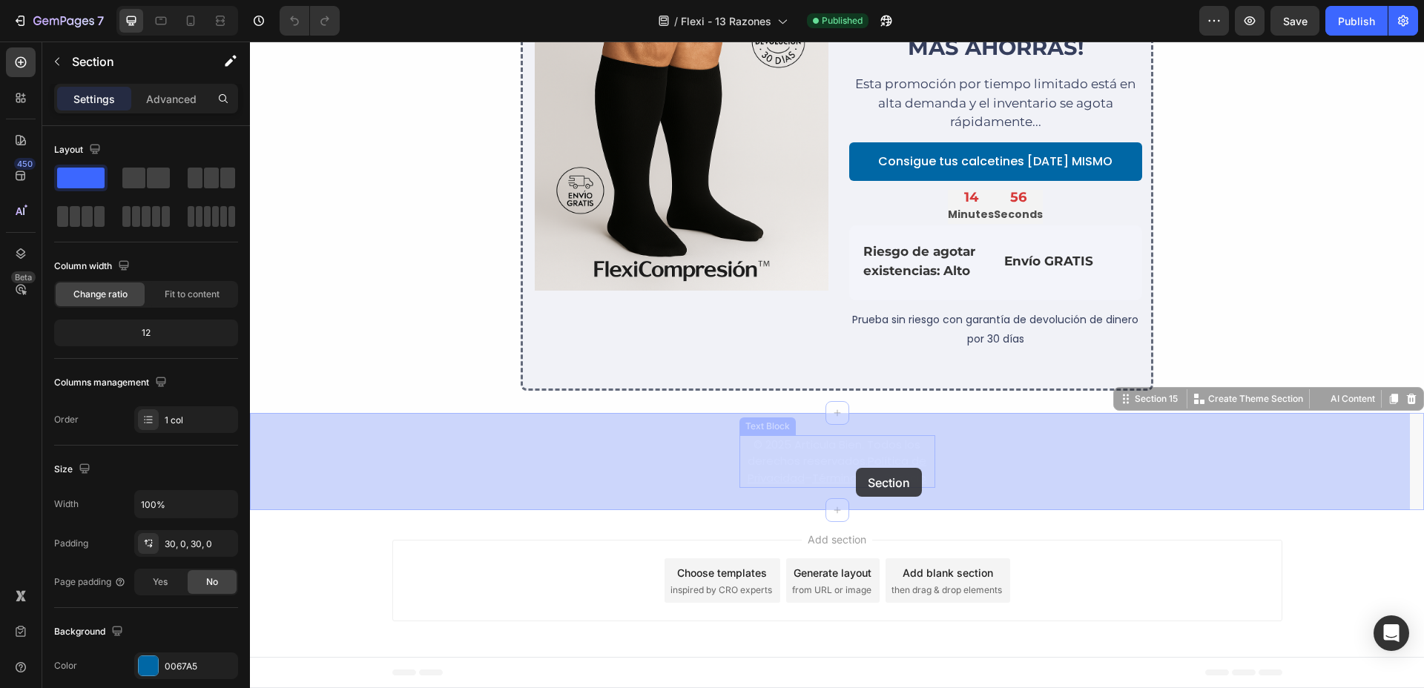
drag, startPoint x: 935, startPoint y: 478, endPoint x: 856, endPoint y: 468, distance: 80.0
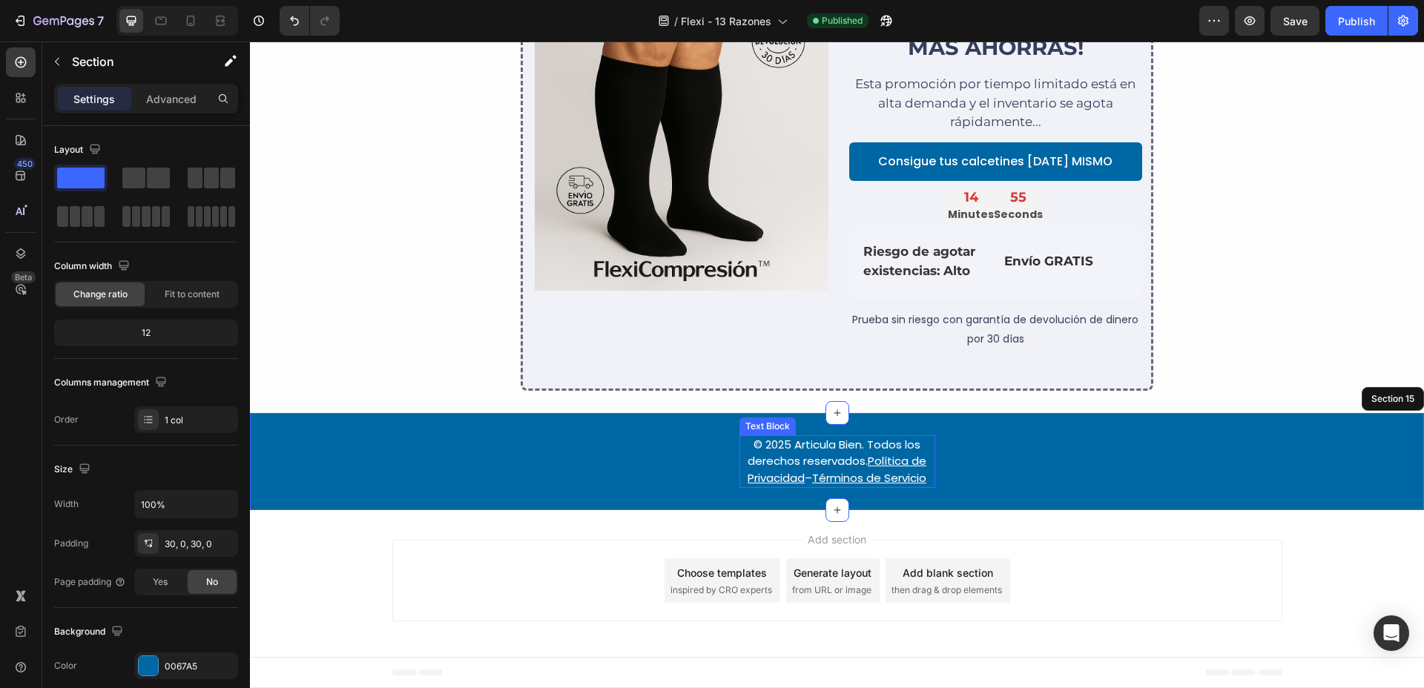
click at [783, 441] on p "© 2025 Articula Bien. Todos los derechos reservados. Política de Privacidad – T…" at bounding box center [837, 462] width 193 height 50
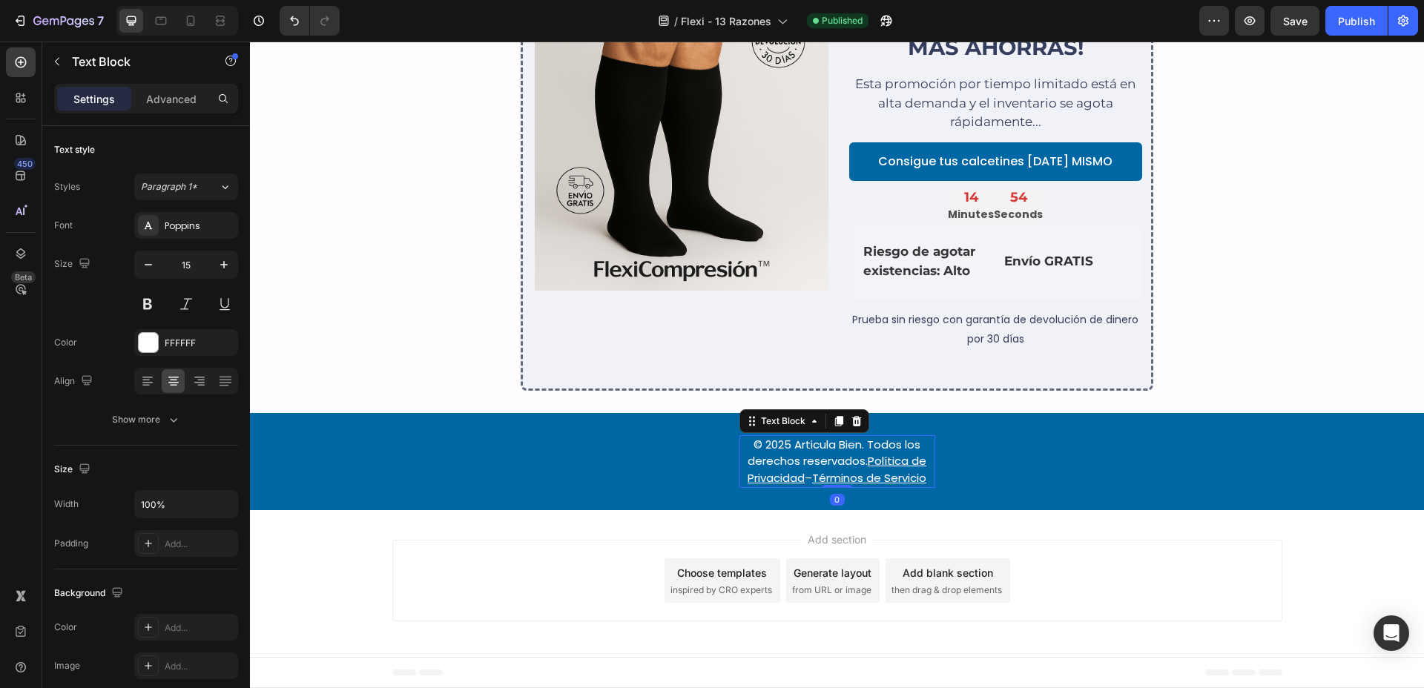
click at [746, 449] on p "© 2025 Articula Bien. Todos los derechos reservados. Política de Privacidad – T…" at bounding box center [837, 462] width 193 height 50
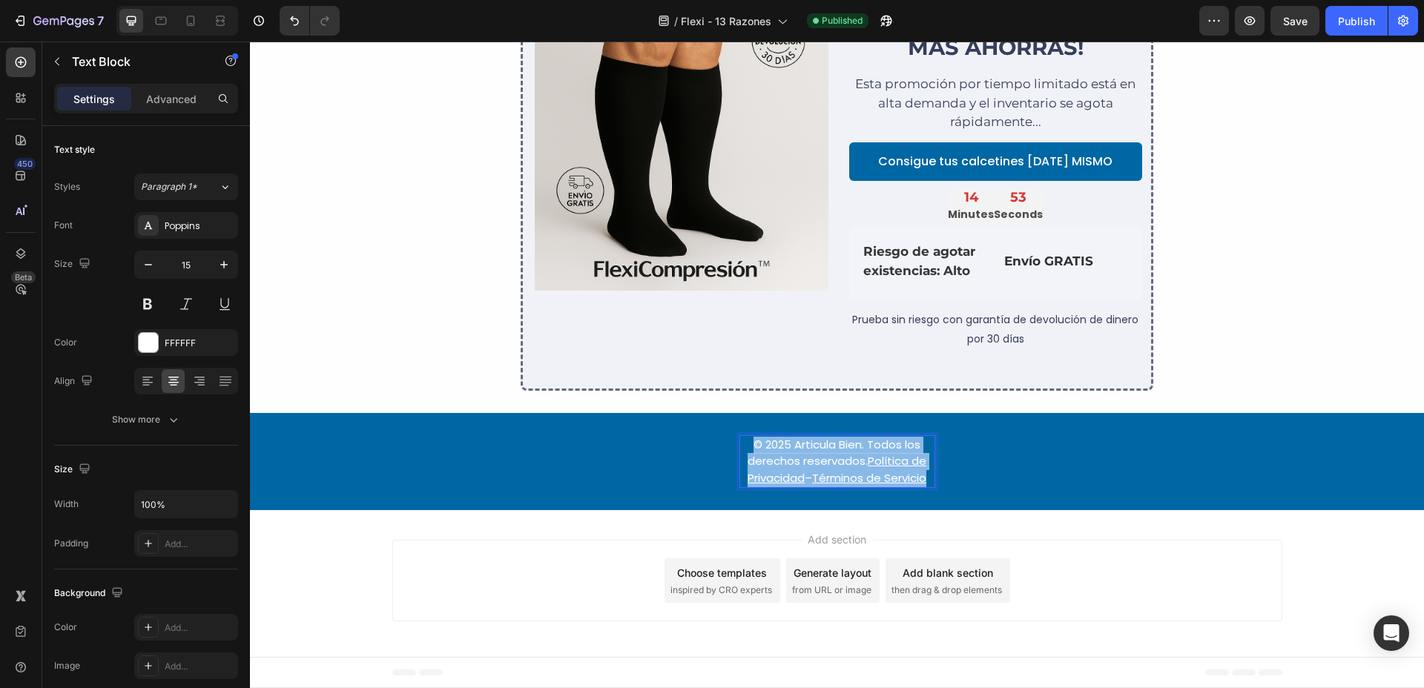
click at [746, 449] on p "© 2025 Articula Bien. Todos los derechos reservados. Política de Privacidad – T…" at bounding box center [837, 462] width 193 height 50
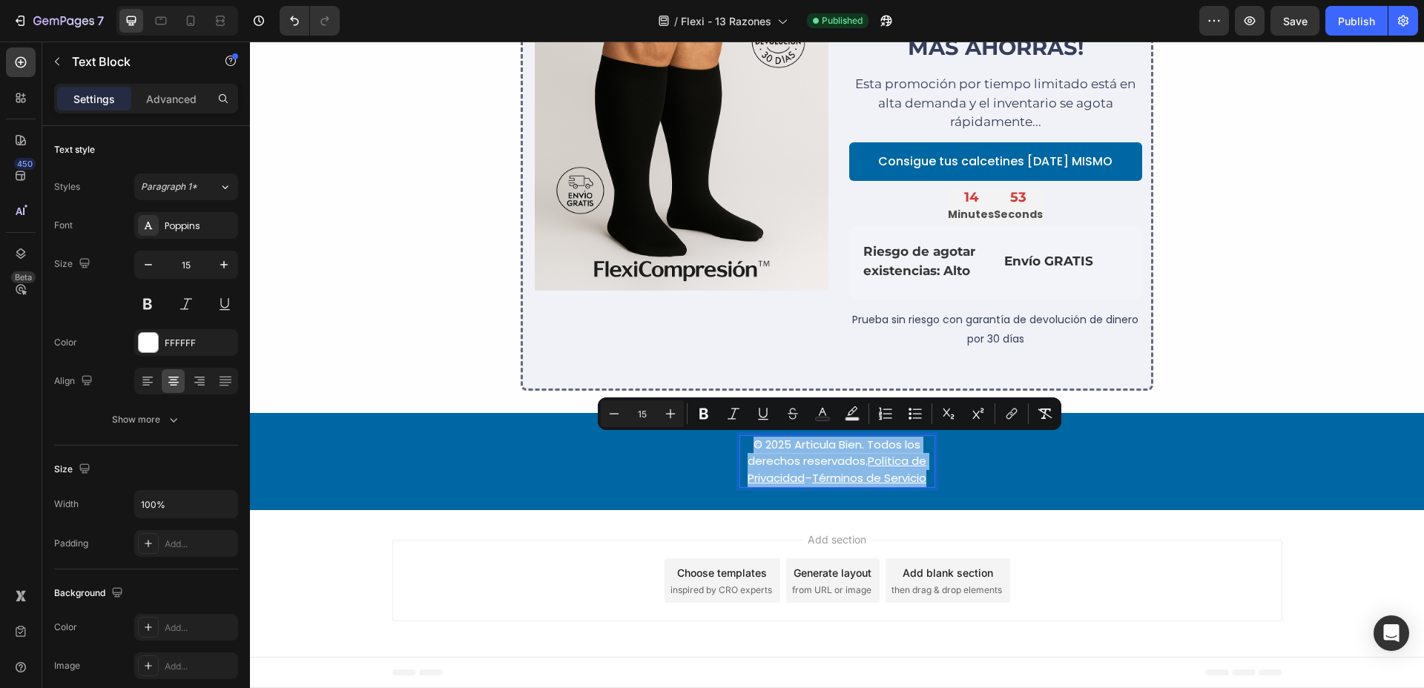
copy p "© 2025 Articula Bien. Todos los derechos reservados. Política de Privacidad – T…"
